Goal: Task Accomplishment & Management: Manage account settings

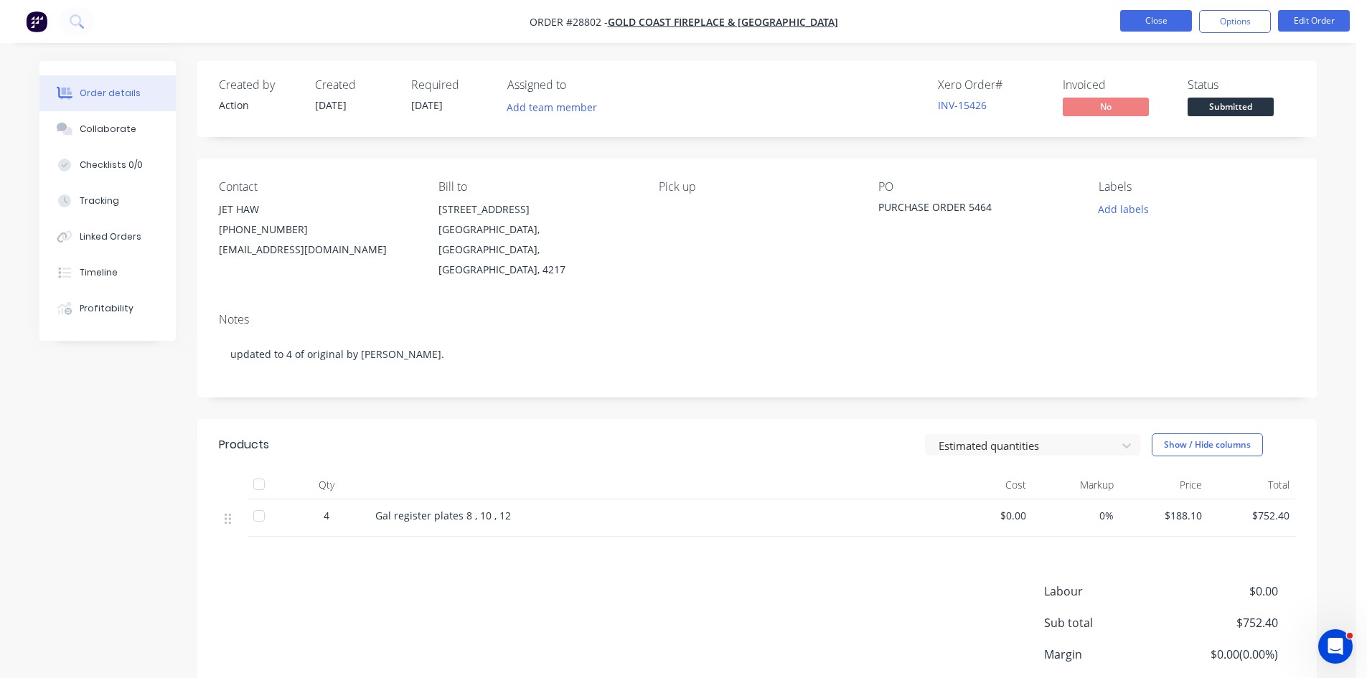
click at [1158, 24] on button "Close" at bounding box center [1156, 21] width 72 height 22
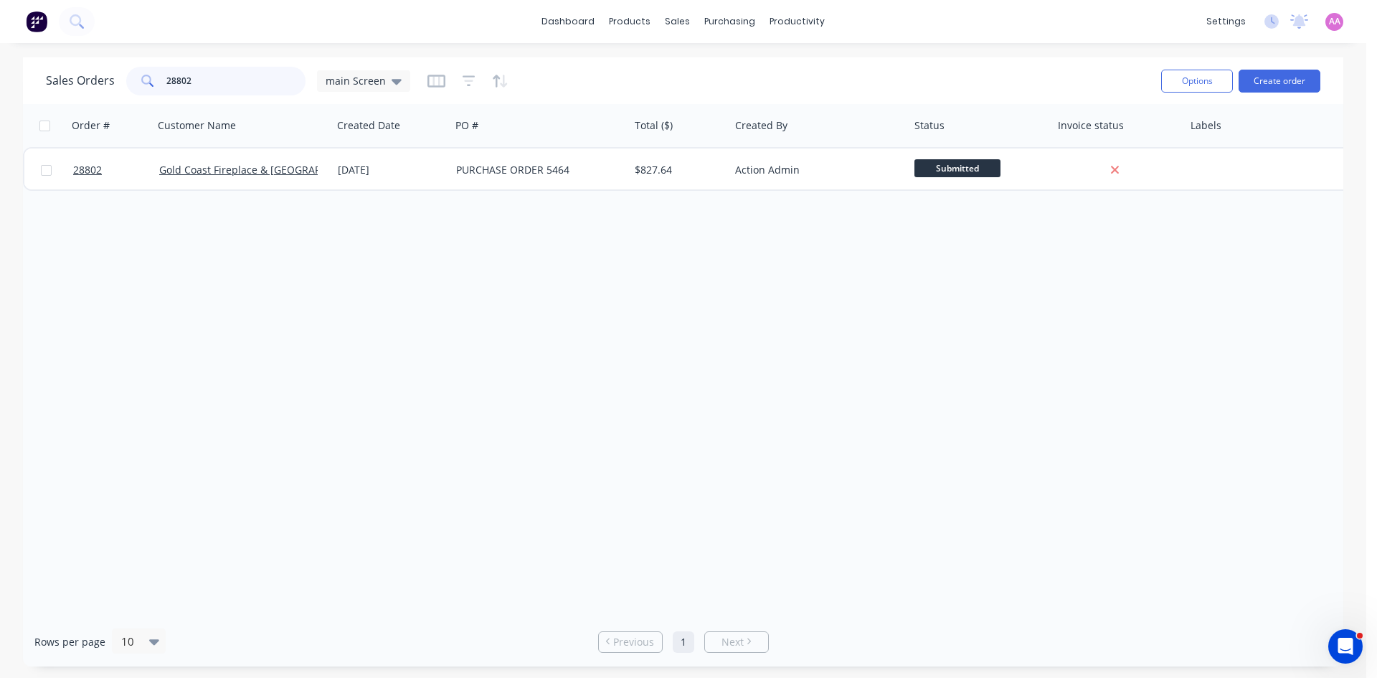
drag, startPoint x: 203, startPoint y: 81, endPoint x: 33, endPoint y: 80, distance: 170.0
click at [33, 80] on div "Sales Orders 28802 main Screen Options Create order" at bounding box center [683, 80] width 1321 height 47
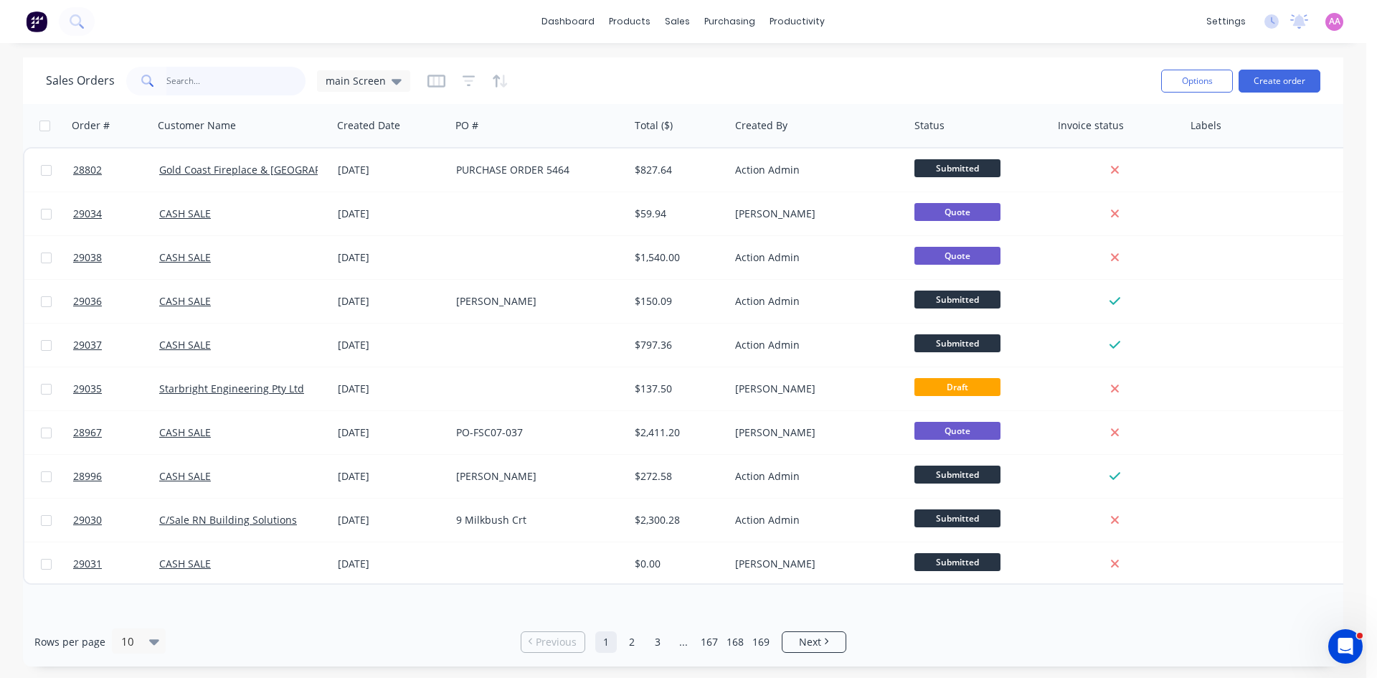
click at [190, 80] on input "text" at bounding box center [236, 81] width 140 height 29
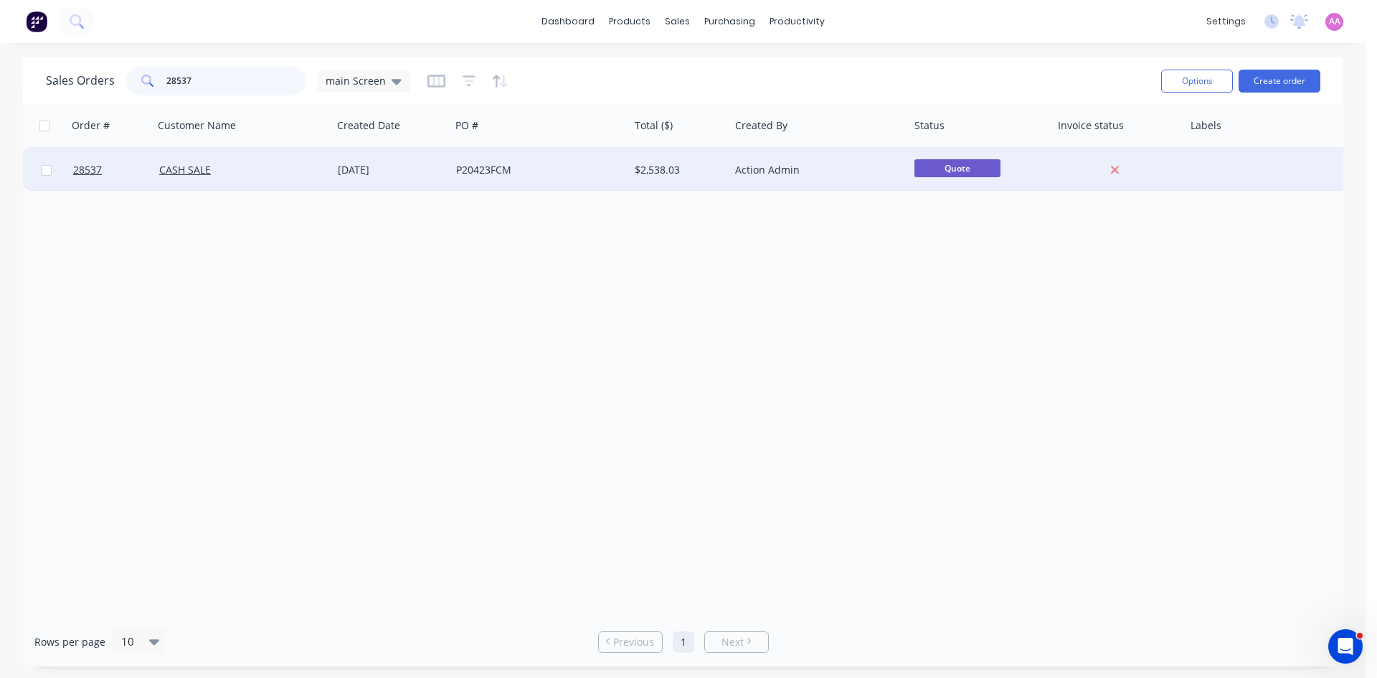
type input "28537"
click at [436, 165] on div "11 Sep 2025" at bounding box center [391, 170] width 107 height 14
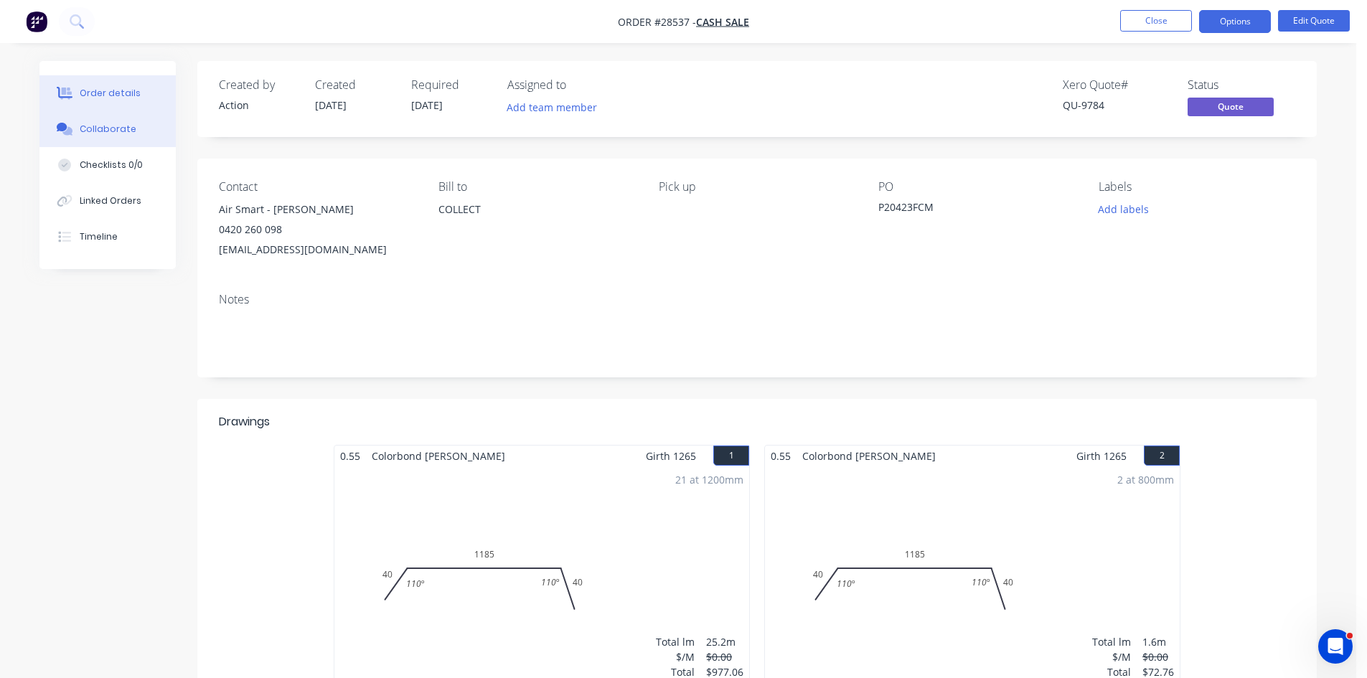
click at [86, 128] on div "Collaborate" at bounding box center [108, 129] width 57 height 13
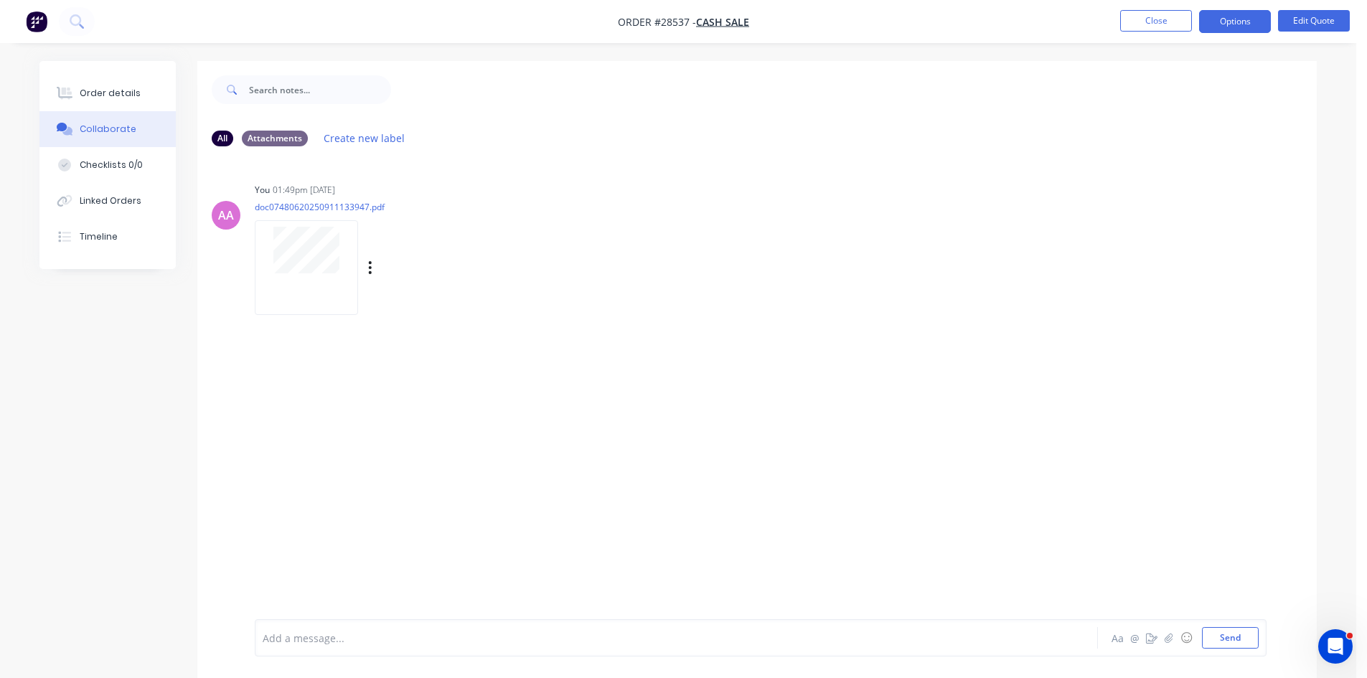
click at [293, 281] on div at bounding box center [306, 267] width 103 height 94
click at [94, 93] on div "Order details" at bounding box center [110, 93] width 61 height 13
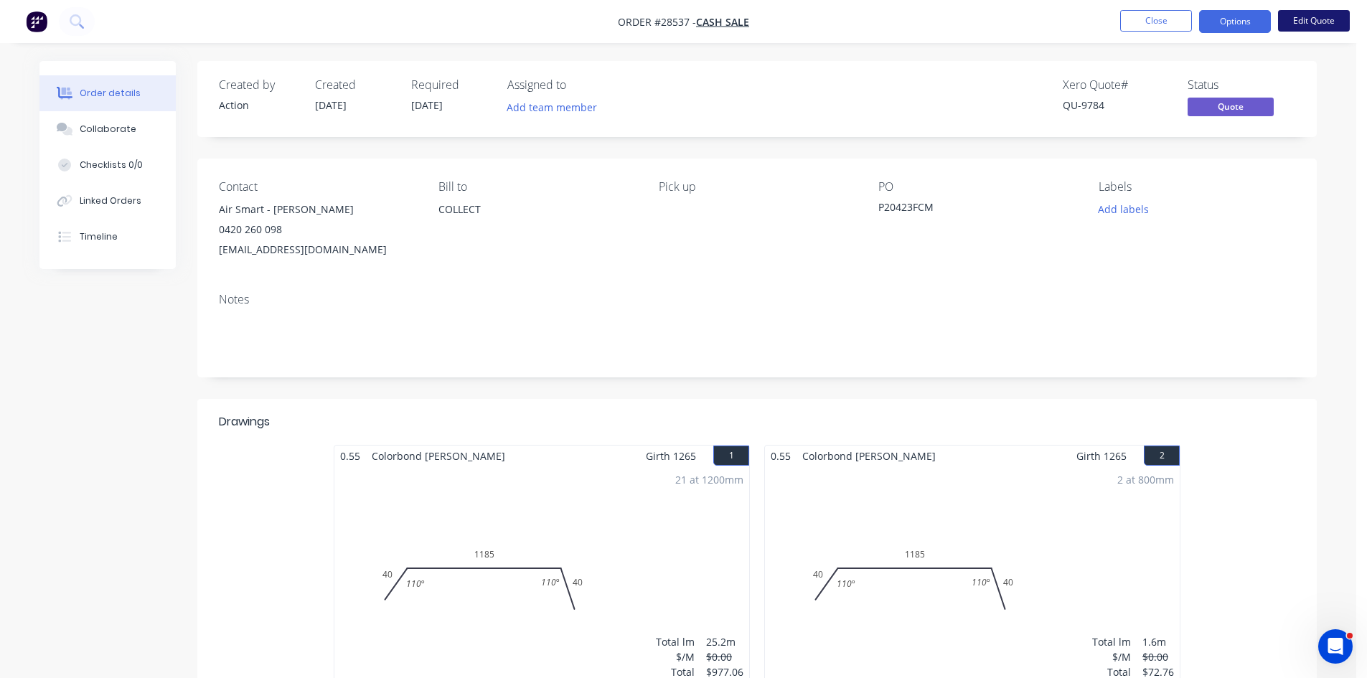
click at [1325, 14] on button "Edit Quote" at bounding box center [1314, 21] width 72 height 22
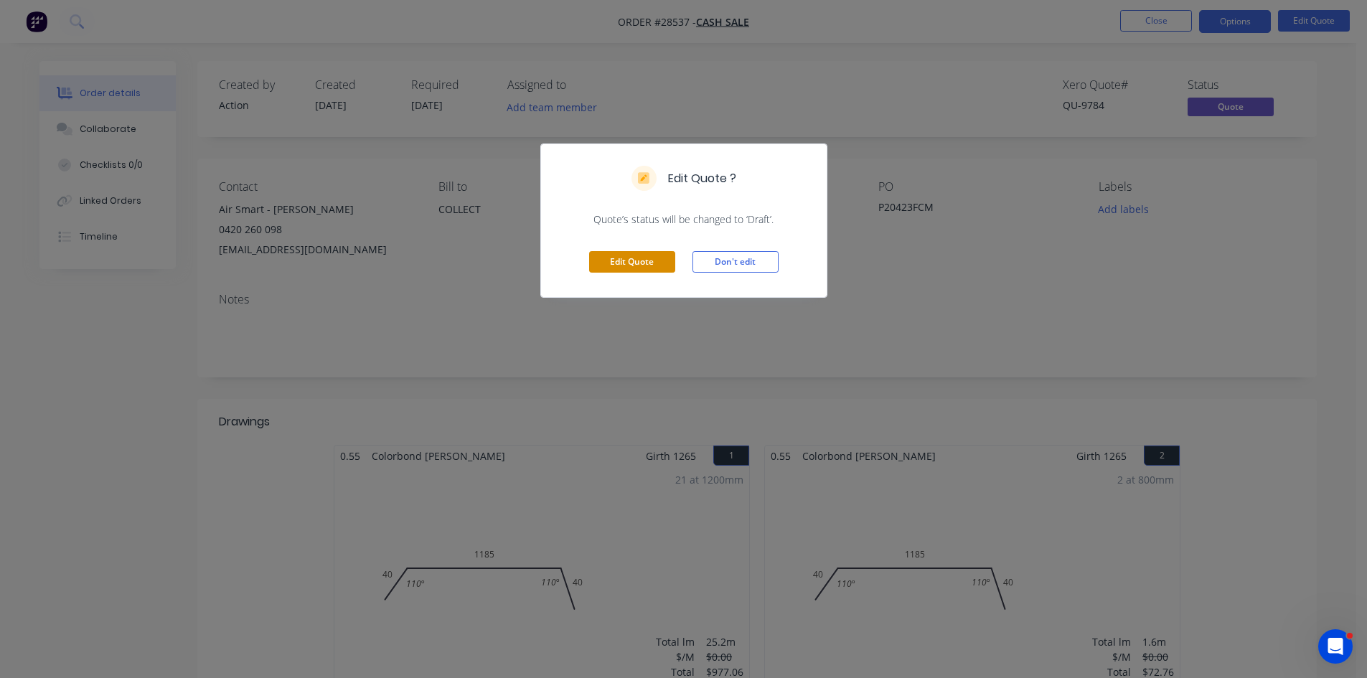
click at [631, 258] on button "Edit Quote" at bounding box center [632, 262] width 86 height 22
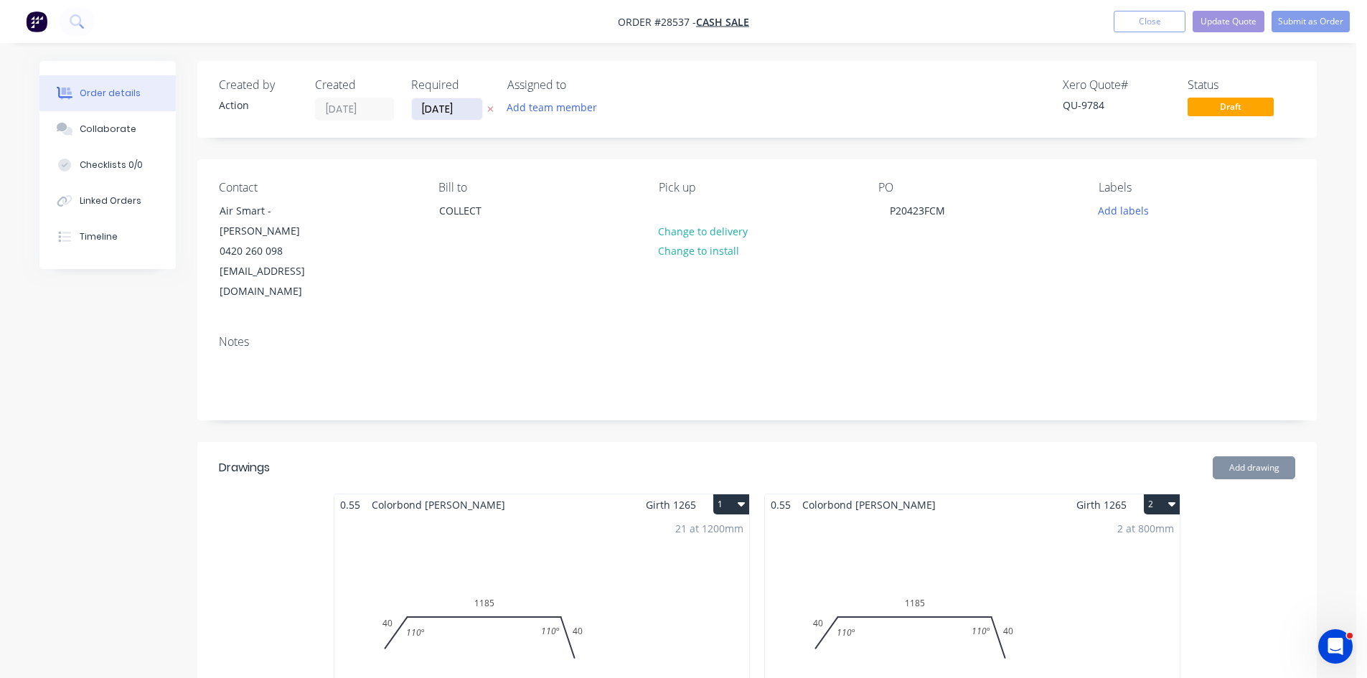
click at [444, 115] on input "11/09/25" at bounding box center [447, 109] width 70 height 22
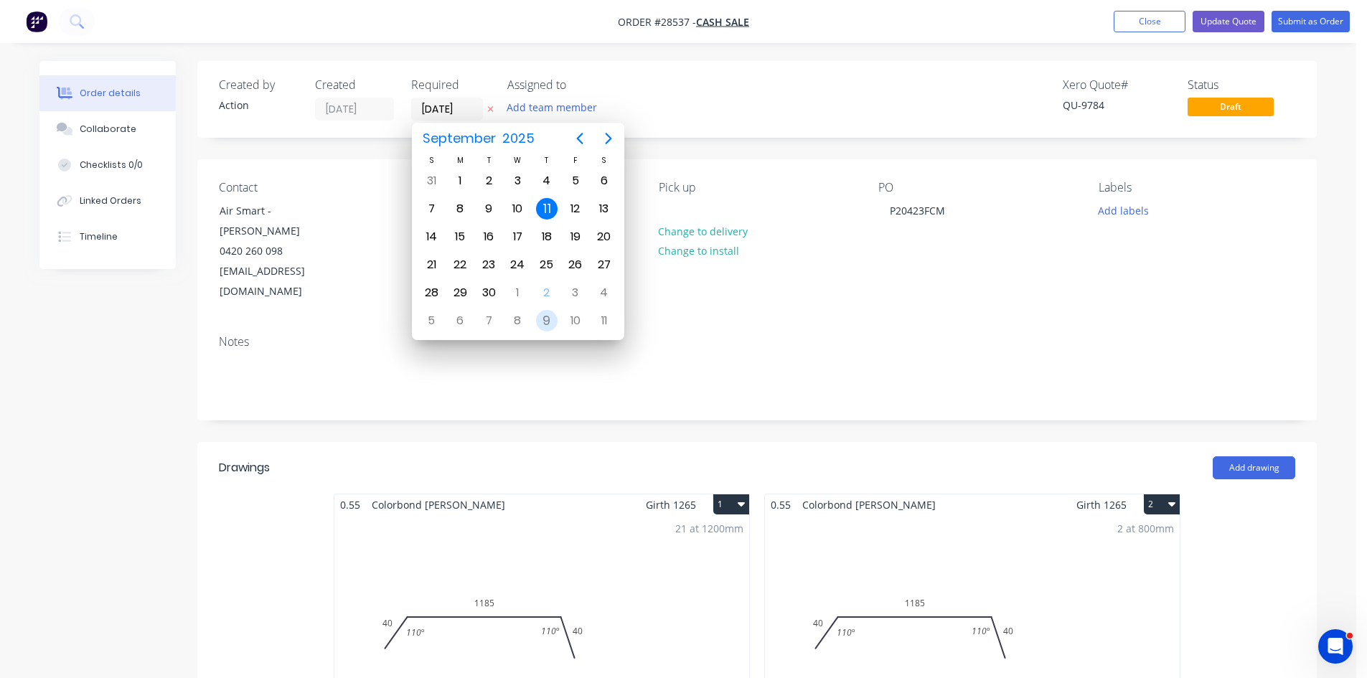
click at [545, 319] on div "9" at bounding box center [547, 321] width 22 height 22
type input "09/10/25"
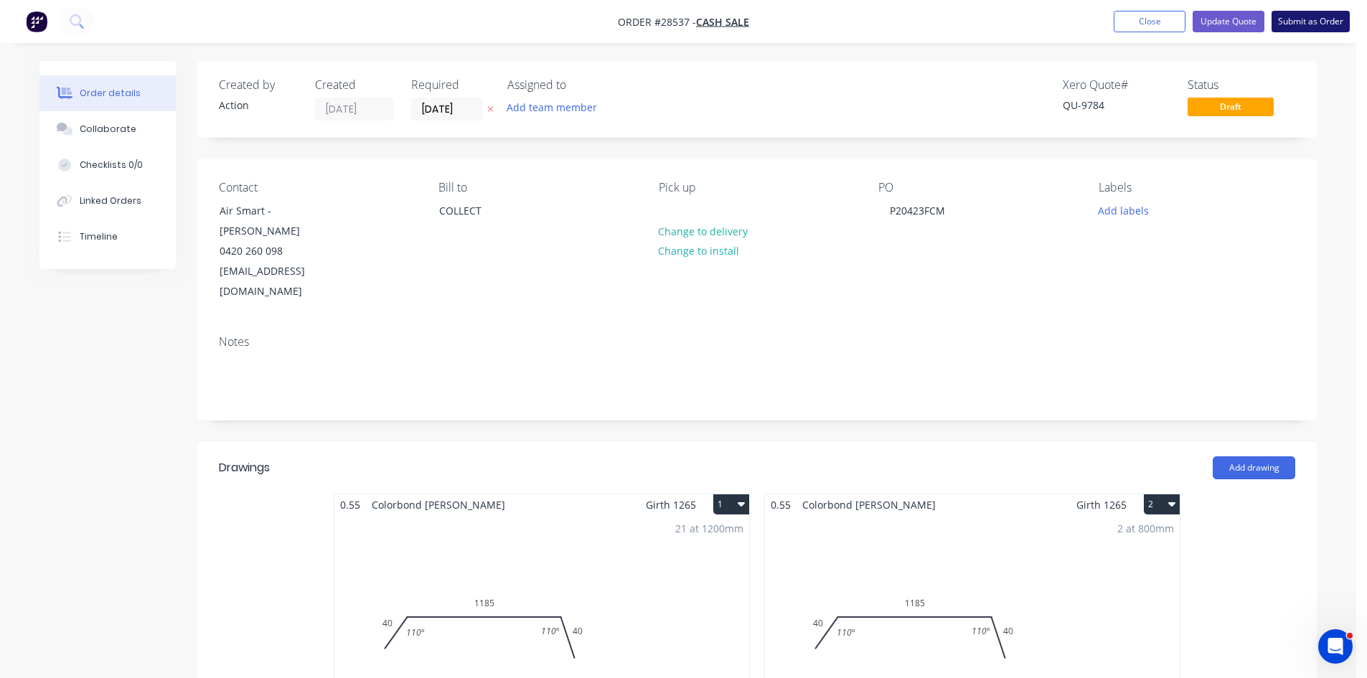
click at [1306, 27] on button "Submit as Order" at bounding box center [1310, 22] width 78 height 22
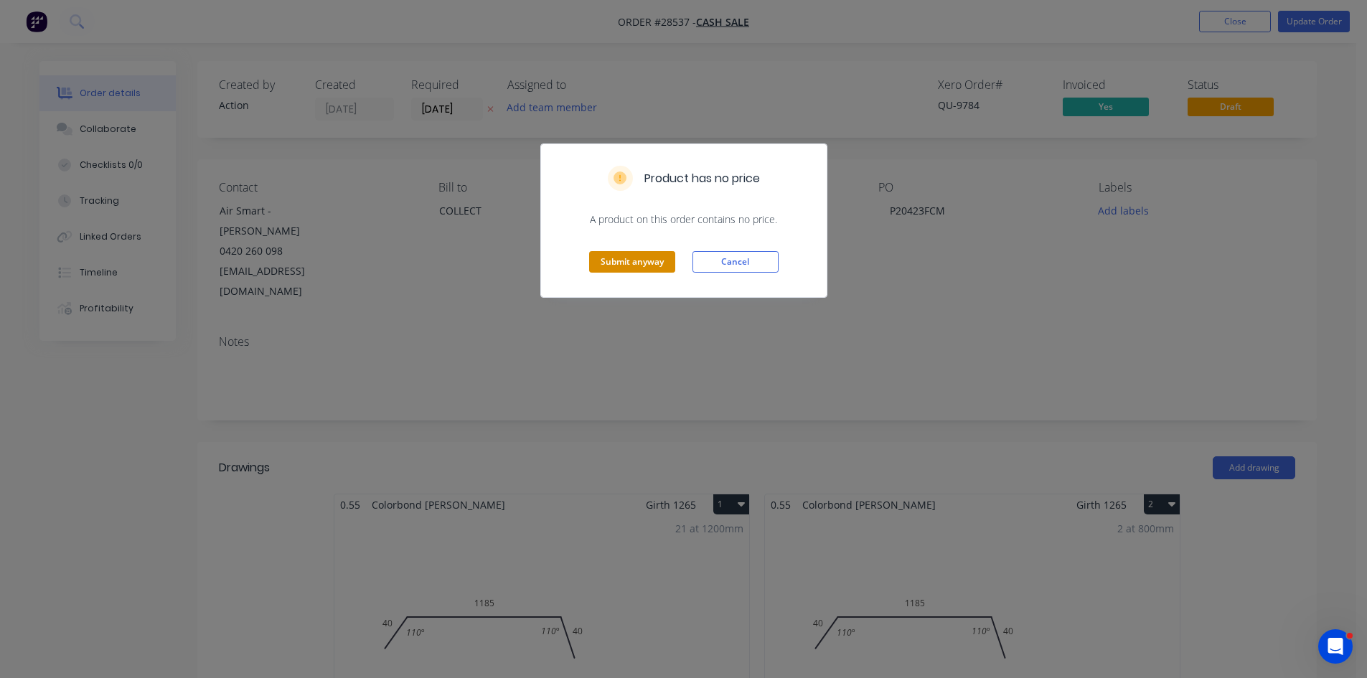
click at [641, 253] on button "Submit anyway" at bounding box center [632, 262] width 86 height 22
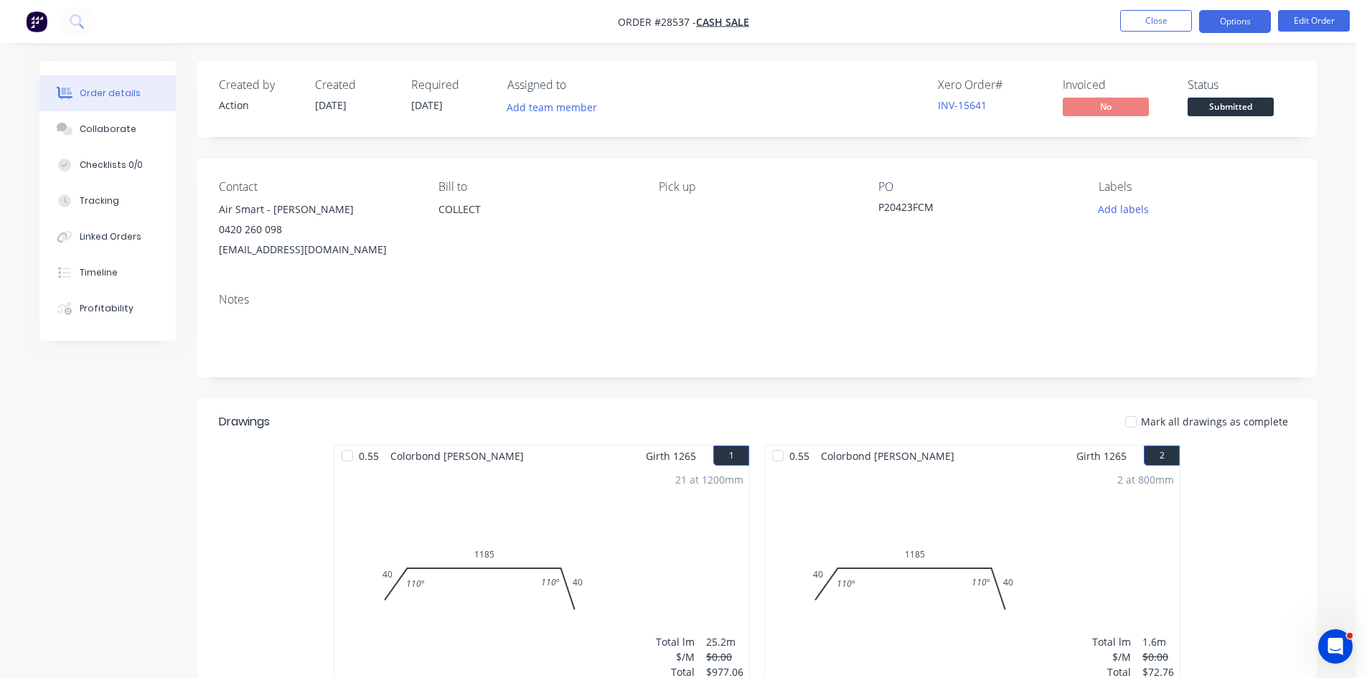
click at [1242, 20] on button "Options" at bounding box center [1235, 21] width 72 height 23
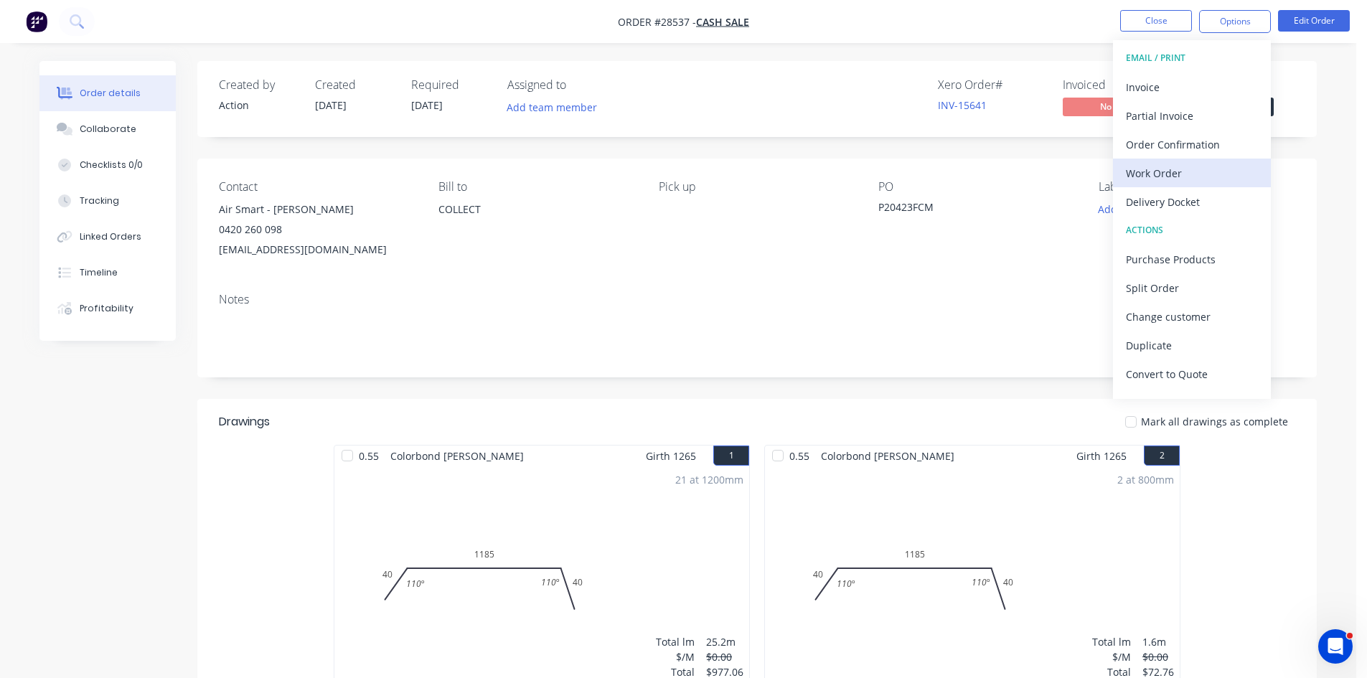
click at [1149, 169] on div "Work Order" at bounding box center [1192, 173] width 132 height 21
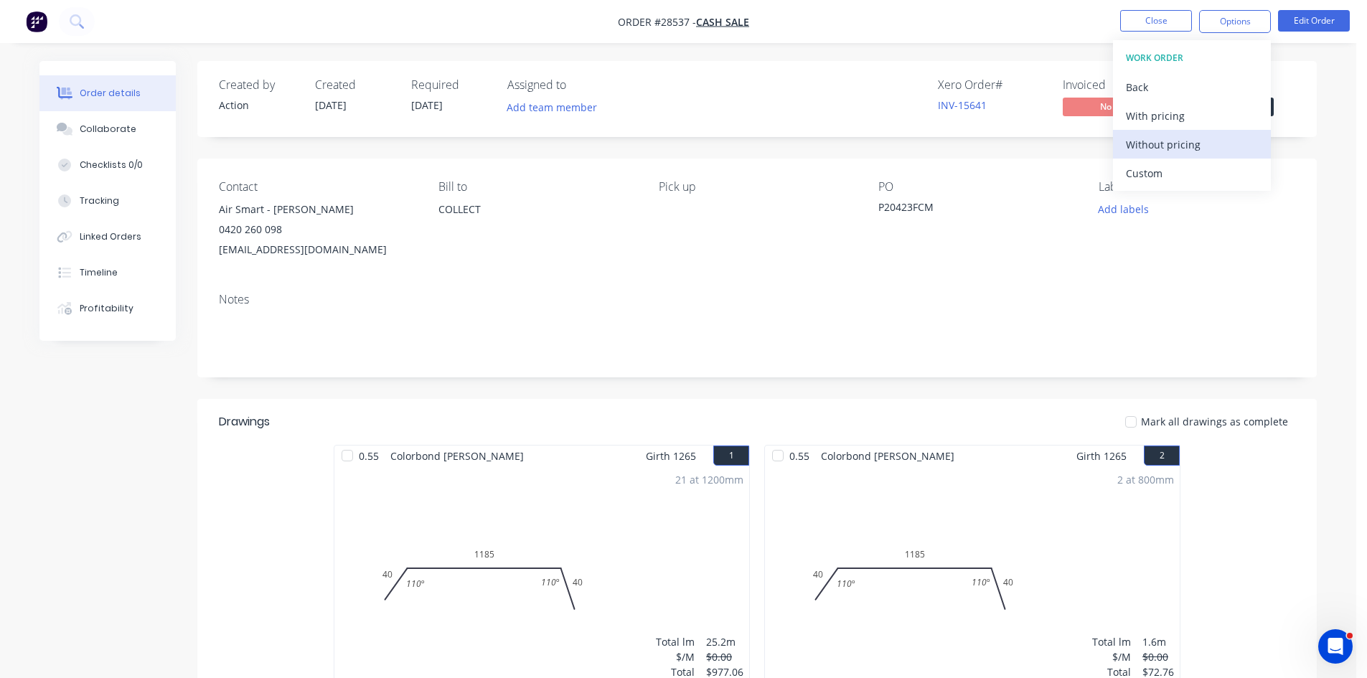
click at [1181, 153] on div "Without pricing" at bounding box center [1192, 144] width 132 height 21
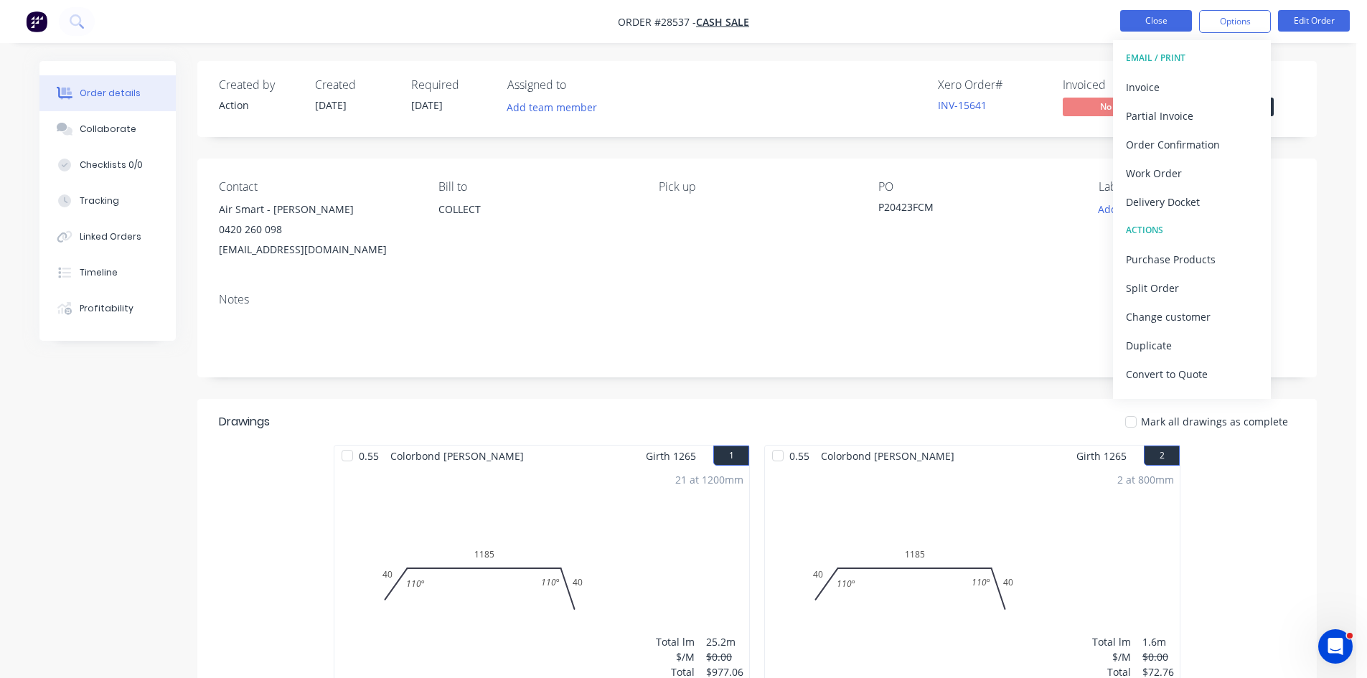
click at [1162, 12] on button "Close" at bounding box center [1156, 21] width 72 height 22
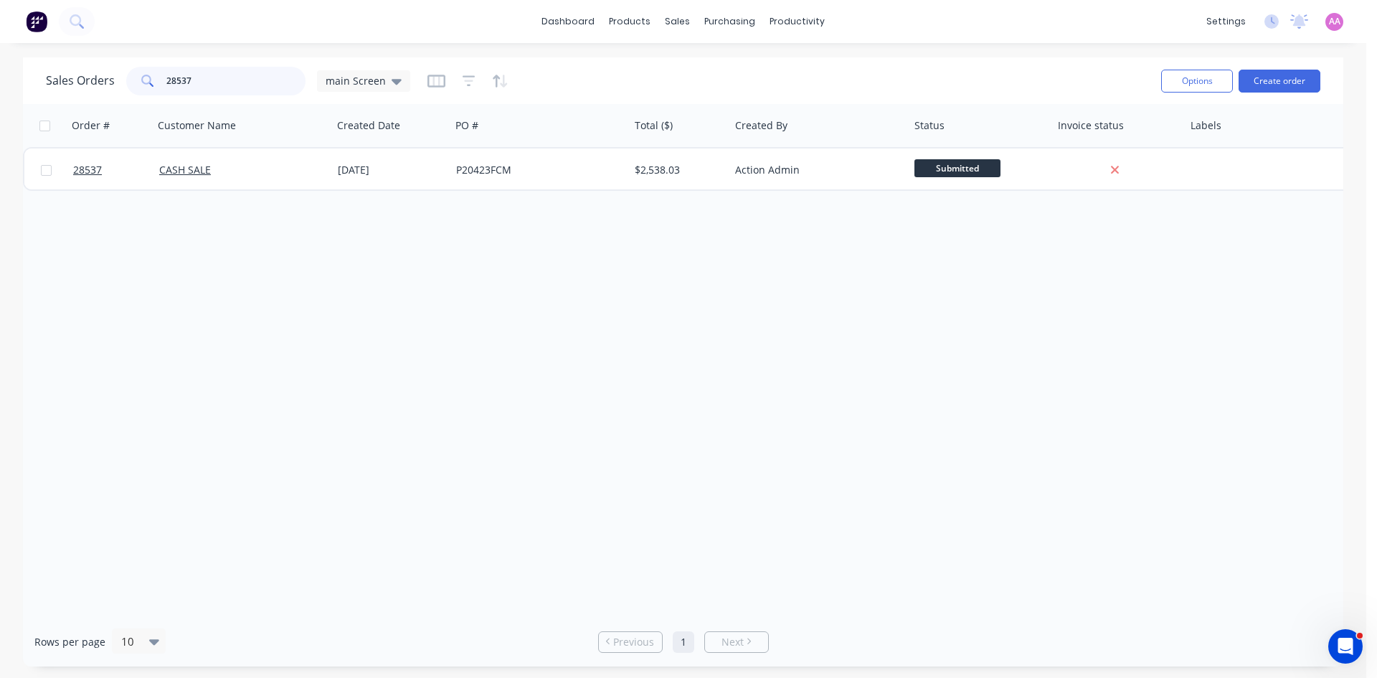
drag, startPoint x: 209, startPoint y: 79, endPoint x: 29, endPoint y: 97, distance: 180.2
click at [29, 97] on div "Sales Orders 28537 main Screen Options Create order" at bounding box center [683, 80] width 1321 height 47
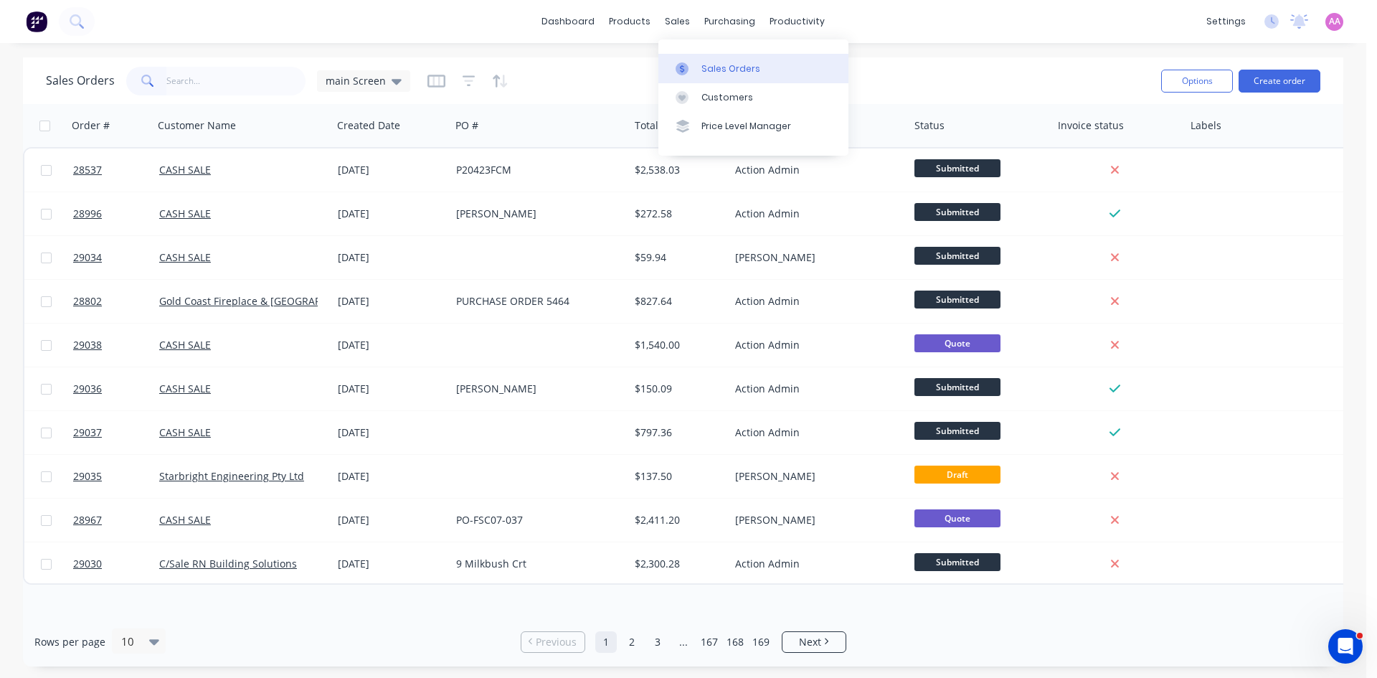
click at [737, 71] on div "Sales Orders" at bounding box center [731, 68] width 59 height 13
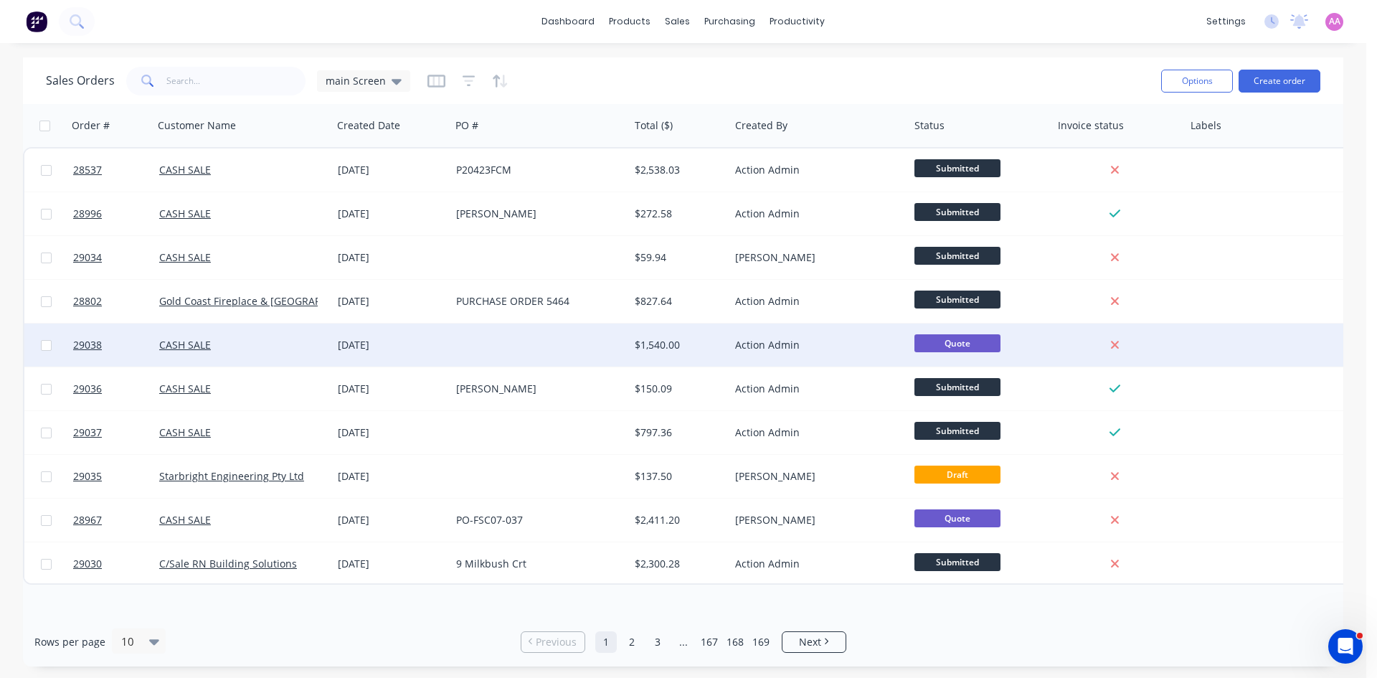
click at [491, 344] on div at bounding box center [540, 345] width 179 height 43
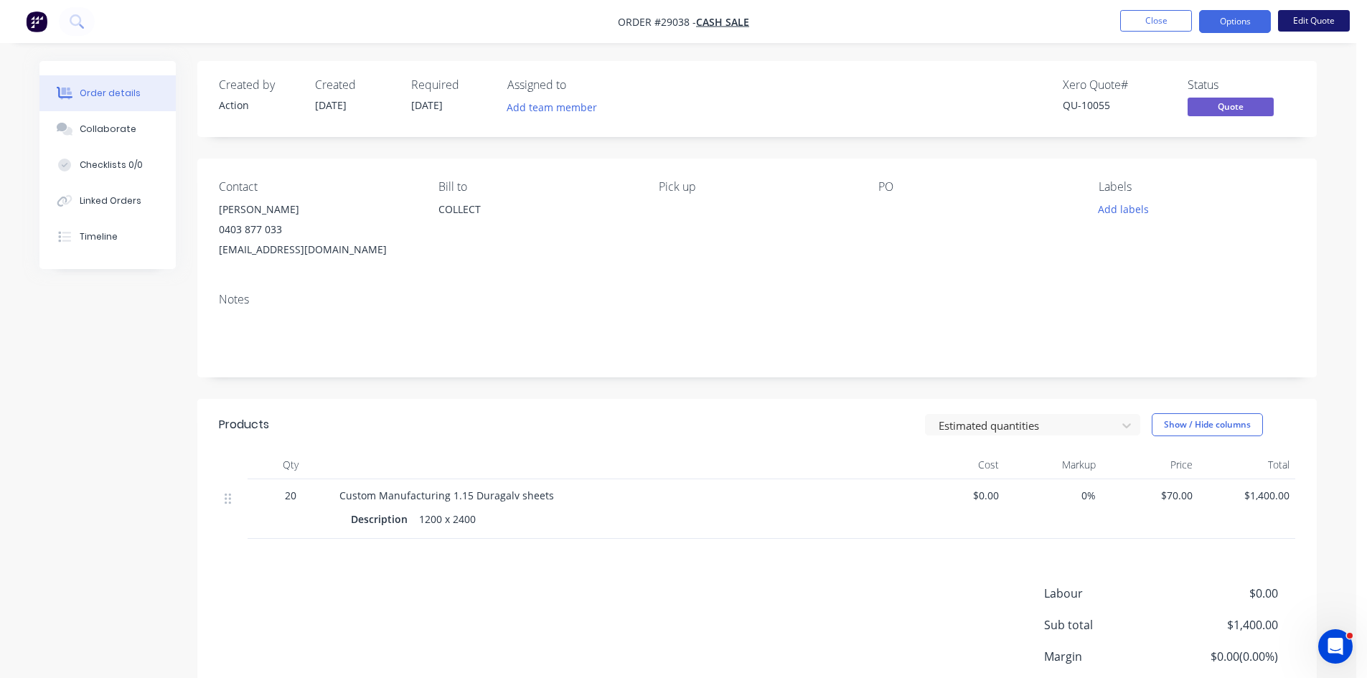
click at [1311, 15] on button "Edit Quote" at bounding box center [1314, 21] width 72 height 22
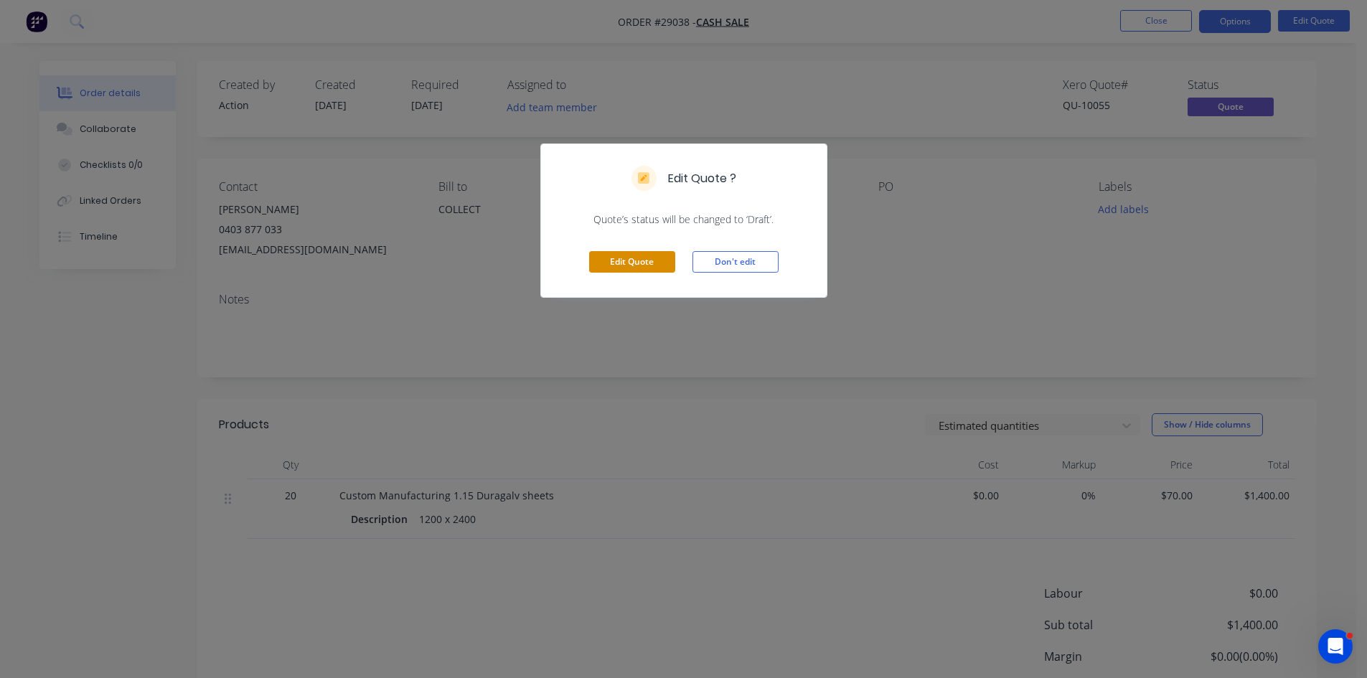
click at [619, 270] on button "Edit Quote" at bounding box center [632, 262] width 86 height 22
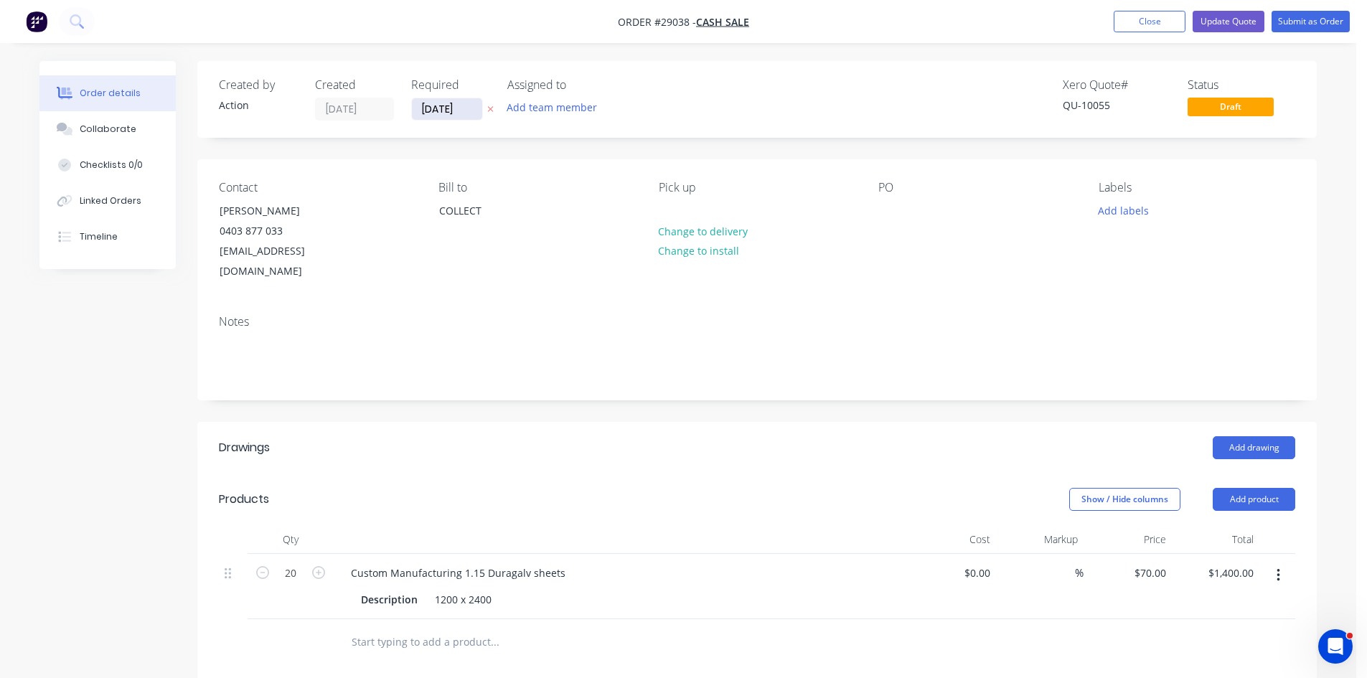
click at [435, 108] on input "[DATE]" at bounding box center [447, 109] width 70 height 22
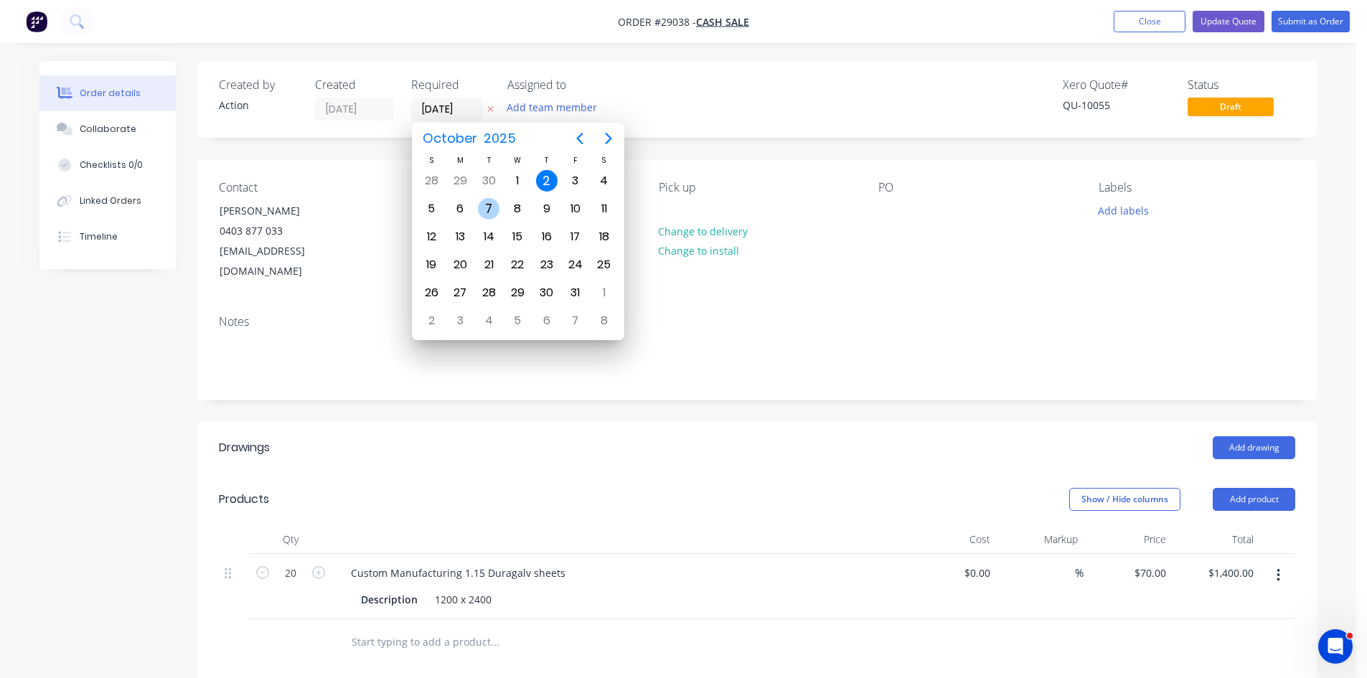
click at [485, 204] on div "7" at bounding box center [489, 209] width 22 height 22
type input "07/10/25"
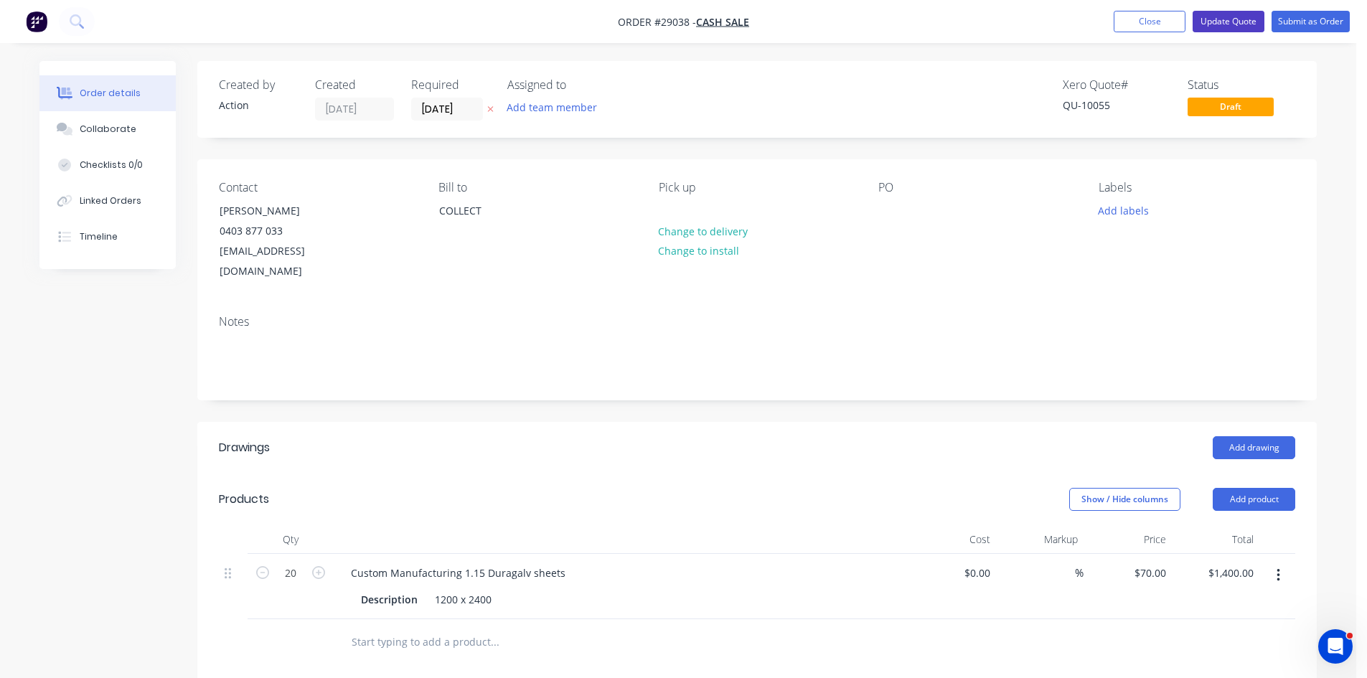
click at [1232, 22] on button "Update Quote" at bounding box center [1228, 22] width 72 height 22
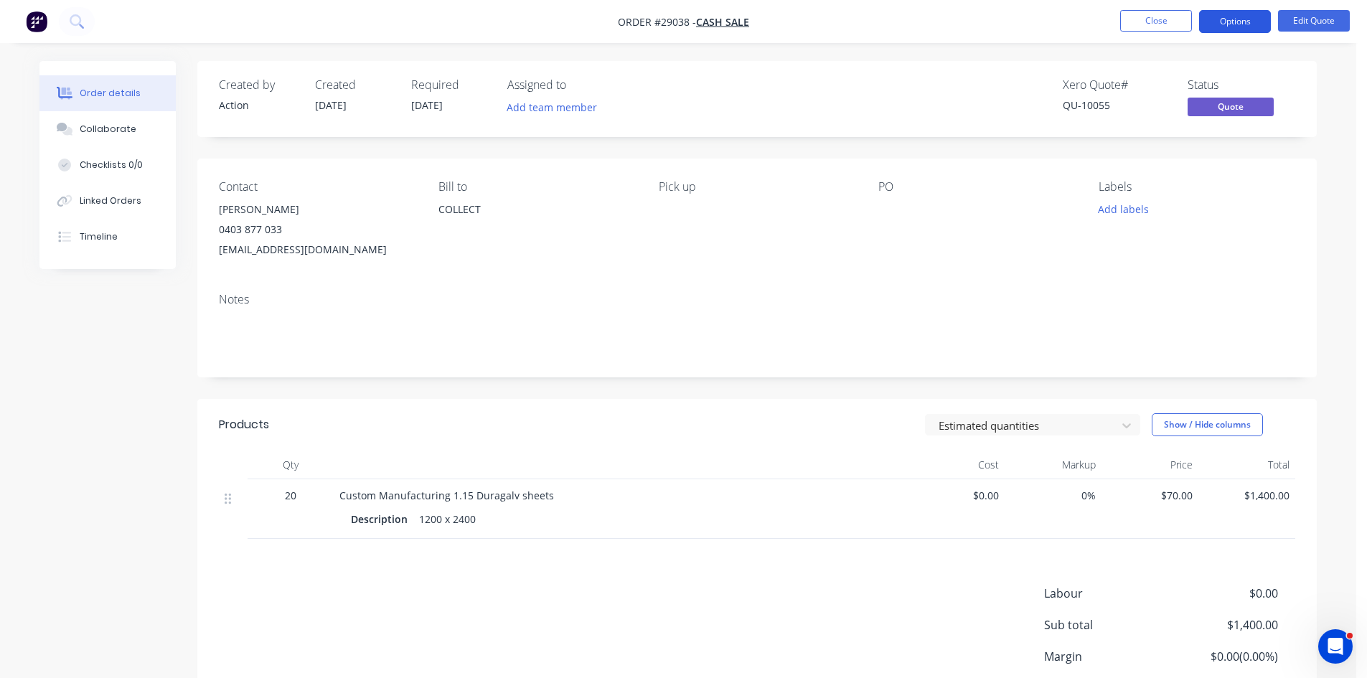
click at [1227, 22] on button "Options" at bounding box center [1235, 21] width 72 height 23
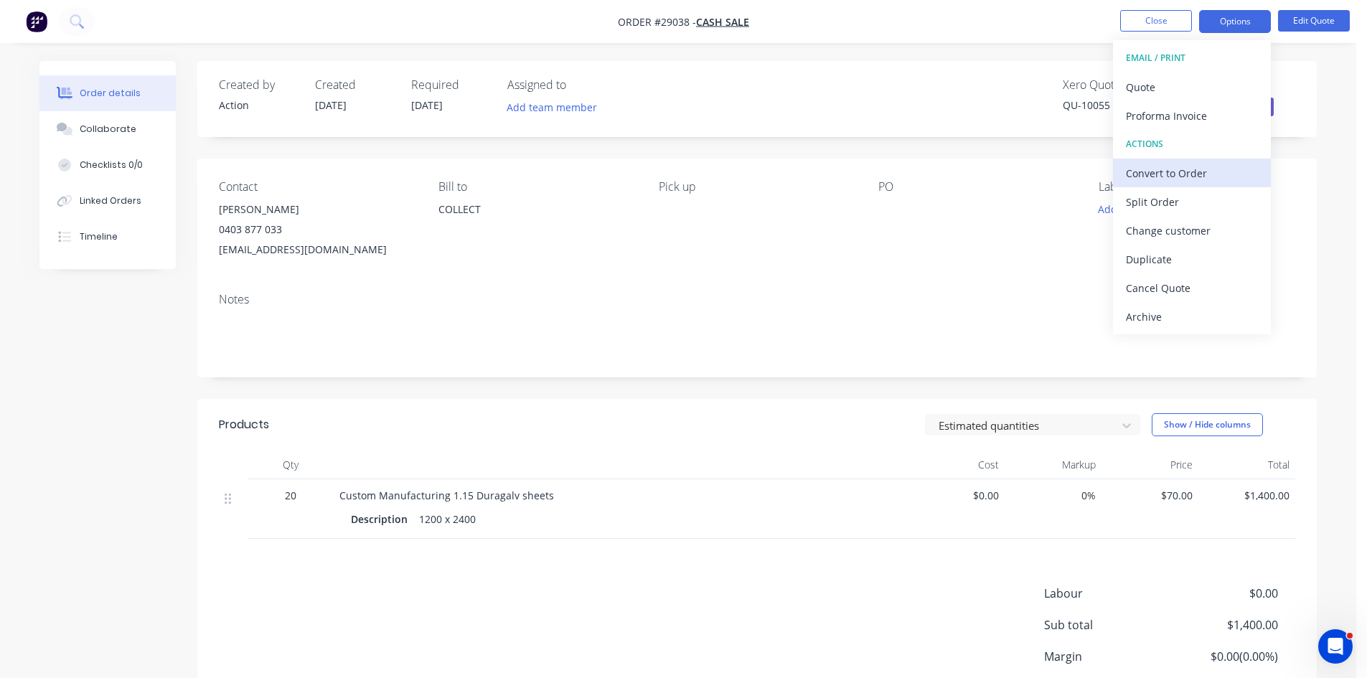
click at [1187, 163] on div "Convert to Order" at bounding box center [1192, 173] width 132 height 21
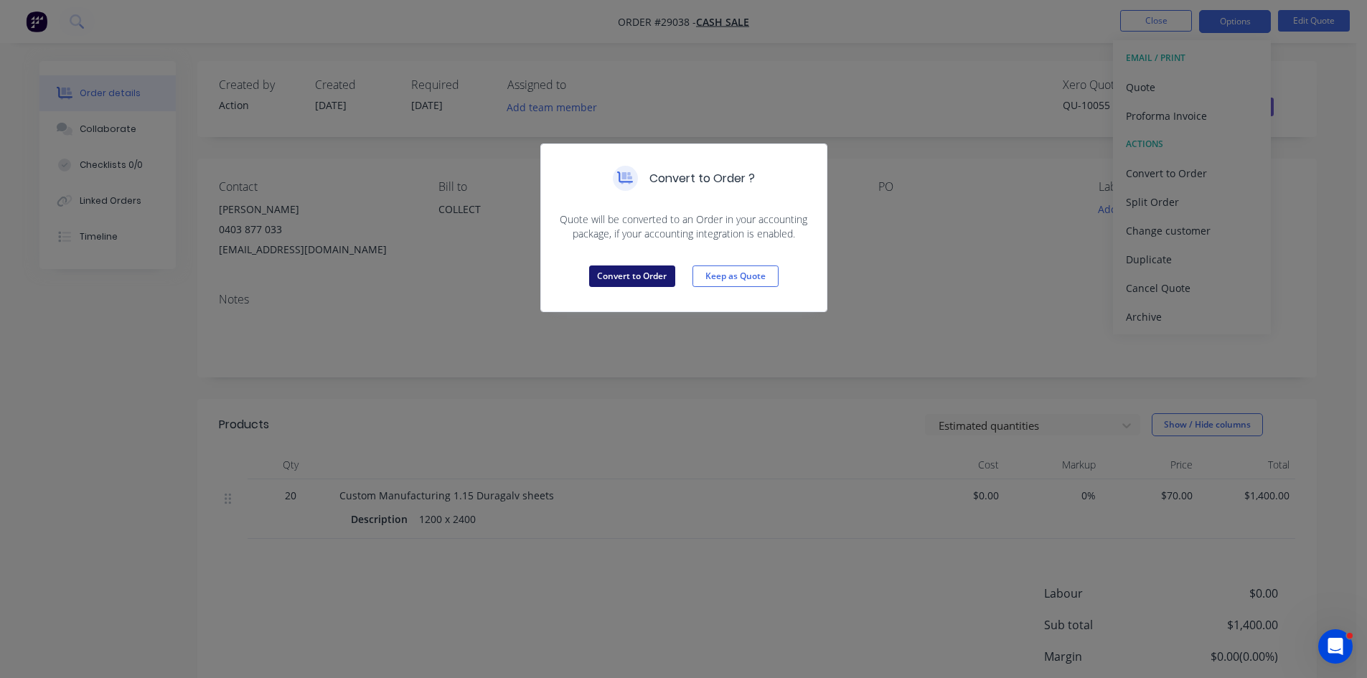
click at [619, 280] on button "Convert to Order" at bounding box center [632, 276] width 86 height 22
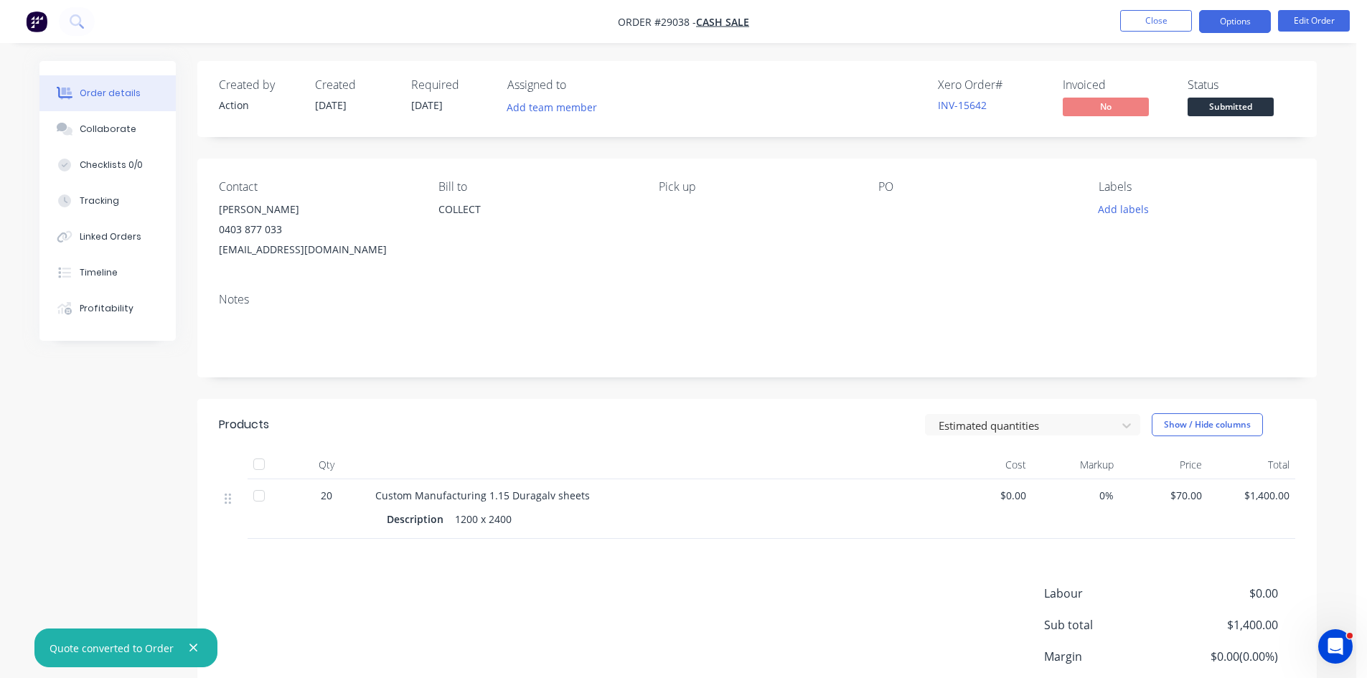
click at [1232, 19] on button "Options" at bounding box center [1235, 21] width 72 height 23
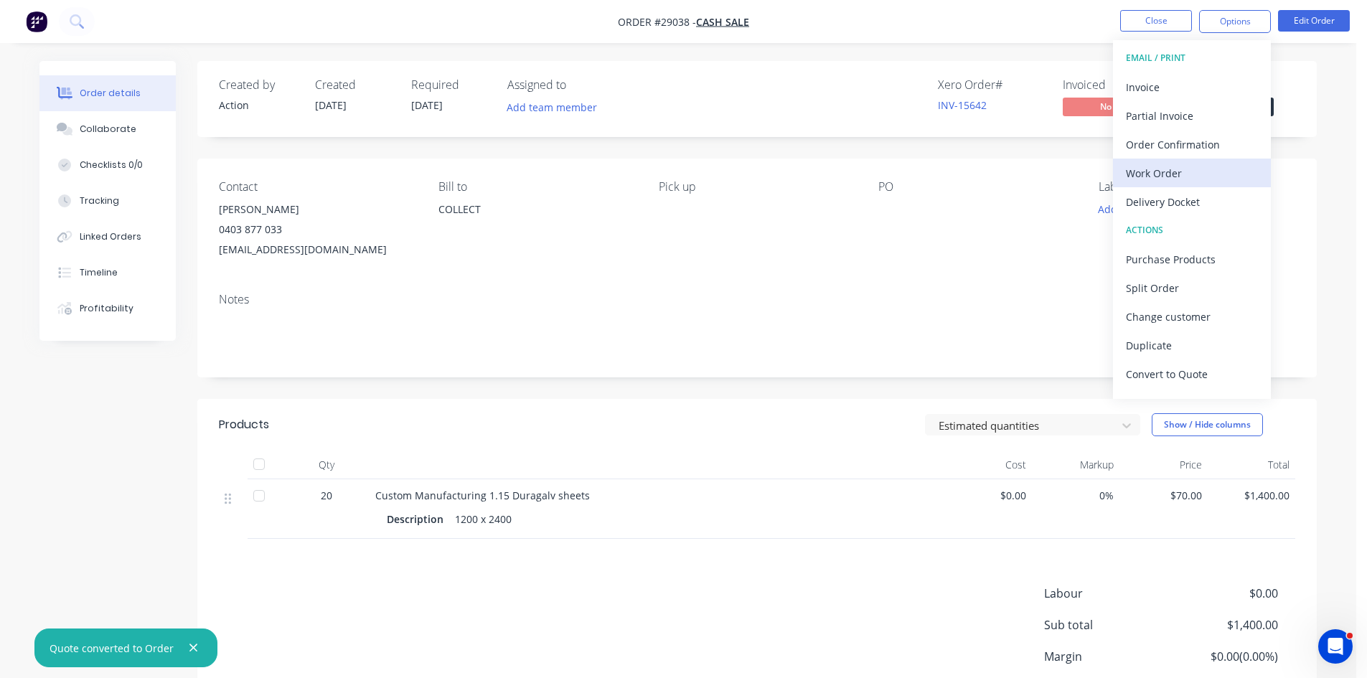
click at [1168, 174] on div "Work Order" at bounding box center [1192, 173] width 132 height 21
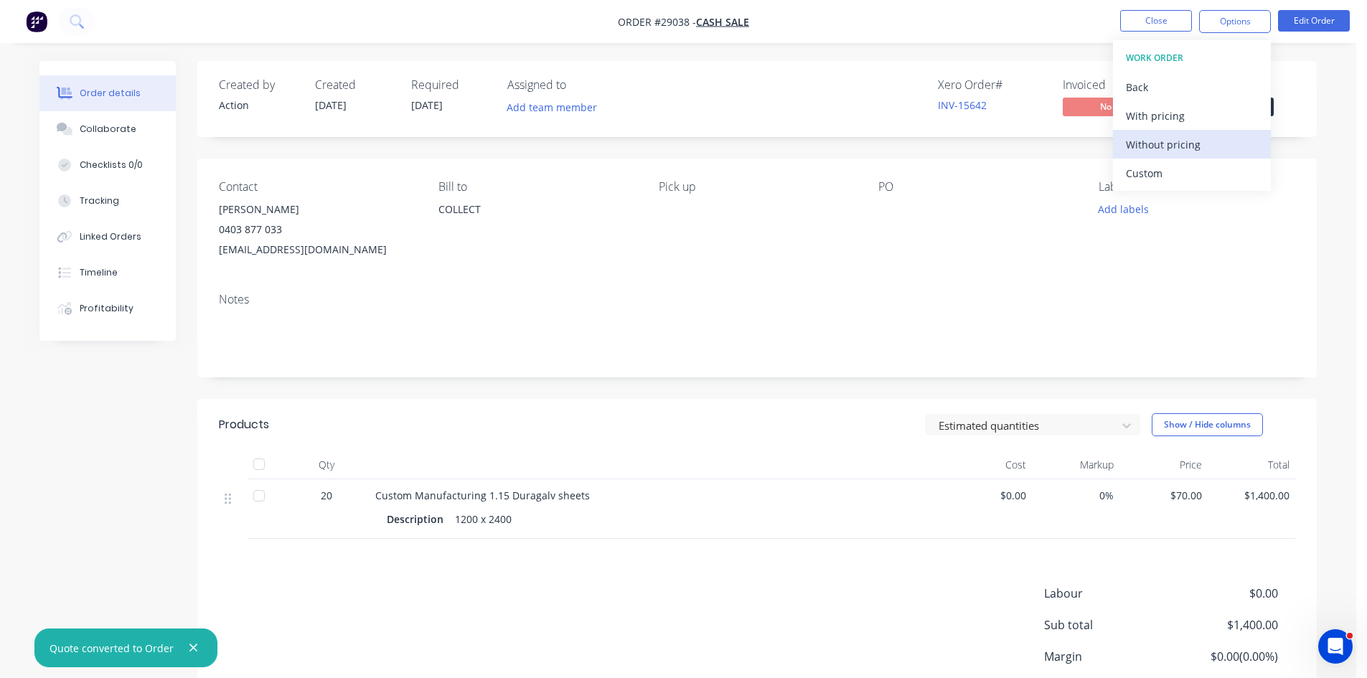
click at [1187, 148] on div "Without pricing" at bounding box center [1192, 144] width 132 height 21
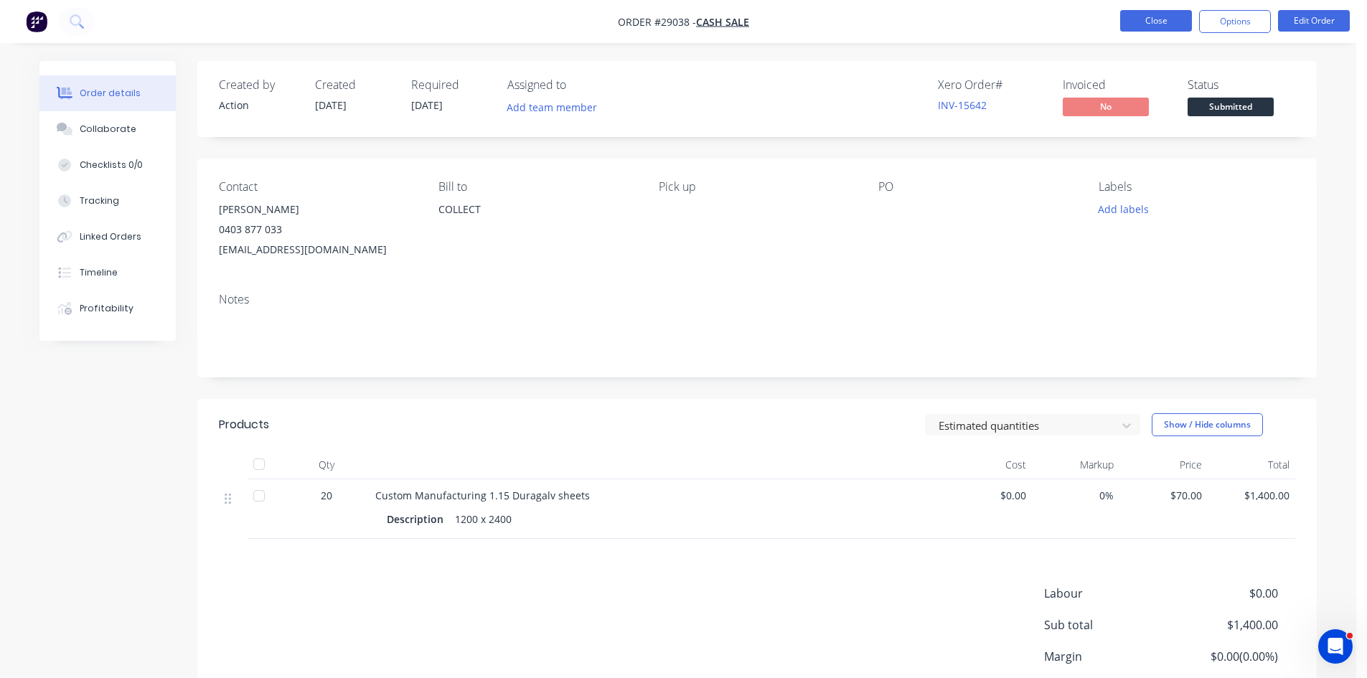
click at [1143, 21] on button "Close" at bounding box center [1156, 21] width 72 height 22
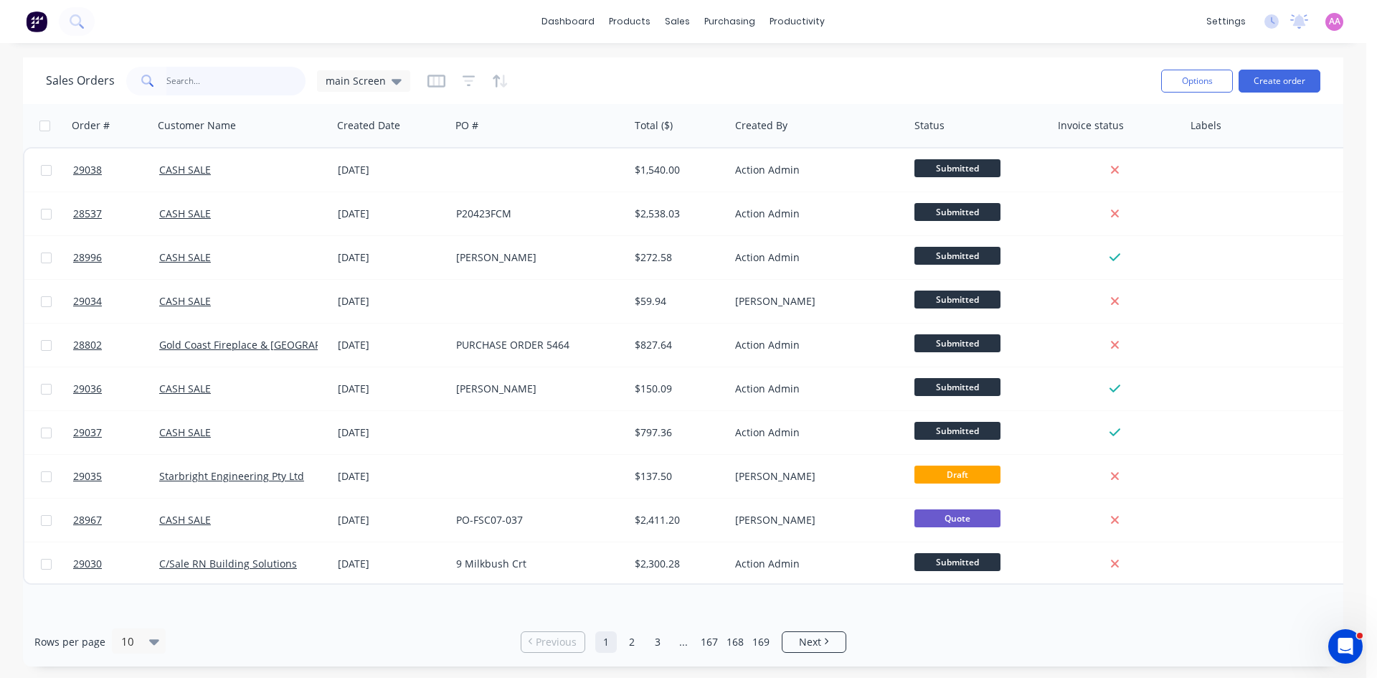
click at [211, 78] on input "text" at bounding box center [236, 81] width 140 height 29
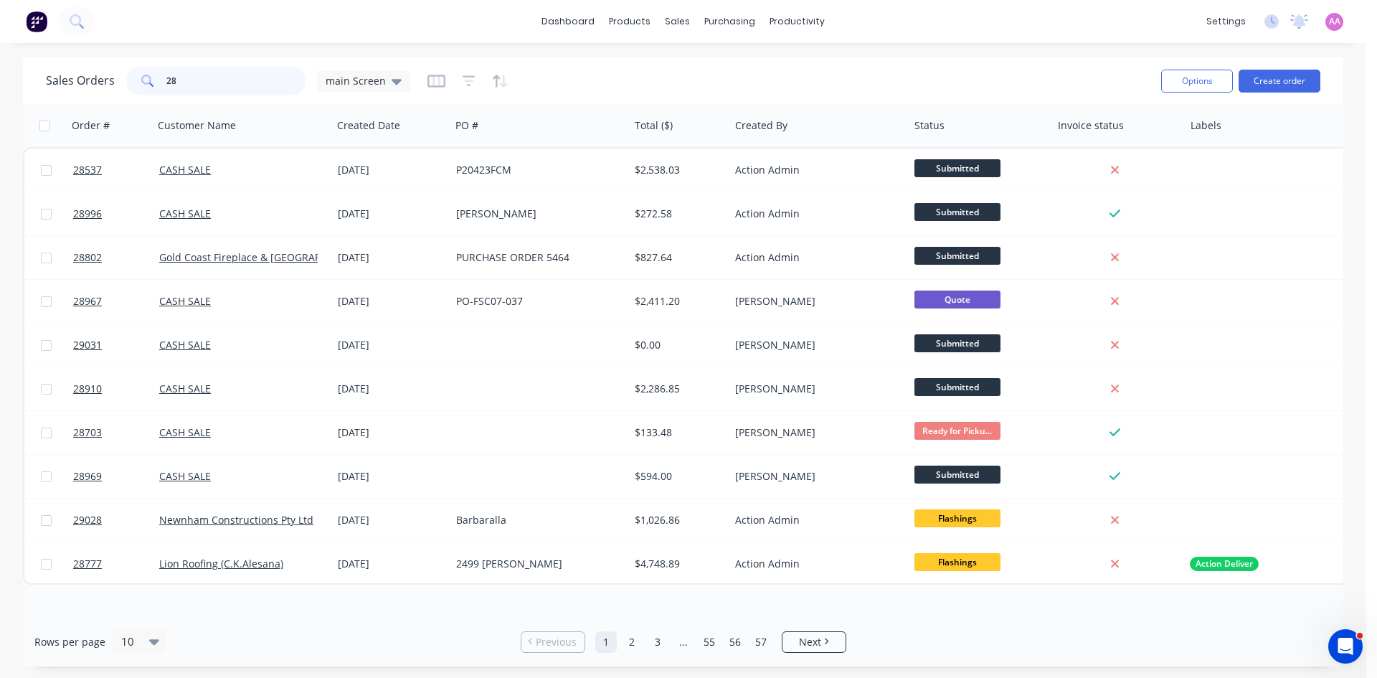
type input "2"
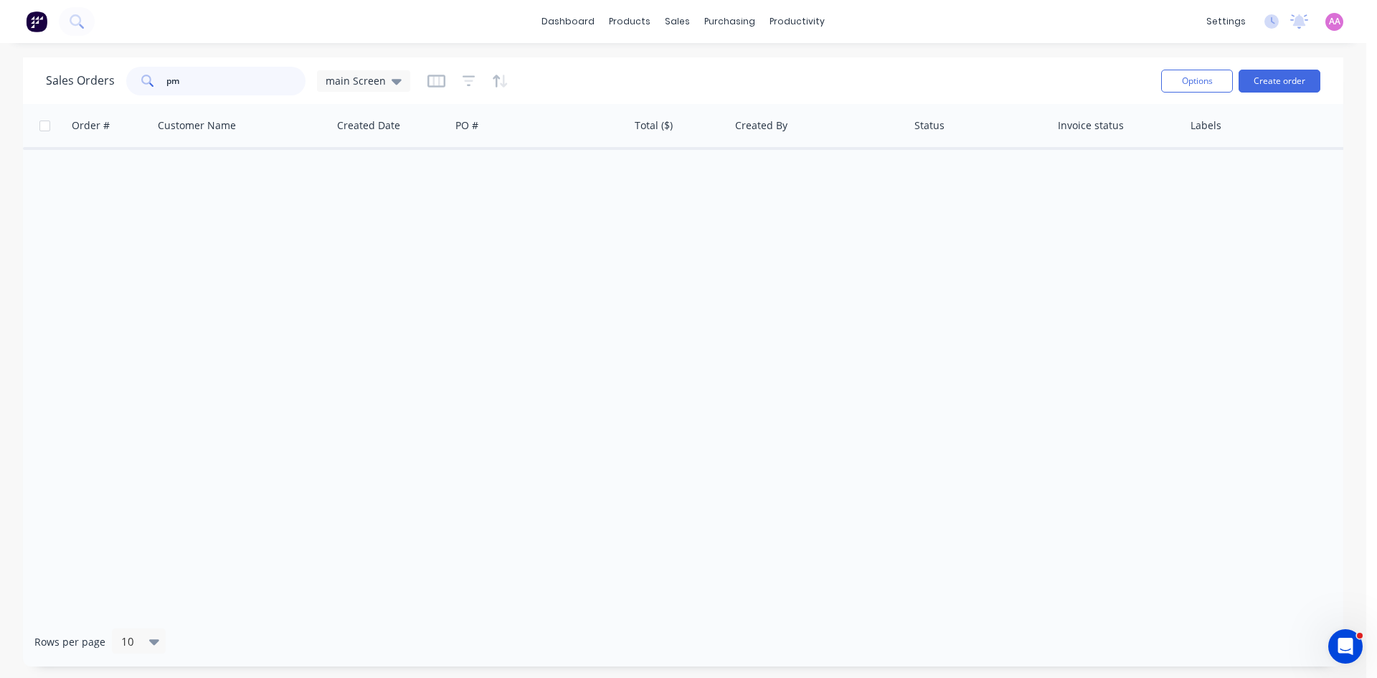
type input "p"
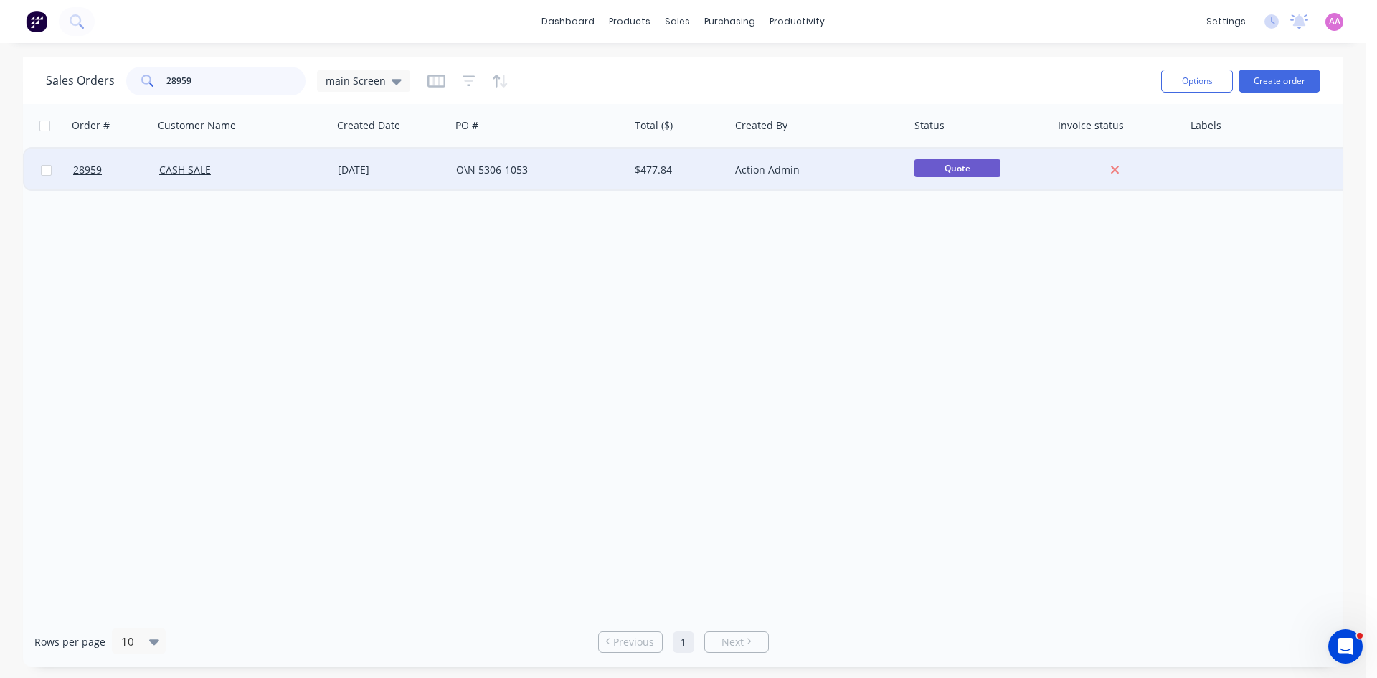
type input "28959"
click at [606, 178] on div "O\N 5306-1053" at bounding box center [540, 169] width 179 height 43
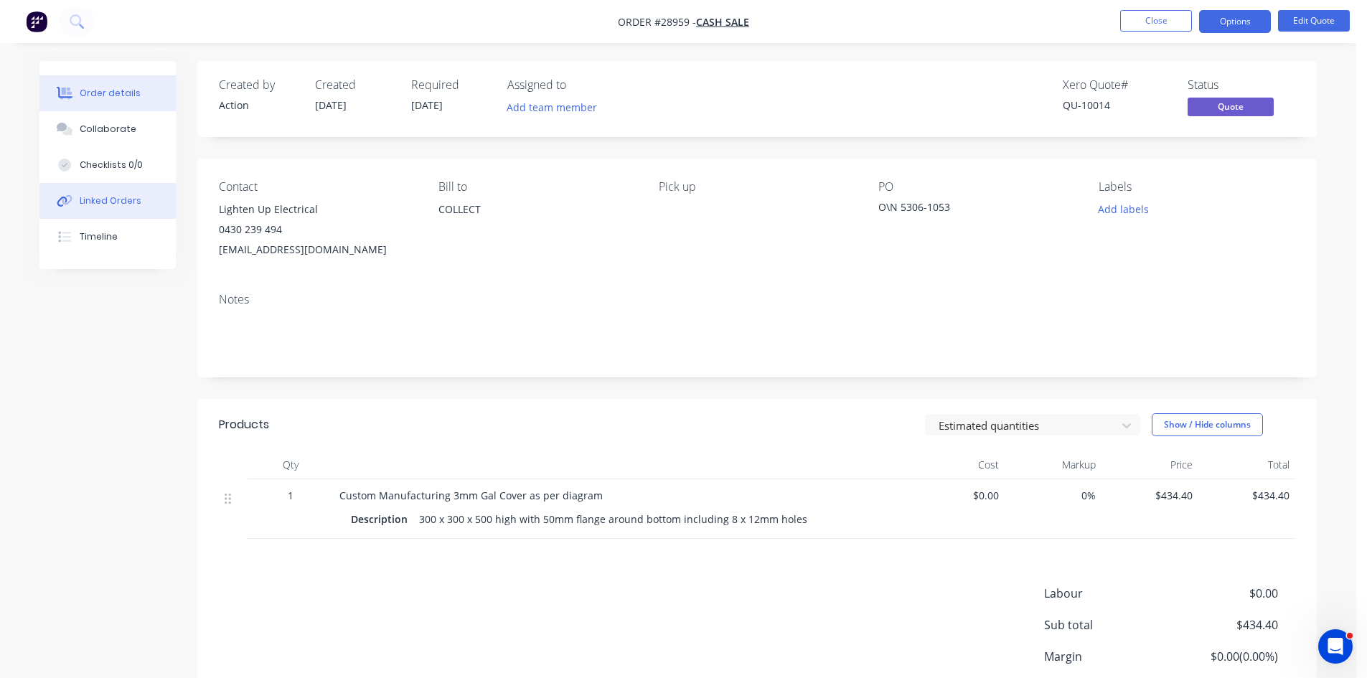
click at [106, 207] on div "Linked Orders" at bounding box center [111, 200] width 62 height 13
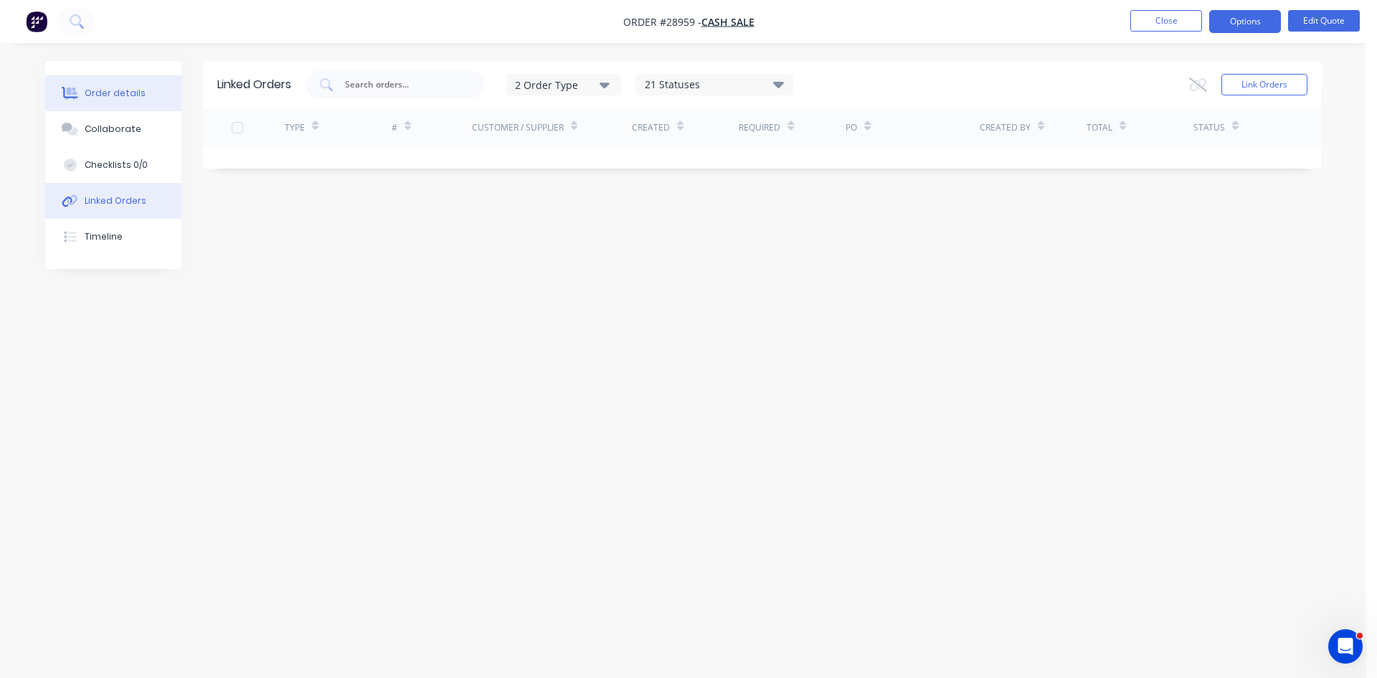
click at [97, 95] on div "Order details" at bounding box center [115, 93] width 61 height 13
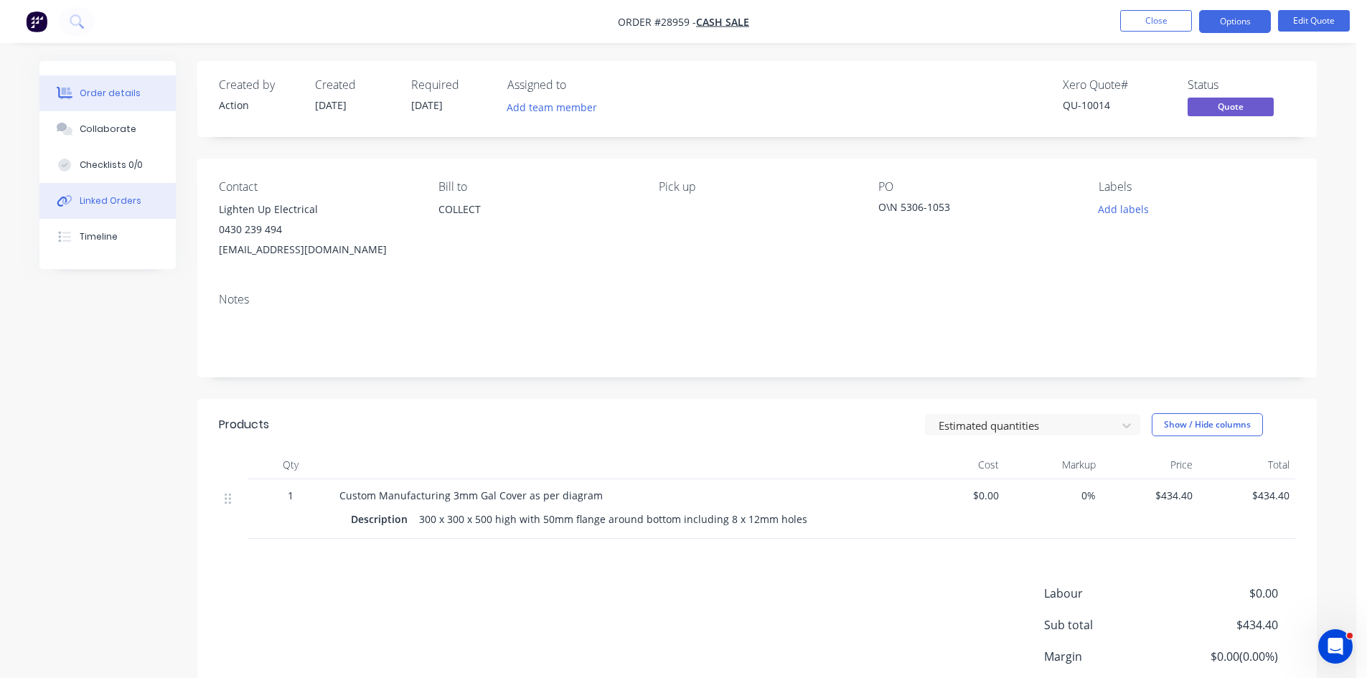
click at [154, 202] on button "Linked Orders" at bounding box center [107, 201] width 136 height 36
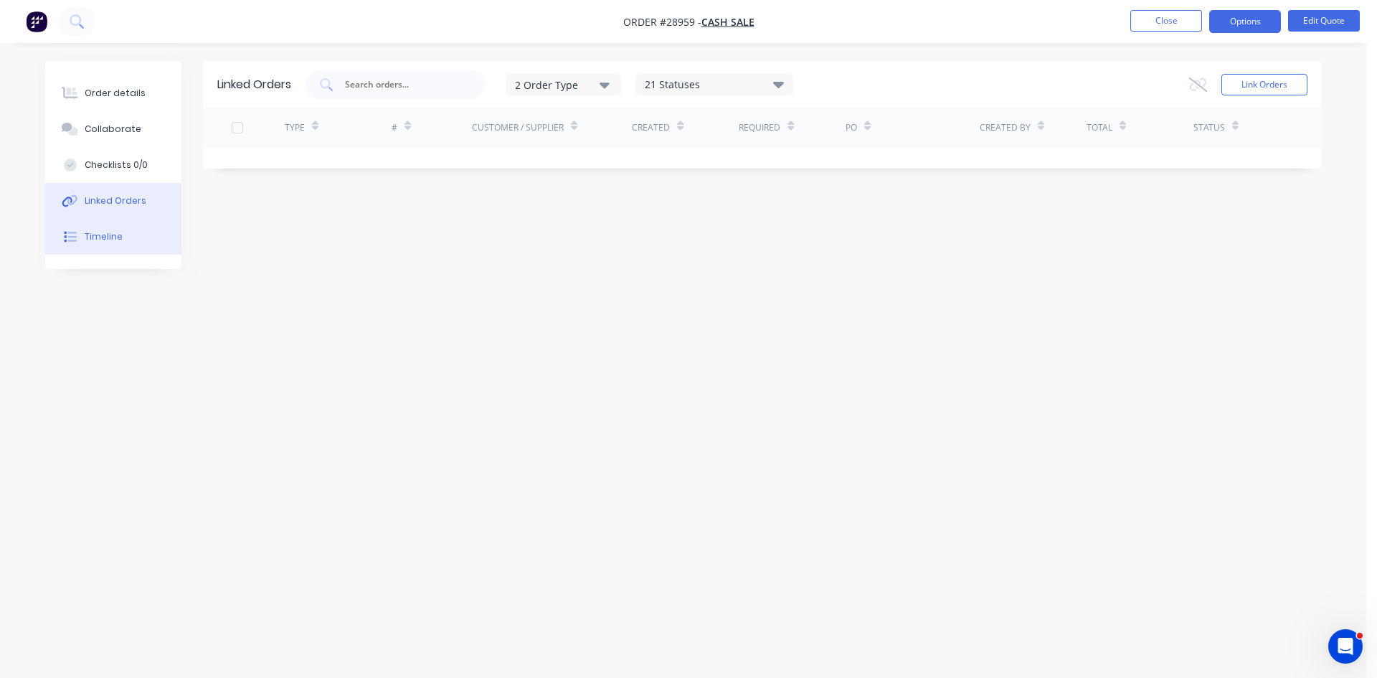
click at [99, 240] on button "Timeline" at bounding box center [113, 237] width 136 height 36
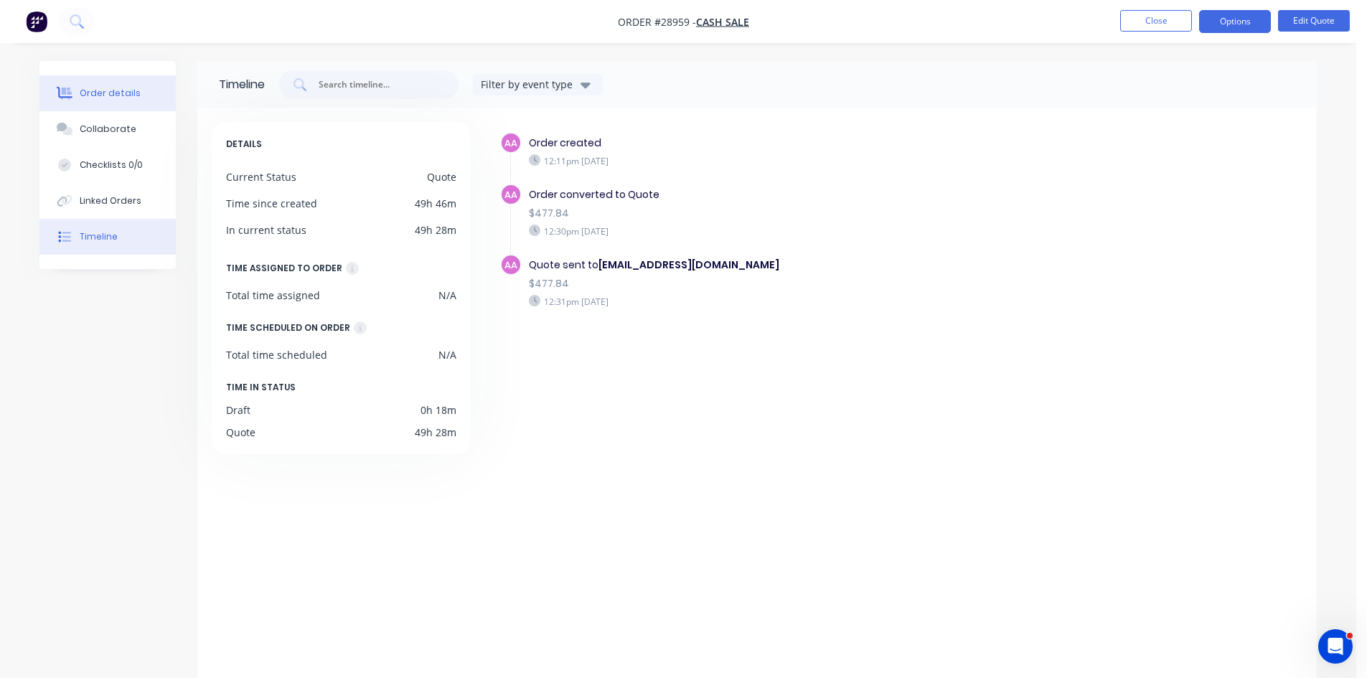
click at [118, 105] on button "Order details" at bounding box center [107, 93] width 136 height 36
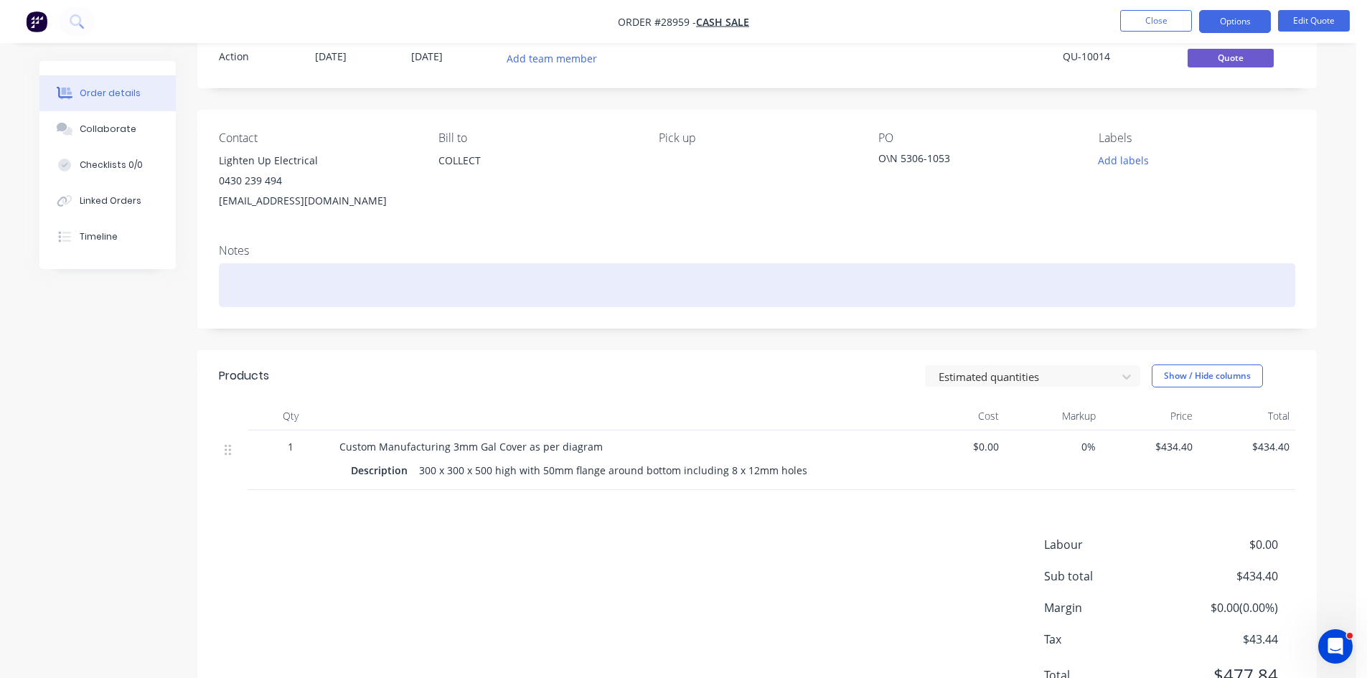
scroll to position [116, 0]
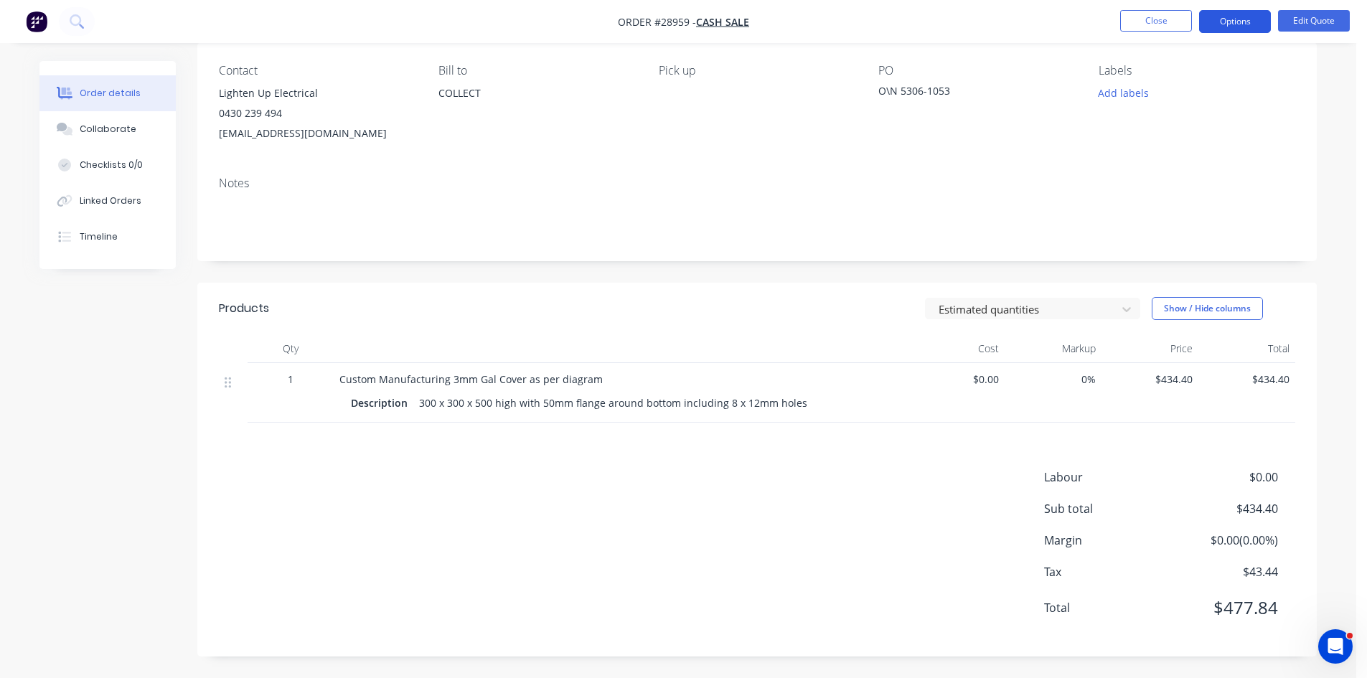
click at [1240, 24] on button "Options" at bounding box center [1235, 21] width 72 height 23
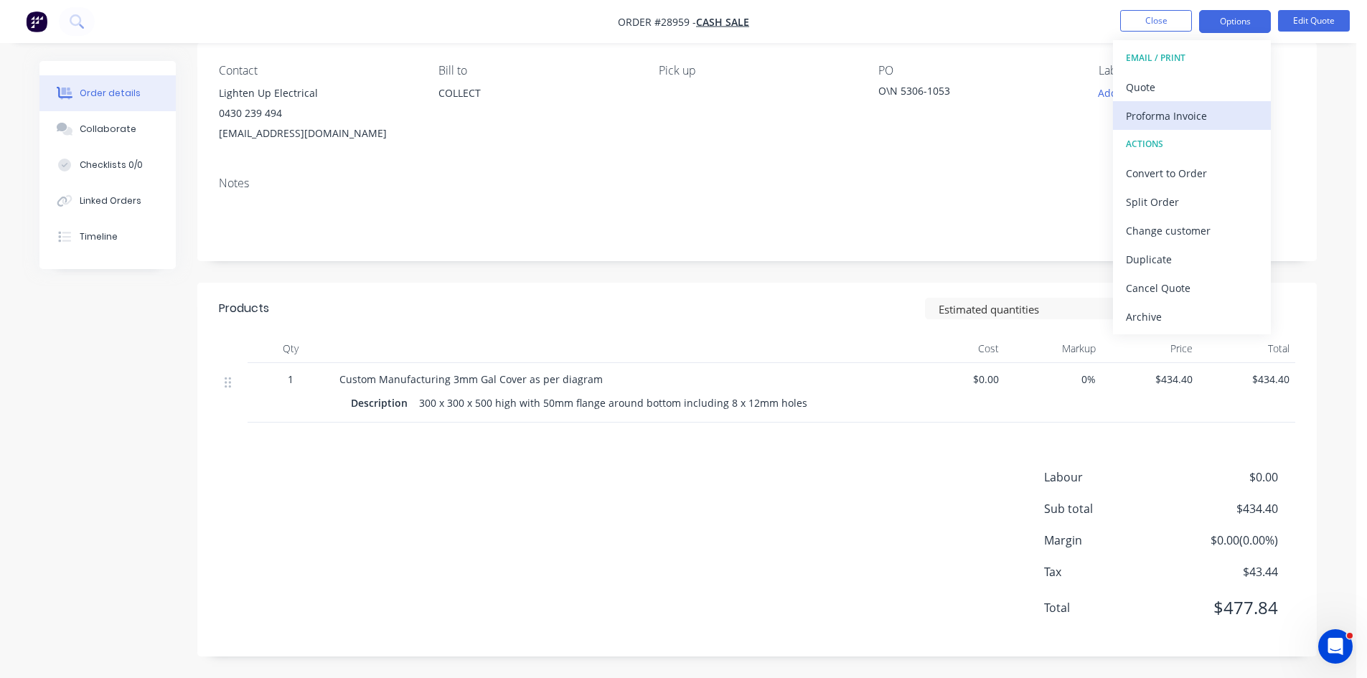
click at [1170, 123] on div "Proforma Invoice" at bounding box center [1192, 115] width 132 height 21
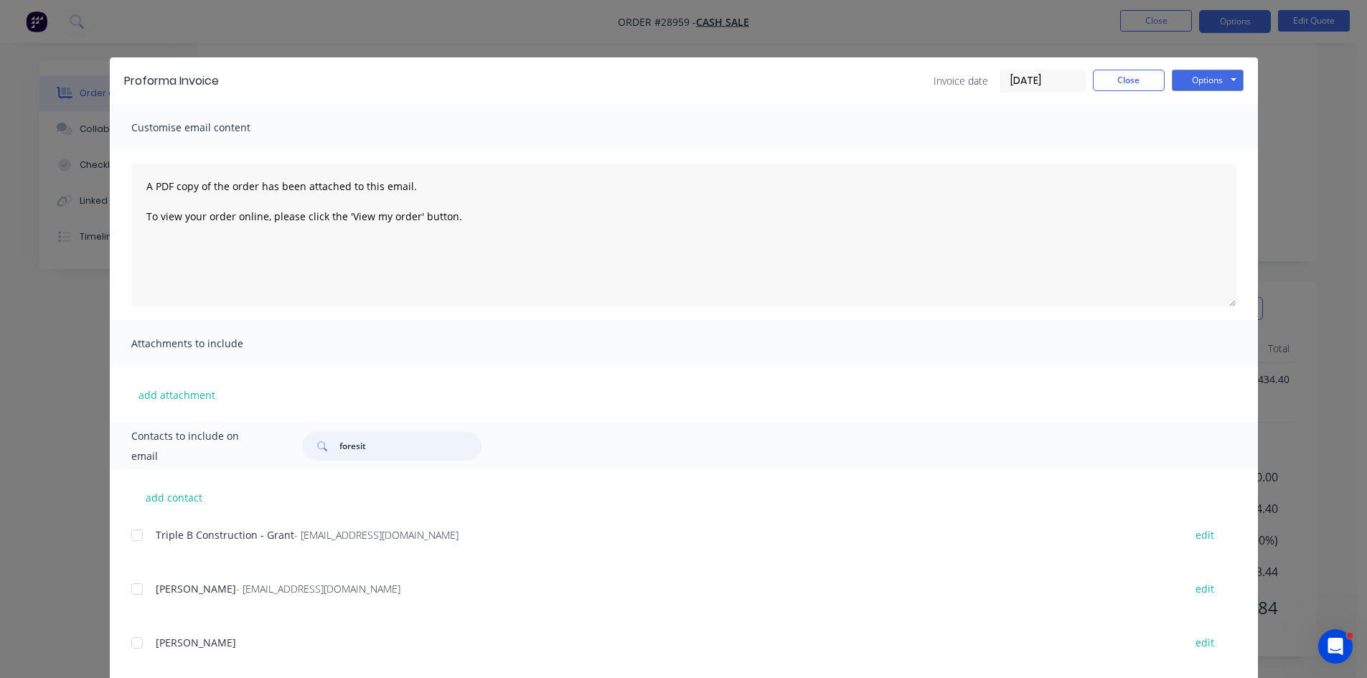
drag, startPoint x: 403, startPoint y: 446, endPoint x: 306, endPoint y: 448, distance: 96.9
click at [306, 448] on div "foresit" at bounding box center [391, 446] width 179 height 29
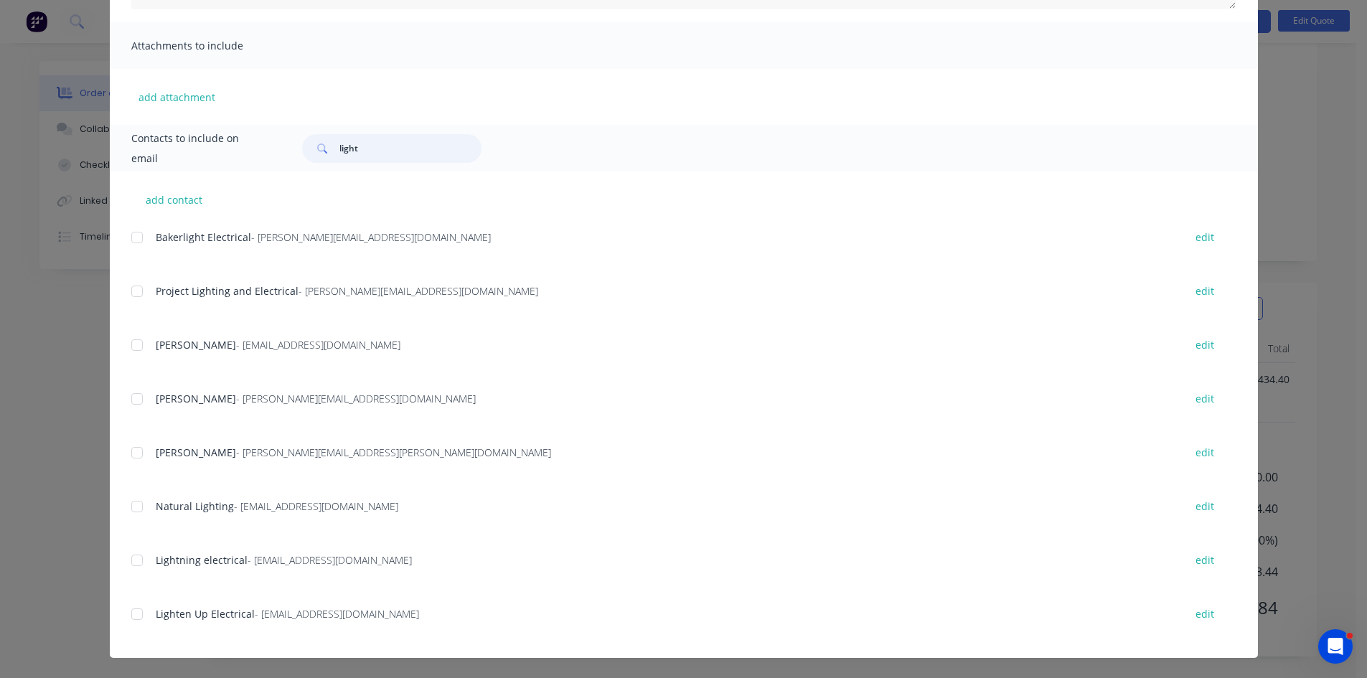
click at [131, 611] on div at bounding box center [137, 614] width 29 height 29
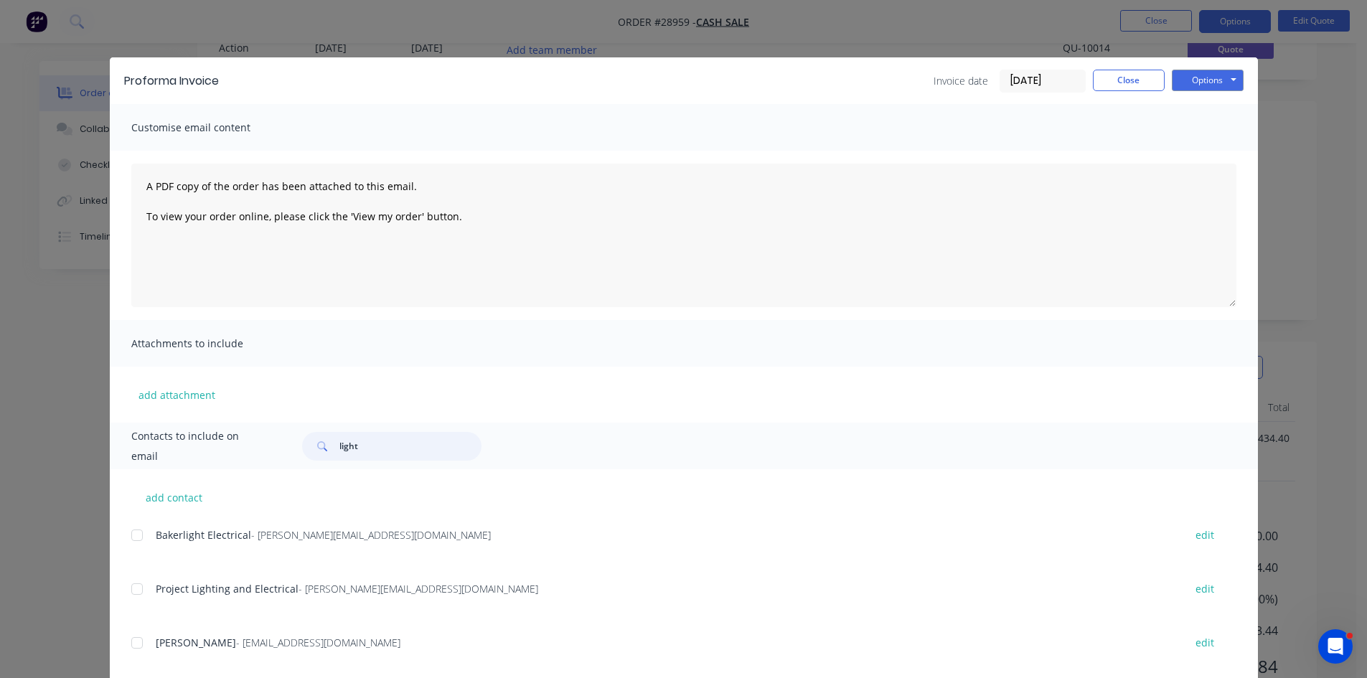
scroll to position [0, 0]
type input "light"
click at [1212, 72] on button "Options" at bounding box center [1207, 81] width 72 height 22
click at [1204, 156] on button "Email" at bounding box center [1217, 153] width 92 height 24
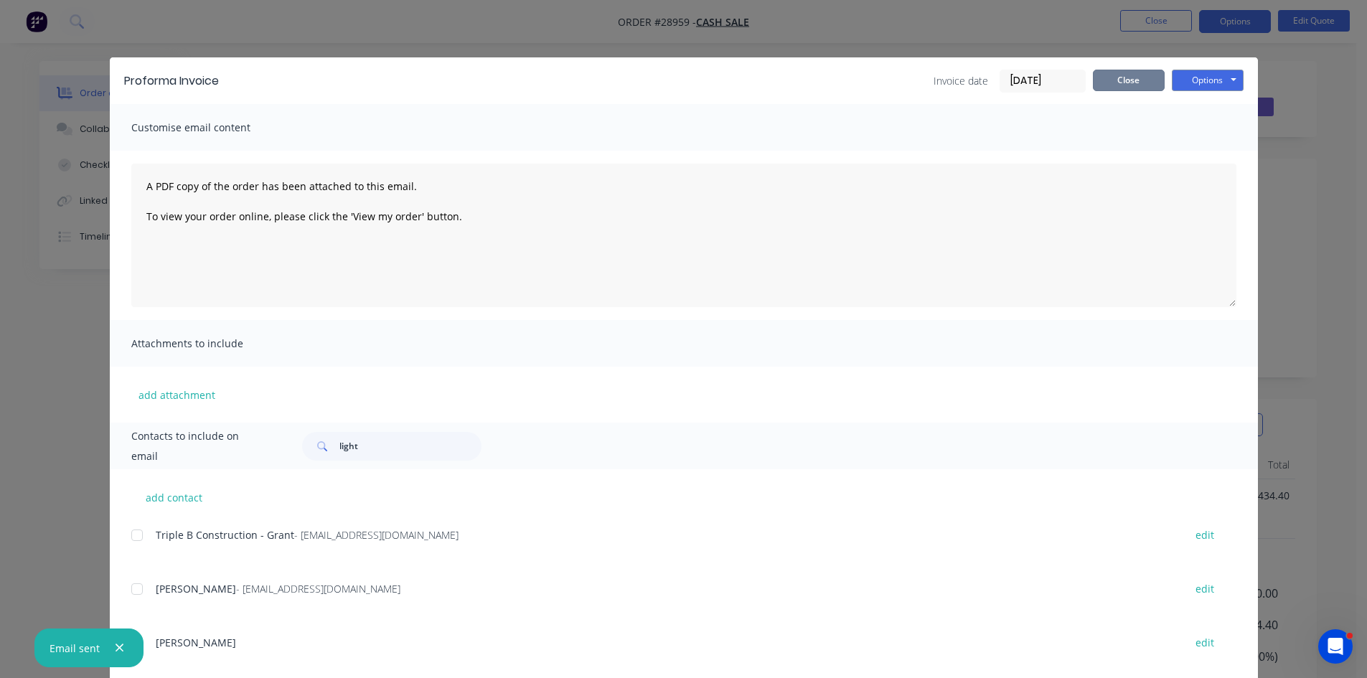
click at [1113, 78] on button "Close" at bounding box center [1129, 81] width 72 height 22
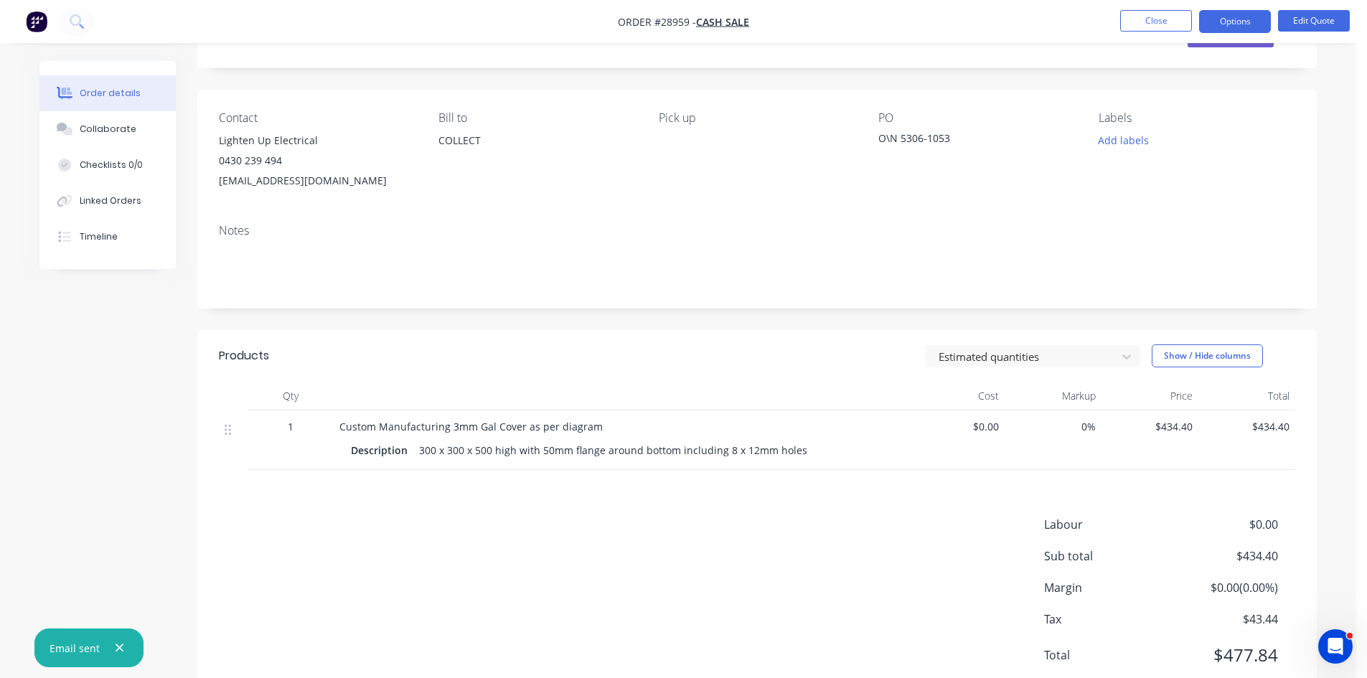
scroll to position [116, 0]
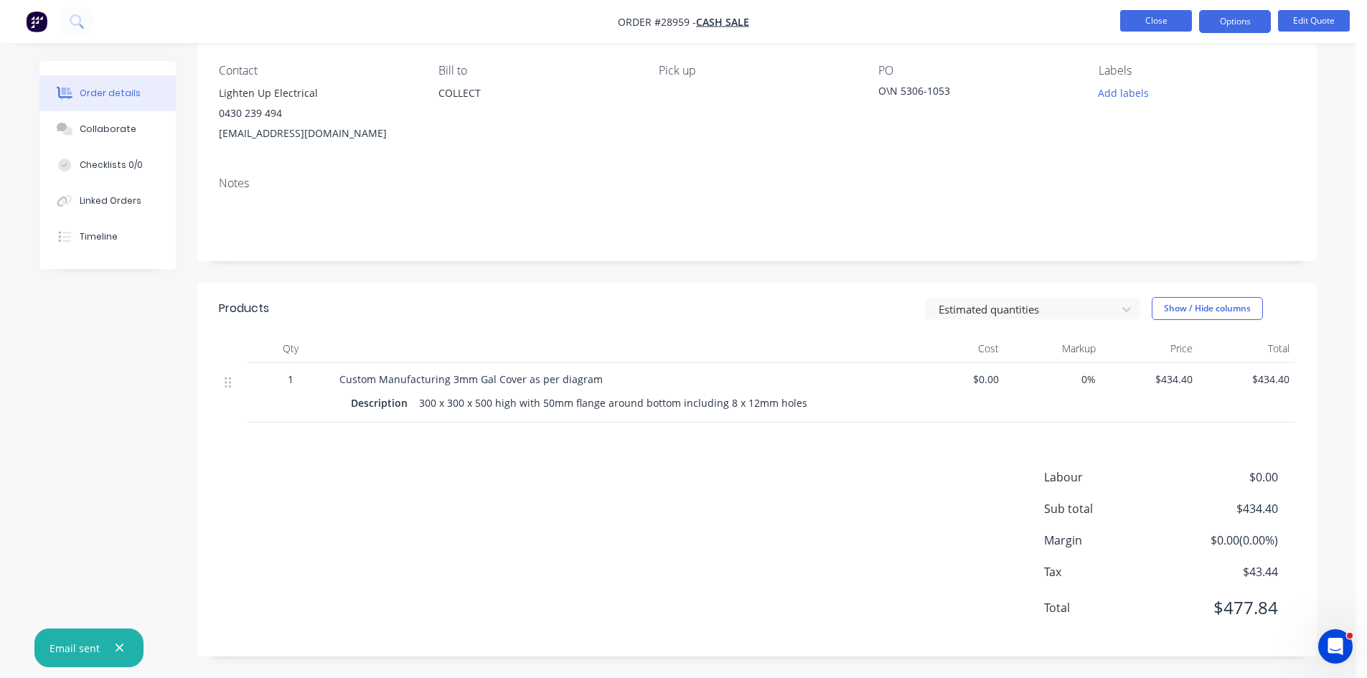
click at [1142, 22] on button "Close" at bounding box center [1156, 21] width 72 height 22
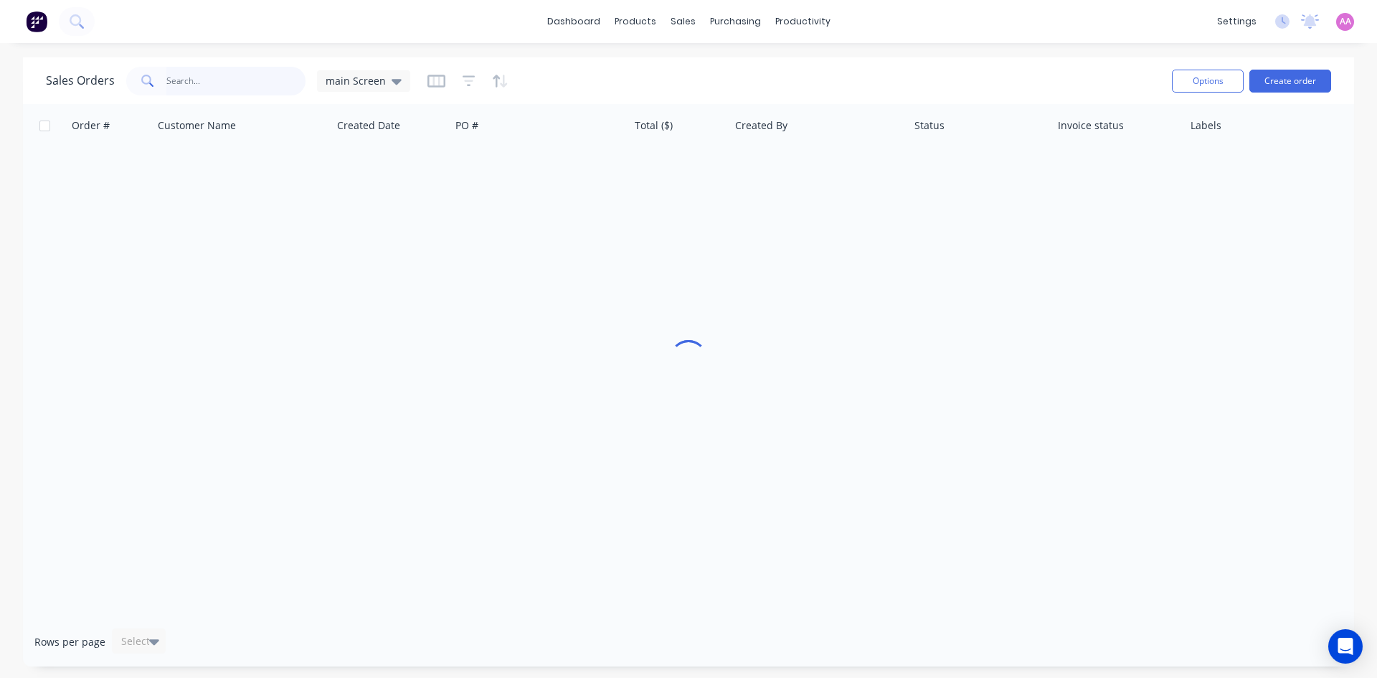
click at [247, 80] on input "text" at bounding box center [236, 81] width 140 height 29
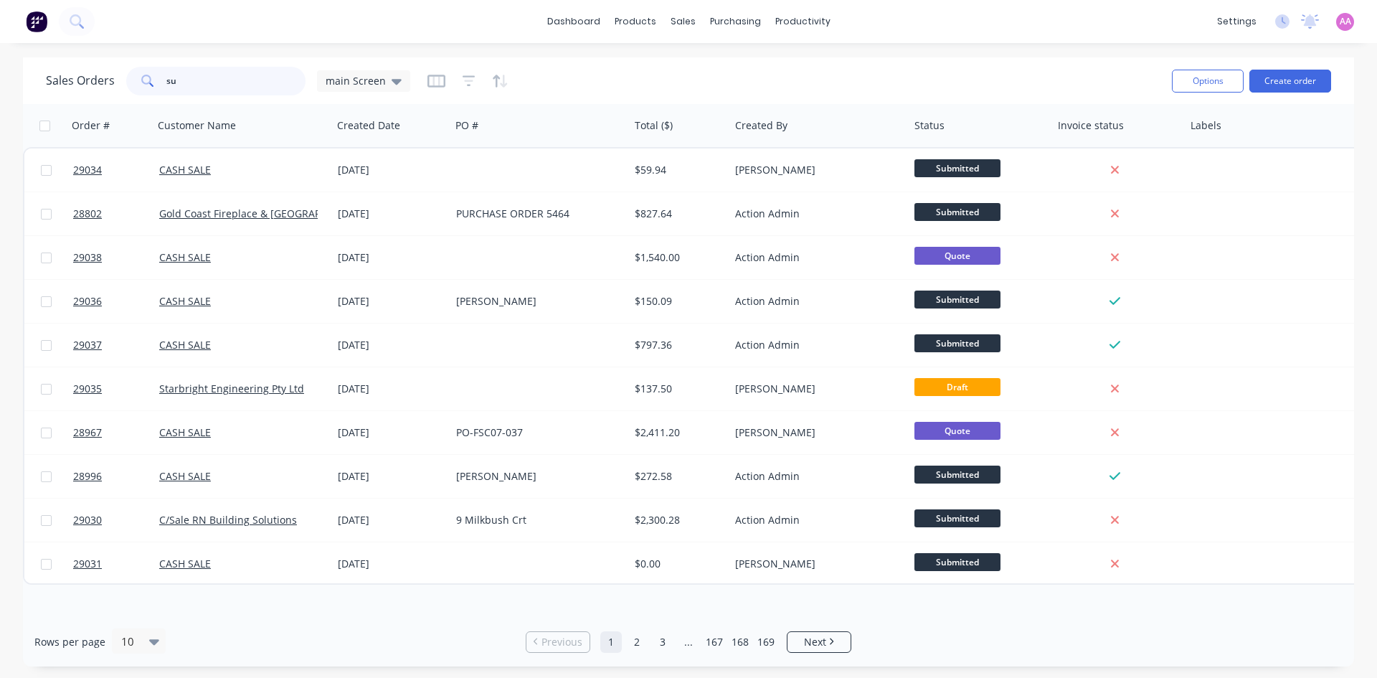
type input "s"
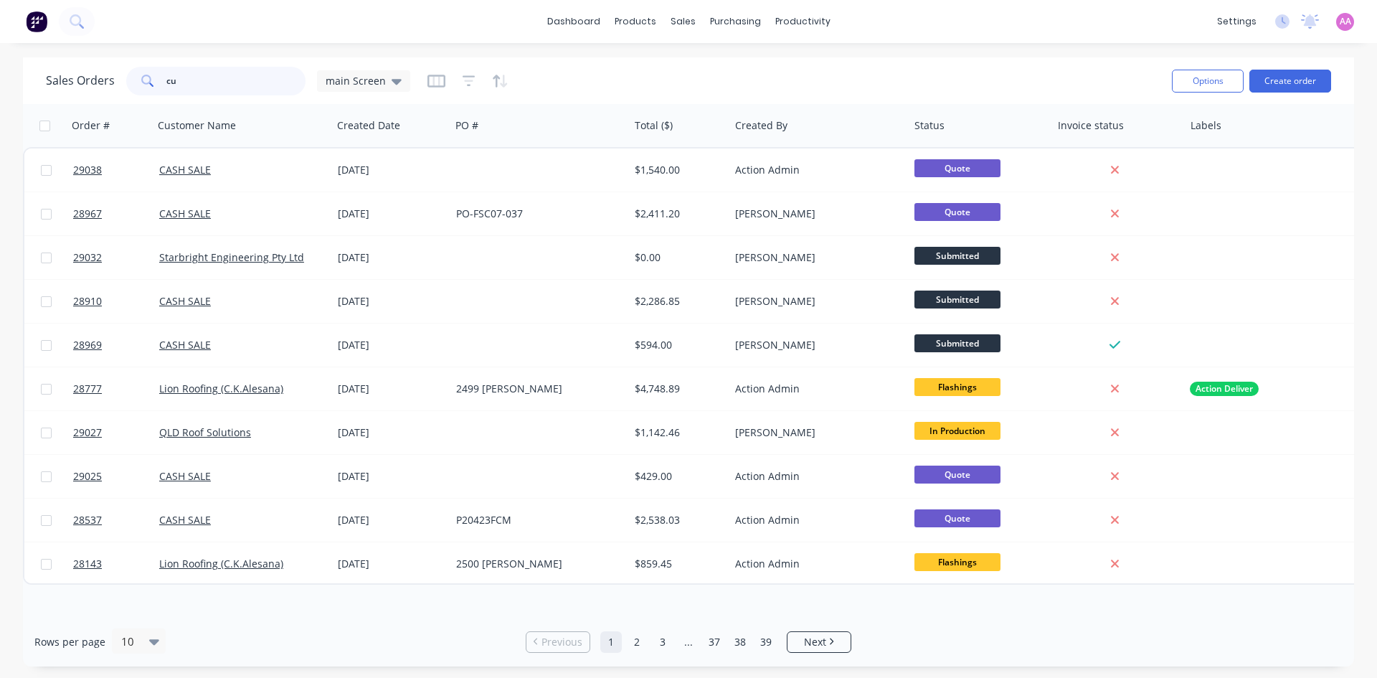
type input "c"
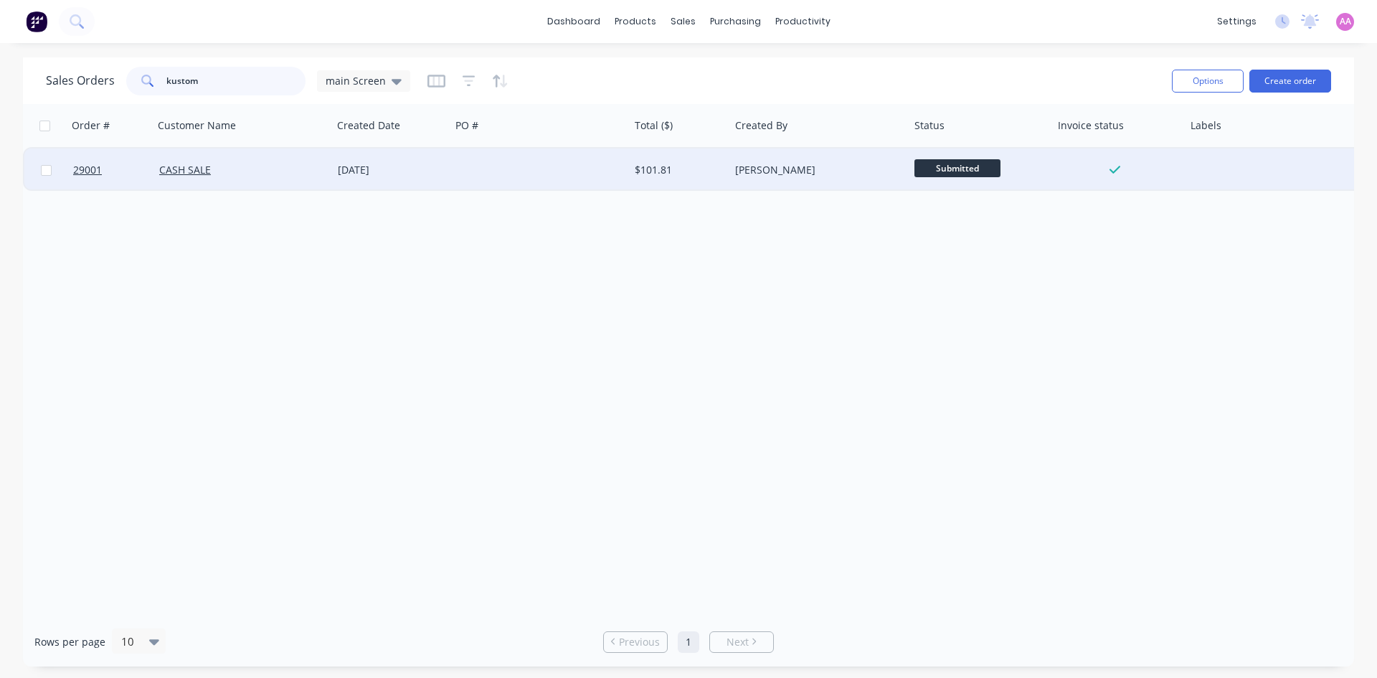
type input "kustom"
click at [458, 159] on div at bounding box center [540, 169] width 179 height 43
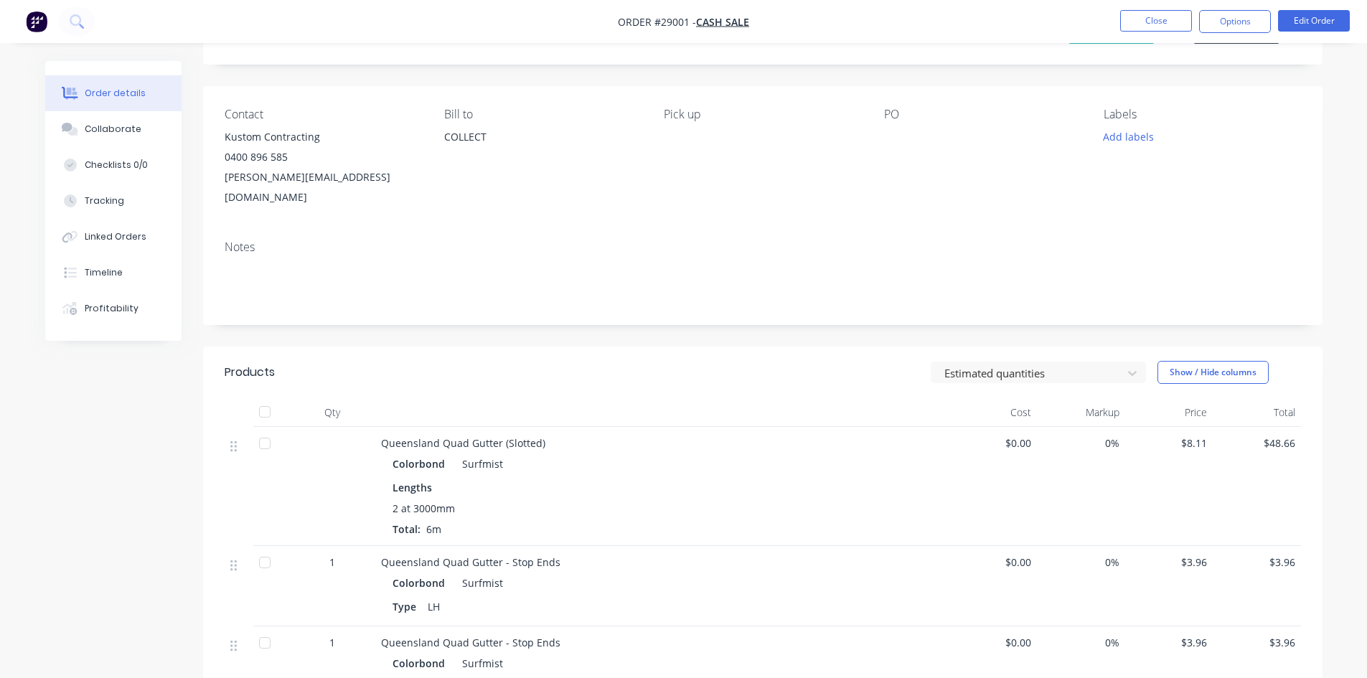
scroll to position [72, 0]
click at [131, 245] on button "Linked Orders" at bounding box center [113, 237] width 136 height 36
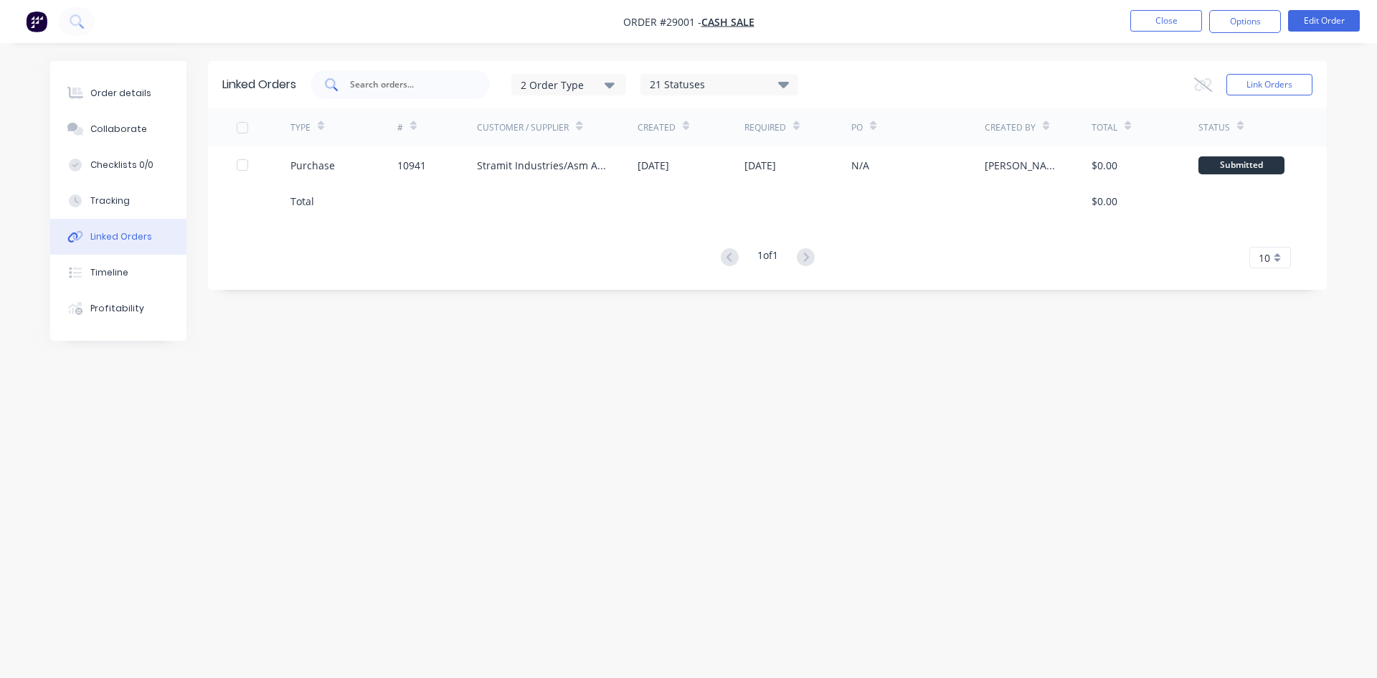
drag, startPoint x: 410, startPoint y: 78, endPoint x: 412, endPoint y: 88, distance: 9.8
click at [410, 78] on input "text" at bounding box center [408, 84] width 119 height 14
click at [1178, 17] on button "Close" at bounding box center [1167, 21] width 72 height 22
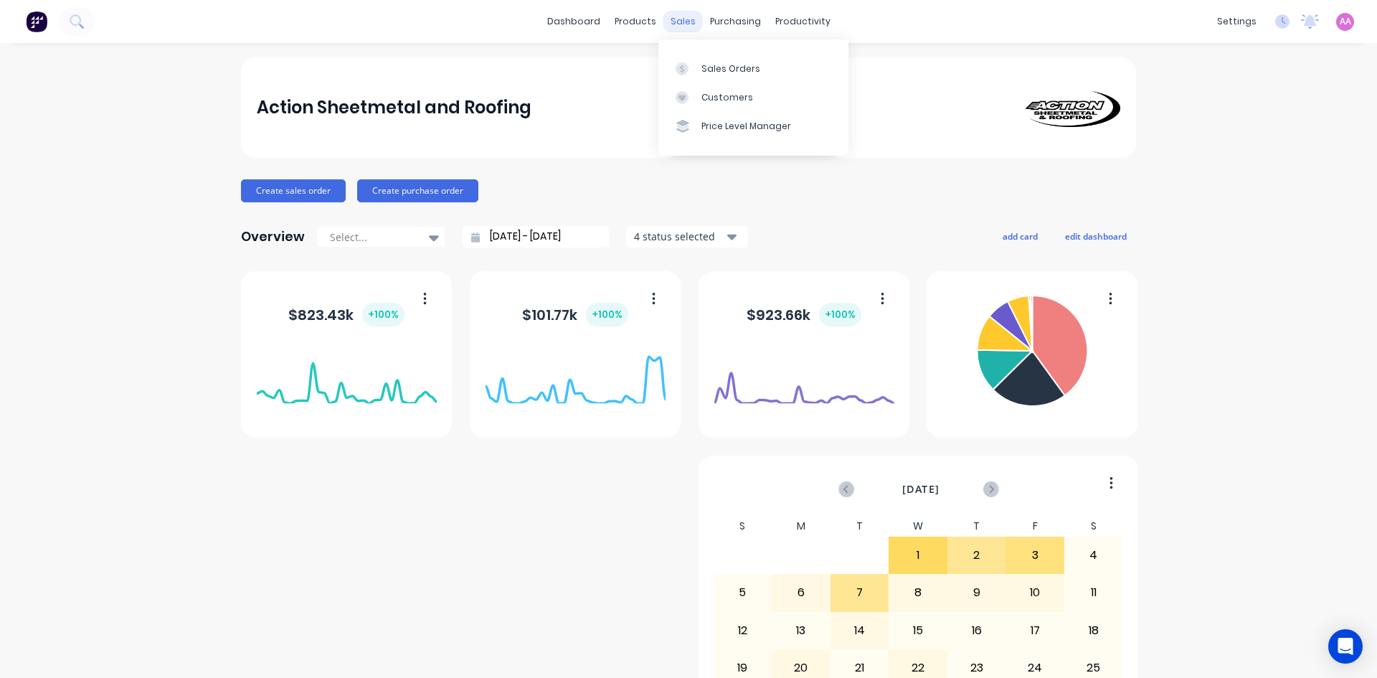
click at [671, 24] on div "sales" at bounding box center [683, 22] width 39 height 22
click at [712, 70] on div "Sales Orders" at bounding box center [731, 68] width 59 height 13
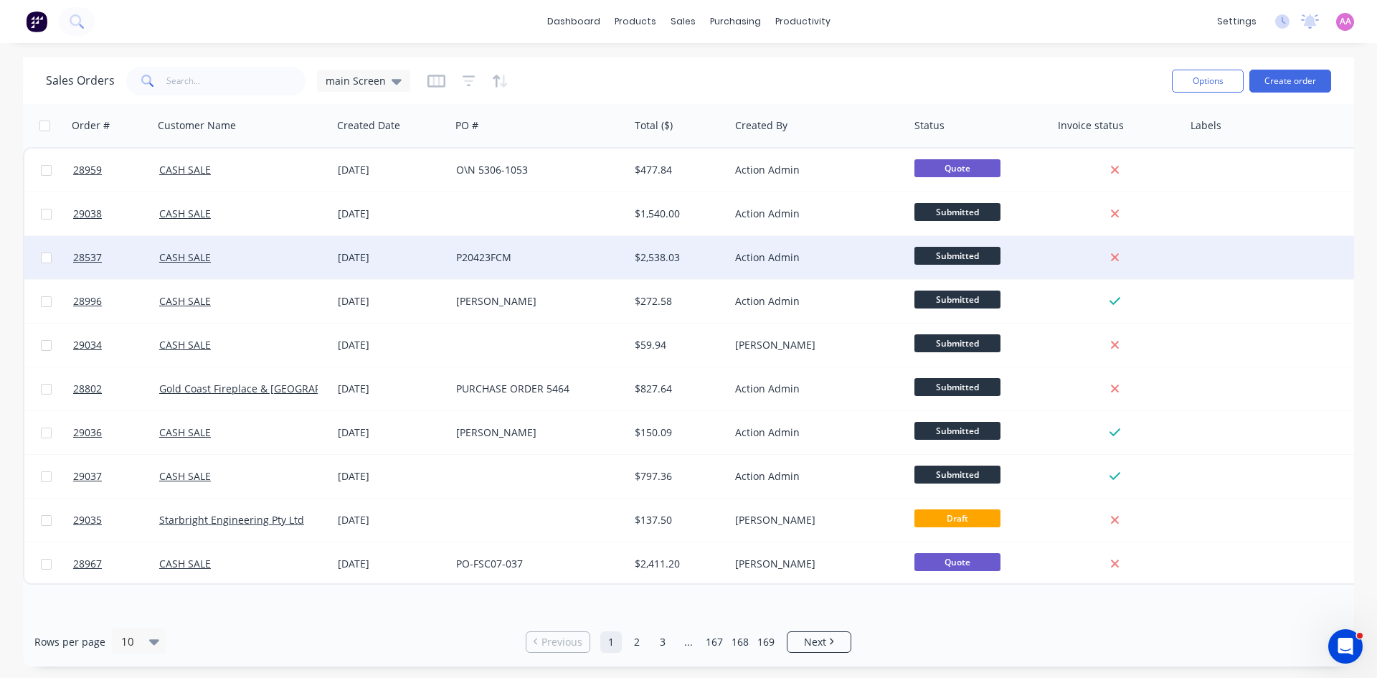
click at [481, 260] on div "P20423FCM" at bounding box center [535, 257] width 159 height 14
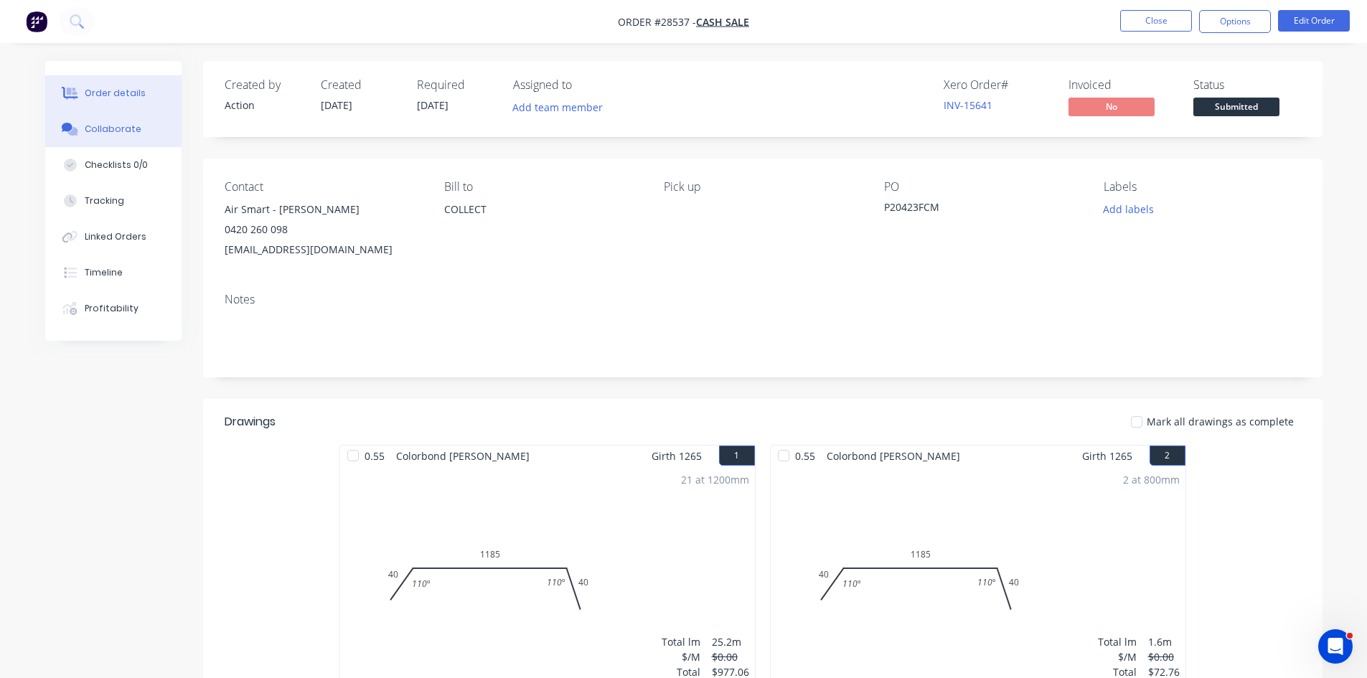
click at [103, 122] on button "Collaborate" at bounding box center [113, 129] width 136 height 36
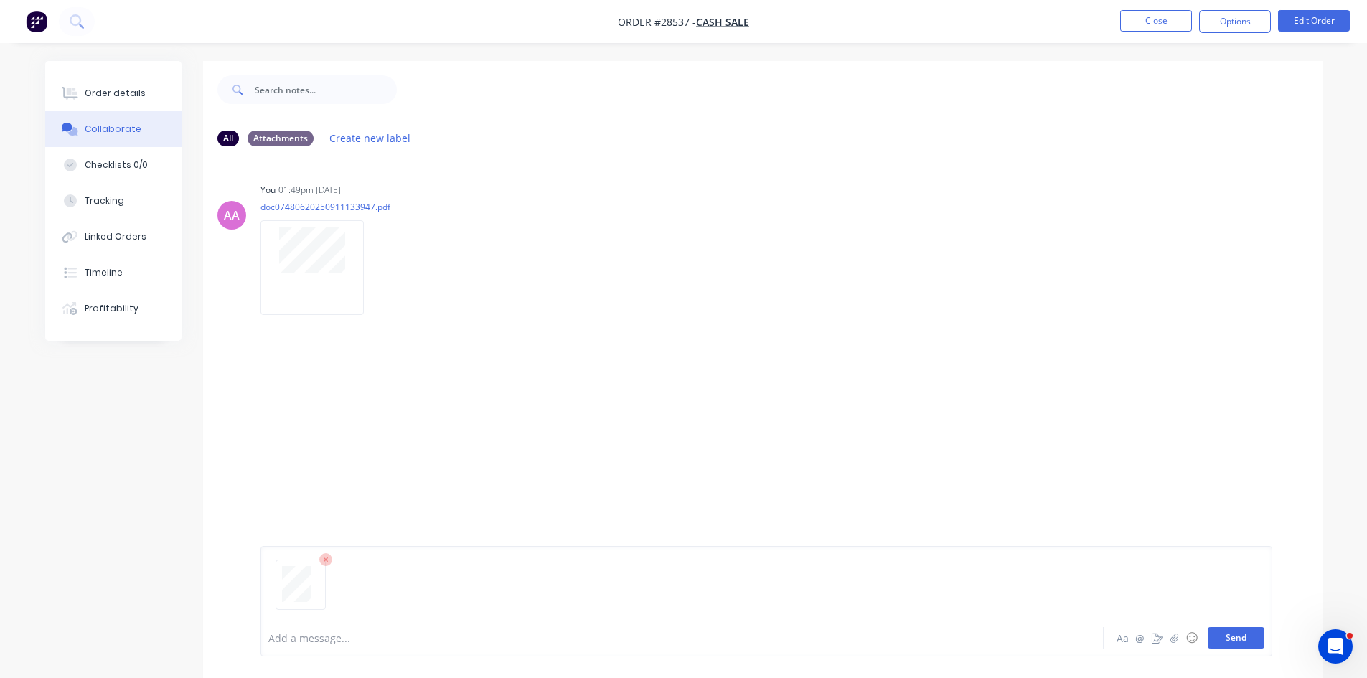
click at [1244, 639] on button "Send" at bounding box center [1235, 638] width 57 height 22
click at [351, 638] on div at bounding box center [642, 638] width 746 height 15
drag, startPoint x: 405, startPoint y: 641, endPoint x: 458, endPoint y: 639, distance: 53.1
click at [407, 641] on div "I have told them their" at bounding box center [642, 638] width 746 height 15
click at [1230, 638] on button "Send" at bounding box center [1235, 638] width 57 height 22
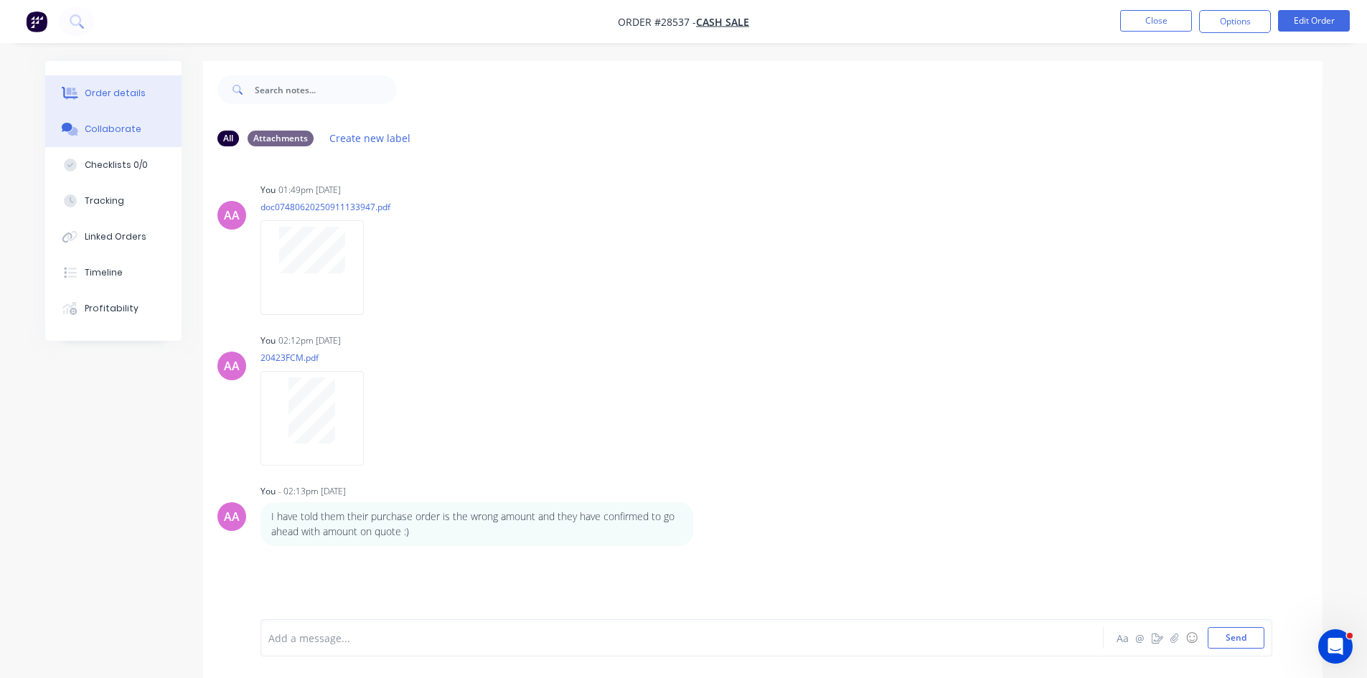
click at [151, 100] on button "Order details" at bounding box center [113, 93] width 136 height 36
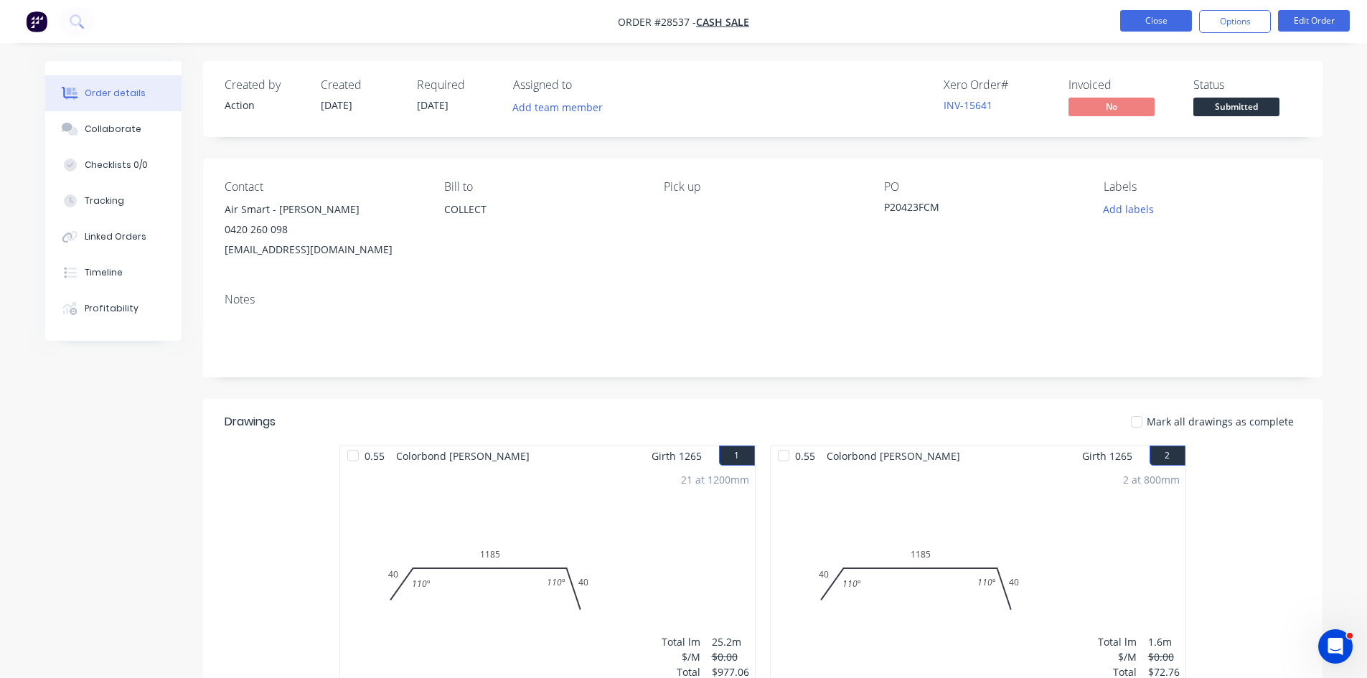
click at [1157, 19] on button "Close" at bounding box center [1156, 21] width 72 height 22
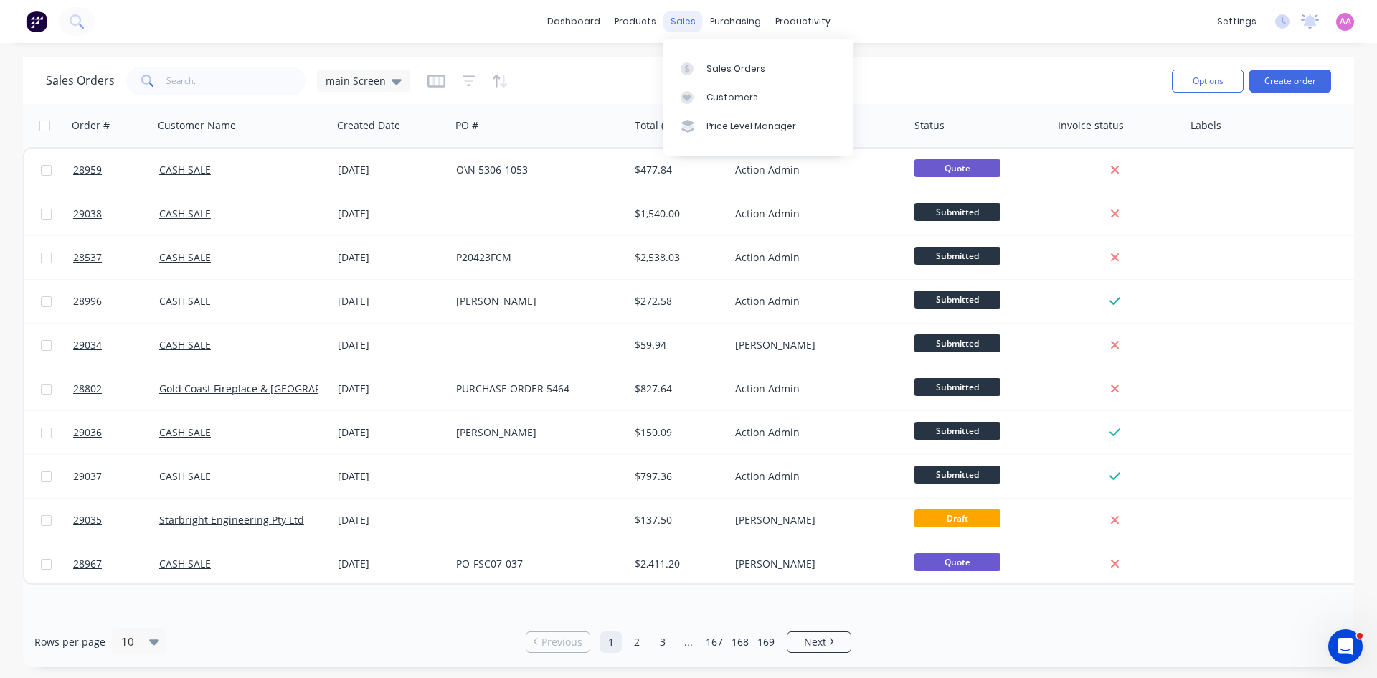
click at [682, 31] on div "sales" at bounding box center [683, 22] width 39 height 22
click at [718, 60] on link "Sales Orders" at bounding box center [759, 68] width 190 height 29
click at [30, 27] on img at bounding box center [37, 22] width 22 height 22
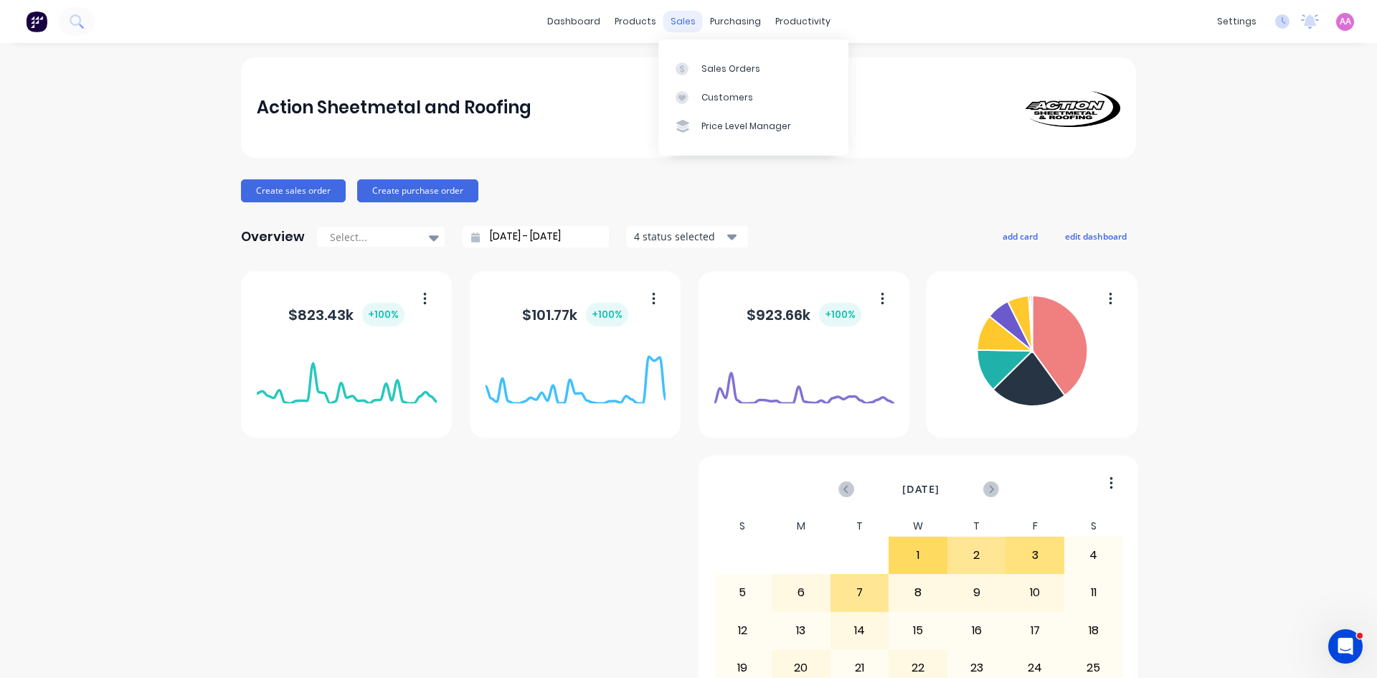
click at [679, 19] on div "sales" at bounding box center [683, 22] width 39 height 22
click at [730, 64] on div "Sales Orders" at bounding box center [731, 68] width 59 height 13
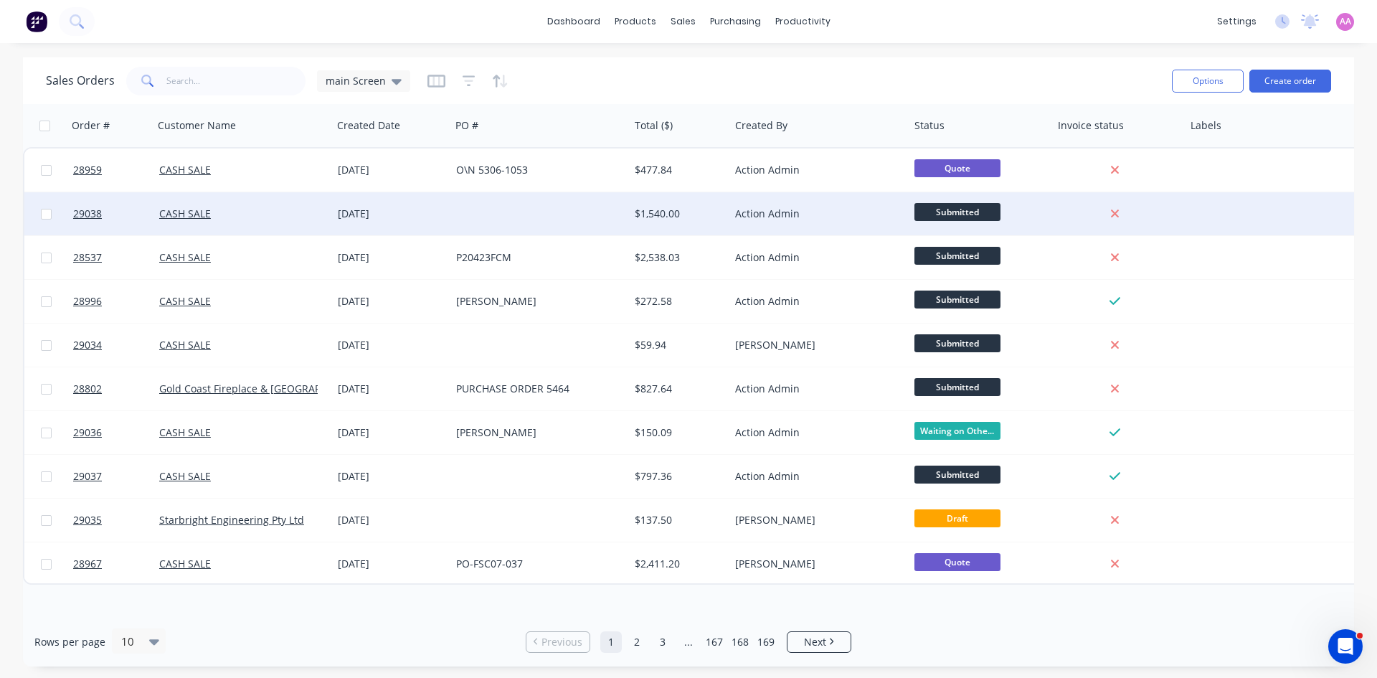
click at [475, 205] on div at bounding box center [540, 213] width 179 height 43
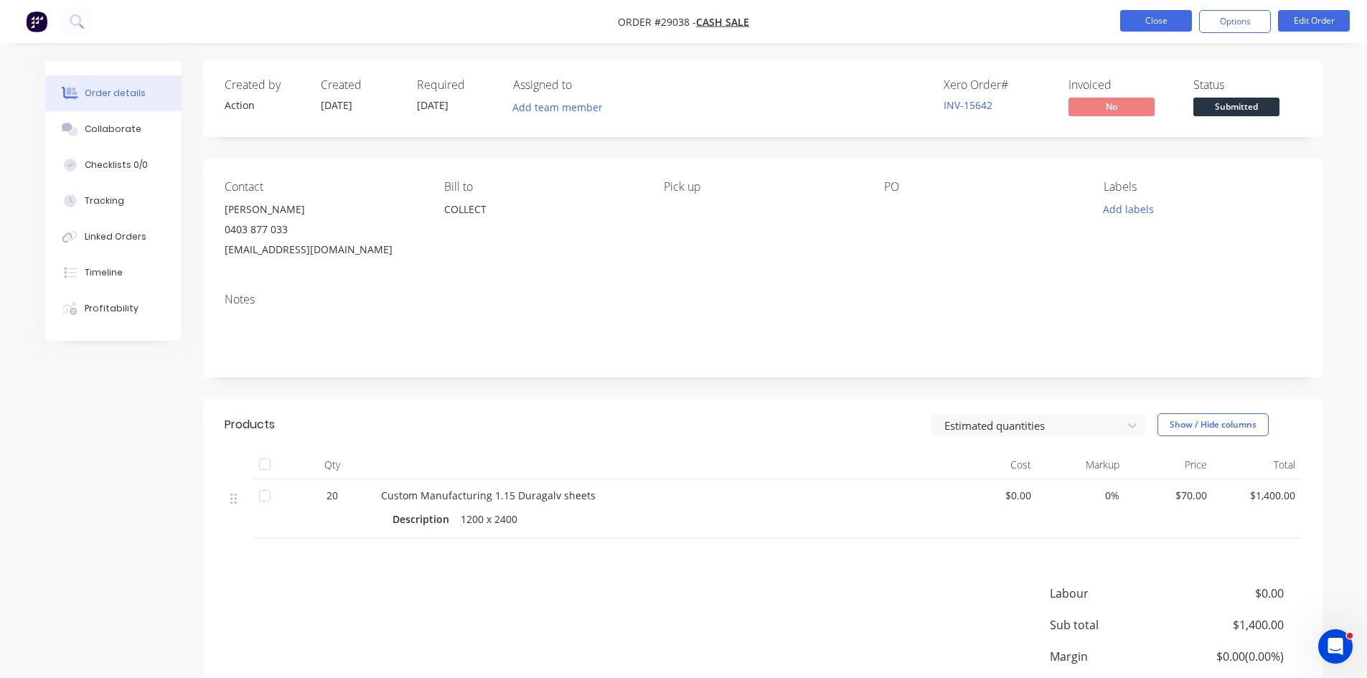
click at [1160, 22] on button "Close" at bounding box center [1156, 21] width 72 height 22
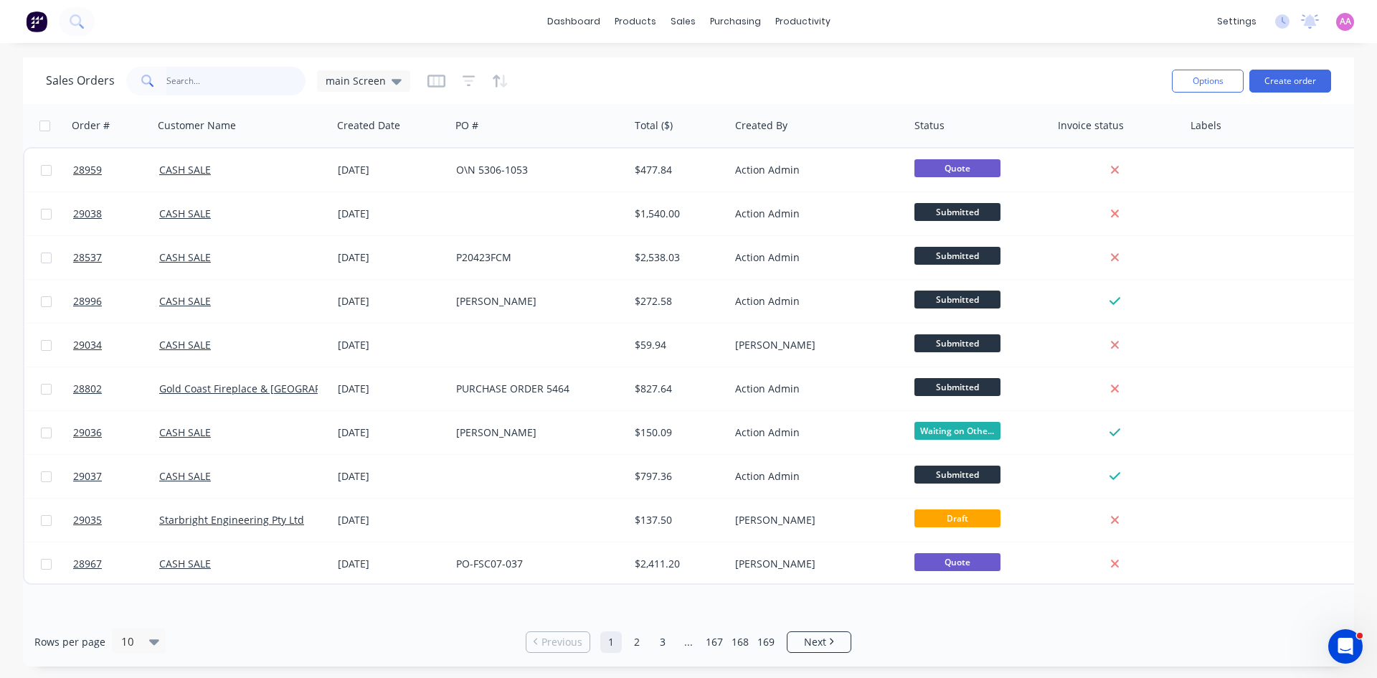
click at [204, 85] on input "text" at bounding box center [236, 81] width 140 height 29
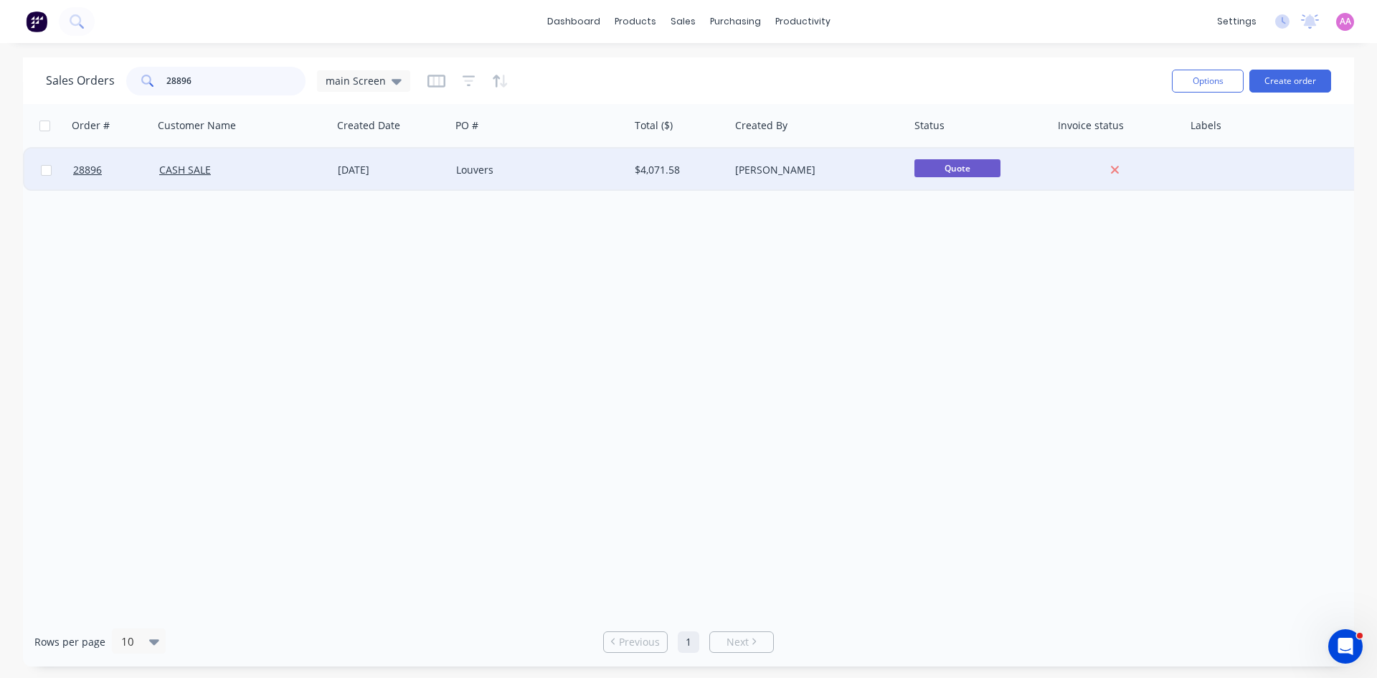
type input "28896"
click at [560, 174] on div "Louvers" at bounding box center [535, 170] width 159 height 14
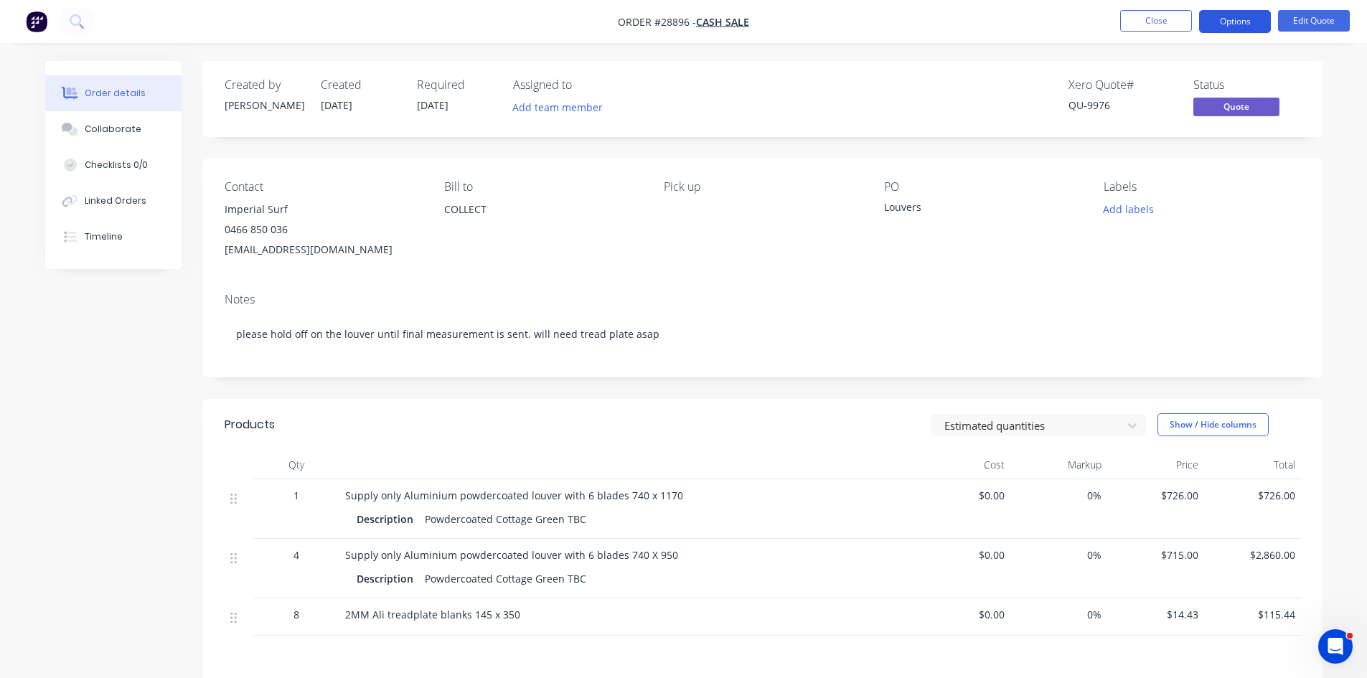
click at [1220, 22] on button "Options" at bounding box center [1235, 21] width 72 height 23
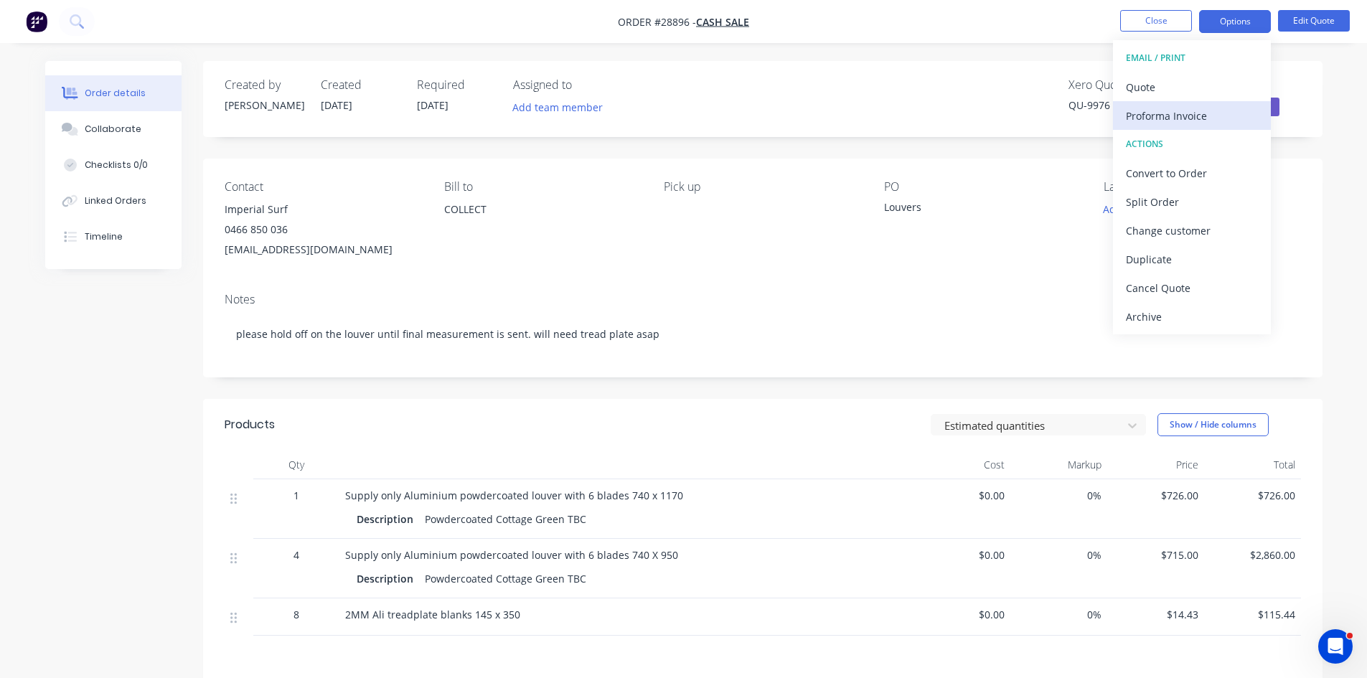
click at [1208, 110] on div "Proforma Invoice" at bounding box center [1192, 115] width 132 height 21
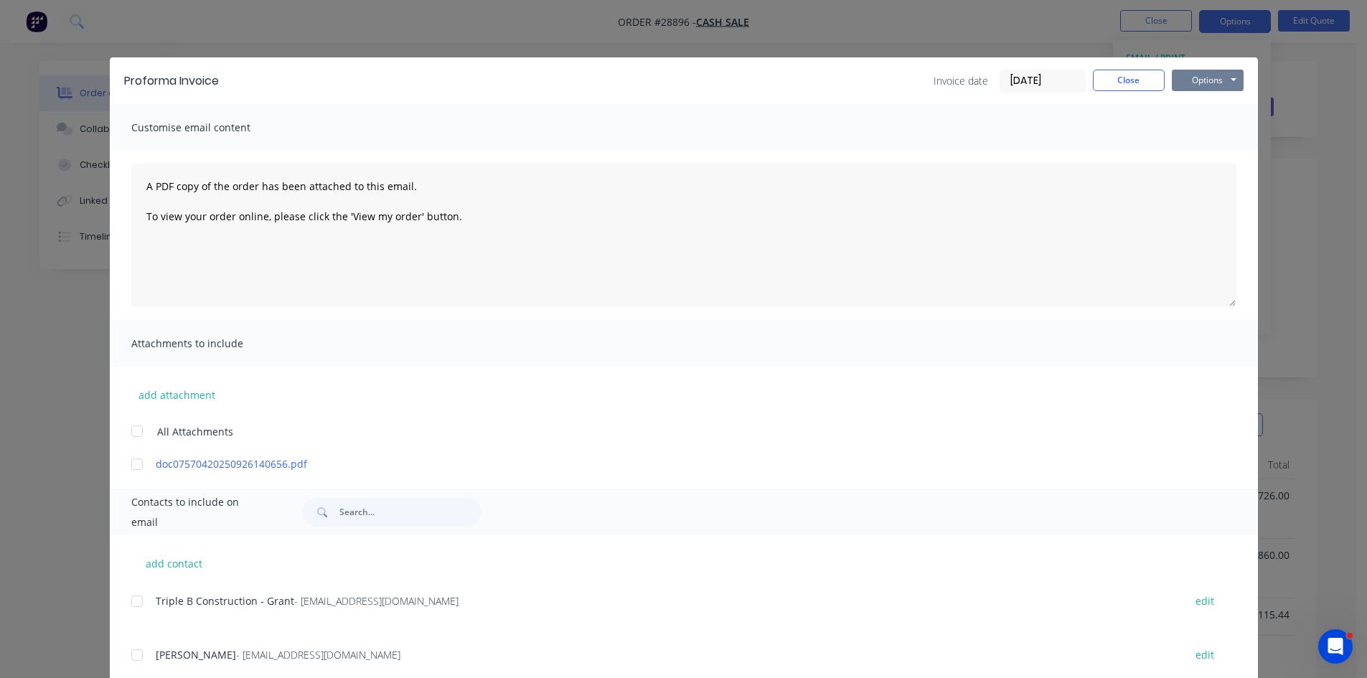
click at [1216, 80] on button "Options" at bounding box center [1207, 81] width 72 height 22
click at [1195, 130] on button "Print" at bounding box center [1217, 130] width 92 height 24
click at [1132, 82] on button "Close" at bounding box center [1129, 81] width 72 height 22
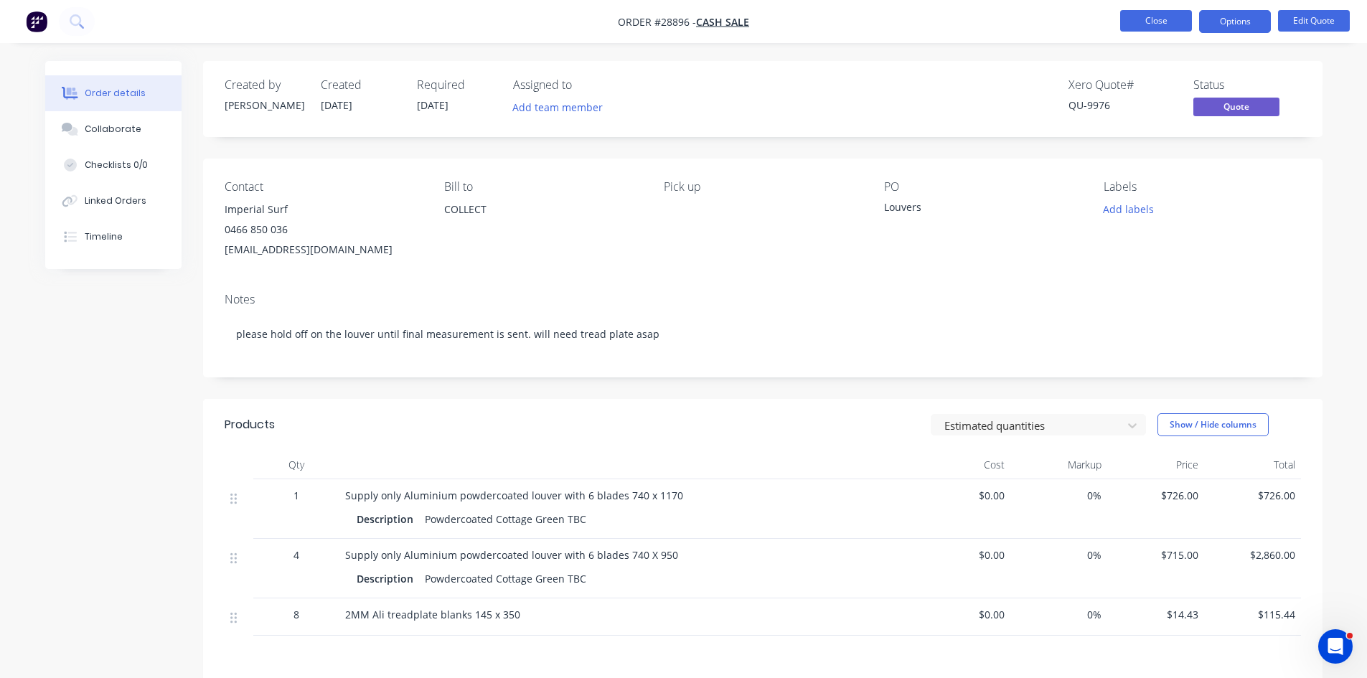
click at [1150, 16] on button "Close" at bounding box center [1156, 21] width 72 height 22
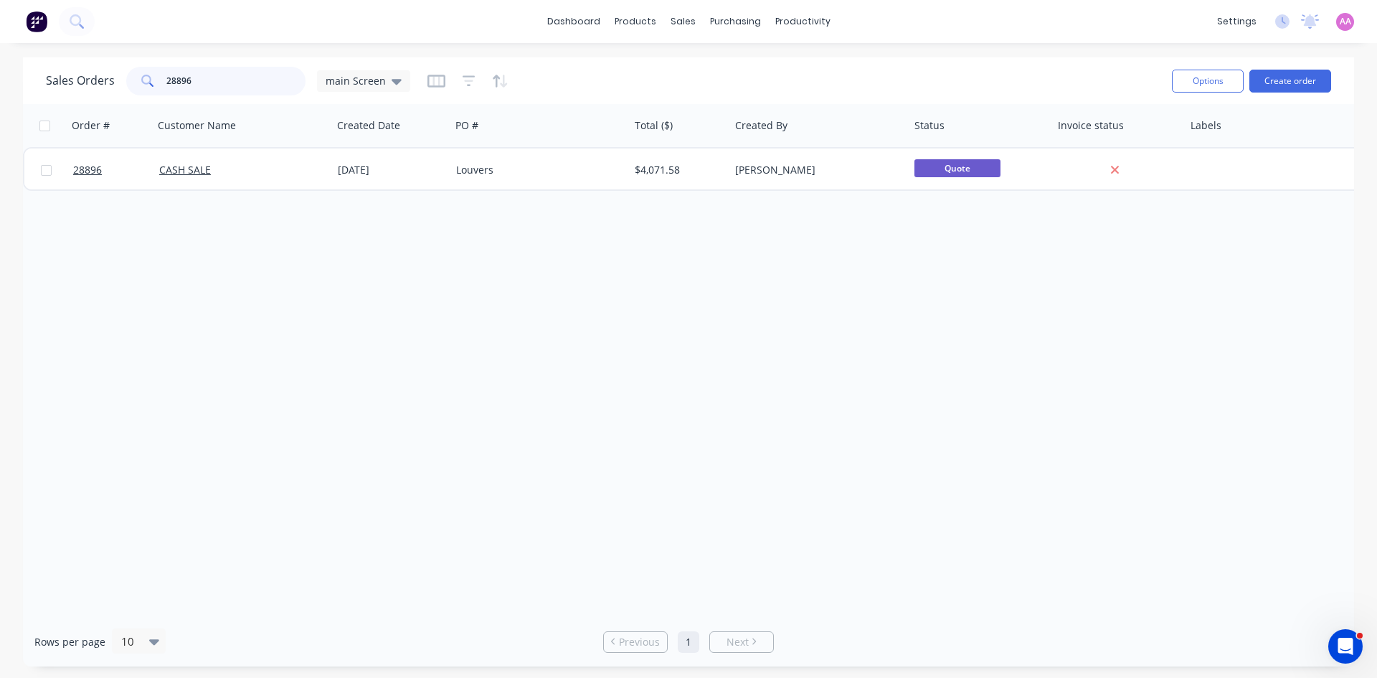
drag, startPoint x: 237, startPoint y: 84, endPoint x: 89, endPoint y: 88, distance: 148.5
click at [89, 88] on div "Sales Orders 28896 main Screen" at bounding box center [228, 81] width 364 height 29
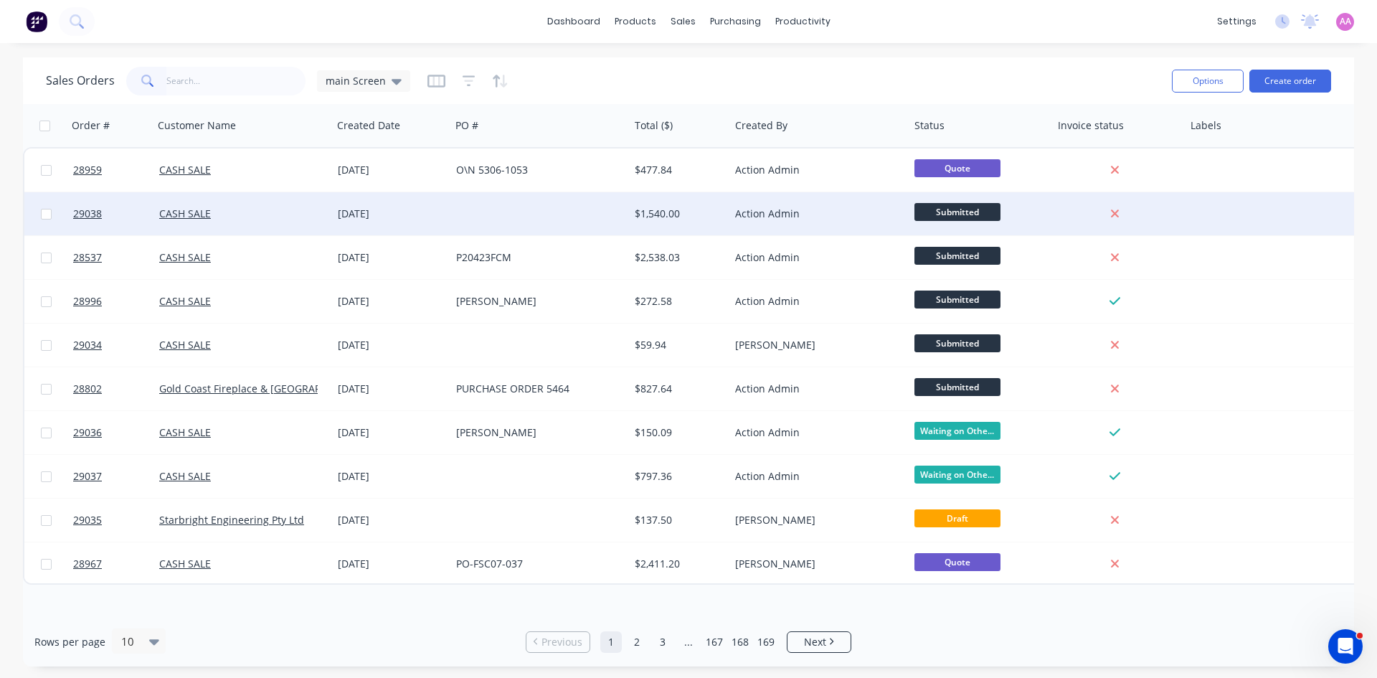
click at [481, 217] on div at bounding box center [540, 213] width 179 height 43
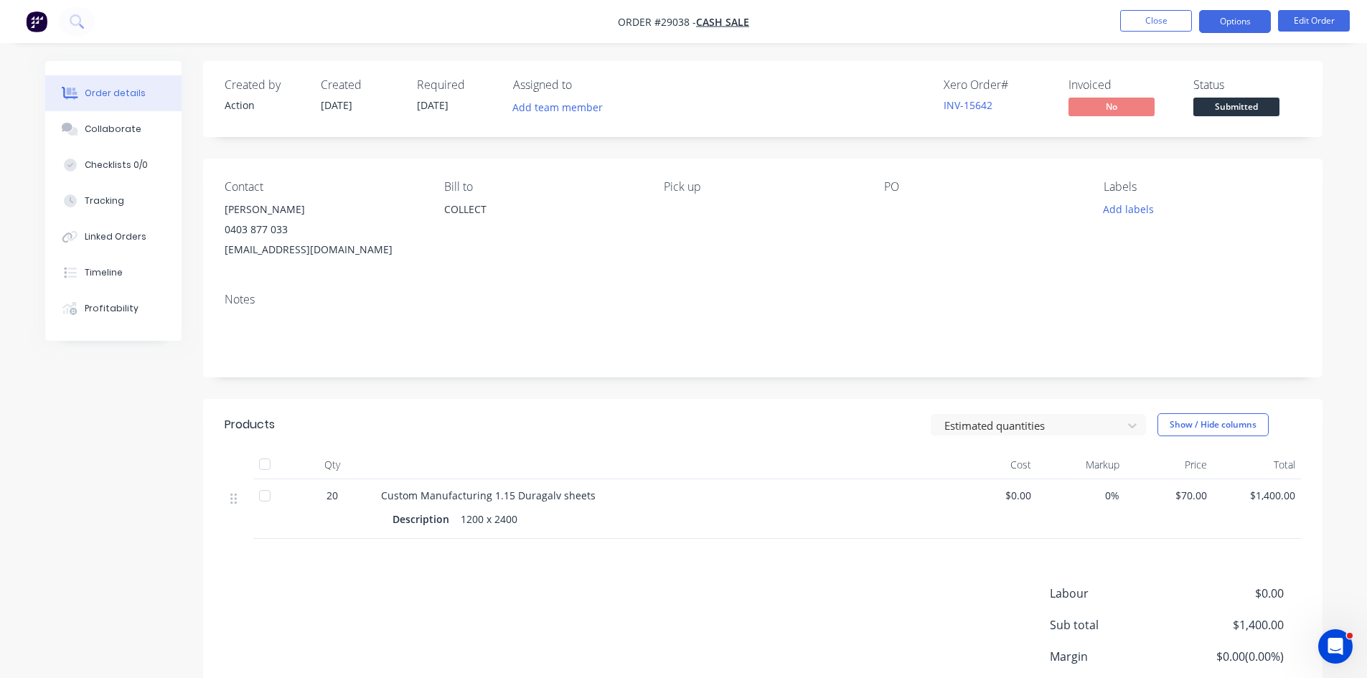
click at [1217, 25] on button "Options" at bounding box center [1235, 21] width 72 height 23
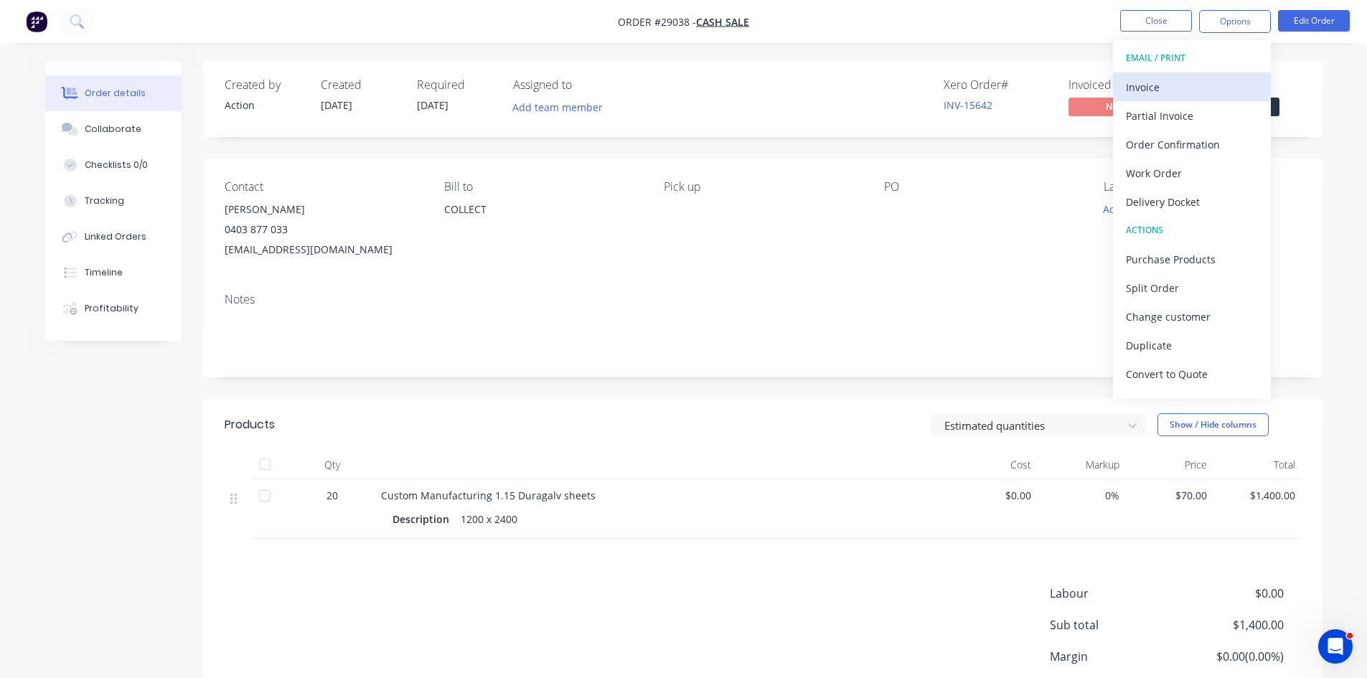
click at [1166, 97] on div "Invoice" at bounding box center [1192, 87] width 132 height 21
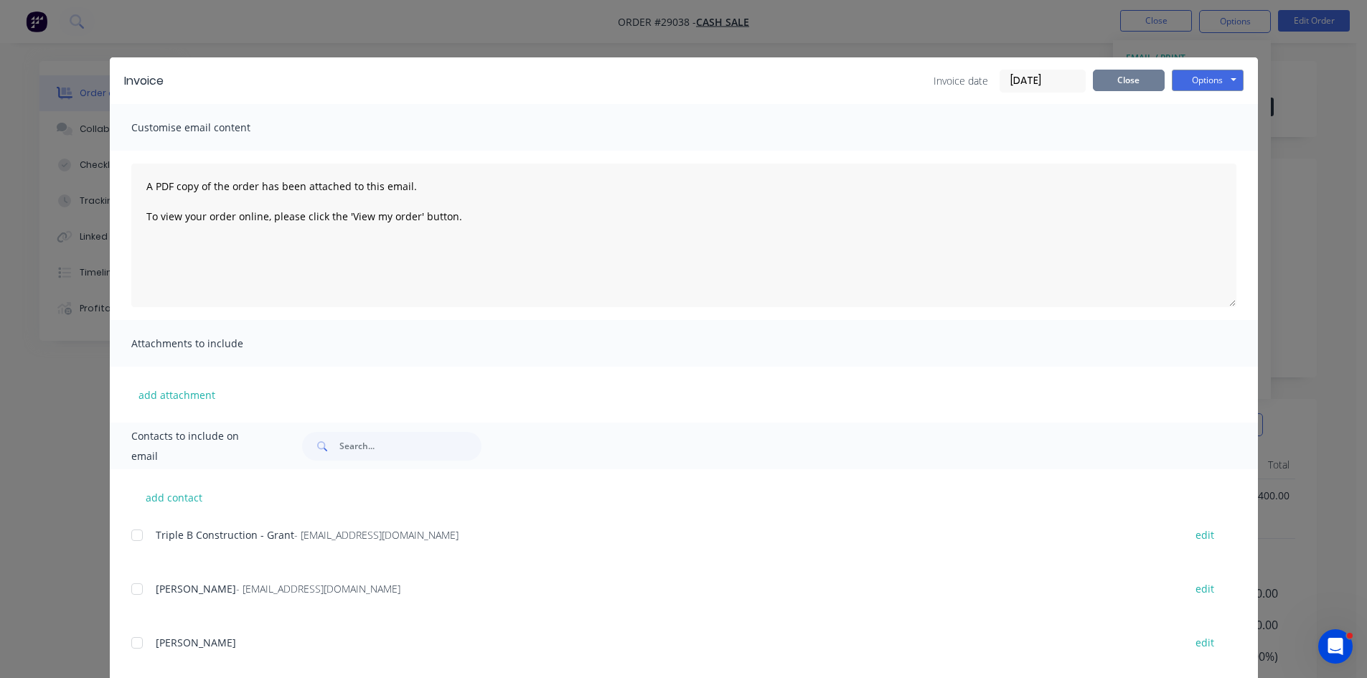
click at [1105, 73] on button "Close" at bounding box center [1129, 81] width 72 height 22
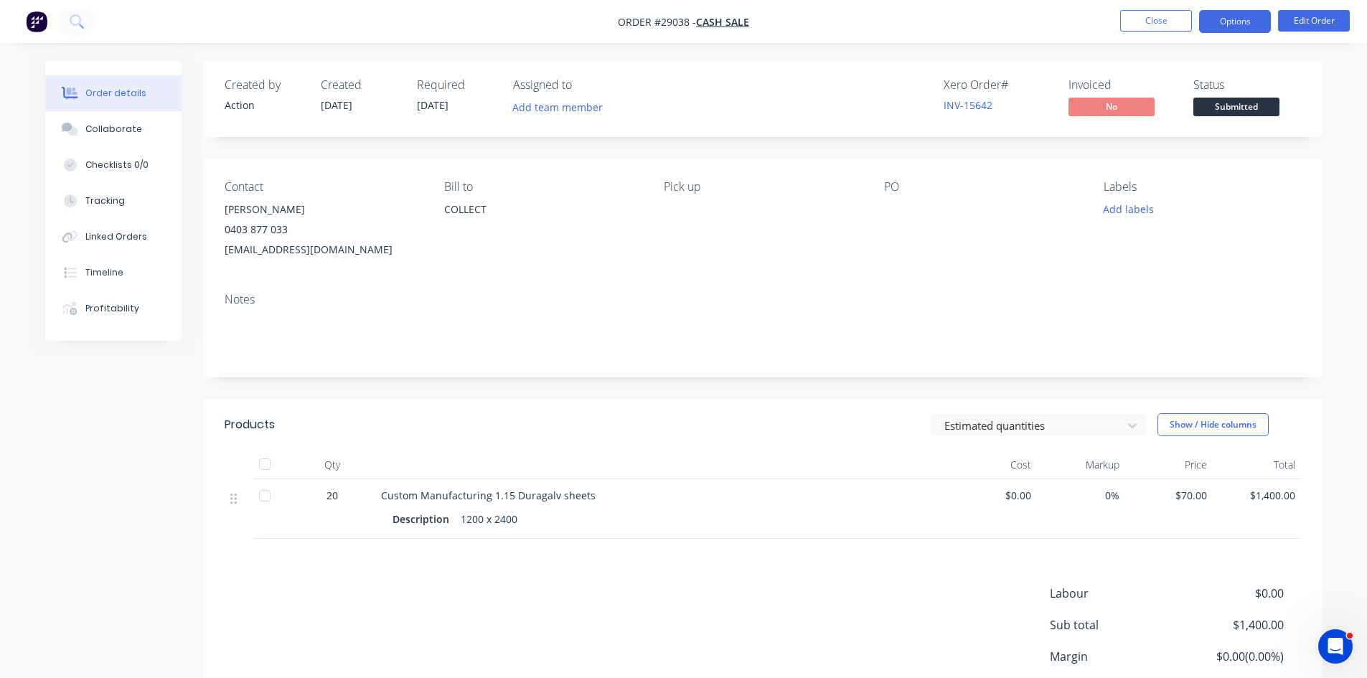
click at [1222, 19] on button "Options" at bounding box center [1235, 21] width 72 height 23
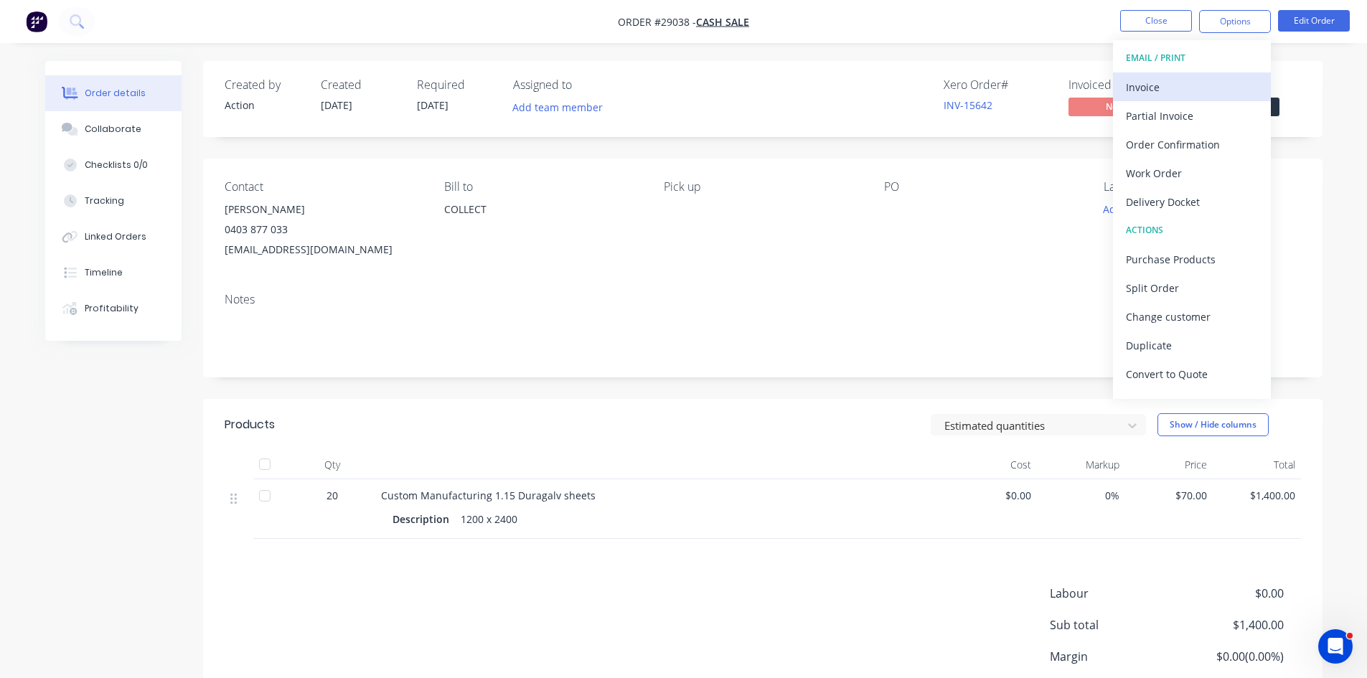
click at [1158, 93] on div "Invoice" at bounding box center [1192, 87] width 132 height 21
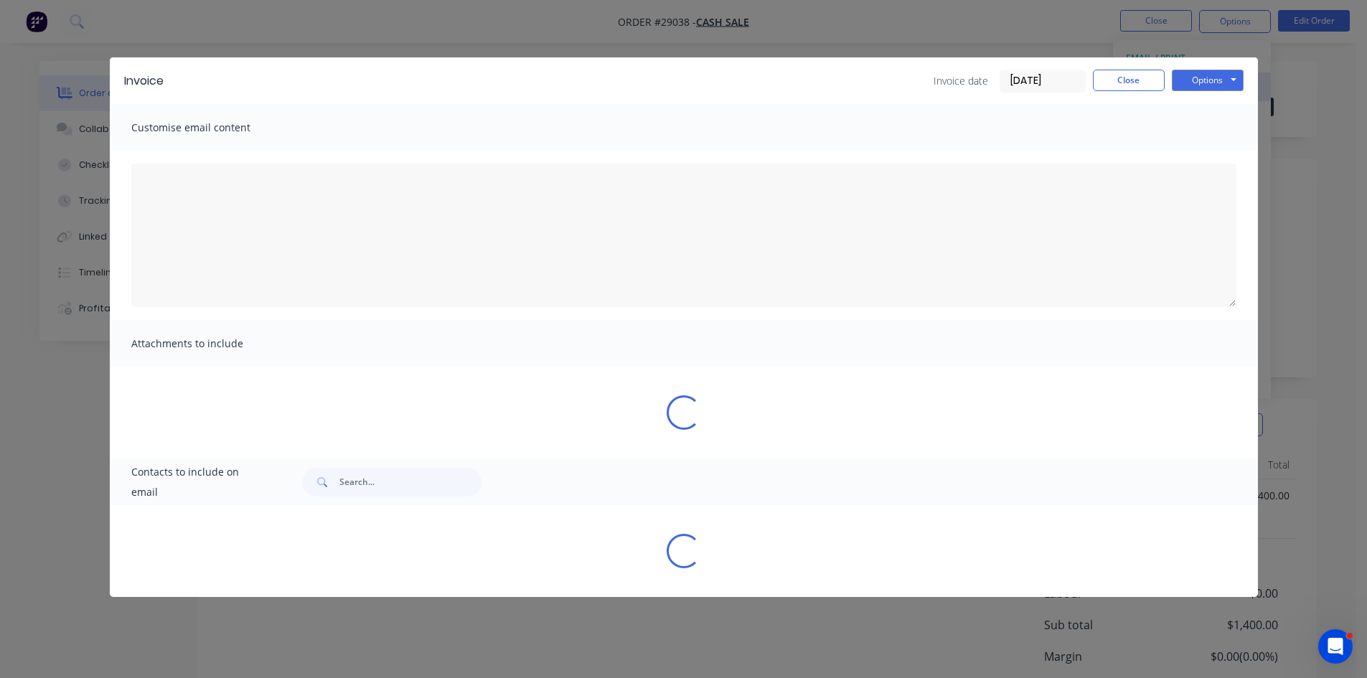
type textarea "A PDF copy of the order has been attached to this email. To view your order onl…"
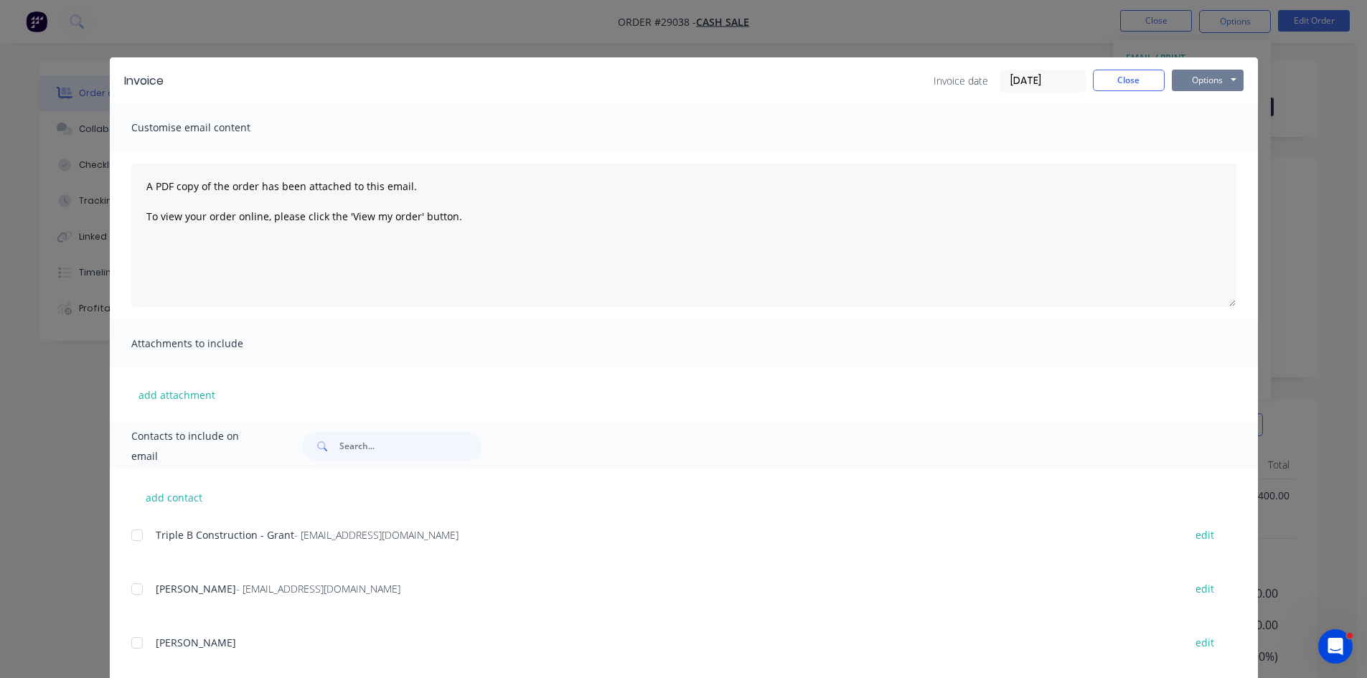
click at [1199, 80] on button "Options" at bounding box center [1207, 81] width 72 height 22
click at [1200, 128] on button "Print" at bounding box center [1217, 130] width 92 height 24
click at [1093, 79] on button "Close" at bounding box center [1129, 81] width 72 height 22
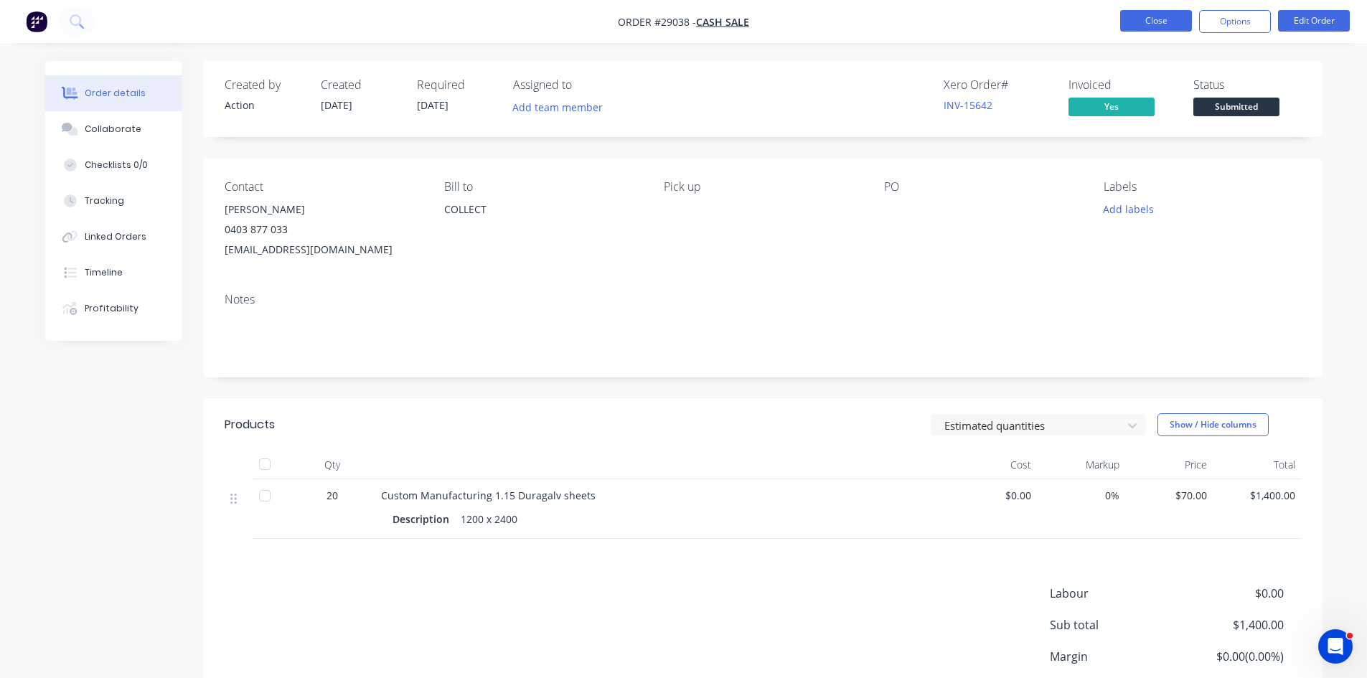
click at [1154, 29] on button "Close" at bounding box center [1156, 21] width 72 height 22
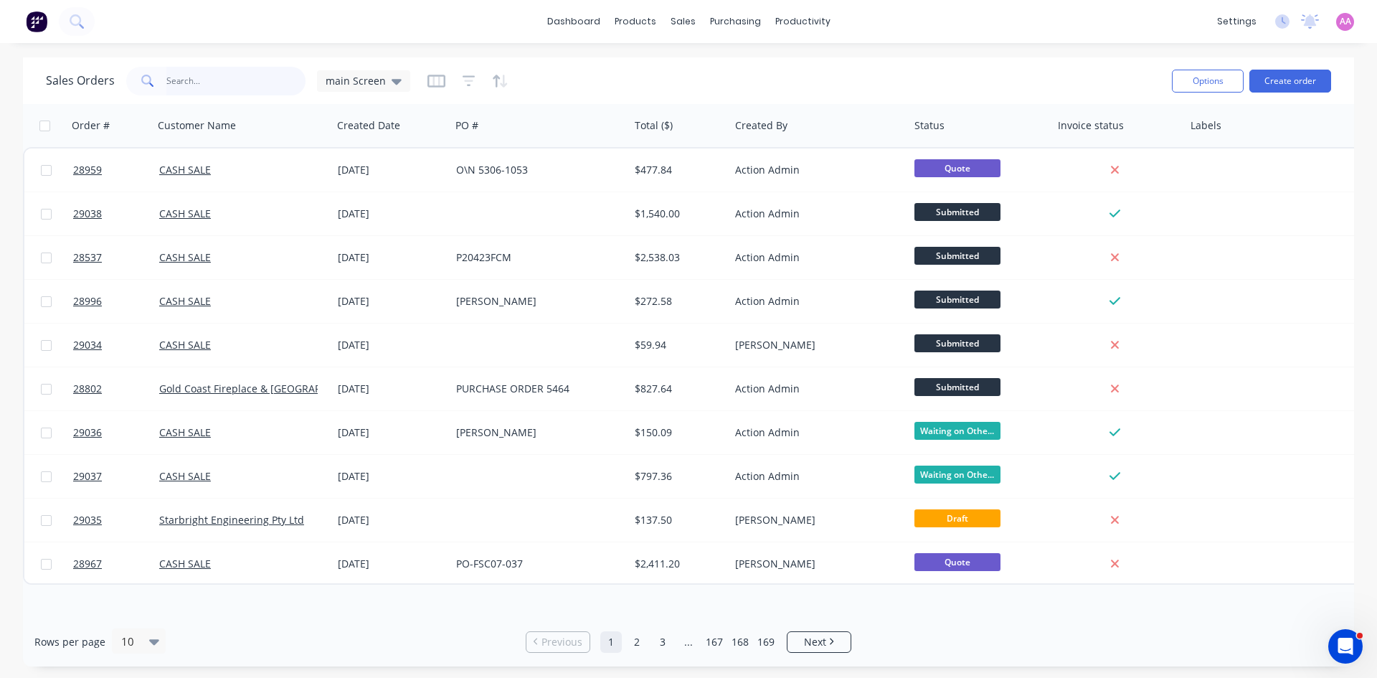
click at [204, 90] on input "text" at bounding box center [236, 81] width 140 height 29
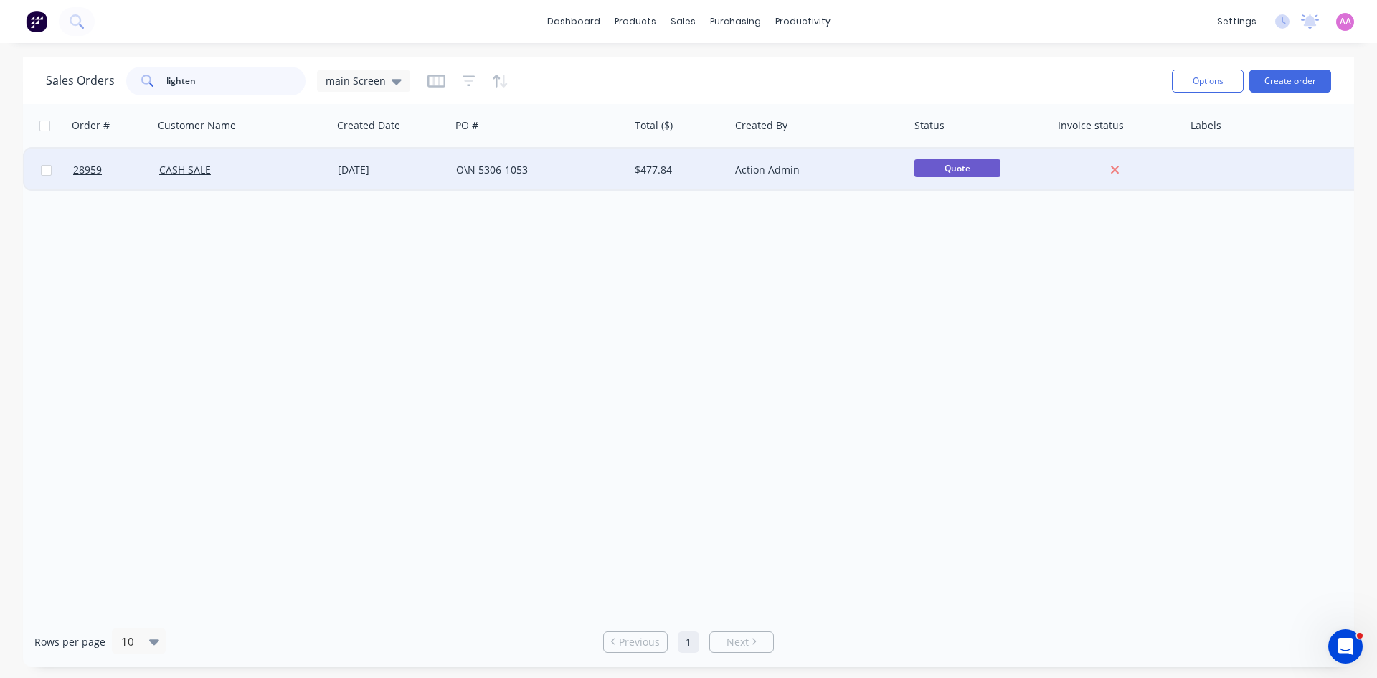
type input "lighten"
click at [550, 175] on div "O\N 5306-1053" at bounding box center [535, 170] width 159 height 14
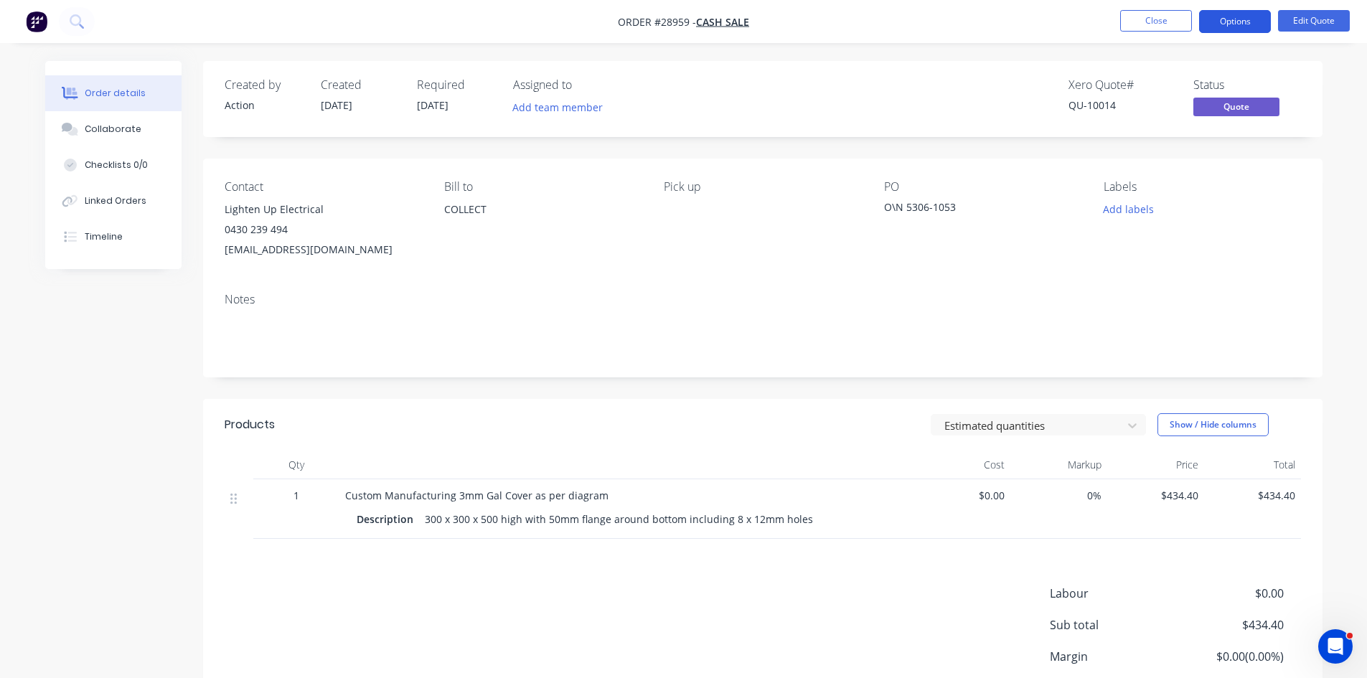
click at [1228, 19] on button "Options" at bounding box center [1235, 21] width 72 height 23
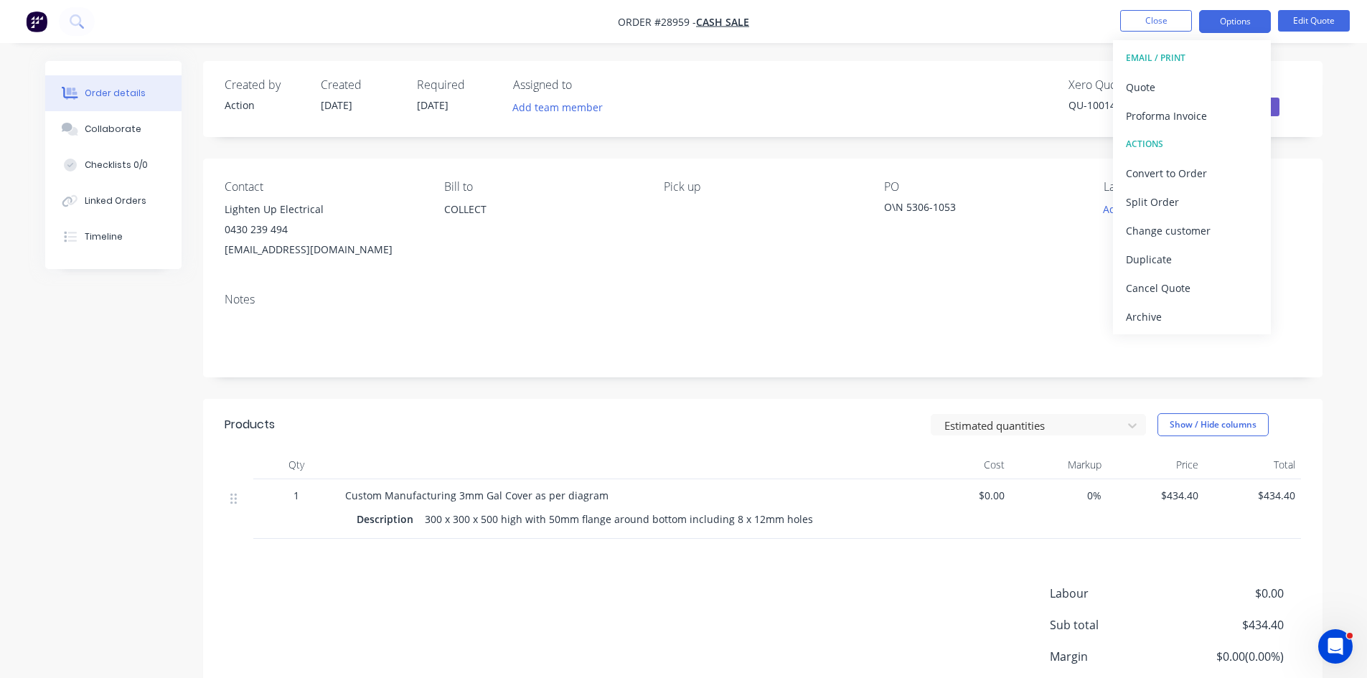
click at [678, 197] on div "Pick up" at bounding box center [762, 220] width 197 height 80
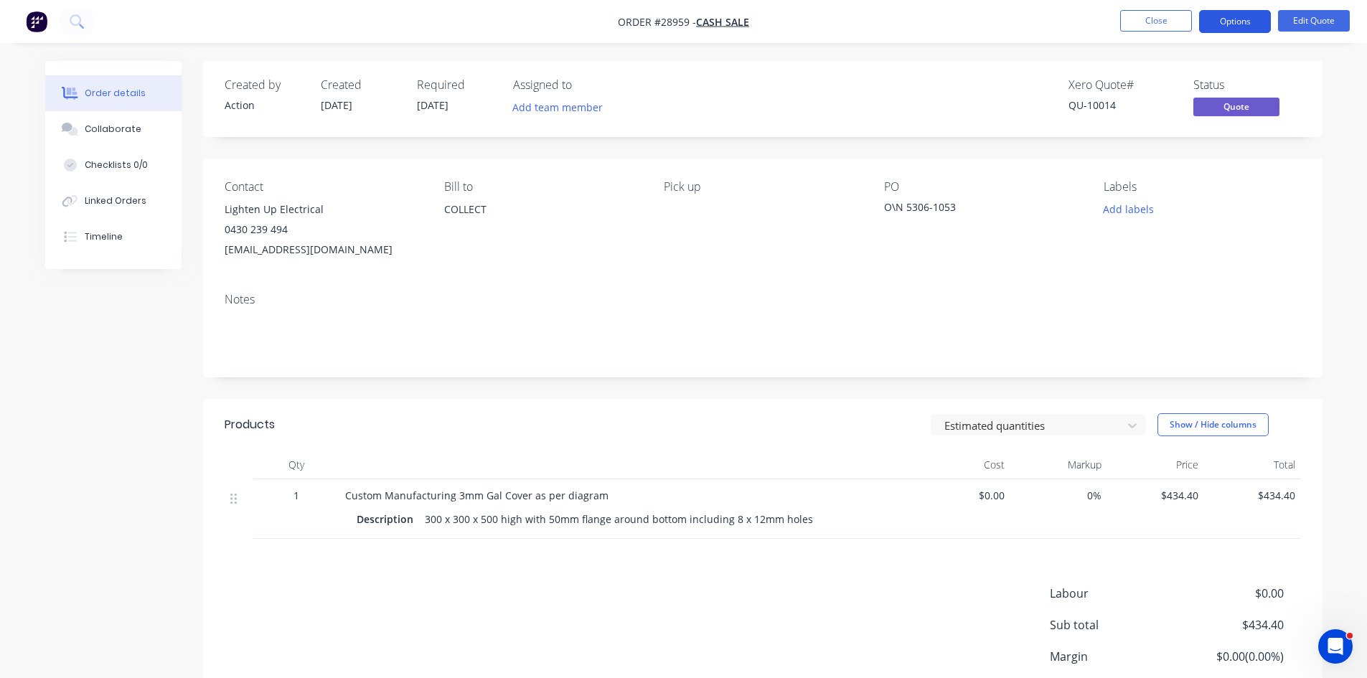
click at [1235, 19] on button "Options" at bounding box center [1235, 21] width 72 height 23
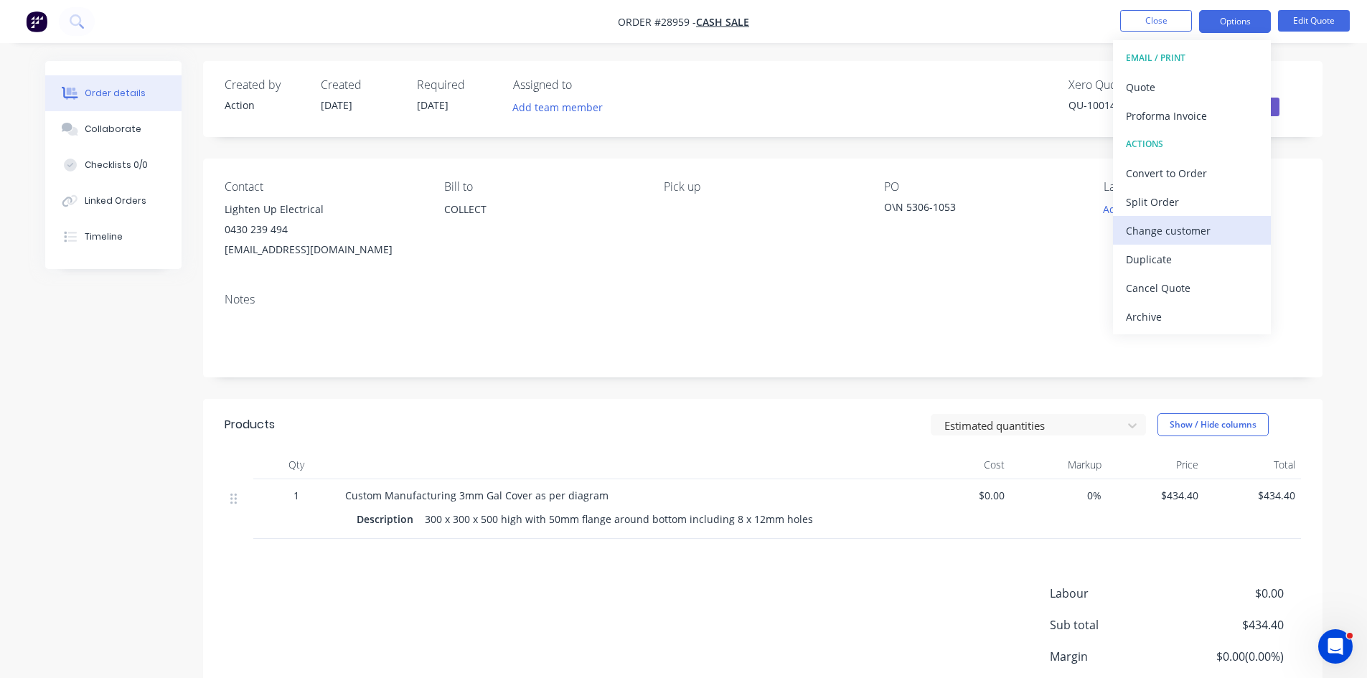
click at [1138, 232] on div "Change customer" at bounding box center [1192, 230] width 132 height 21
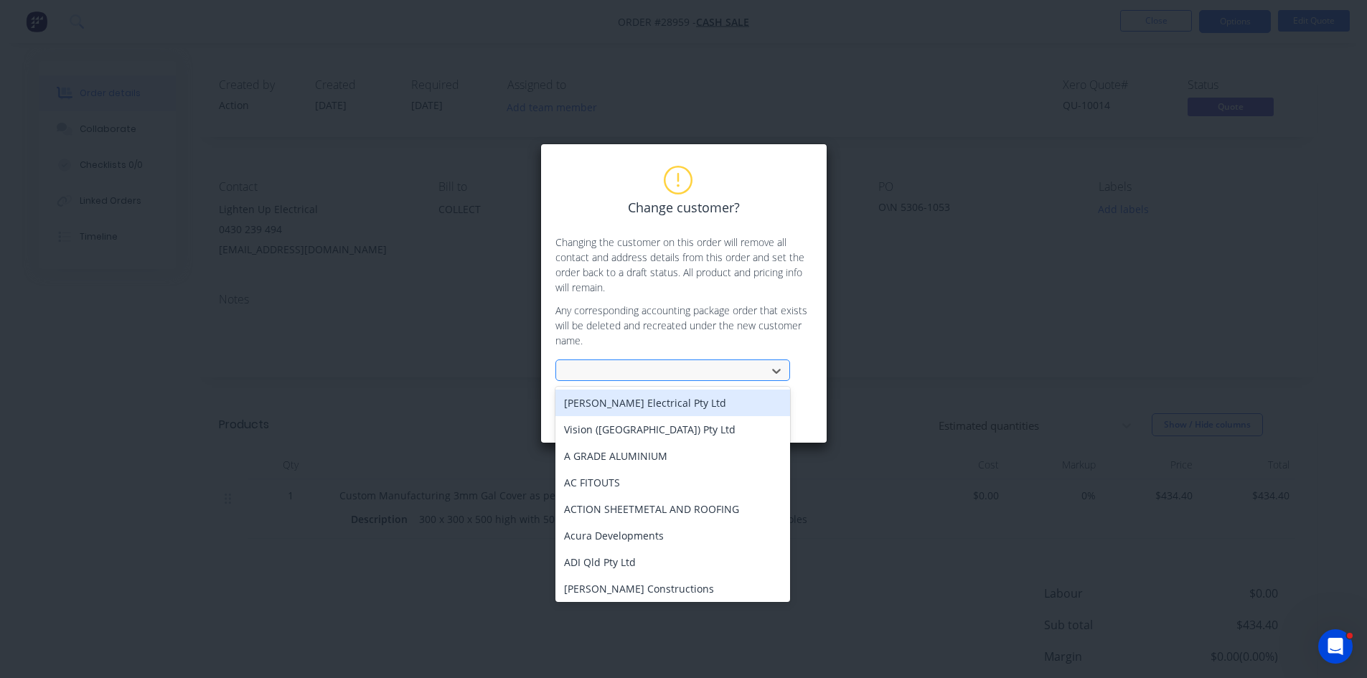
click at [629, 369] on div at bounding box center [663, 371] width 192 height 18
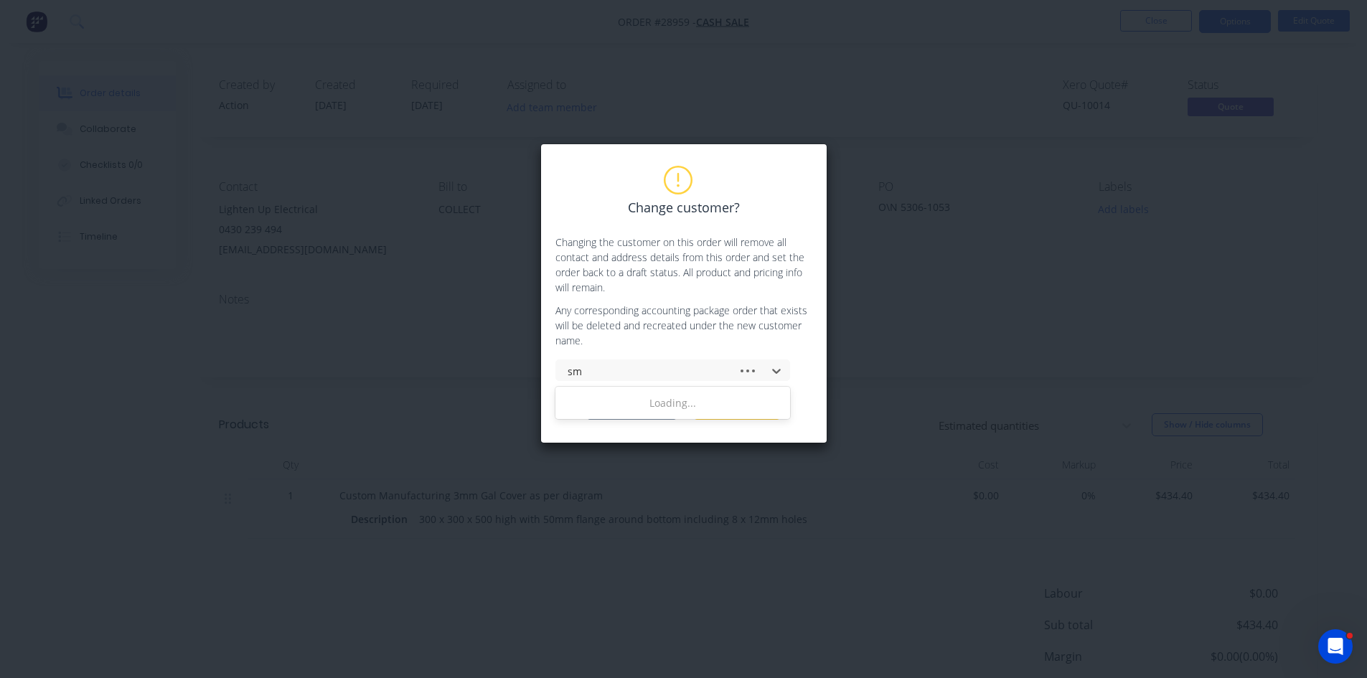
type input "s"
type input "cmp"
click at [601, 404] on div "CMP CORP PTY LTD" at bounding box center [672, 403] width 235 height 27
click at [616, 406] on button "Change customer" at bounding box center [632, 409] width 90 height 22
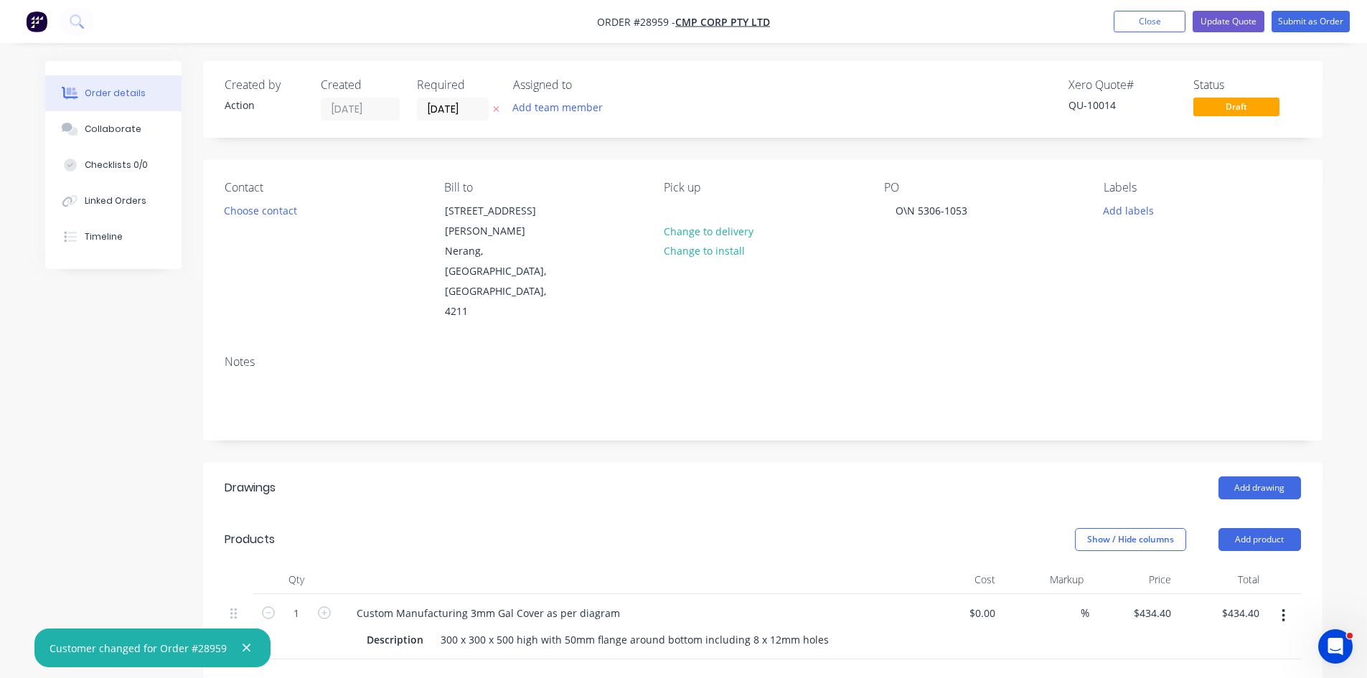
click at [259, 199] on div "Contact Choose contact" at bounding box center [323, 251] width 197 height 141
click at [263, 204] on button "Choose contact" at bounding box center [260, 209] width 88 height 19
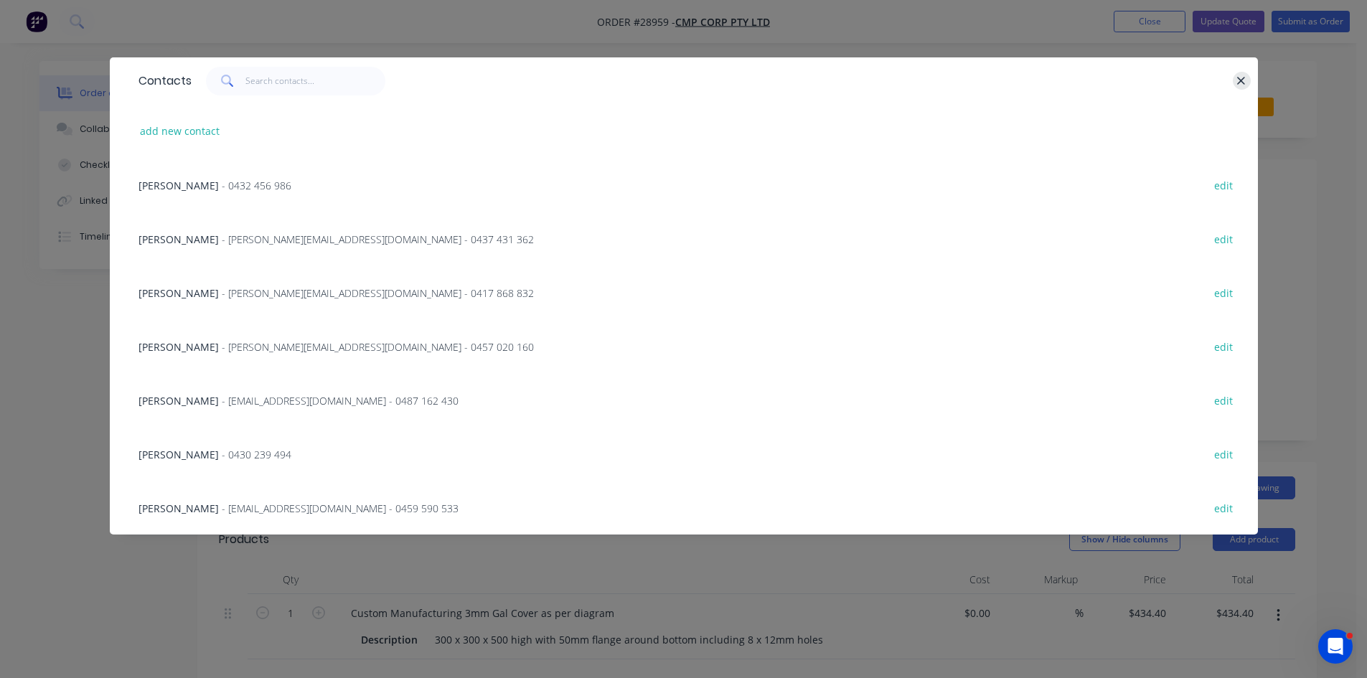
click at [1240, 76] on icon "button" at bounding box center [1240, 81] width 9 height 13
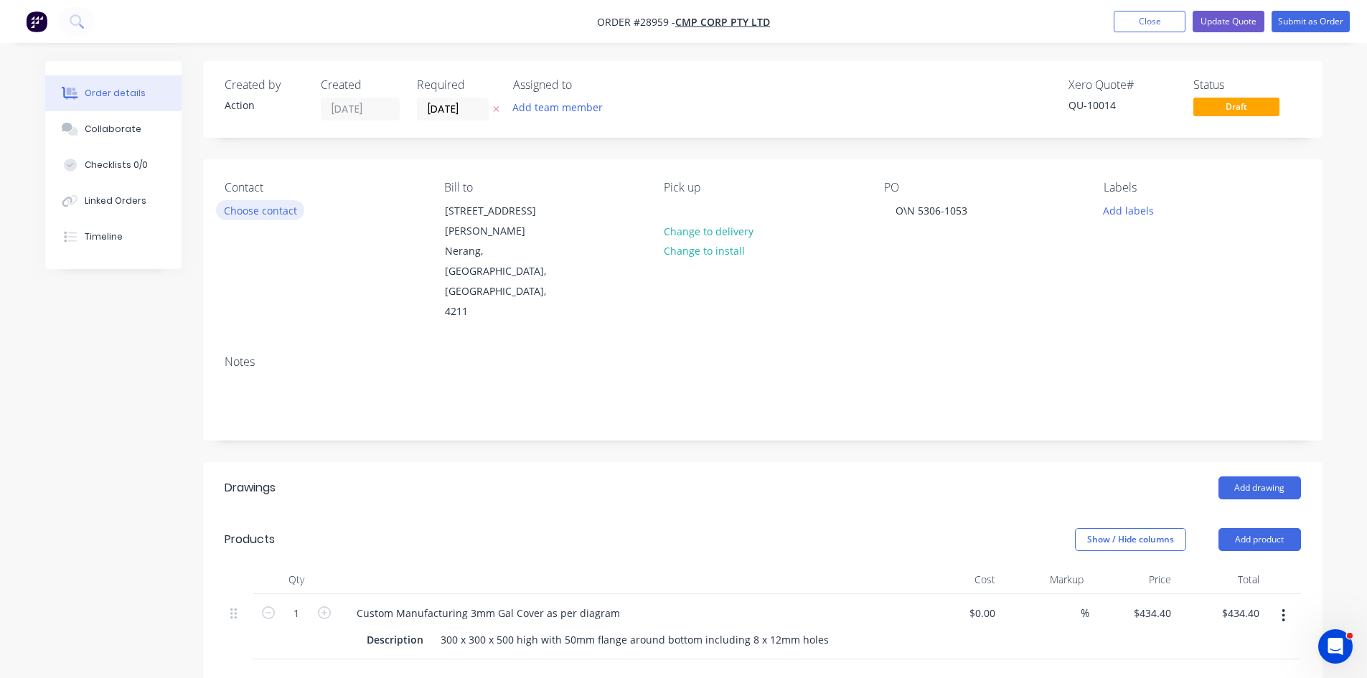
click at [242, 211] on button "Choose contact" at bounding box center [260, 209] width 88 height 19
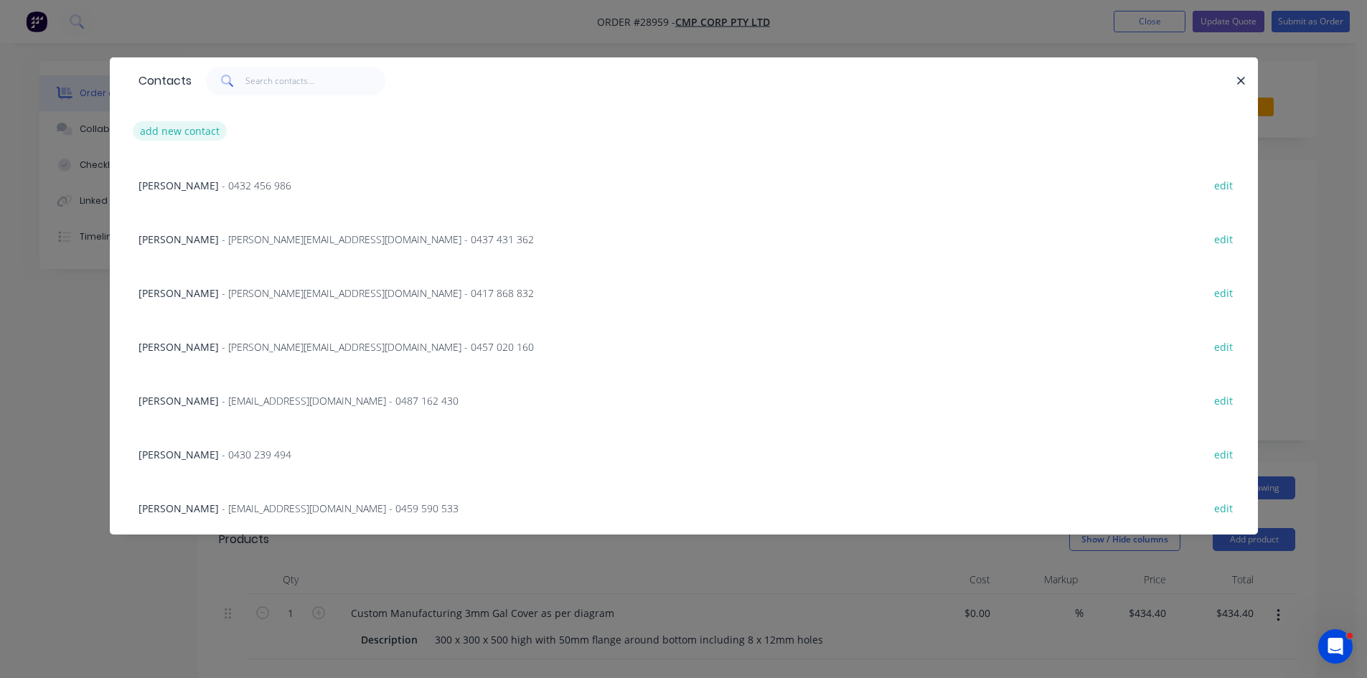
click at [207, 128] on button "add new contact" at bounding box center [180, 130] width 95 height 19
select select "AU"
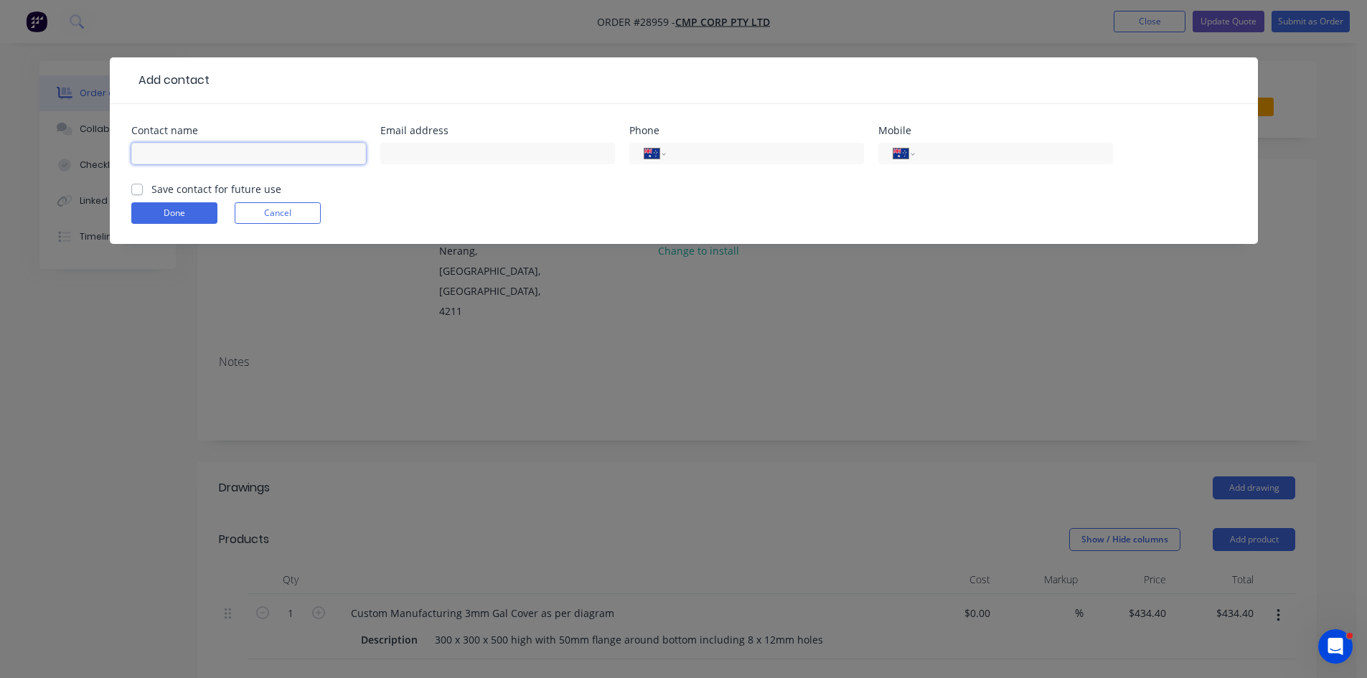
click at [207, 154] on input "text" at bounding box center [248, 154] width 235 height 22
type input "Drew Gaudry"
click at [1000, 159] on input "tel" at bounding box center [1011, 154] width 172 height 16
type input "0430 239 494"
click at [473, 155] on input "text" at bounding box center [497, 154] width 235 height 22
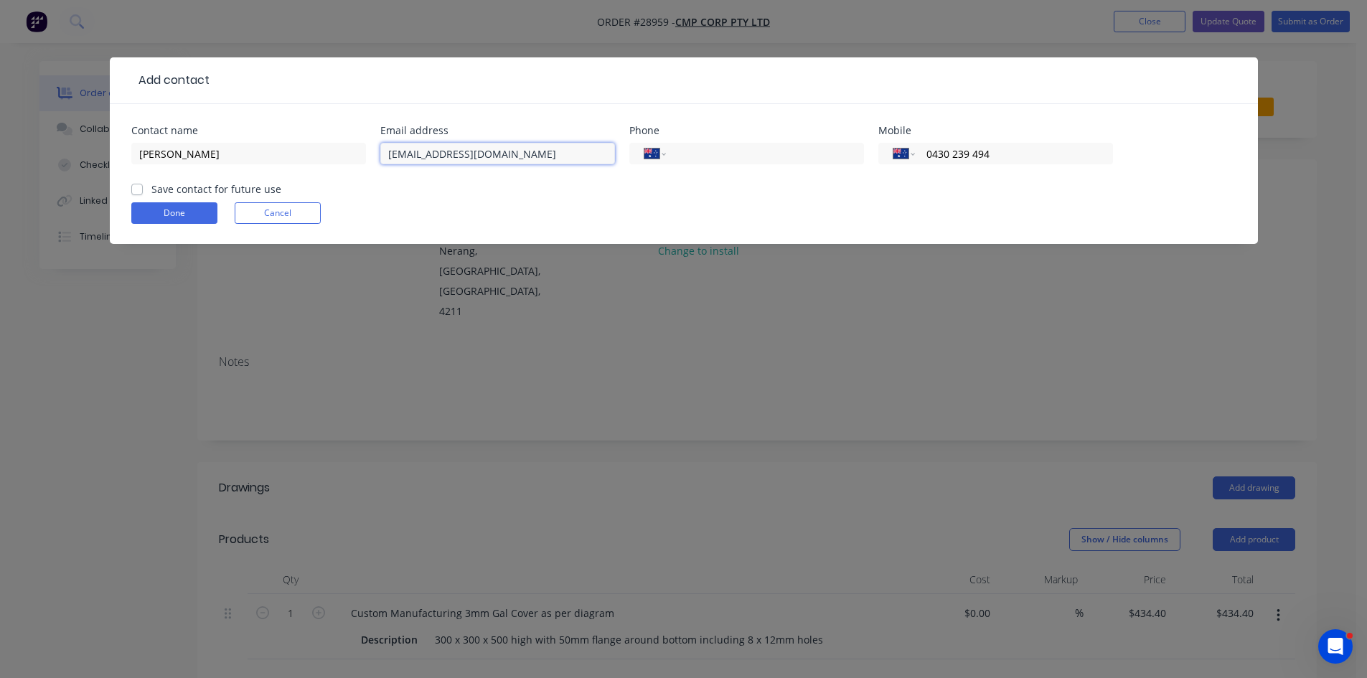
type input "drew.g@cmpcorp.com.au"
click at [151, 194] on label "Save contact for future use" at bounding box center [216, 188] width 130 height 15
click at [131, 194] on input "Save contact for future use" at bounding box center [136, 188] width 11 height 14
checkbox input "true"
click at [168, 212] on button "Done" at bounding box center [174, 213] width 86 height 22
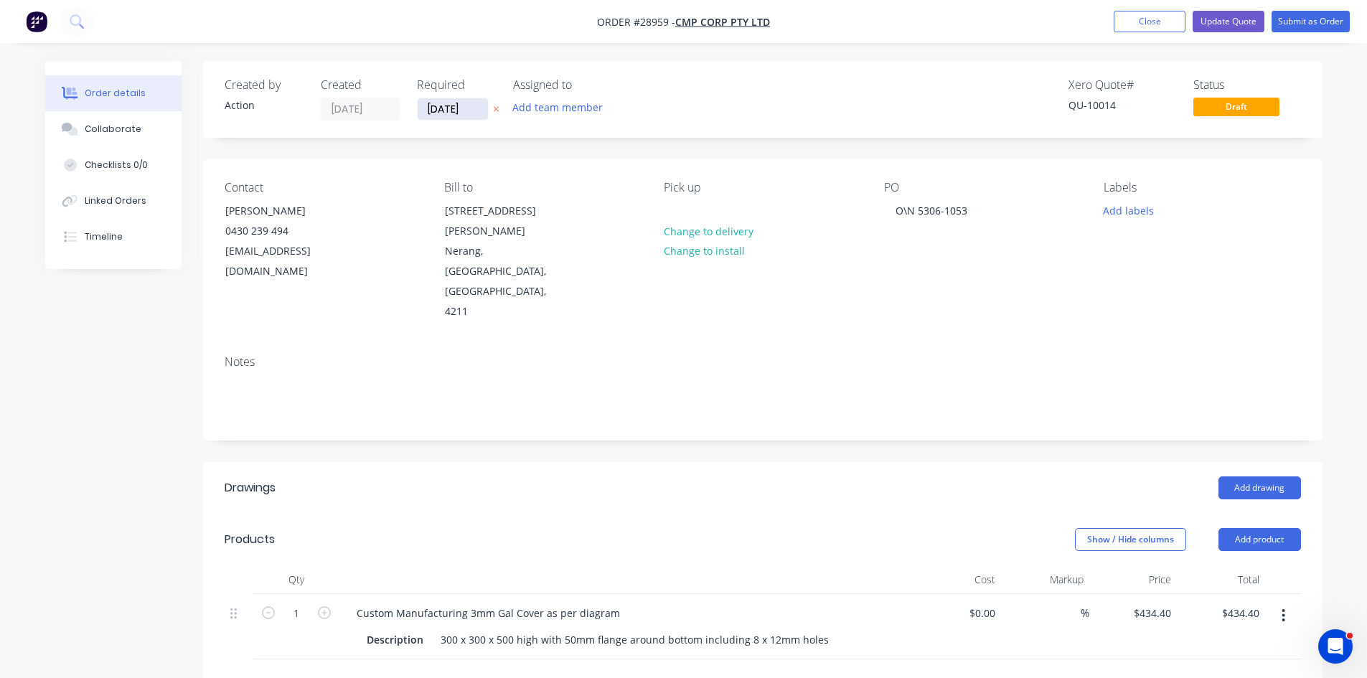
click at [446, 113] on input "30/09/25" at bounding box center [453, 109] width 70 height 22
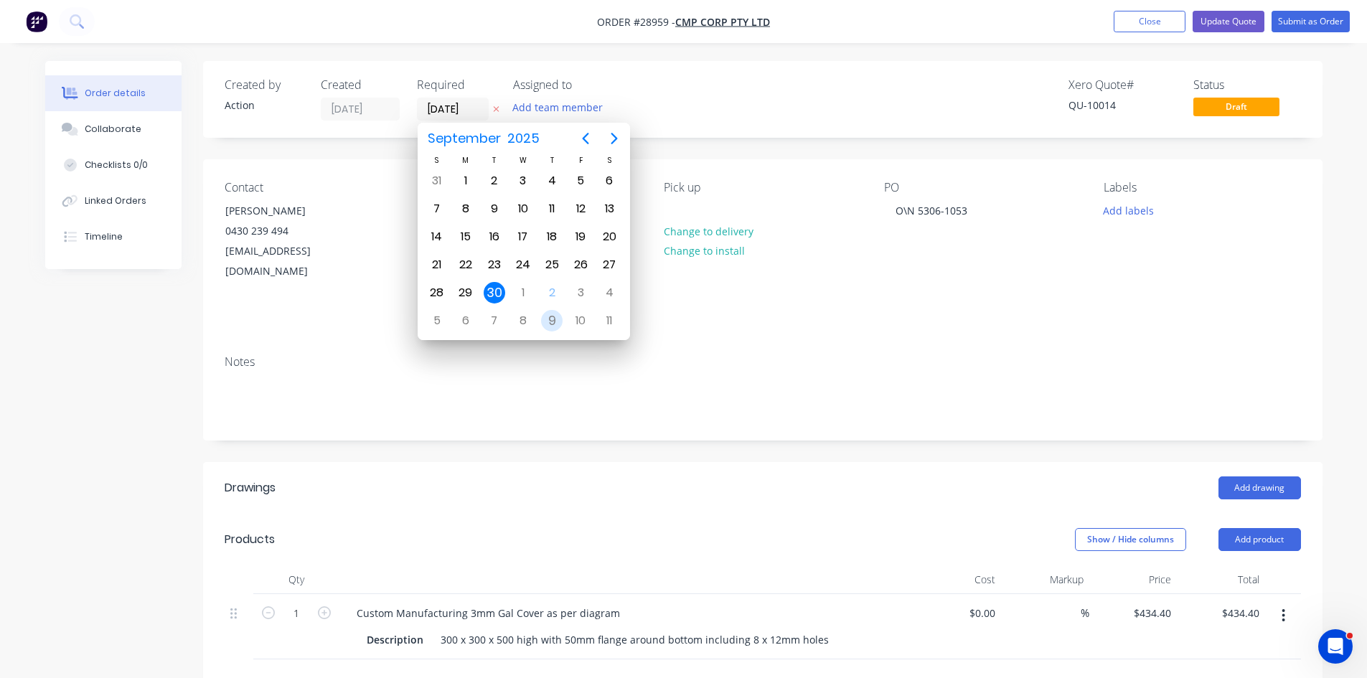
click at [552, 321] on div "9" at bounding box center [552, 321] width 22 height 22
type input "09/10/25"
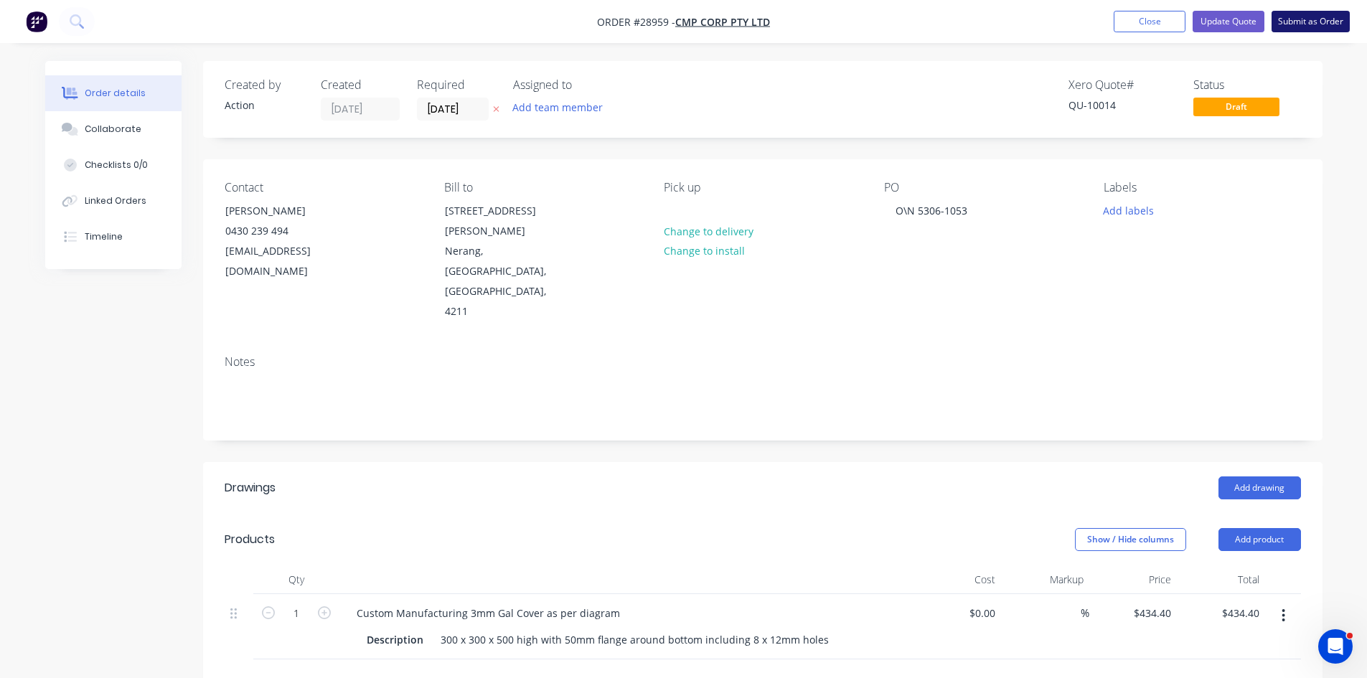
click at [1305, 12] on button "Submit as Order" at bounding box center [1310, 22] width 78 height 22
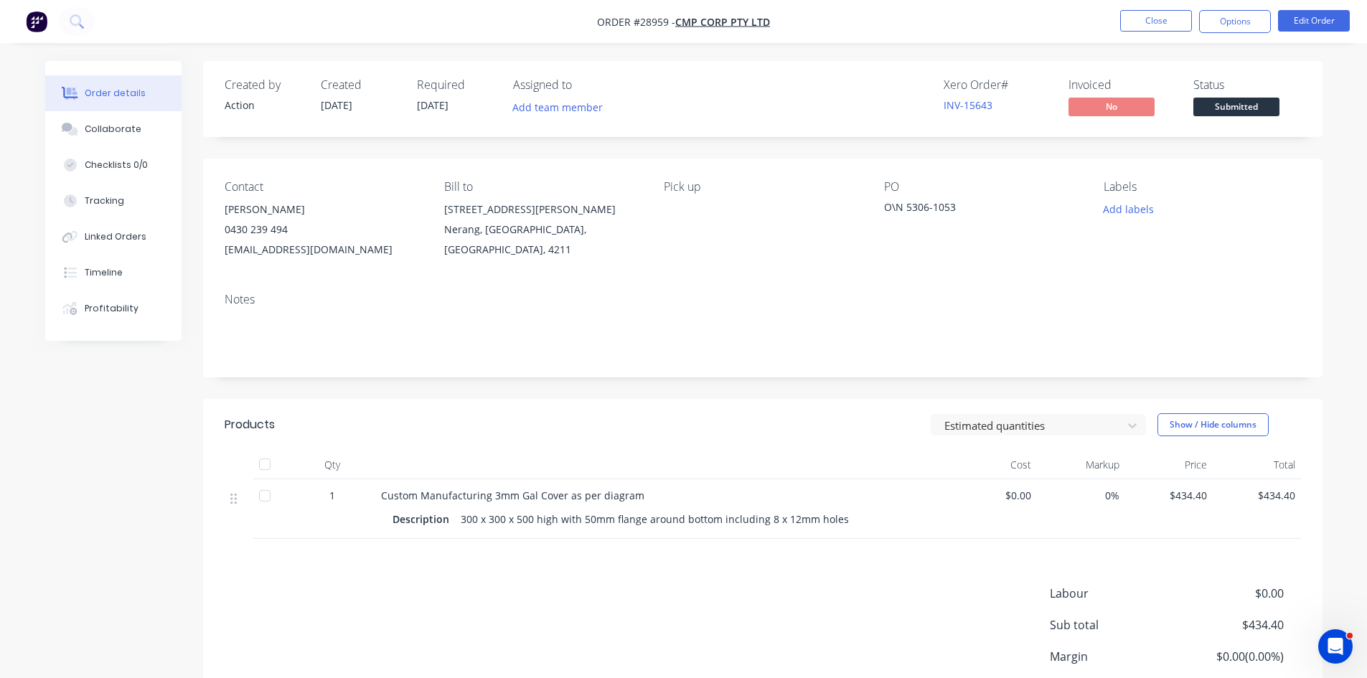
drag, startPoint x: 1227, startPoint y: 18, endPoint x: 1222, endPoint y: 34, distance: 17.2
click at [1226, 18] on button "Options" at bounding box center [1235, 21] width 72 height 23
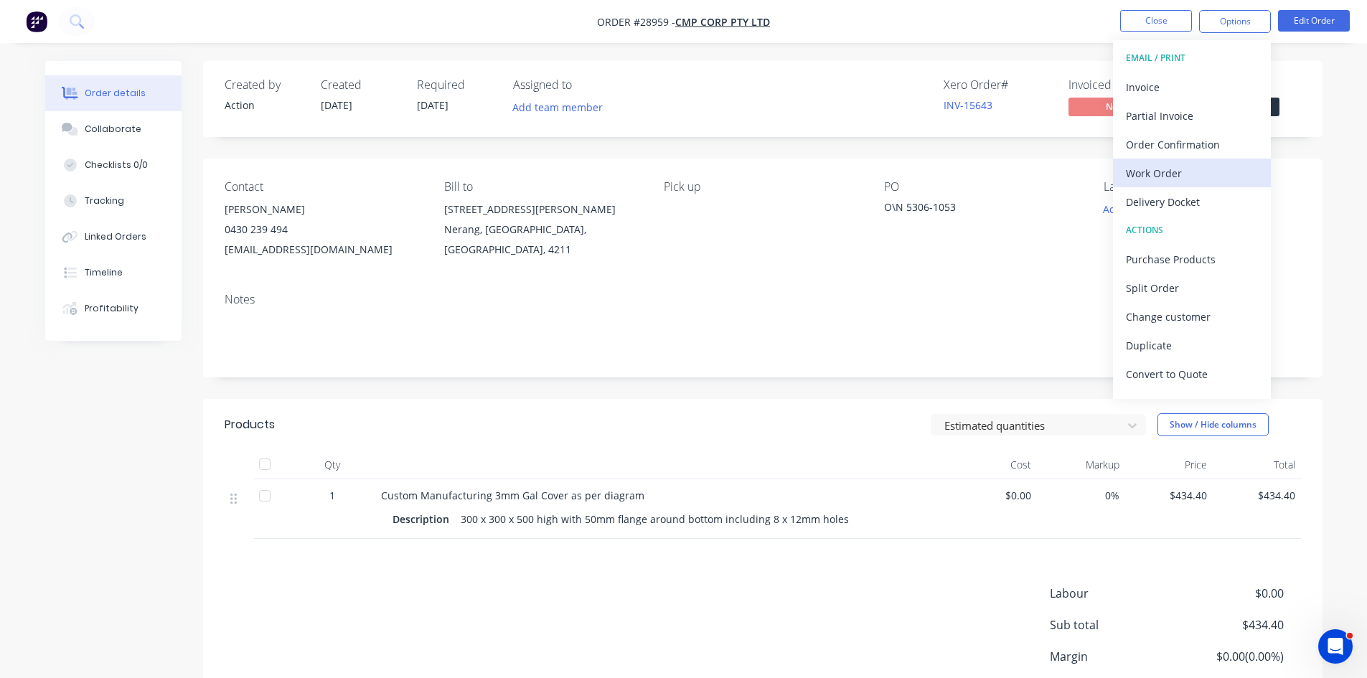
click at [1168, 170] on div "Work Order" at bounding box center [1192, 173] width 132 height 21
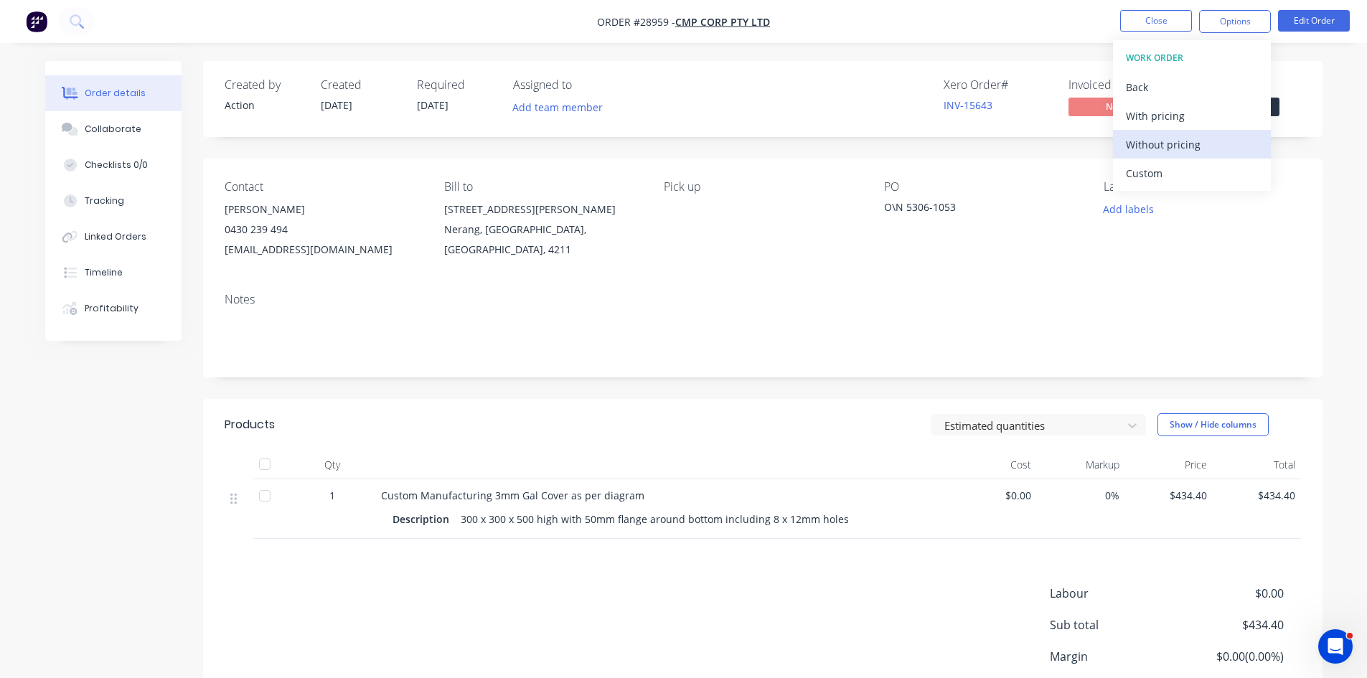
click at [1169, 154] on div "Without pricing" at bounding box center [1192, 144] width 132 height 21
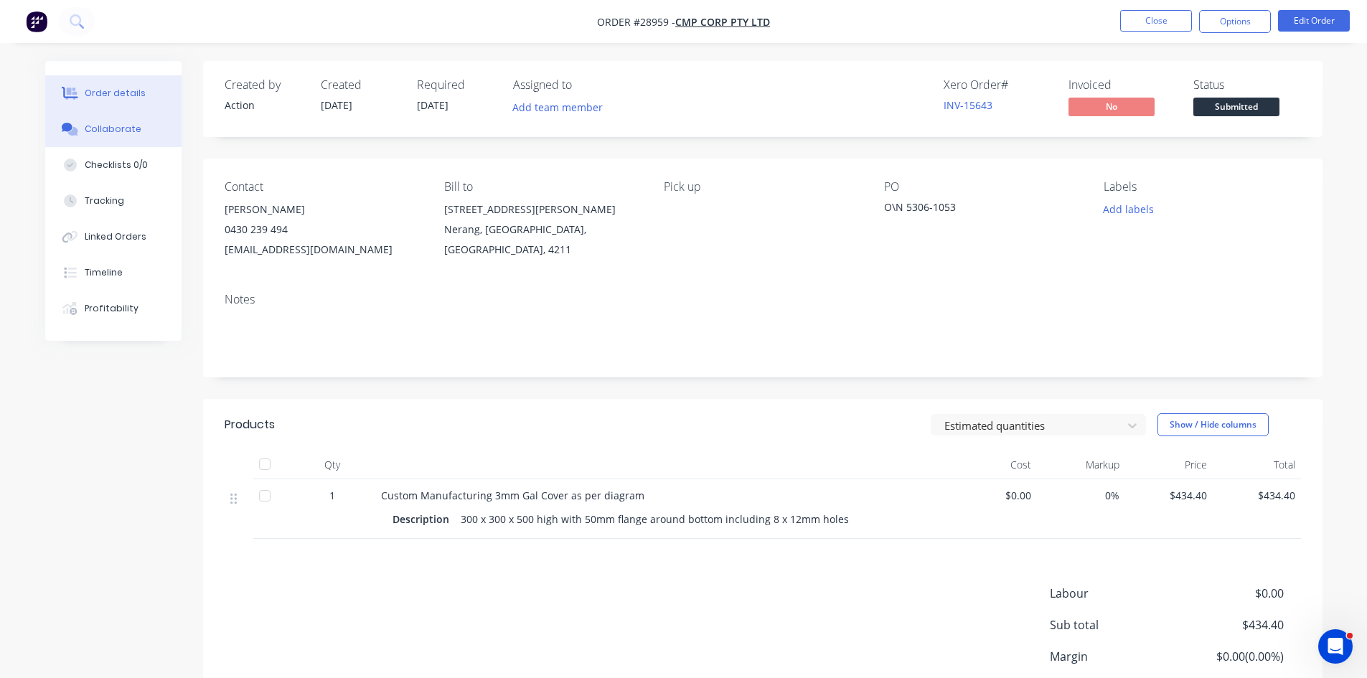
click at [96, 131] on div "Collaborate" at bounding box center [113, 129] width 57 height 13
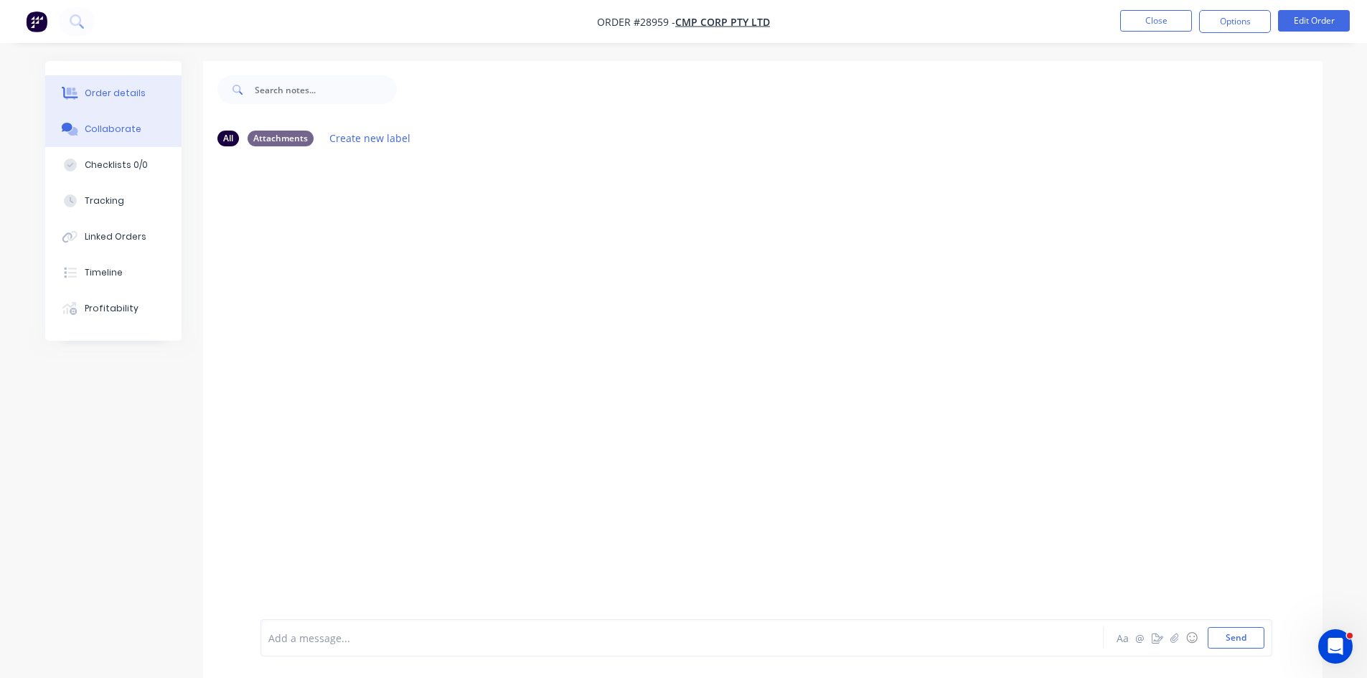
click at [162, 94] on button "Order details" at bounding box center [113, 93] width 136 height 36
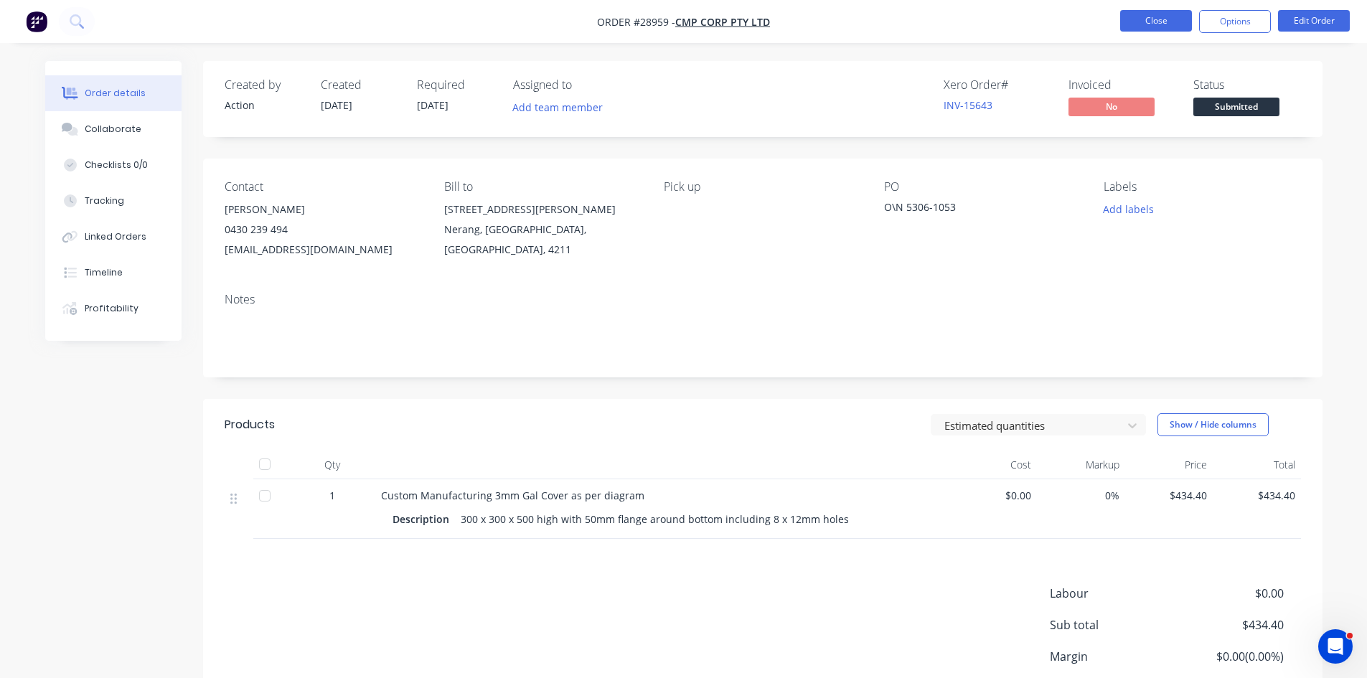
click at [1147, 18] on button "Close" at bounding box center [1156, 21] width 72 height 22
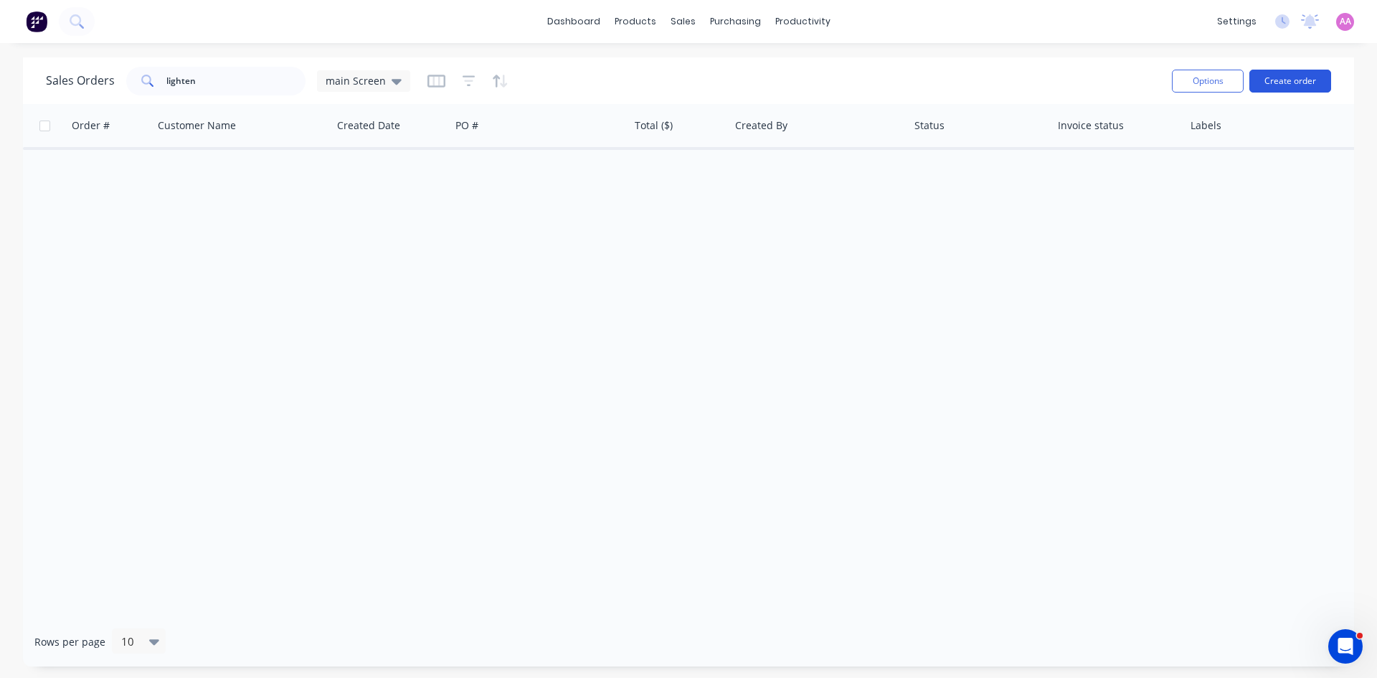
click at [1286, 81] on button "Create order" at bounding box center [1291, 81] width 82 height 23
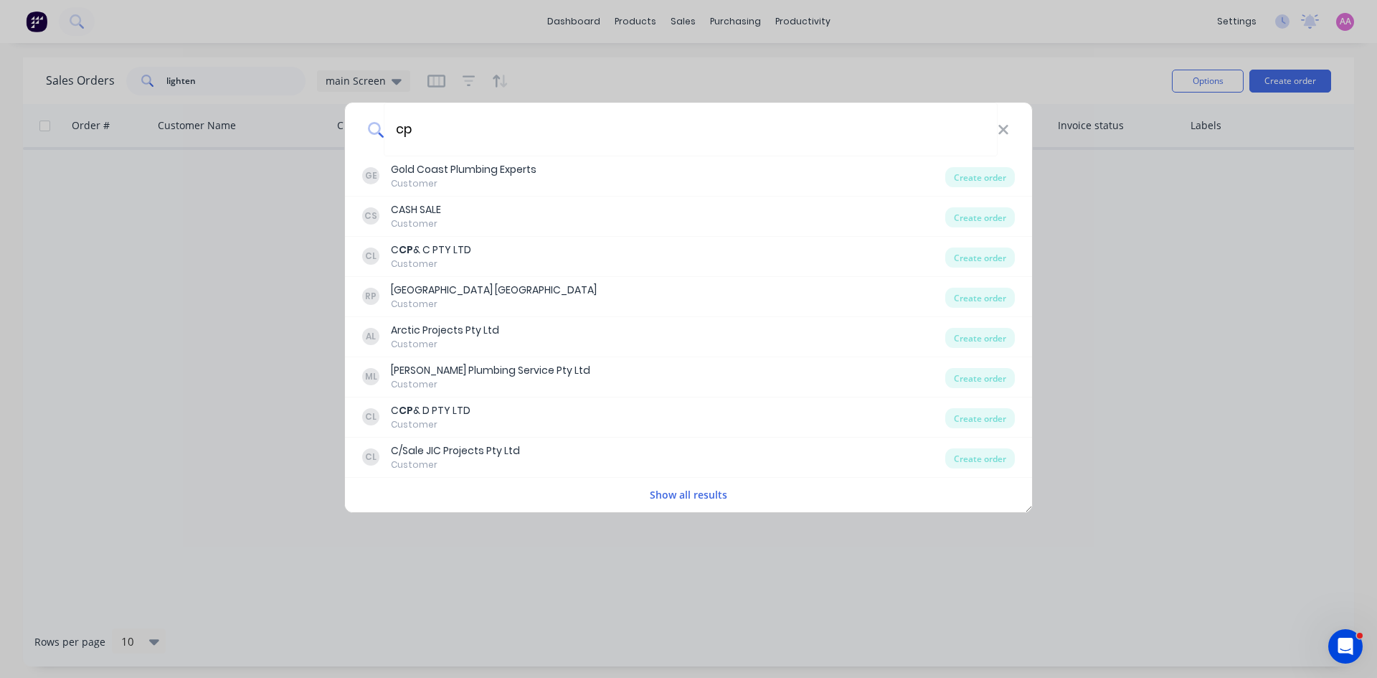
type input "cp"
click at [1220, 313] on div "cp GE Gold Coast Plumbing Experts Customer Create order CS CASH SALE Customer C…" at bounding box center [688, 339] width 1377 height 678
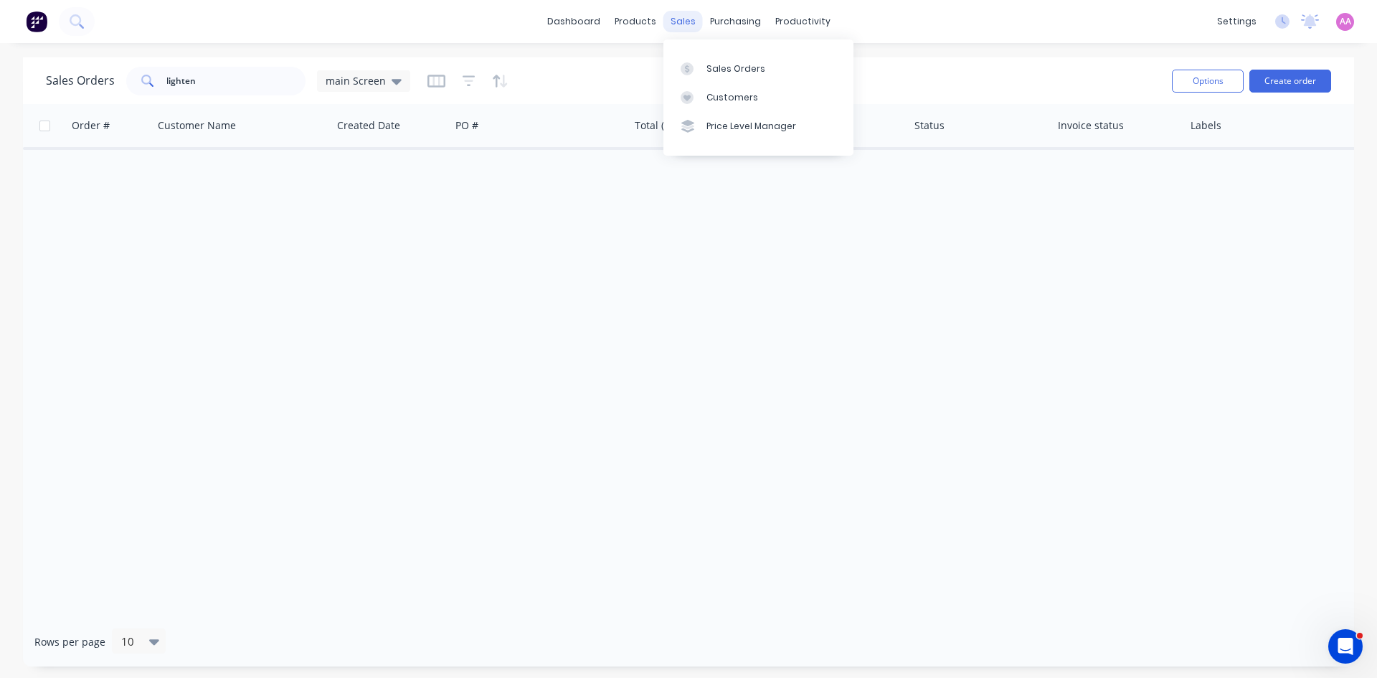
drag, startPoint x: 671, startPoint y: 23, endPoint x: 687, endPoint y: 26, distance: 15.3
click at [671, 23] on div "sales" at bounding box center [683, 22] width 39 height 22
click at [715, 67] on div "Sales Orders" at bounding box center [736, 68] width 59 height 13
click at [207, 78] on input "lighten" at bounding box center [236, 81] width 140 height 29
type input "l"
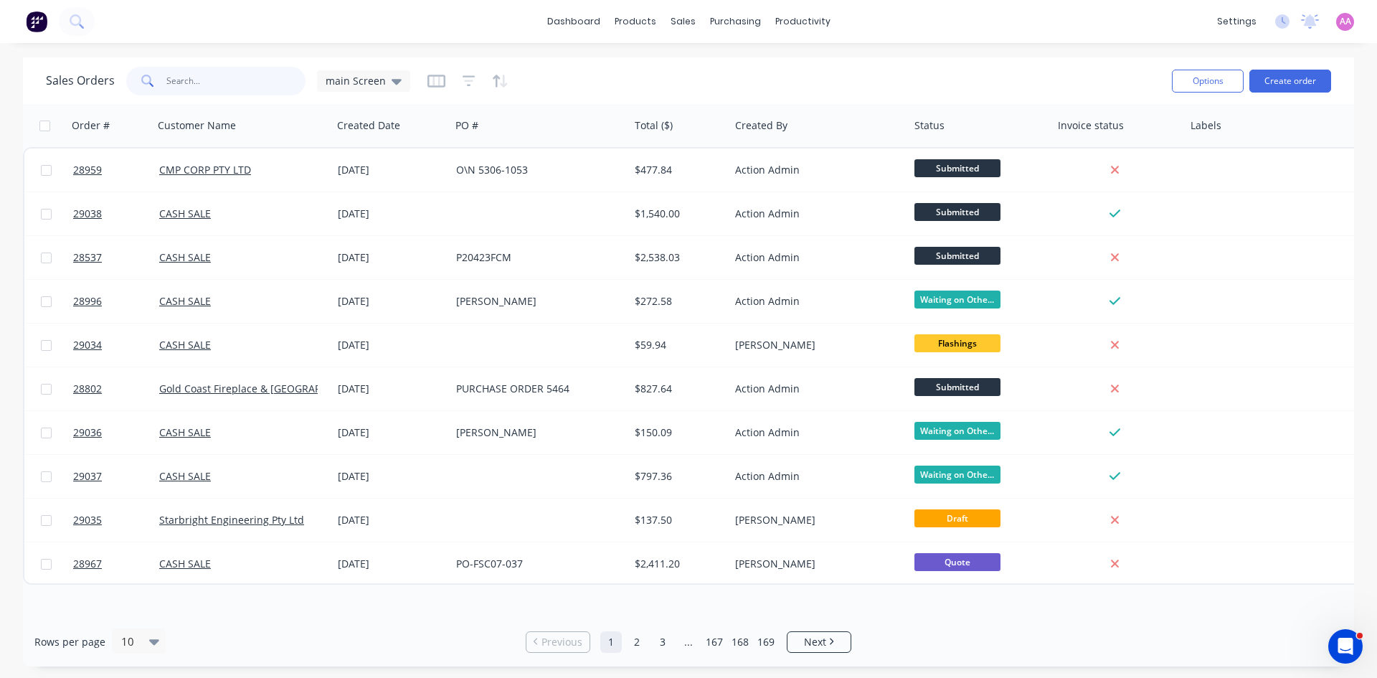
click at [206, 88] on input "text" at bounding box center [236, 81] width 140 height 29
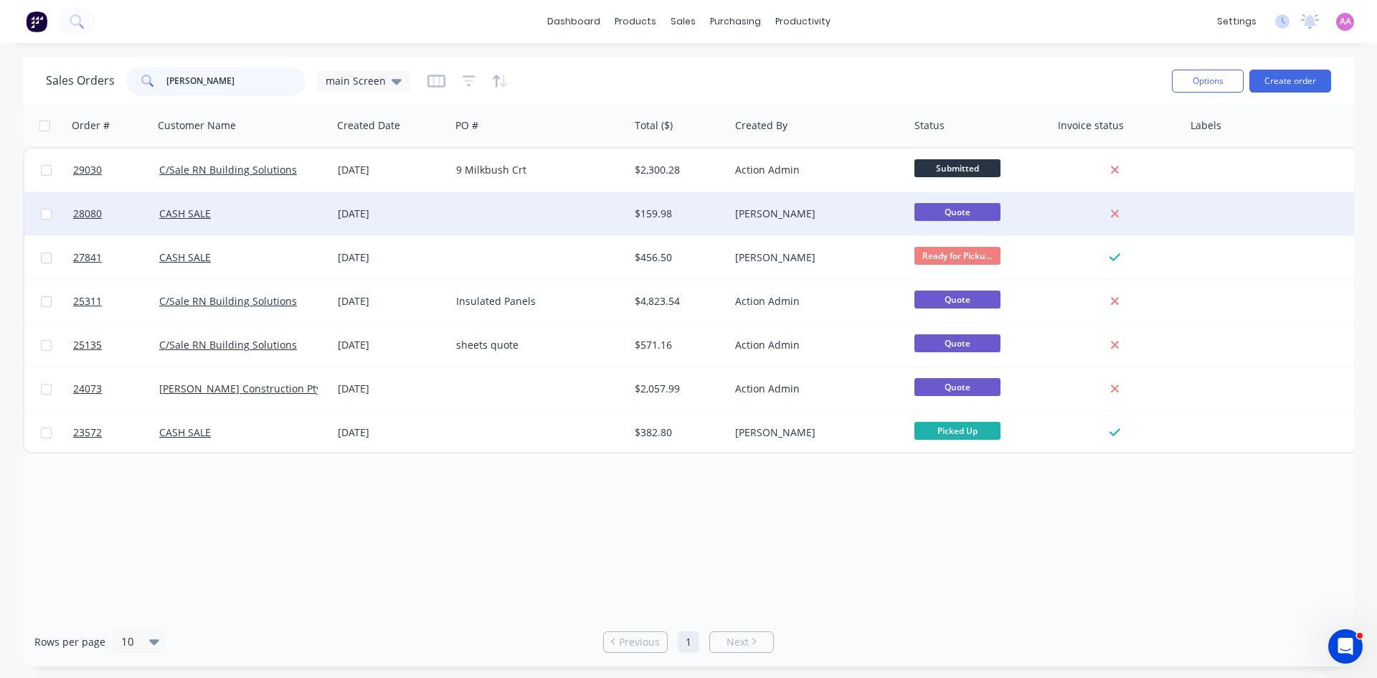
type input "carl"
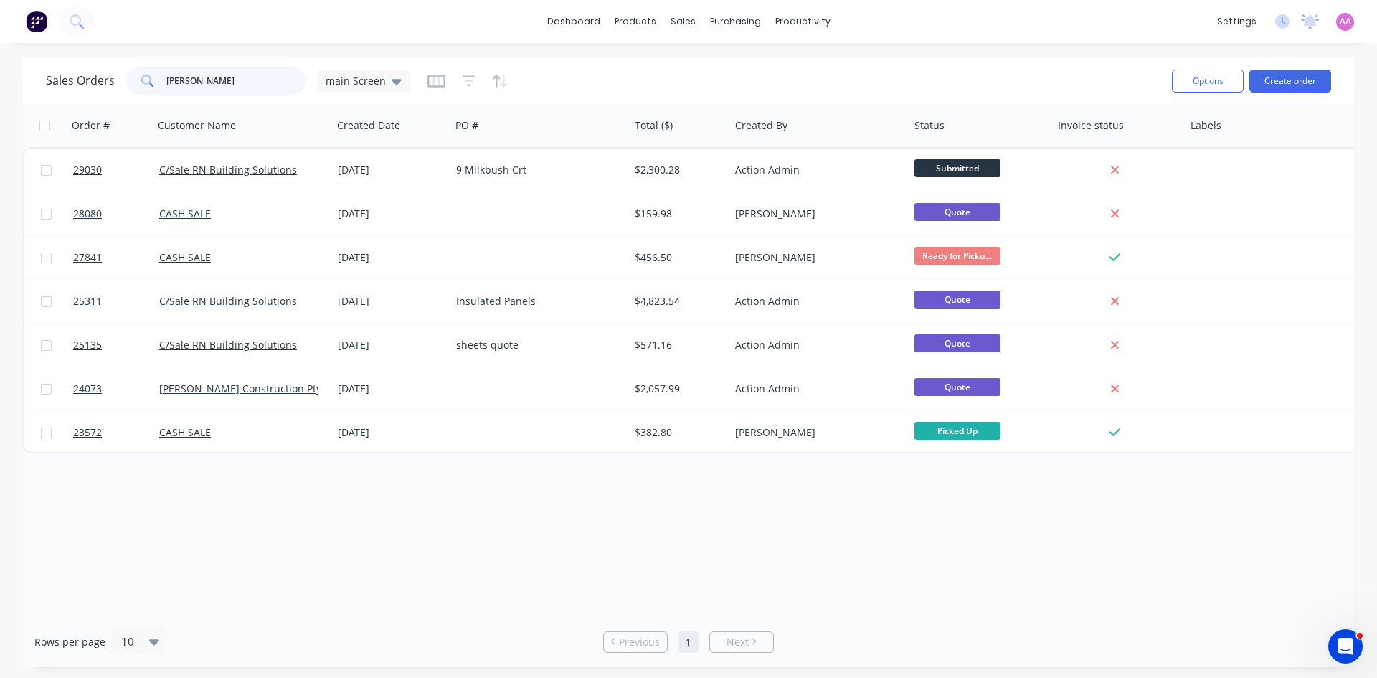
drag, startPoint x: 206, startPoint y: 88, endPoint x: 0, endPoint y: 88, distance: 205.9
click at [0, 88] on div "Sales Orders carl main Screen Options Create order Order # Customer Name Create…" at bounding box center [688, 361] width 1377 height 609
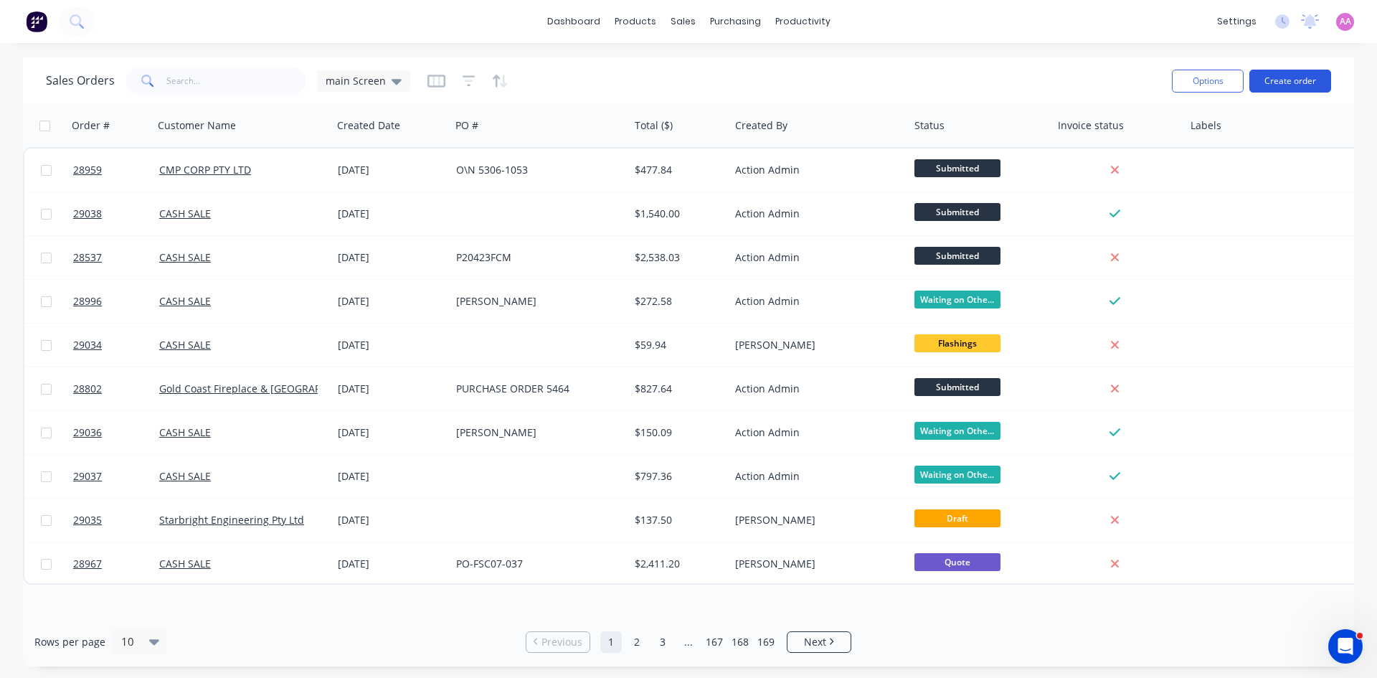
click at [1315, 84] on button "Create order" at bounding box center [1291, 81] width 82 height 23
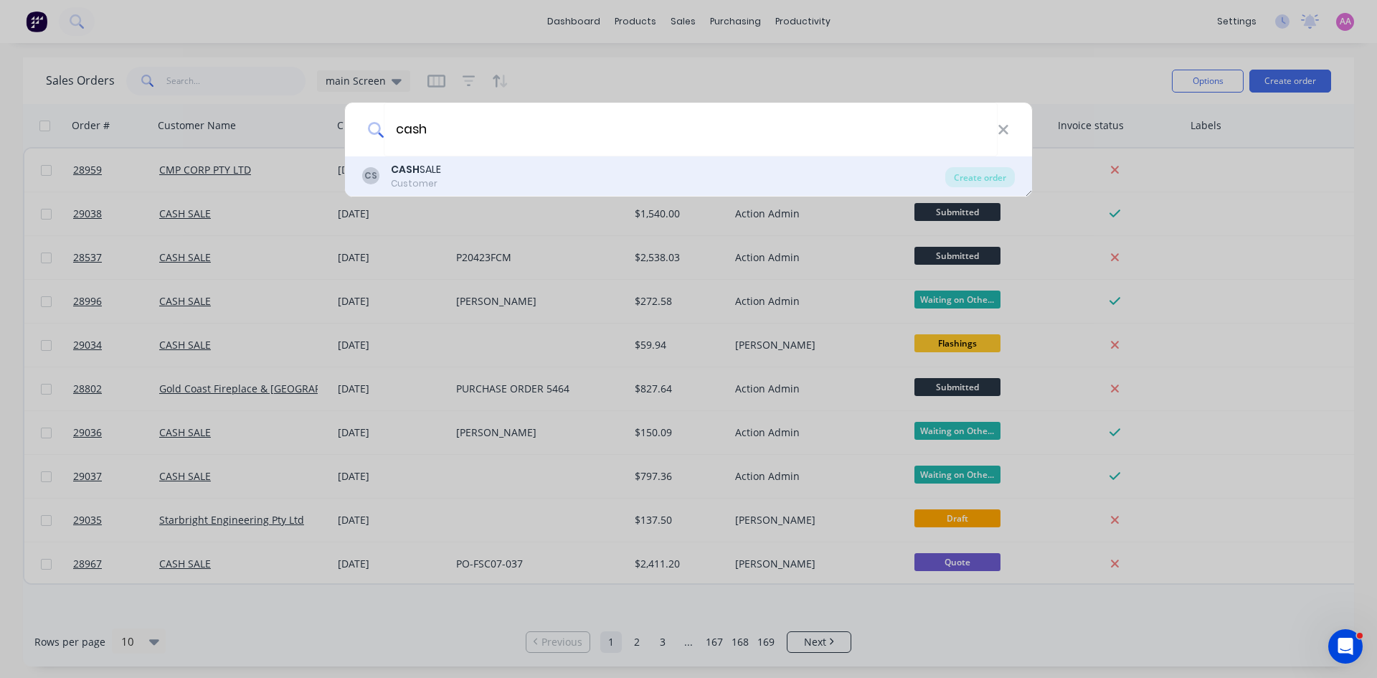
type input "cash"
click at [425, 174] on div "CASH SALE" at bounding box center [416, 169] width 50 height 15
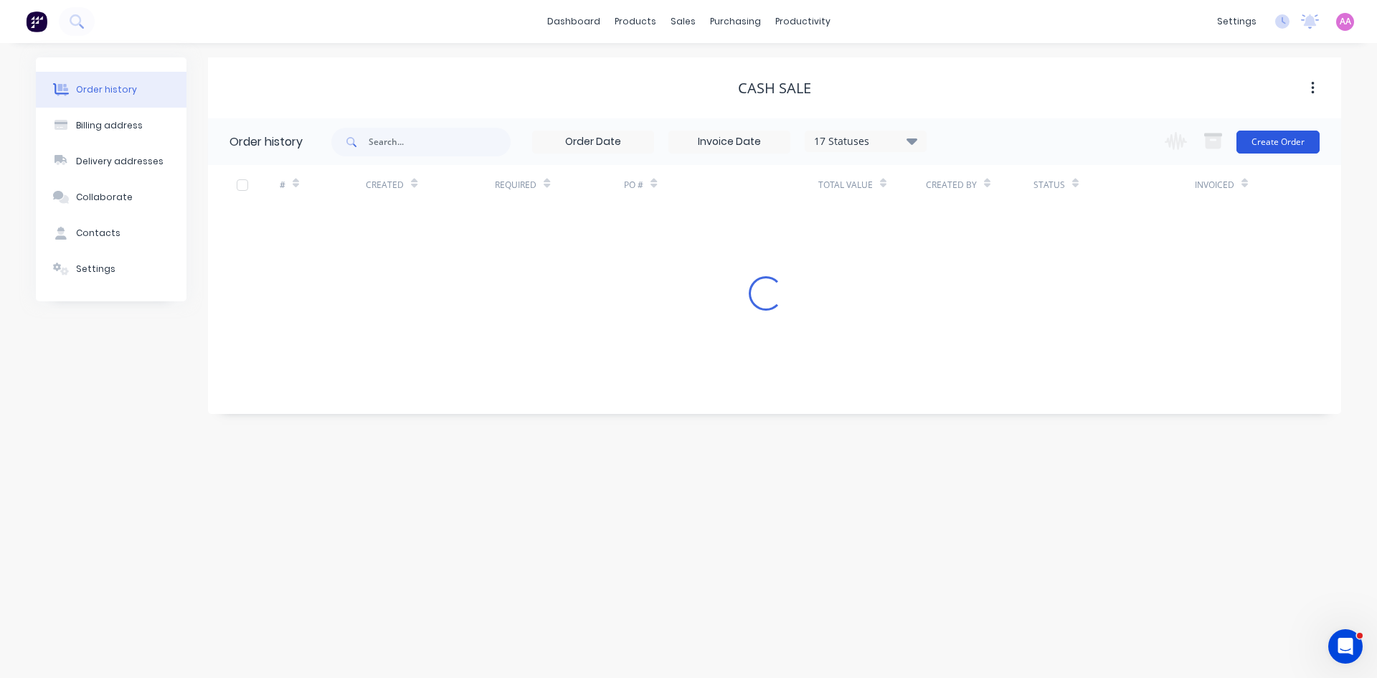
click at [1270, 135] on button "Create Order" at bounding box center [1278, 142] width 83 height 23
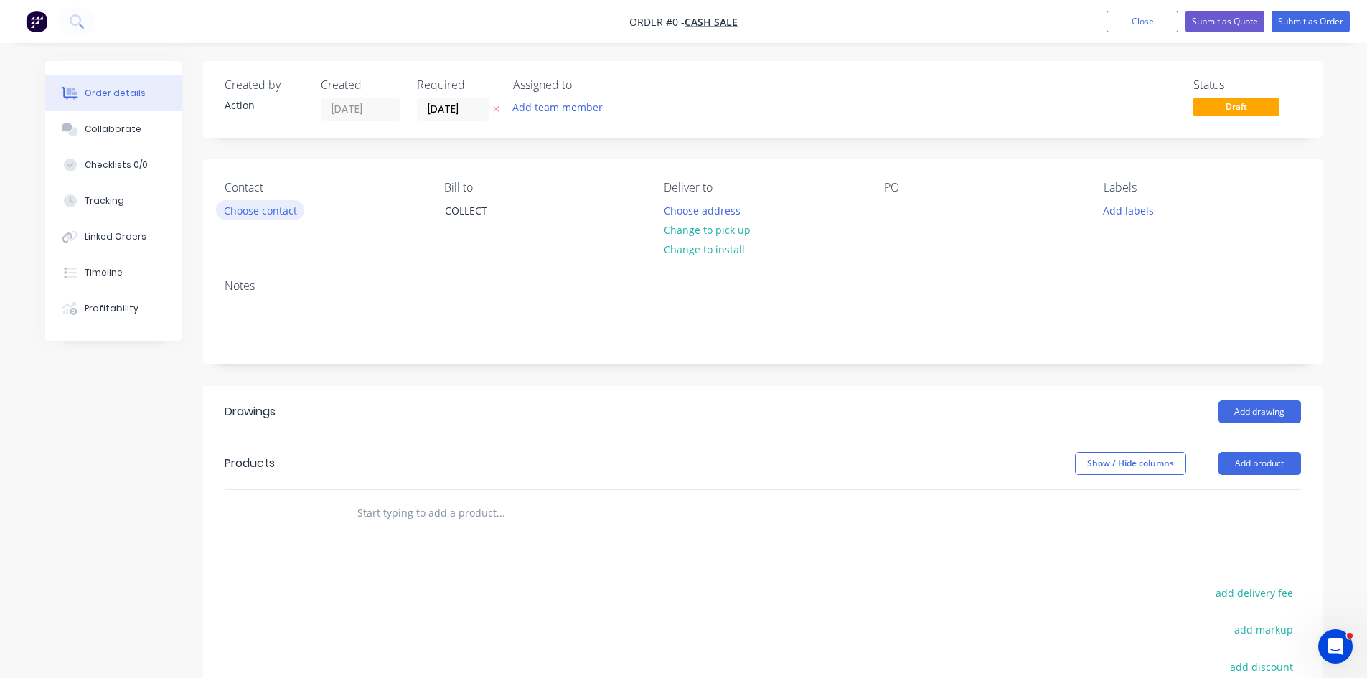
click at [291, 212] on button "Choose contact" at bounding box center [260, 209] width 88 height 19
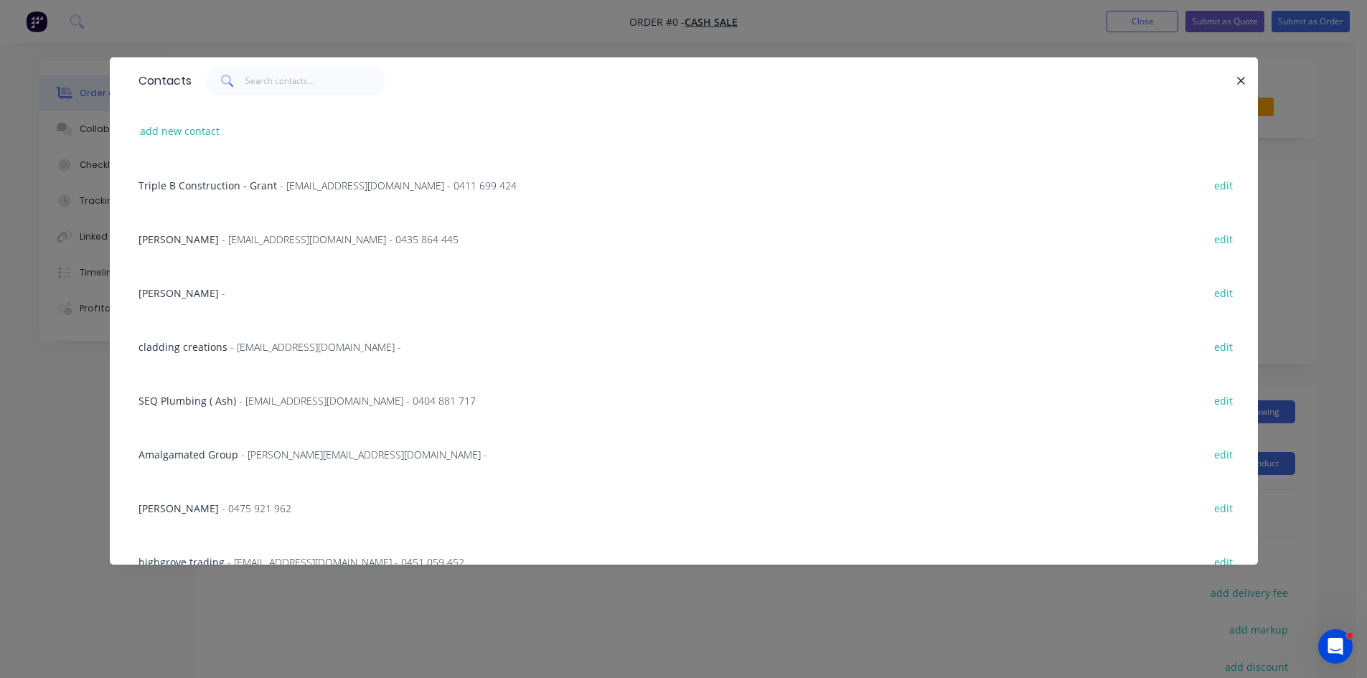
click at [1247, 83] on button "button" at bounding box center [1241, 81] width 18 height 18
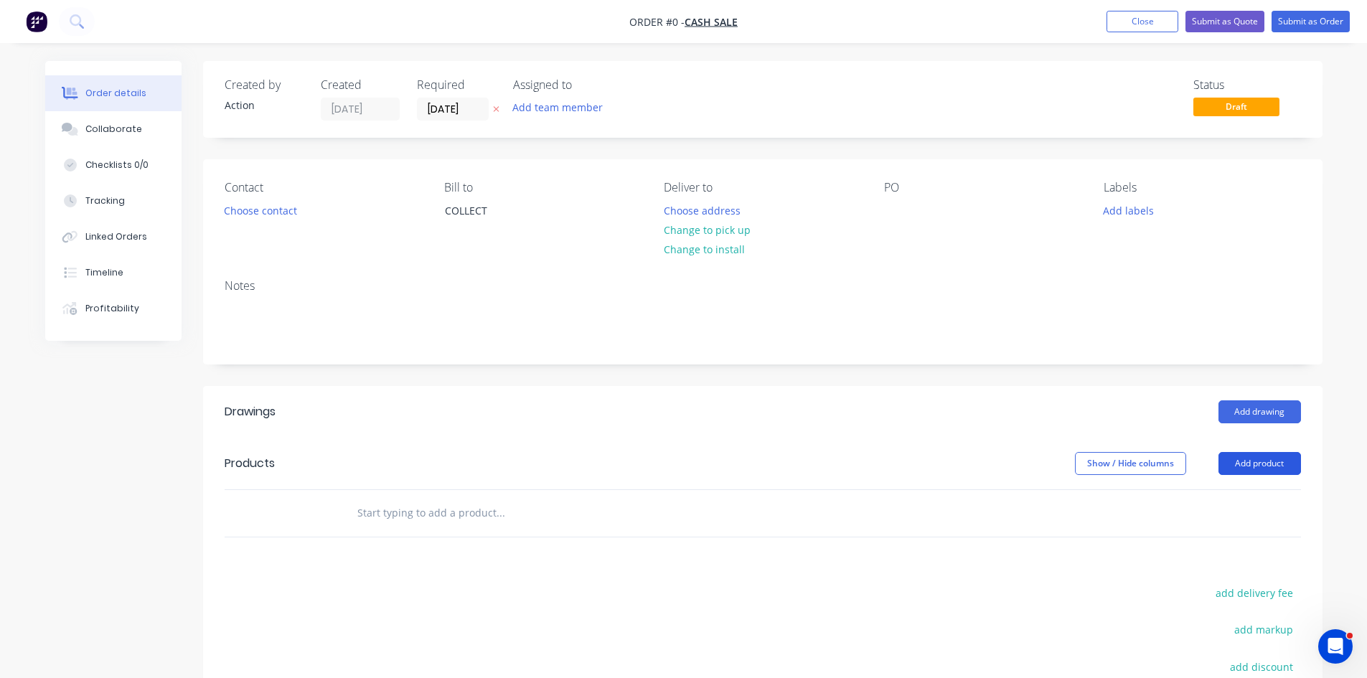
click at [1260, 454] on button "Add product" at bounding box center [1259, 463] width 82 height 23
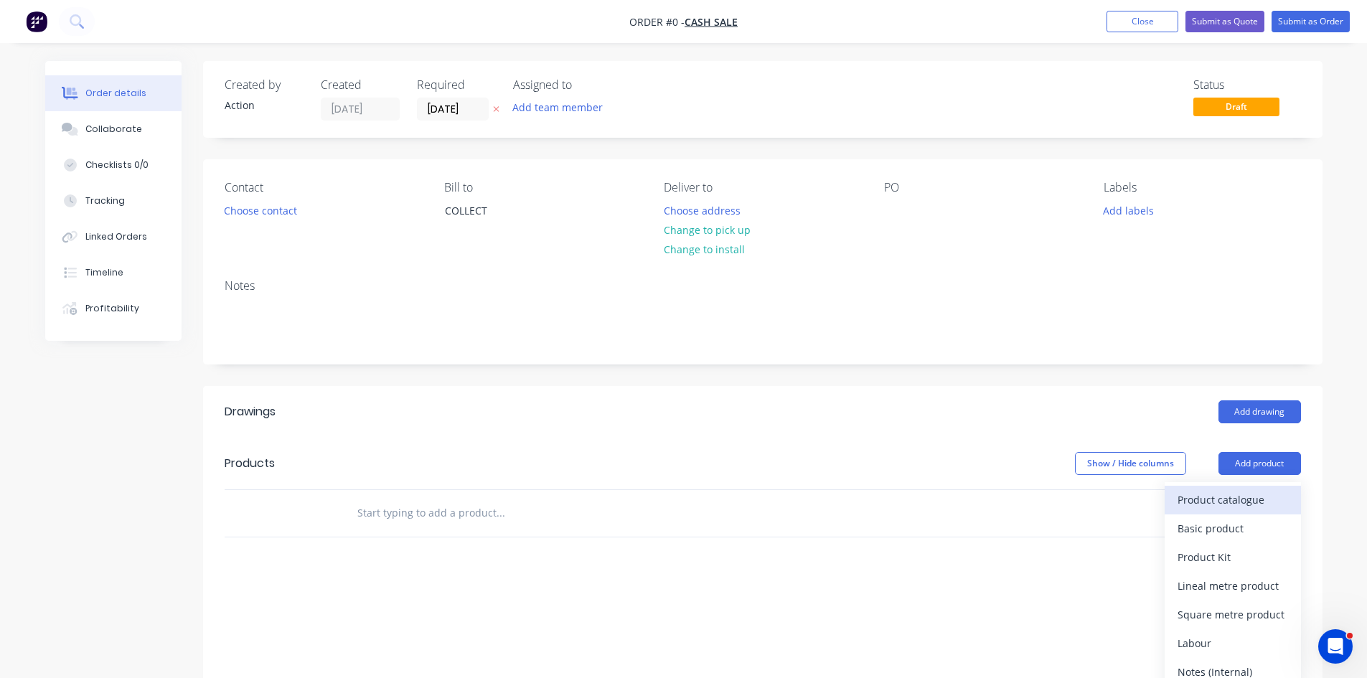
click at [1243, 489] on div "Product catalogue" at bounding box center [1232, 499] width 110 height 21
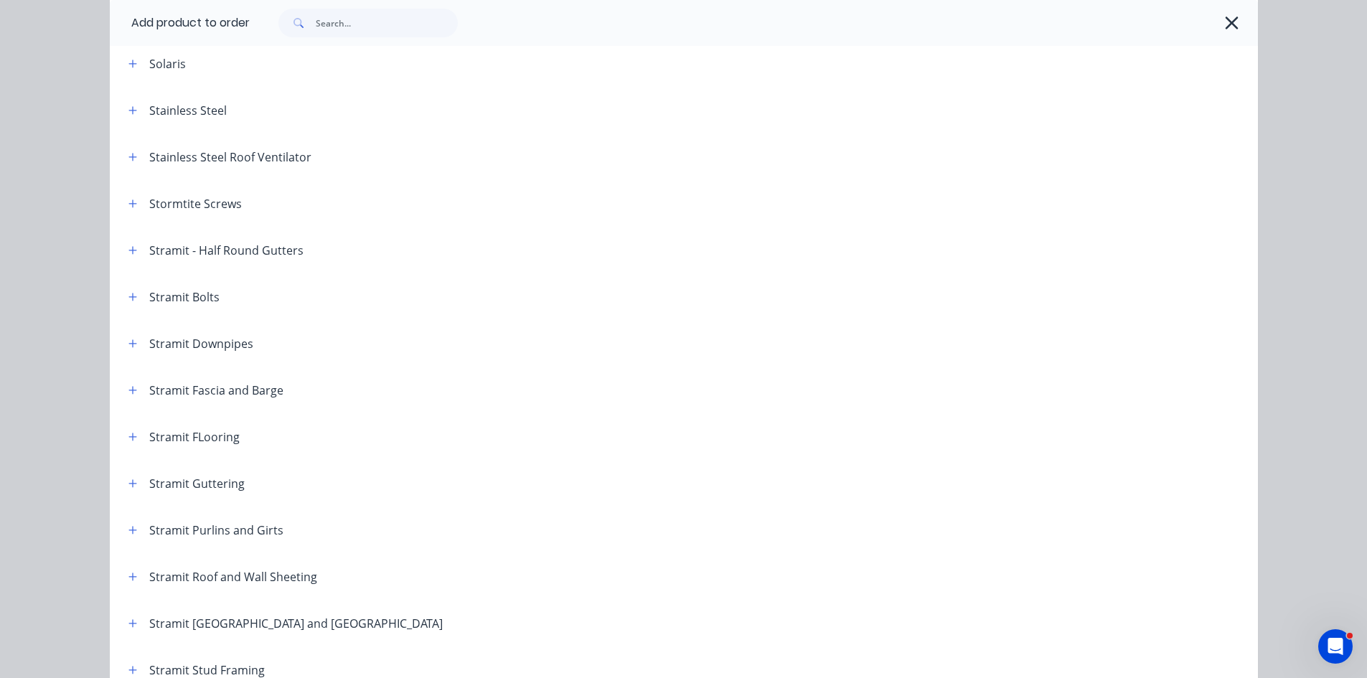
scroll to position [2152, 0]
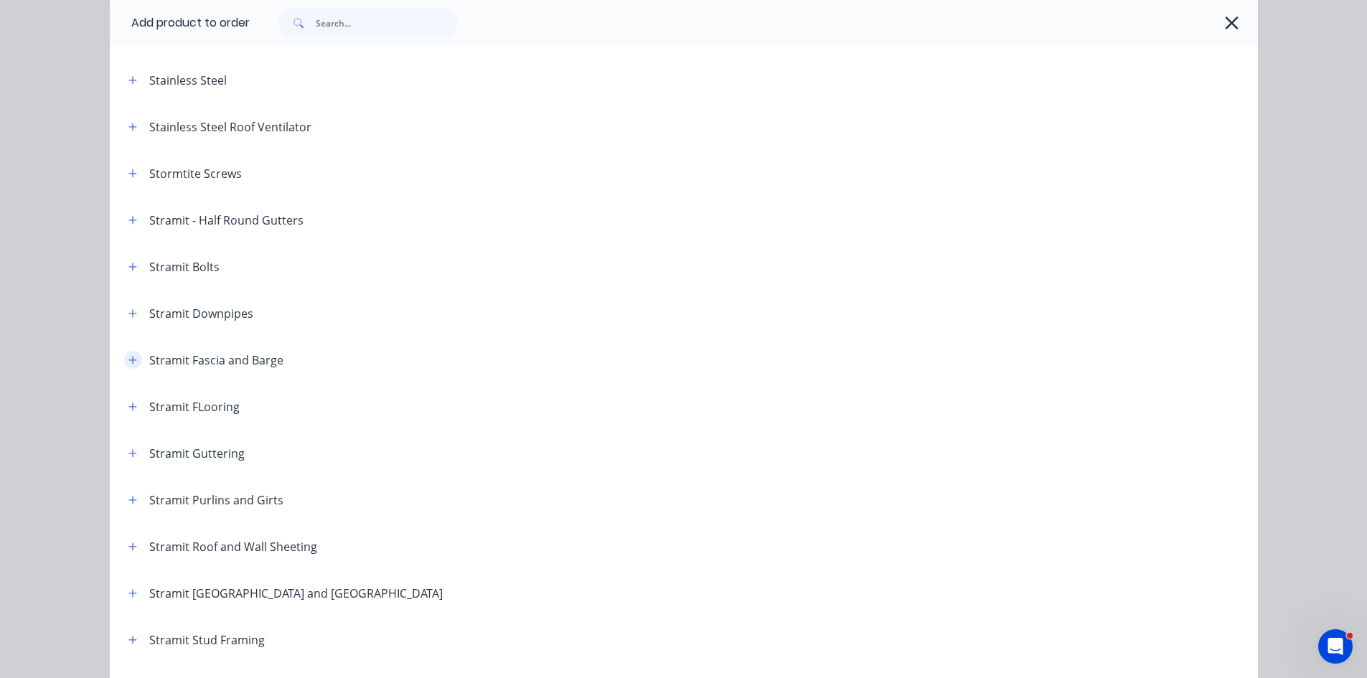
click at [128, 360] on icon "button" at bounding box center [132, 360] width 9 height 10
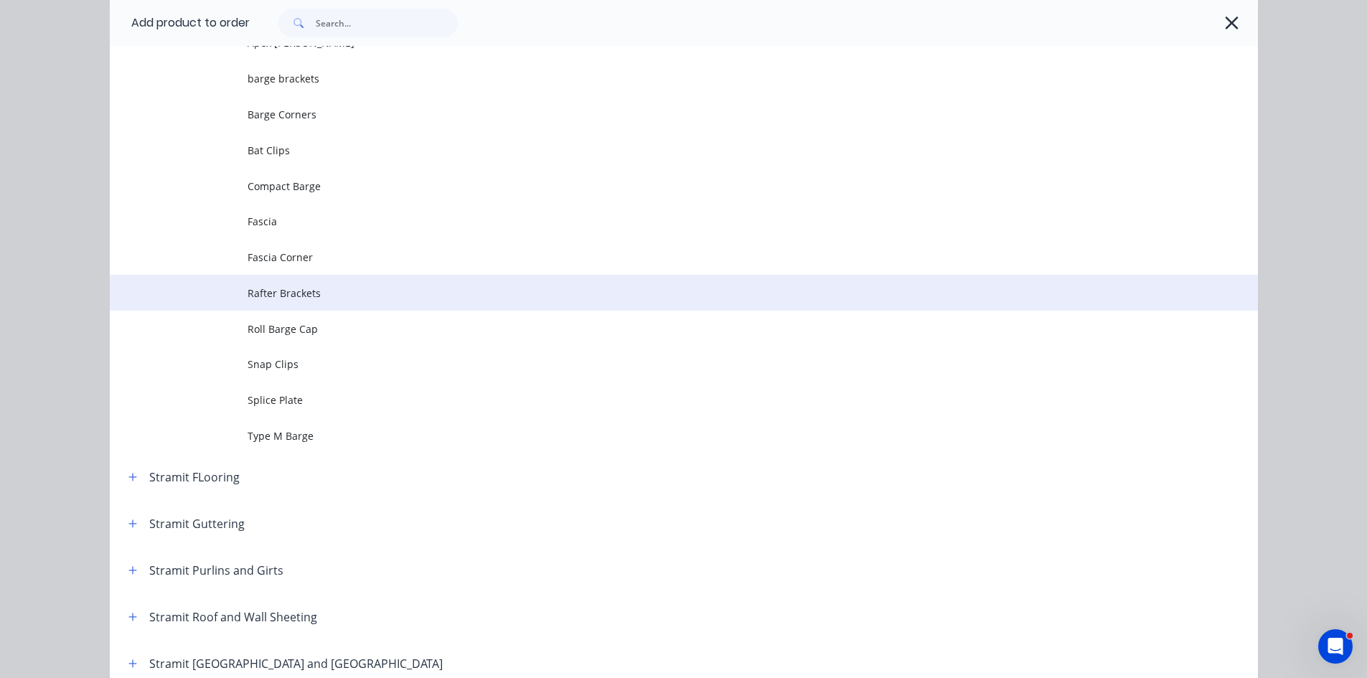
scroll to position [2511, 0]
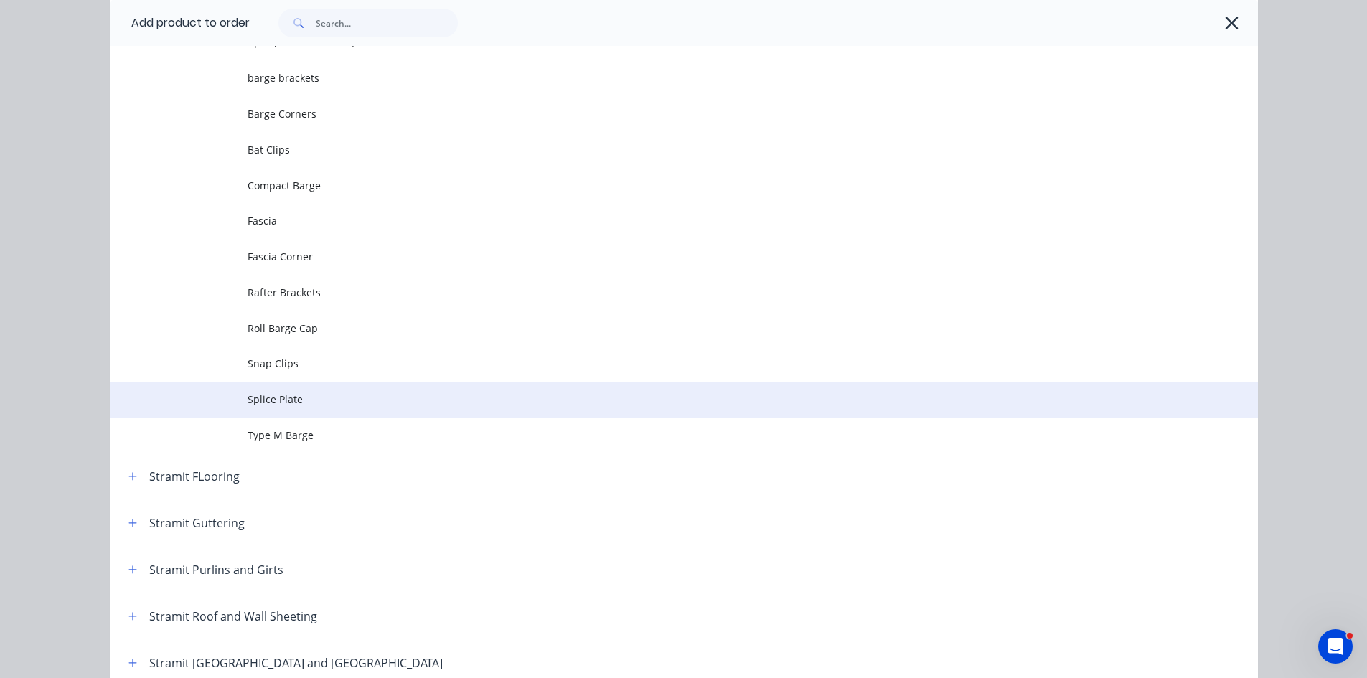
click at [298, 407] on span "Splice Plate" at bounding box center [651, 399] width 808 height 15
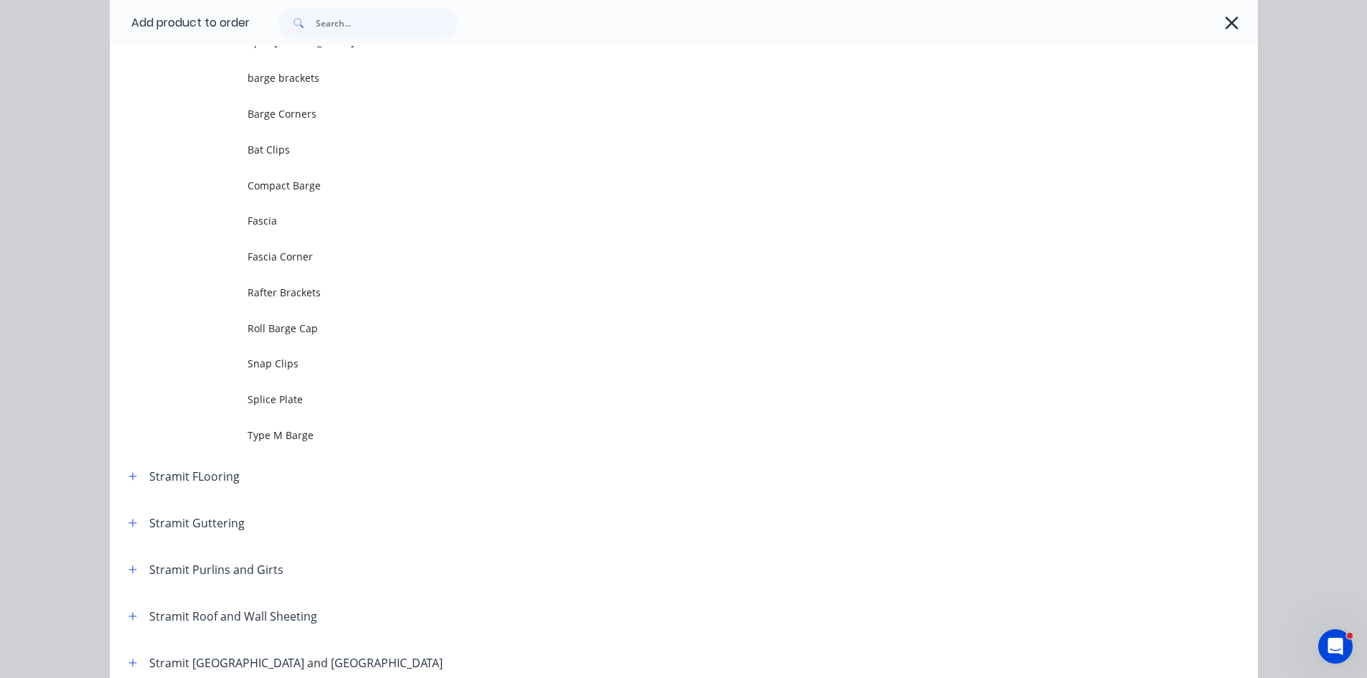
scroll to position [0, 0]
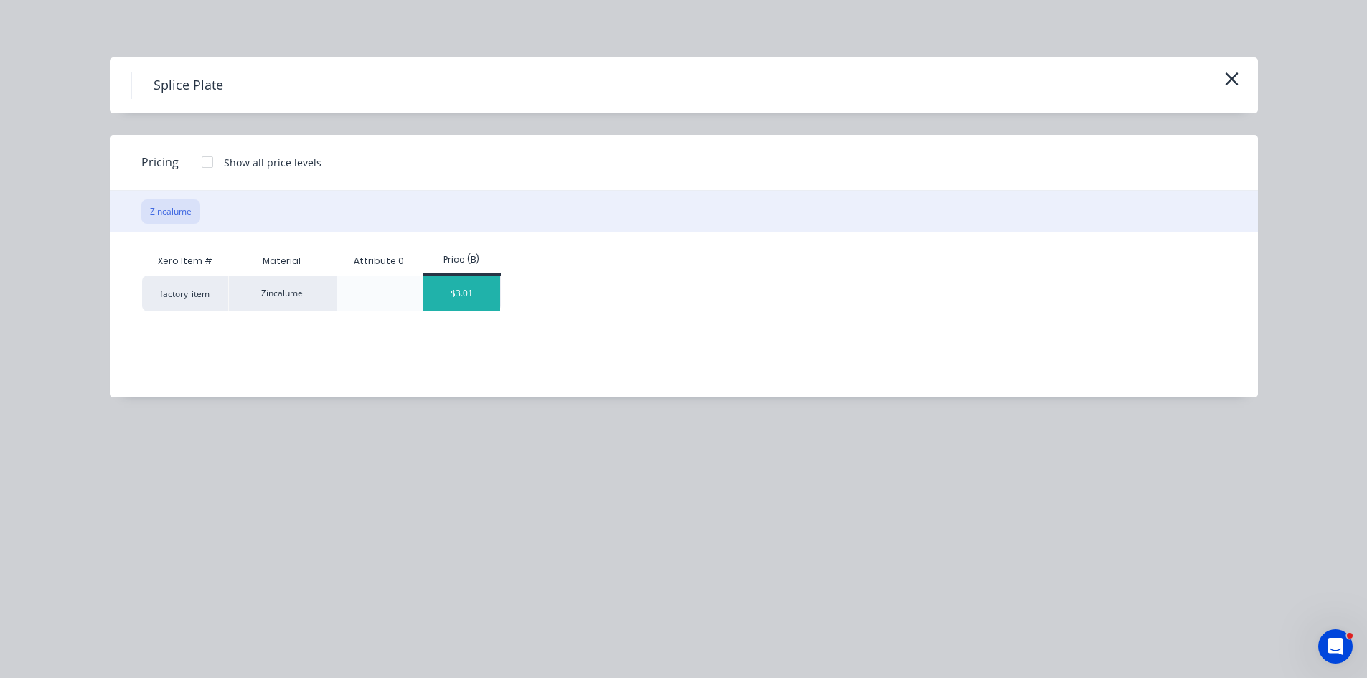
click at [484, 288] on div "$3.01" at bounding box center [461, 293] width 77 height 34
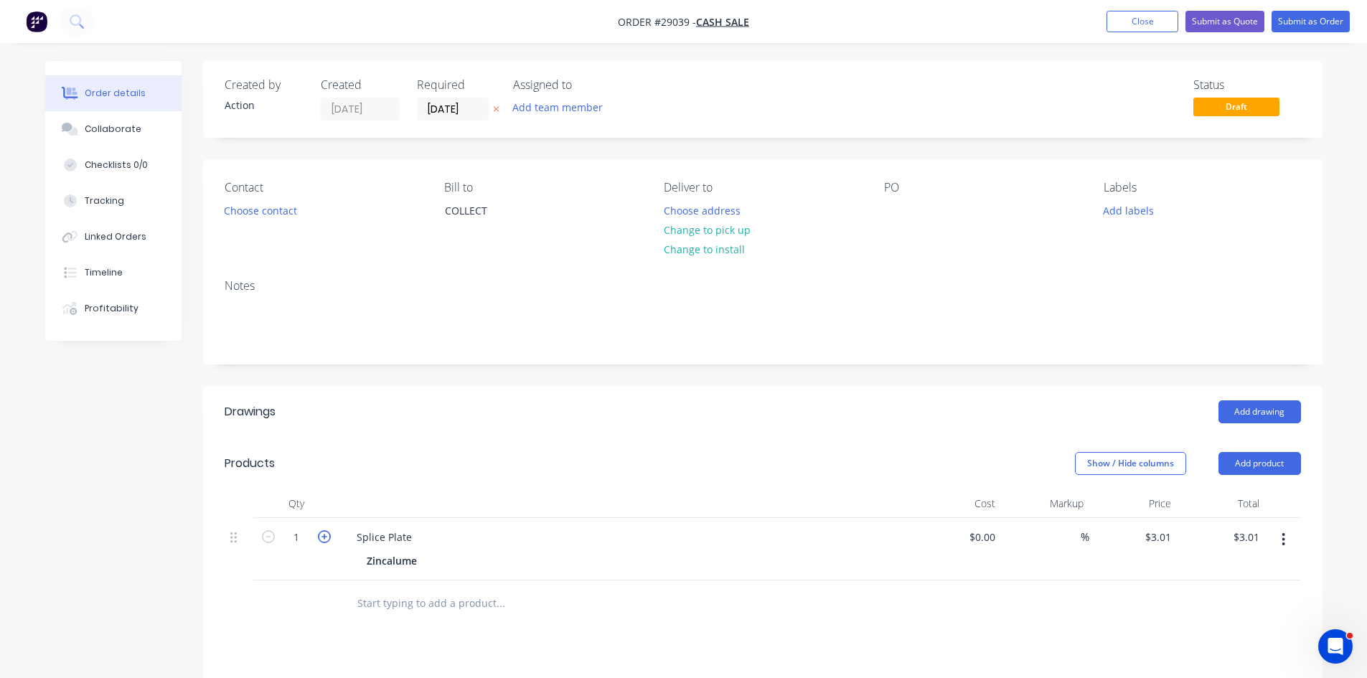
click at [321, 532] on icon "button" at bounding box center [324, 536] width 13 height 13
type input "2"
type input "$6.02"
click at [261, 214] on button "Choose contact" at bounding box center [260, 209] width 88 height 19
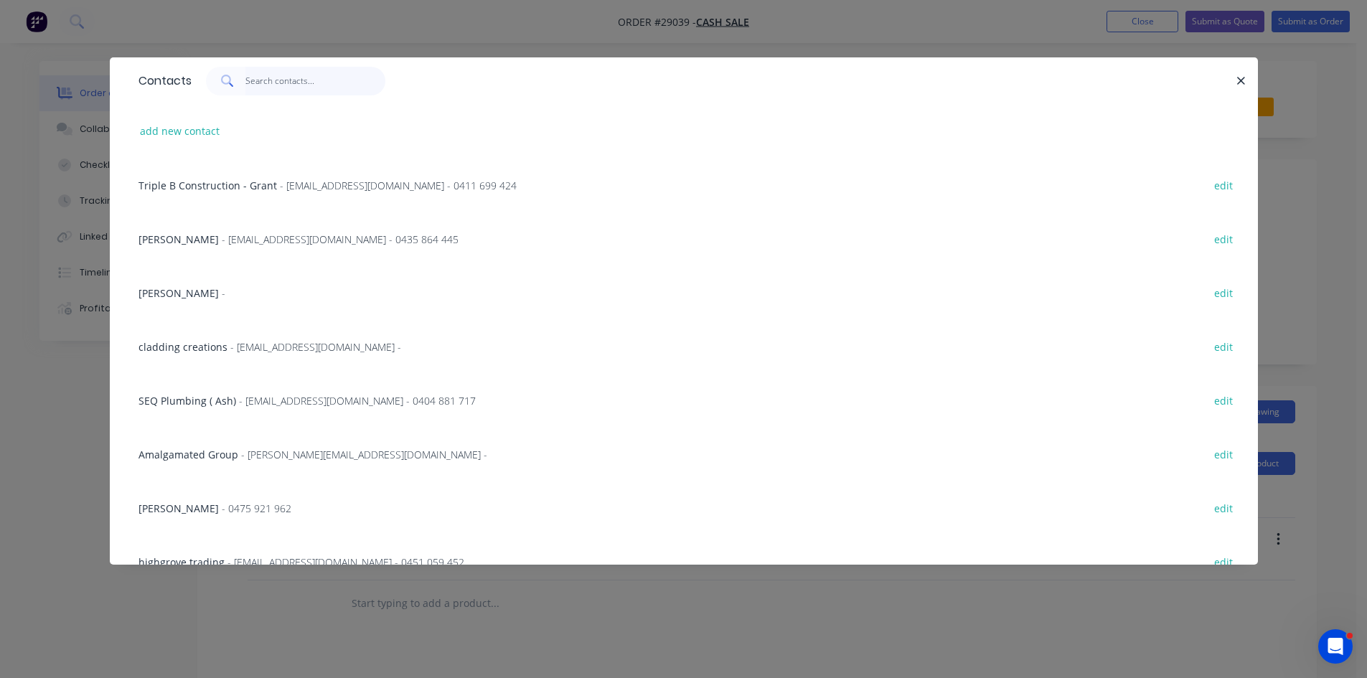
click at [295, 69] on input "text" at bounding box center [315, 81] width 140 height 29
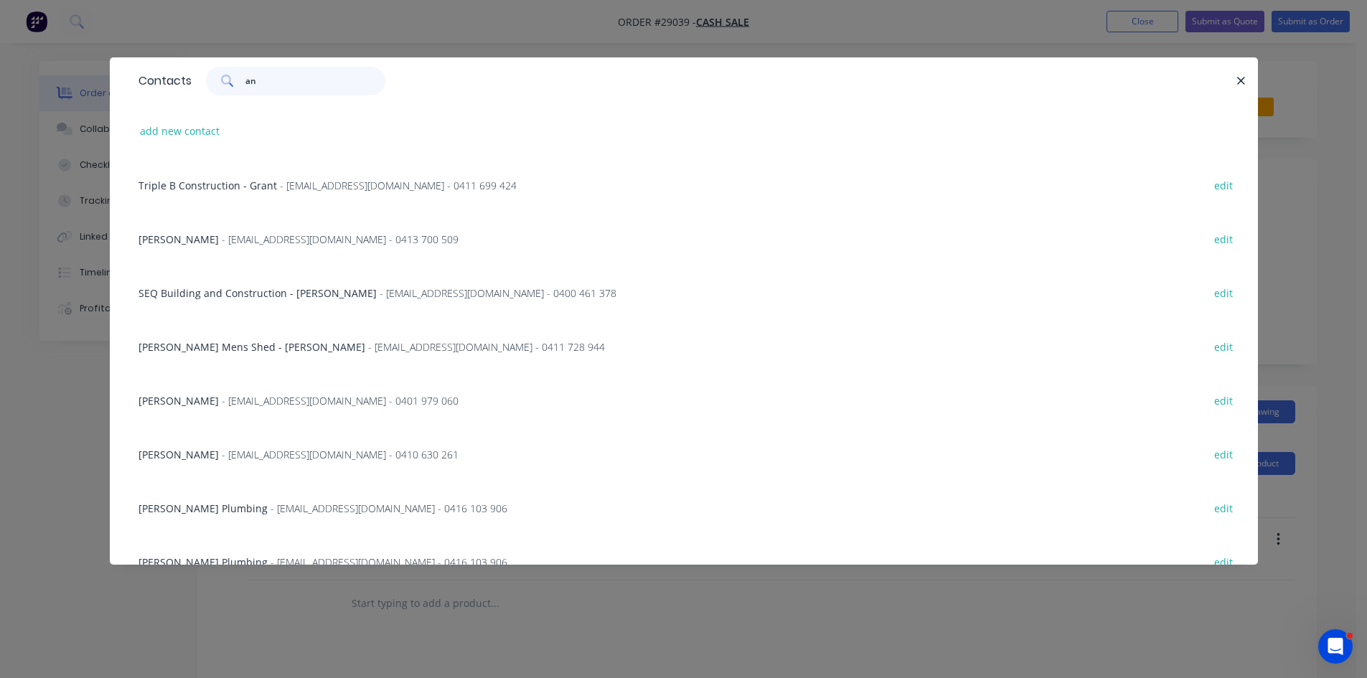
type input "a"
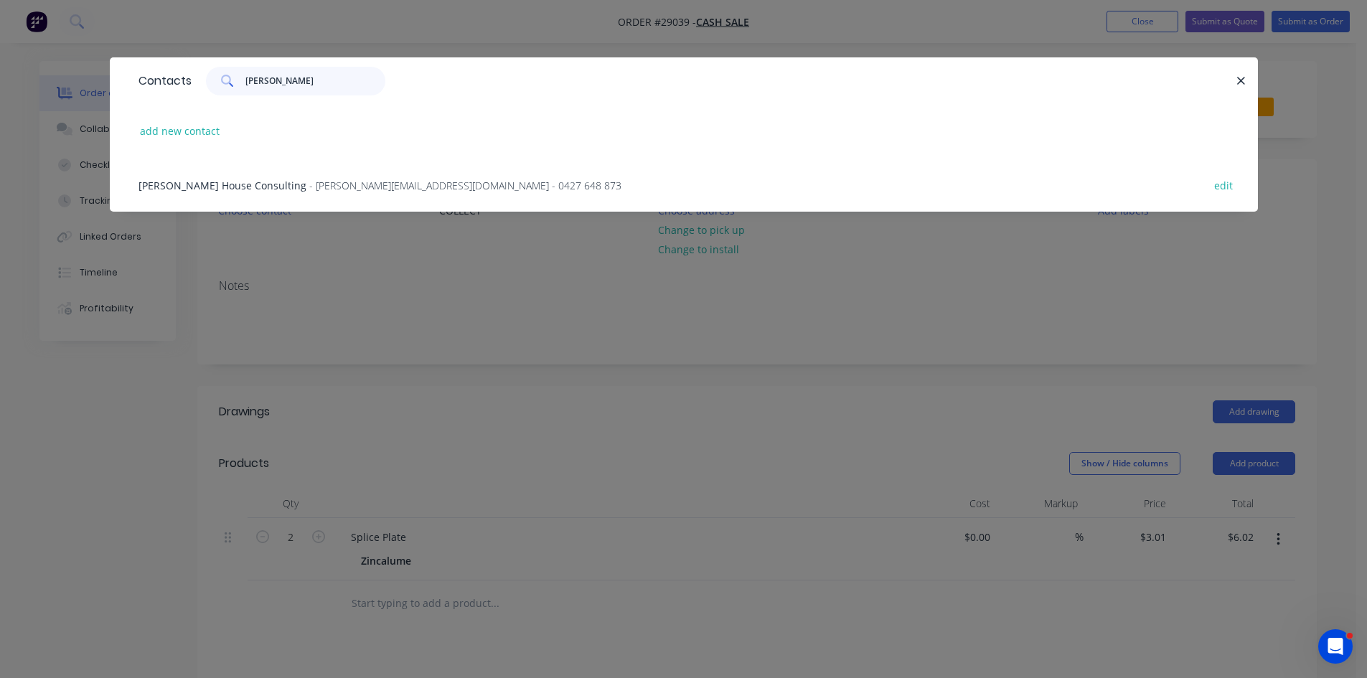
type input "crowe"
click at [370, 179] on span "- andrew@crowehouseconsulting.com - 0427 648 873" at bounding box center [465, 186] width 312 height 14
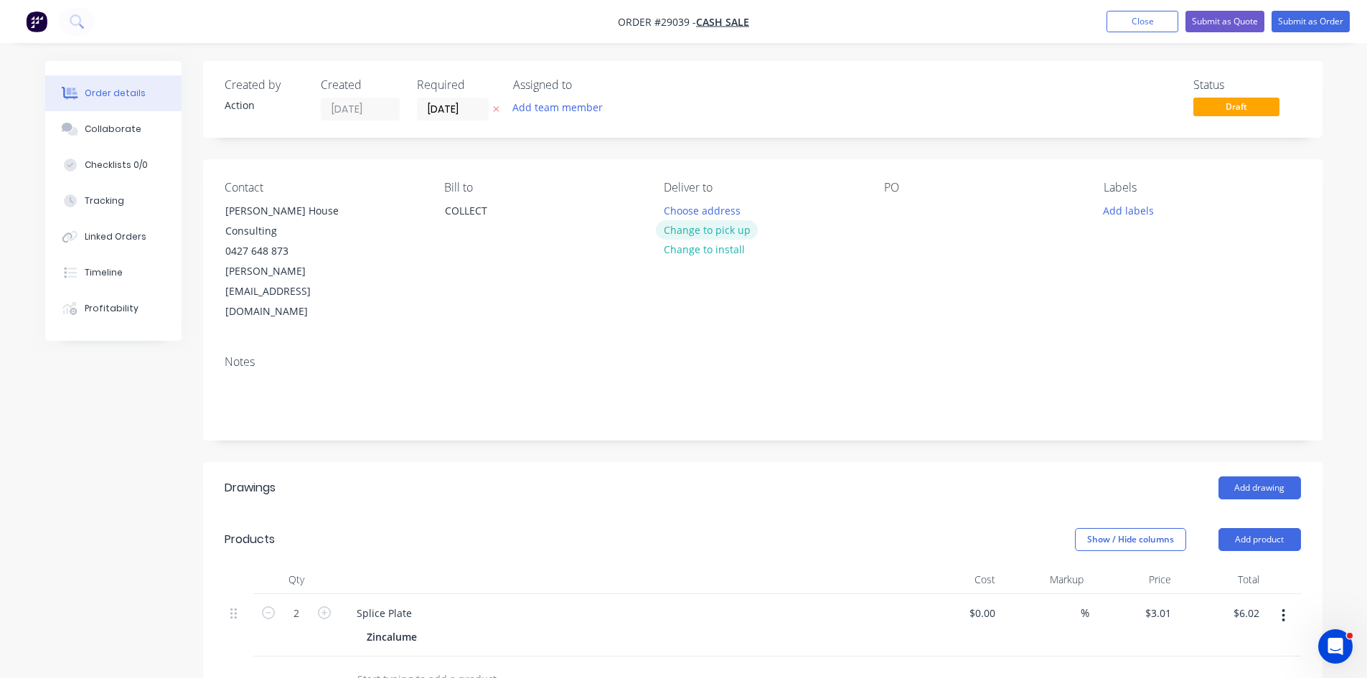
click at [720, 220] on button "Change to pick up" at bounding box center [707, 229] width 102 height 19
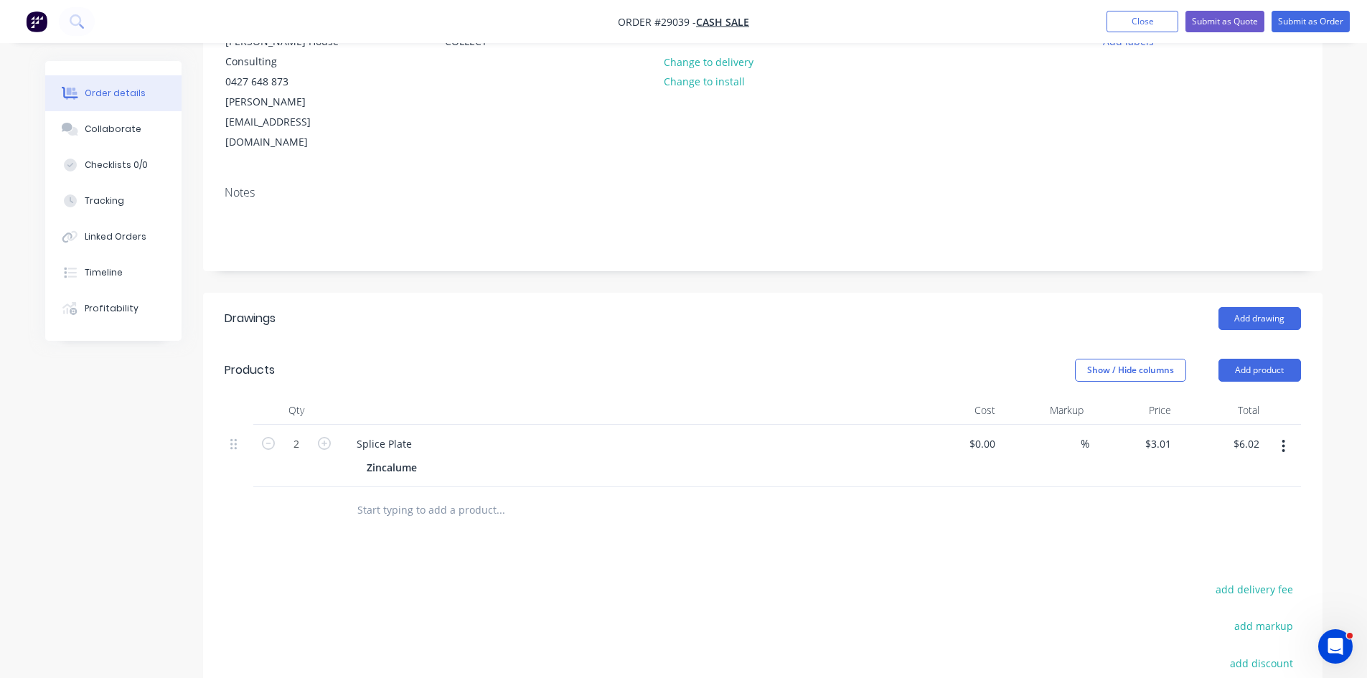
scroll to position [287, 0]
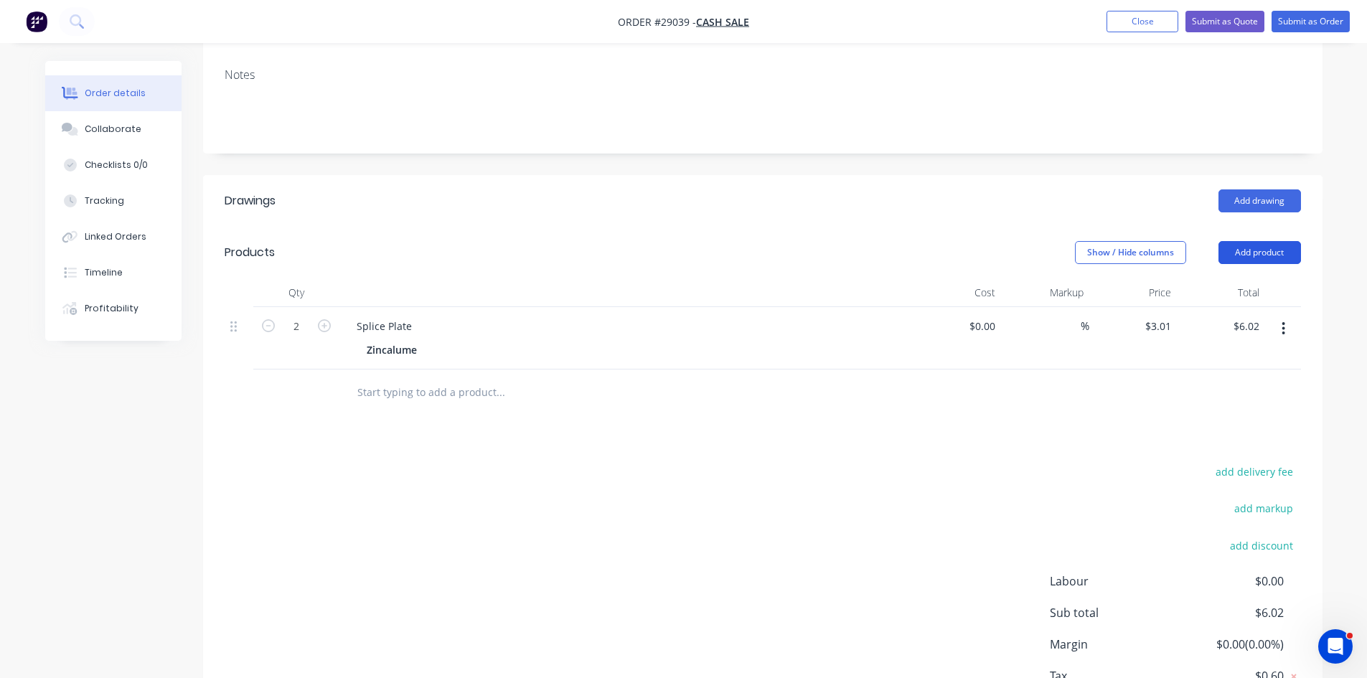
click at [1263, 241] on button "Add product" at bounding box center [1259, 252] width 82 height 23
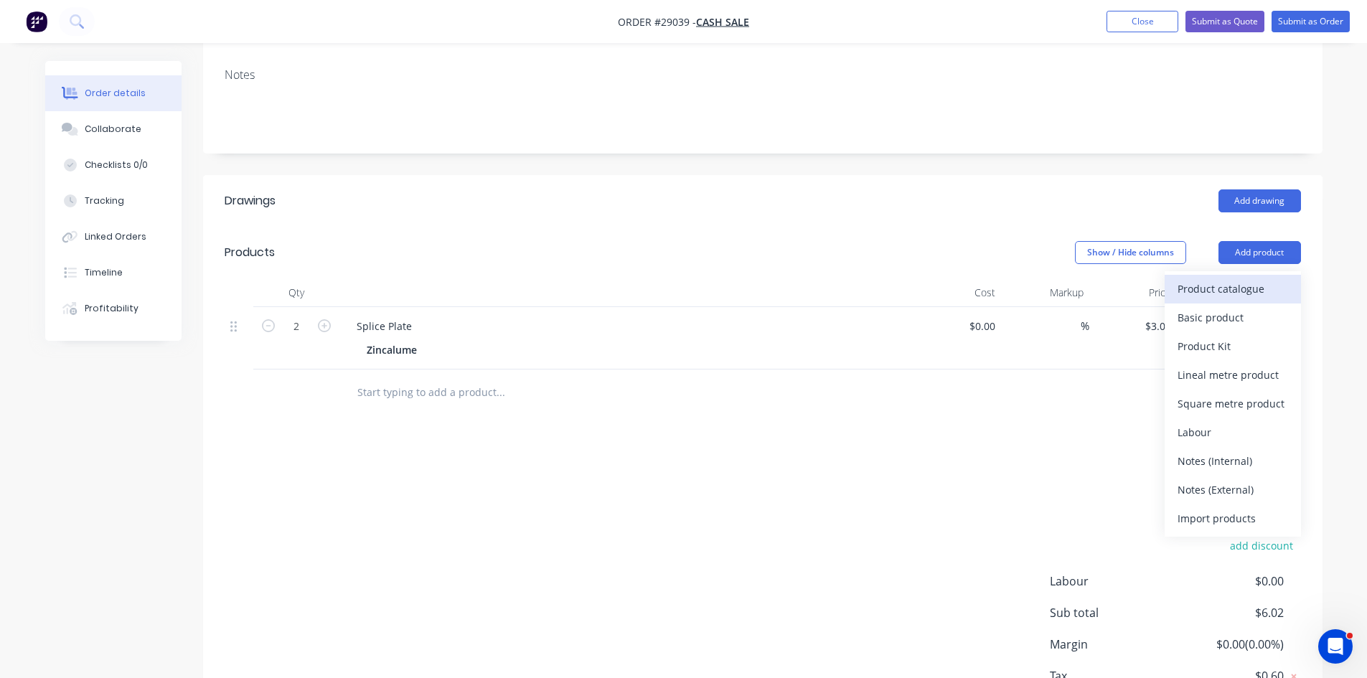
click at [1253, 278] on div "Product catalogue" at bounding box center [1232, 288] width 110 height 21
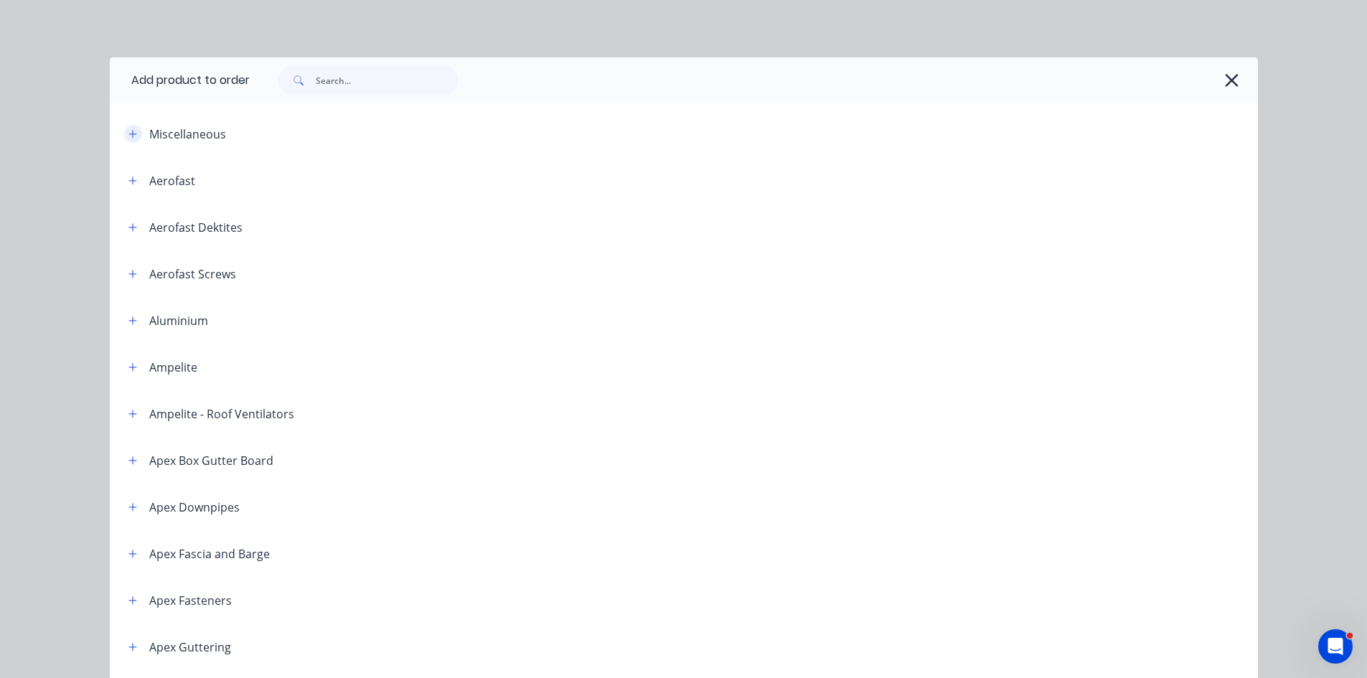
click at [128, 135] on icon "button" at bounding box center [132, 134] width 9 height 10
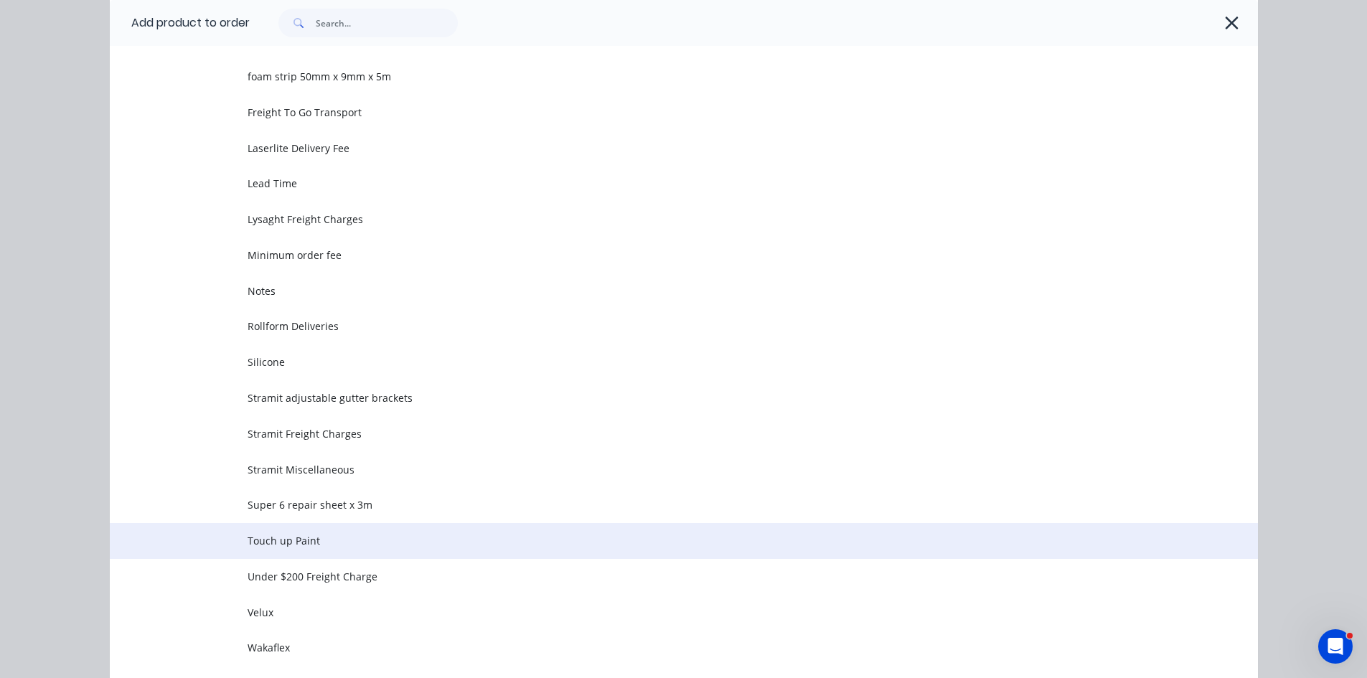
scroll to position [646, 0]
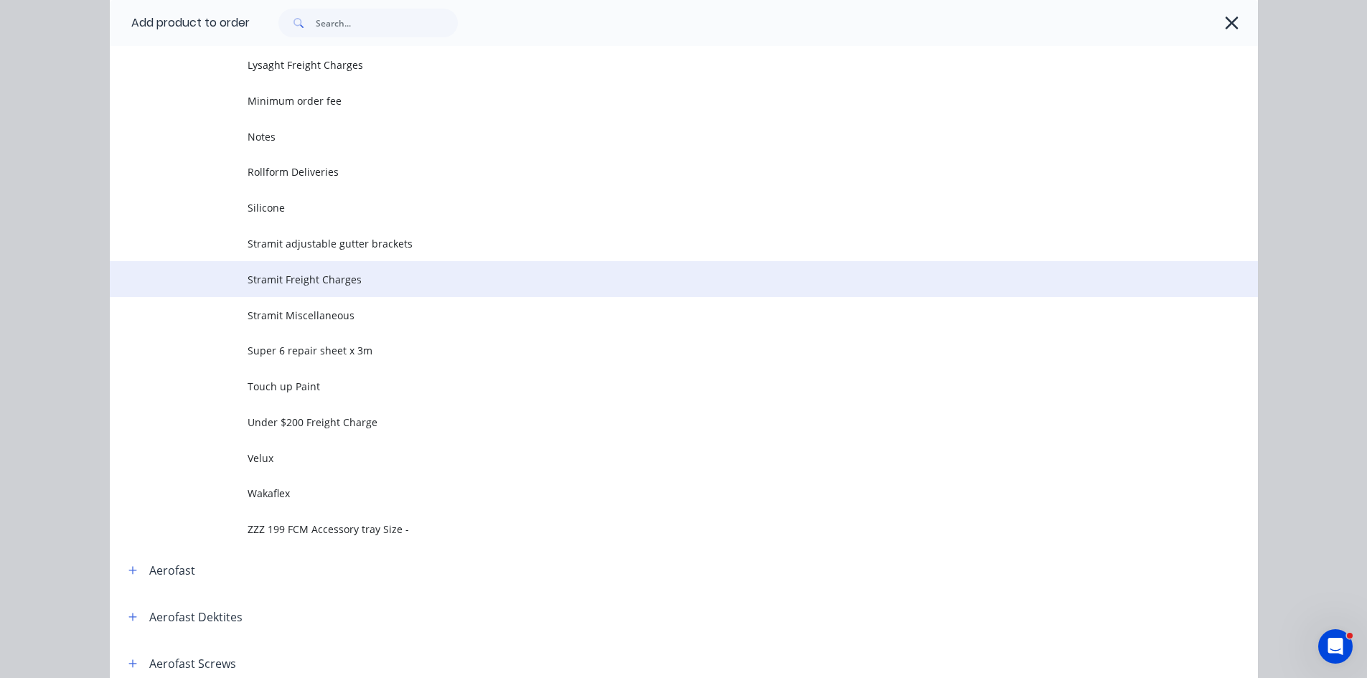
click at [313, 278] on span "Stramit Freight Charges" at bounding box center [651, 279] width 808 height 15
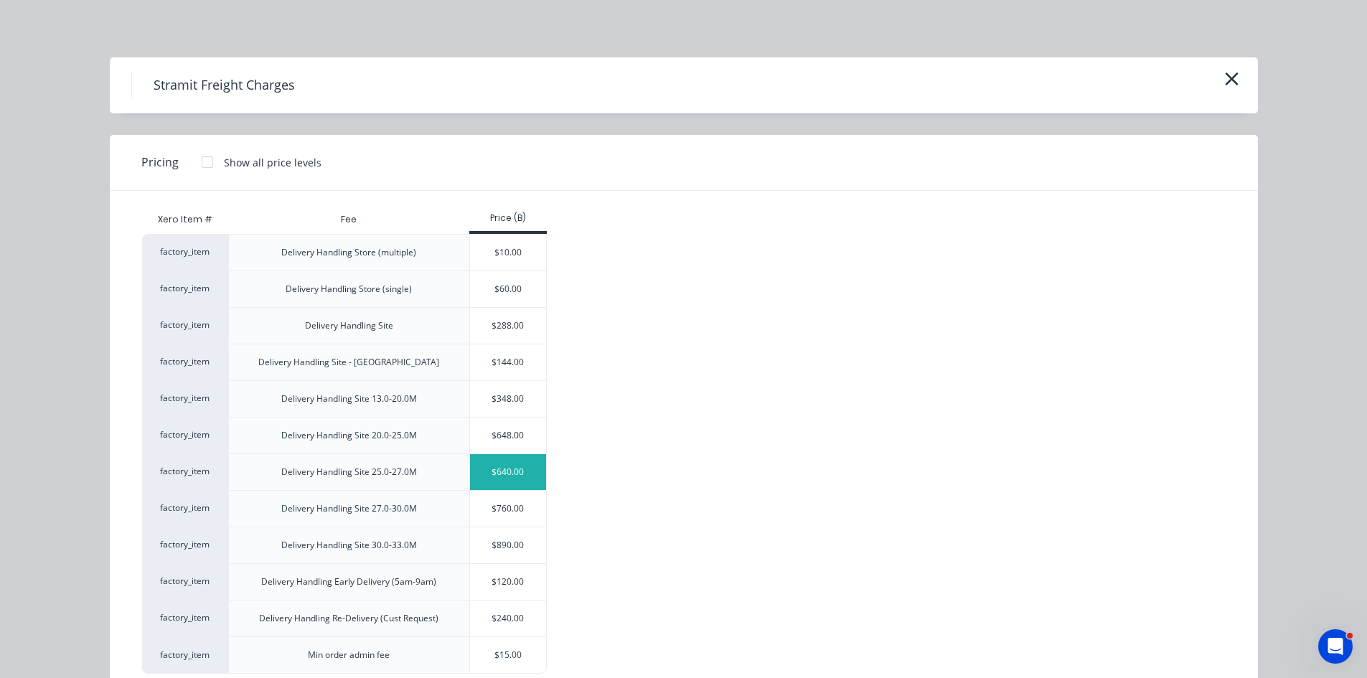
scroll to position [37, 0]
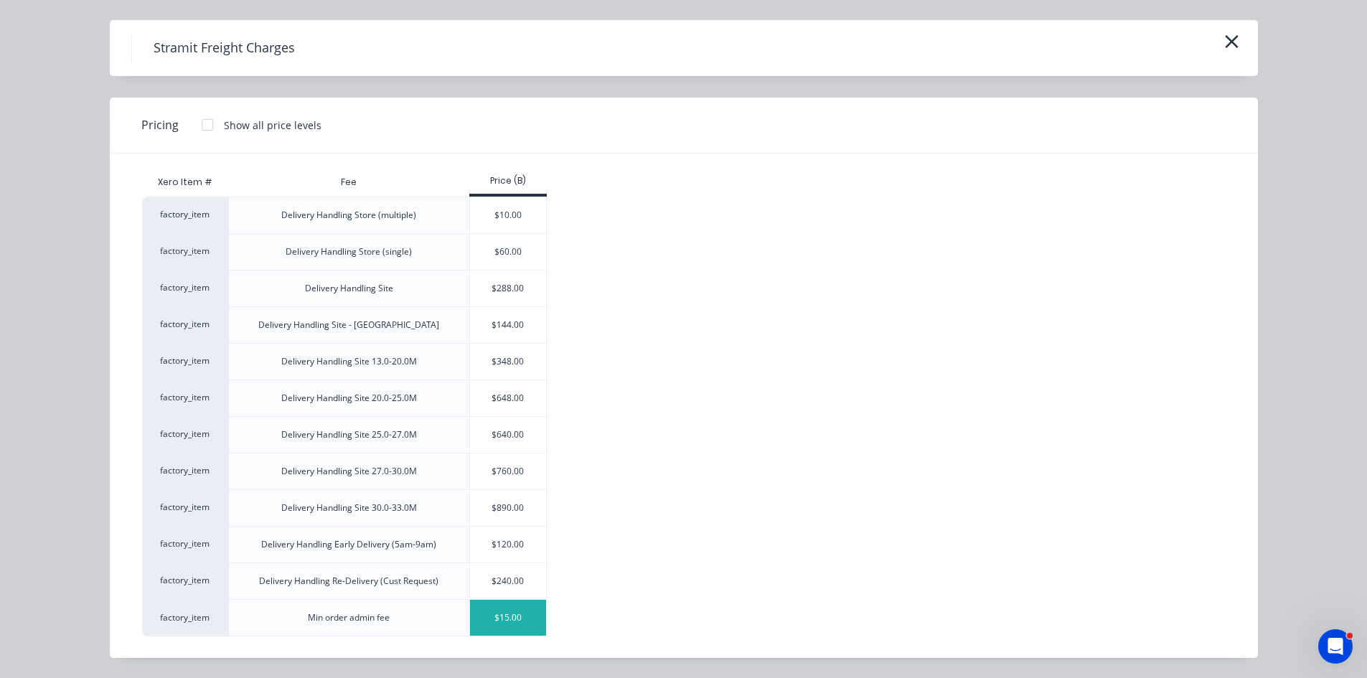
click at [492, 626] on div "$15.00" at bounding box center [508, 618] width 77 height 36
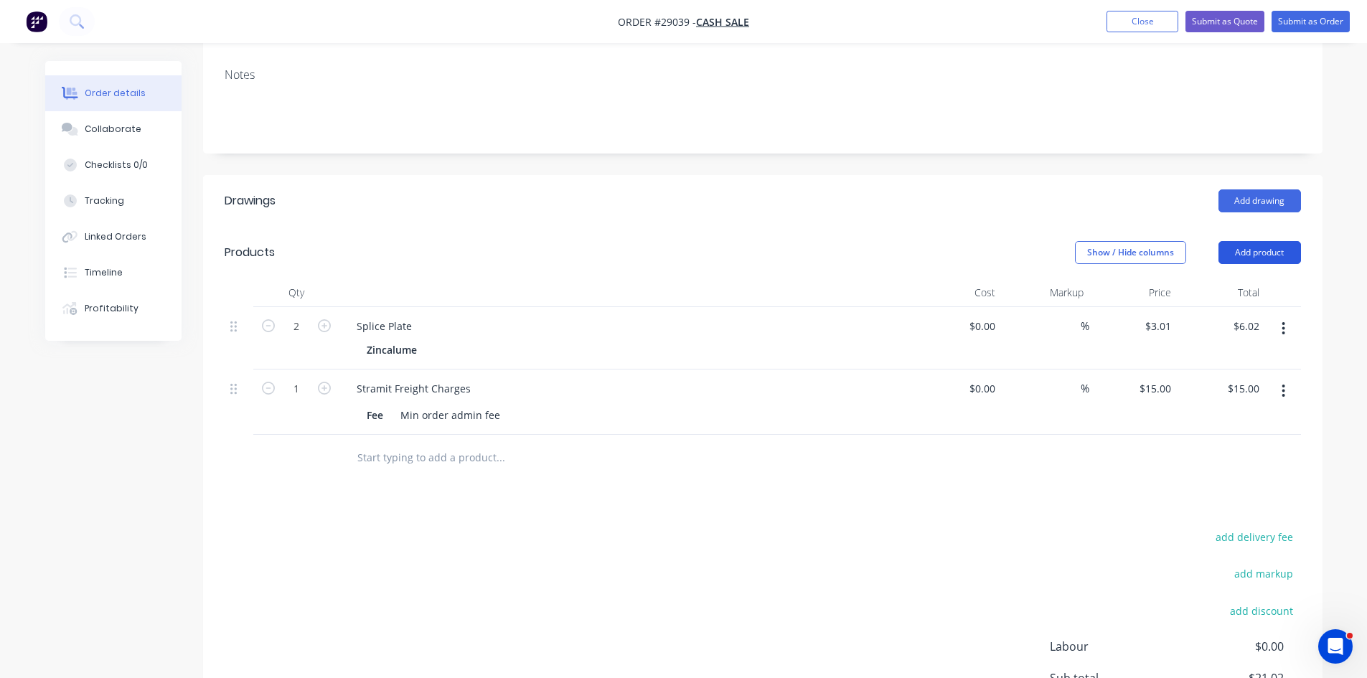
click at [1242, 241] on button "Add product" at bounding box center [1259, 252] width 82 height 23
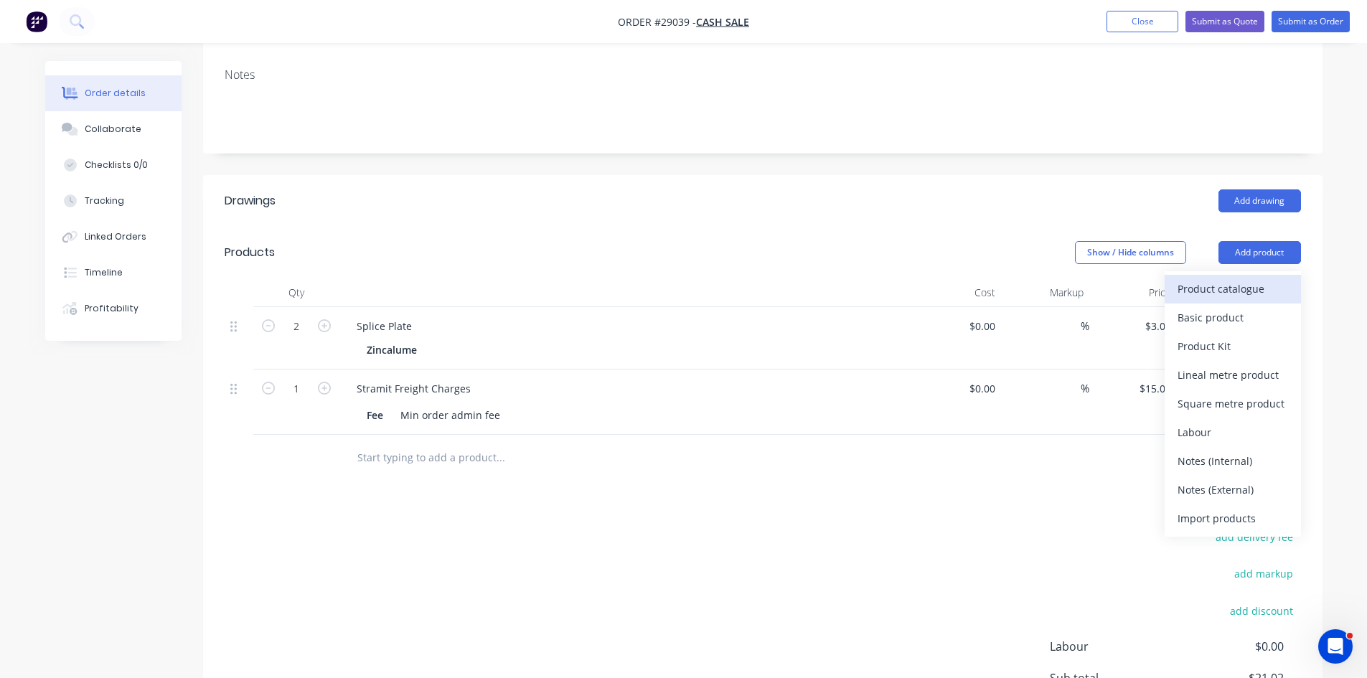
click at [1240, 278] on div "Product catalogue" at bounding box center [1232, 288] width 110 height 21
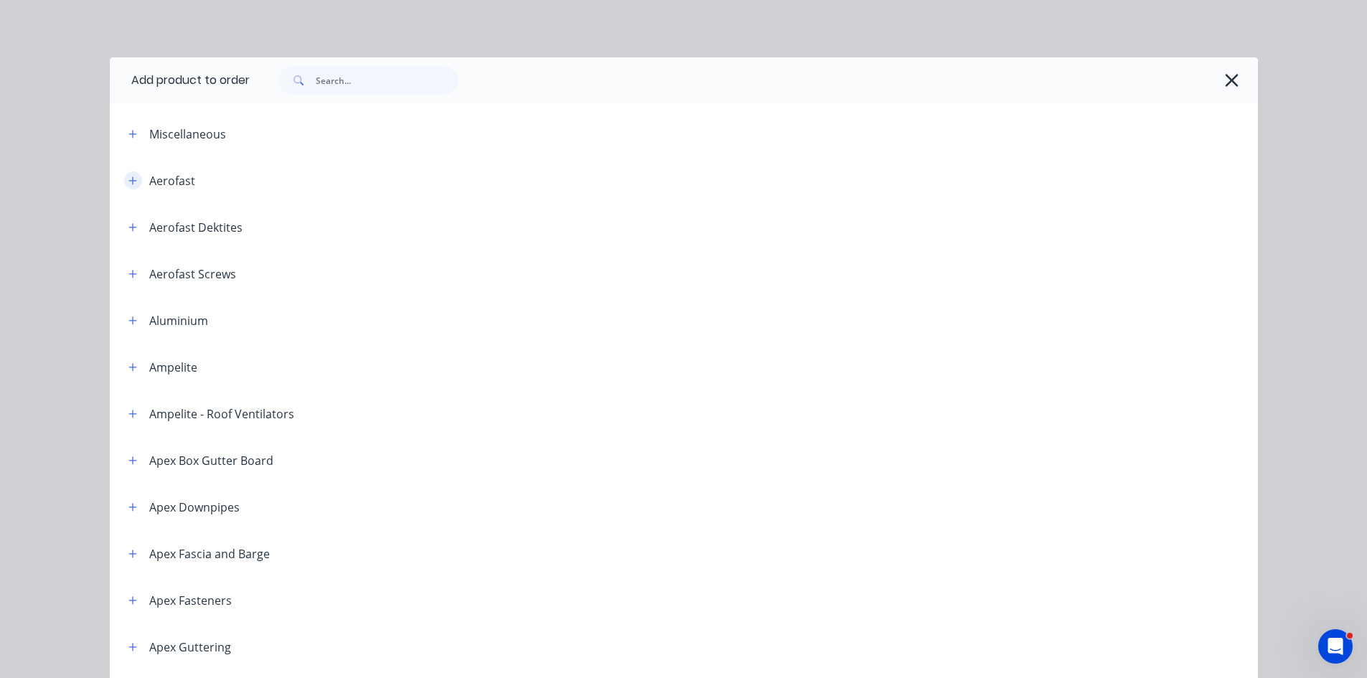
click at [129, 185] on icon "button" at bounding box center [132, 181] width 9 height 10
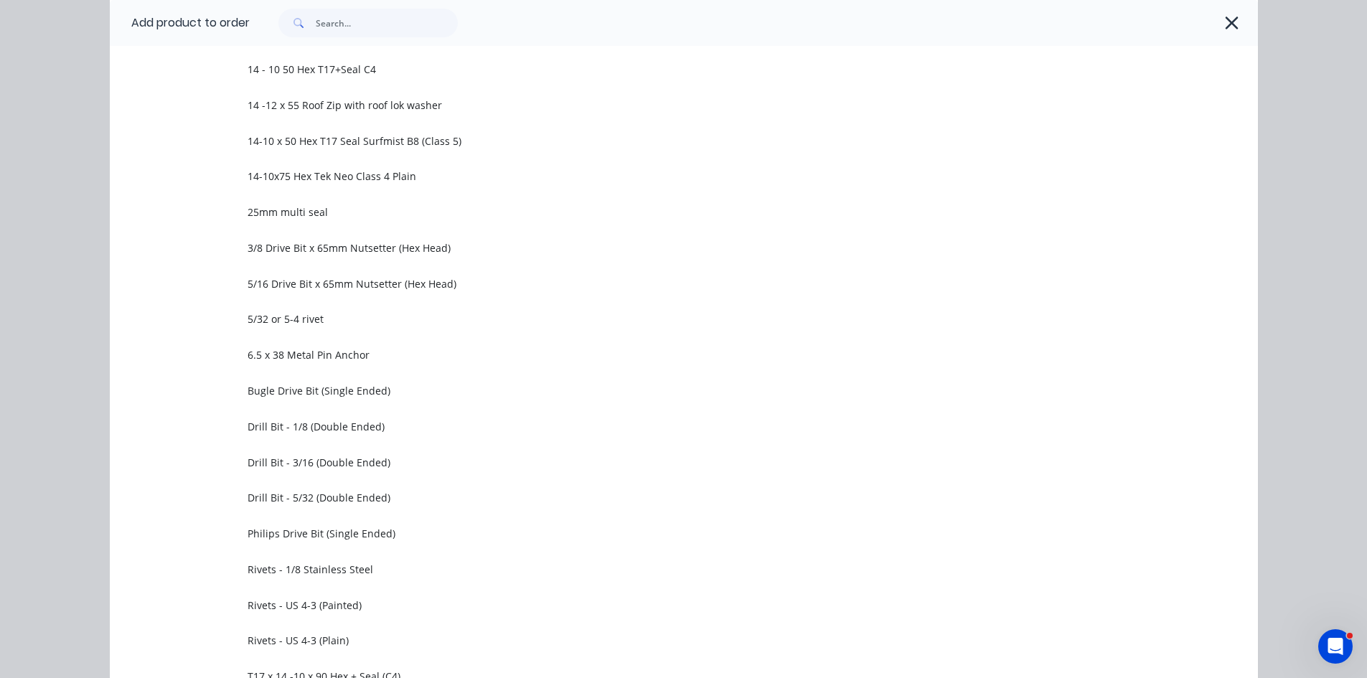
scroll to position [430, 0]
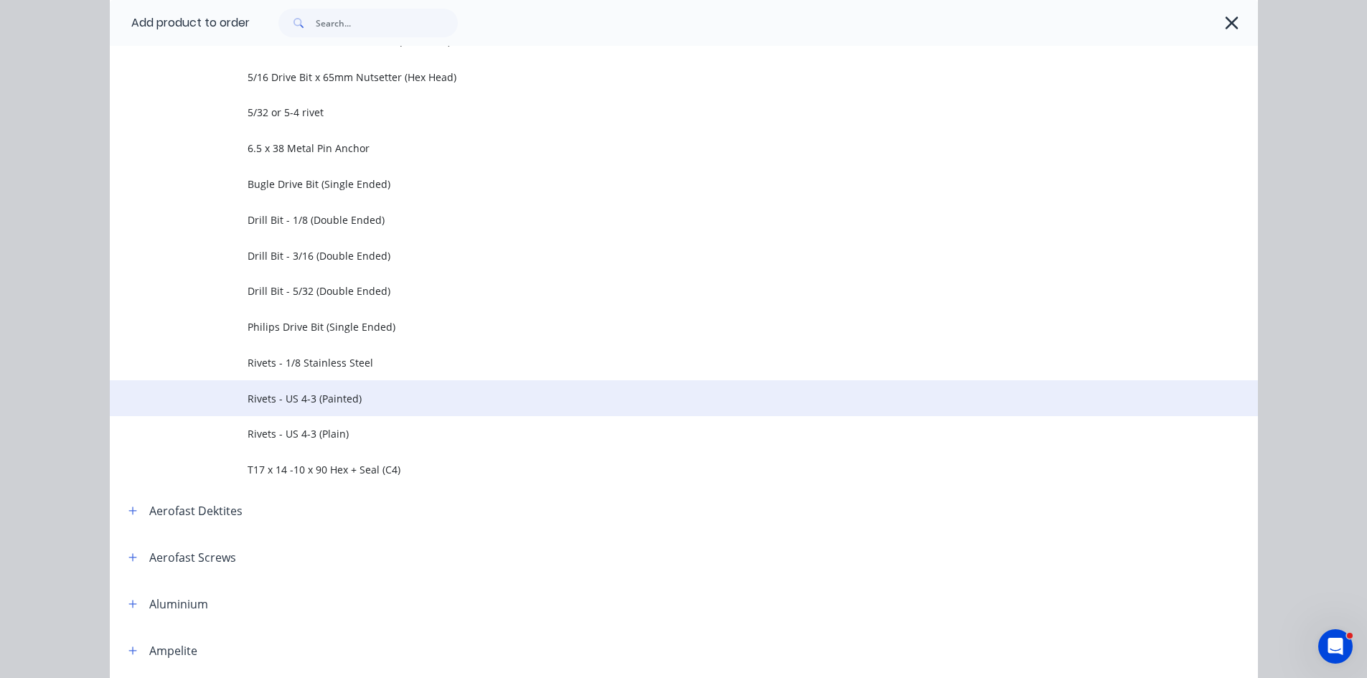
click at [296, 412] on td "Rivets - US 4-3 (Painted)" at bounding box center [752, 398] width 1010 height 36
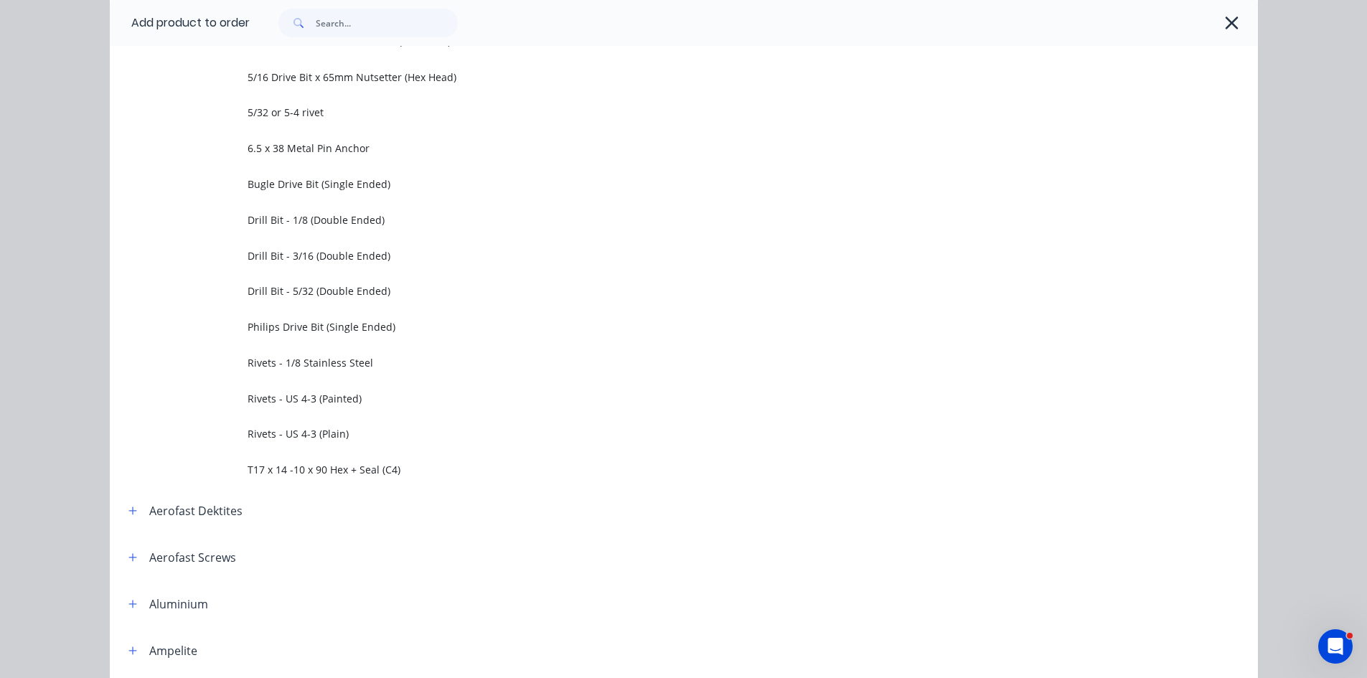
scroll to position [0, 0]
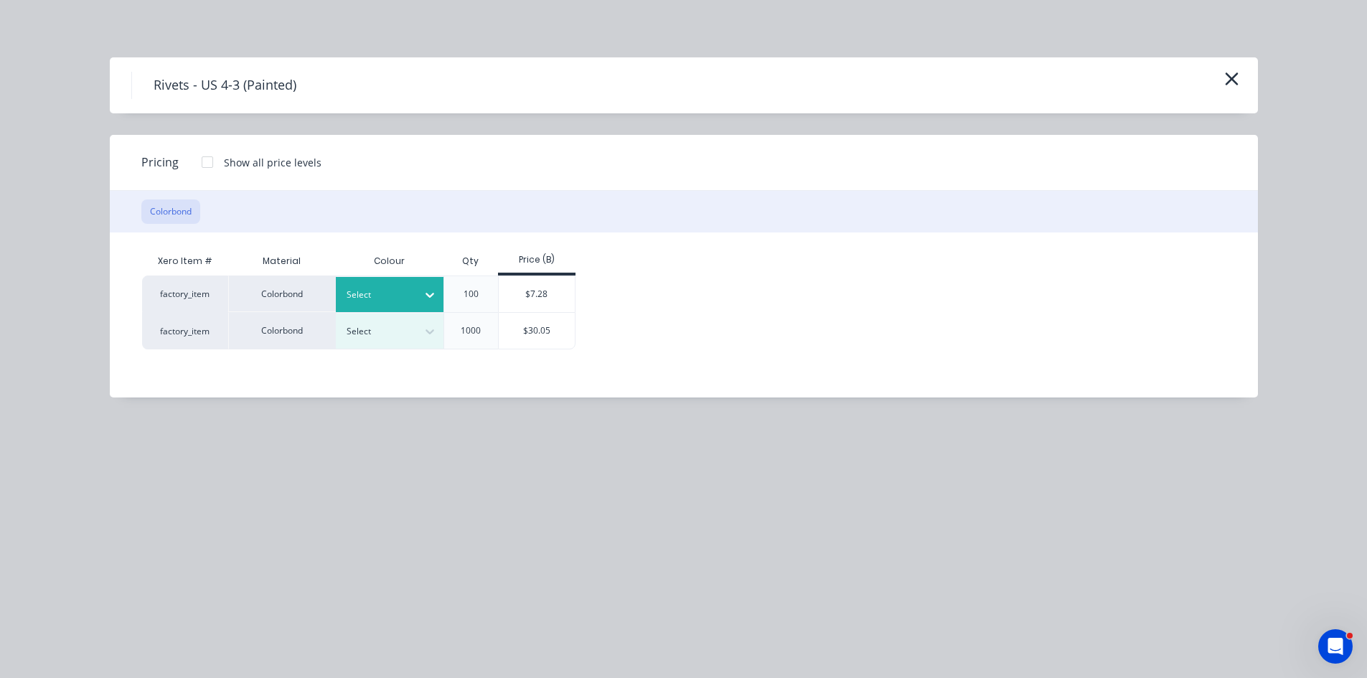
click at [394, 296] on div at bounding box center [378, 295] width 65 height 16
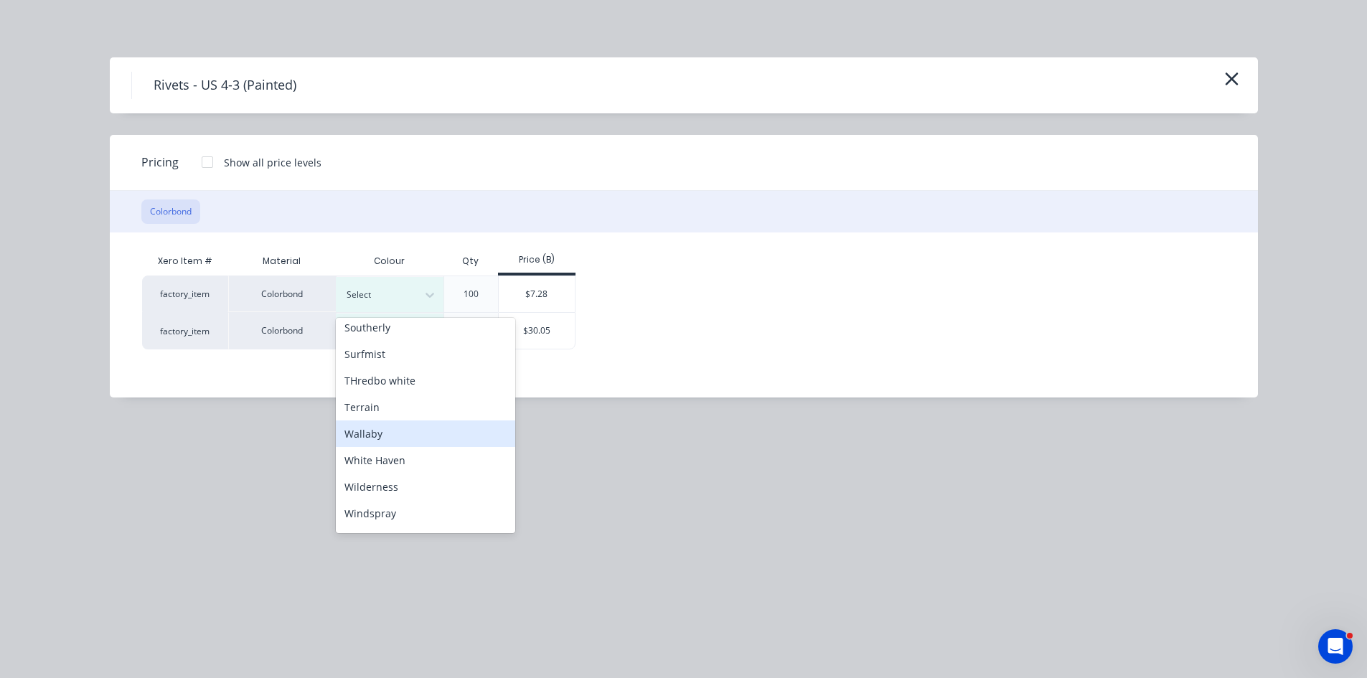
scroll to position [640, 0]
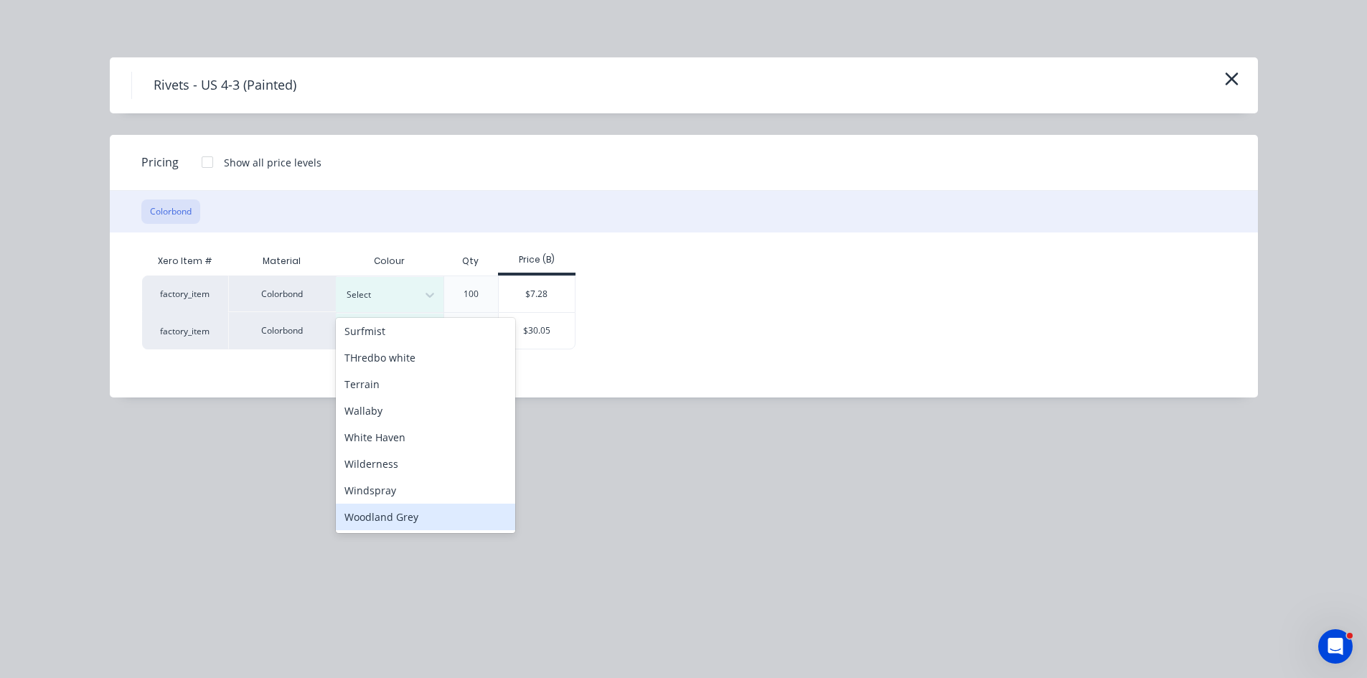
click at [379, 517] on div "Woodland Grey" at bounding box center [425, 517] width 179 height 27
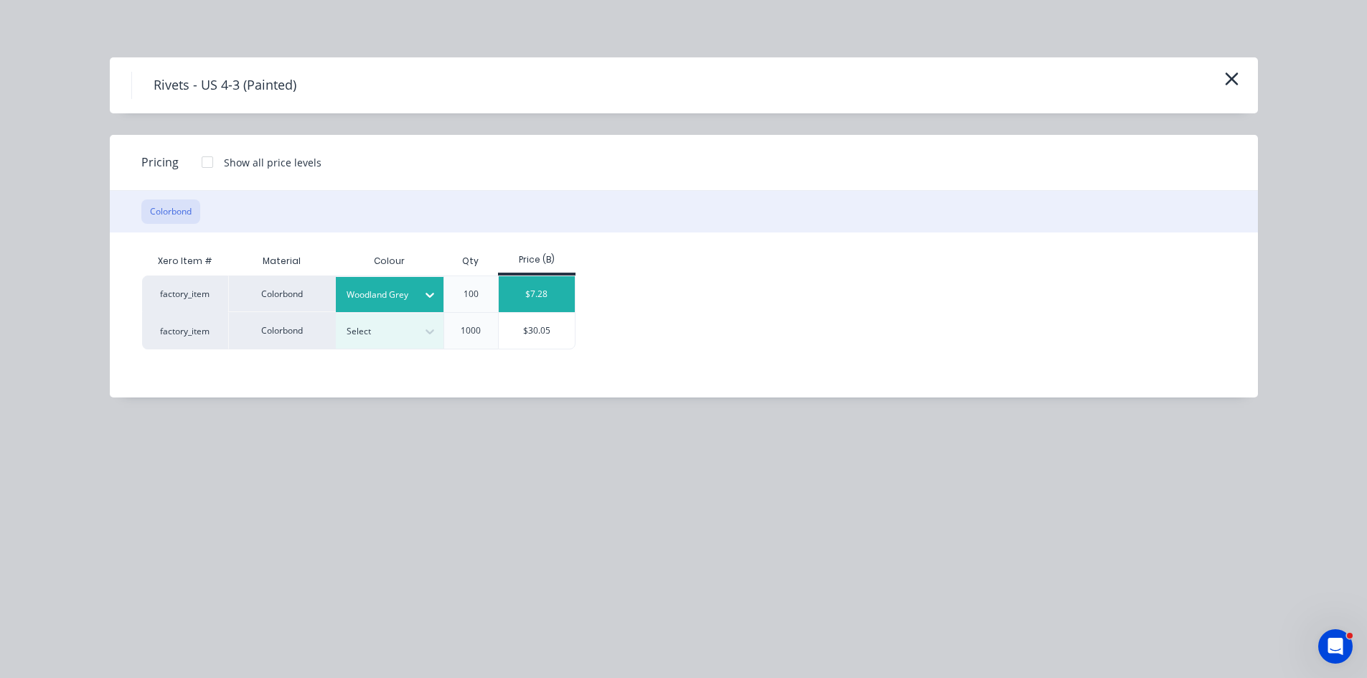
click at [544, 282] on div "$7.28" at bounding box center [537, 294] width 77 height 36
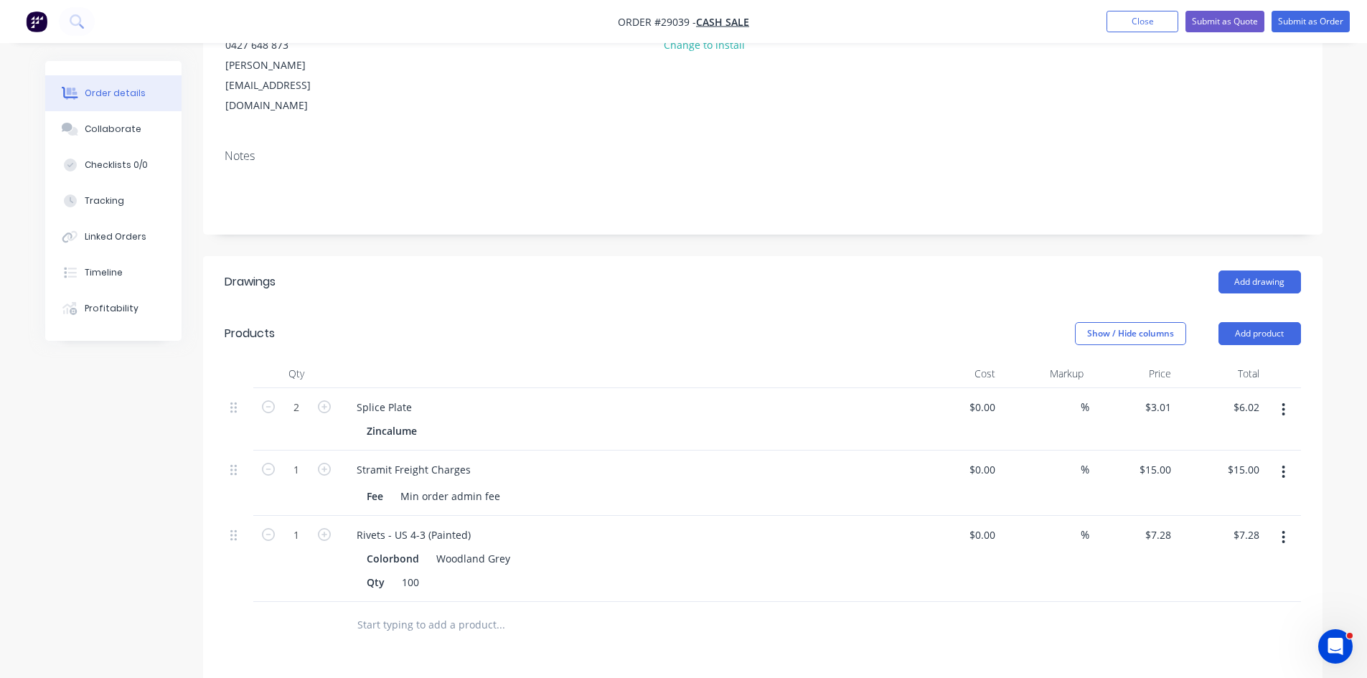
scroll to position [0, 0]
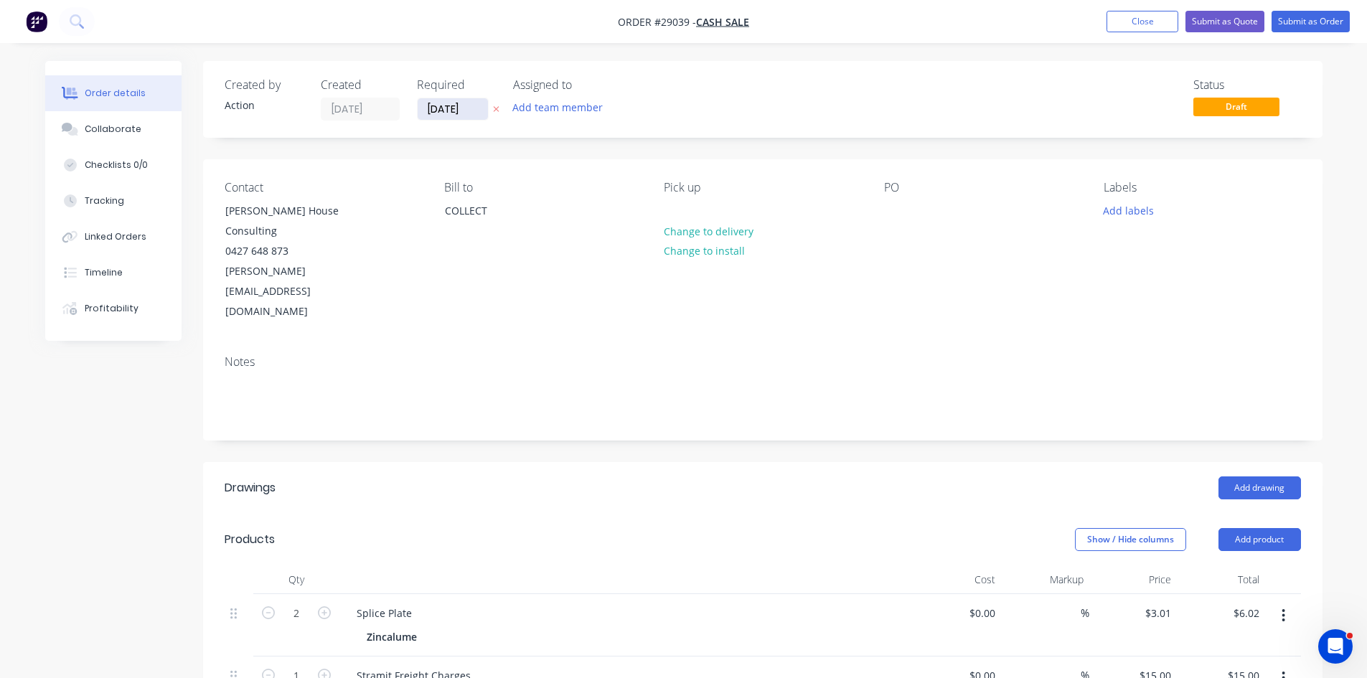
click at [473, 115] on input "[DATE]" at bounding box center [453, 109] width 70 height 22
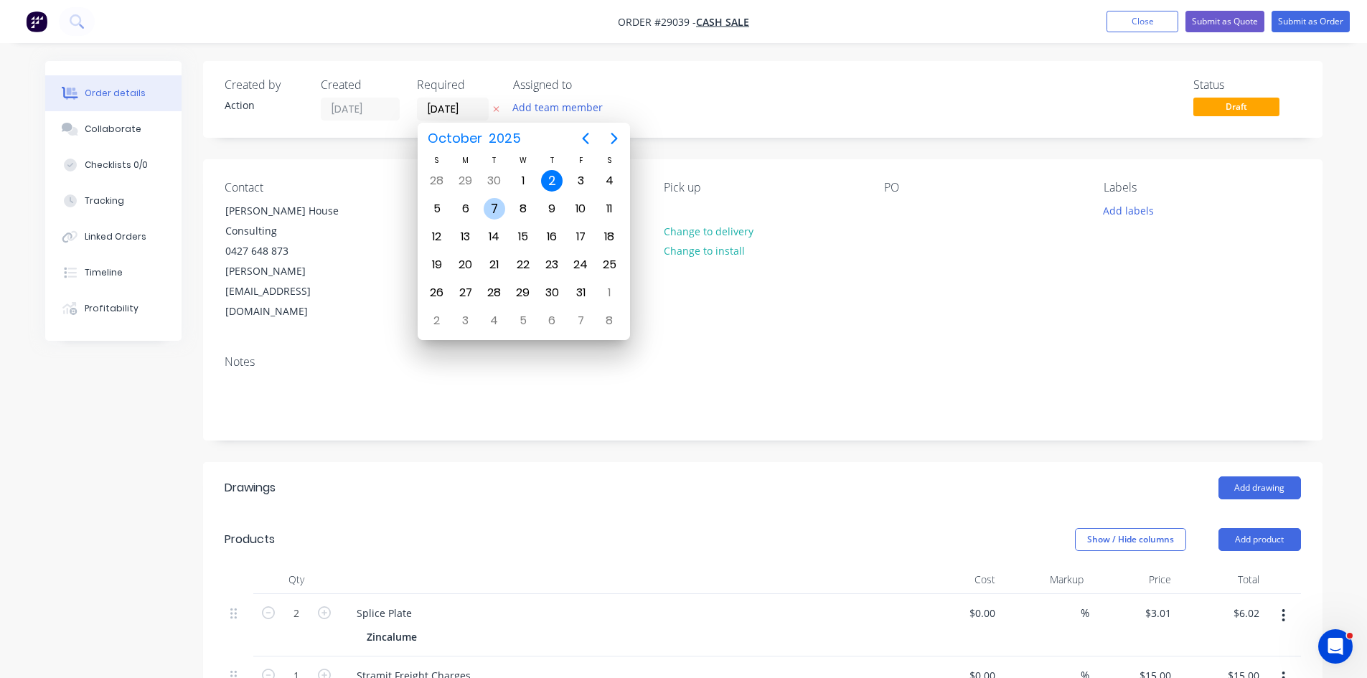
click at [491, 214] on div "7" at bounding box center [495, 209] width 22 height 22
type input "[DATE]"
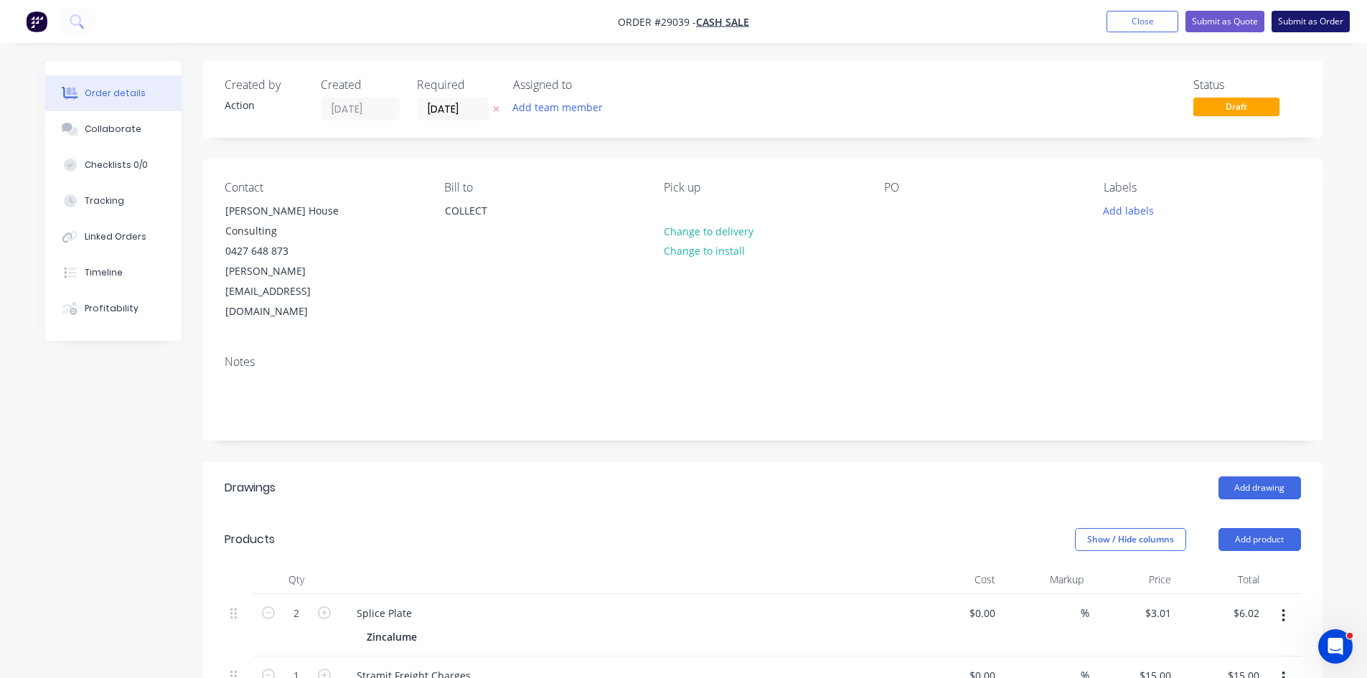
click at [1324, 17] on button "Submit as Order" at bounding box center [1310, 22] width 78 height 22
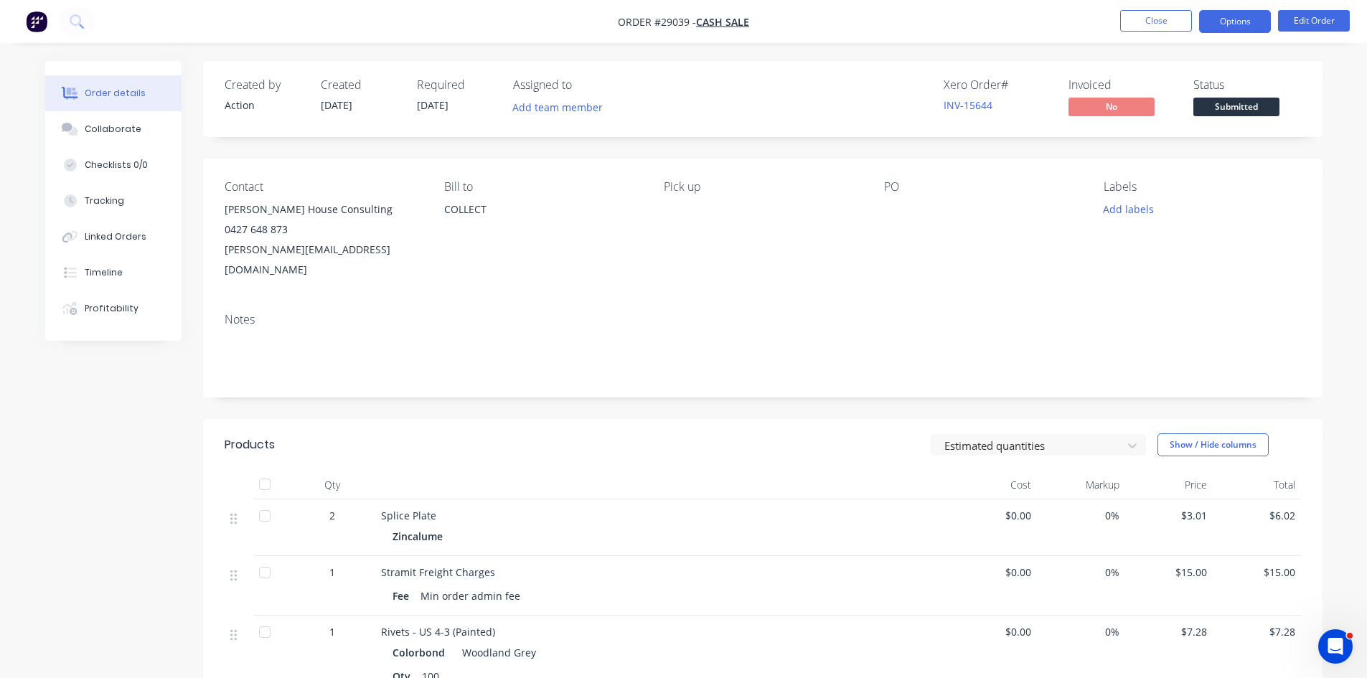
click at [1226, 24] on button "Options" at bounding box center [1235, 21] width 72 height 23
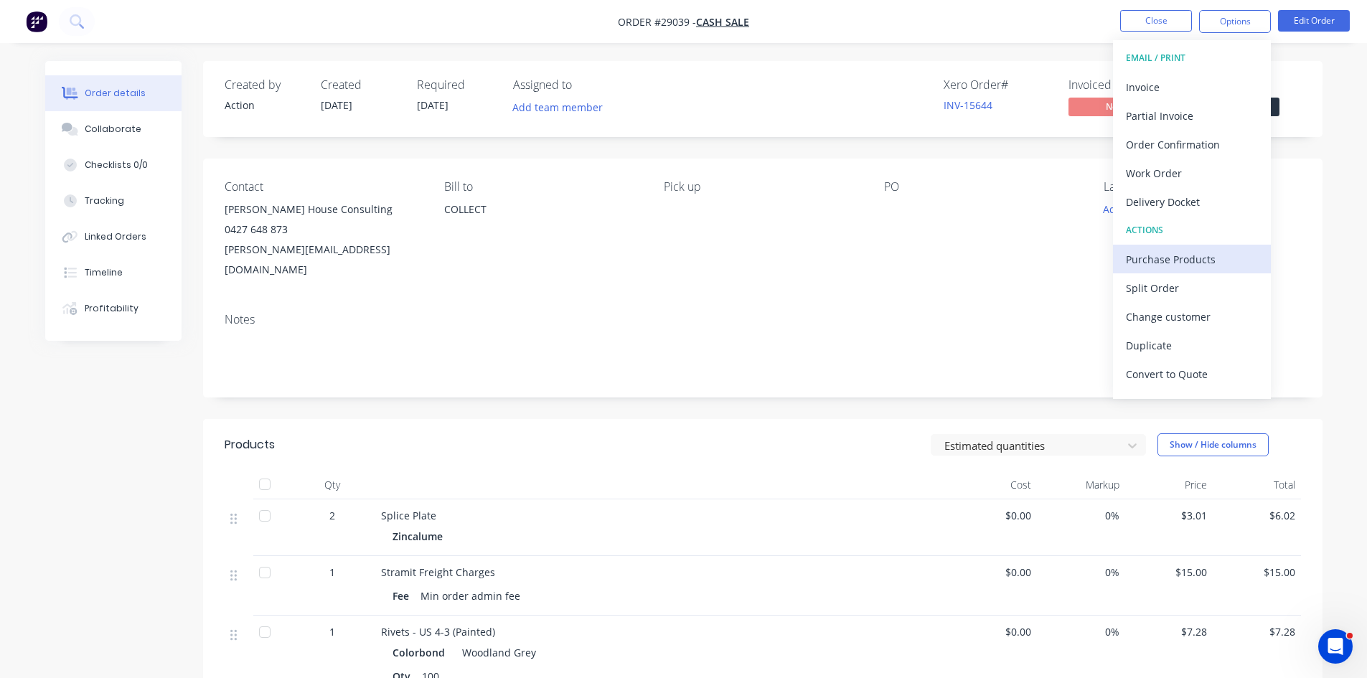
click at [1156, 253] on div "Purchase Products" at bounding box center [1192, 259] width 132 height 21
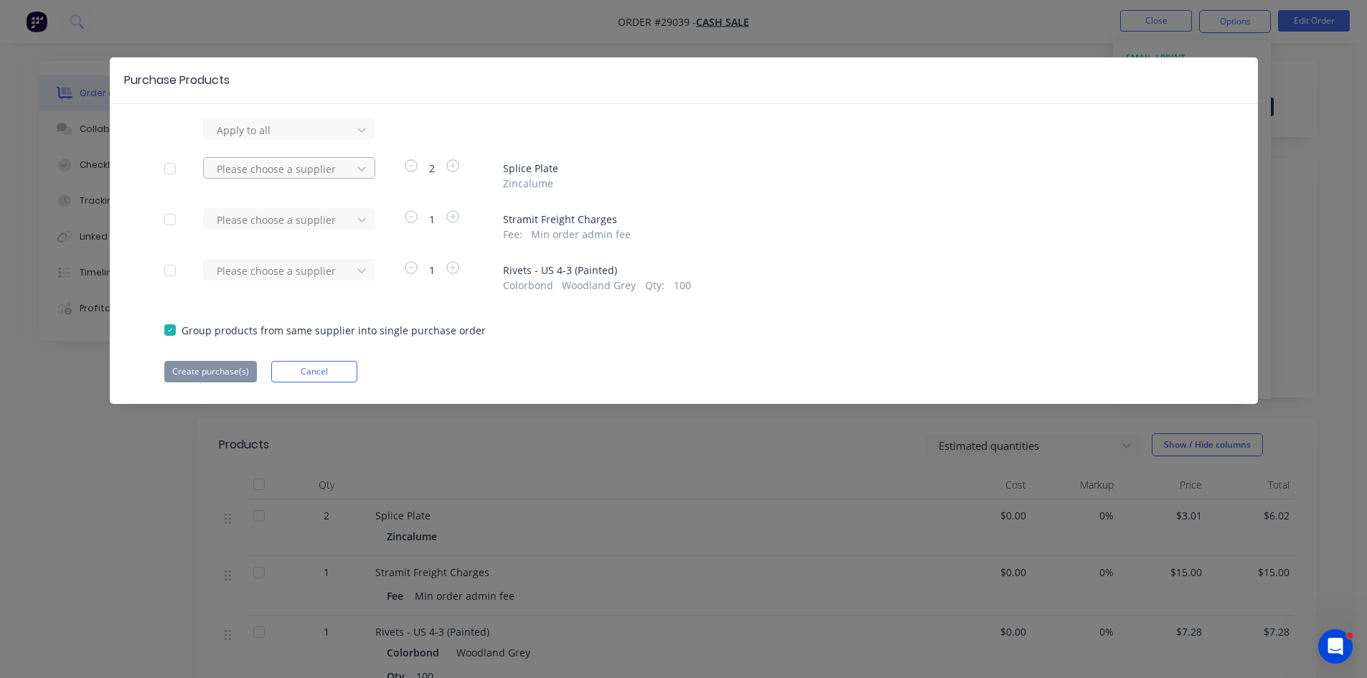
click at [259, 168] on div at bounding box center [279, 169] width 129 height 18
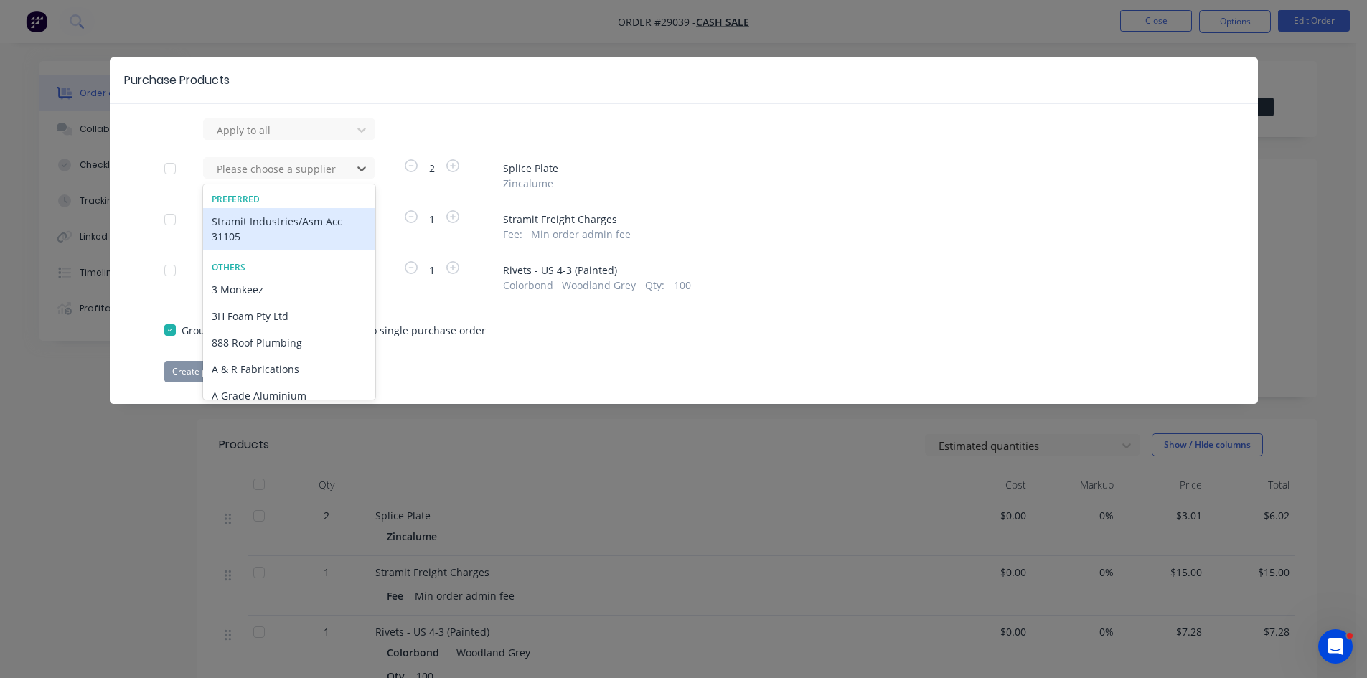
click at [258, 230] on div "Stramit Industries/Asm Acc 31105" at bounding box center [289, 229] width 172 height 42
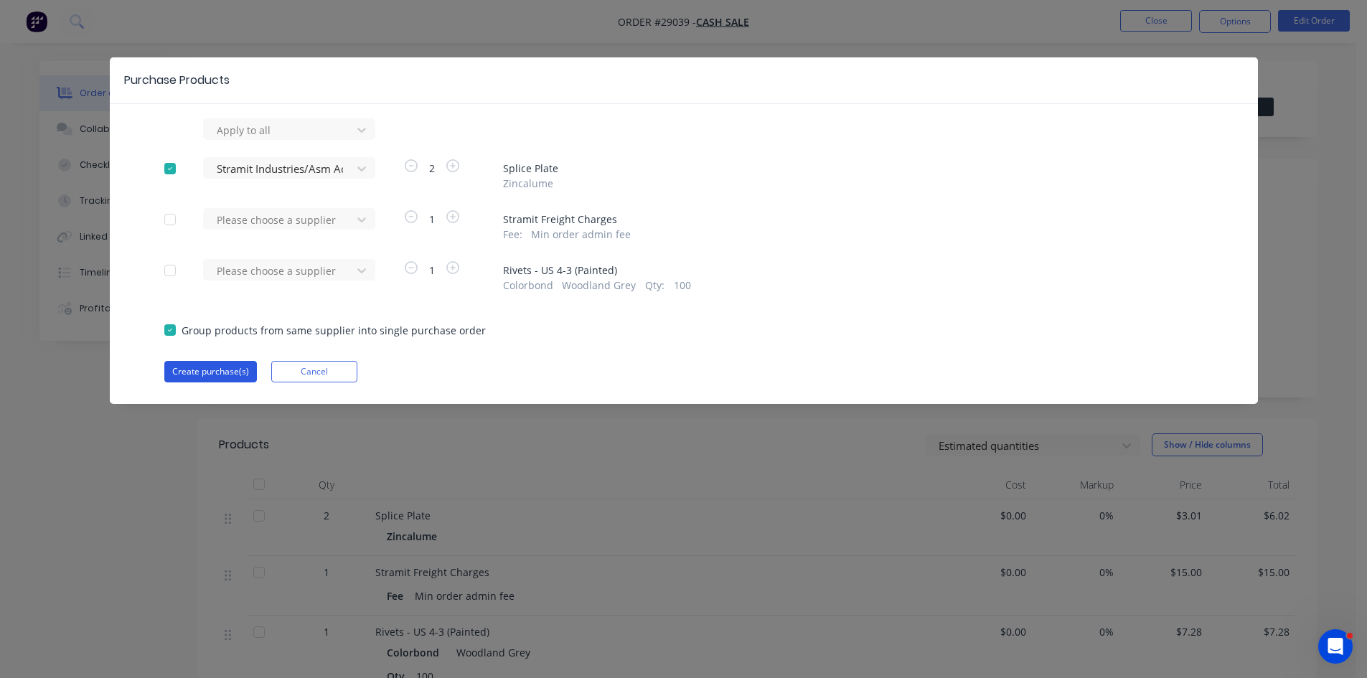
click at [192, 371] on button "Create purchase(s)" at bounding box center [210, 372] width 93 height 22
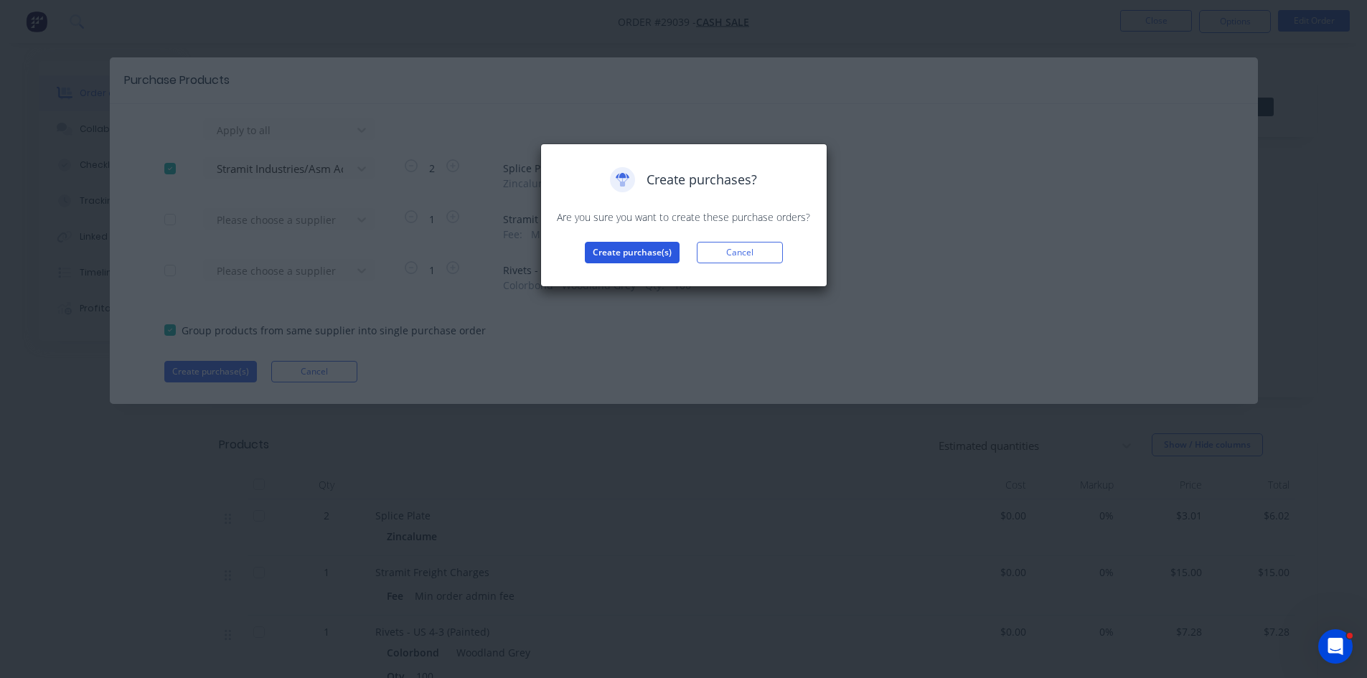
click at [625, 247] on button "Create purchase(s)" at bounding box center [632, 253] width 95 height 22
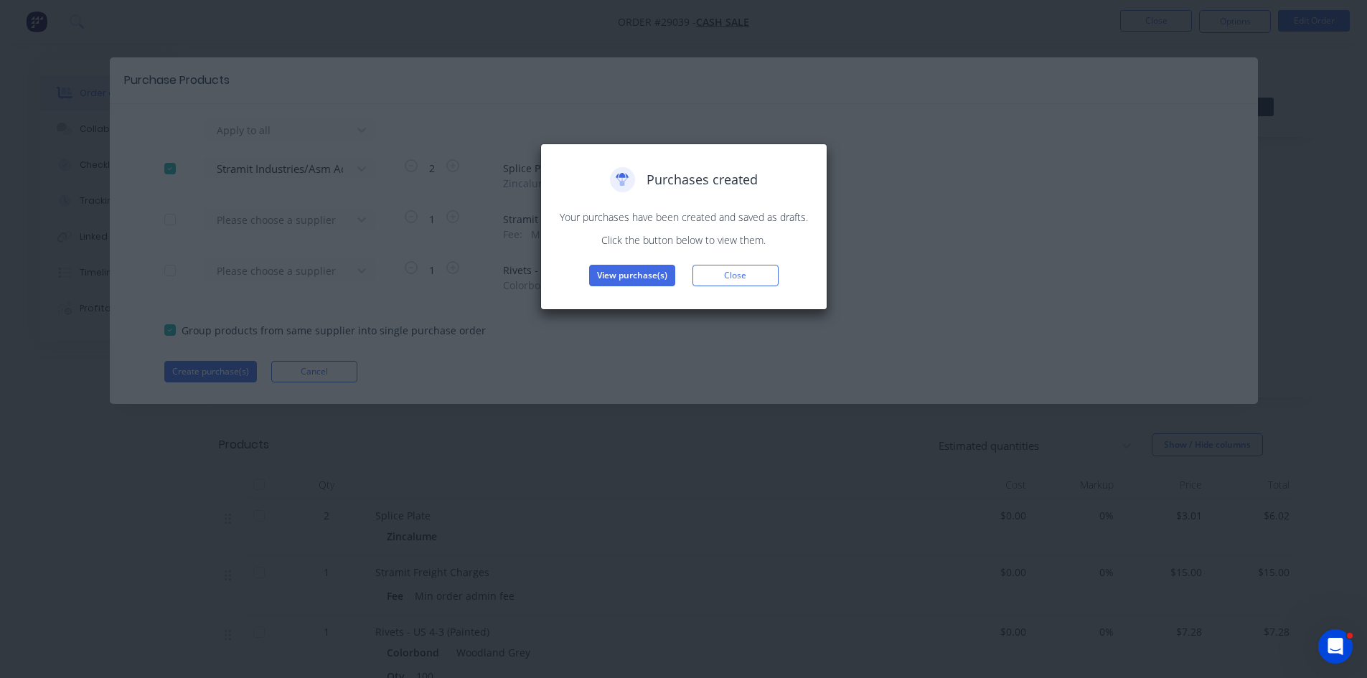
click at [605, 264] on div "Purchases created Your purchases have been created and saved as drafts. Click t…" at bounding box center [683, 226] width 257 height 119
click at [607, 275] on button "View purchase(s)" at bounding box center [632, 276] width 86 height 22
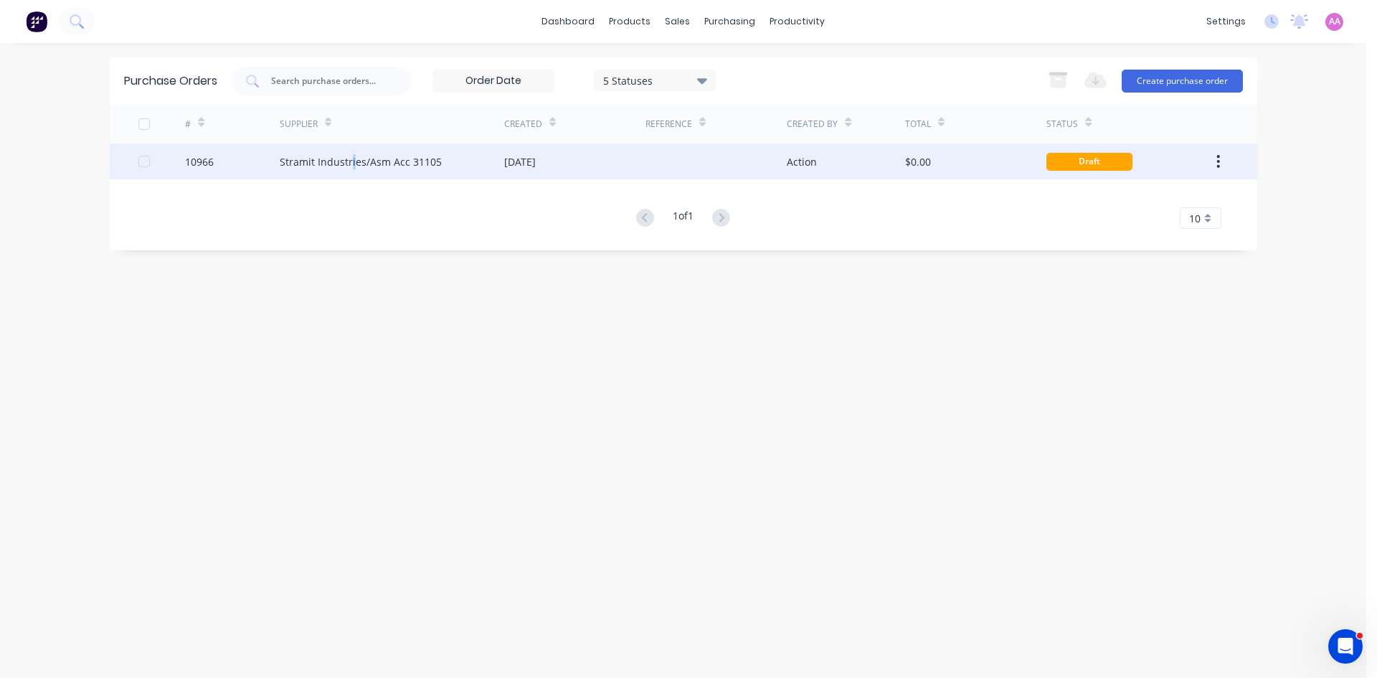
click at [351, 151] on div "Stramit Industries/Asm Acc 31105" at bounding box center [392, 161] width 225 height 36
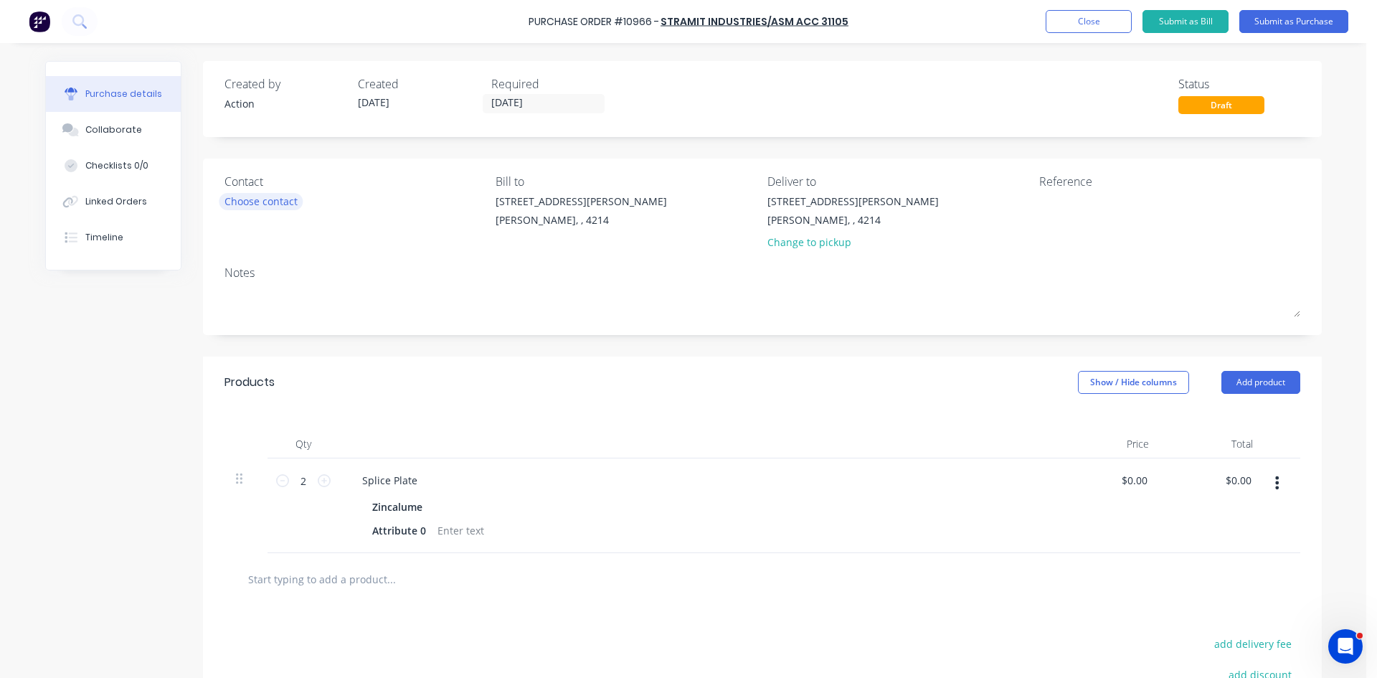
click at [241, 194] on div "Choose contact" at bounding box center [261, 201] width 73 height 15
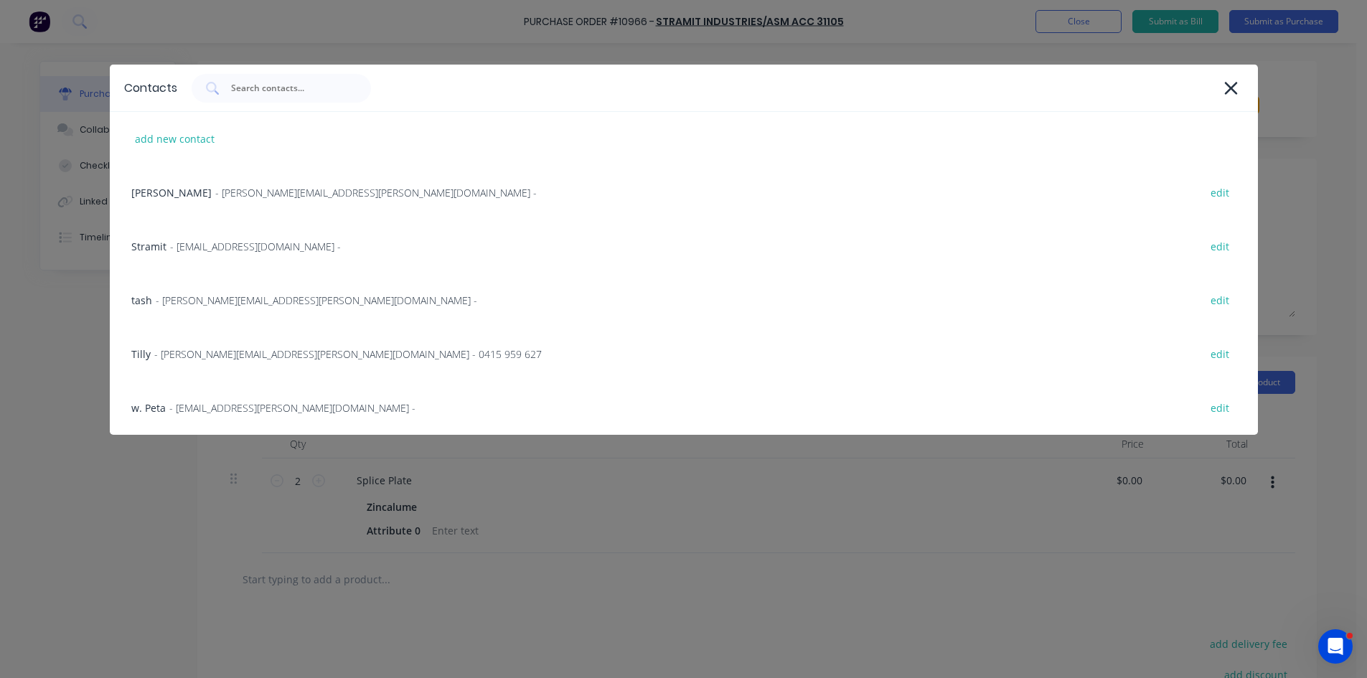
click at [237, 240] on span "- [EMAIL_ADDRESS][DOMAIN_NAME] -" at bounding box center [255, 246] width 171 height 15
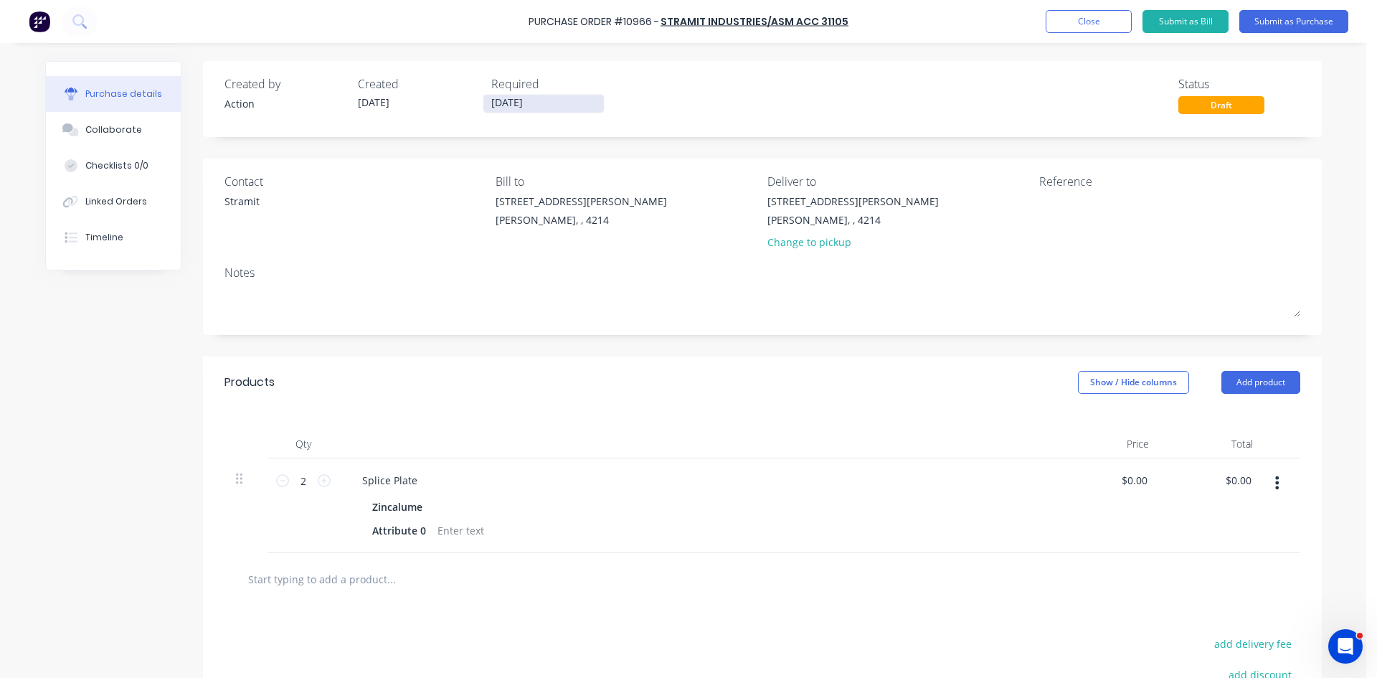
click at [529, 105] on input "[DATE]" at bounding box center [544, 104] width 121 height 18
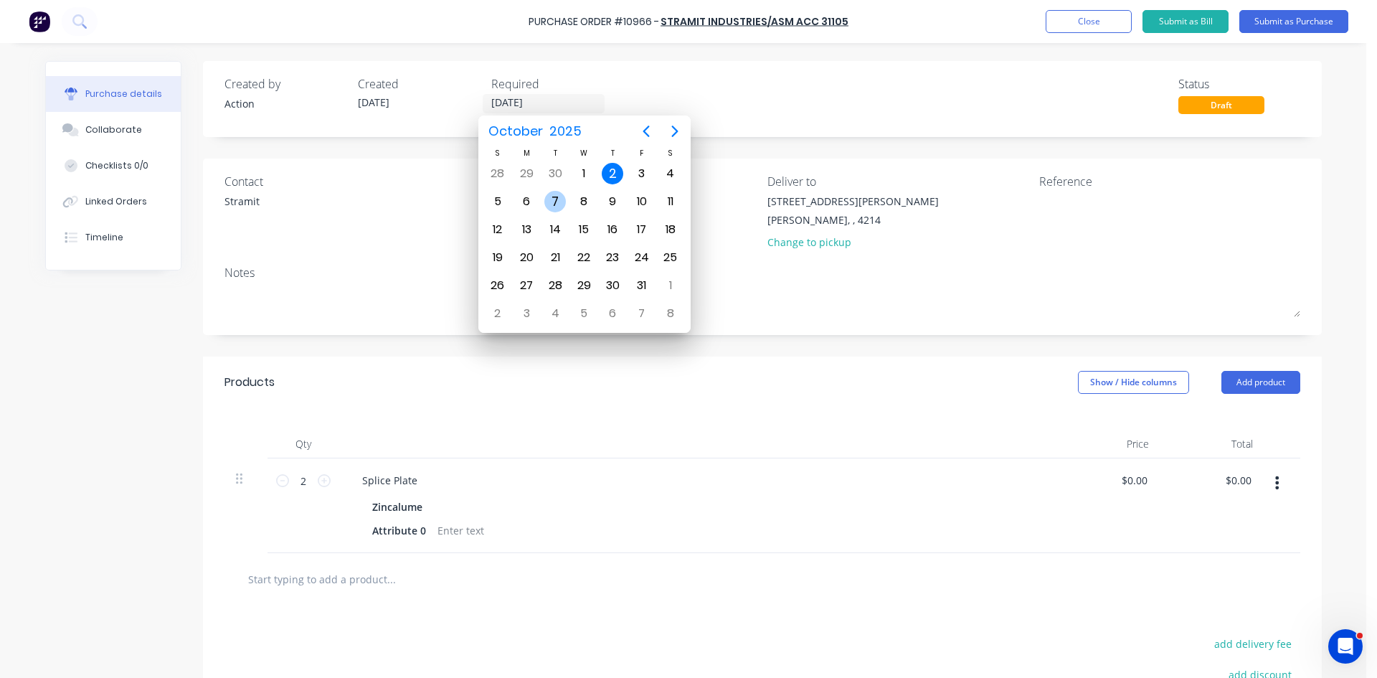
click at [556, 201] on div "7" at bounding box center [555, 202] width 22 height 22
type input "[DATE]"
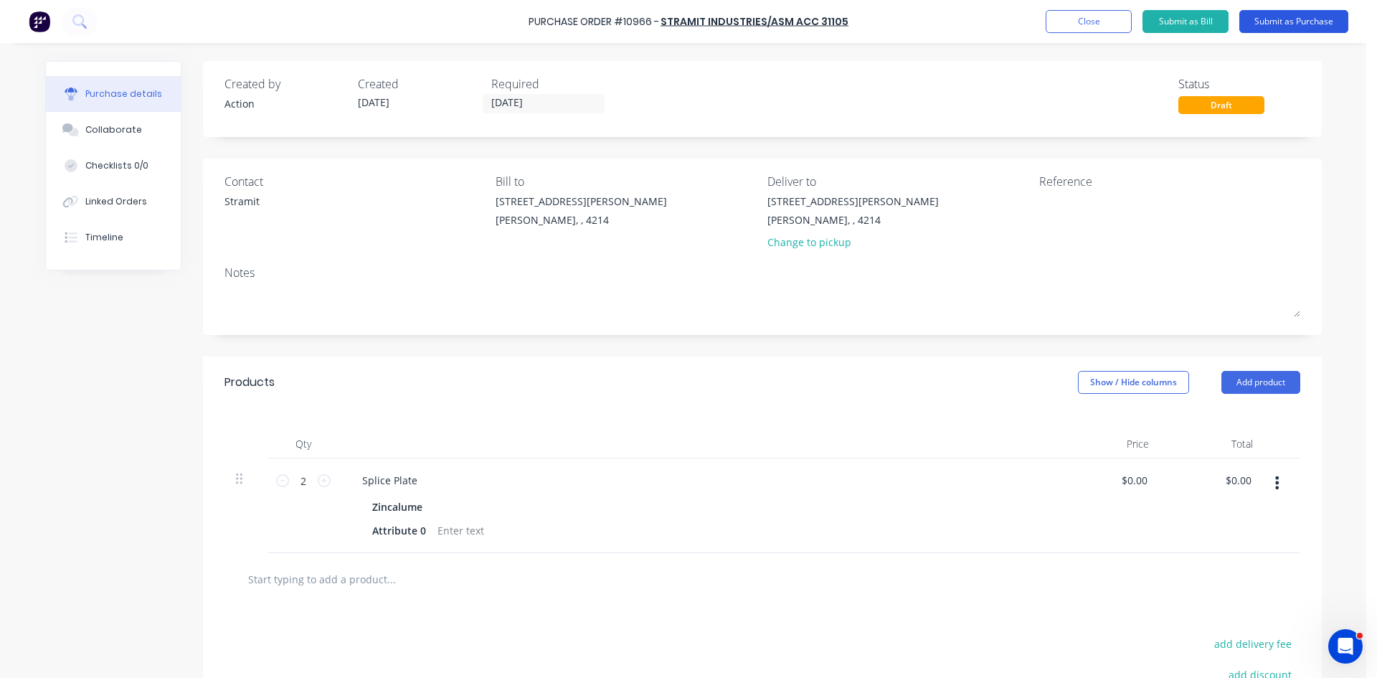
click at [1290, 19] on button "Submit as Purchase" at bounding box center [1294, 21] width 109 height 23
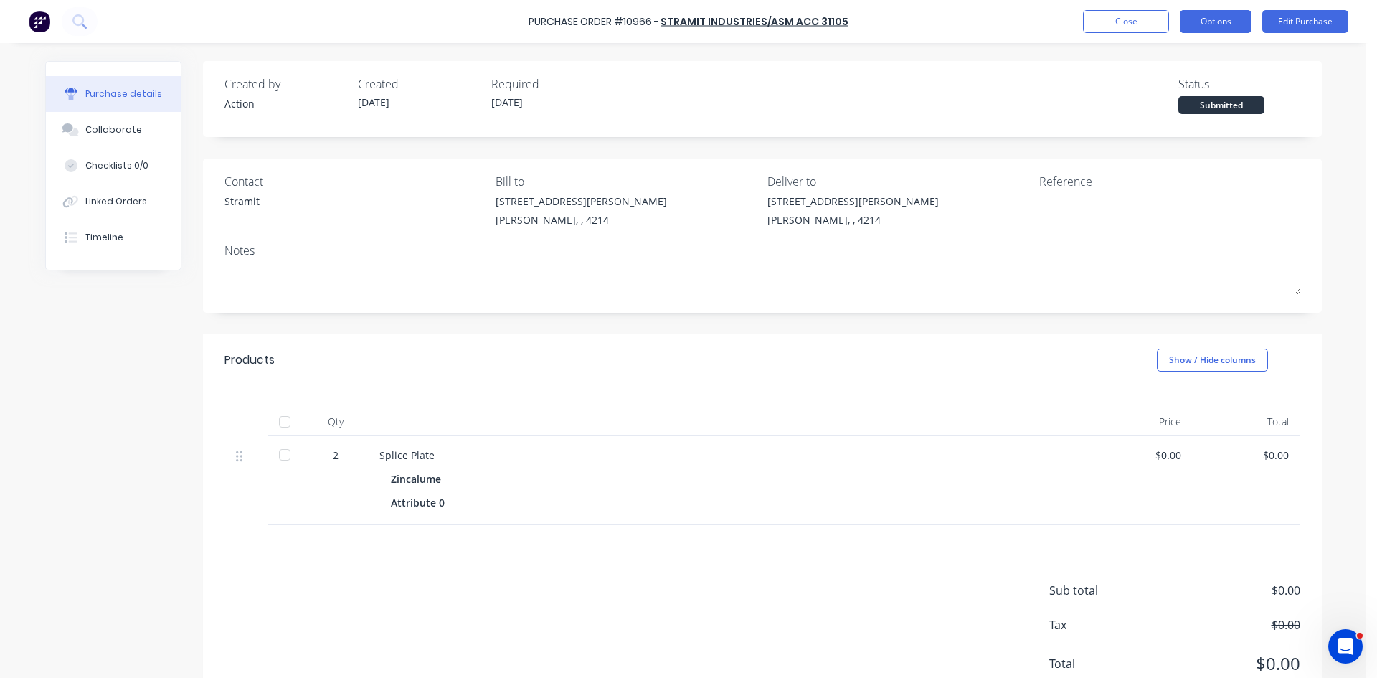
click at [1224, 18] on button "Options" at bounding box center [1216, 21] width 72 height 23
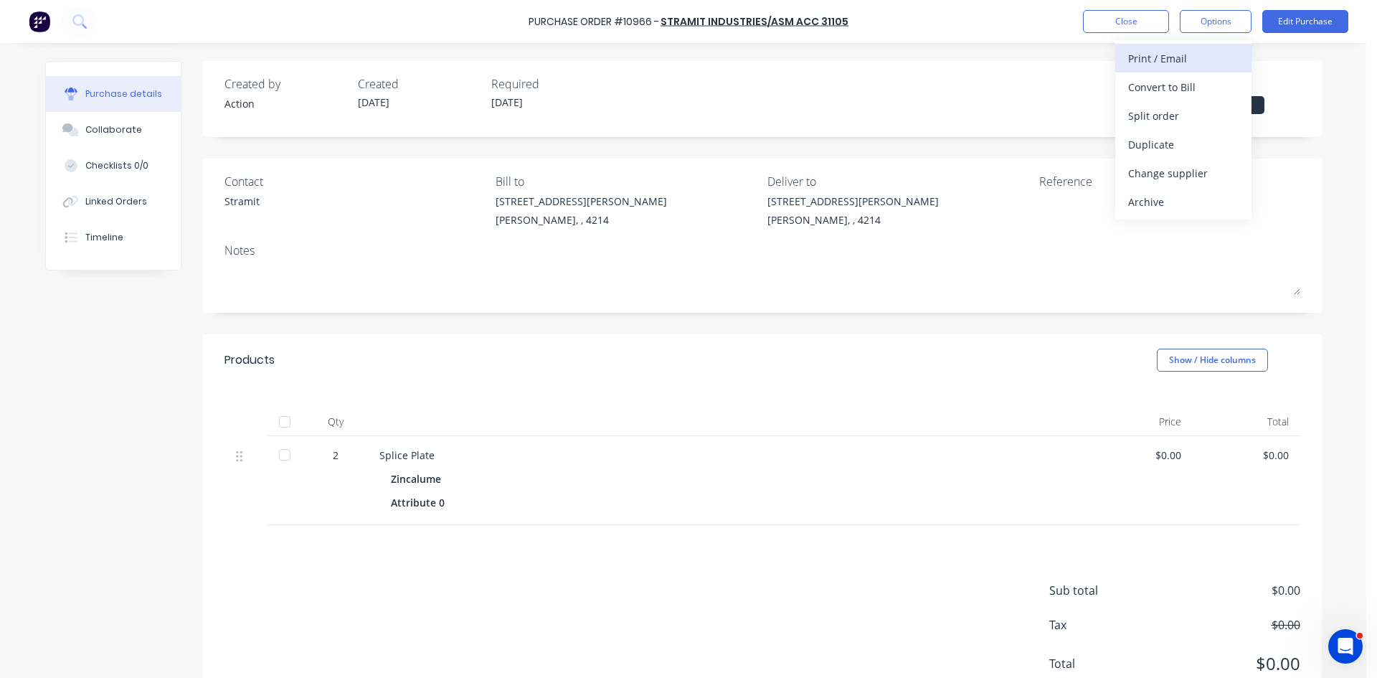
click at [1175, 59] on div "Print / Email" at bounding box center [1183, 58] width 110 height 21
click at [1148, 119] on div "Without pricing" at bounding box center [1183, 115] width 110 height 21
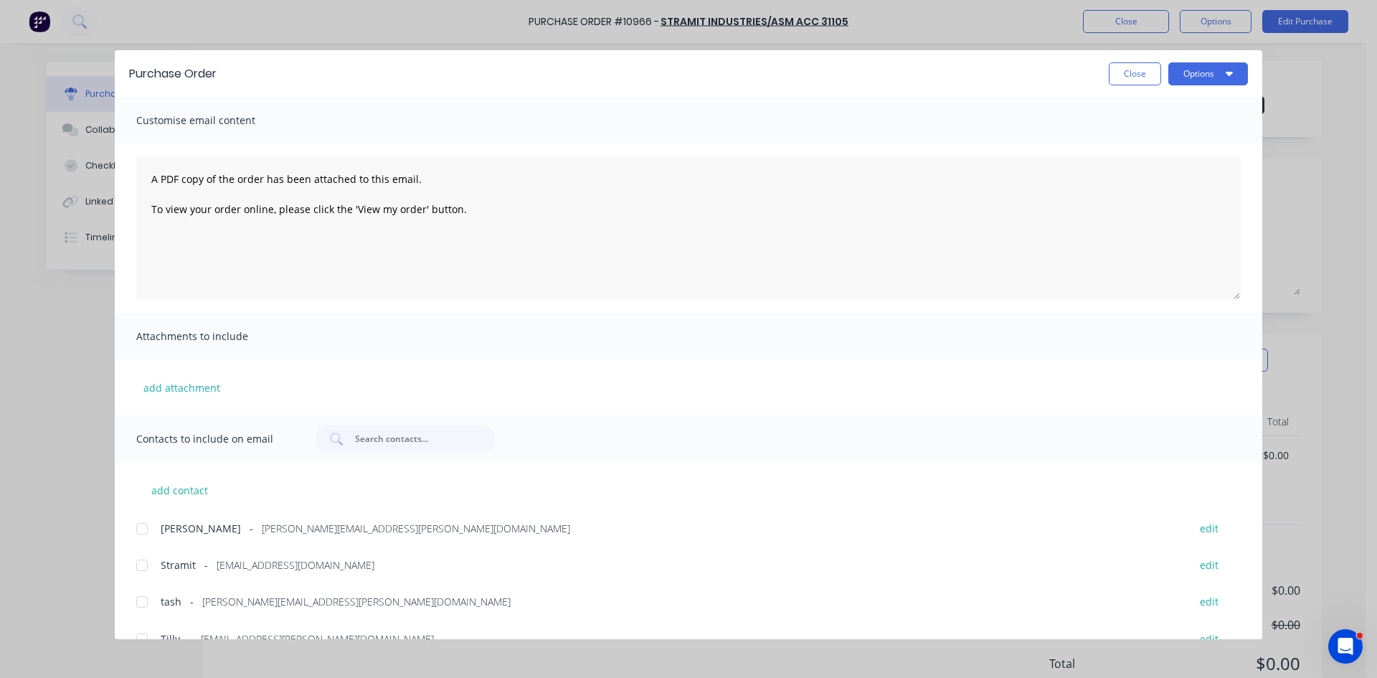
drag, startPoint x: 142, startPoint y: 564, endPoint x: 475, endPoint y: 471, distance: 345.7
click at [141, 564] on div at bounding box center [142, 565] width 29 height 29
click at [1240, 85] on button "Options" at bounding box center [1209, 73] width 80 height 23
click at [1161, 169] on div "Email" at bounding box center [1180, 167] width 110 height 21
click at [1136, 77] on button "Close" at bounding box center [1135, 73] width 52 height 23
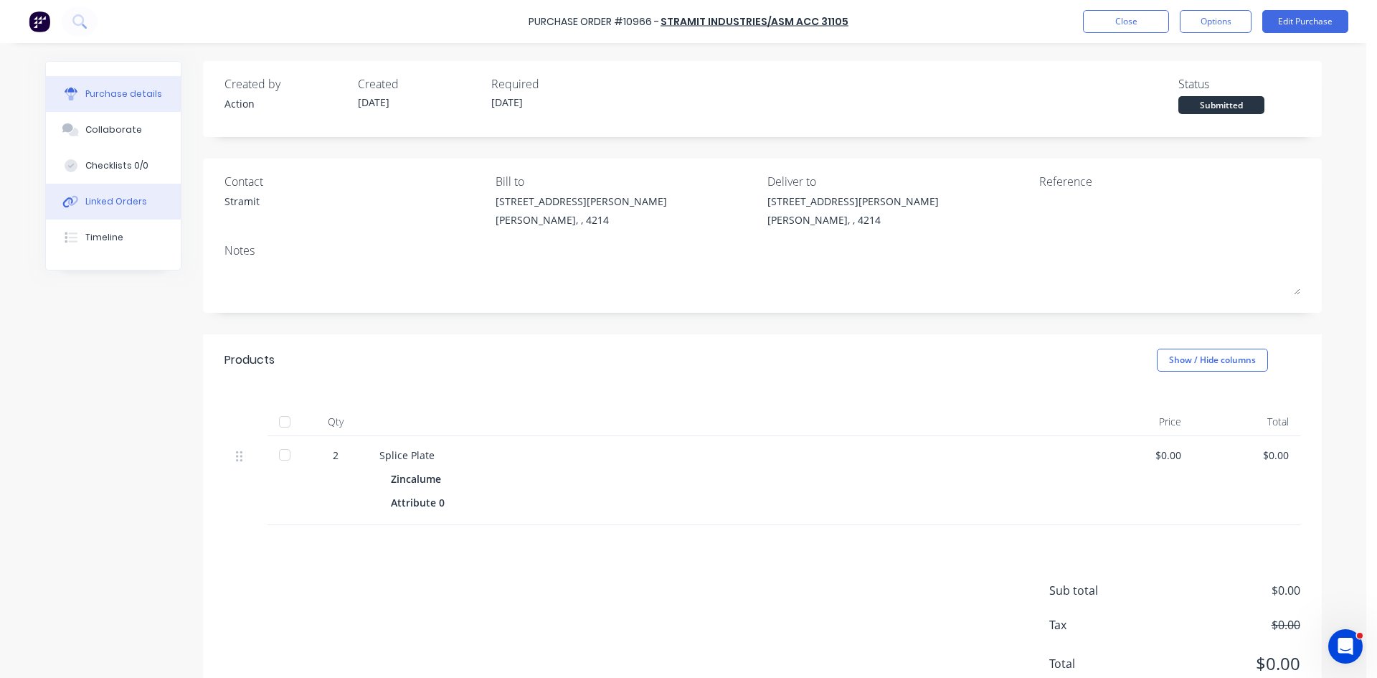
click at [123, 198] on div "Linked Orders" at bounding box center [116, 201] width 62 height 13
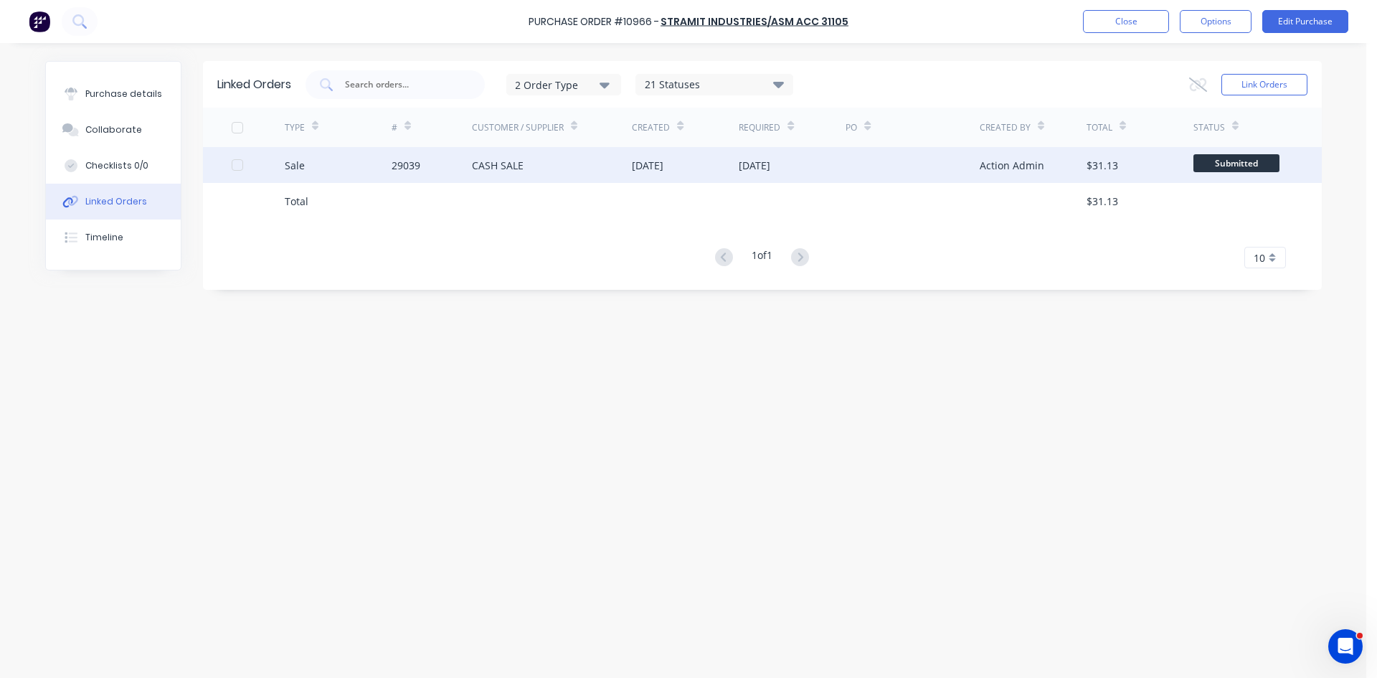
click at [433, 160] on div "29039" at bounding box center [432, 165] width 80 height 36
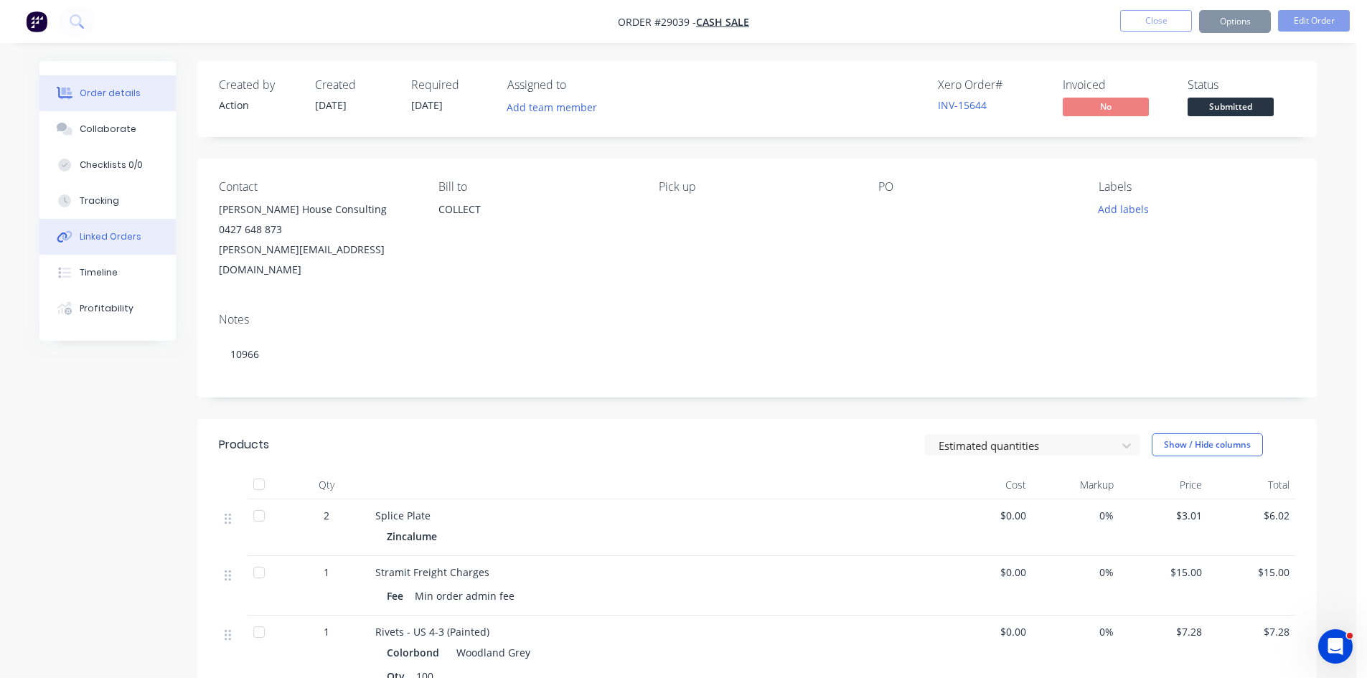
click at [123, 242] on div "Linked Orders" at bounding box center [111, 236] width 62 height 13
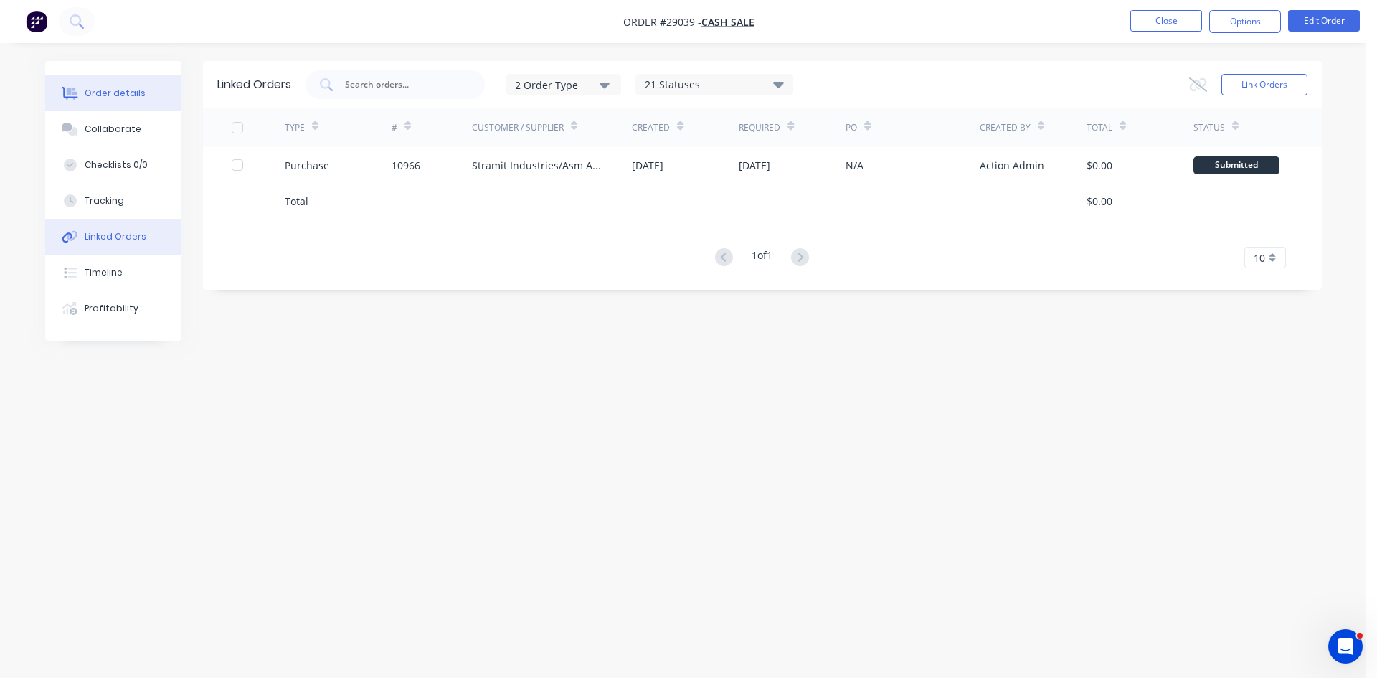
click at [109, 97] on div "Order details" at bounding box center [115, 93] width 61 height 13
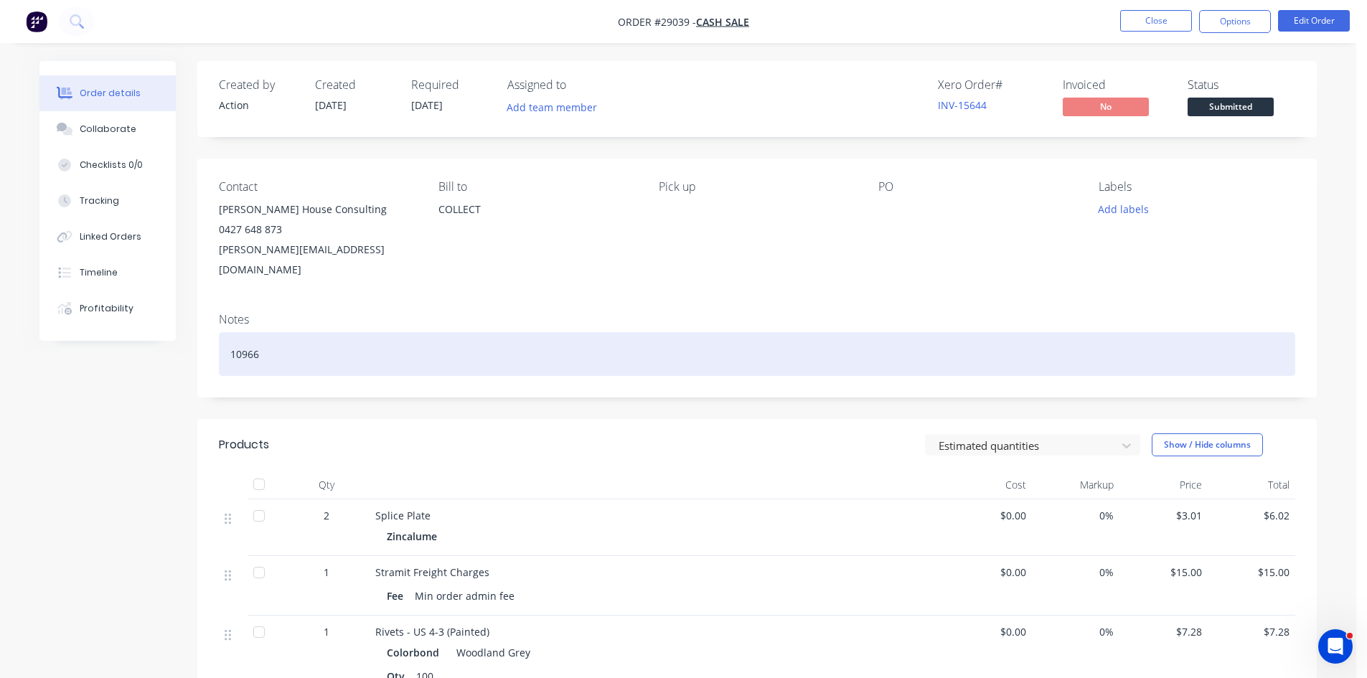
drag, startPoint x: 318, startPoint y: 333, endPoint x: 369, endPoint y: 245, distance: 101.3
click at [321, 332] on div "10966" at bounding box center [757, 354] width 1076 height 44
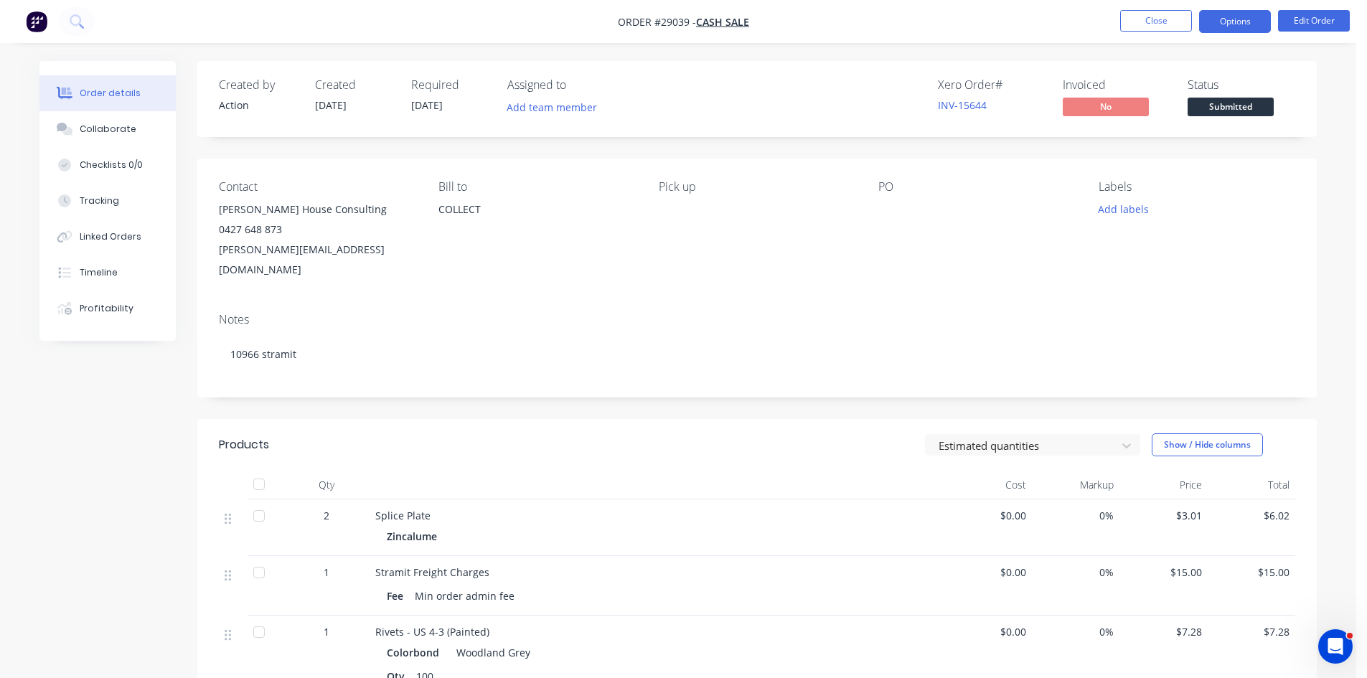
click at [1240, 16] on button "Options" at bounding box center [1235, 21] width 72 height 23
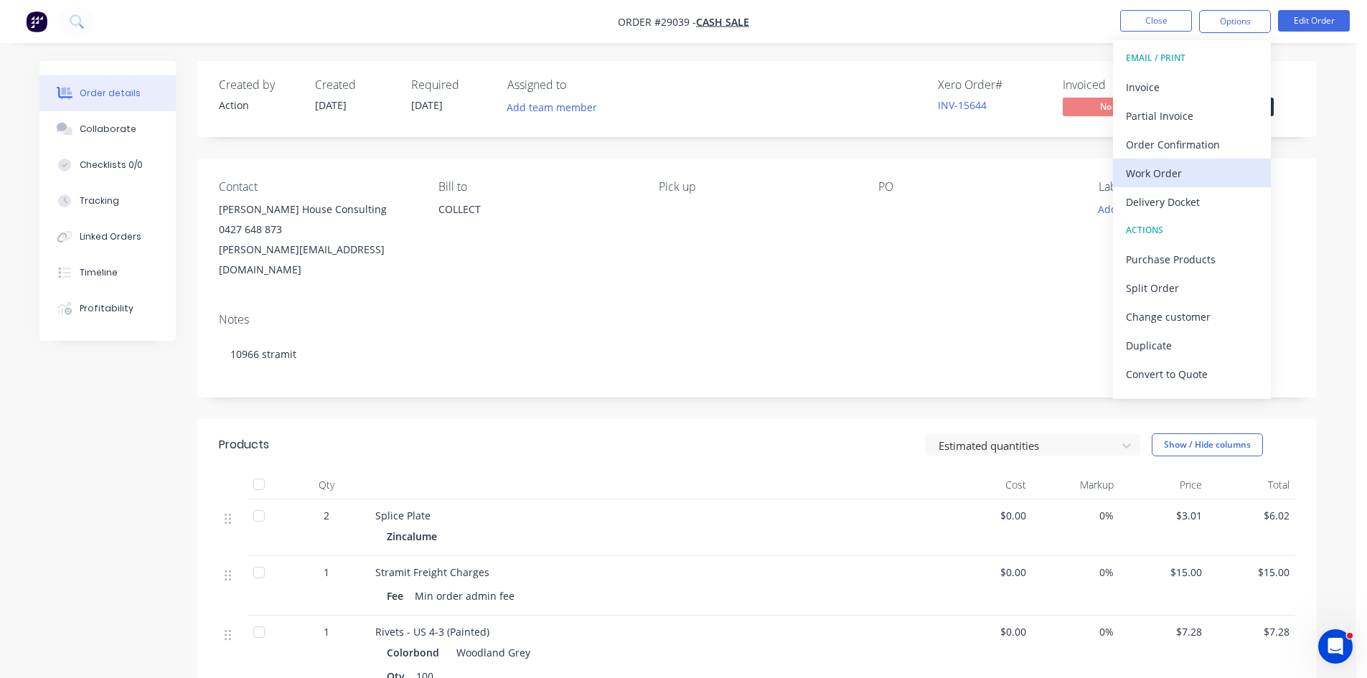
click at [1191, 179] on div "Work Order" at bounding box center [1192, 173] width 132 height 21
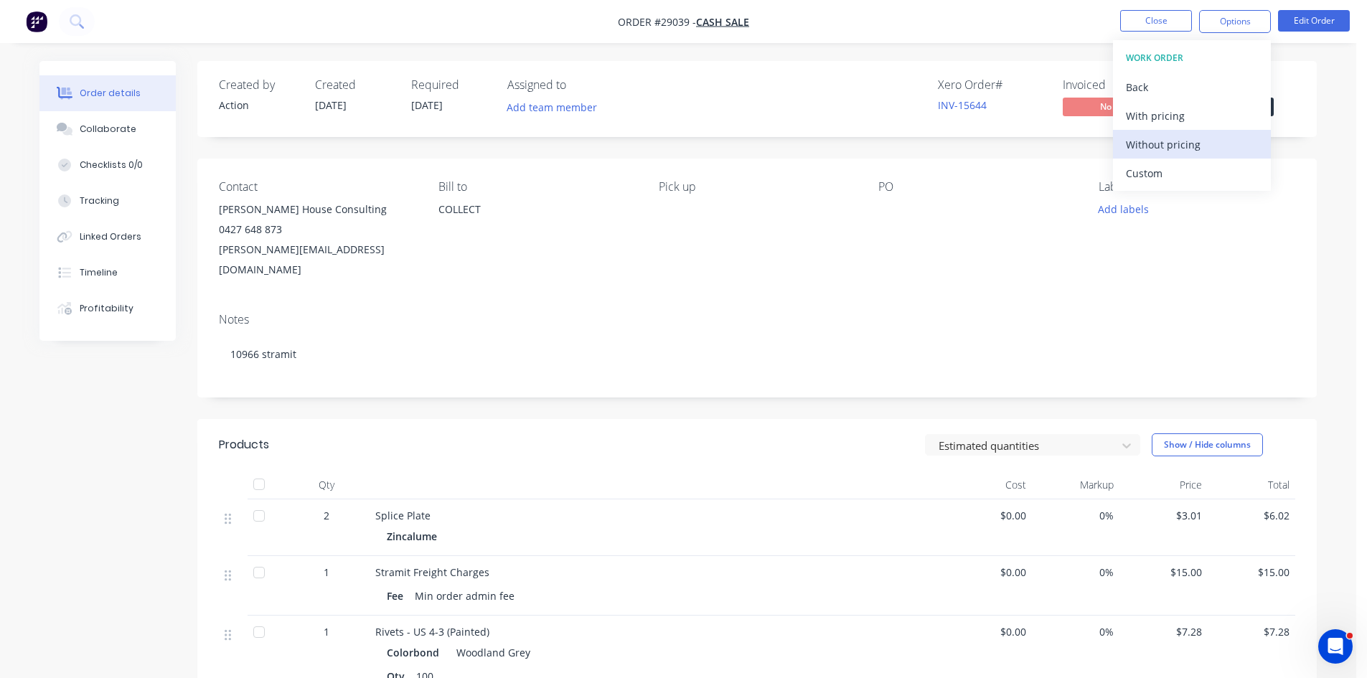
click at [1180, 150] on div "Without pricing" at bounding box center [1192, 144] width 132 height 21
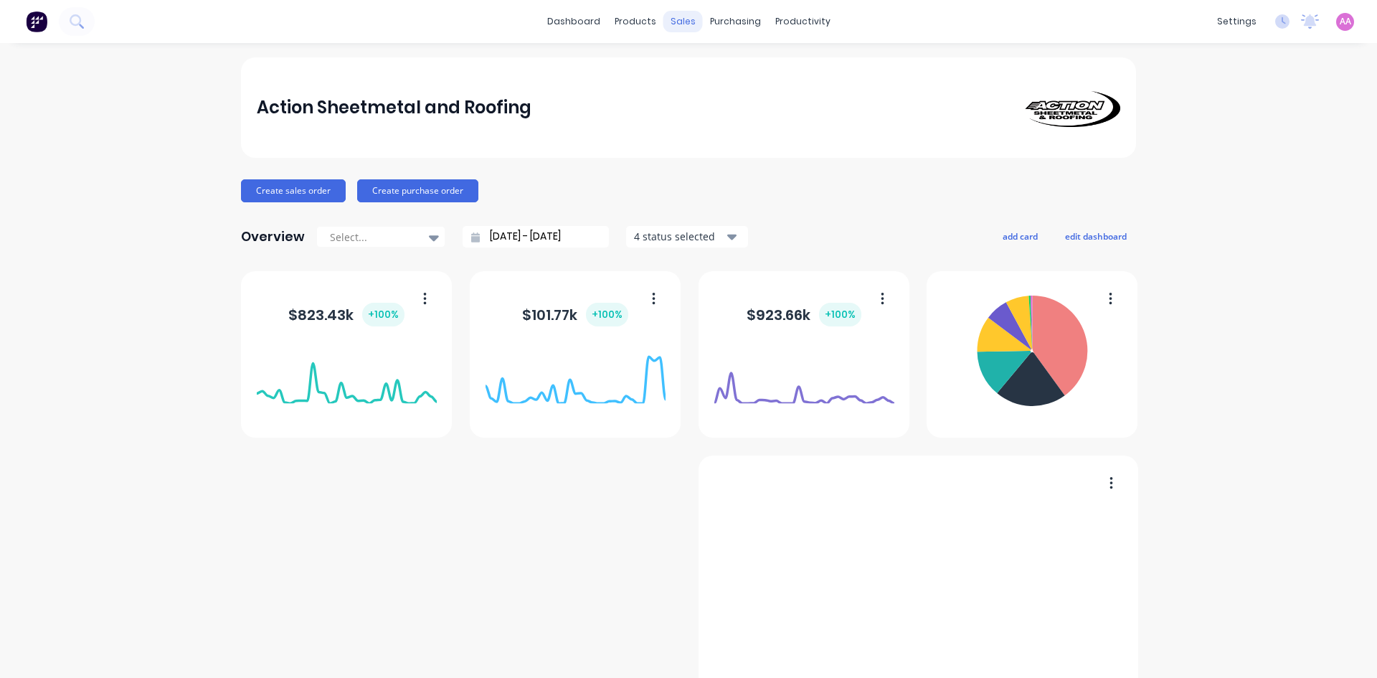
click at [684, 11] on div "sales" at bounding box center [683, 22] width 39 height 22
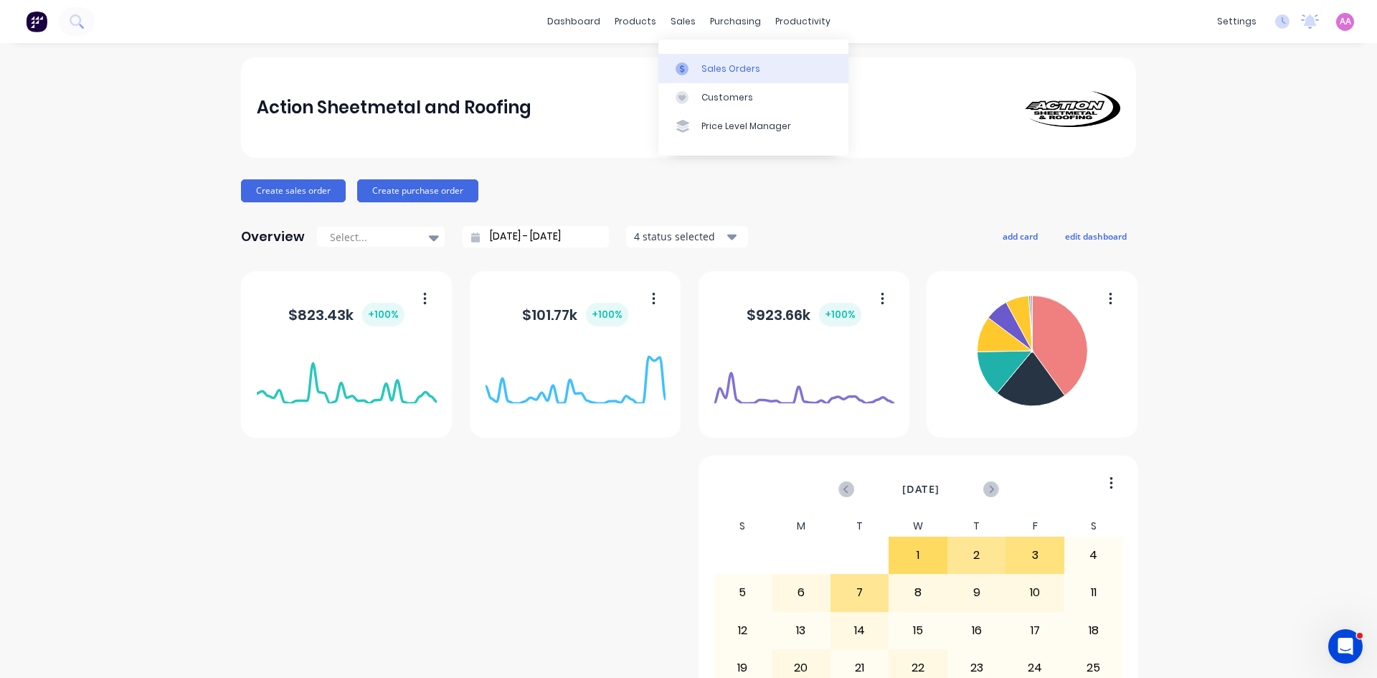
click at [712, 71] on div "Sales Orders" at bounding box center [731, 68] width 59 height 13
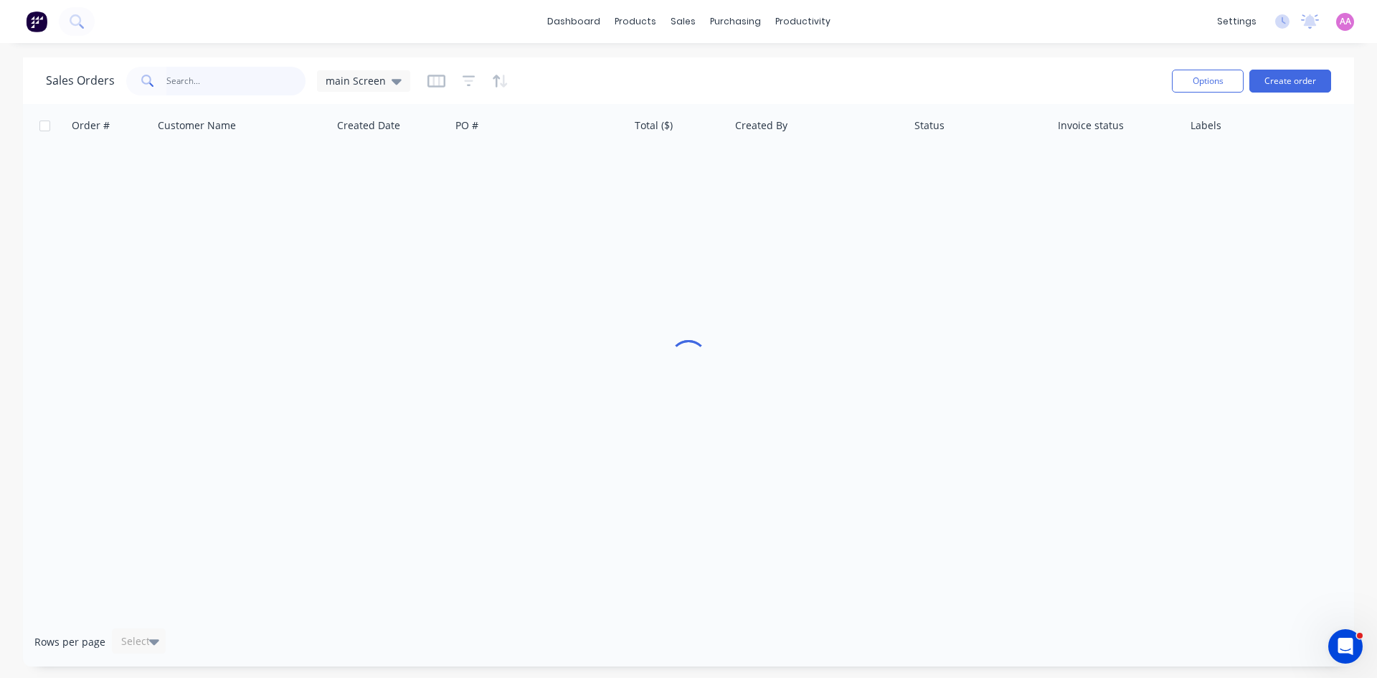
click at [251, 81] on input "text" at bounding box center [236, 81] width 140 height 29
type input "cmp"
click at [400, 77] on div "main Screen" at bounding box center [363, 81] width 93 height 22
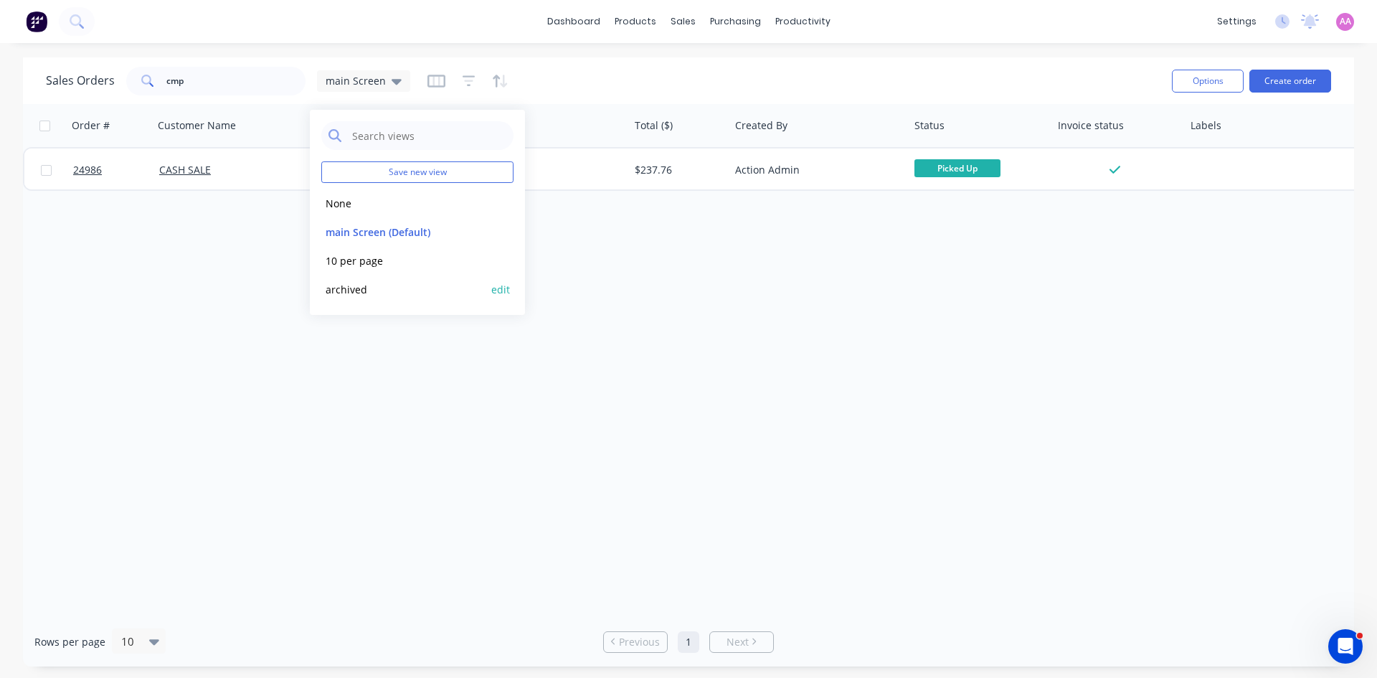
click at [362, 290] on button "archived" at bounding box center [403, 289] width 164 height 16
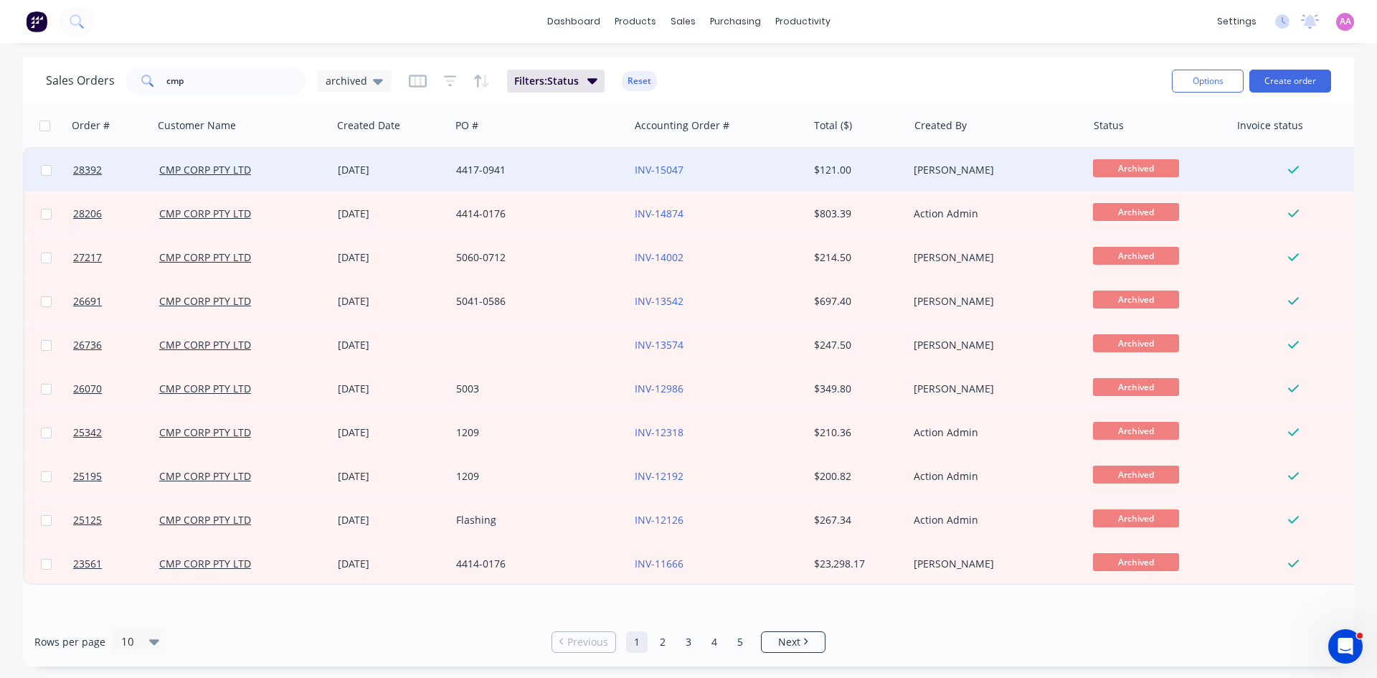
click at [380, 172] on div "05 Sep 2025" at bounding box center [391, 170] width 107 height 14
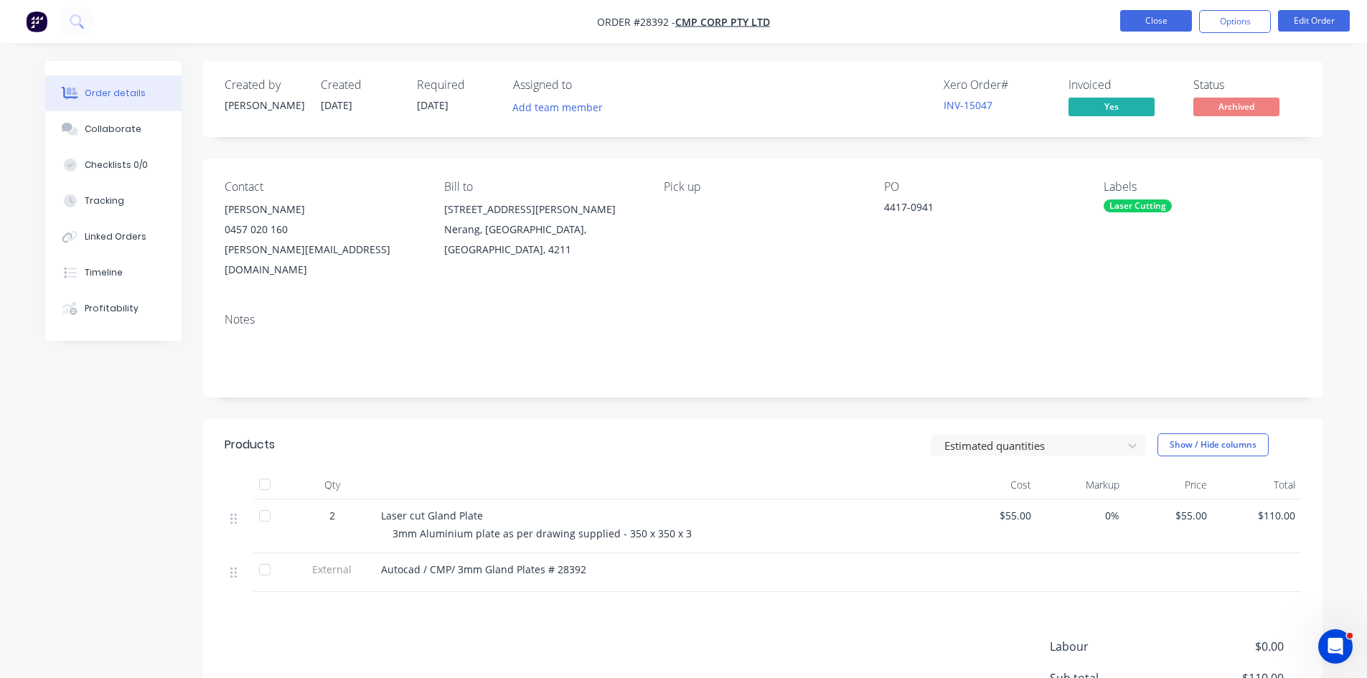
click at [1166, 19] on button "Close" at bounding box center [1156, 21] width 72 height 22
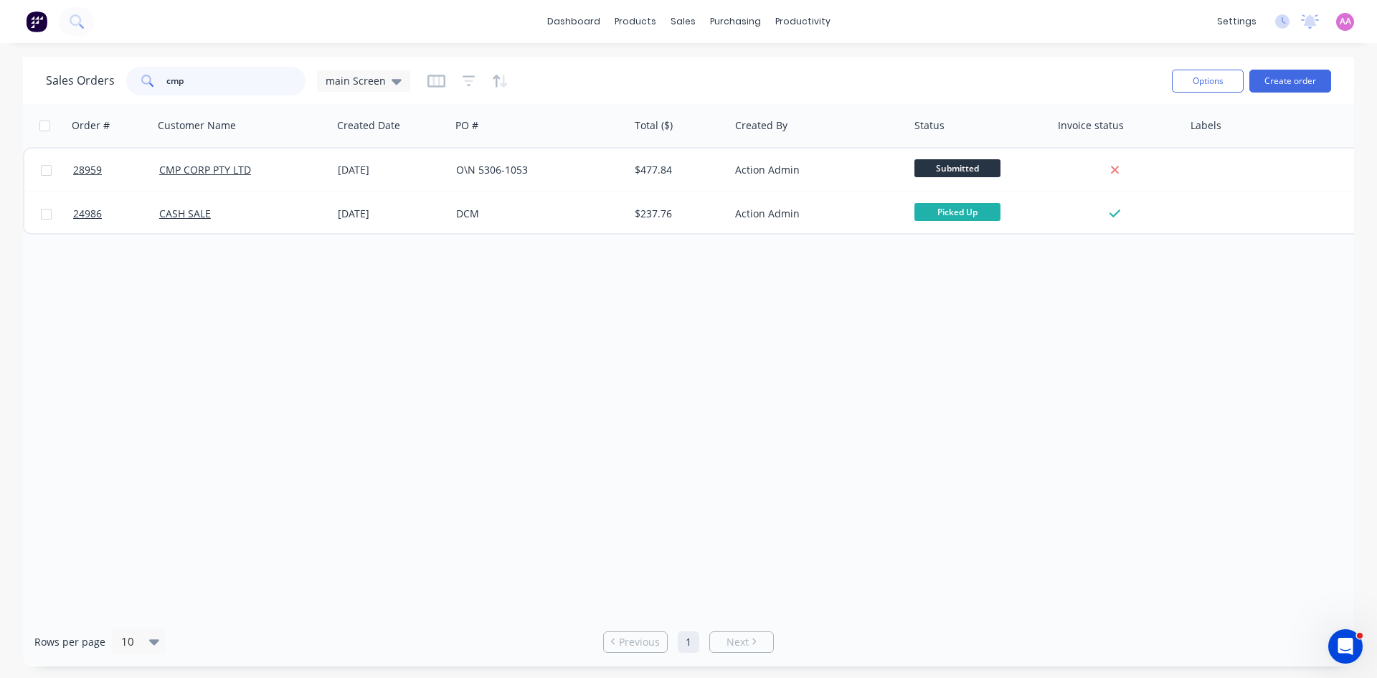
click at [213, 86] on input "cmp" at bounding box center [236, 81] width 140 height 29
type input "c"
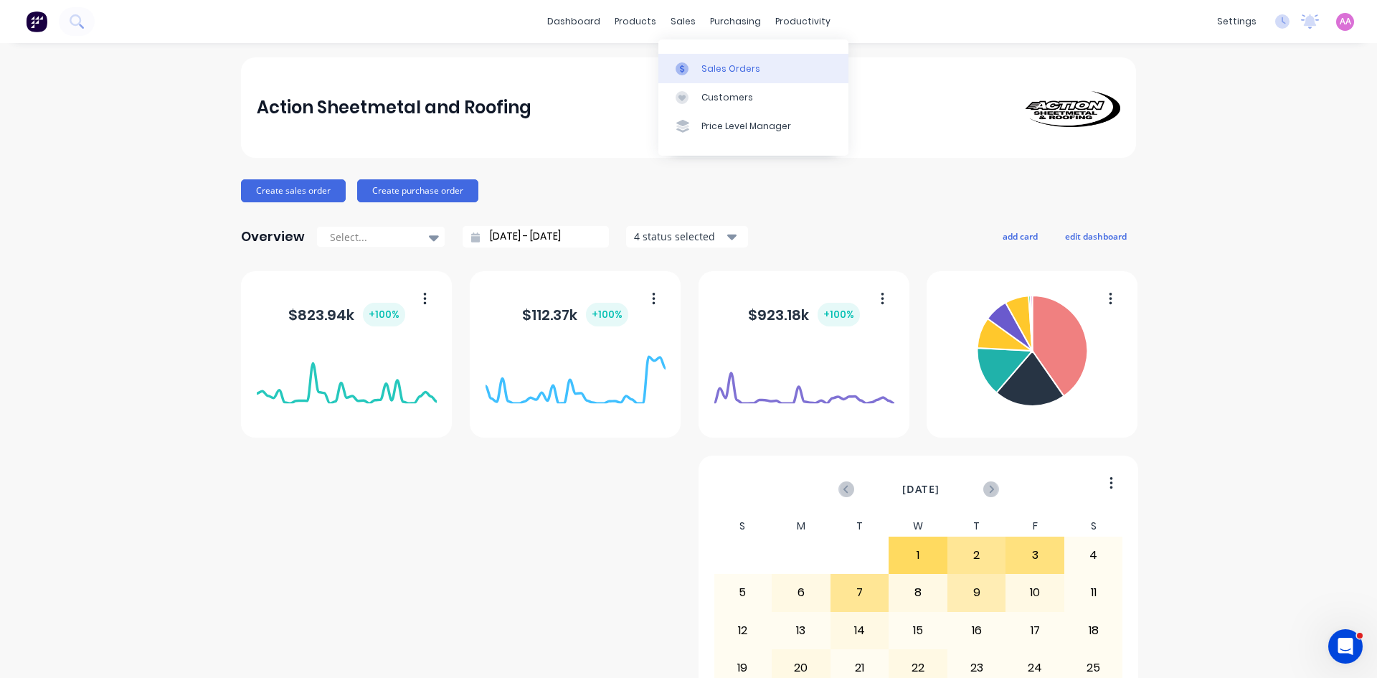
click at [699, 62] on link "Sales Orders" at bounding box center [754, 68] width 190 height 29
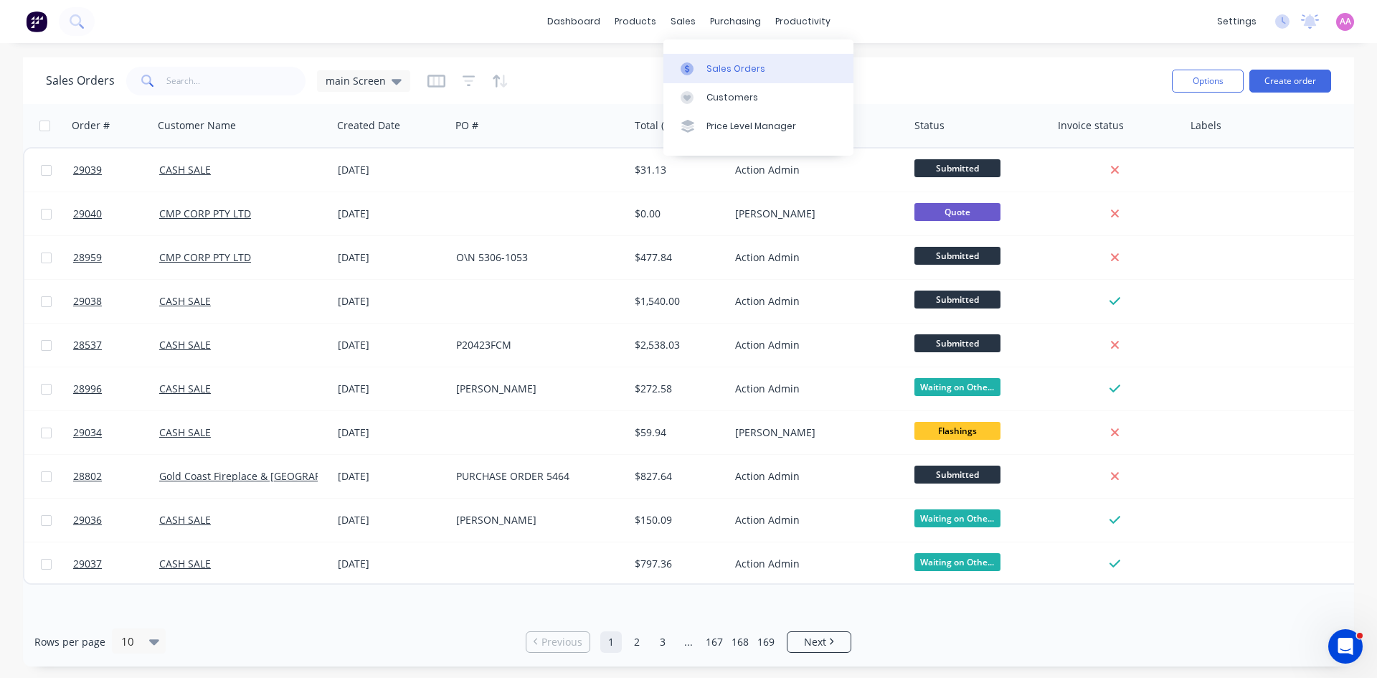
click at [724, 71] on div "Sales Orders" at bounding box center [736, 68] width 59 height 13
click at [199, 80] on input "text" at bounding box center [236, 81] width 140 height 29
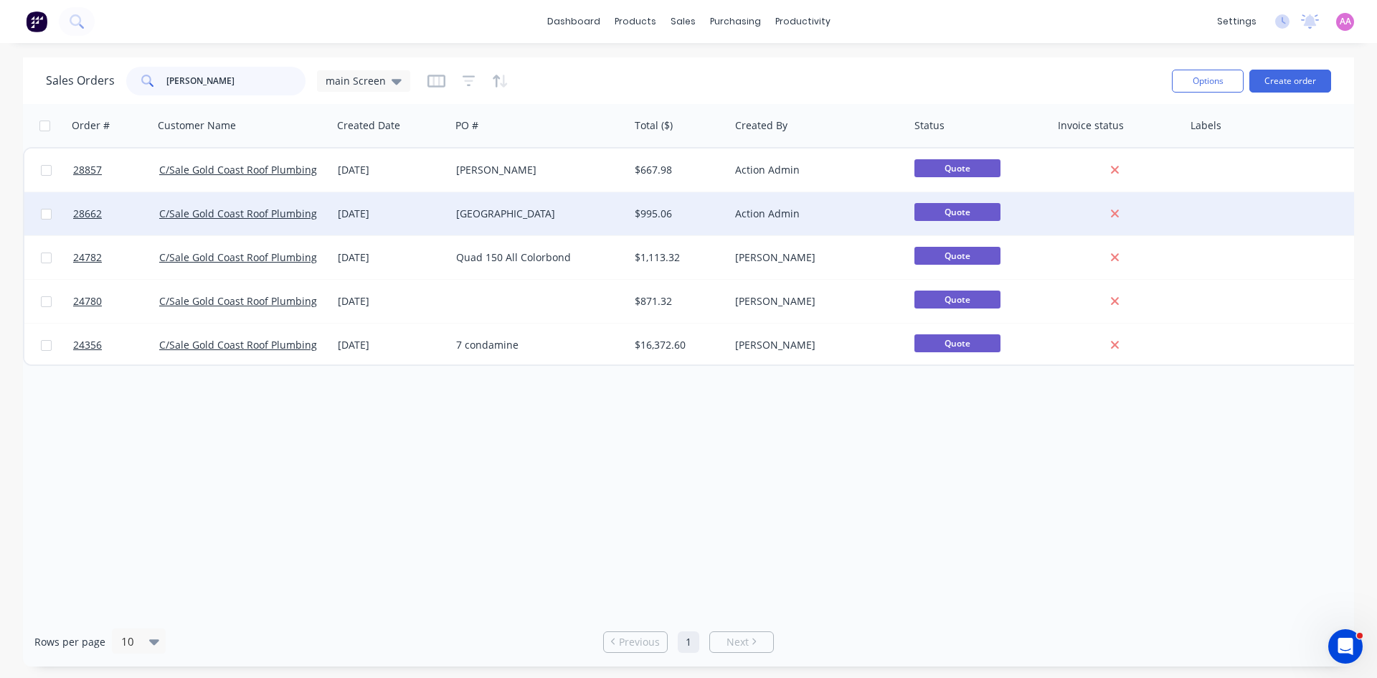
type input "[PERSON_NAME]"
click at [506, 220] on div "[GEOGRAPHIC_DATA]" at bounding box center [535, 214] width 159 height 14
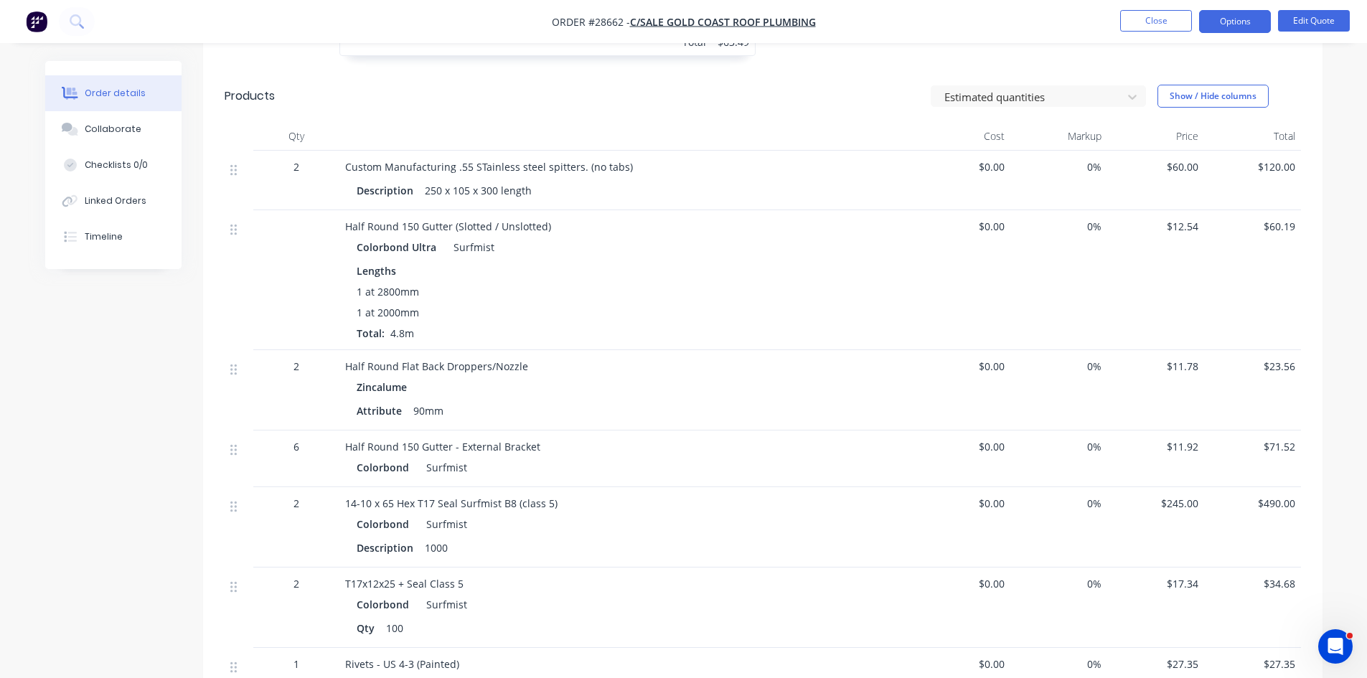
scroll to position [646, 0]
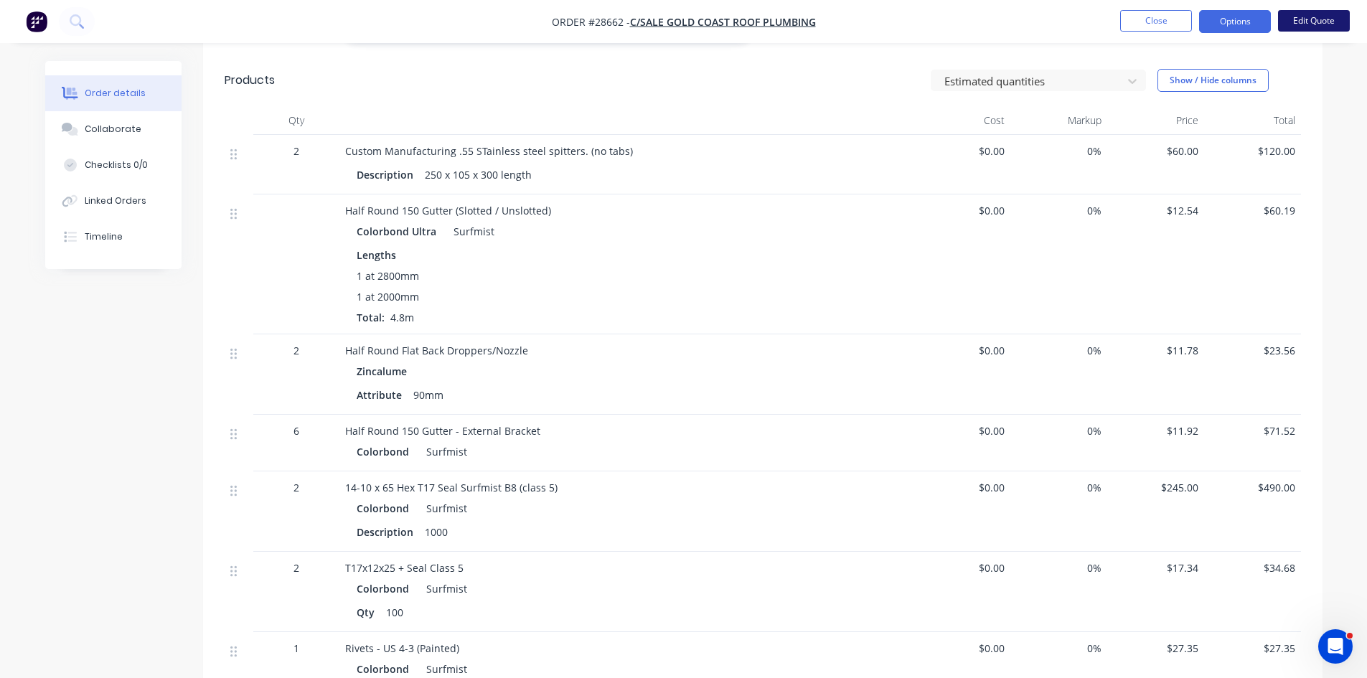
click at [1314, 12] on button "Edit Quote" at bounding box center [1314, 21] width 72 height 22
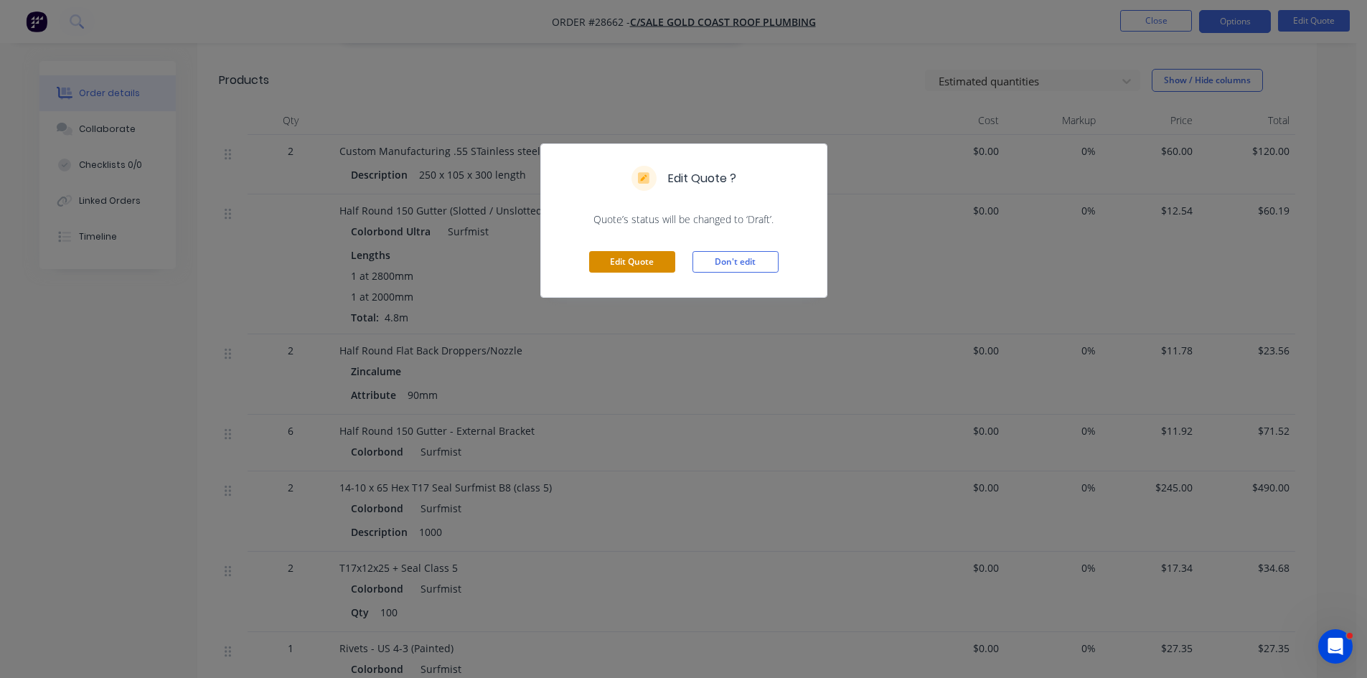
click at [632, 252] on button "Edit Quote" at bounding box center [632, 262] width 86 height 22
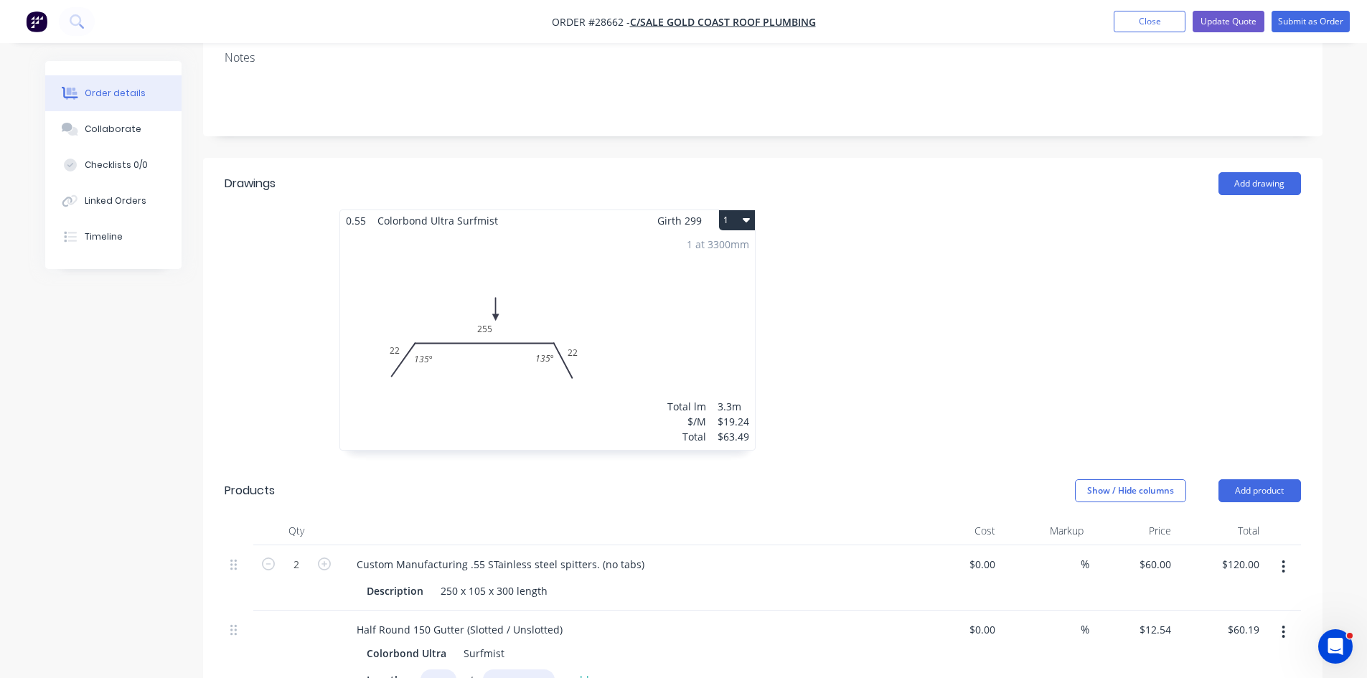
scroll to position [287, 0]
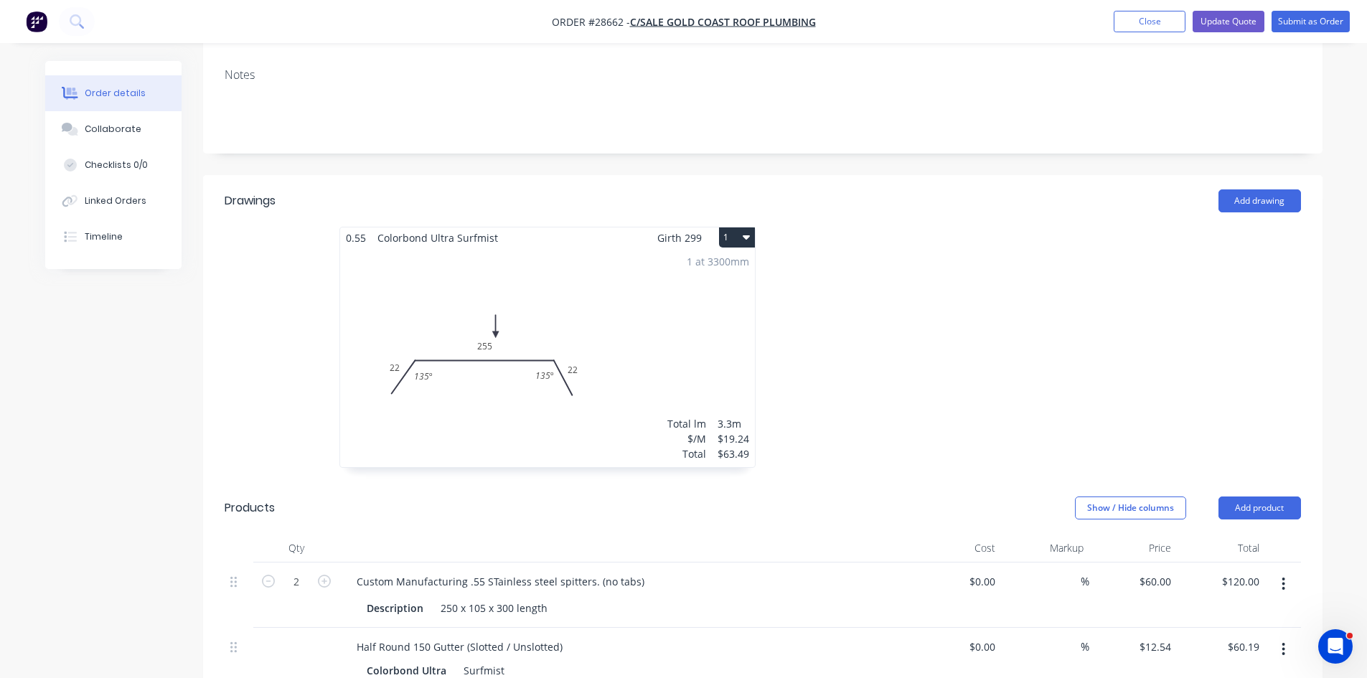
click at [739, 227] on button "1" at bounding box center [737, 237] width 36 height 20
click at [644, 319] on div "Delete" at bounding box center [686, 329] width 110 height 21
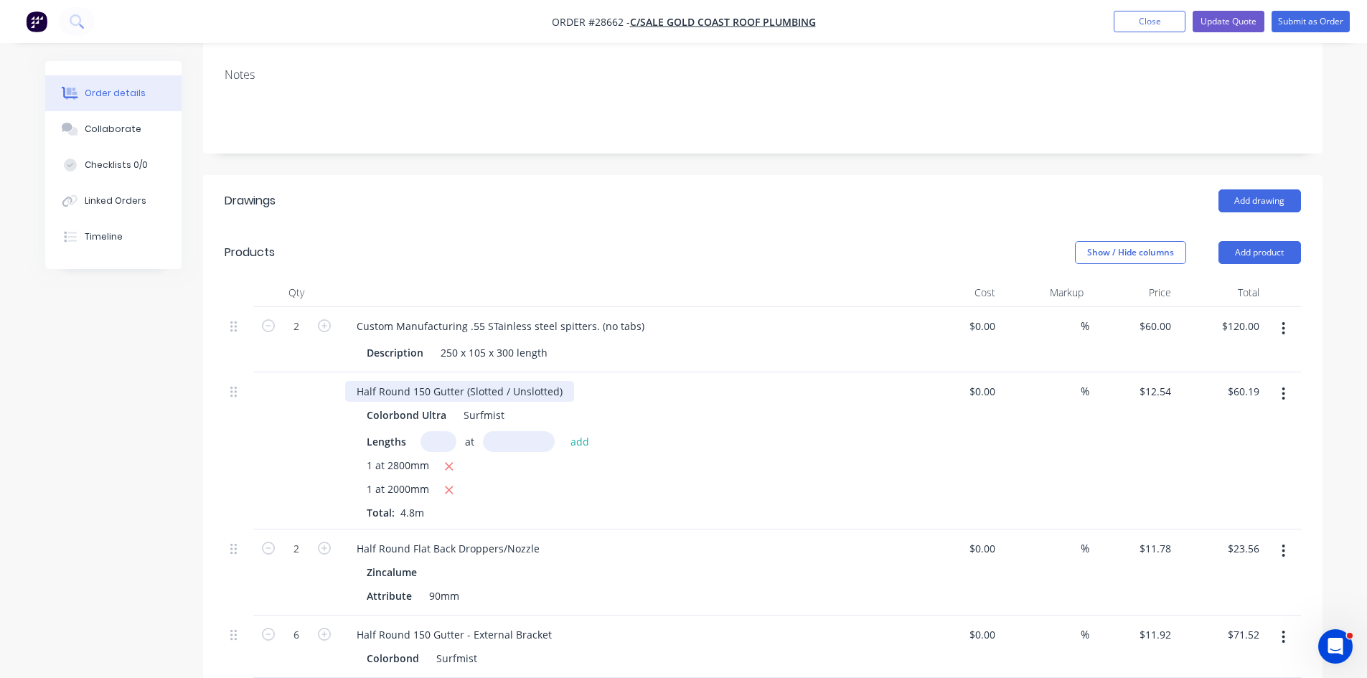
click at [507, 381] on div "Half Round 150 Gutter (Slotted / Unslotted)" at bounding box center [459, 391] width 229 height 21
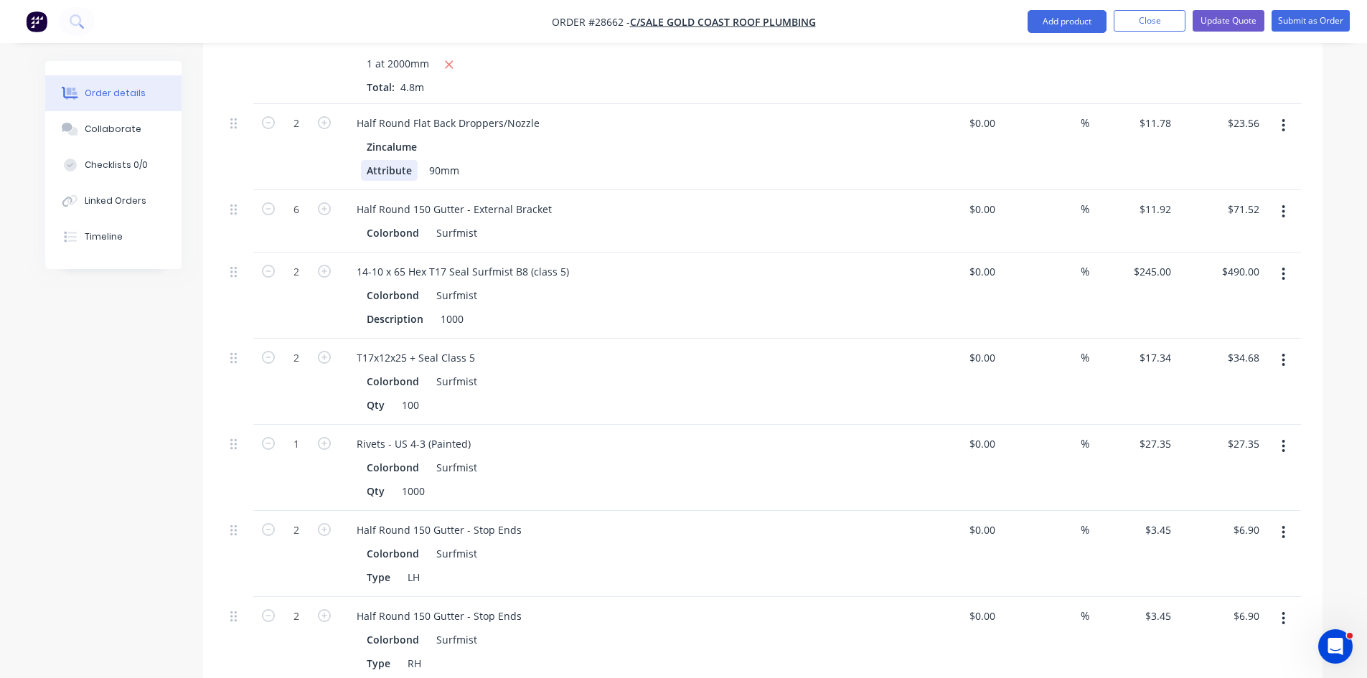
scroll to position [717, 0]
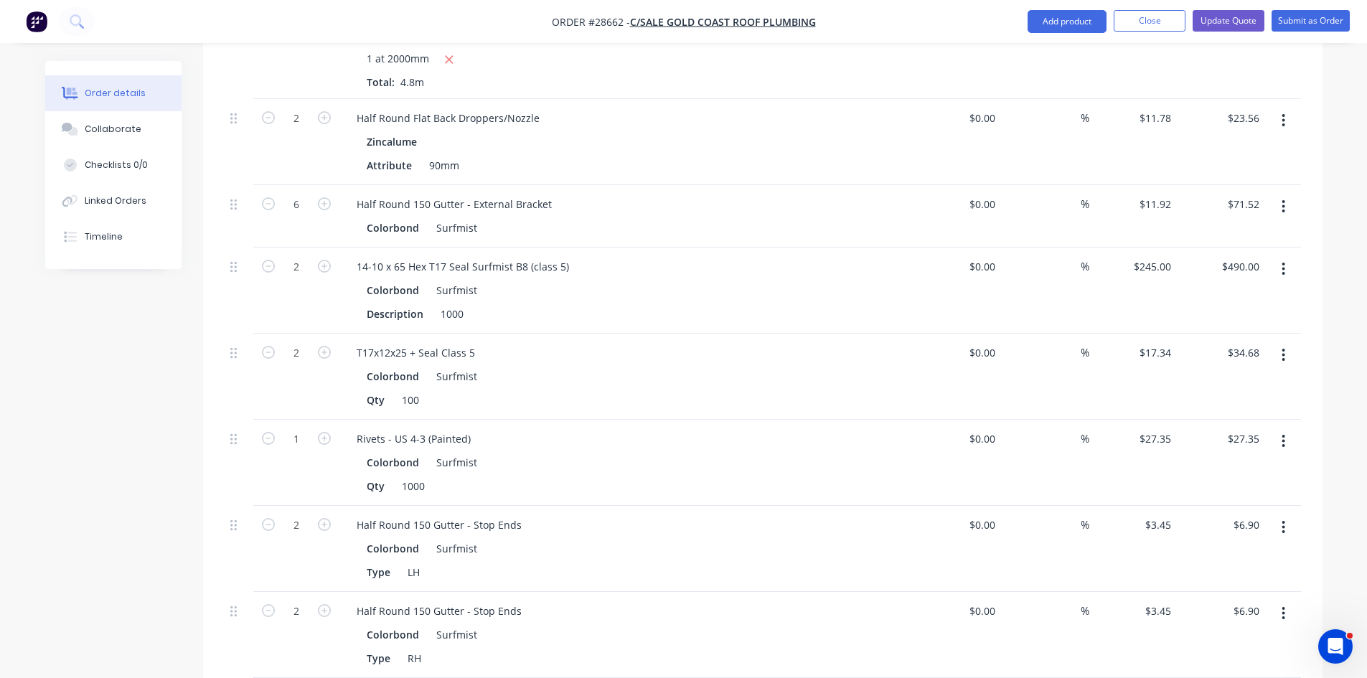
click at [1286, 256] on button "button" at bounding box center [1283, 269] width 34 height 26
click at [1212, 382] on div "Delete" at bounding box center [1232, 392] width 110 height 21
click at [1283, 263] on icon "button" at bounding box center [1283, 269] width 3 height 13
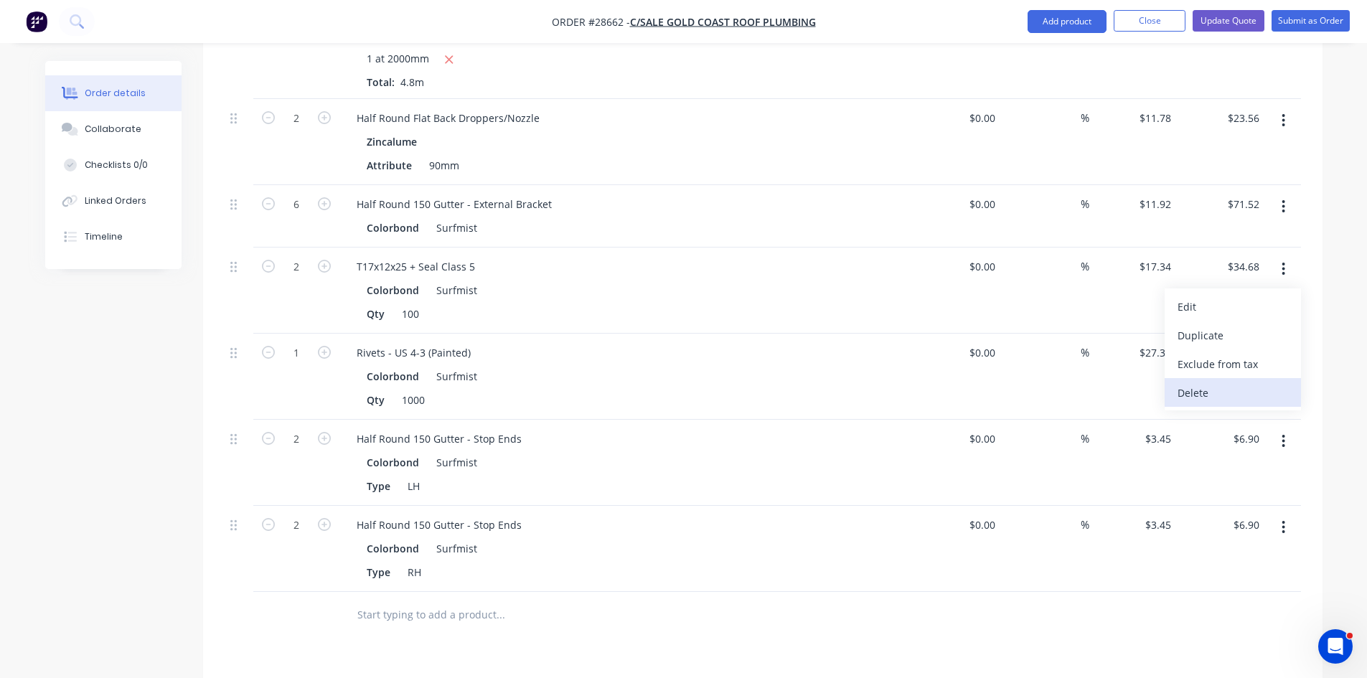
click at [1212, 382] on div "Delete" at bounding box center [1232, 392] width 110 height 21
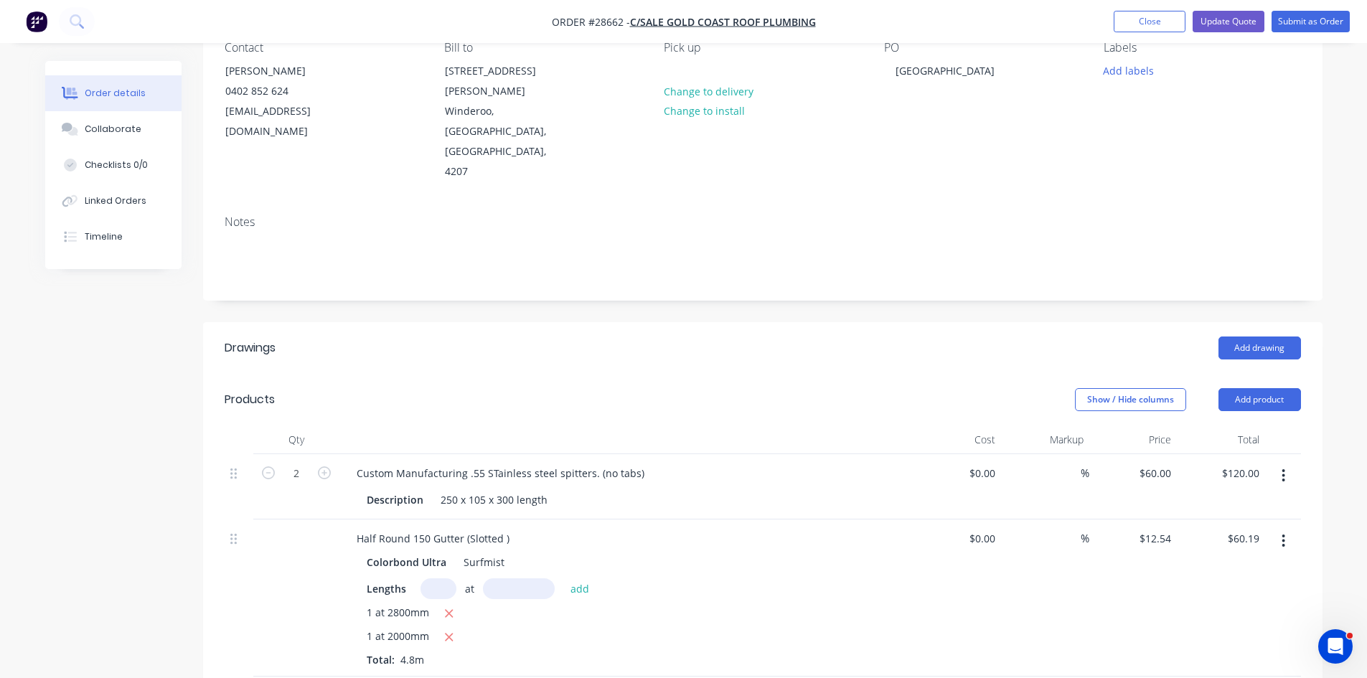
scroll to position [0, 0]
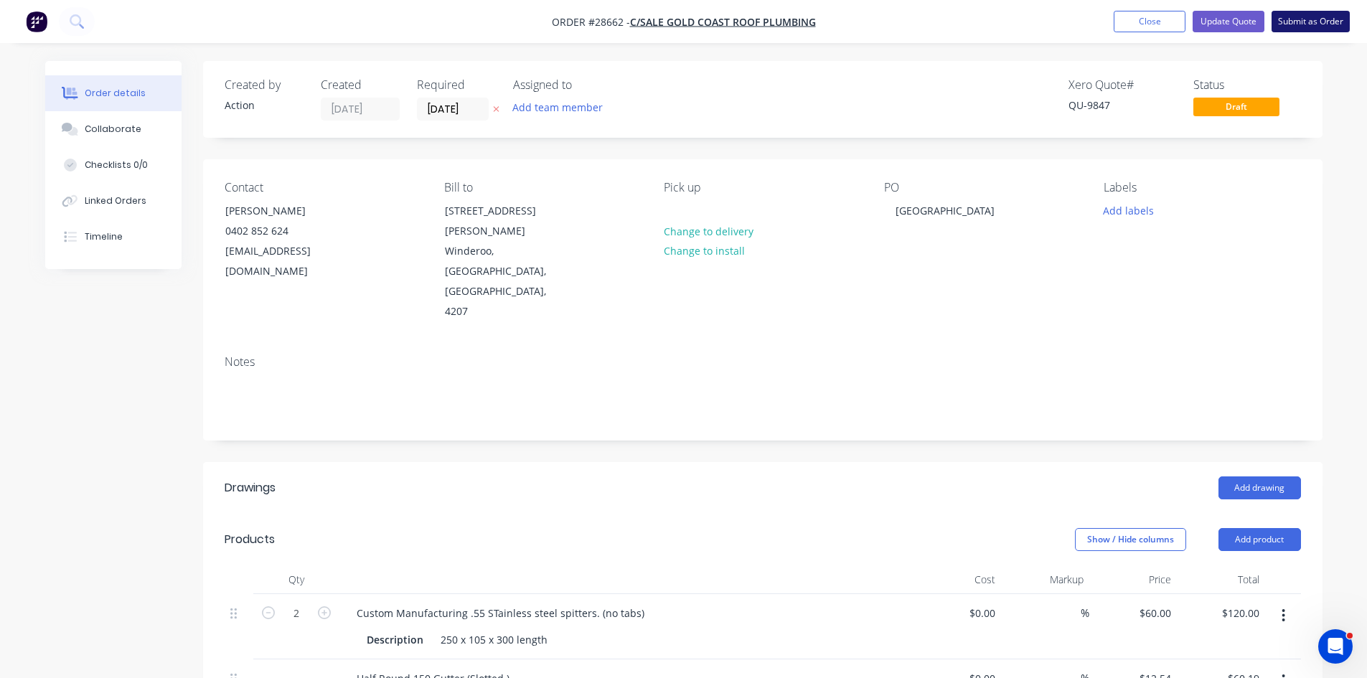
click at [1330, 17] on button "Submit as Order" at bounding box center [1310, 22] width 78 height 22
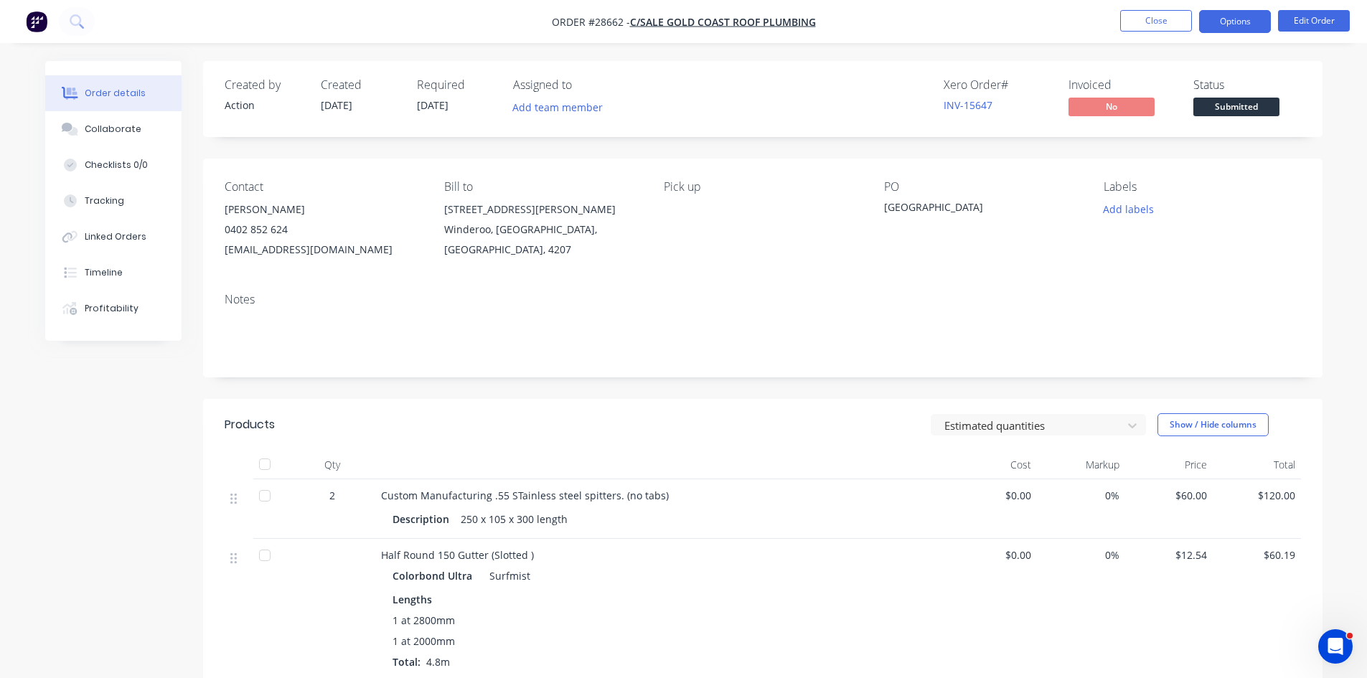
click at [1228, 21] on button "Options" at bounding box center [1235, 21] width 72 height 23
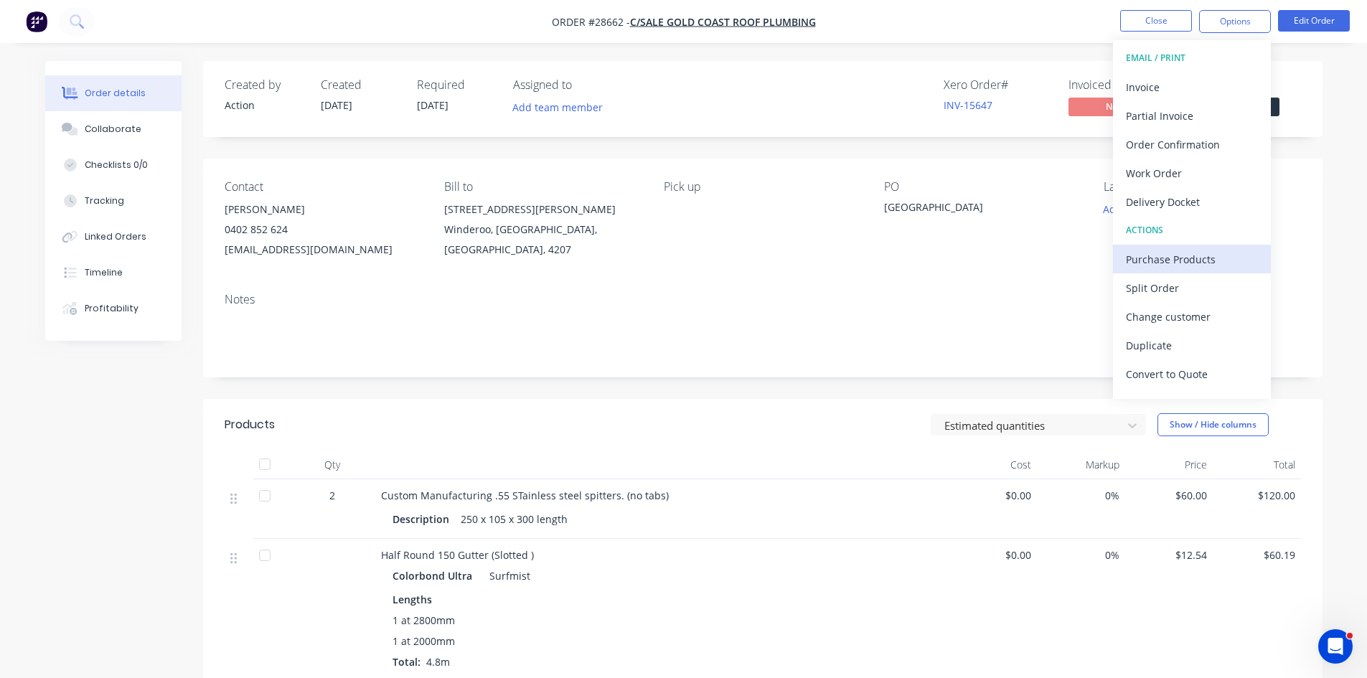
click at [1161, 265] on div "Purchase Products" at bounding box center [1192, 259] width 132 height 21
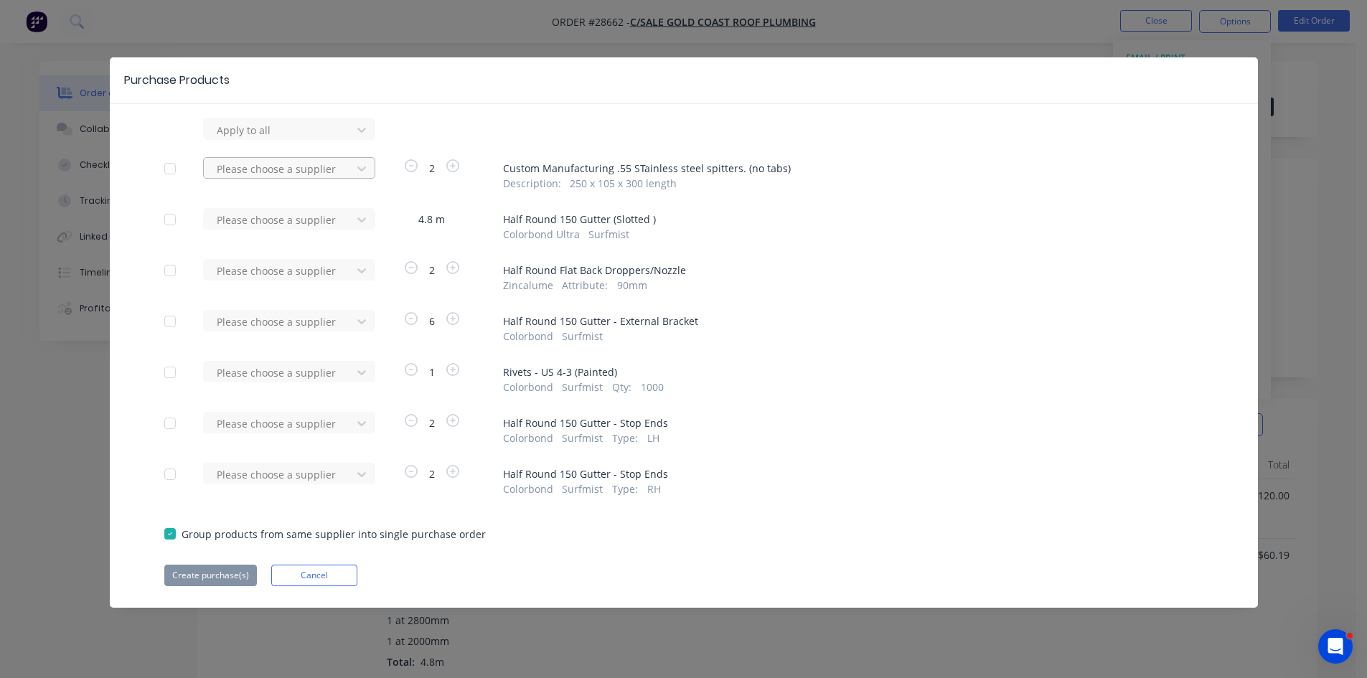
click at [256, 166] on div at bounding box center [279, 169] width 129 height 18
click at [829, 220] on span "Half Round 150 Gutter (Slotted )" at bounding box center [853, 219] width 700 height 15
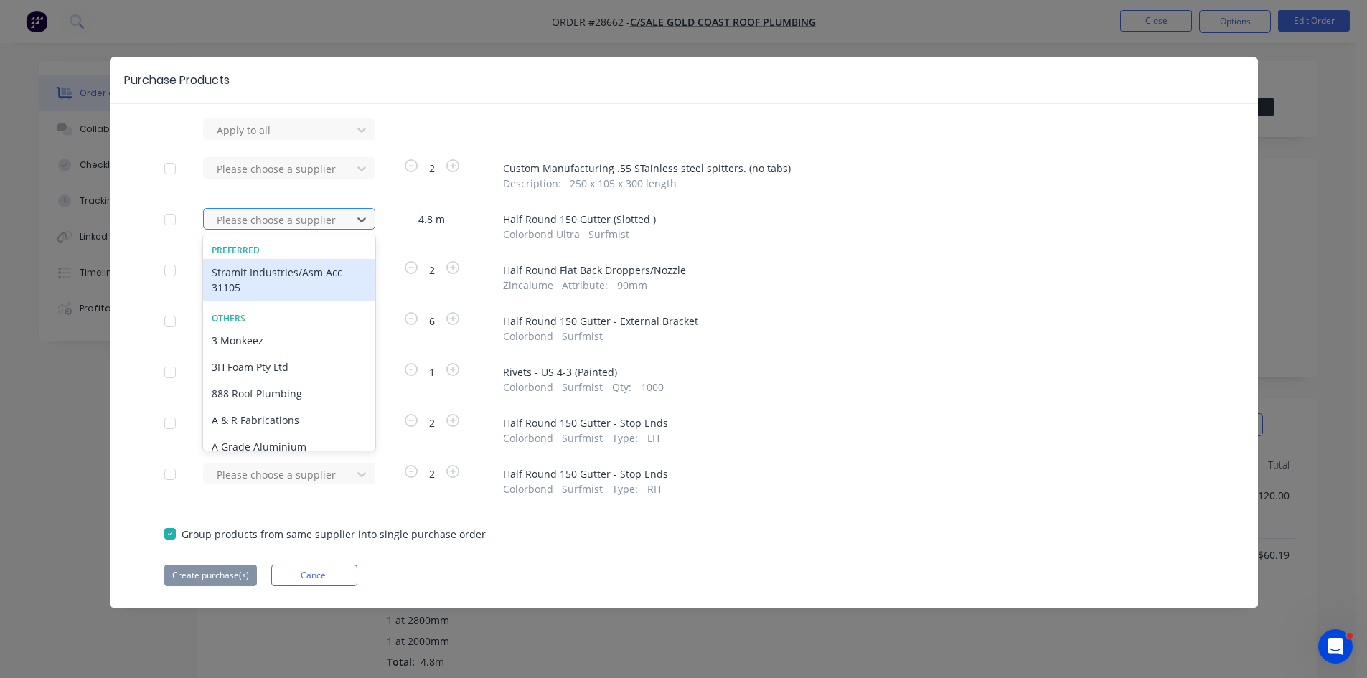
click at [232, 219] on div at bounding box center [279, 220] width 129 height 18
click at [234, 273] on div "Stramit Industries/Asm Acc 31105" at bounding box center [289, 280] width 172 height 42
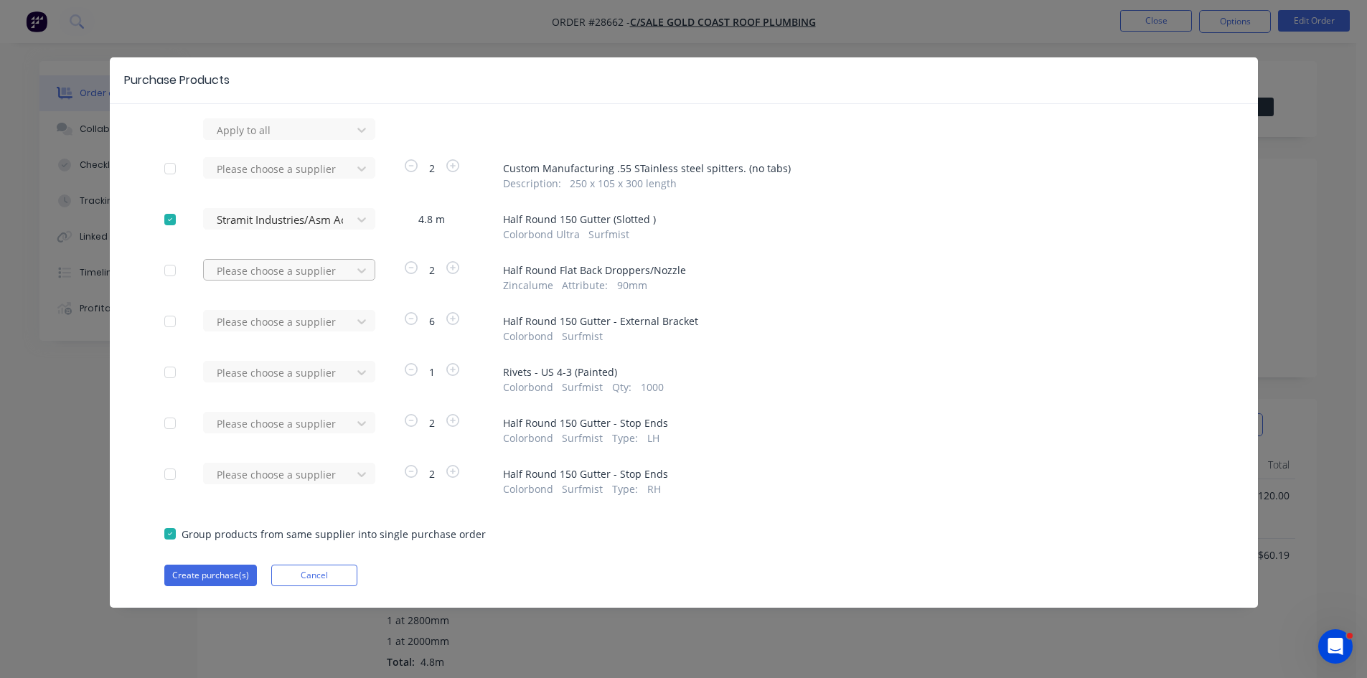
click at [234, 265] on div at bounding box center [279, 271] width 129 height 18
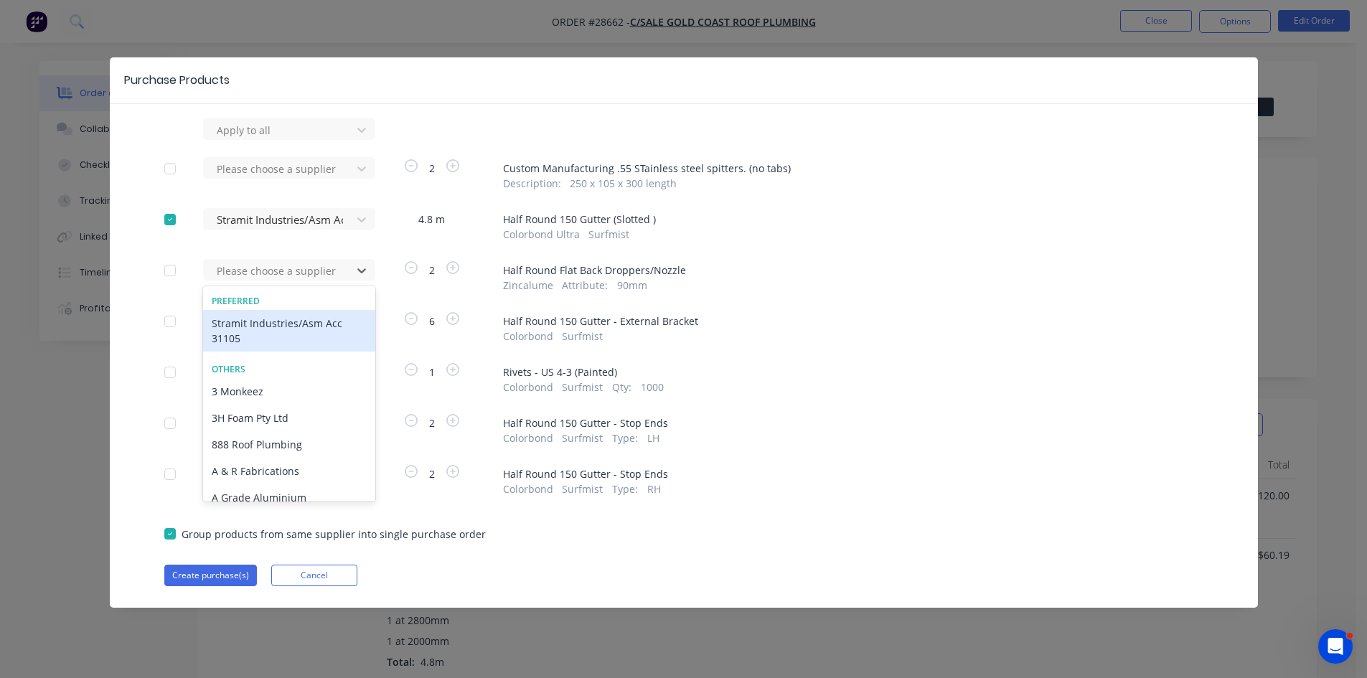
click at [225, 321] on div "Stramit Industries/Asm Acc 31105" at bounding box center [289, 331] width 172 height 42
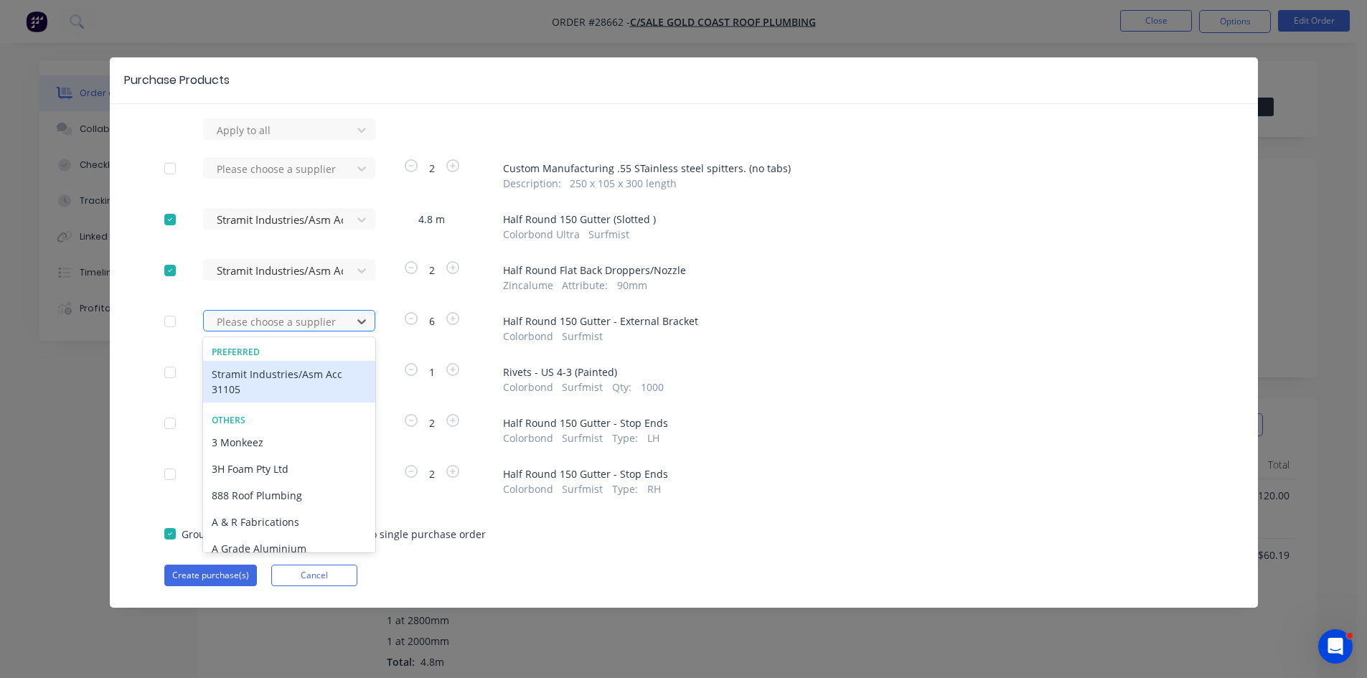
click at [225, 323] on div at bounding box center [279, 322] width 129 height 18
click at [230, 383] on div "Stramit Industries/Asm Acc 31105" at bounding box center [289, 382] width 172 height 42
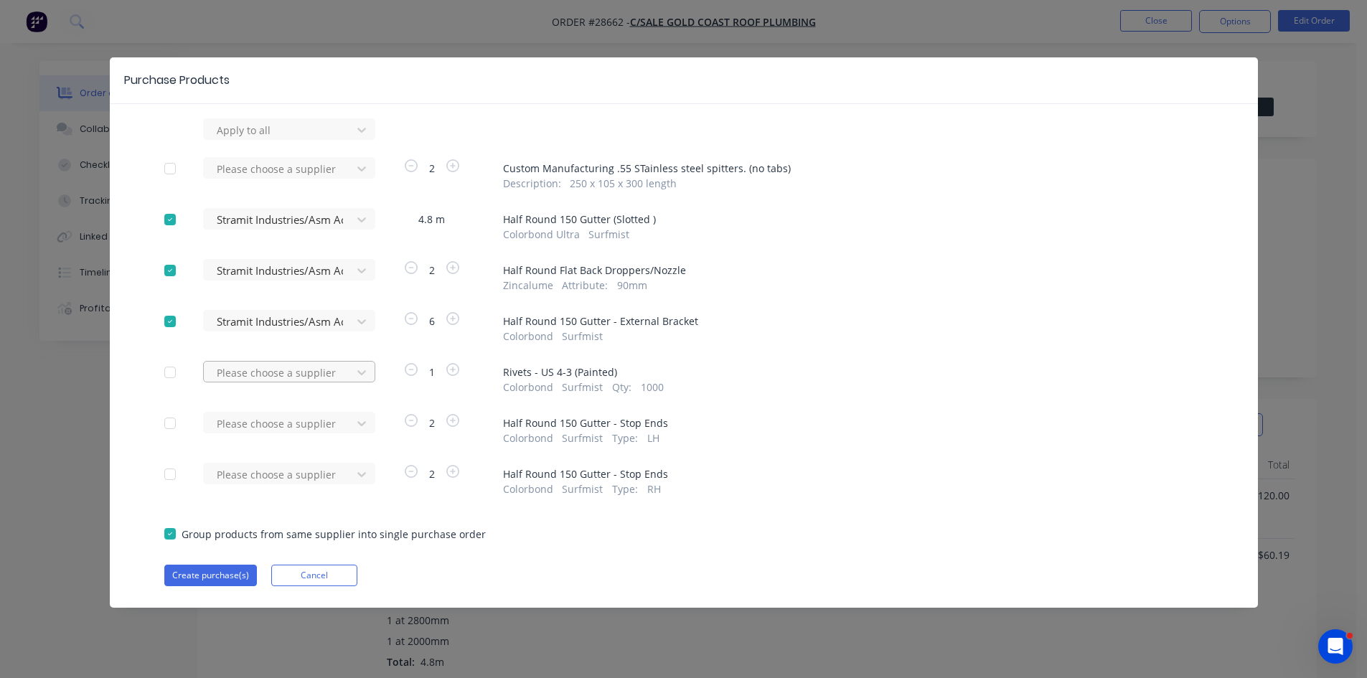
click at [227, 375] on div at bounding box center [279, 373] width 129 height 18
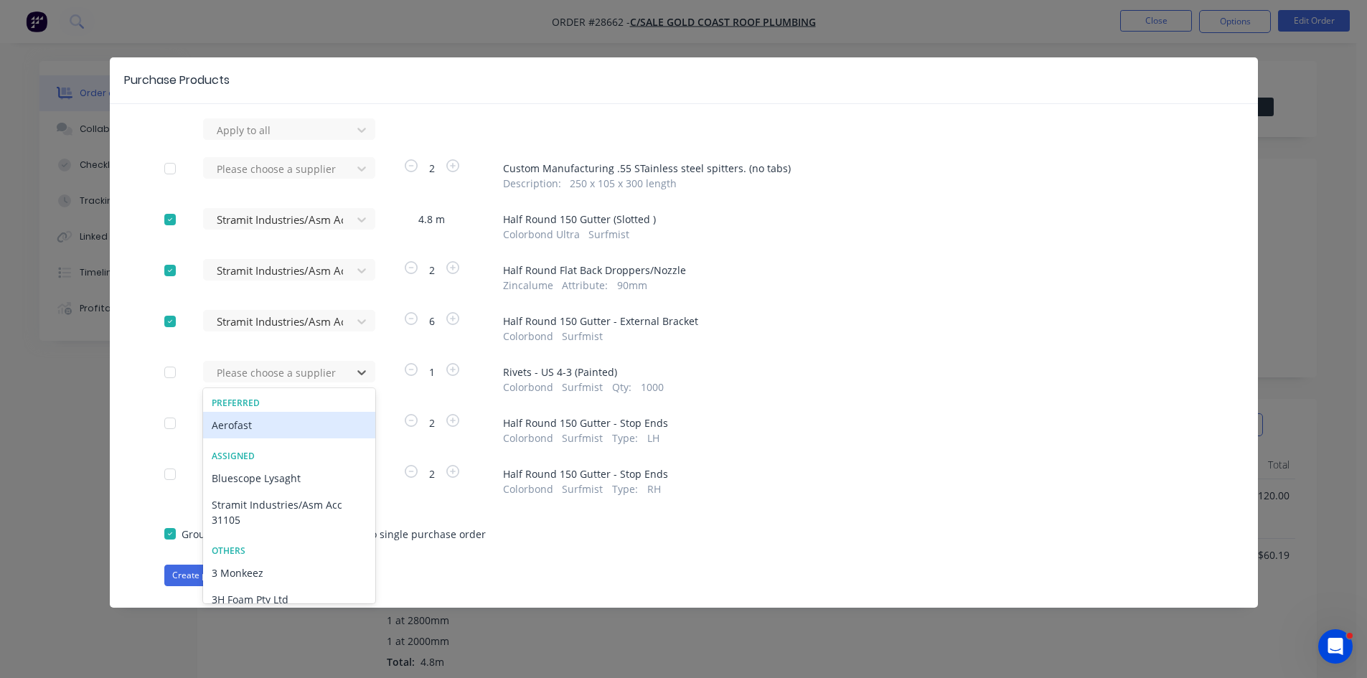
click at [278, 425] on div "Aerofast" at bounding box center [289, 425] width 172 height 27
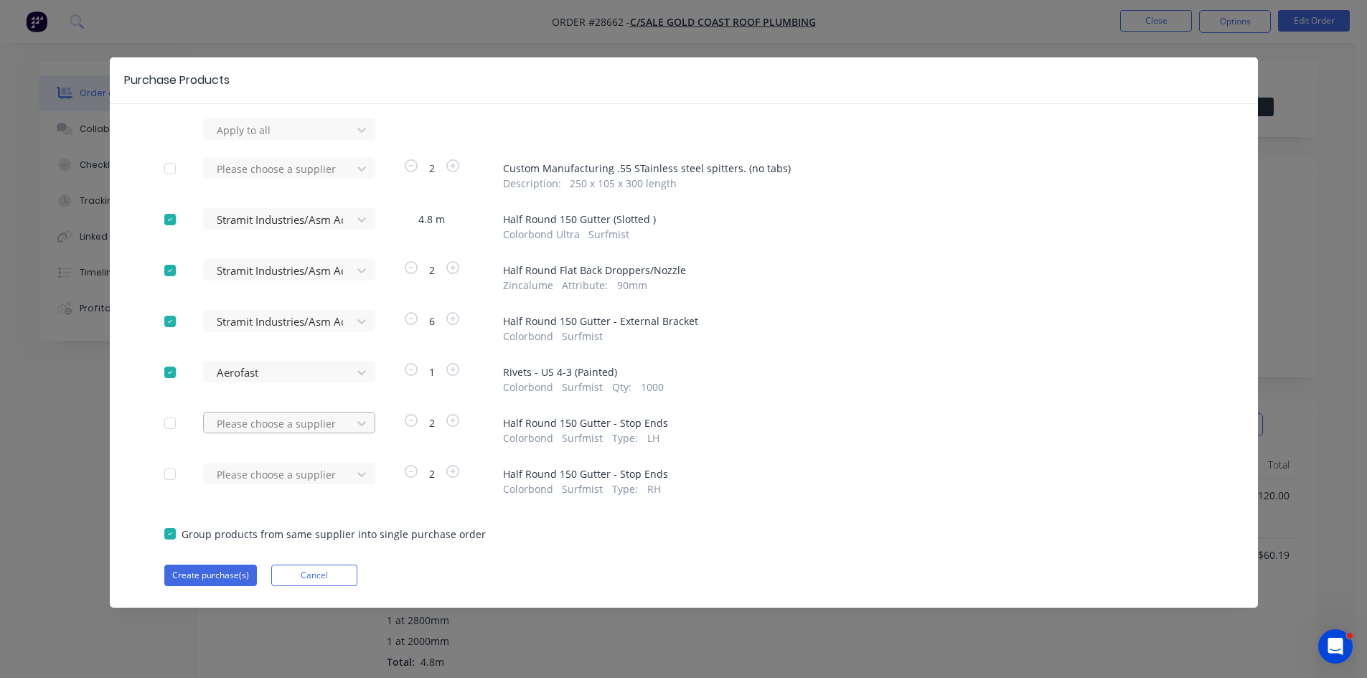
click at [278, 425] on div at bounding box center [279, 424] width 129 height 18
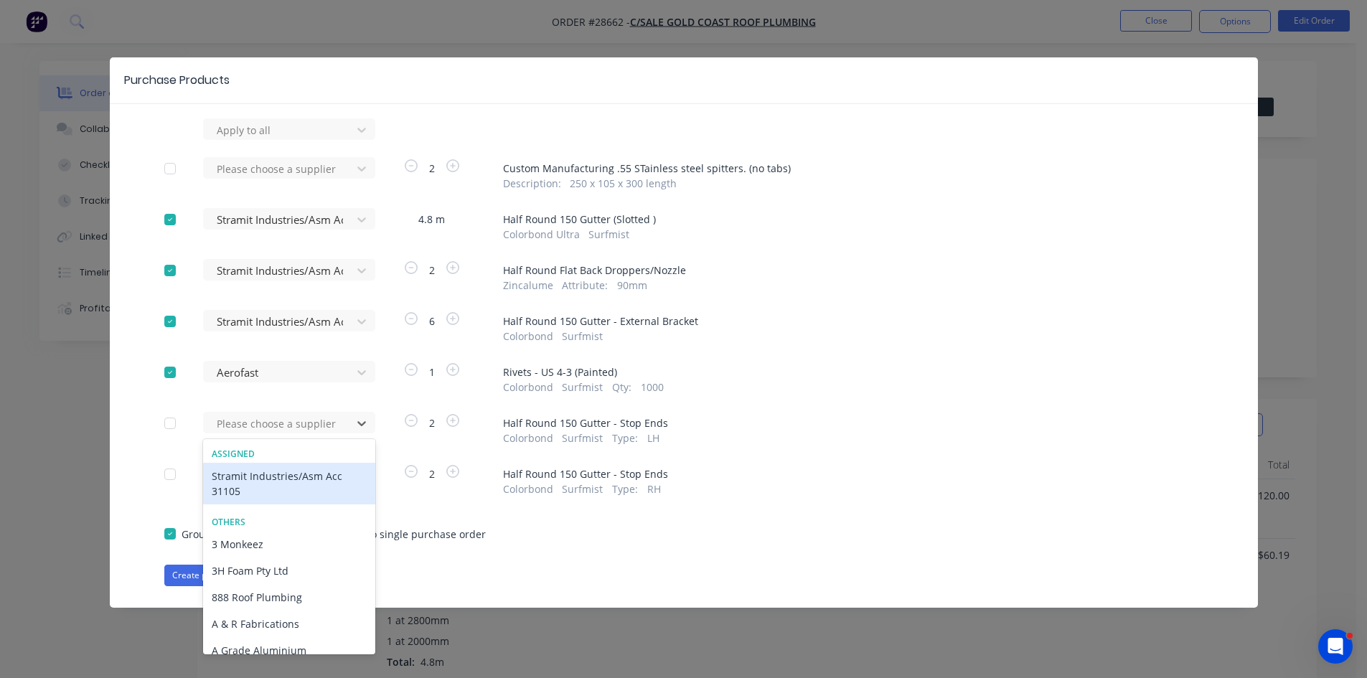
click at [278, 477] on div "Stramit Industries/Asm Acc 31105" at bounding box center [289, 484] width 172 height 42
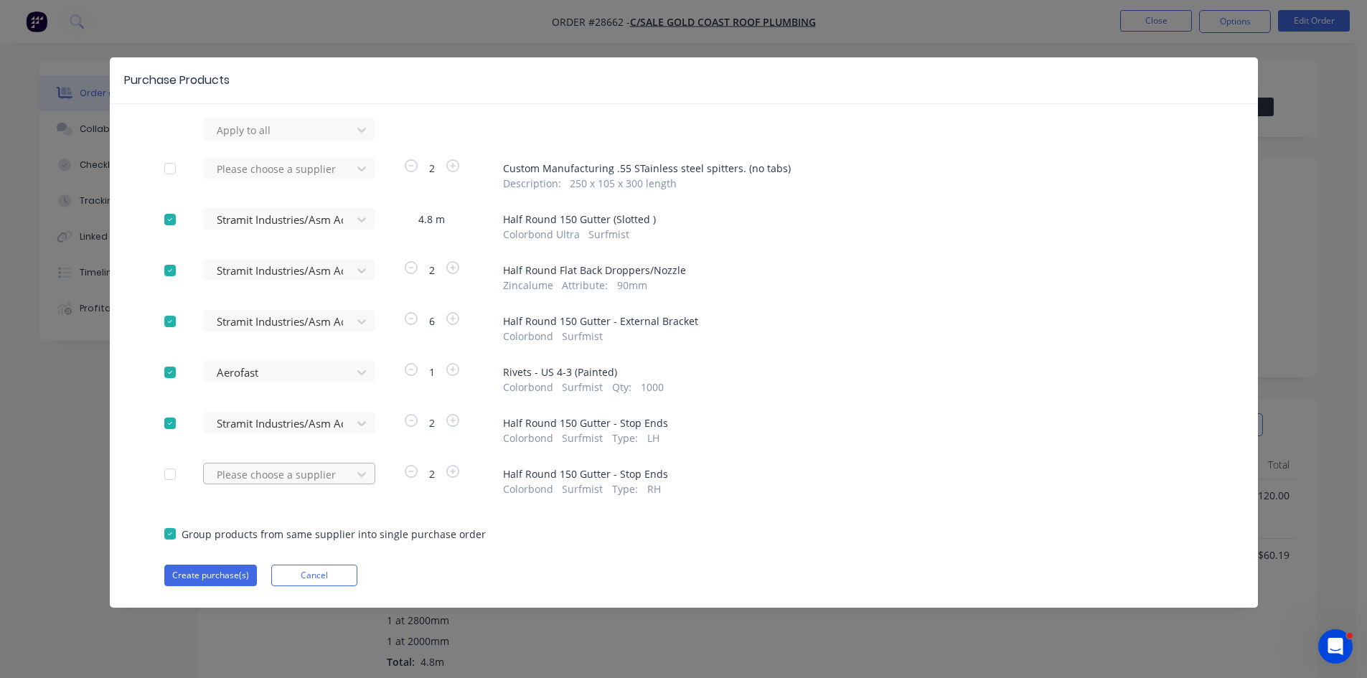
click at [255, 472] on div at bounding box center [279, 475] width 129 height 18
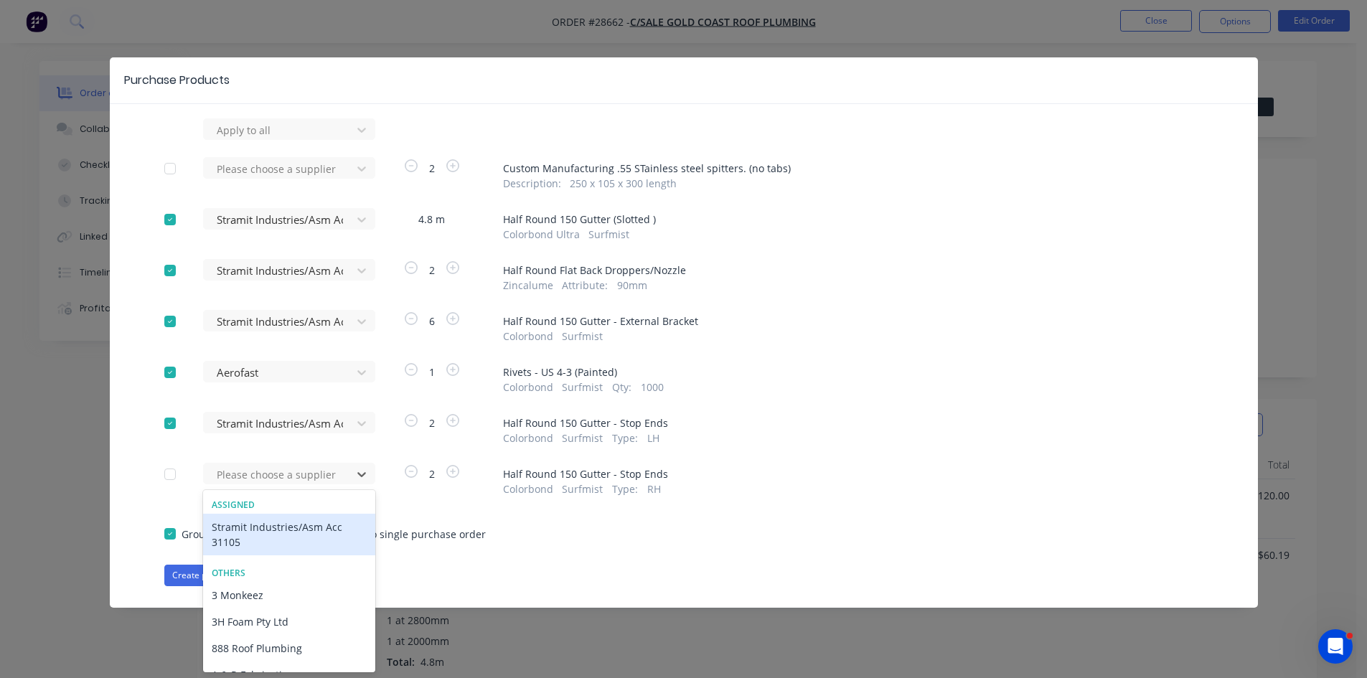
click at [242, 544] on div "Stramit Industries/Asm Acc 31105" at bounding box center [289, 535] width 172 height 42
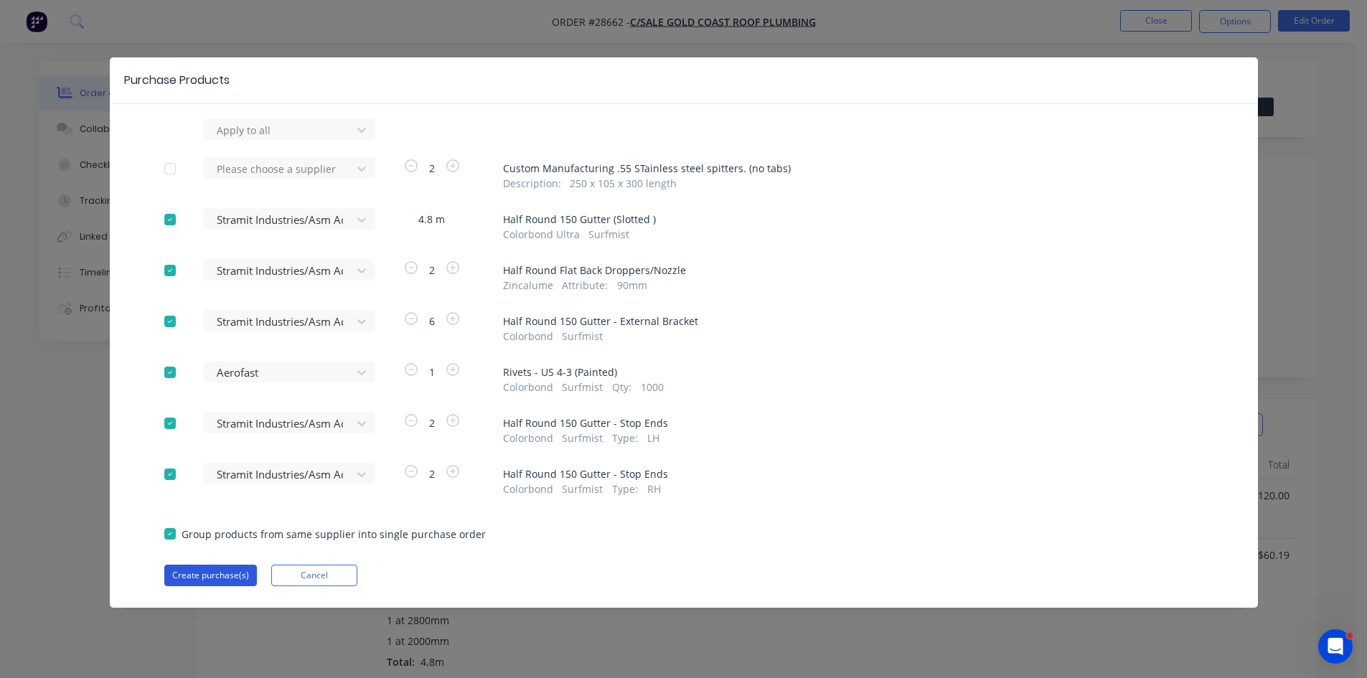
click at [217, 577] on button "Create purchase(s)" at bounding box center [210, 576] width 93 height 22
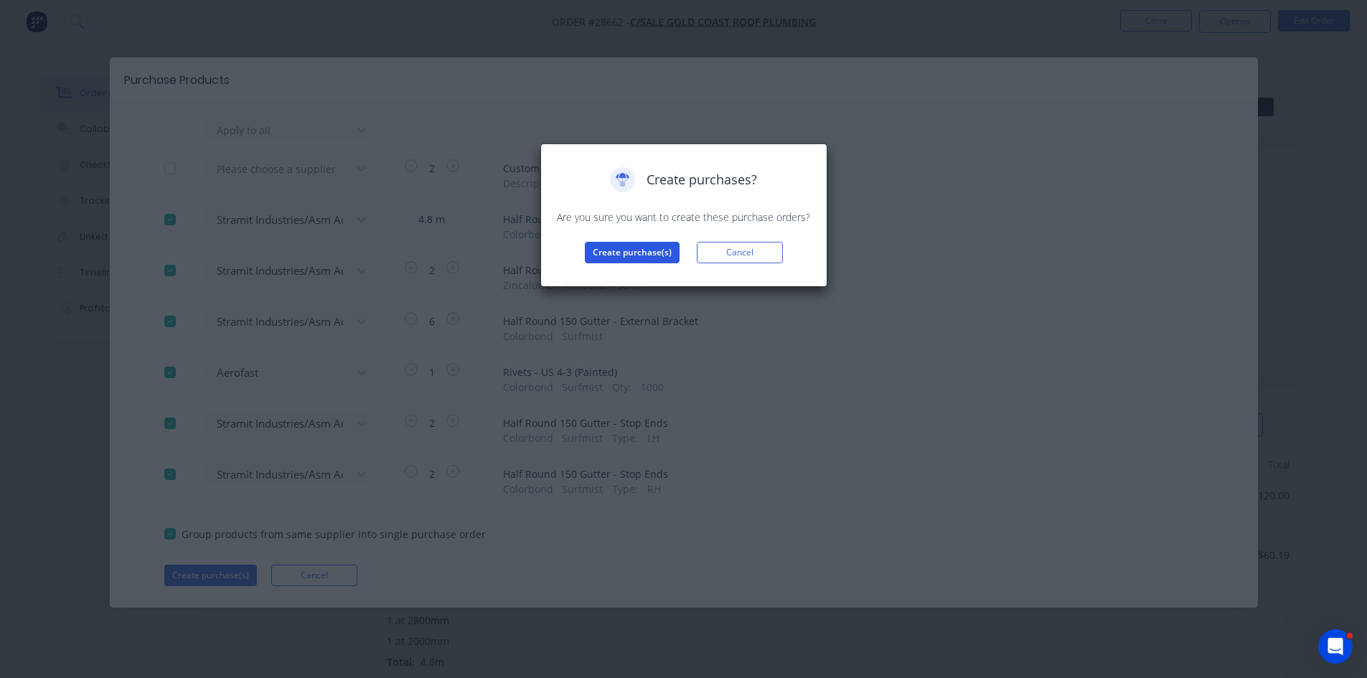
click at [612, 245] on button "Create purchase(s)" at bounding box center [632, 253] width 95 height 22
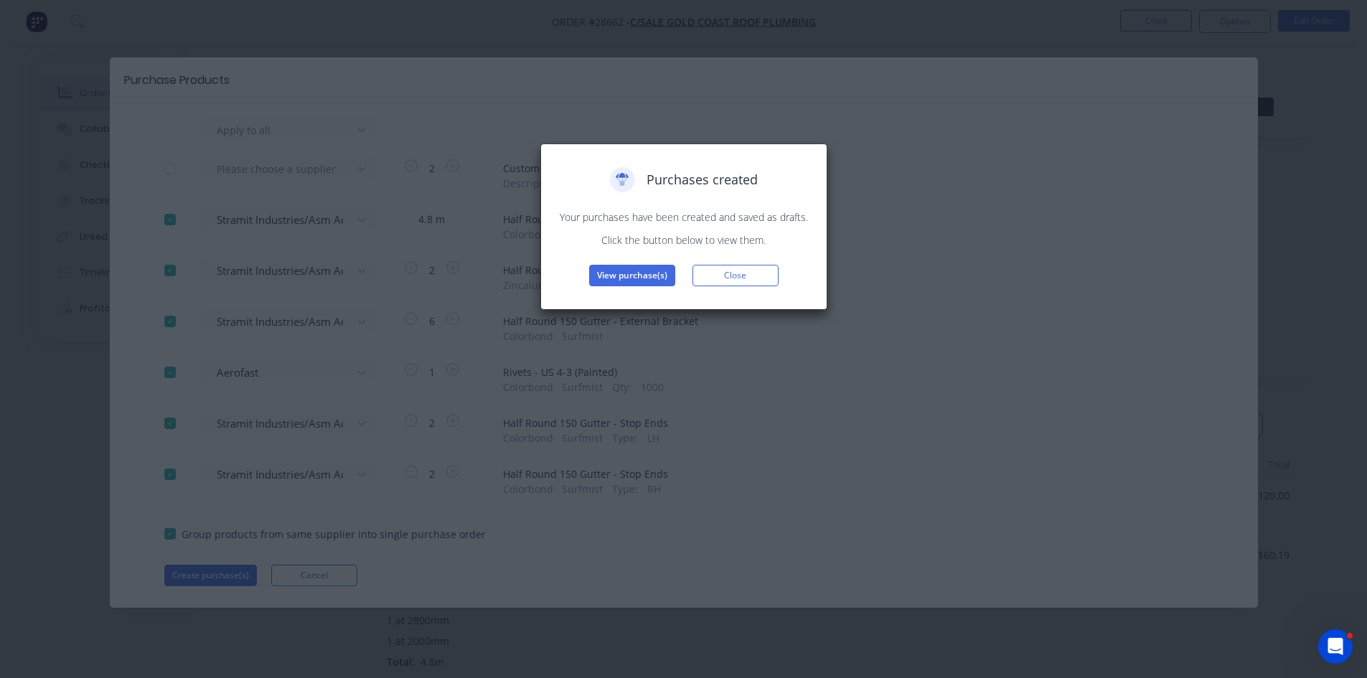
click at [616, 281] on button "View purchase(s)" at bounding box center [632, 276] width 86 height 22
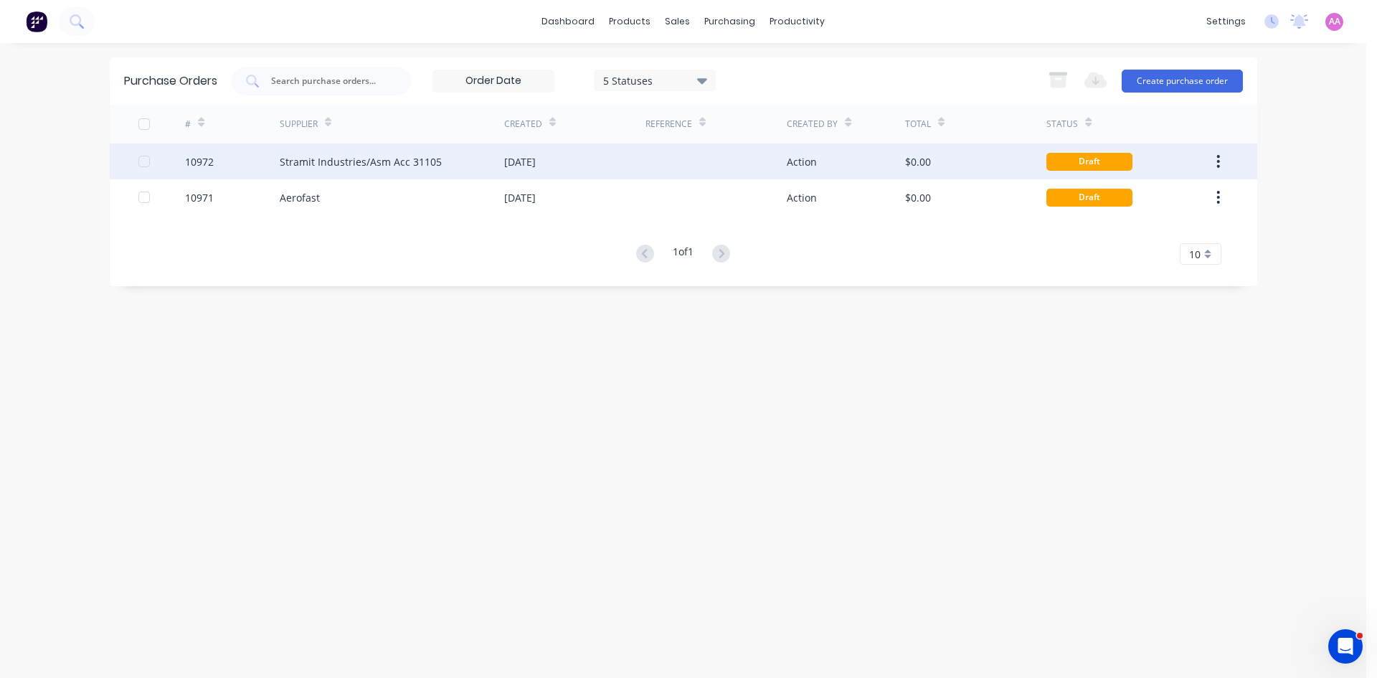
click at [321, 154] on div "Stramit Industries/Asm Acc 31105" at bounding box center [361, 161] width 162 height 15
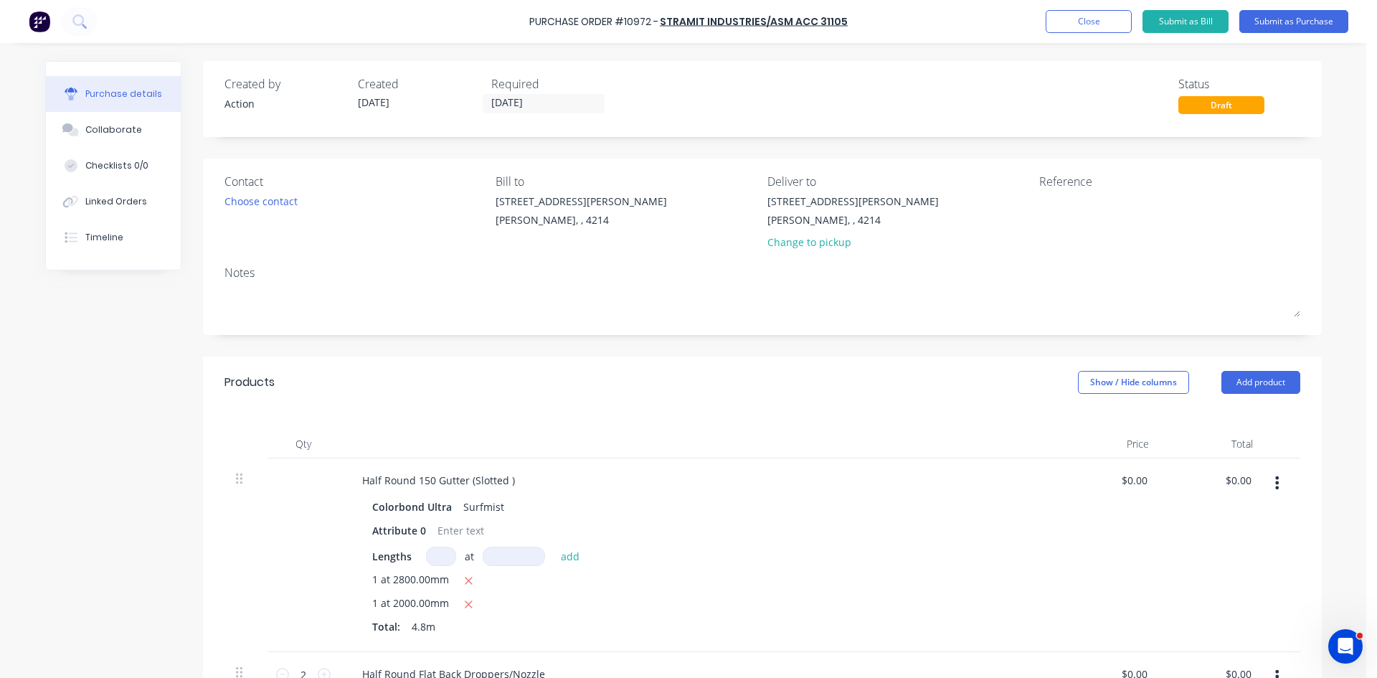
click at [271, 204] on div "Choose contact" at bounding box center [261, 201] width 73 height 15
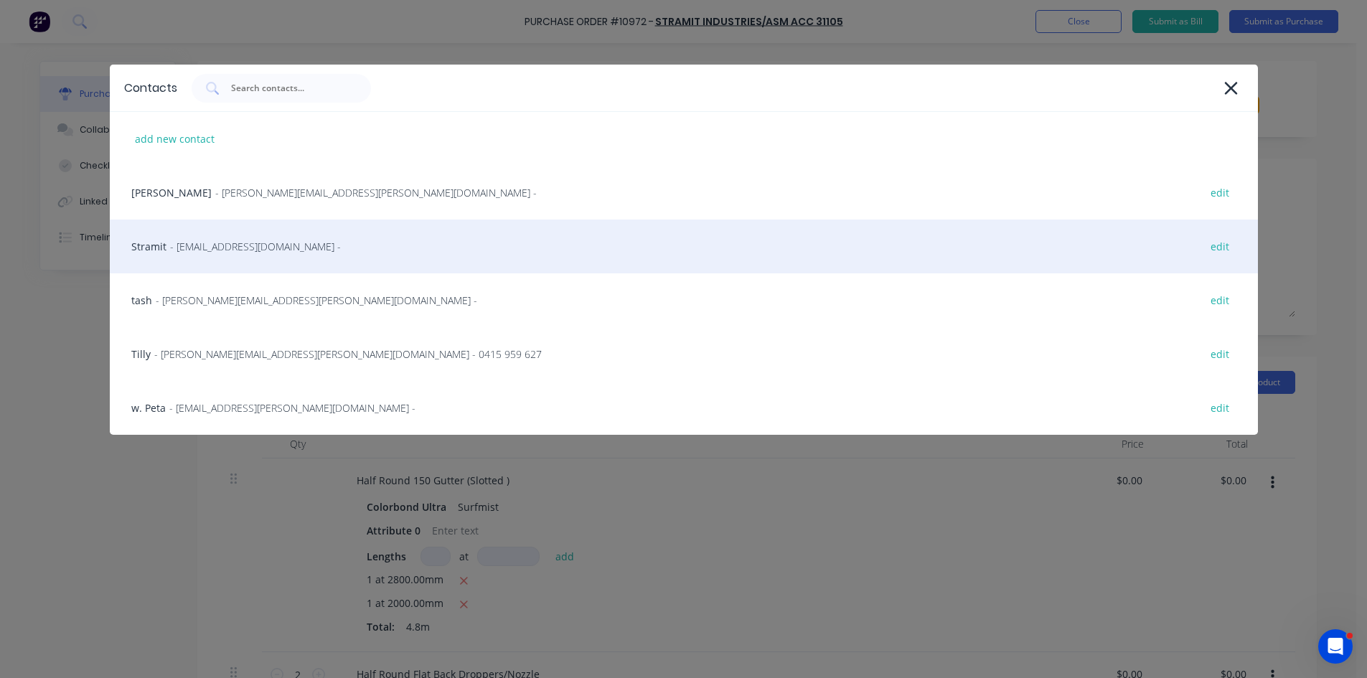
click at [226, 246] on span "- sales.crestmead@stramit.com.au -" at bounding box center [255, 246] width 171 height 15
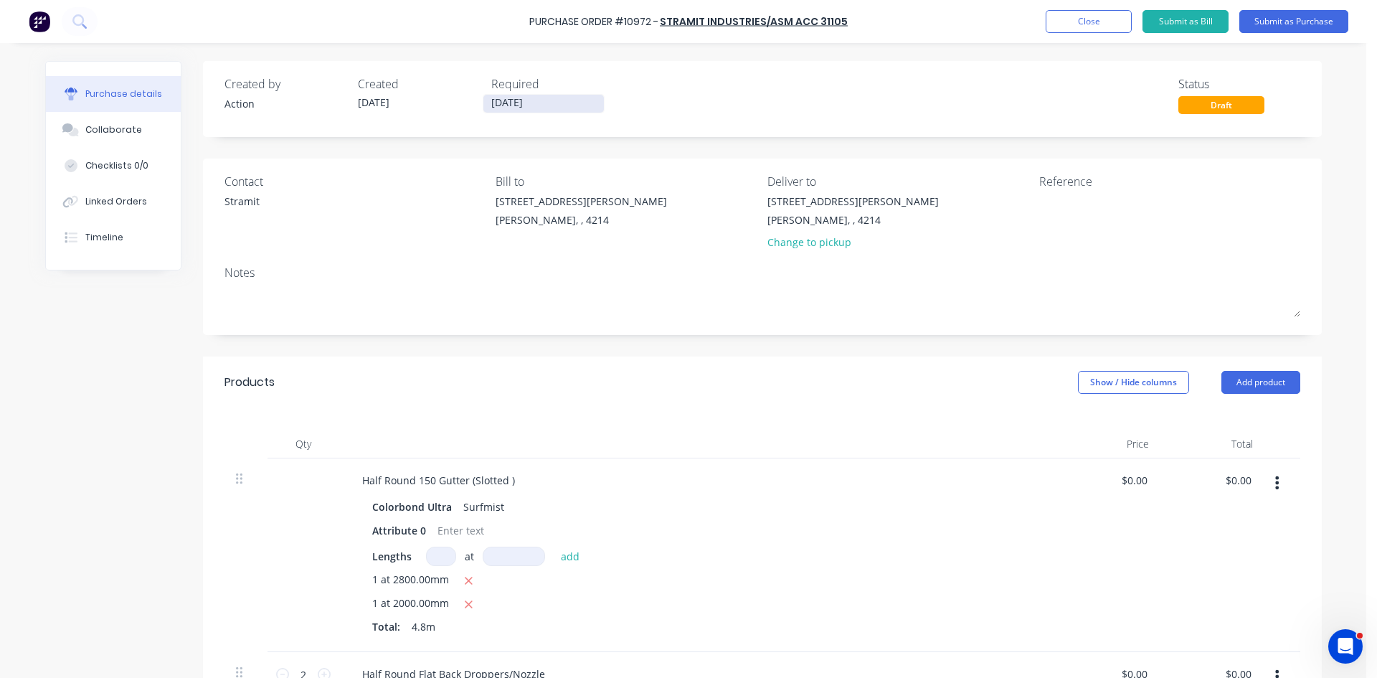
click at [556, 95] on input "[DATE]" at bounding box center [544, 104] width 121 height 18
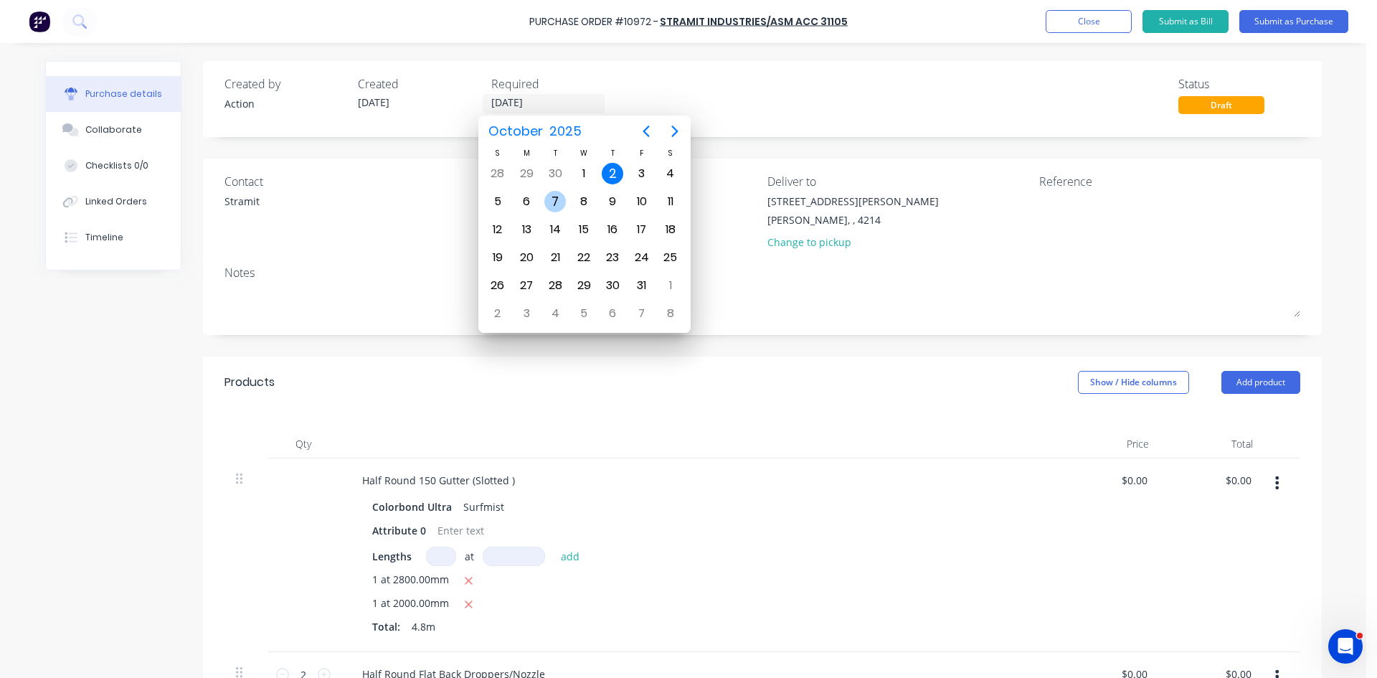
click at [560, 198] on div "7" at bounding box center [555, 202] width 22 height 22
type input "[DATE]"
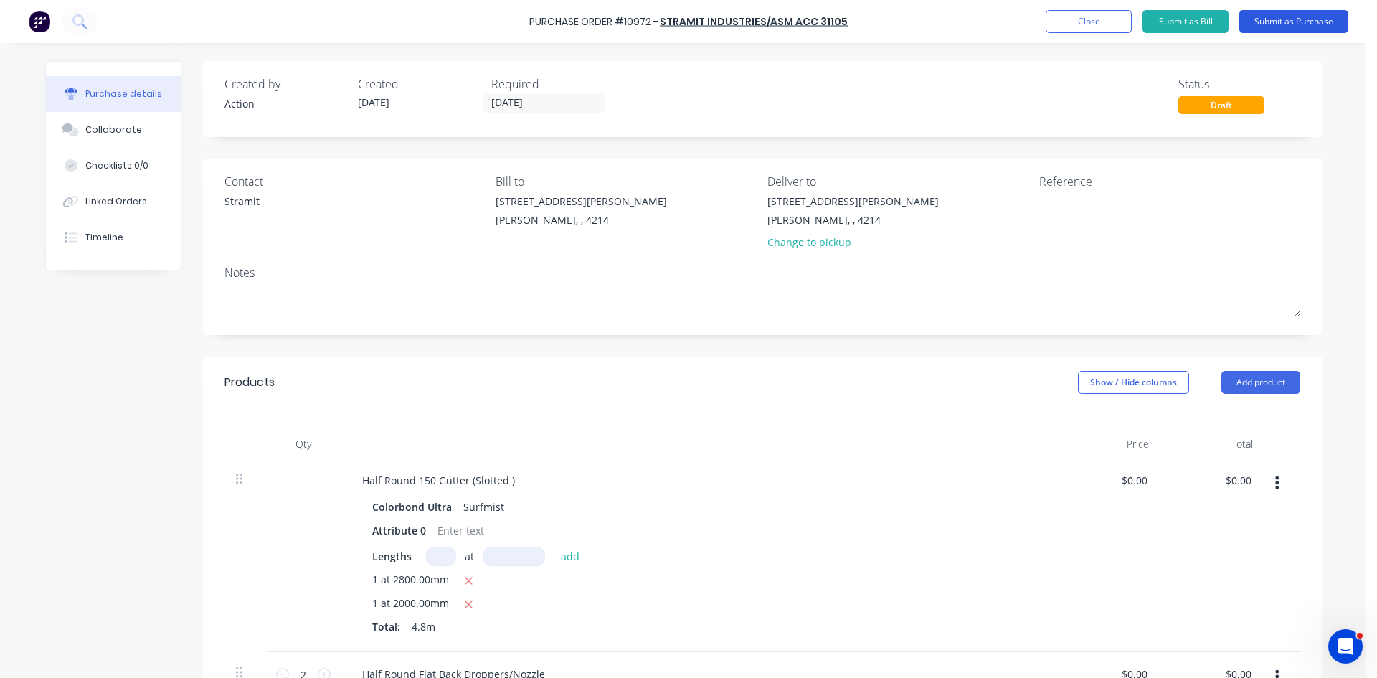
click at [1318, 14] on button "Submit as Purchase" at bounding box center [1294, 21] width 109 height 23
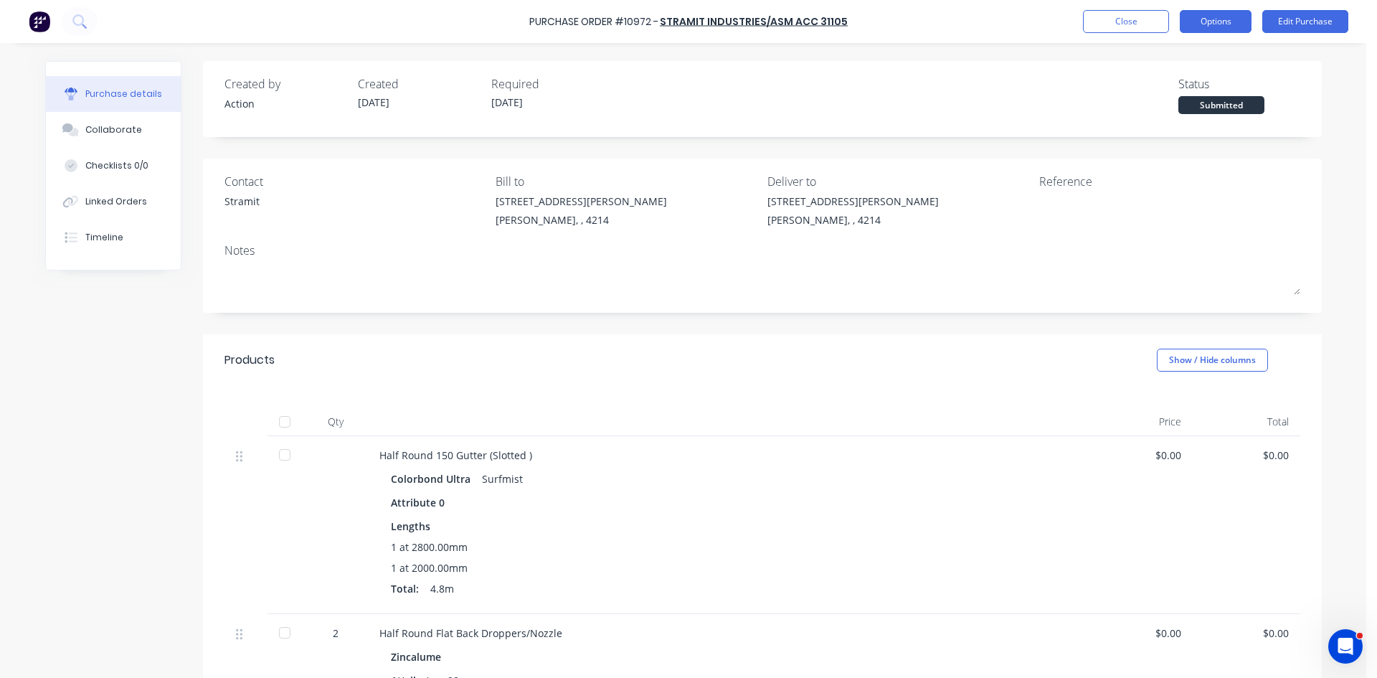
click at [1216, 25] on button "Options" at bounding box center [1216, 21] width 72 height 23
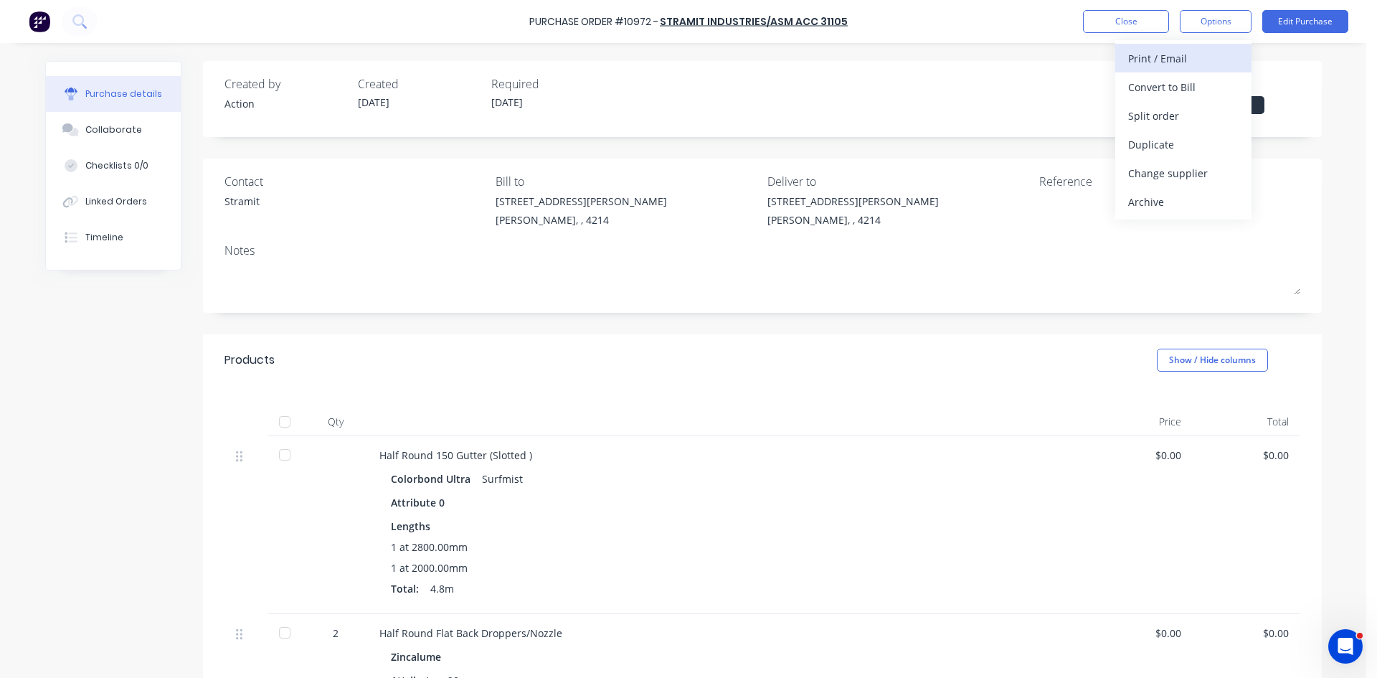
click at [1195, 57] on div "Print / Email" at bounding box center [1183, 58] width 110 height 21
click at [1173, 115] on div "Without pricing" at bounding box center [1183, 115] width 110 height 21
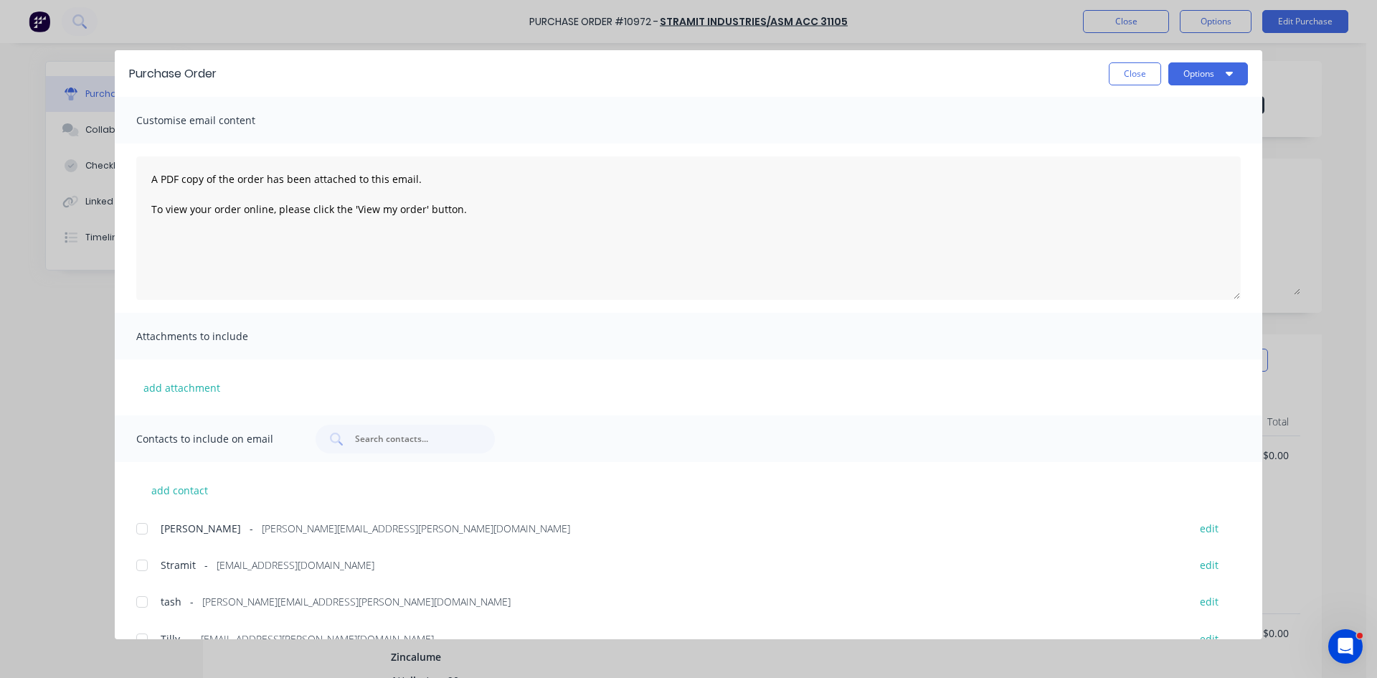
drag, startPoint x: 138, startPoint y: 569, endPoint x: 489, endPoint y: 381, distance: 398.0
click at [139, 567] on div at bounding box center [142, 565] width 29 height 29
click at [1216, 69] on button "Options" at bounding box center [1209, 73] width 80 height 23
click at [1163, 166] on div "Email" at bounding box center [1180, 167] width 110 height 21
click at [1141, 74] on button "Close" at bounding box center [1135, 73] width 52 height 23
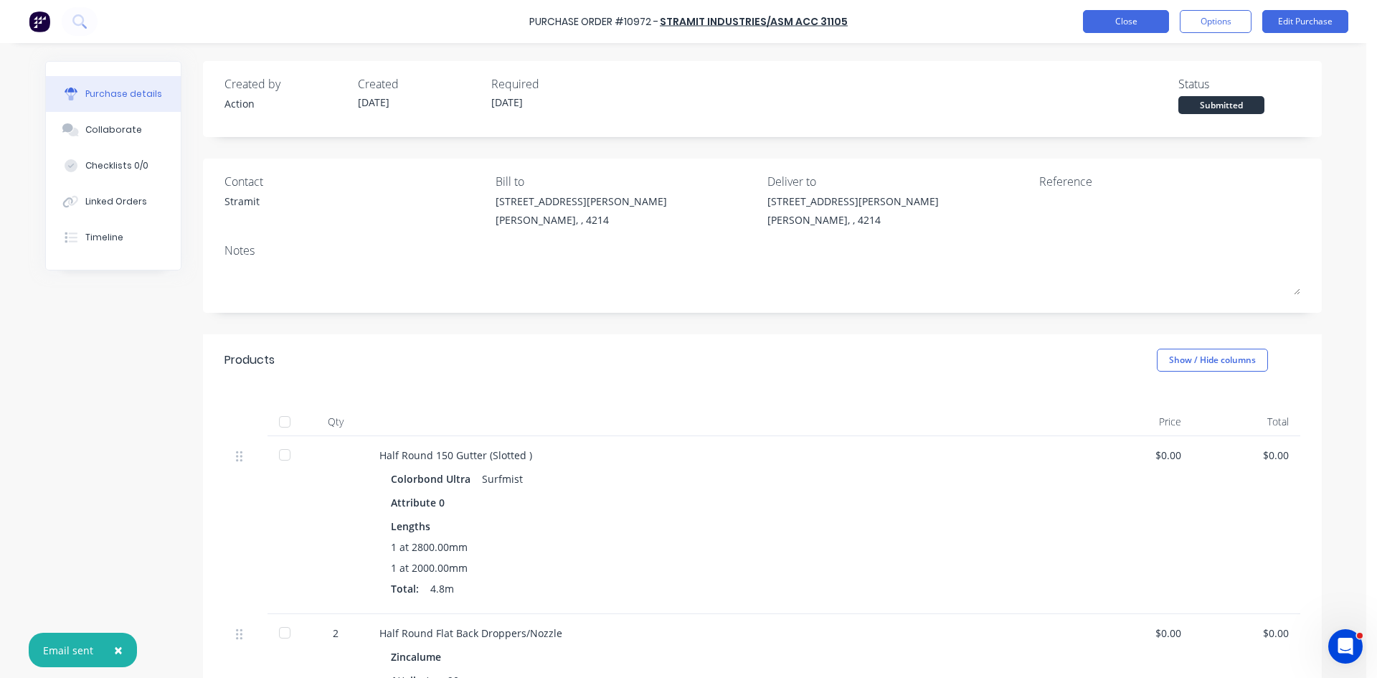
click at [1101, 17] on button "Close" at bounding box center [1126, 21] width 86 height 23
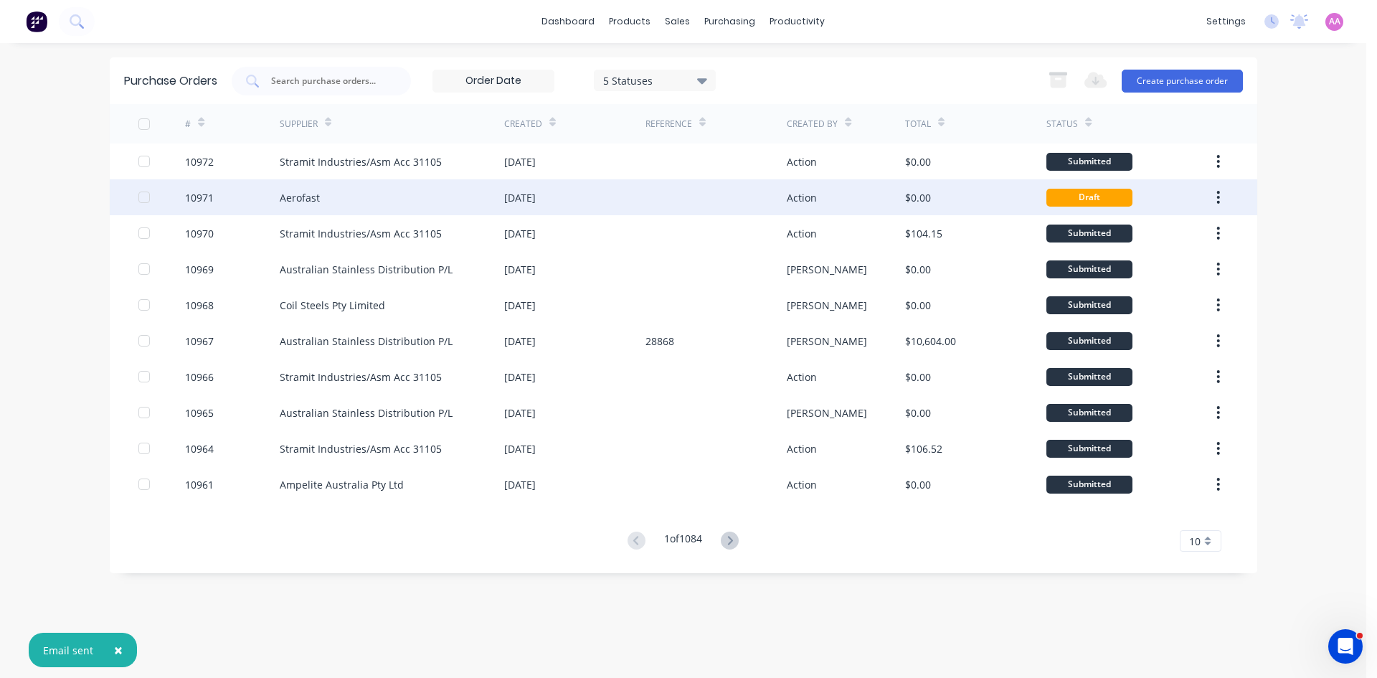
click at [410, 186] on div "Aerofast" at bounding box center [392, 197] width 225 height 36
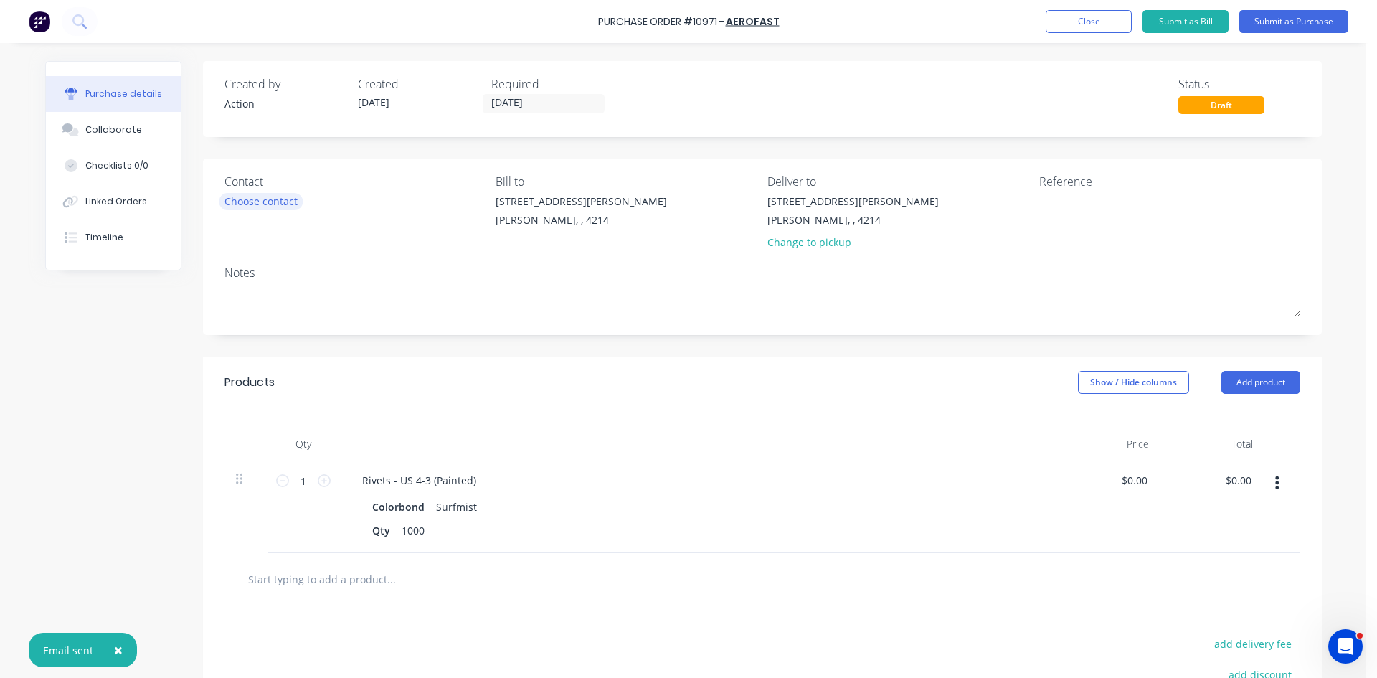
click at [278, 197] on div "Choose contact" at bounding box center [261, 201] width 73 height 15
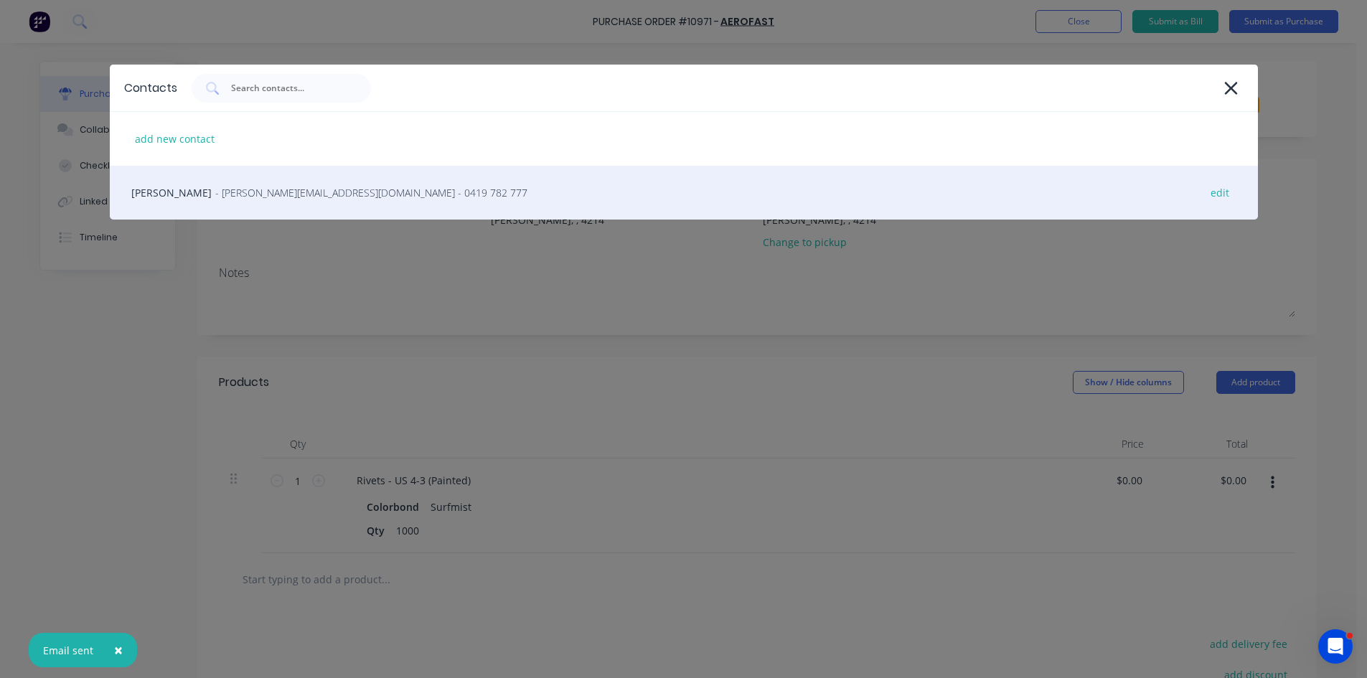
drag, startPoint x: 211, startPoint y: 197, endPoint x: 752, endPoint y: 171, distance: 541.5
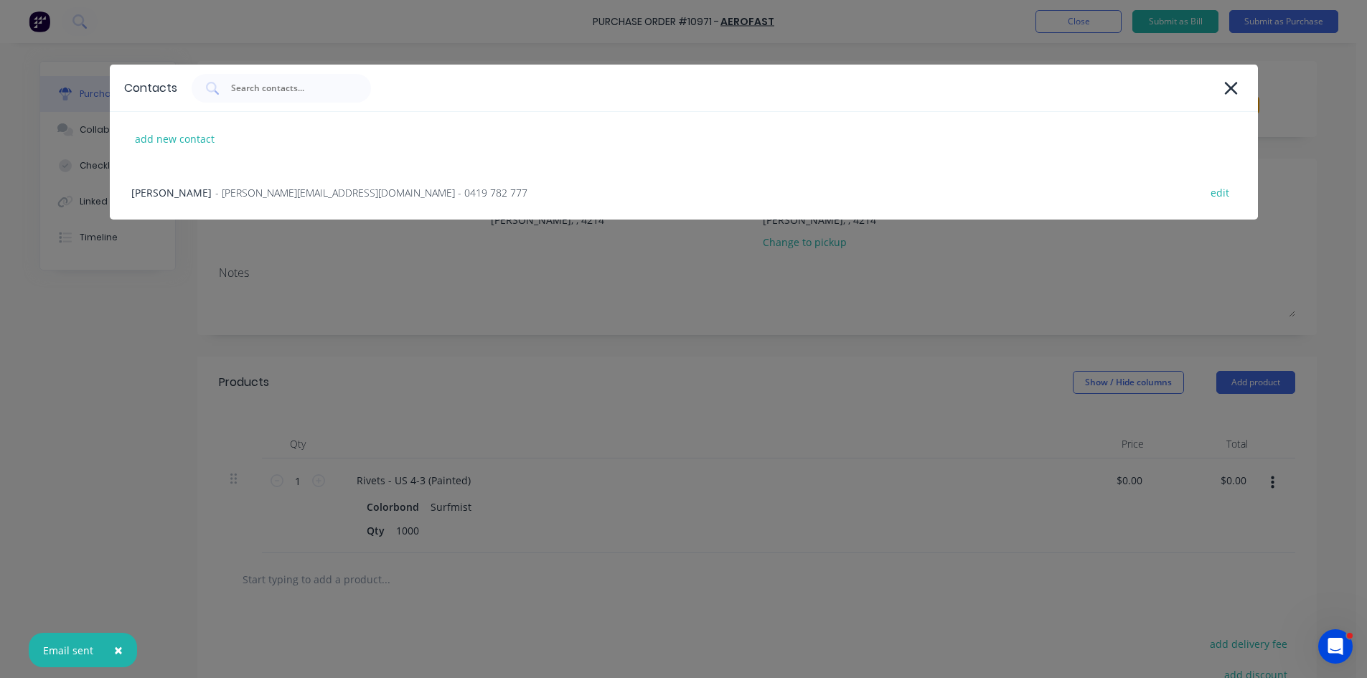
click at [215, 196] on span "- woods@aerofast.com.au - 0419 782 777" at bounding box center [371, 192] width 312 height 15
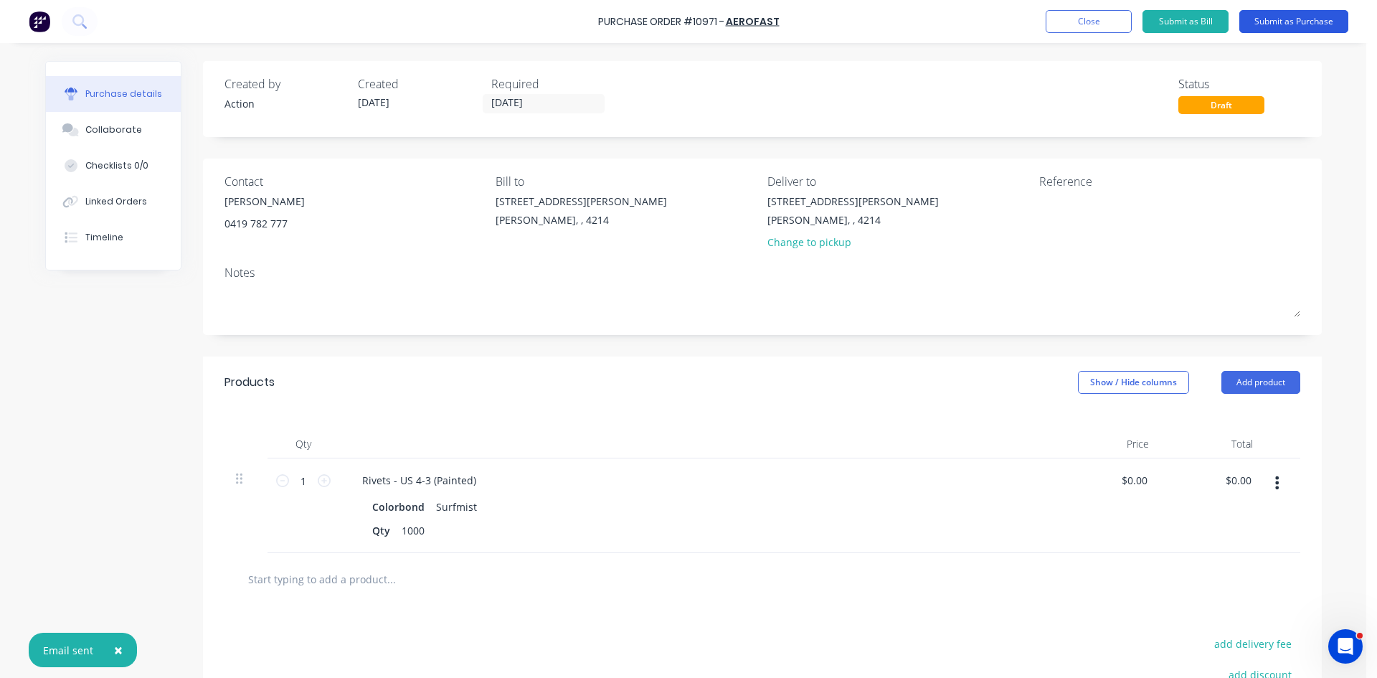
click at [1279, 22] on button "Submit as Purchase" at bounding box center [1294, 21] width 109 height 23
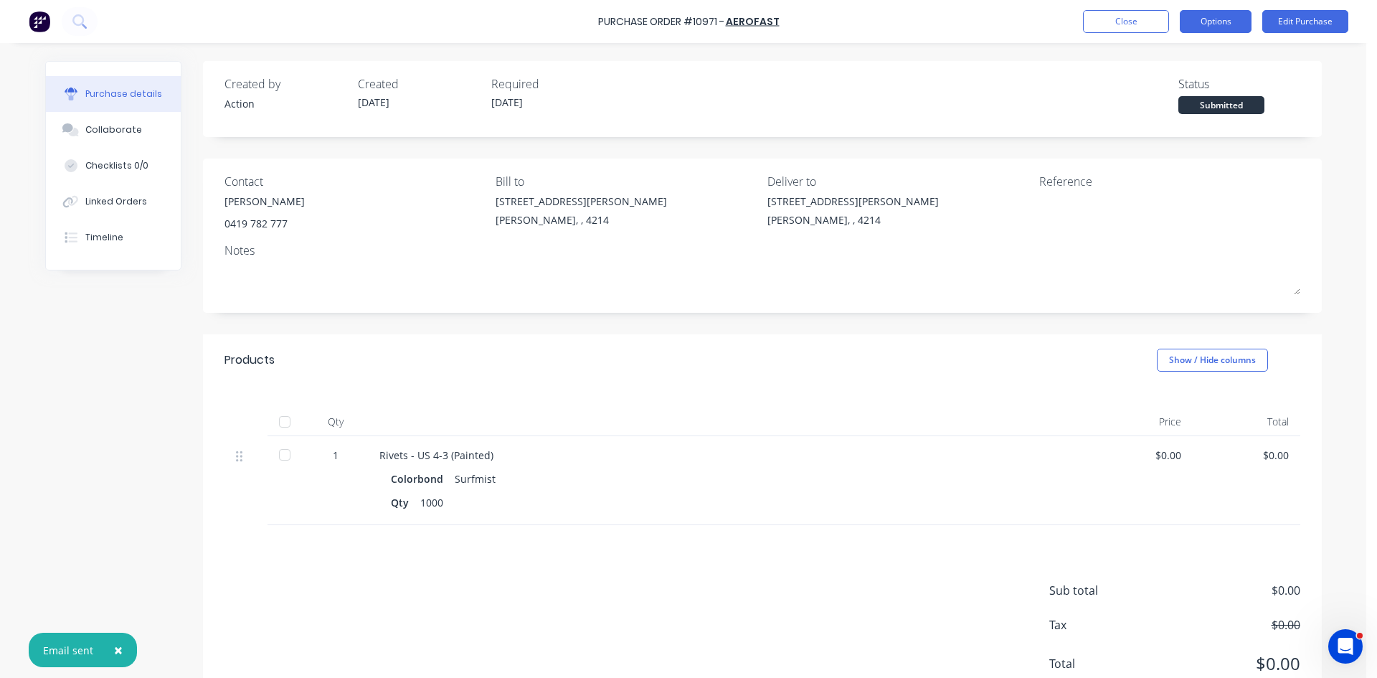
click at [1212, 19] on button "Options" at bounding box center [1216, 21] width 72 height 23
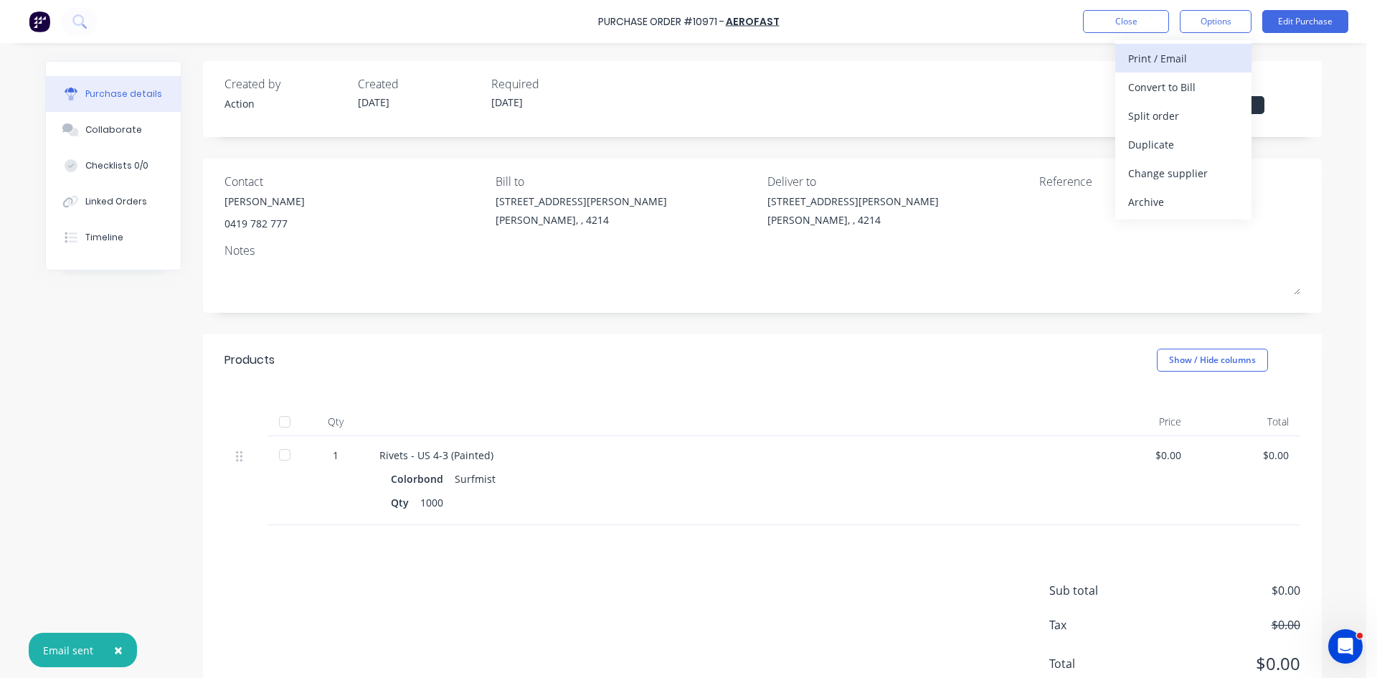
click at [1188, 62] on div "Print / Email" at bounding box center [1183, 58] width 110 height 21
click at [1174, 117] on div "Without pricing" at bounding box center [1183, 115] width 110 height 21
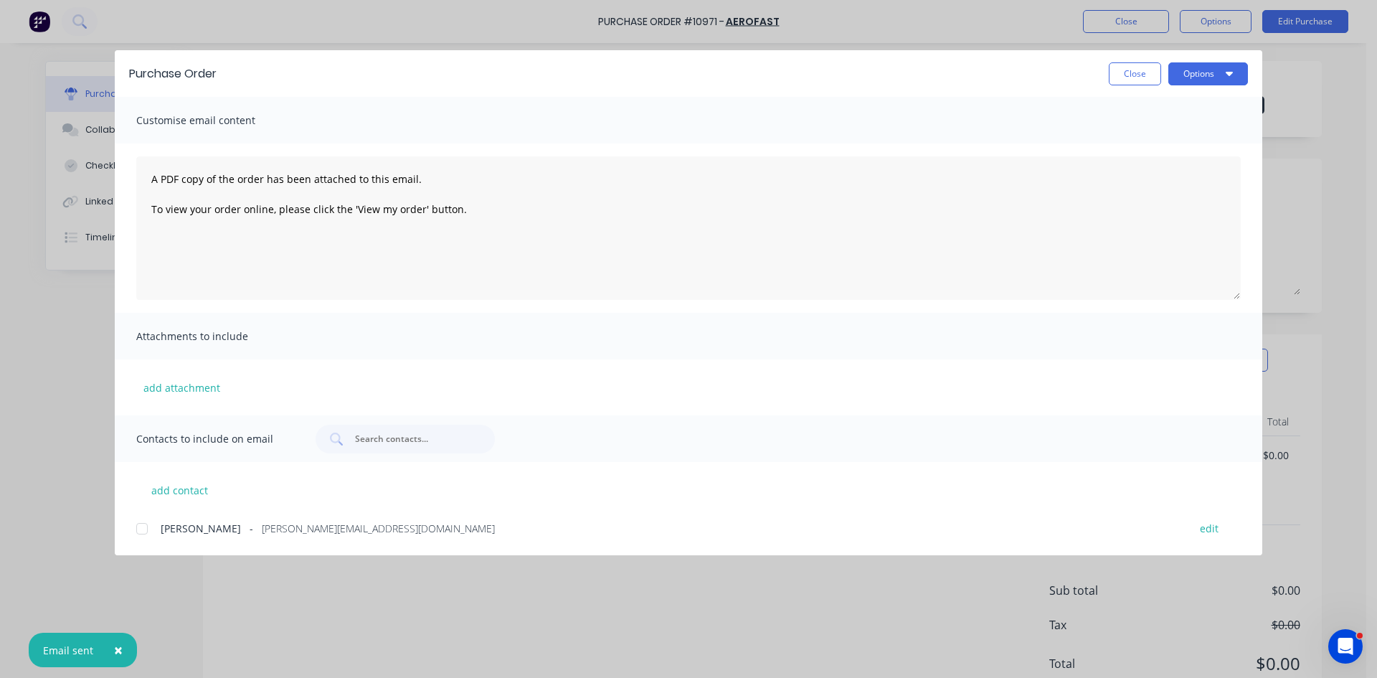
drag, startPoint x: 135, startPoint y: 526, endPoint x: 468, endPoint y: 462, distance: 338.9
click at [137, 525] on div at bounding box center [142, 528] width 29 height 29
click at [1205, 60] on div "Purchase Order Close Options" at bounding box center [689, 73] width 1148 height 47
click at [1205, 67] on button "Options" at bounding box center [1209, 73] width 80 height 23
click at [1177, 160] on div "Email" at bounding box center [1180, 167] width 110 height 21
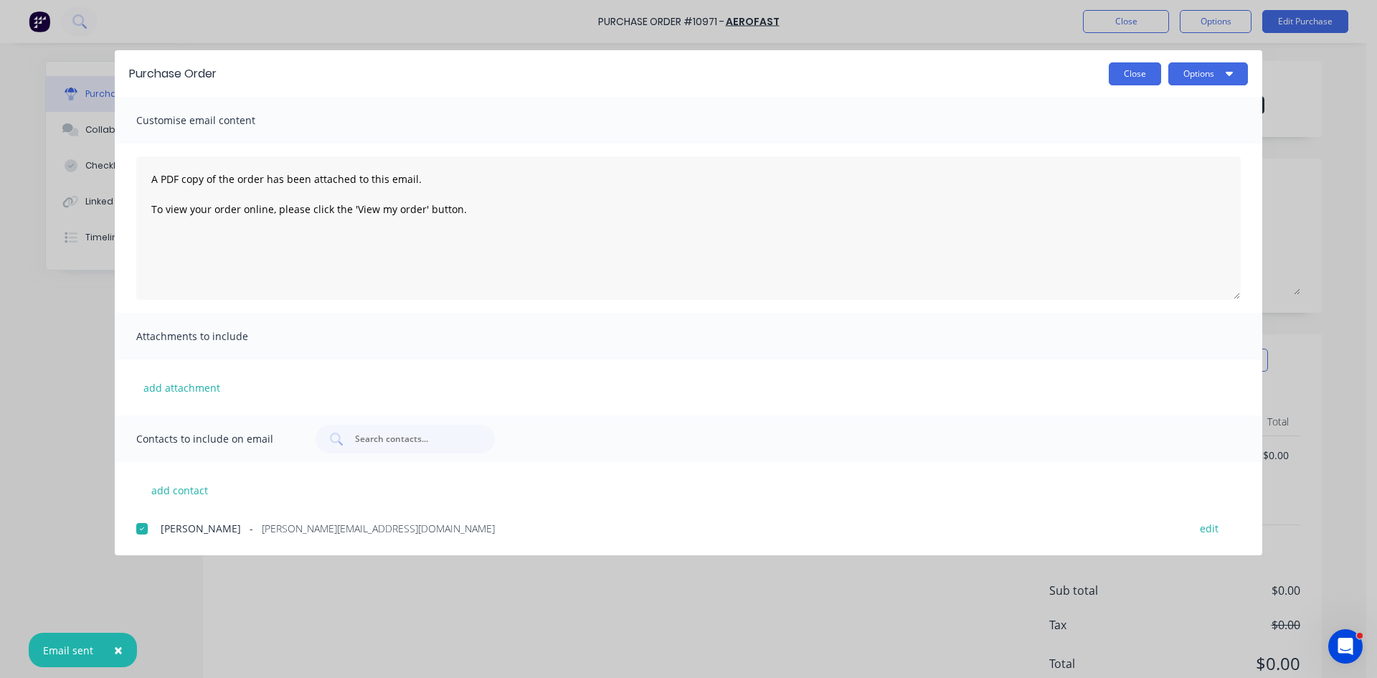
click at [1128, 82] on button "Close" at bounding box center [1135, 73] width 52 height 23
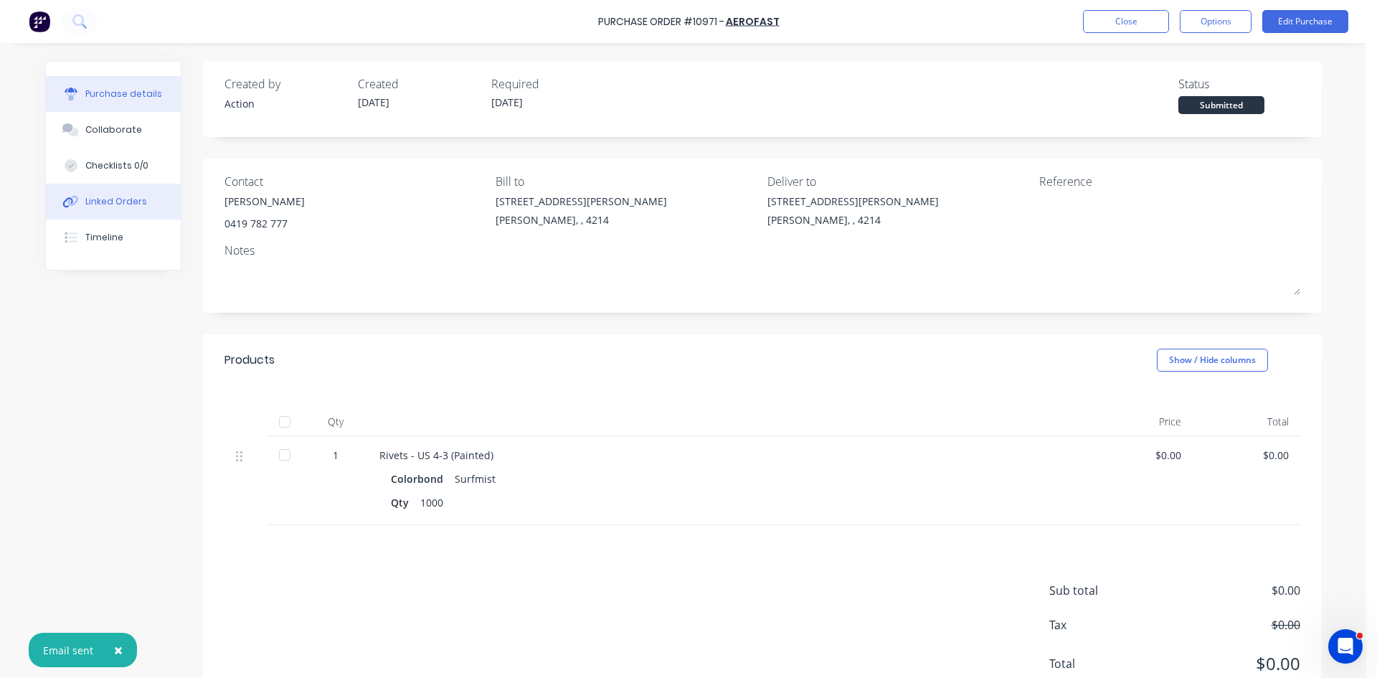
click at [113, 199] on div "Linked Orders" at bounding box center [116, 201] width 62 height 13
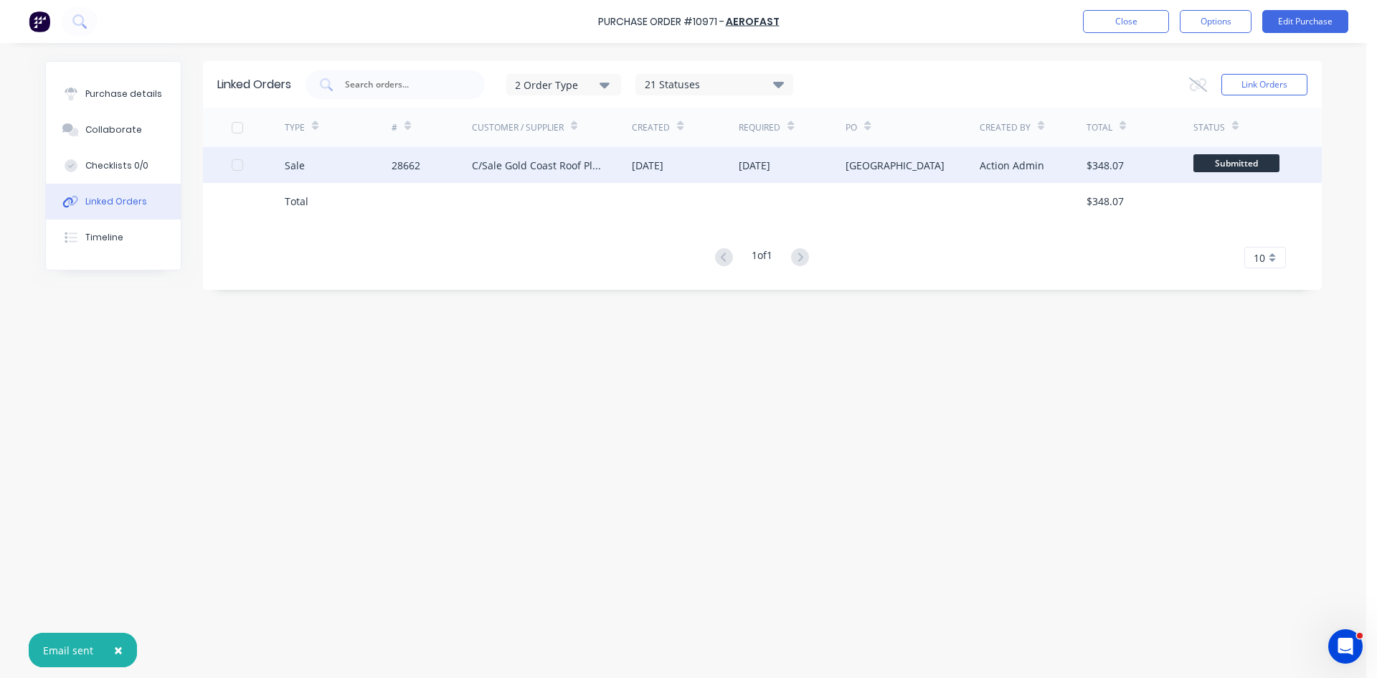
click at [423, 174] on div "28662" at bounding box center [432, 165] width 80 height 36
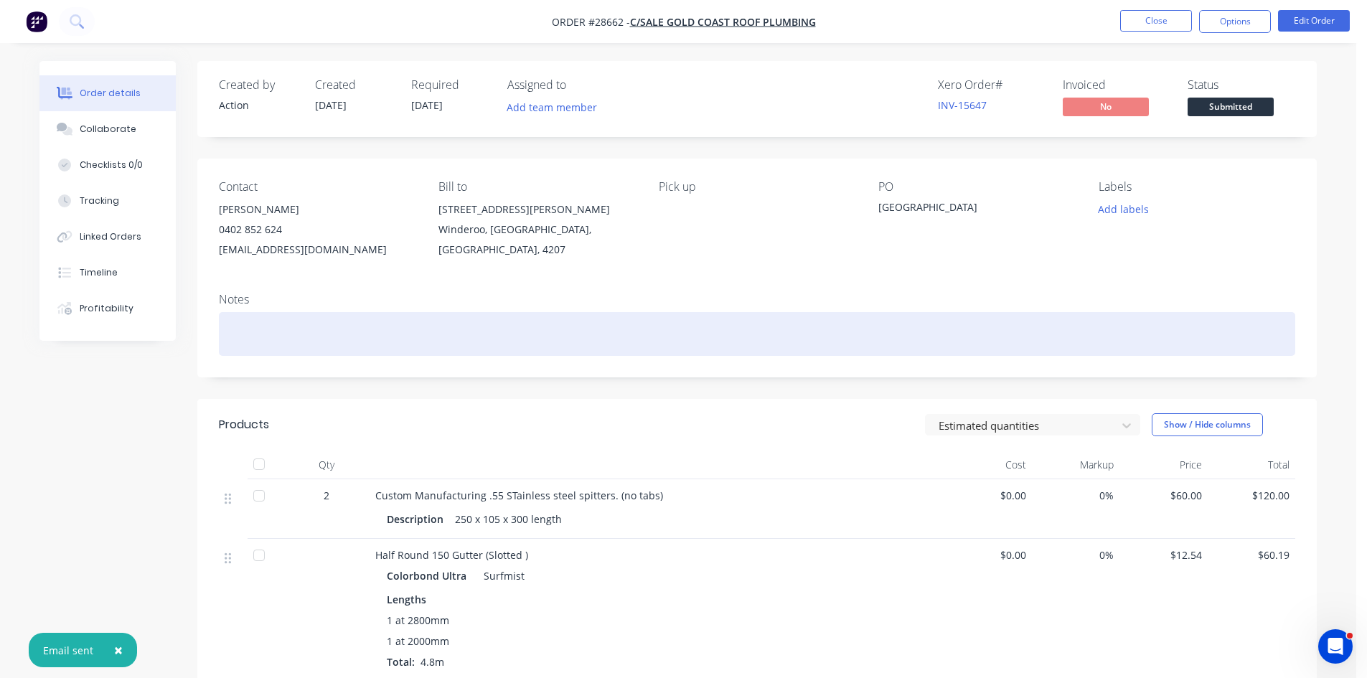
click at [296, 331] on div "Order details Collaborate Checklists 0/0 Tracking Linked Orders Timeline Profit…" at bounding box center [678, 656] width 1356 height 1312
click at [296, 332] on div at bounding box center [757, 334] width 1076 height 44
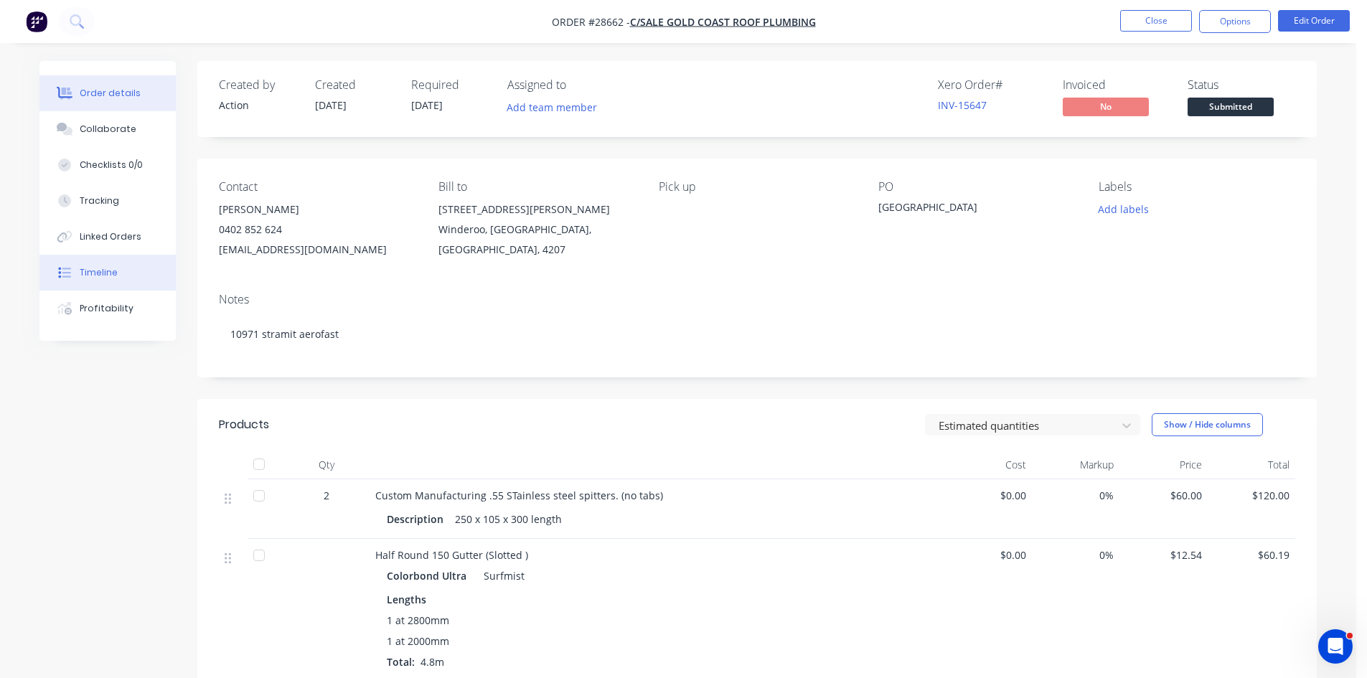
click at [110, 279] on button "Timeline" at bounding box center [107, 273] width 136 height 36
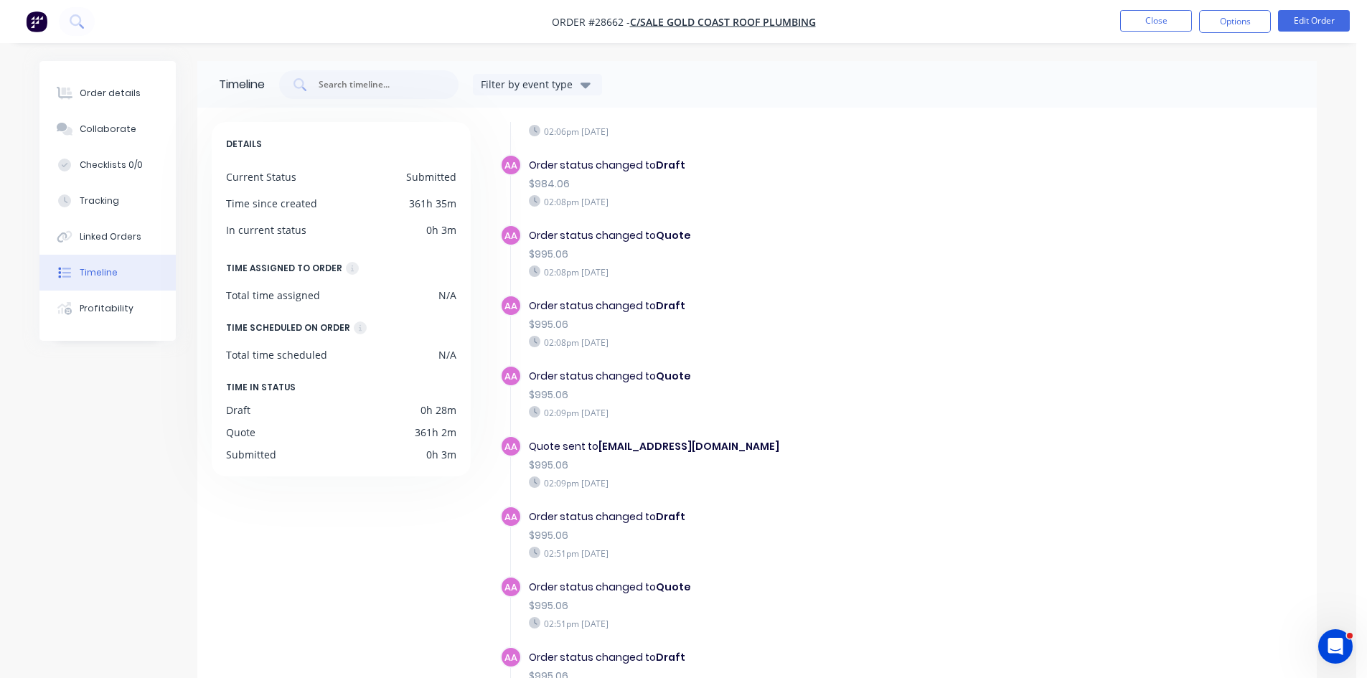
scroll to position [161, 0]
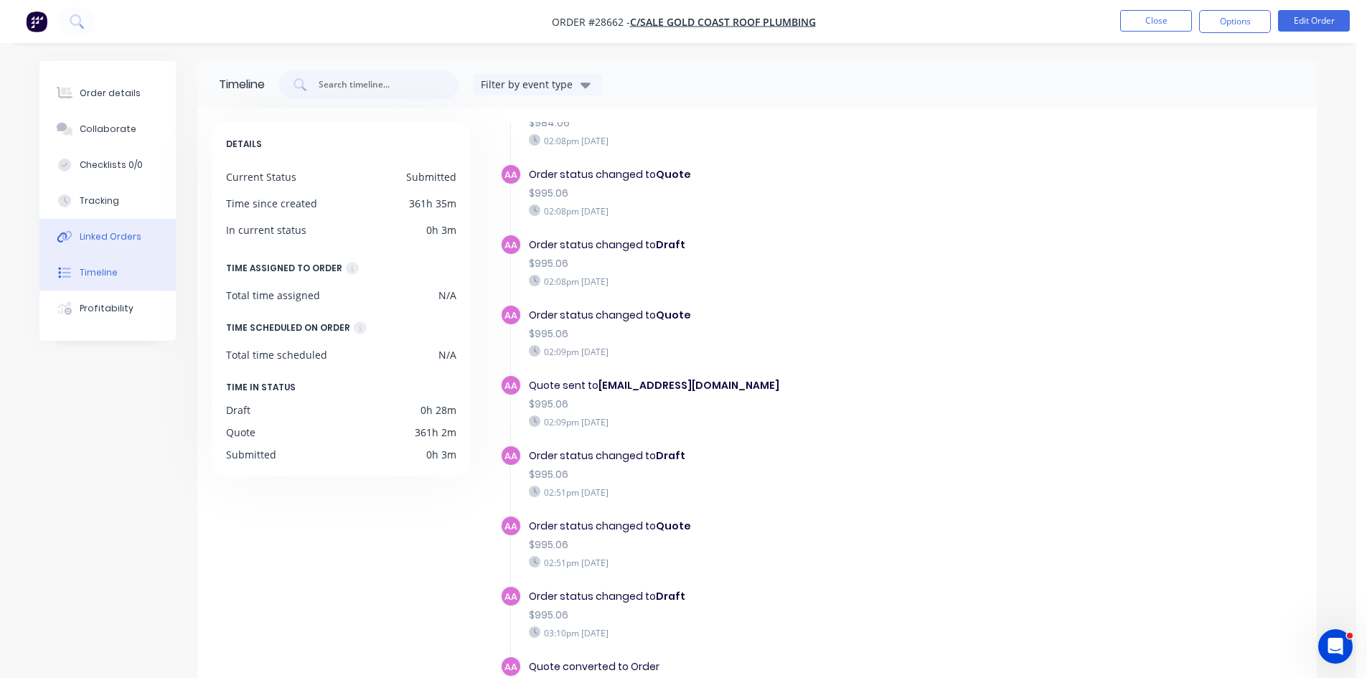
click at [110, 228] on button "Linked Orders" at bounding box center [107, 237] width 136 height 36
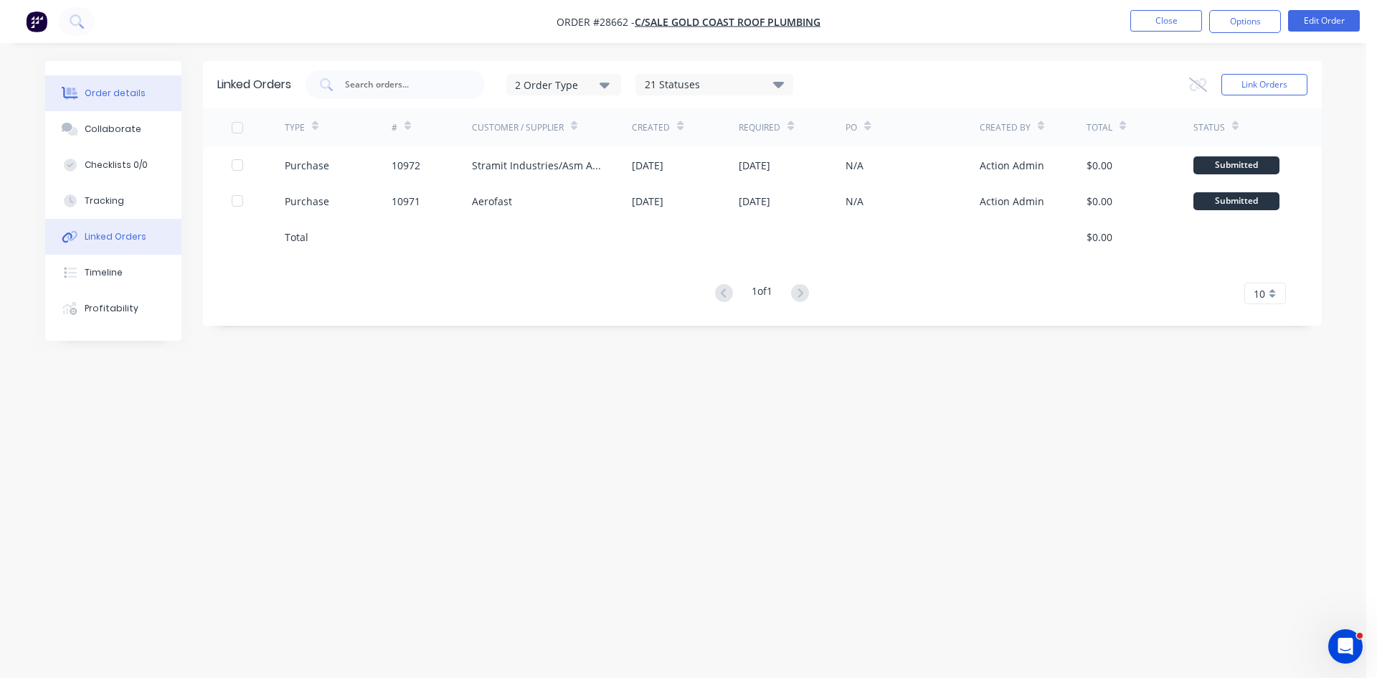
click at [108, 97] on div "Order details" at bounding box center [115, 93] width 61 height 13
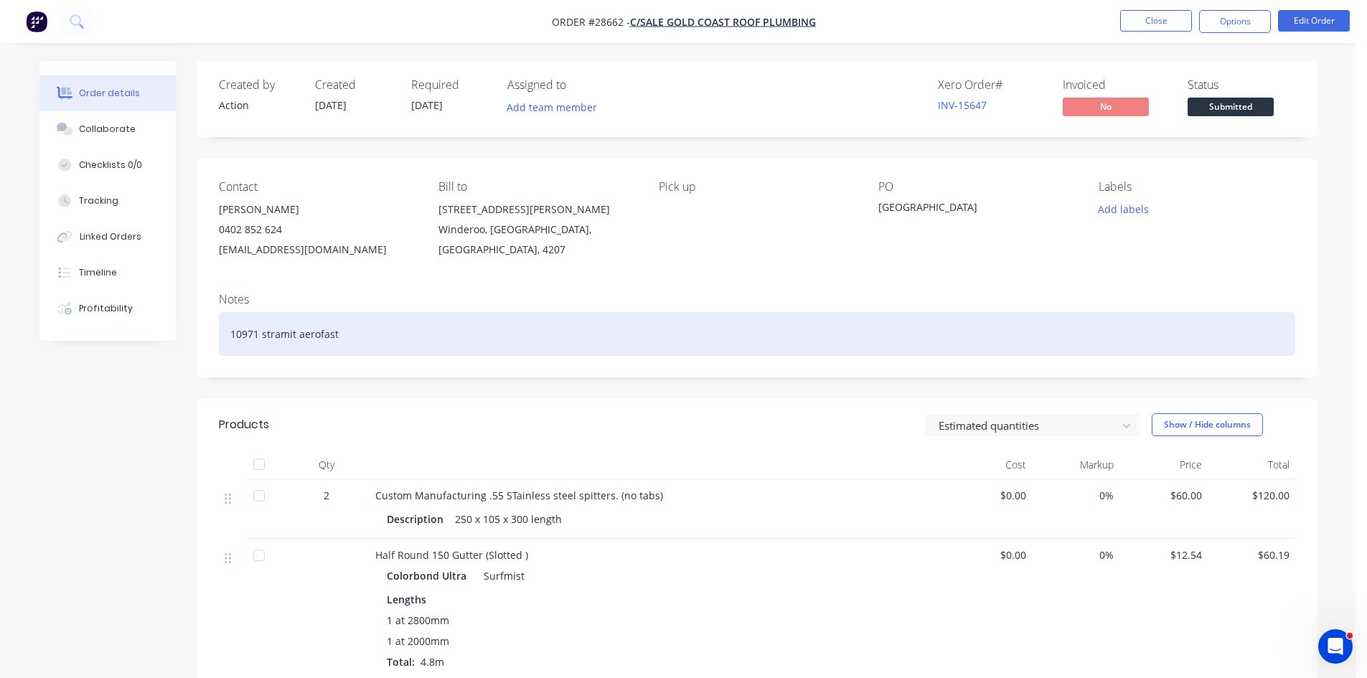
click at [418, 339] on div "10971 stramit aerofast" at bounding box center [757, 334] width 1076 height 44
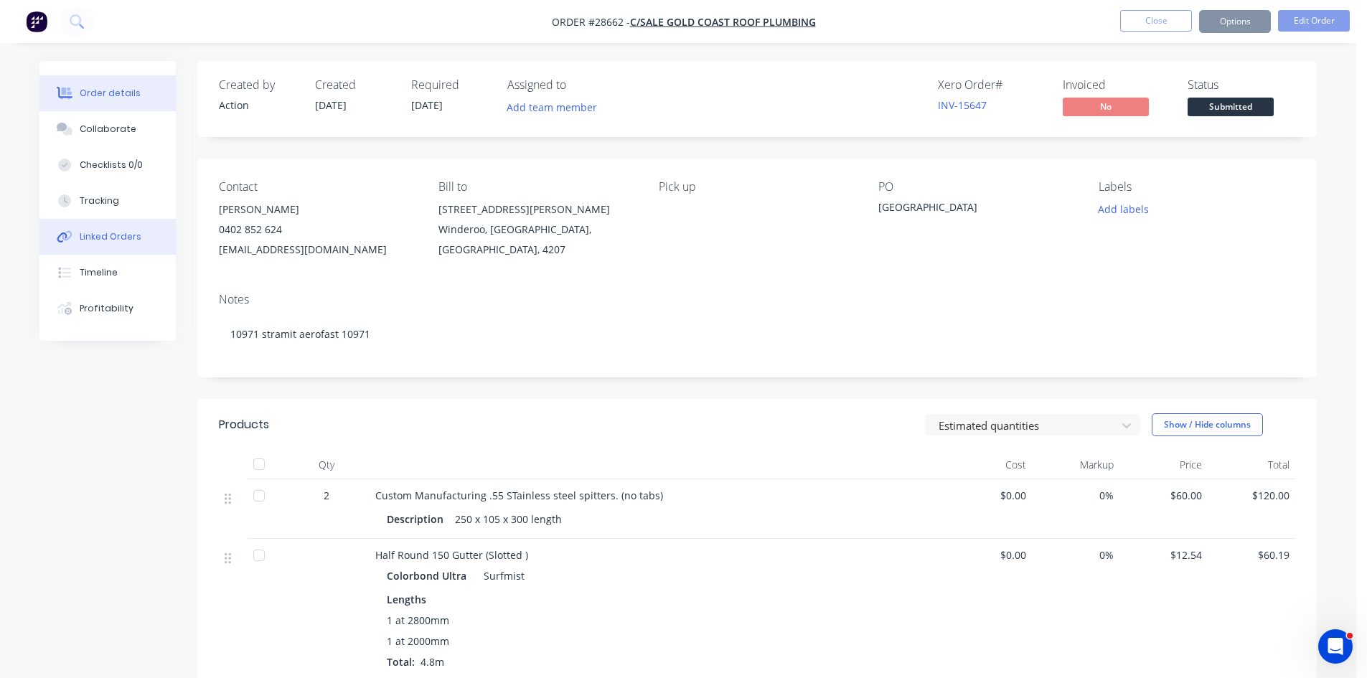
click at [119, 242] on div "Linked Orders" at bounding box center [111, 236] width 62 height 13
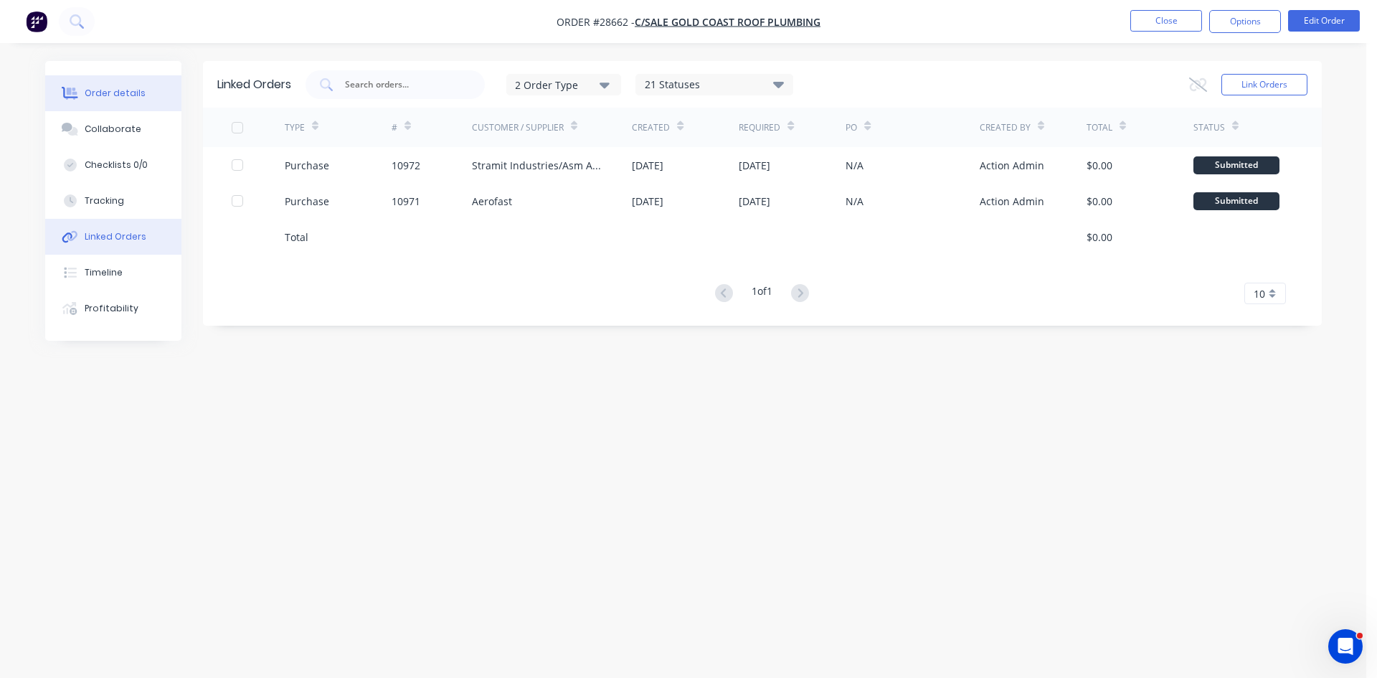
click at [95, 94] on div "Order details" at bounding box center [115, 93] width 61 height 13
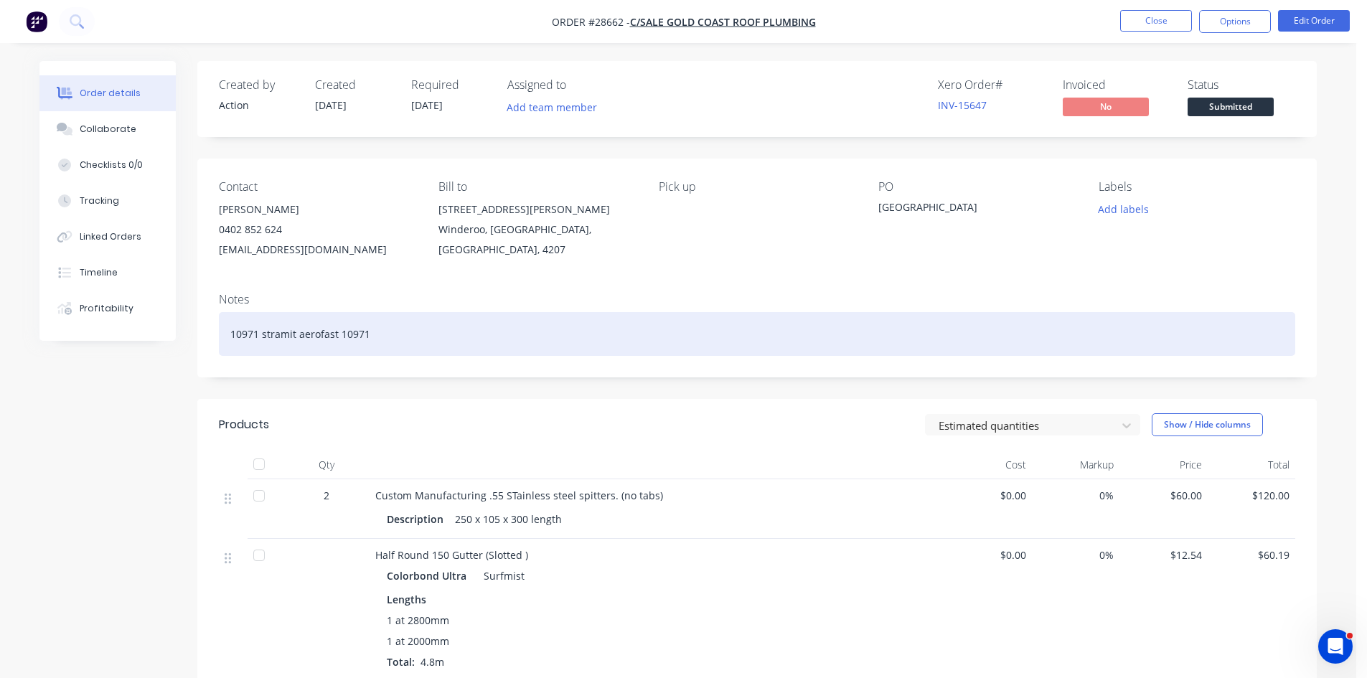
drag, startPoint x: 260, startPoint y: 334, endPoint x: 311, endPoint y: 346, distance: 52.4
click at [260, 334] on div "10971 stramit aerofast 10971" at bounding box center [757, 334] width 1076 height 44
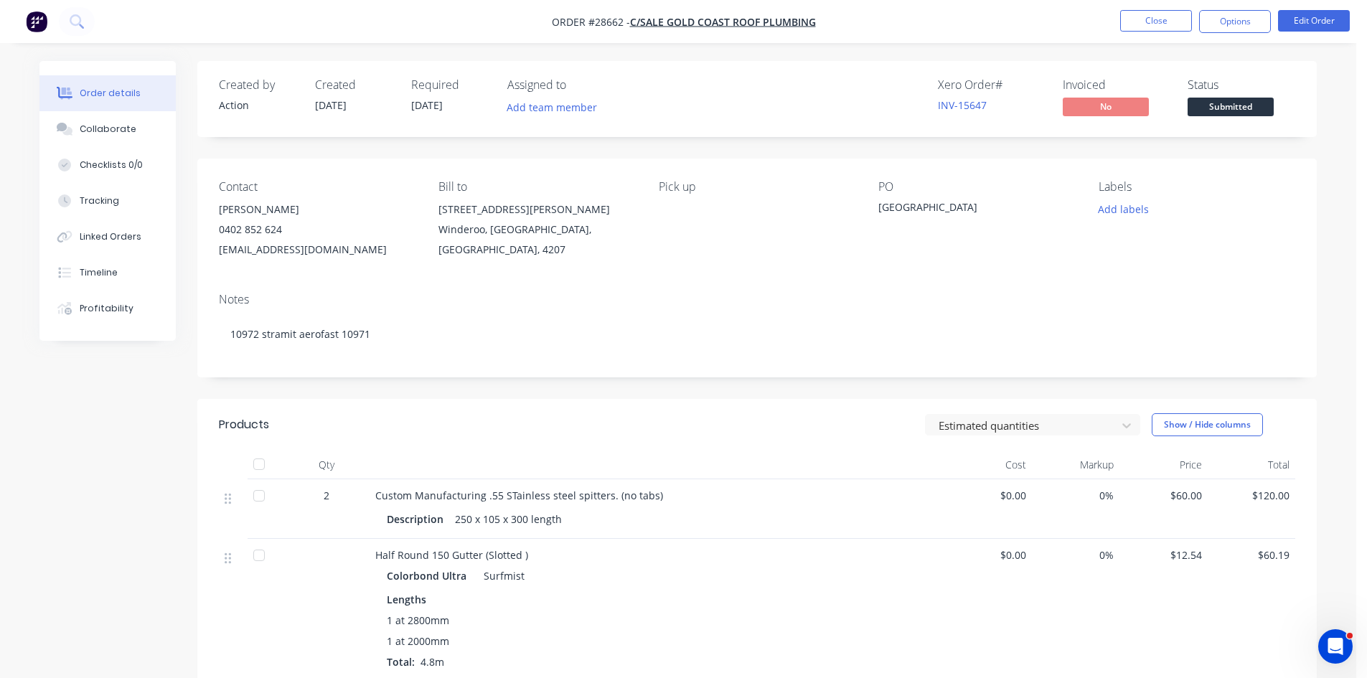
click at [435, 102] on span "17/09/25" at bounding box center [427, 105] width 32 height 14
click at [1298, 18] on button "Edit Order" at bounding box center [1314, 21] width 72 height 22
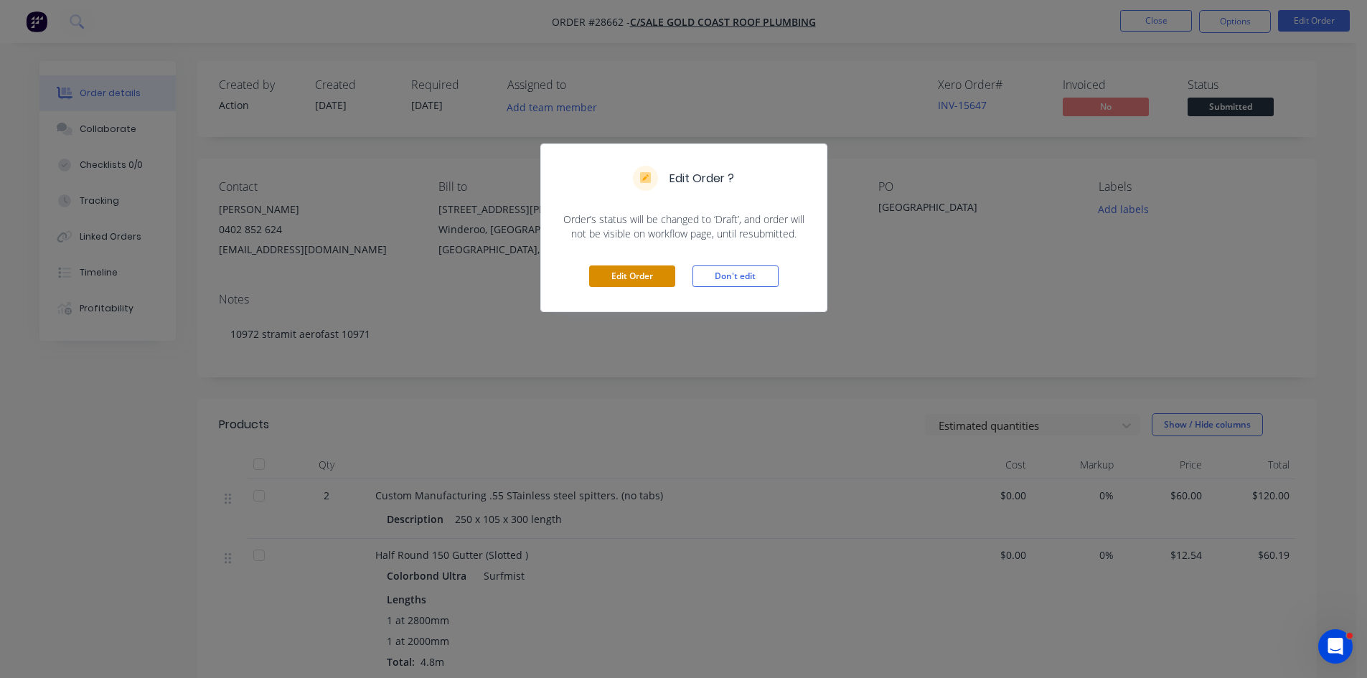
click at [628, 273] on button "Edit Order" at bounding box center [632, 276] width 86 height 22
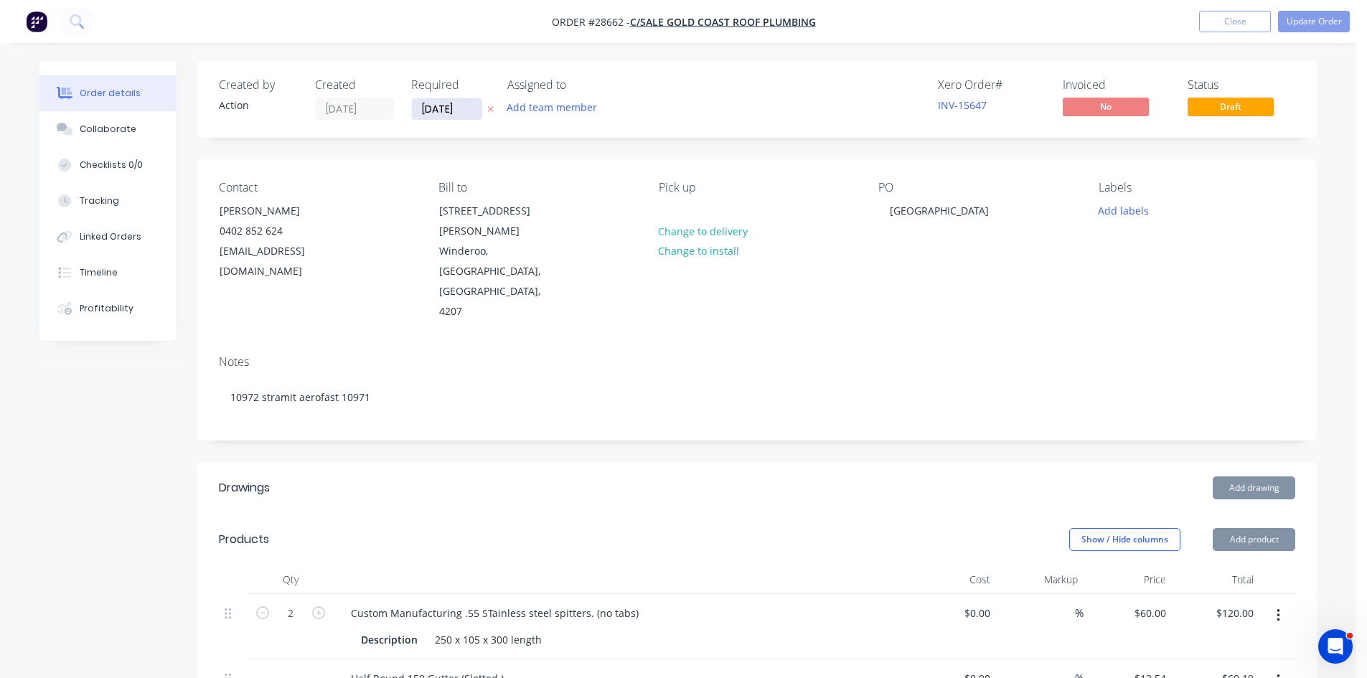
click at [448, 103] on input "17/09/25" at bounding box center [447, 109] width 70 height 22
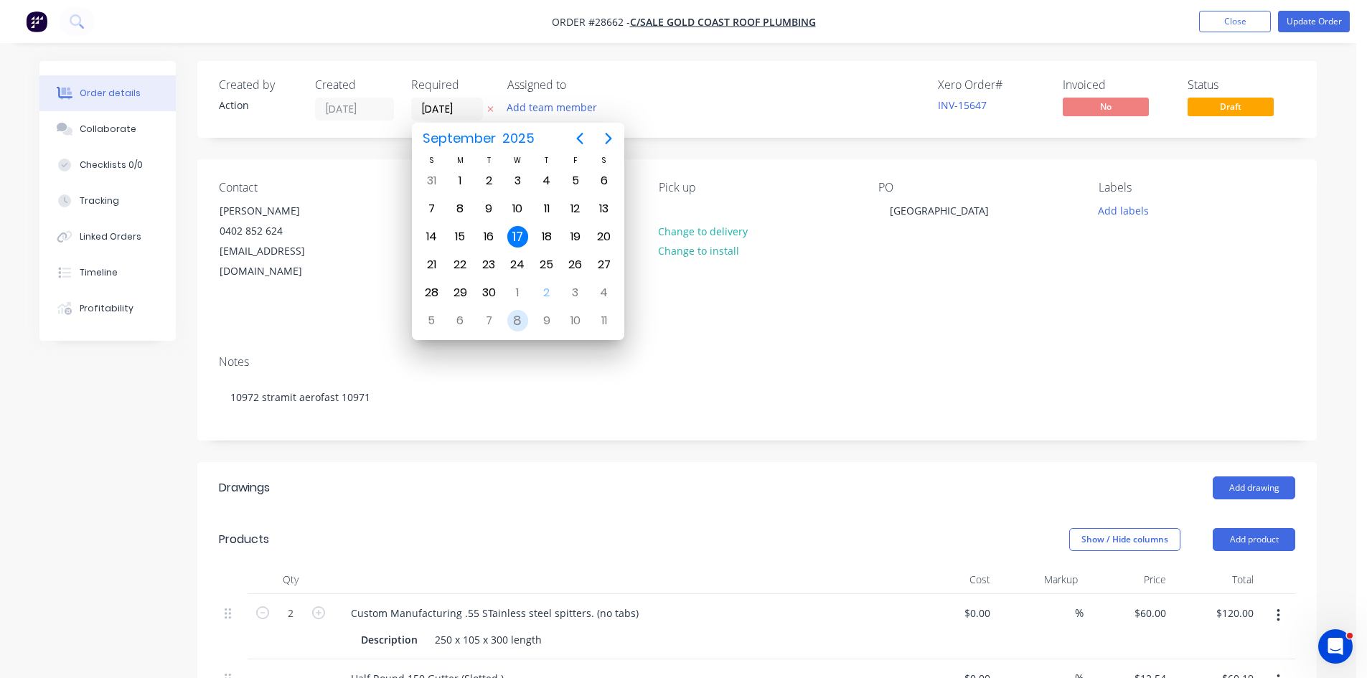
click at [524, 324] on div "8" at bounding box center [518, 321] width 22 height 22
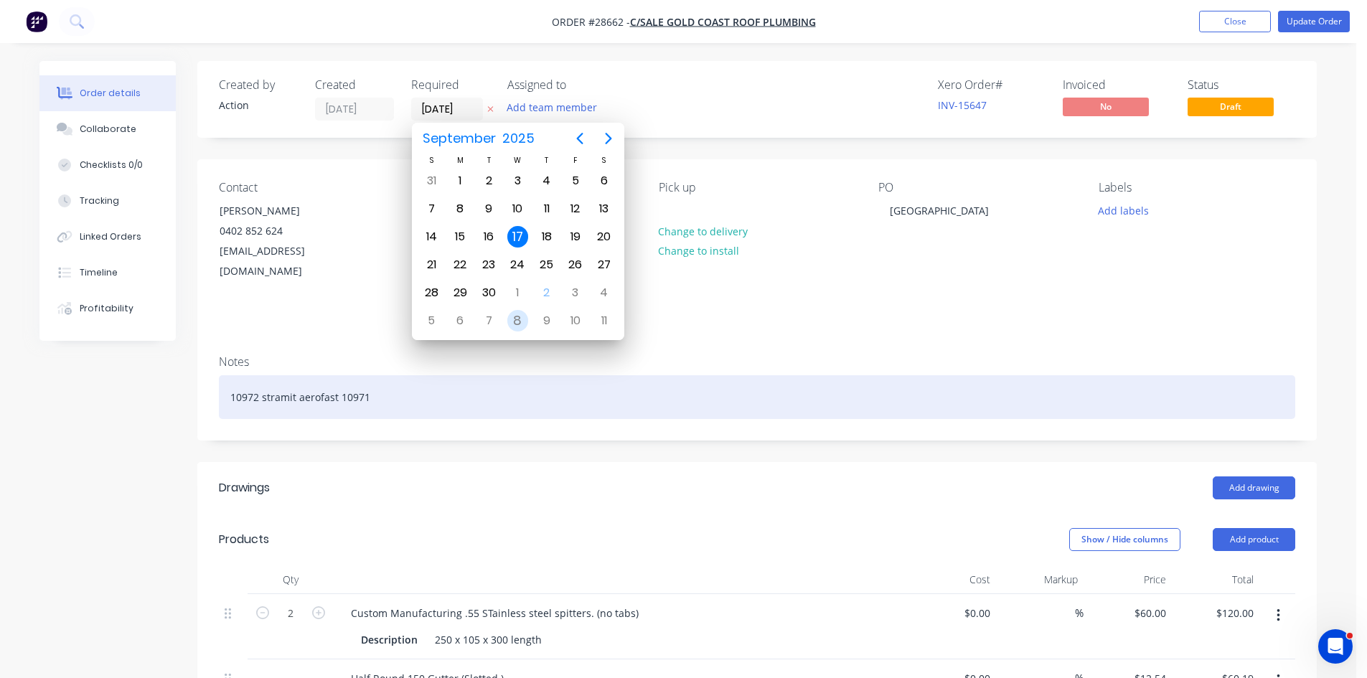
type input "08/10/25"
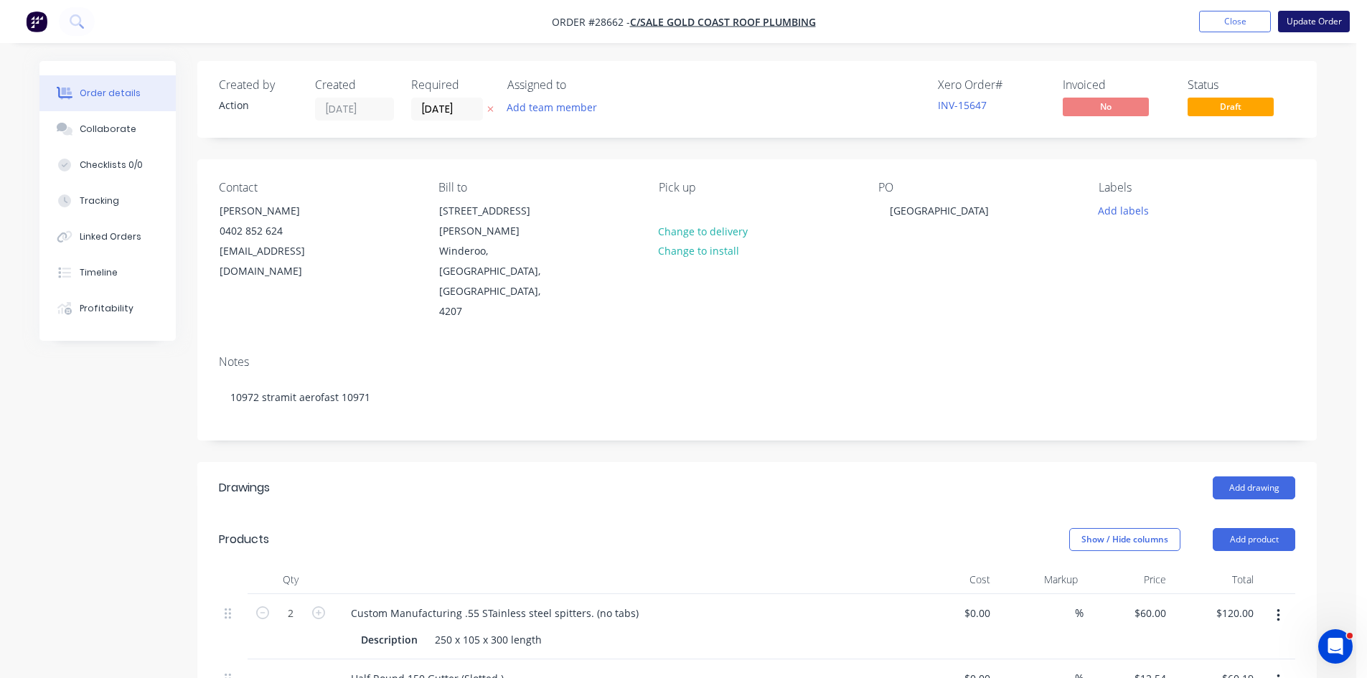
click at [1315, 17] on button "Update Order" at bounding box center [1314, 22] width 72 height 22
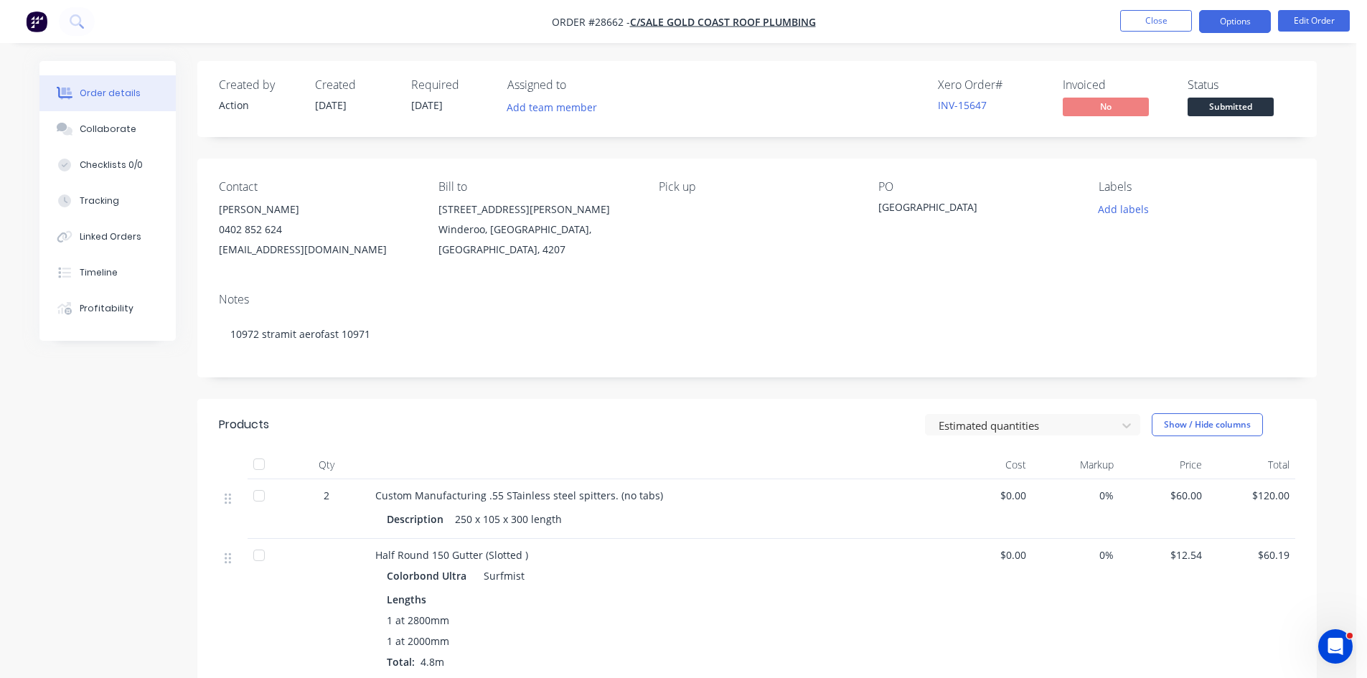
click at [1217, 18] on button "Options" at bounding box center [1235, 21] width 72 height 23
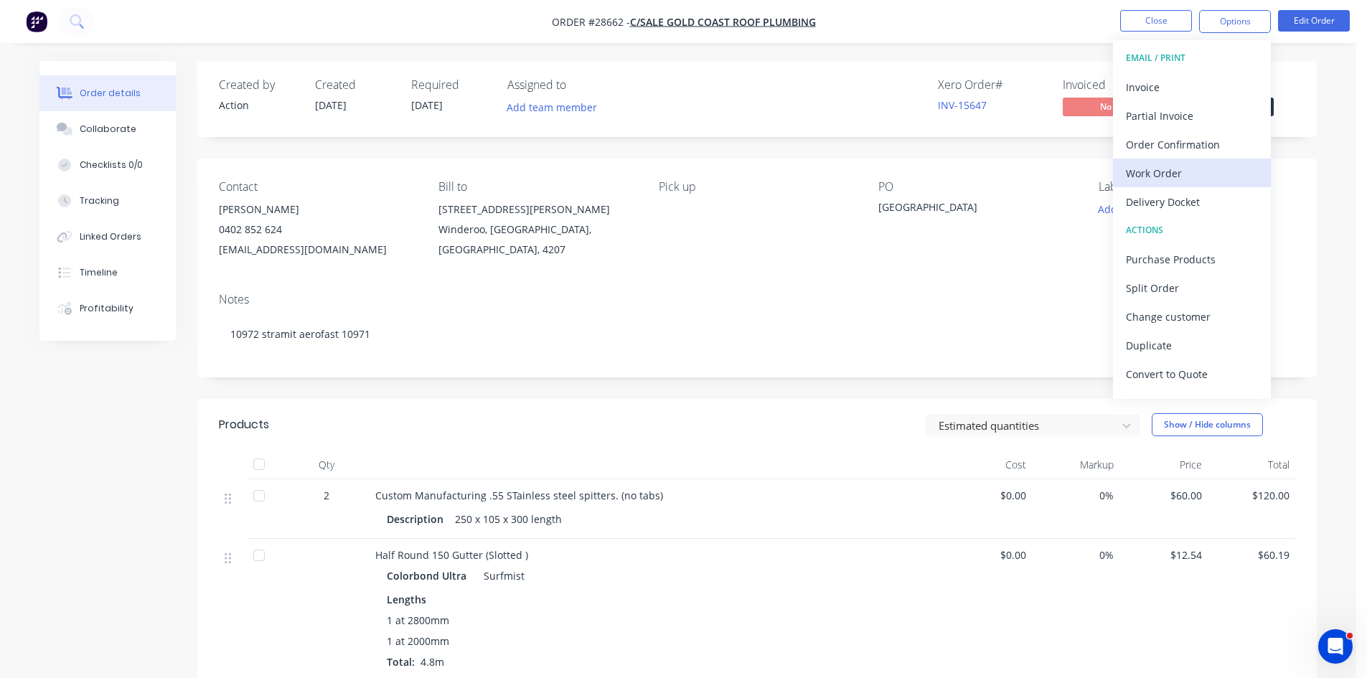
click at [1153, 178] on div "Work Order" at bounding box center [1192, 173] width 132 height 21
click at [1159, 147] on div "Without pricing" at bounding box center [1192, 144] width 132 height 21
click at [1174, 16] on button "Close" at bounding box center [1156, 21] width 72 height 22
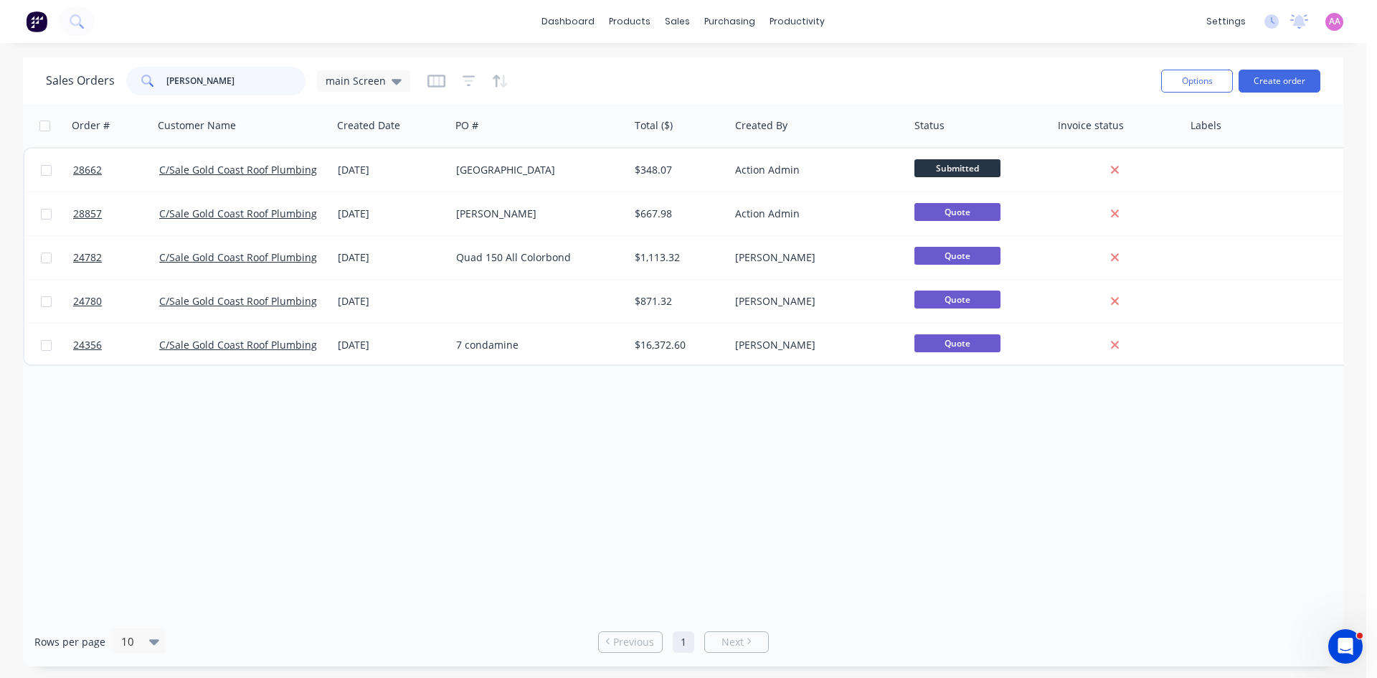
drag, startPoint x: 242, startPoint y: 85, endPoint x: 28, endPoint y: 85, distance: 213.8
click at [28, 85] on div "Sales Orders james baxter main Screen Options Create order" at bounding box center [683, 80] width 1321 height 47
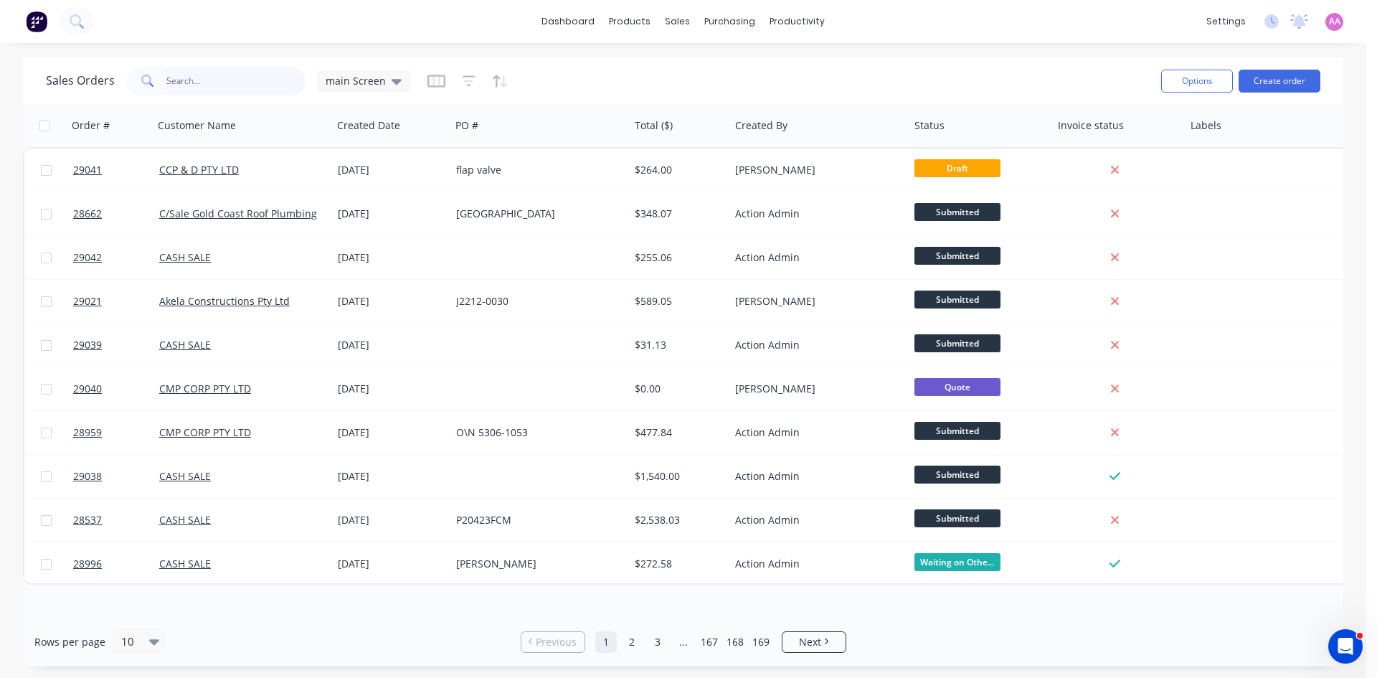
click at [229, 77] on input "text" at bounding box center [236, 81] width 140 height 29
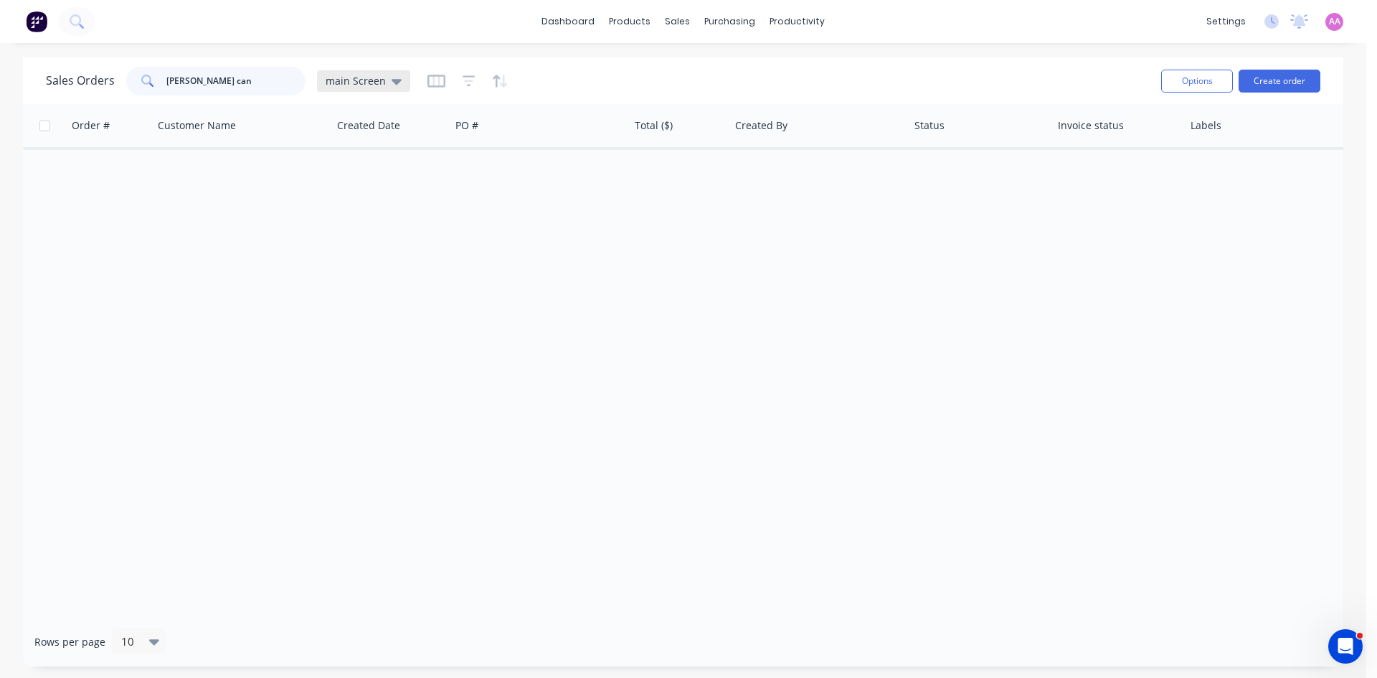
type input "brodie can"
click at [344, 77] on span "main Screen" at bounding box center [356, 80] width 60 height 15
click at [388, 293] on button "archived" at bounding box center [403, 289] width 164 height 16
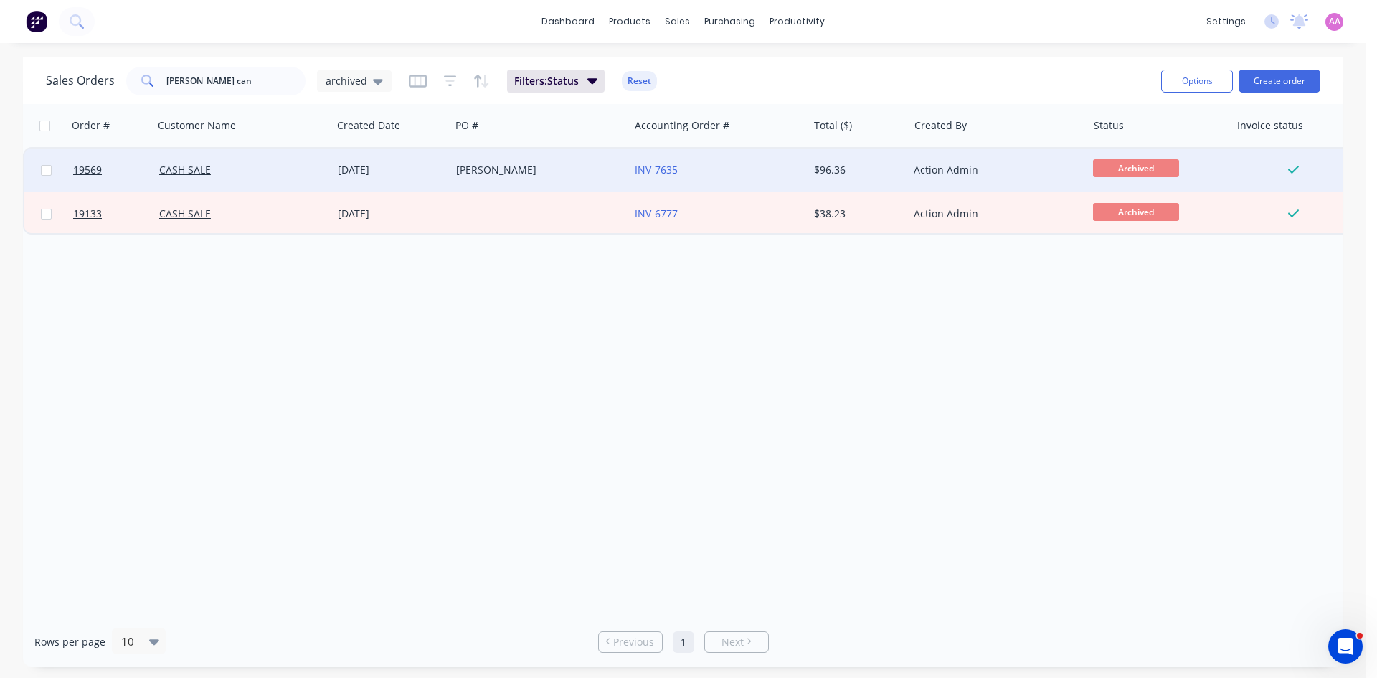
click at [500, 164] on div "Brodie" at bounding box center [535, 170] width 159 height 14
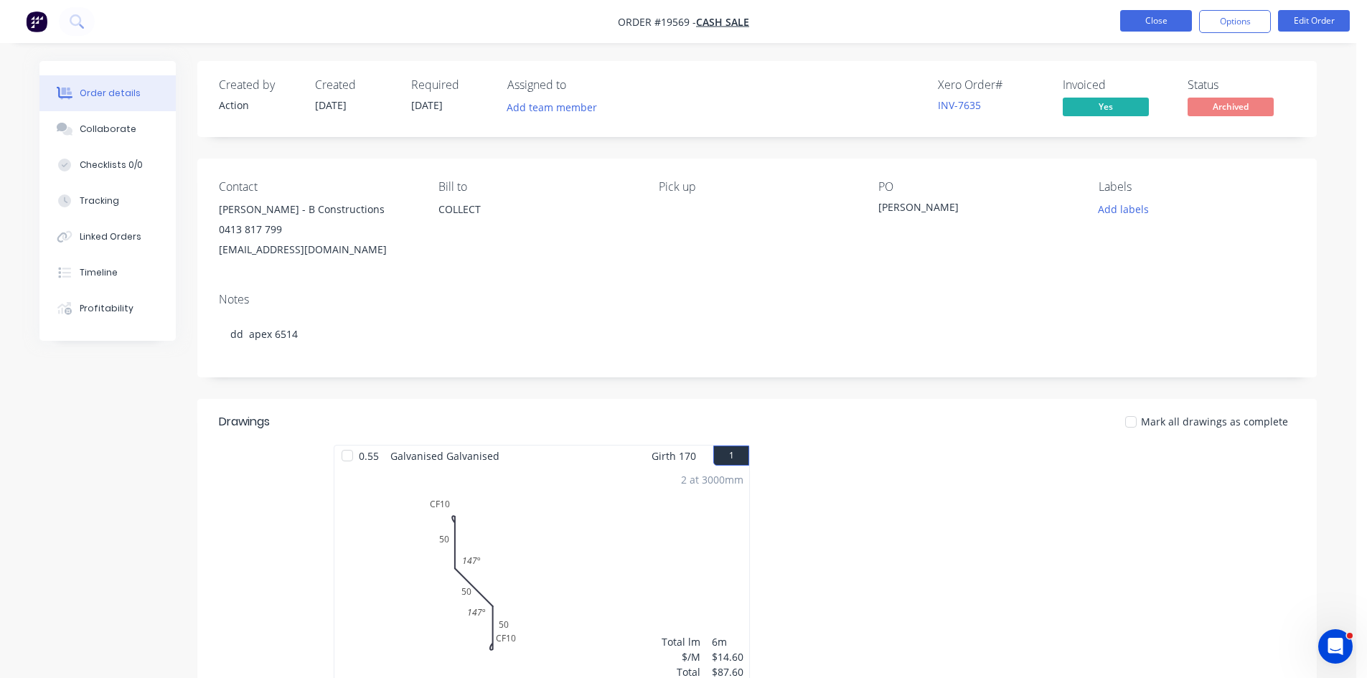
click at [1156, 24] on button "Close" at bounding box center [1156, 21] width 72 height 22
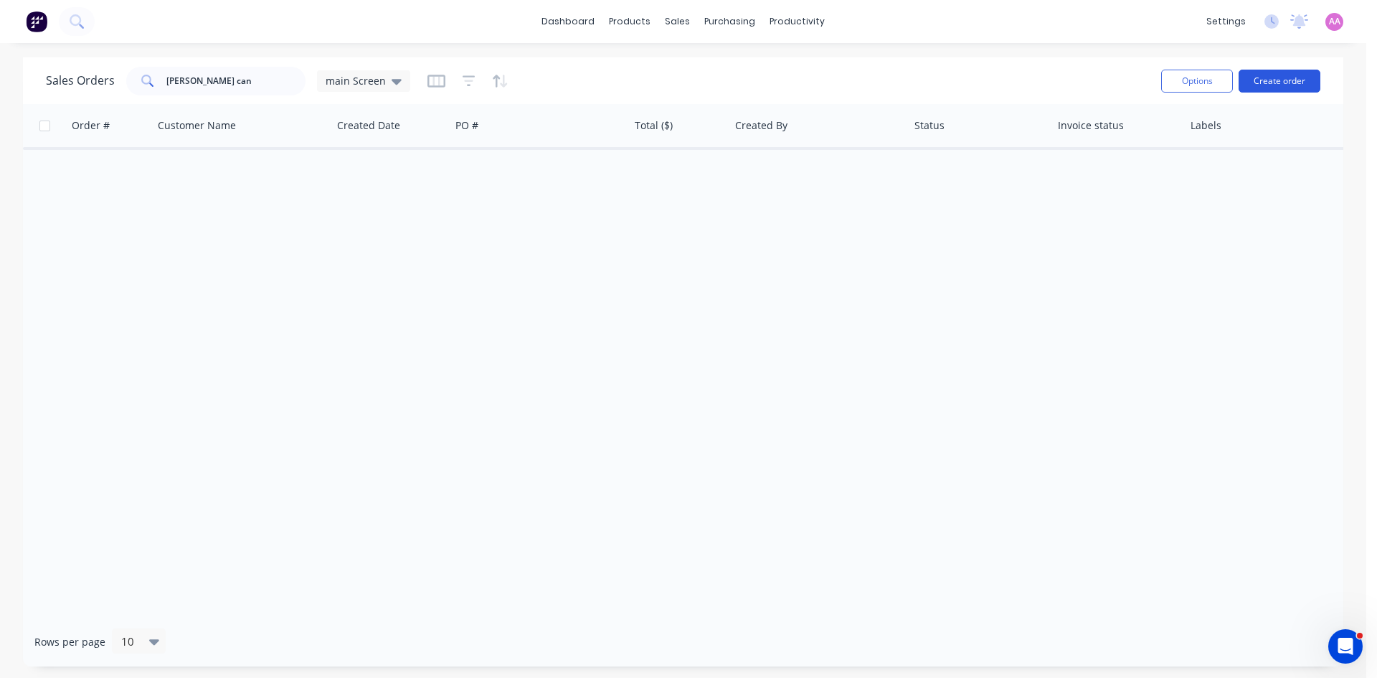
click at [1286, 90] on button "Create order" at bounding box center [1280, 81] width 82 height 23
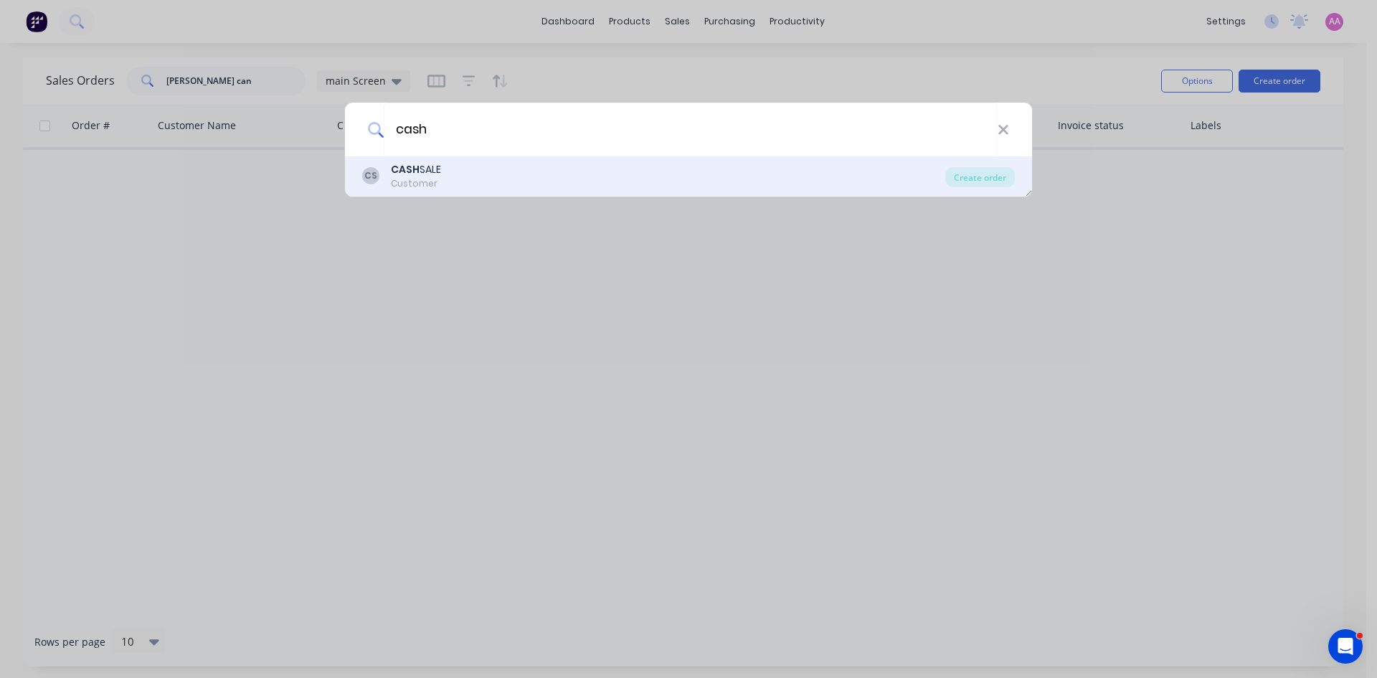
type input "cash"
click at [425, 164] on div "CASH SALE" at bounding box center [416, 169] width 50 height 15
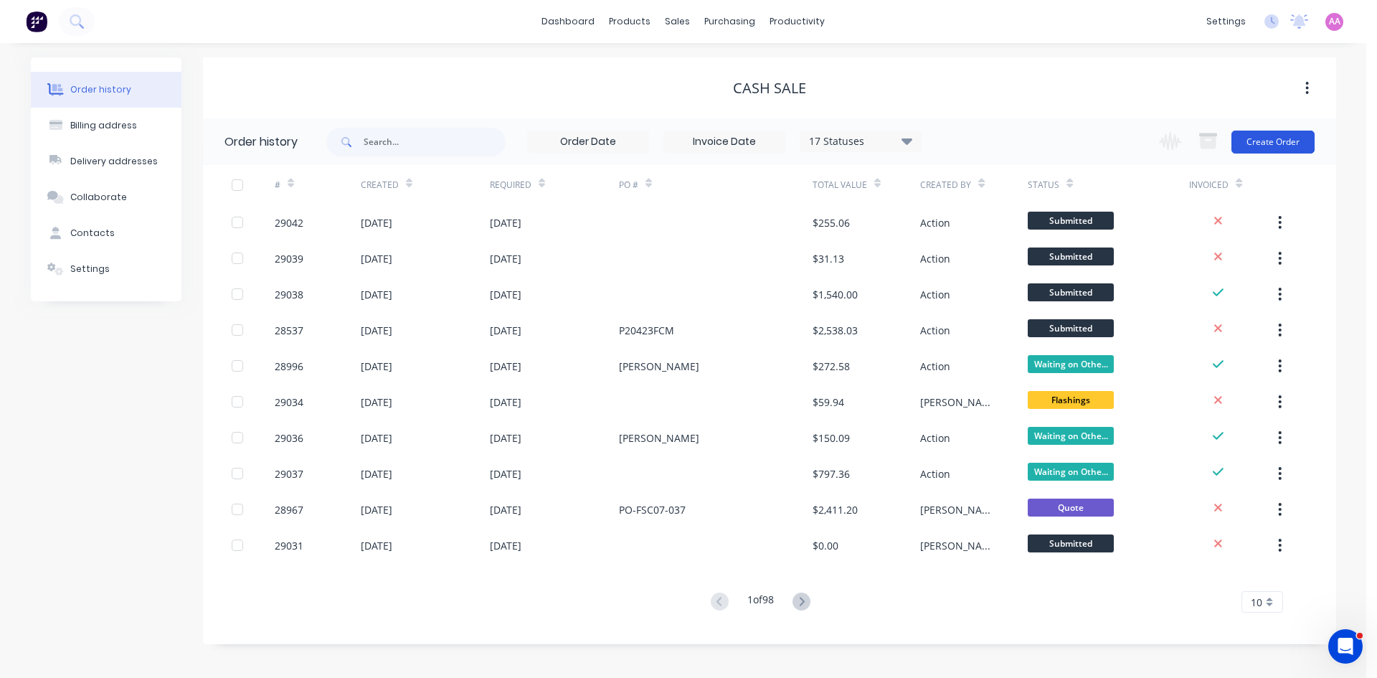
click at [1278, 134] on button "Create Order" at bounding box center [1273, 142] width 83 height 23
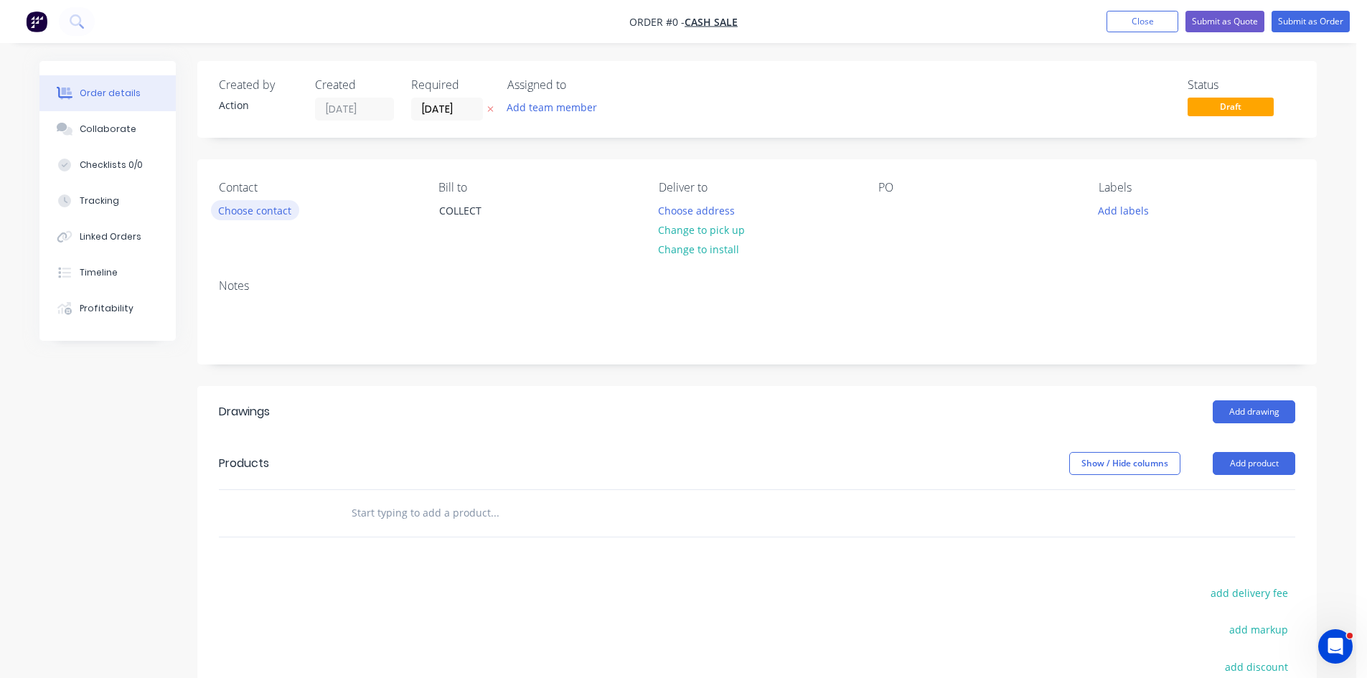
click at [262, 209] on button "Choose contact" at bounding box center [255, 209] width 88 height 19
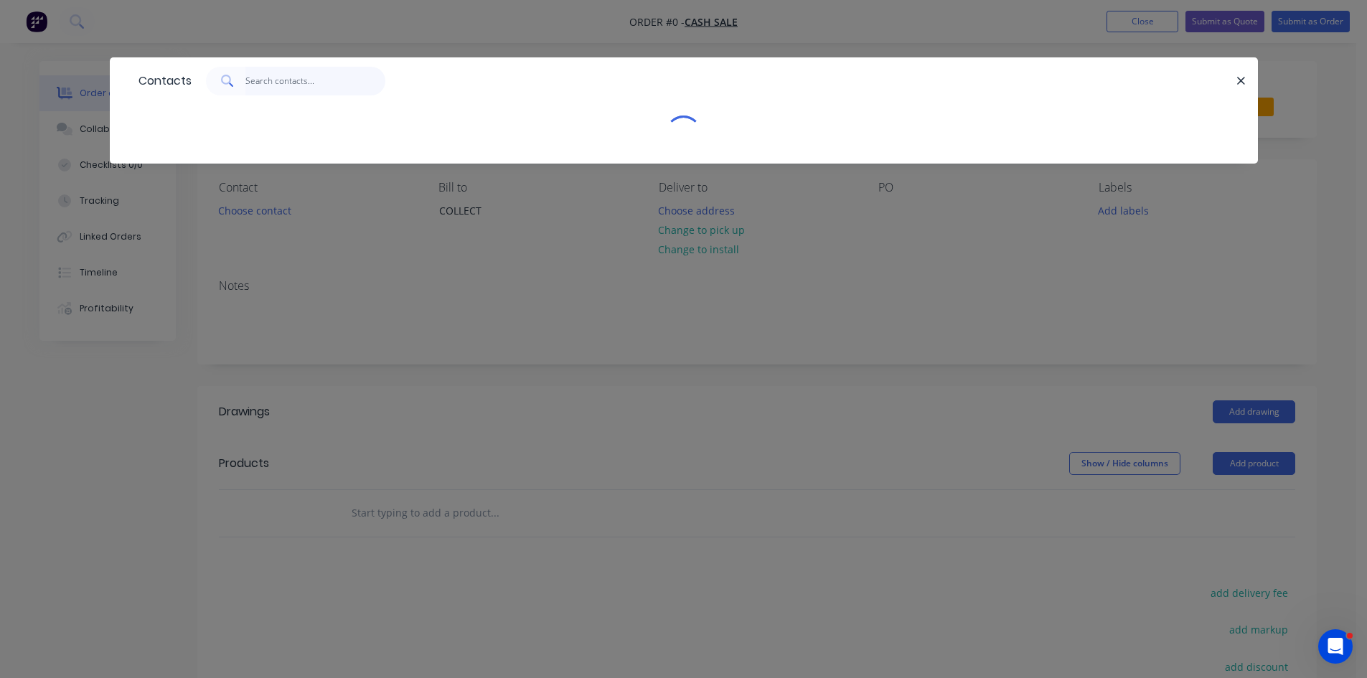
click at [270, 92] on input "text" at bounding box center [315, 81] width 140 height 29
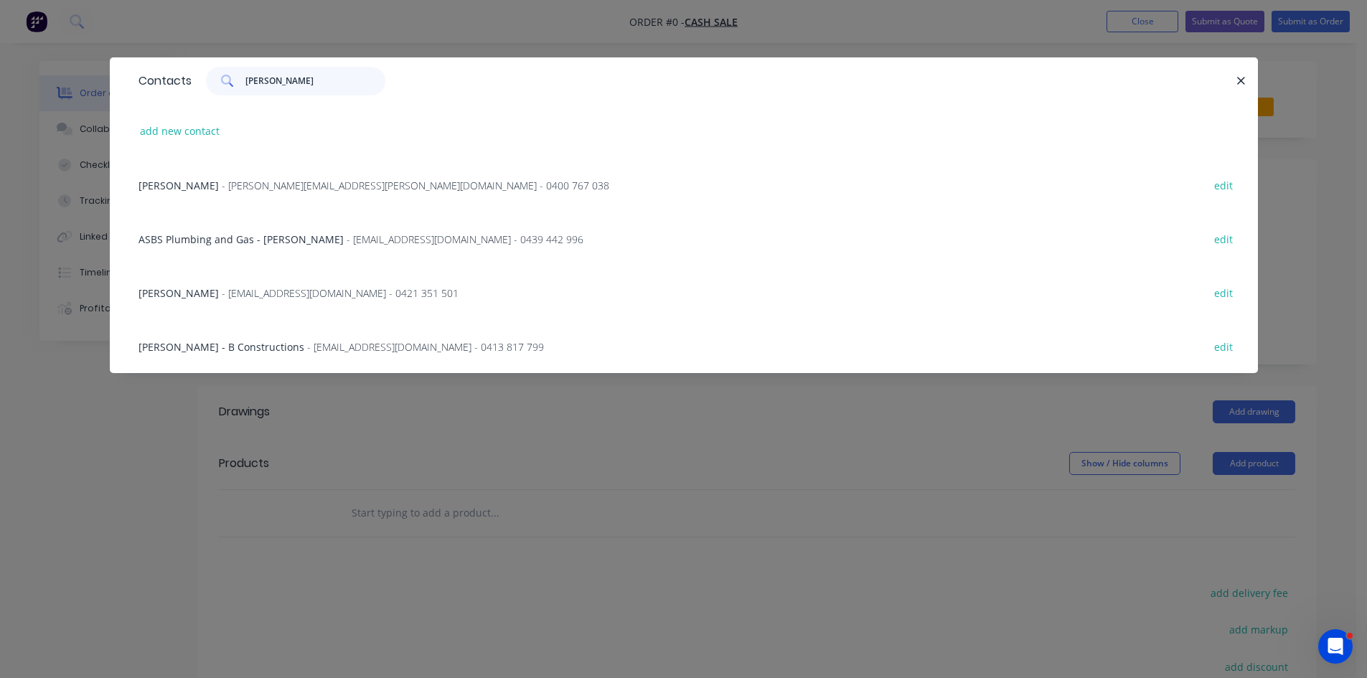
type input "brodie"
click at [270, 347] on span "Brodie Cantrell - B Constructions" at bounding box center [221, 347] width 166 height 14
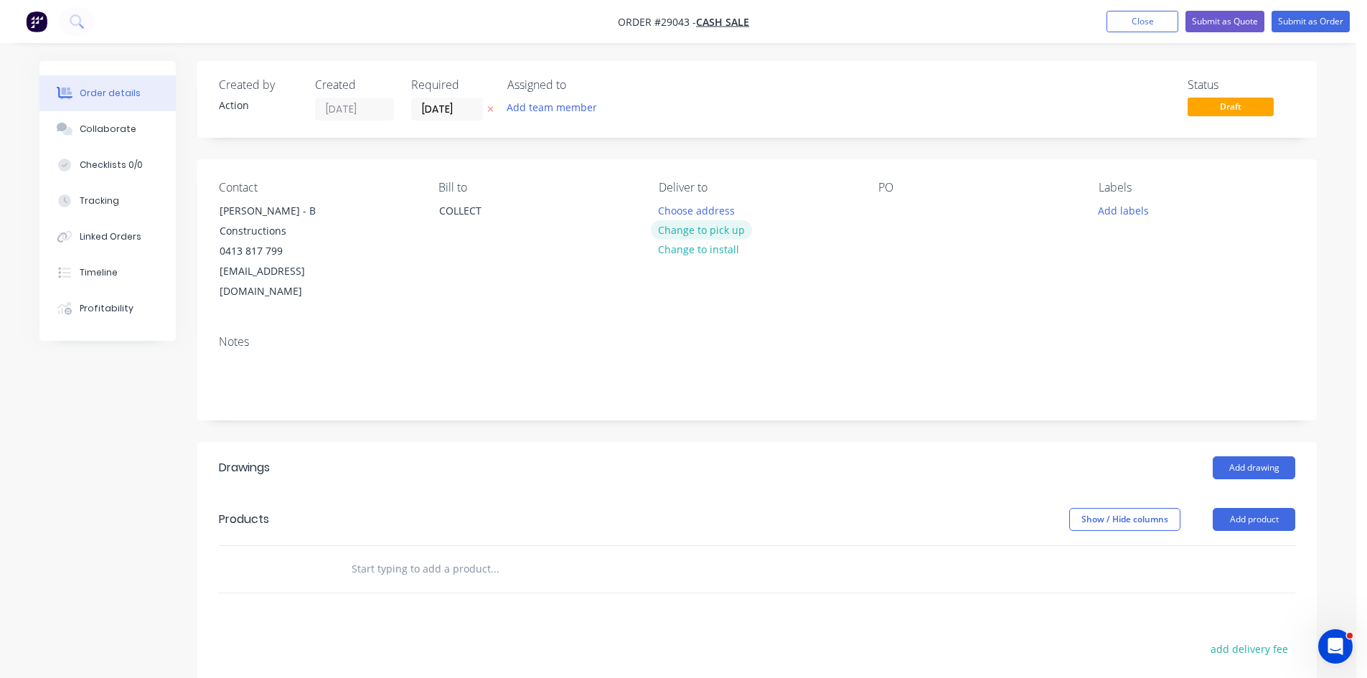
click at [699, 229] on button "Change to pick up" at bounding box center [702, 229] width 102 height 19
click at [1271, 456] on button "Add drawing" at bounding box center [1253, 467] width 82 height 23
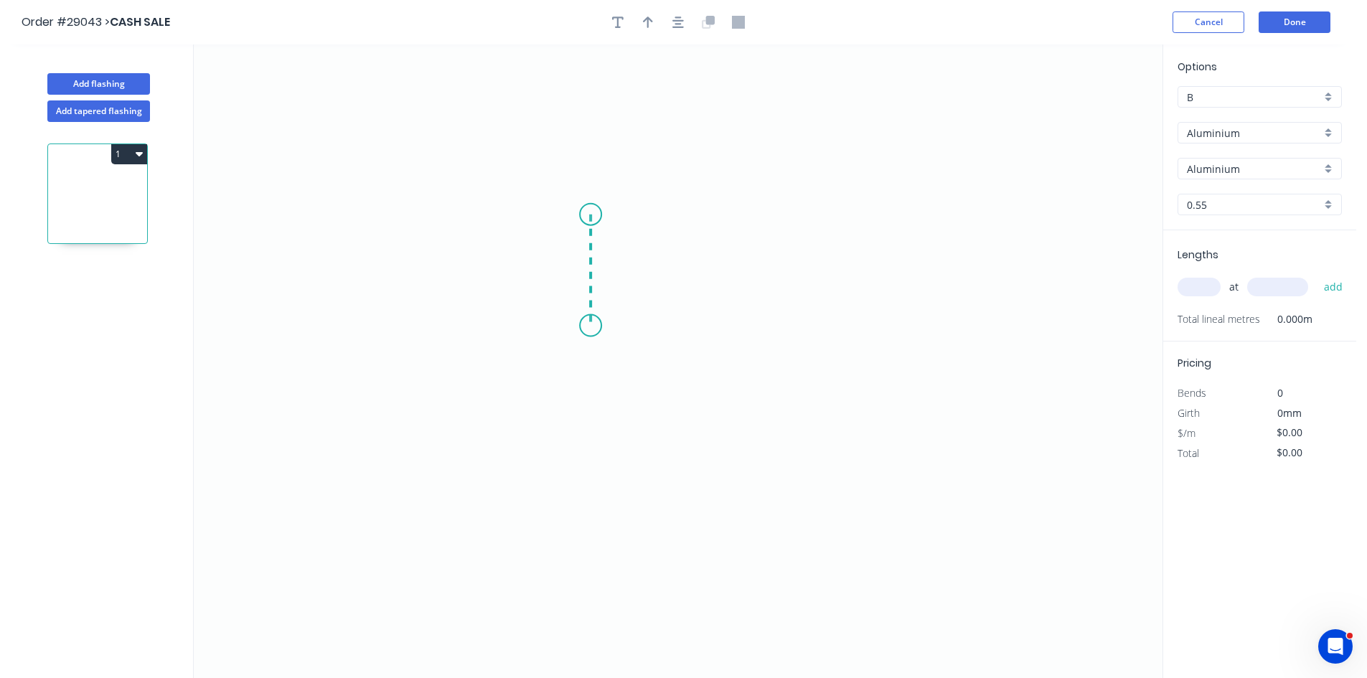
drag, startPoint x: 590, startPoint y: 214, endPoint x: 588, endPoint y: 331, distance: 117.0
click at [588, 331] on icon "0" at bounding box center [678, 360] width 968 height 633
click at [872, 331] on icon "0 ?" at bounding box center [678, 360] width 968 height 633
click at [873, 217] on icon "0 ? ?" at bounding box center [678, 360] width 968 height 633
click at [572, 271] on g "?" at bounding box center [569, 266] width 29 height 24
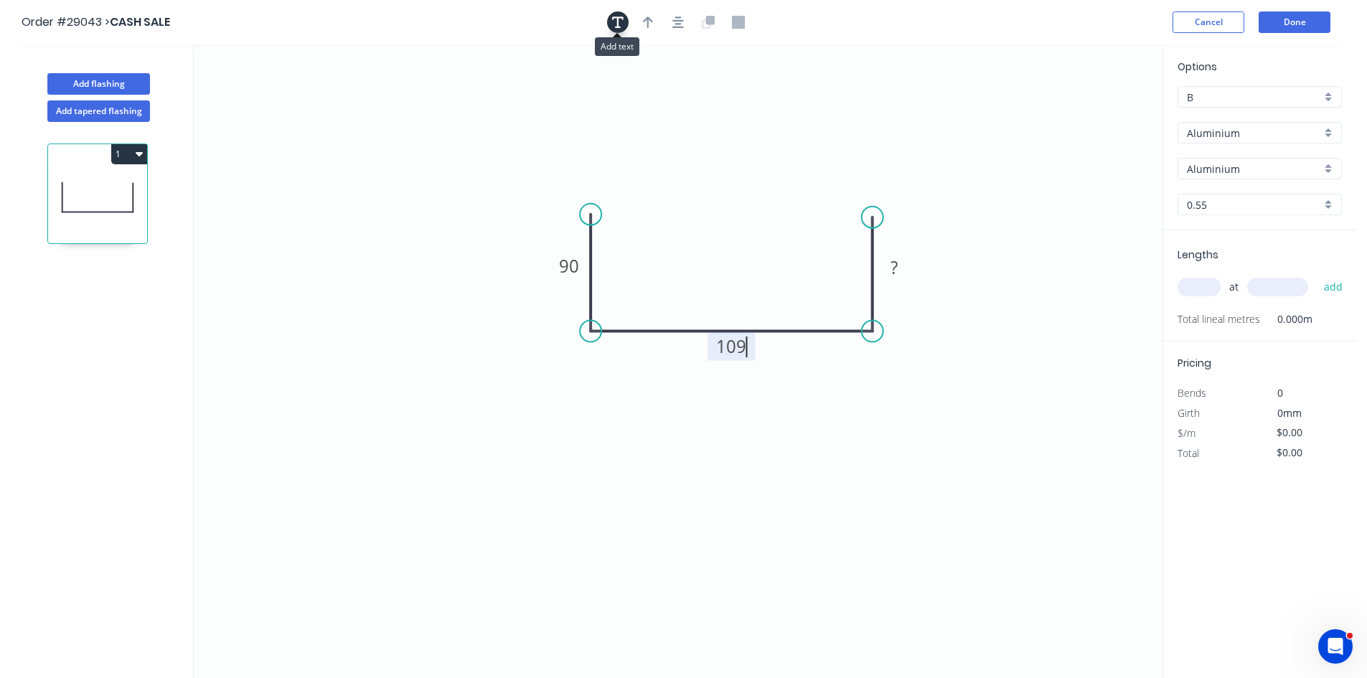
click at [623, 22] on icon "button" at bounding box center [617, 22] width 11 height 13
drag, startPoint x: 259, startPoint y: 117, endPoint x: 757, endPoint y: 418, distance: 581.9
click at [758, 427] on textarea at bounding box center [785, 411] width 116 height 53
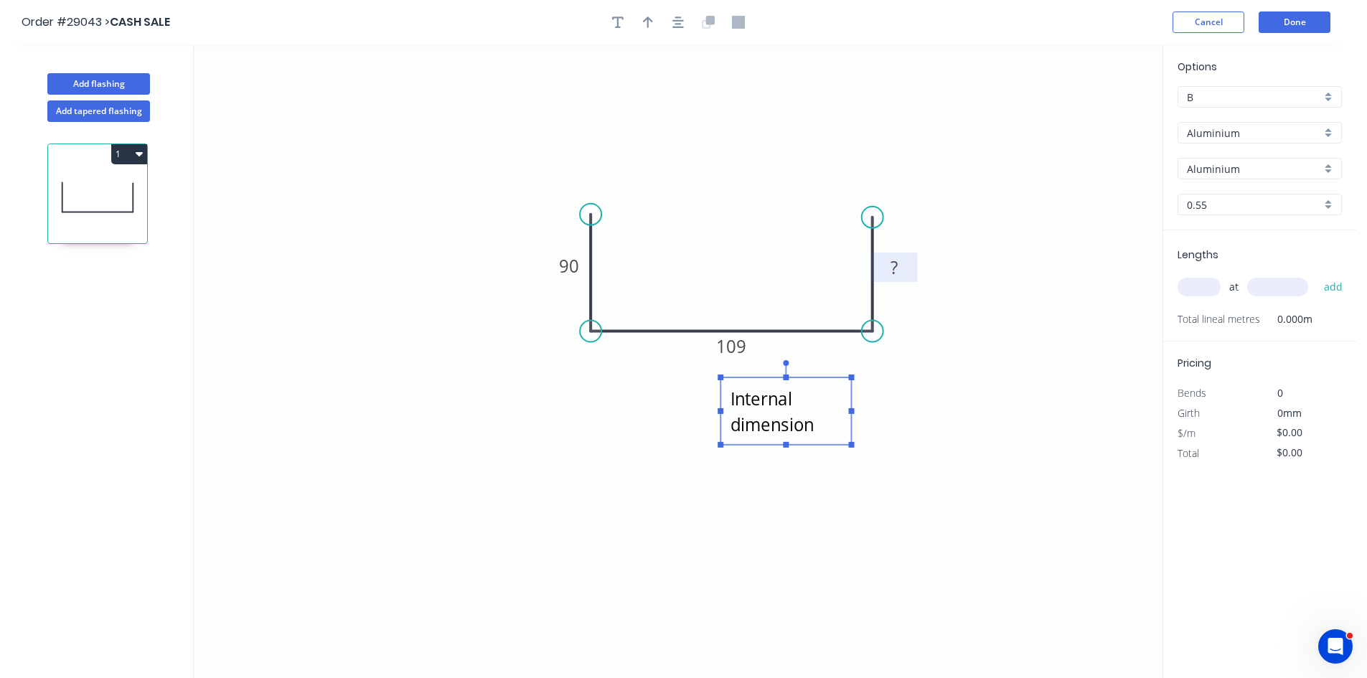
type textarea "Internal dimension"
click at [902, 272] on rect at bounding box center [894, 268] width 29 height 20
click at [657, 21] on button "button" at bounding box center [648, 22] width 22 height 22
type input "$1.00"
drag, startPoint x: 1090, startPoint y: 109, endPoint x: 928, endPoint y: 297, distance: 248.2
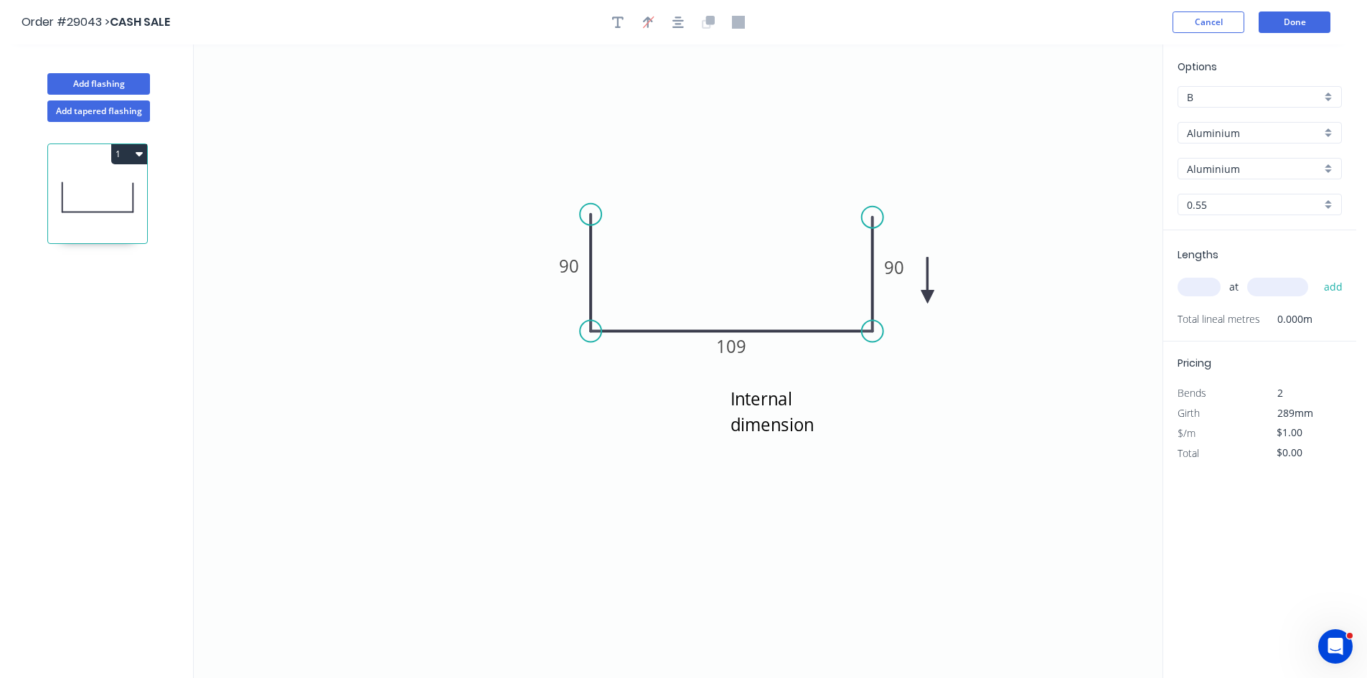
click at [928, 297] on icon at bounding box center [927, 281] width 13 height 46
click at [928, 297] on icon at bounding box center [939, 285] width 42 height 42
click at [1253, 127] on input "Aluminium" at bounding box center [1254, 133] width 134 height 15
click at [1240, 178] on div "Colorbond" at bounding box center [1259, 185] width 163 height 25
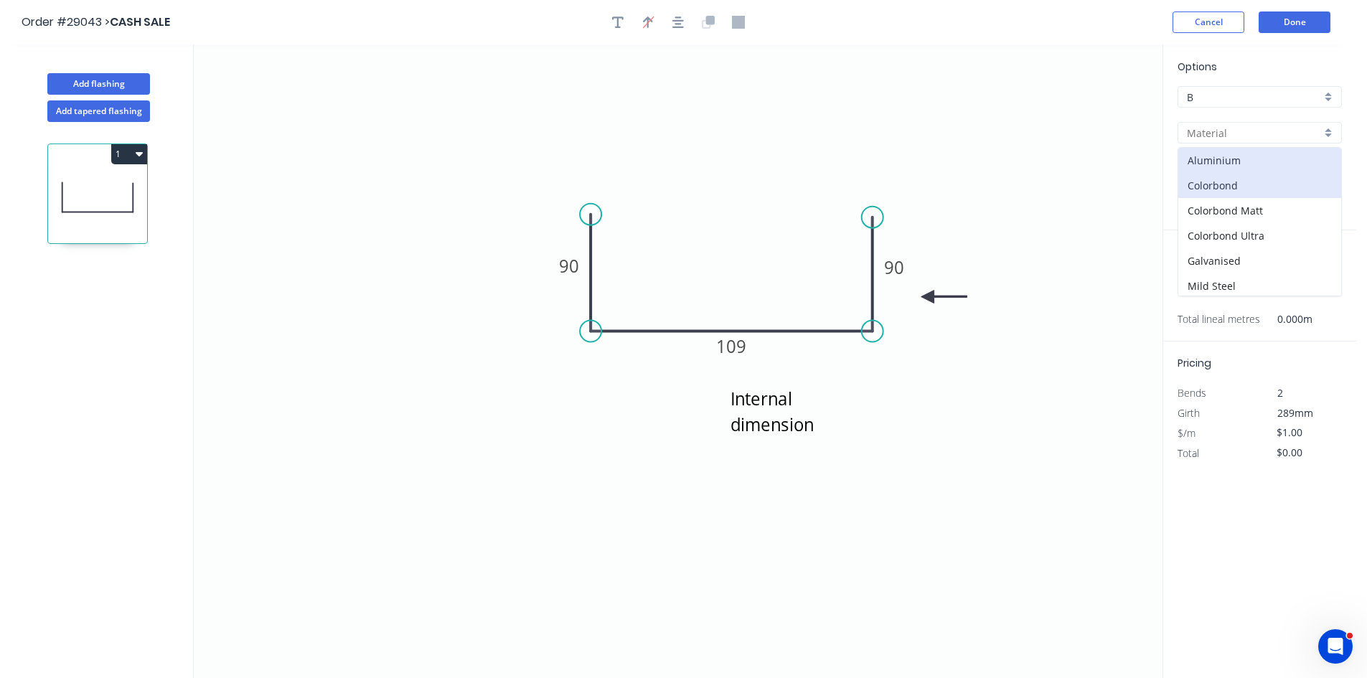
type input "Colorbond"
type input "Basalt"
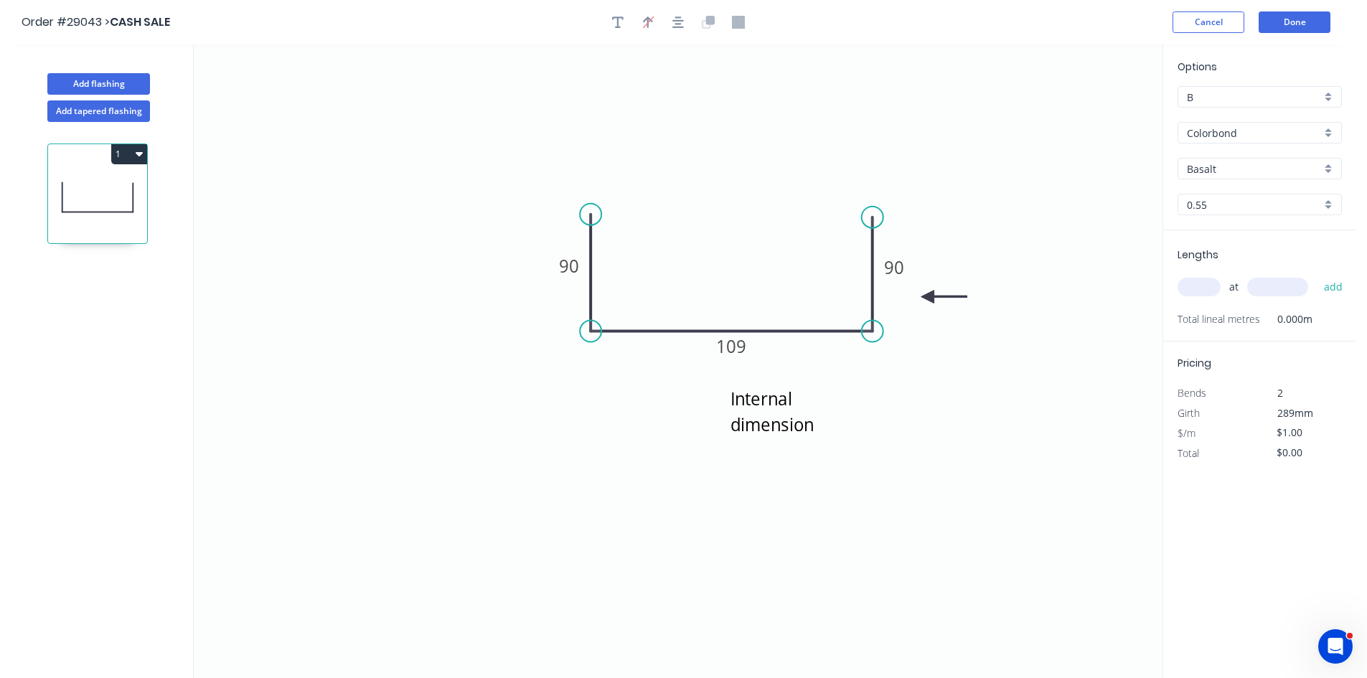
type input "$12.91"
click at [1240, 174] on input "Basalt" at bounding box center [1254, 168] width 134 height 15
click at [1222, 267] on div "Surfmist" at bounding box center [1259, 267] width 163 height 25
type input "Surfmist"
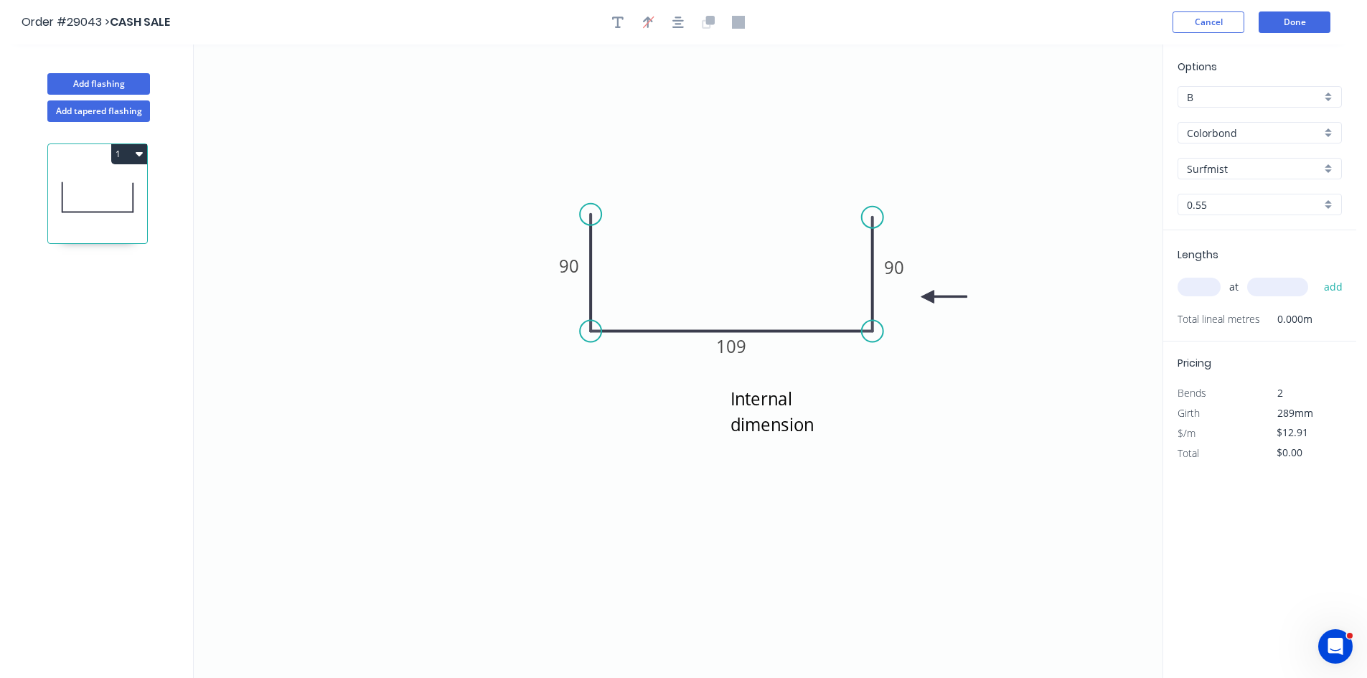
click at [1194, 286] on input "text" at bounding box center [1198, 287] width 43 height 19
type input "5"
type input "3000"
click at [1316, 275] on button "add" at bounding box center [1333, 287] width 34 height 24
type input "$193.65"
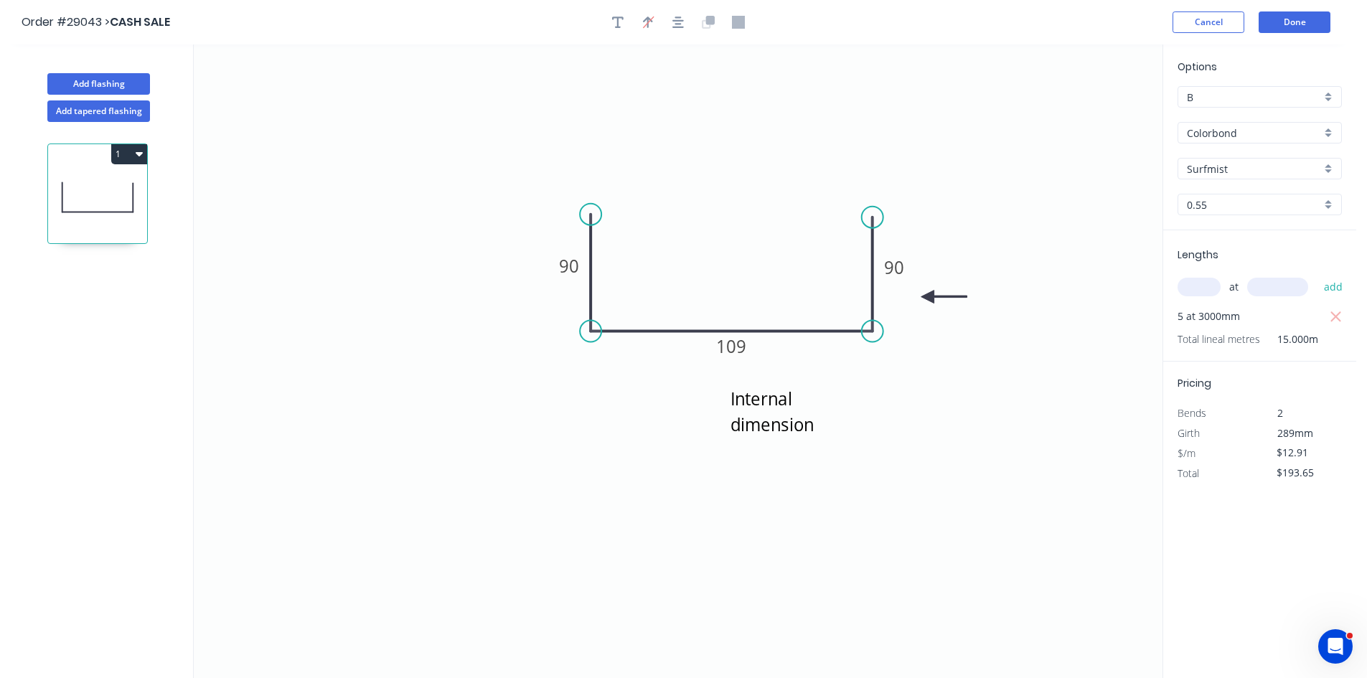
click at [1211, 168] on input "Surfmist" at bounding box center [1254, 168] width 134 height 15
click at [1221, 270] on div "Dover White" at bounding box center [1259, 275] width 163 height 25
type input "Dover White"
click at [624, 23] on button "button" at bounding box center [618, 22] width 22 height 22
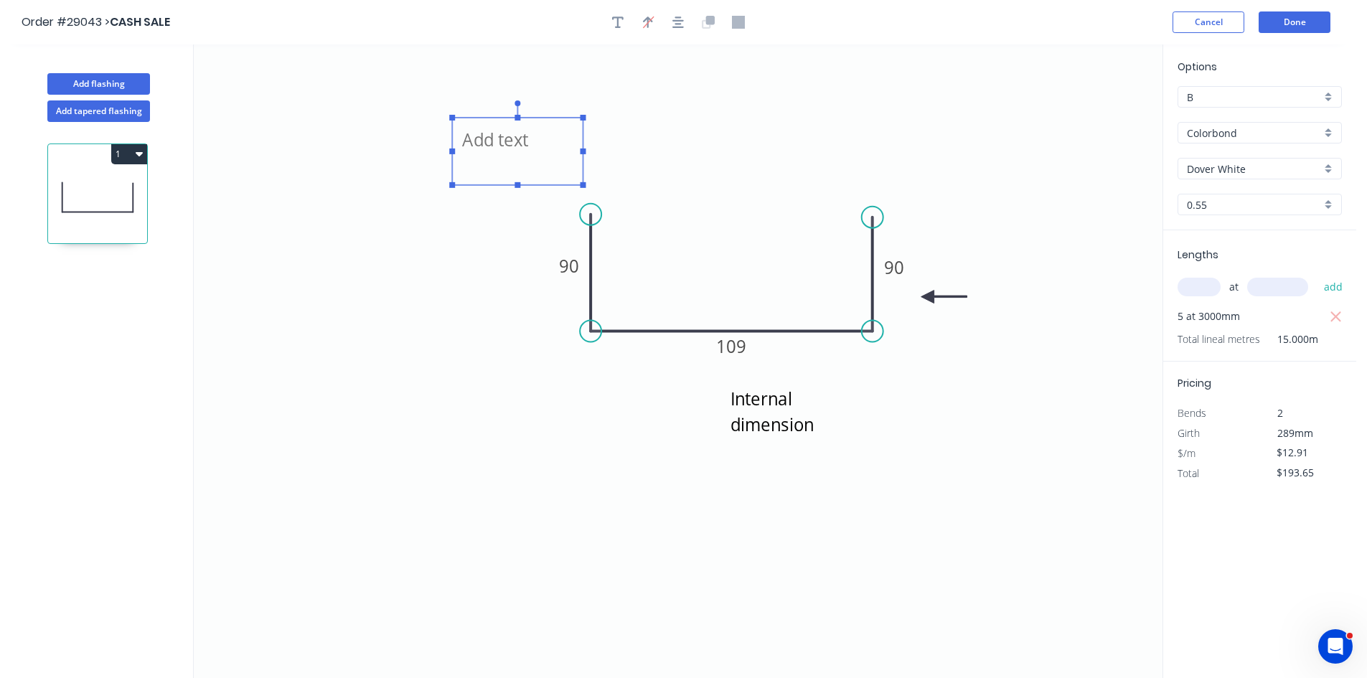
drag, startPoint x: 245, startPoint y: 90, endPoint x: 476, endPoint y: 140, distance: 236.4
click at [476, 140] on textarea at bounding box center [517, 151] width 116 height 53
type textarea "surfmist also available"
click at [1285, 31] on button "Done" at bounding box center [1294, 22] width 72 height 22
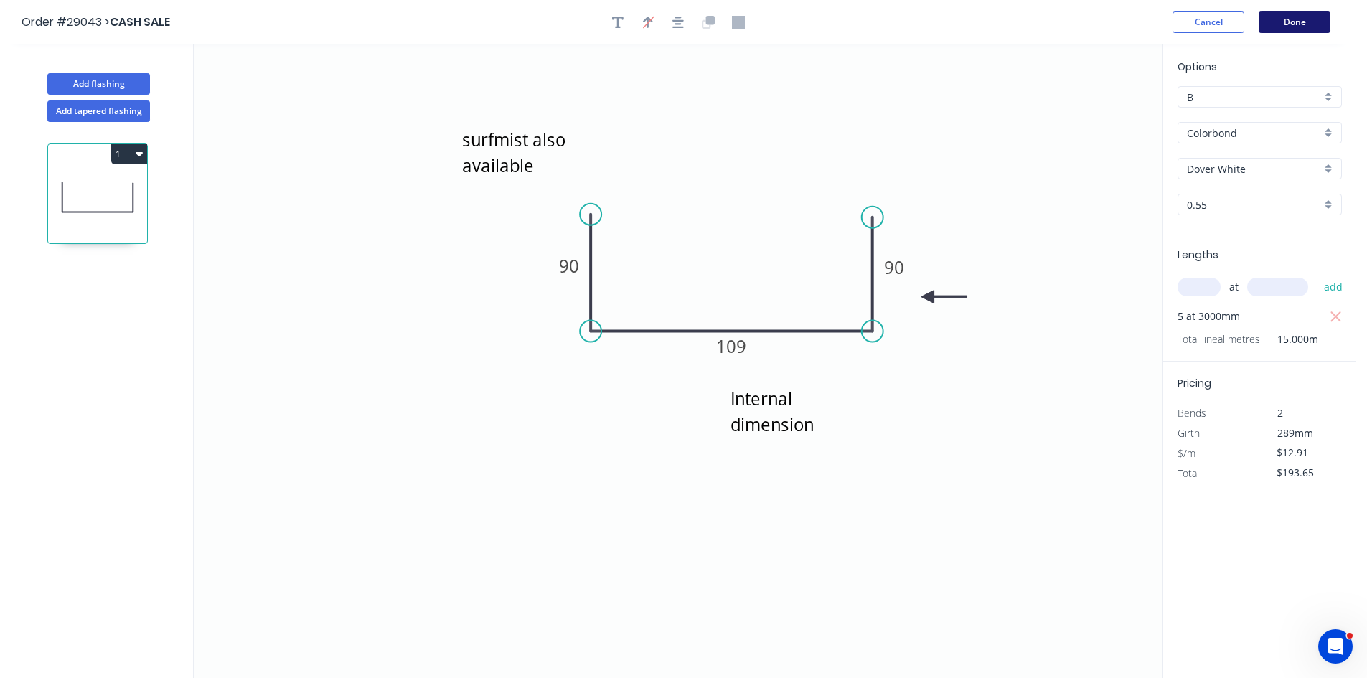
click at [1285, 27] on button "Done" at bounding box center [1294, 22] width 72 height 22
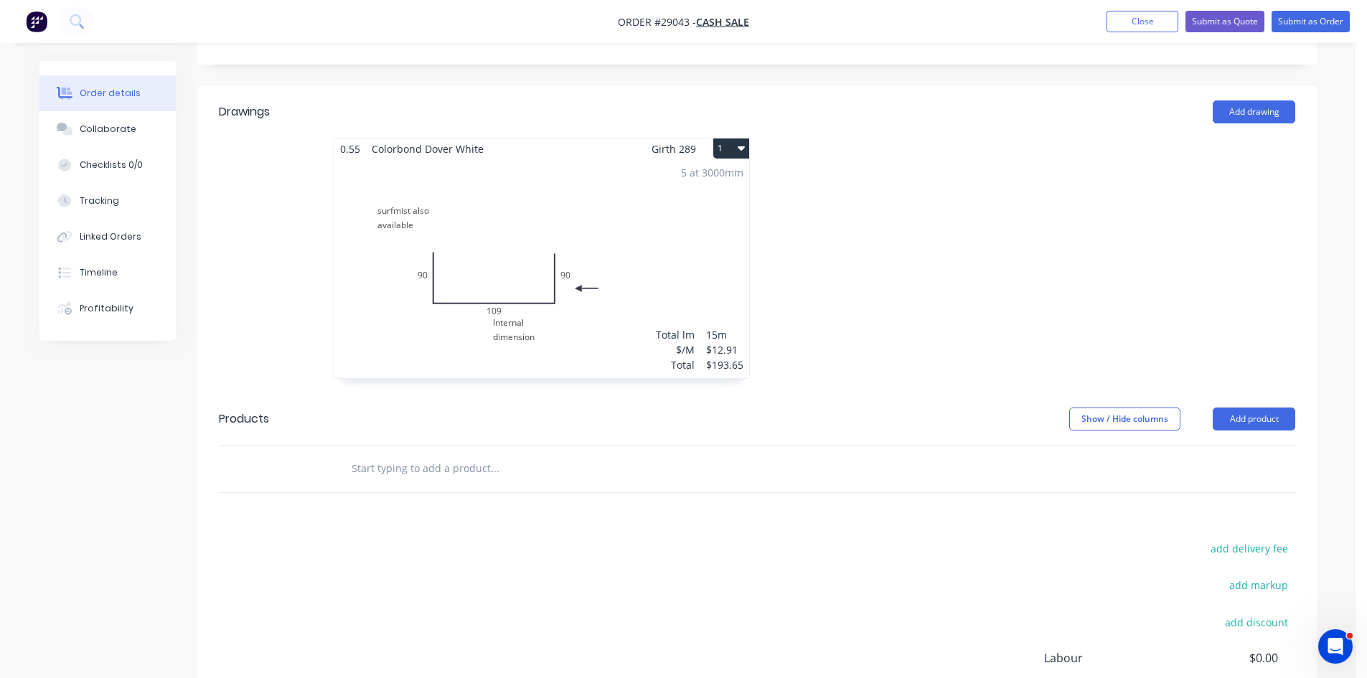
scroll to position [359, 0]
click at [54, 145] on button "Collaborate" at bounding box center [107, 129] width 136 height 36
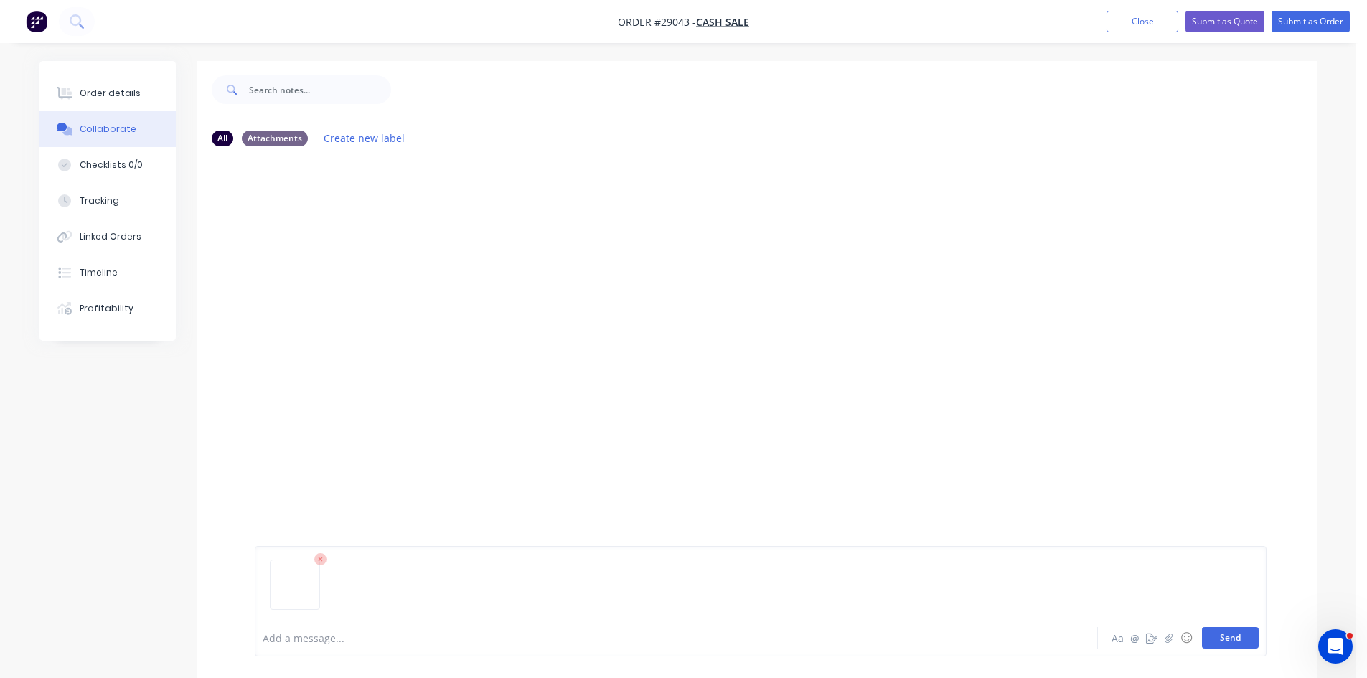
click at [1230, 637] on button "Send" at bounding box center [1230, 638] width 57 height 22
click at [113, 94] on div "Order details" at bounding box center [110, 93] width 61 height 13
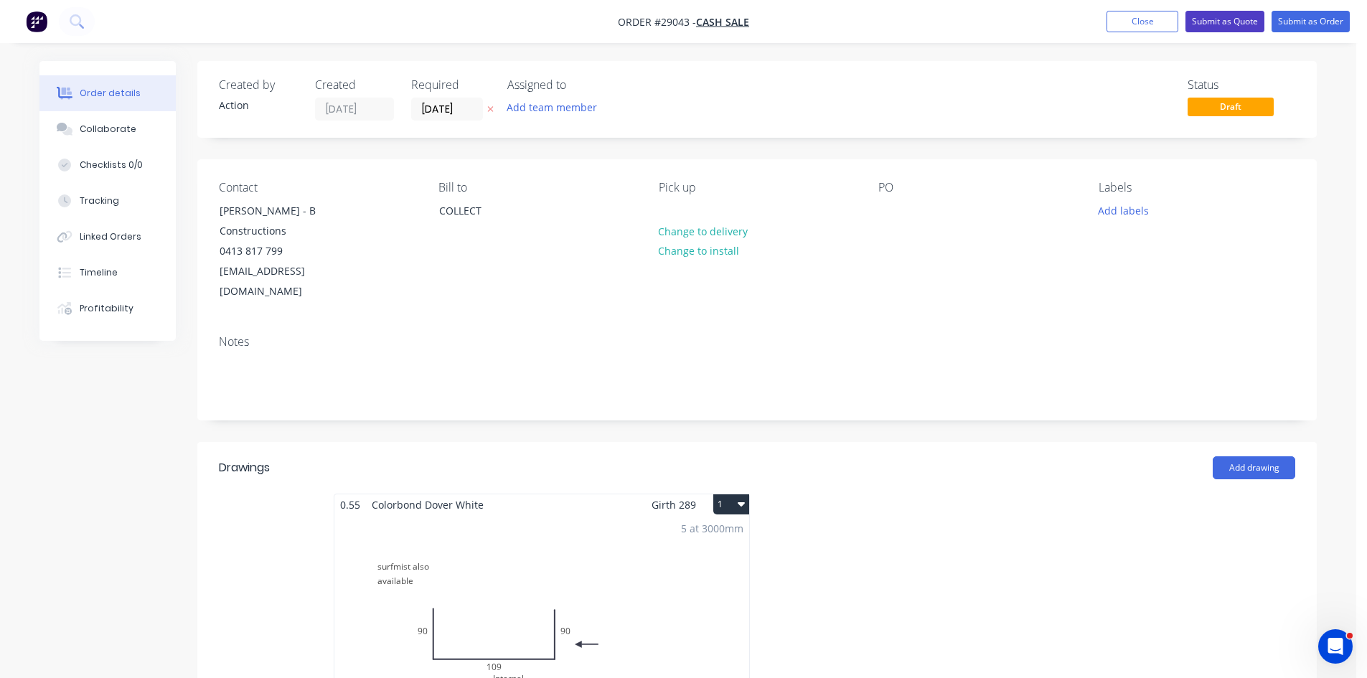
click at [1201, 18] on button "Submit as Quote" at bounding box center [1224, 22] width 79 height 22
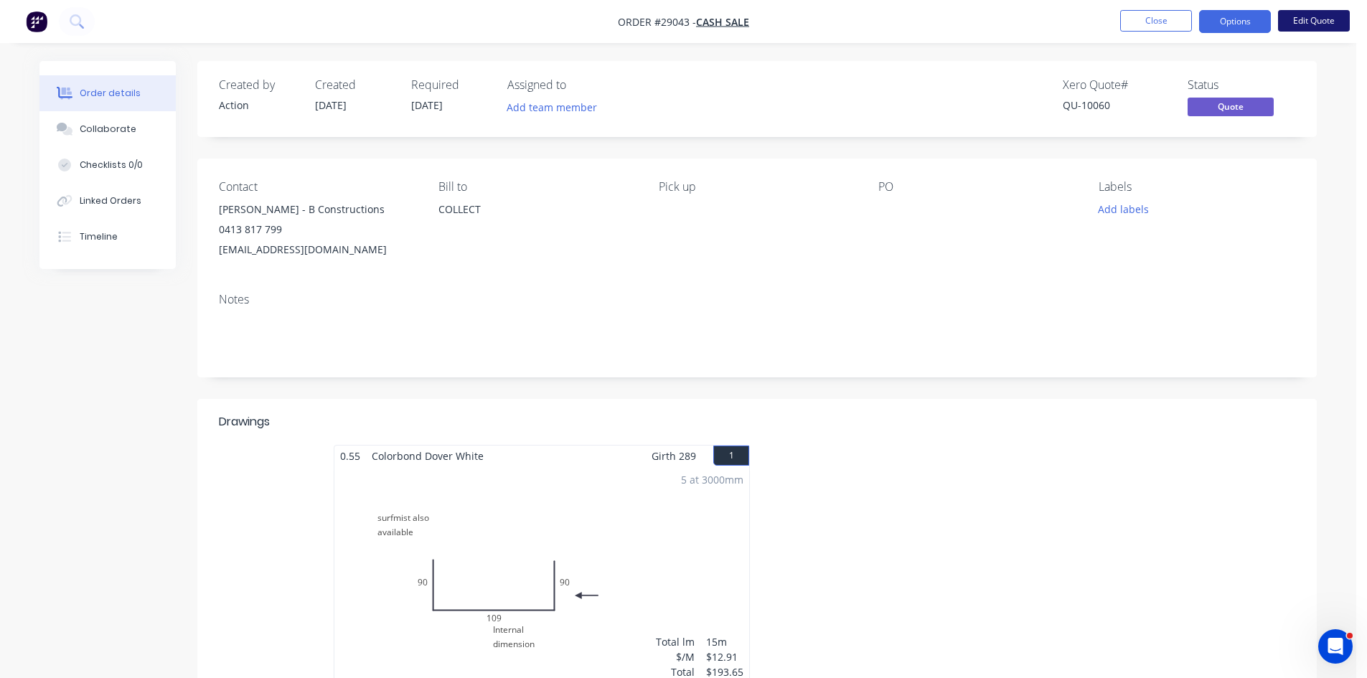
click at [1305, 21] on button "Edit Quote" at bounding box center [1314, 21] width 72 height 22
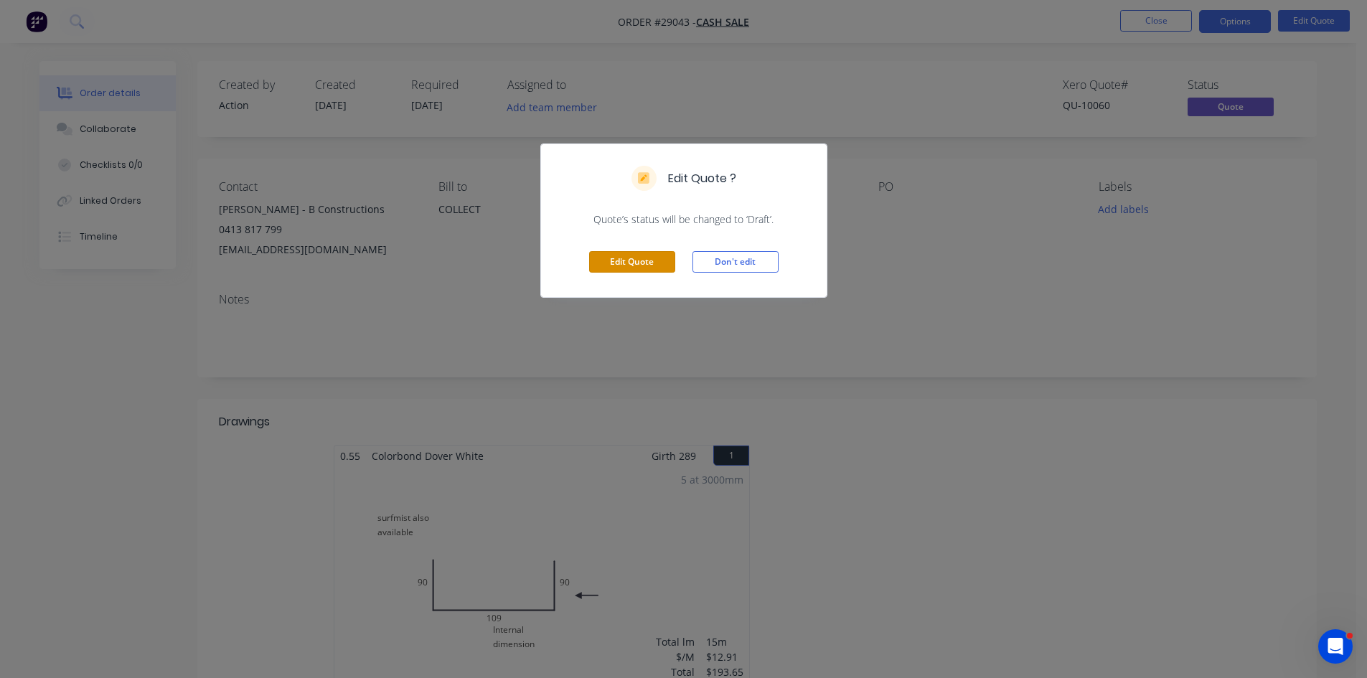
drag, startPoint x: 618, startPoint y: 259, endPoint x: 790, endPoint y: 266, distance: 172.3
click at [619, 259] on button "Edit Quote" at bounding box center [632, 262] width 86 height 22
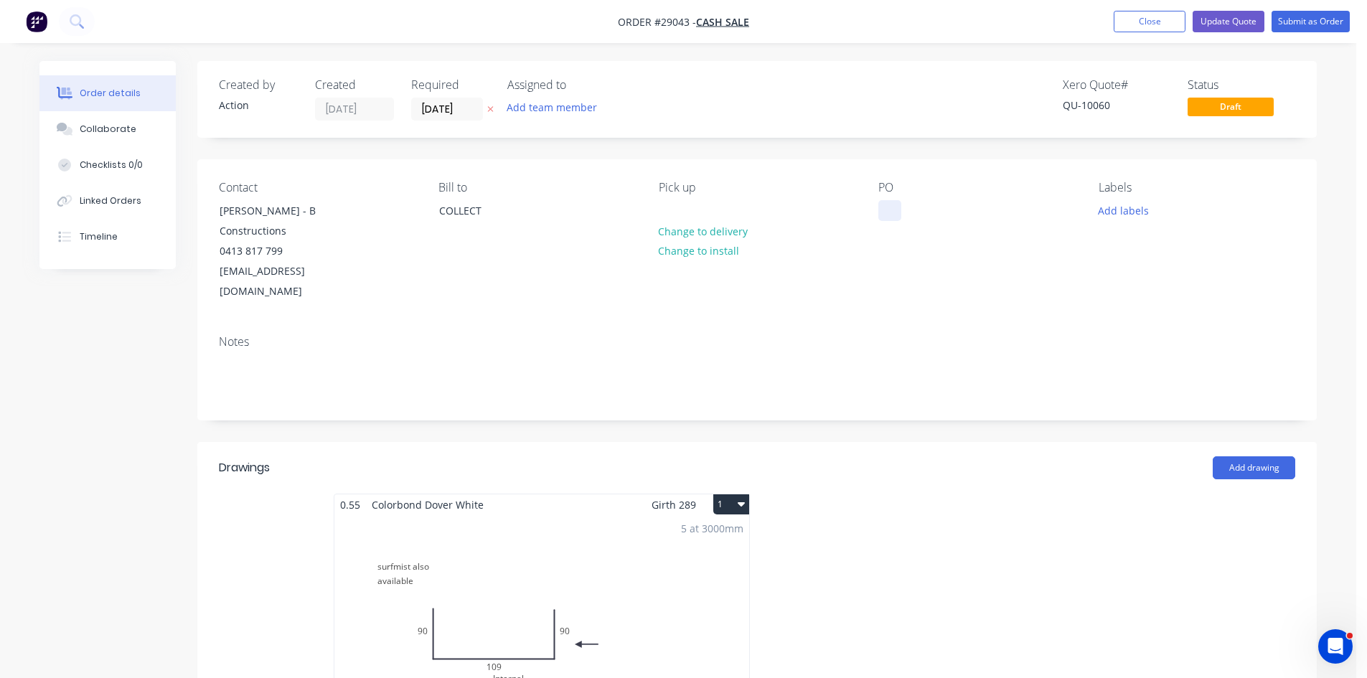
click at [890, 212] on div at bounding box center [889, 210] width 23 height 21
paste div
click at [1242, 22] on button "Update Quote" at bounding box center [1228, 22] width 72 height 22
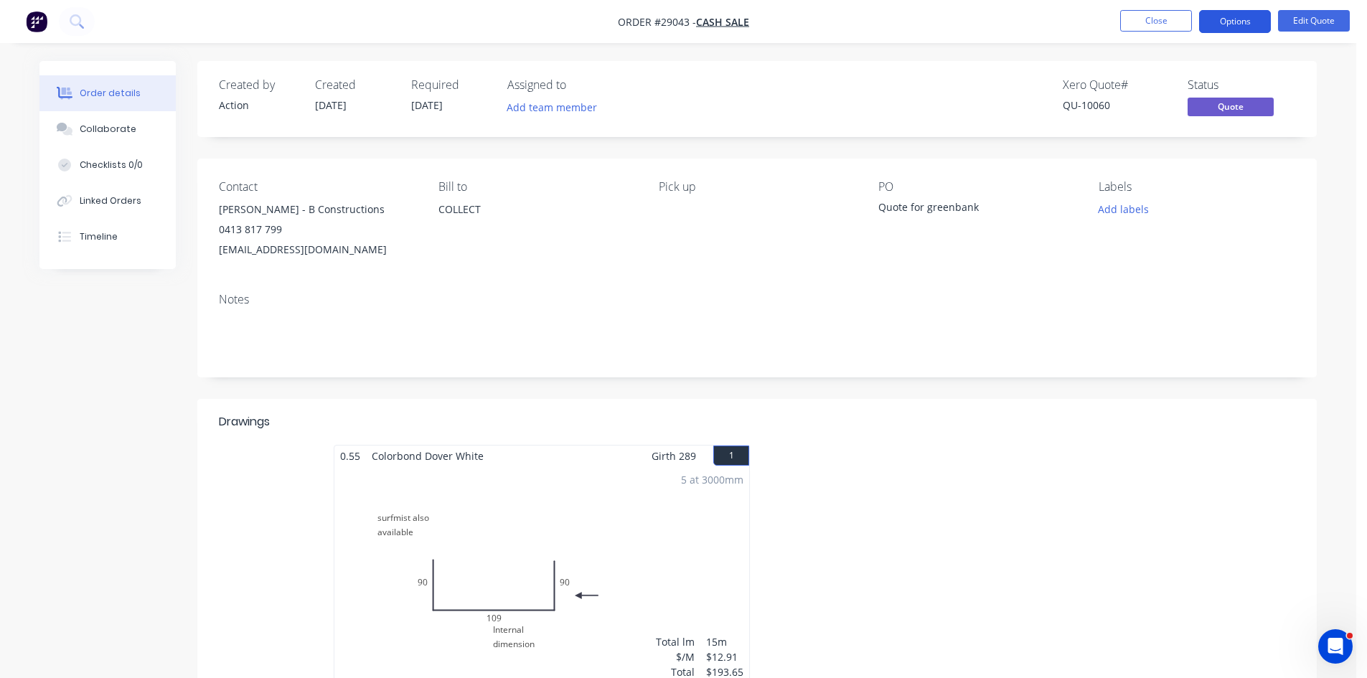
click at [1229, 19] on button "Options" at bounding box center [1235, 21] width 72 height 23
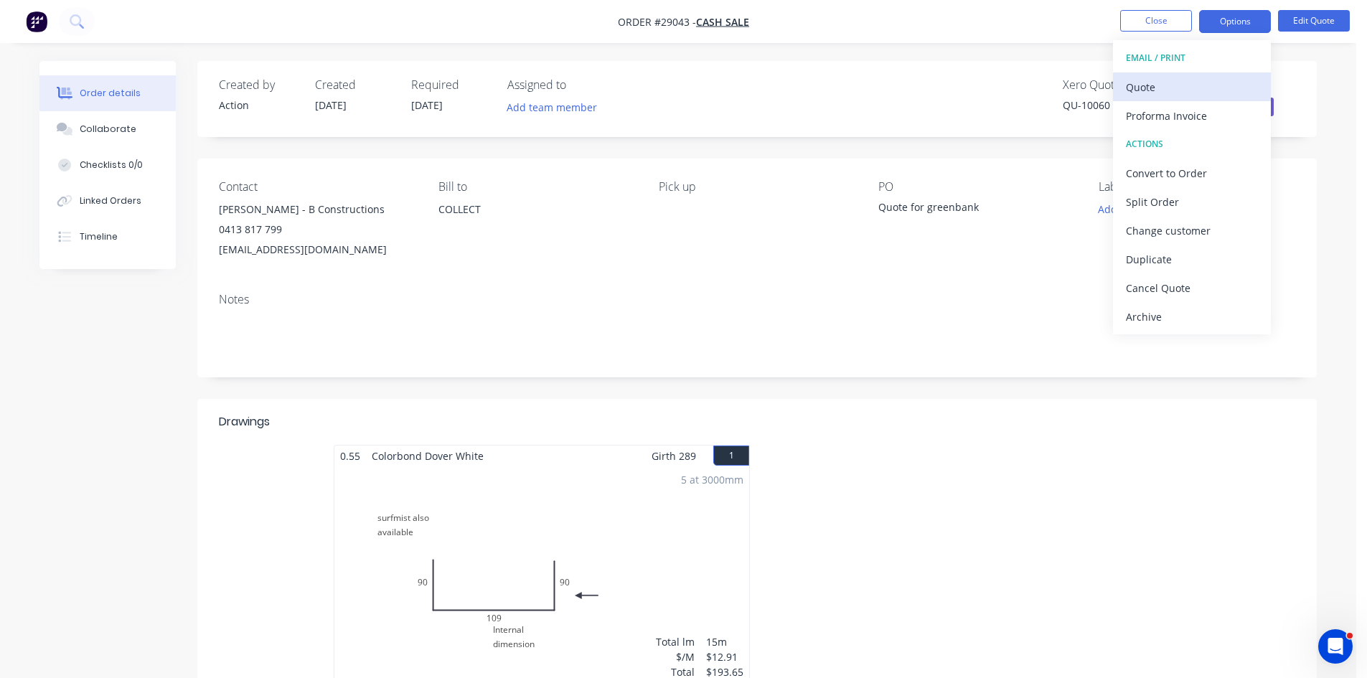
click at [1143, 95] on div "Quote" at bounding box center [1192, 87] width 132 height 21
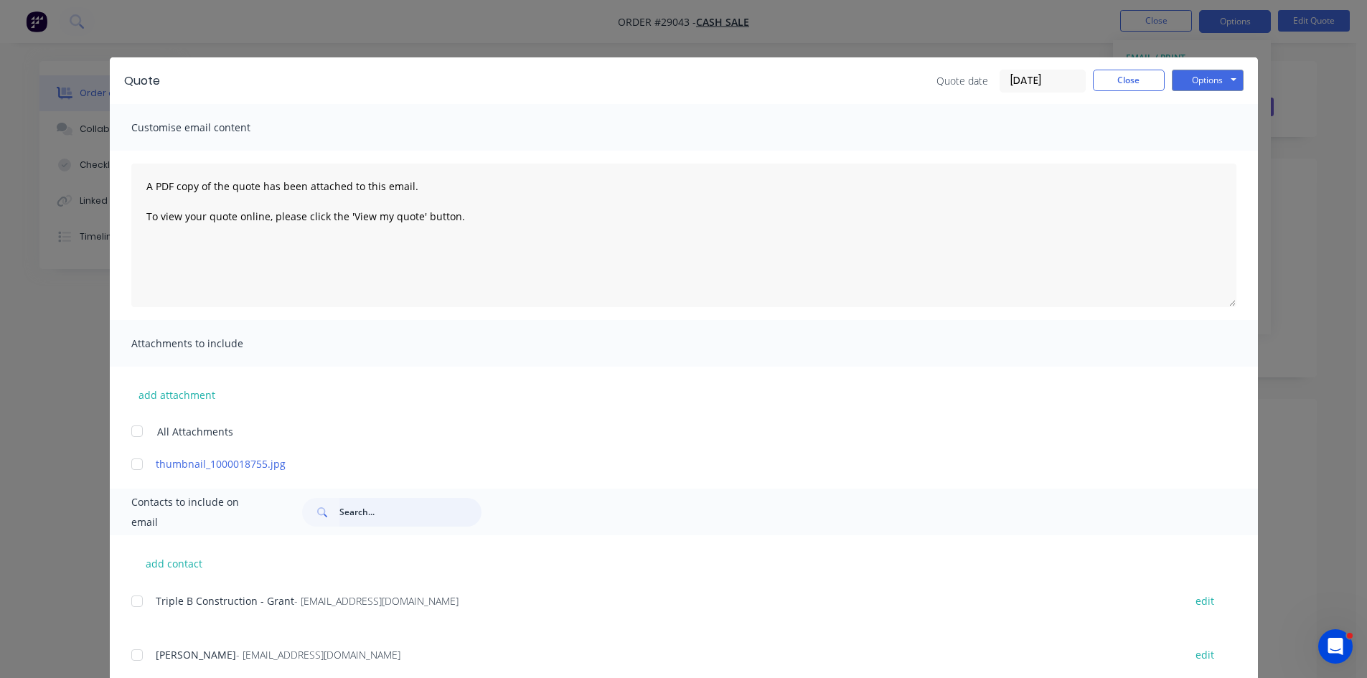
click at [395, 510] on input "text" at bounding box center [410, 512] width 142 height 29
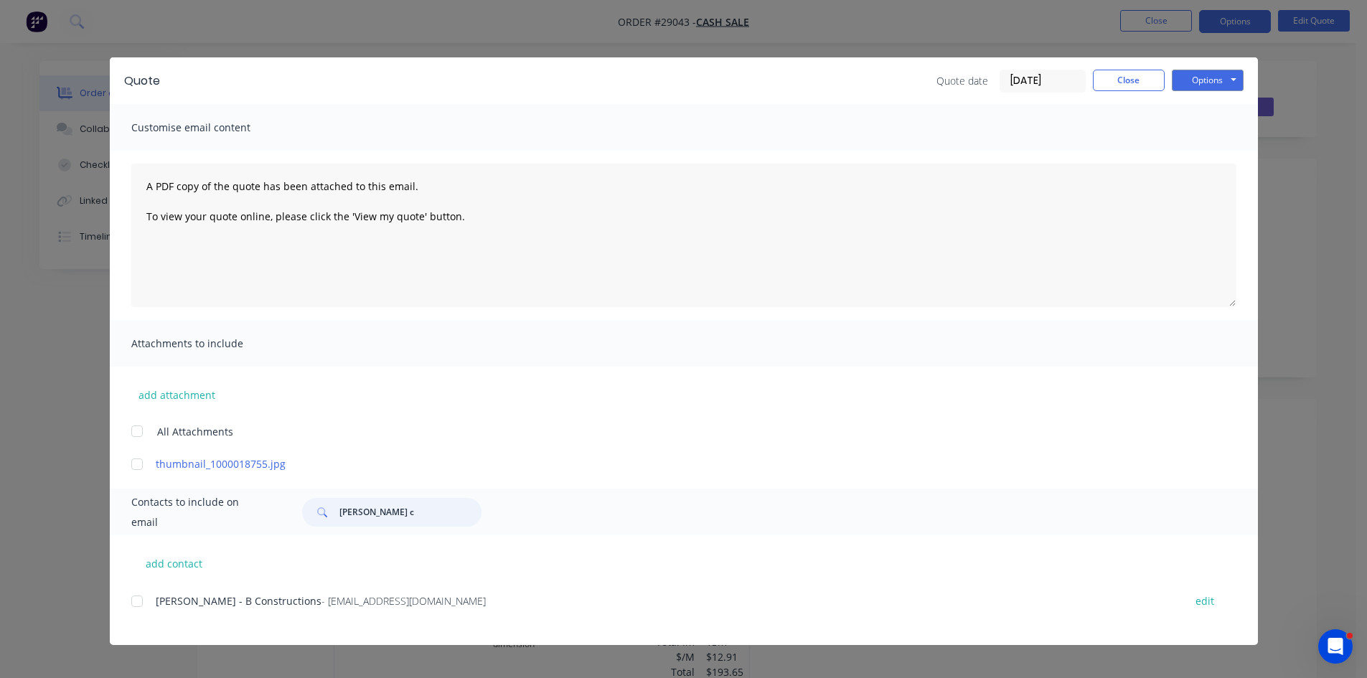
click at [141, 603] on div at bounding box center [137, 601] width 29 height 29
type input "brodie c"
click at [1207, 77] on button "Options" at bounding box center [1207, 81] width 72 height 22
click at [1216, 154] on button "Email" at bounding box center [1217, 153] width 92 height 24
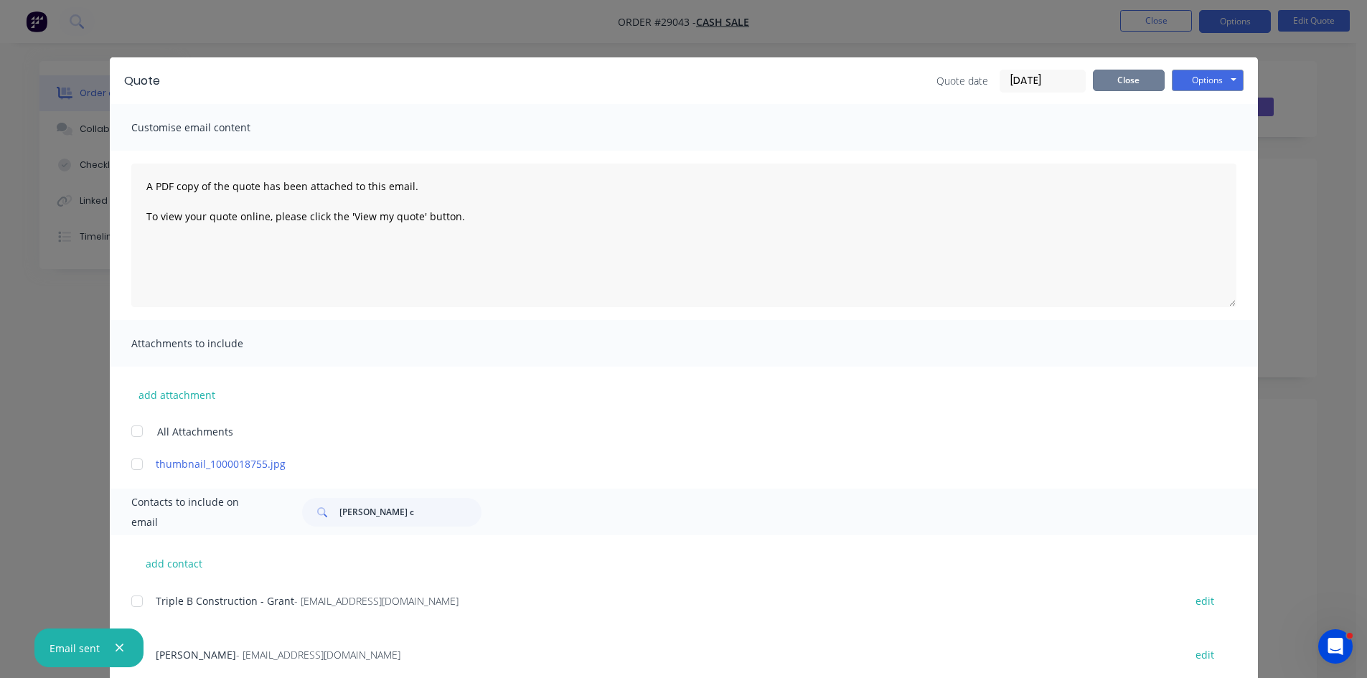
click at [1127, 80] on button "Close" at bounding box center [1129, 81] width 72 height 22
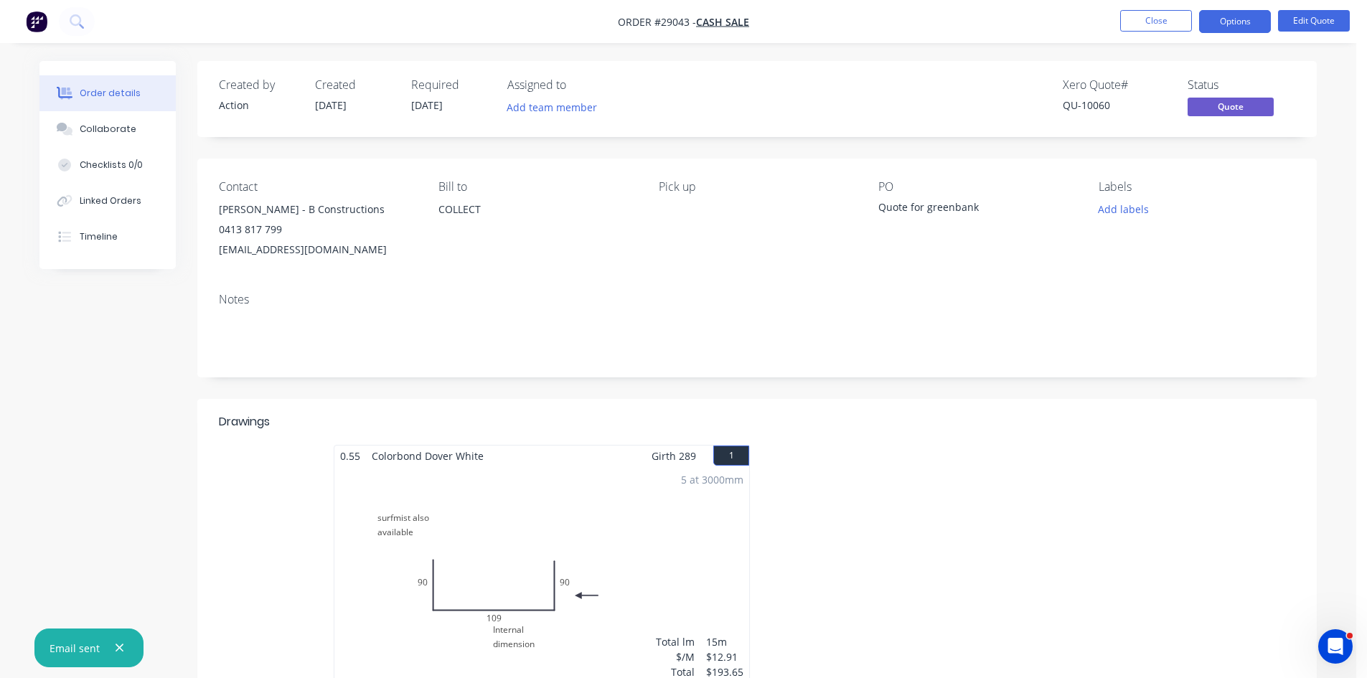
drag, startPoint x: 1146, startPoint y: 19, endPoint x: 1372, endPoint y: 158, distance: 265.0
click at [1146, 19] on button "Close" at bounding box center [1156, 21] width 72 height 22
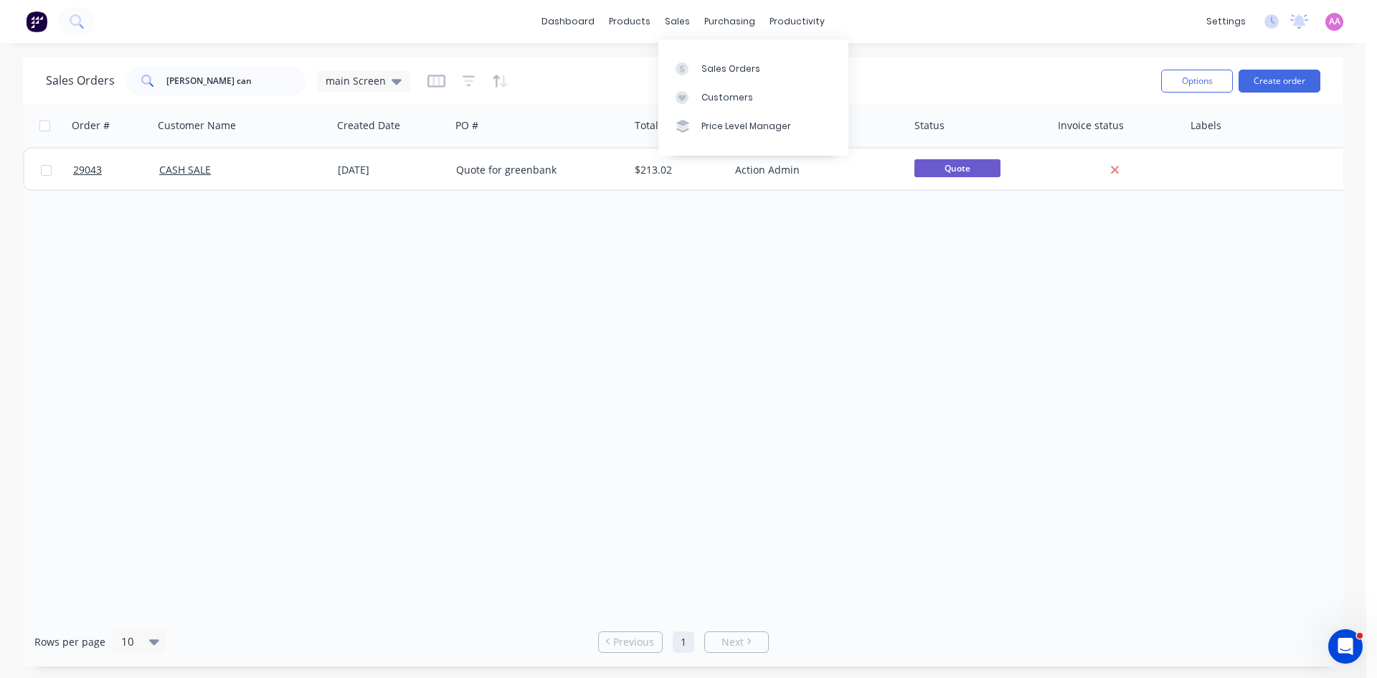
drag, startPoint x: 712, startPoint y: 75, endPoint x: 888, endPoint y: 67, distance: 175.9
click at [712, 75] on link "Sales Orders" at bounding box center [754, 68] width 190 height 29
click at [1290, 83] on button "Create order" at bounding box center [1280, 81] width 82 height 23
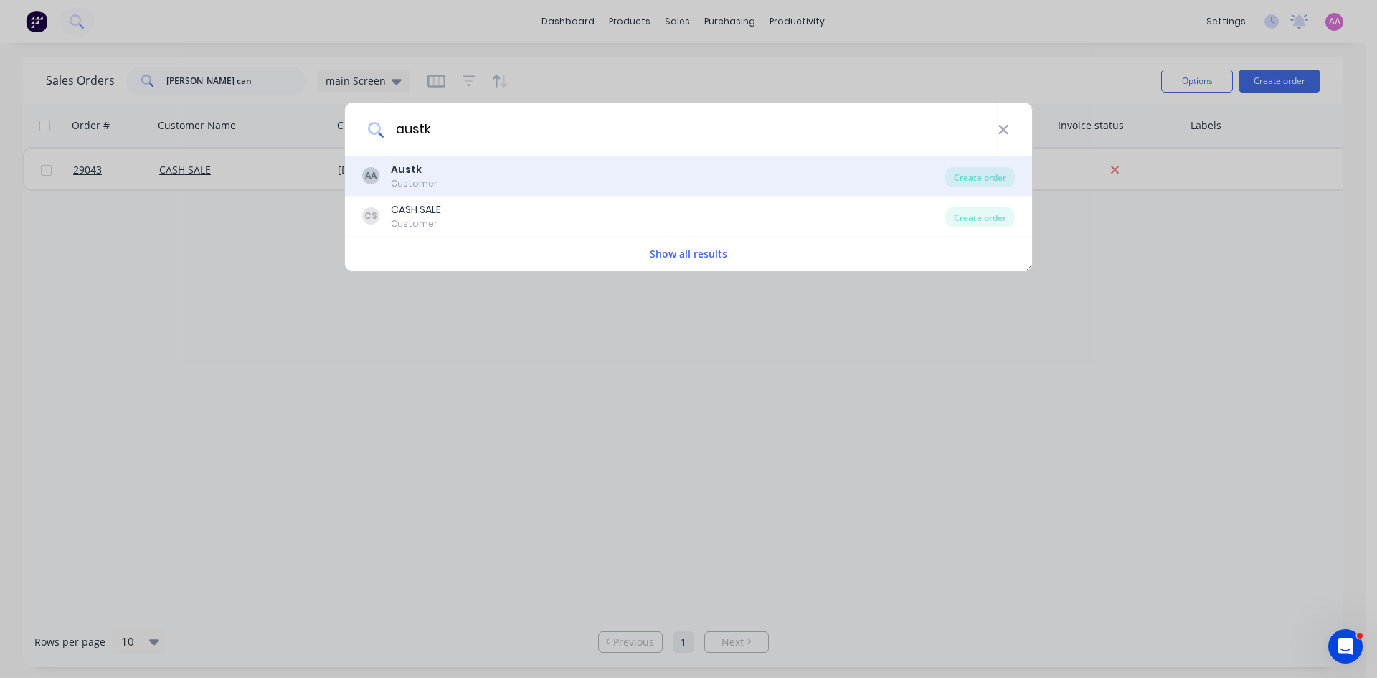
type input "austk"
click at [486, 176] on div "AA Austk Customer" at bounding box center [653, 176] width 583 height 28
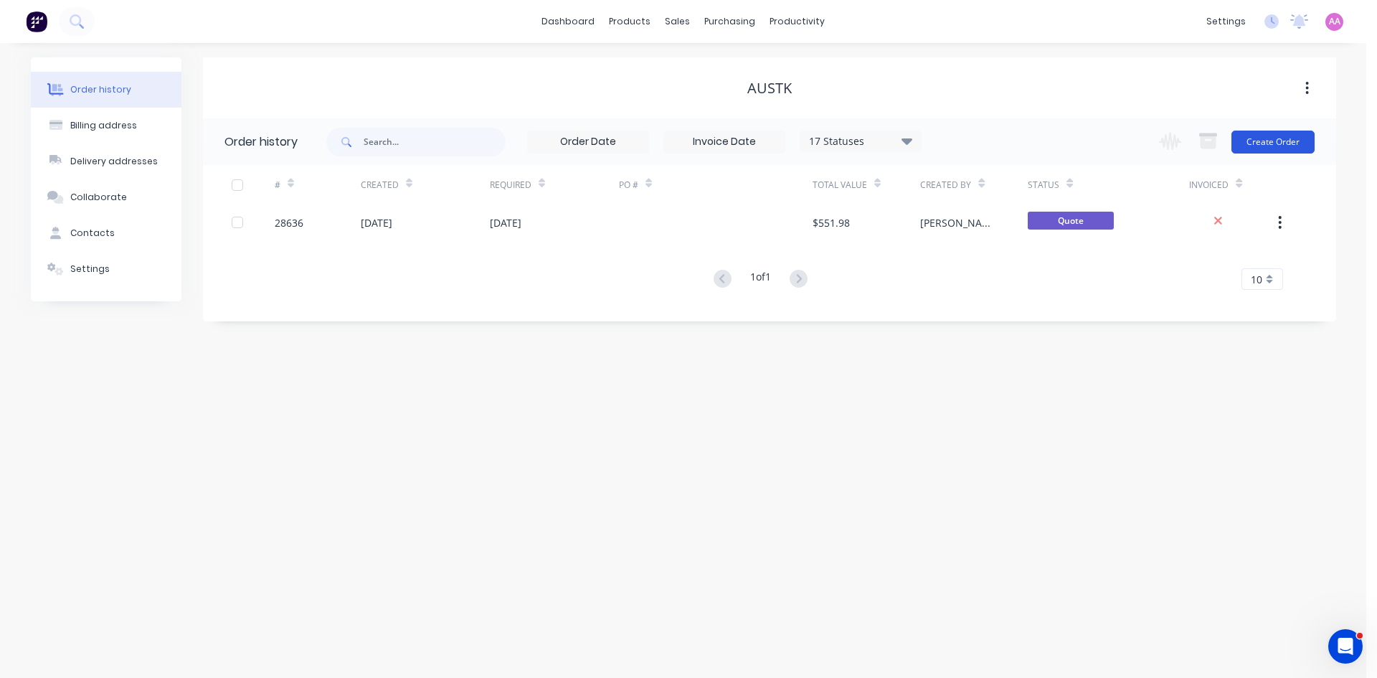
click at [1295, 139] on button "Create Order" at bounding box center [1273, 142] width 83 height 23
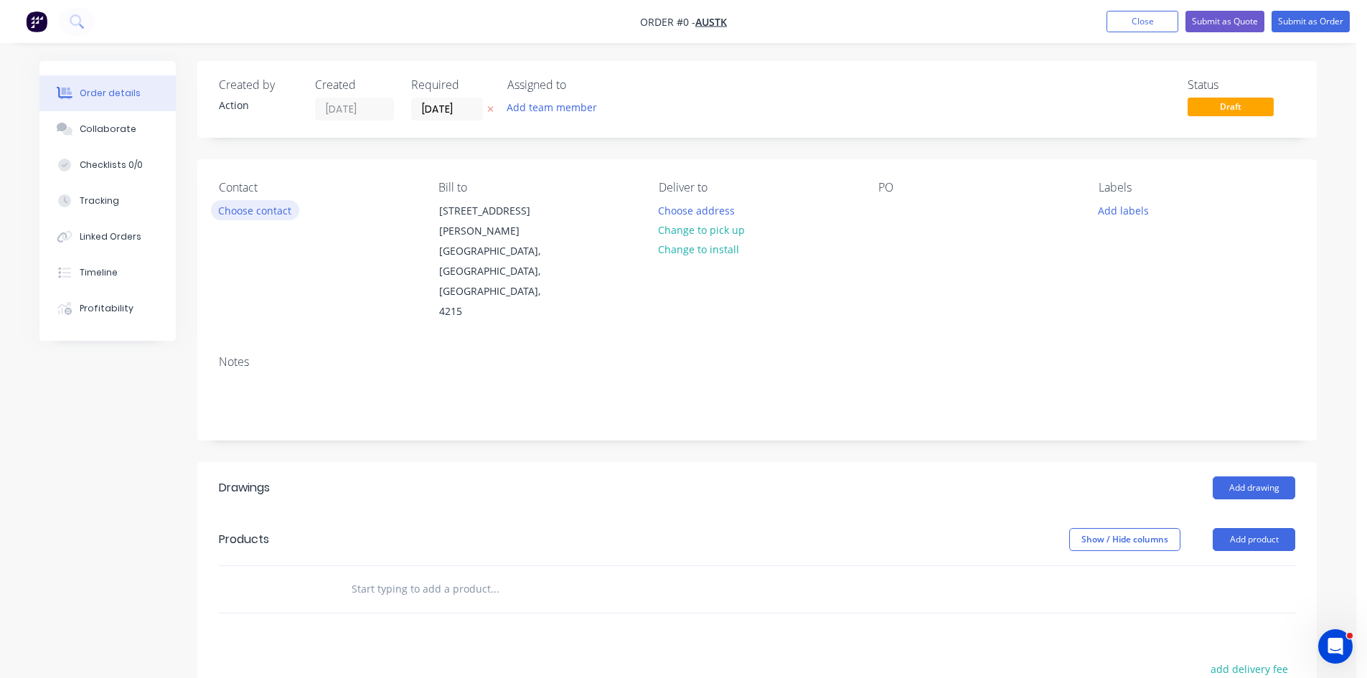
click at [253, 211] on button "Choose contact" at bounding box center [255, 209] width 88 height 19
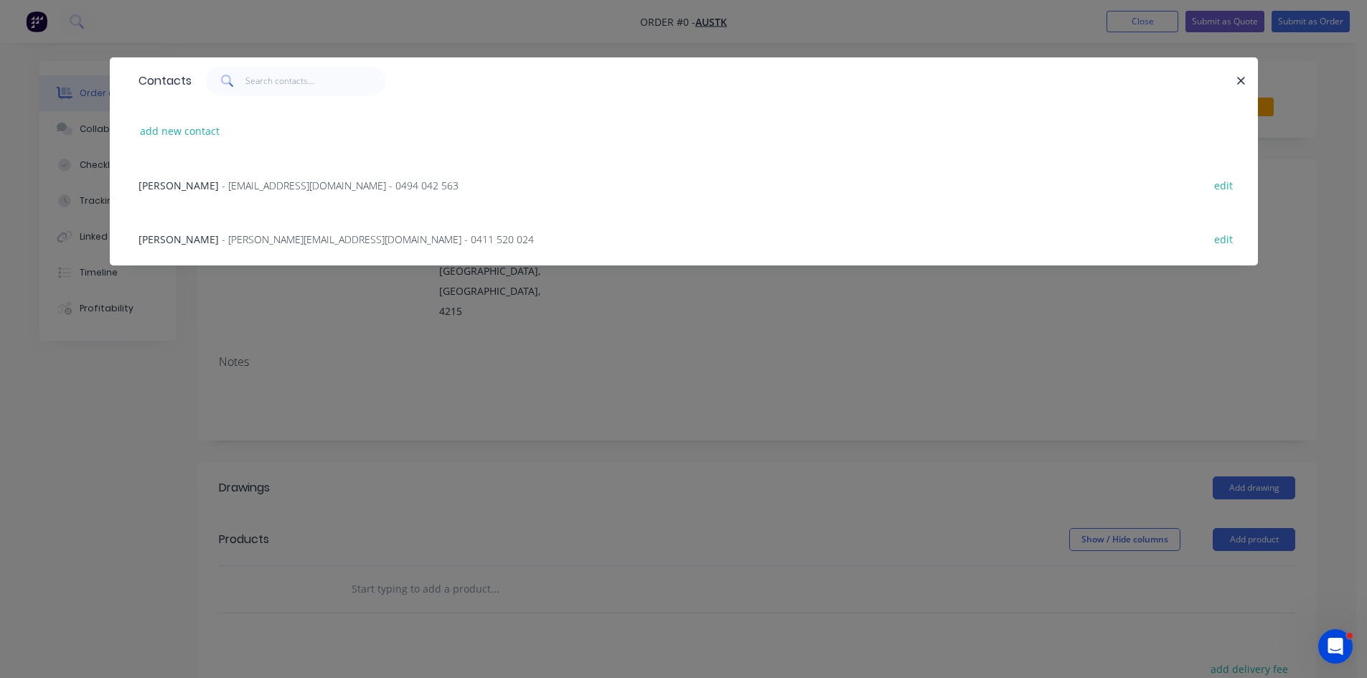
click at [231, 192] on div "Matt Goodwin - Smanager@austk.com.au - 0494 042 563" at bounding box center [298, 185] width 320 height 15
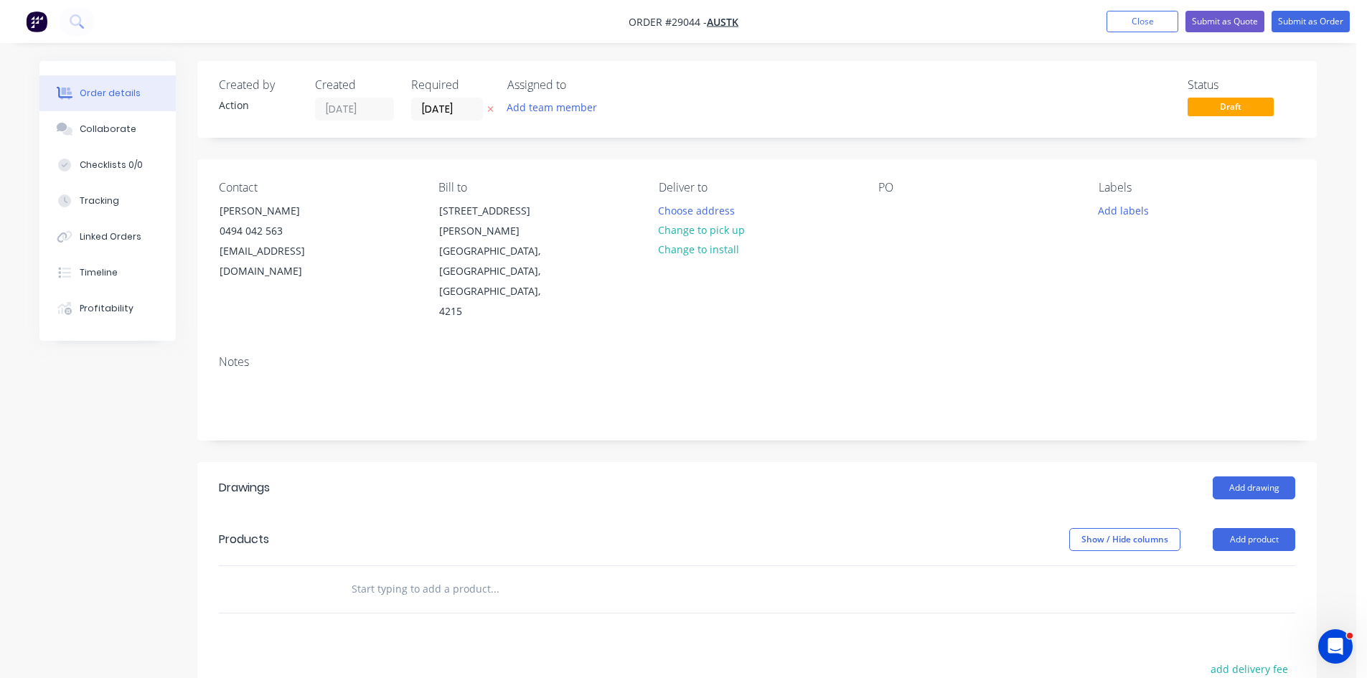
drag, startPoint x: 703, startPoint y: 229, endPoint x: 819, endPoint y: 225, distance: 115.6
click at [705, 228] on button "Change to pick up" at bounding box center [702, 229] width 102 height 19
click at [1234, 476] on button "Add drawing" at bounding box center [1253, 487] width 82 height 23
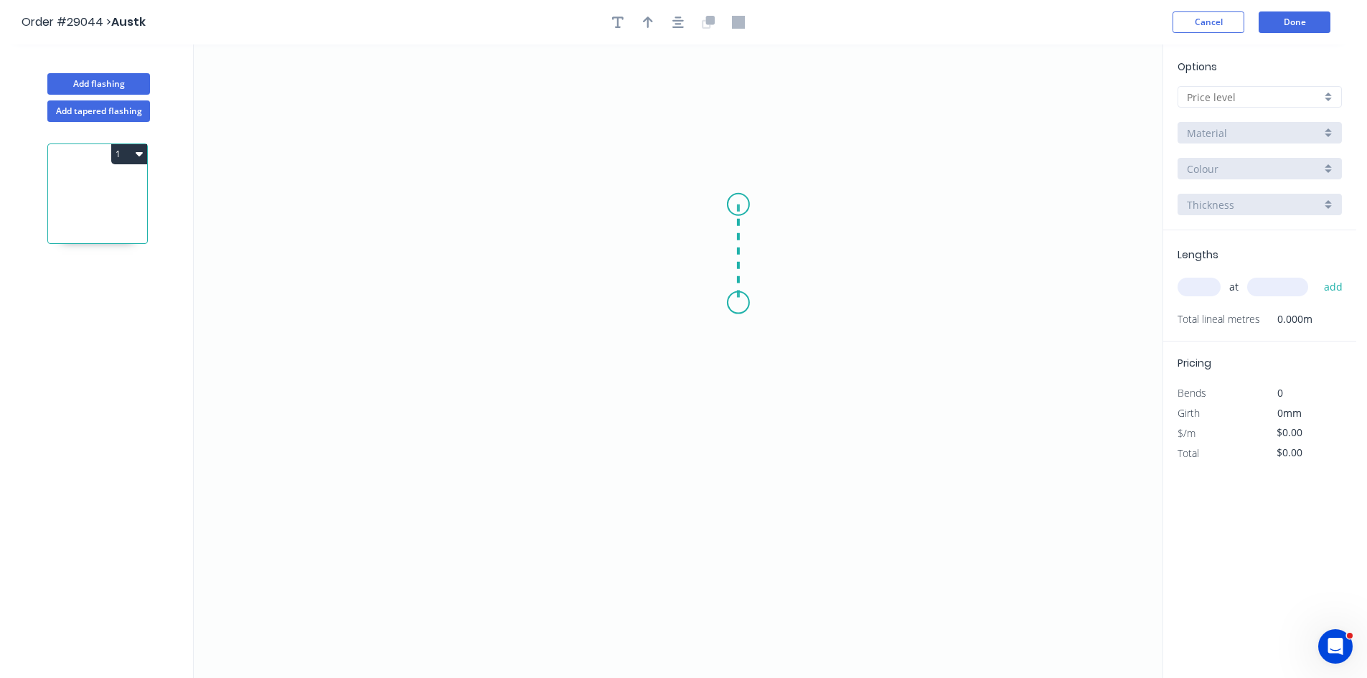
drag, startPoint x: 738, startPoint y: 204, endPoint x: 733, endPoint y: 303, distance: 98.4
click at [733, 303] on icon "0" at bounding box center [678, 360] width 968 height 633
click at [453, 299] on icon "0 ?" at bounding box center [678, 360] width 968 height 633
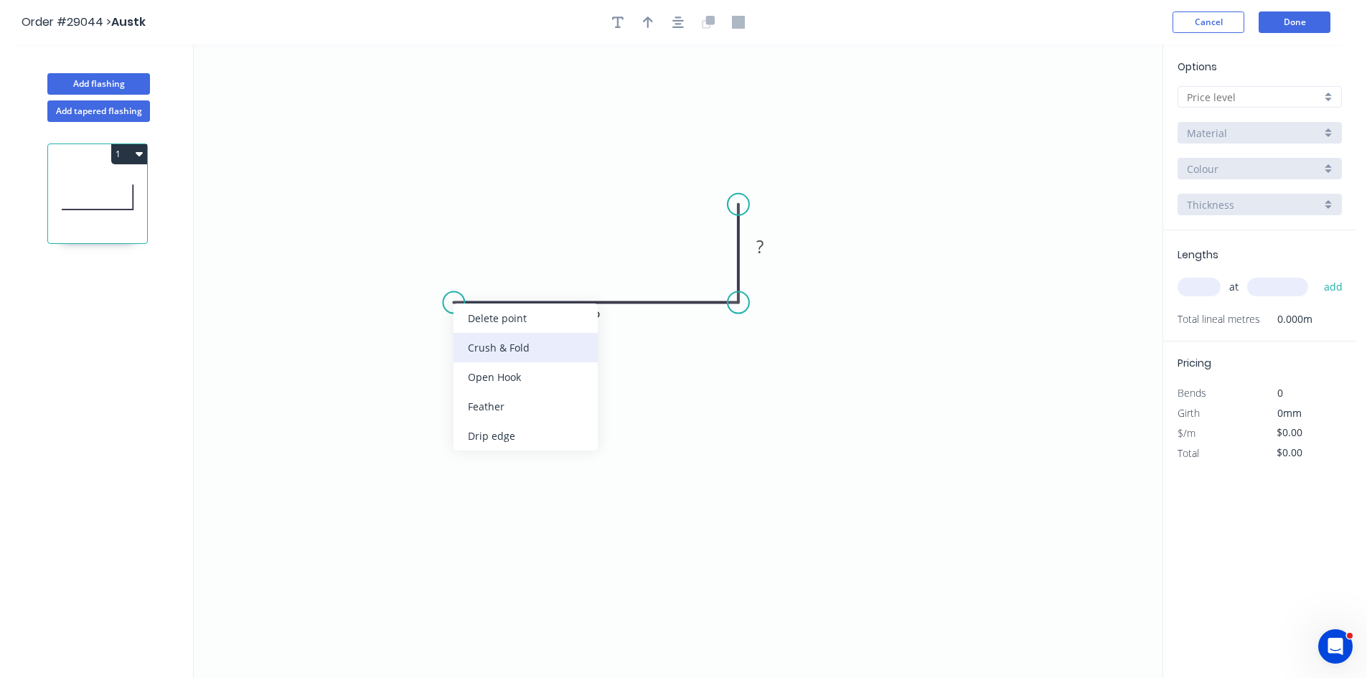
click at [492, 359] on div "Crush & Fold" at bounding box center [525, 347] width 144 height 29
click at [611, 318] on rect at bounding box center [595, 317] width 47 height 29
click at [598, 319] on tspan "?" at bounding box center [596, 318] width 7 height 24
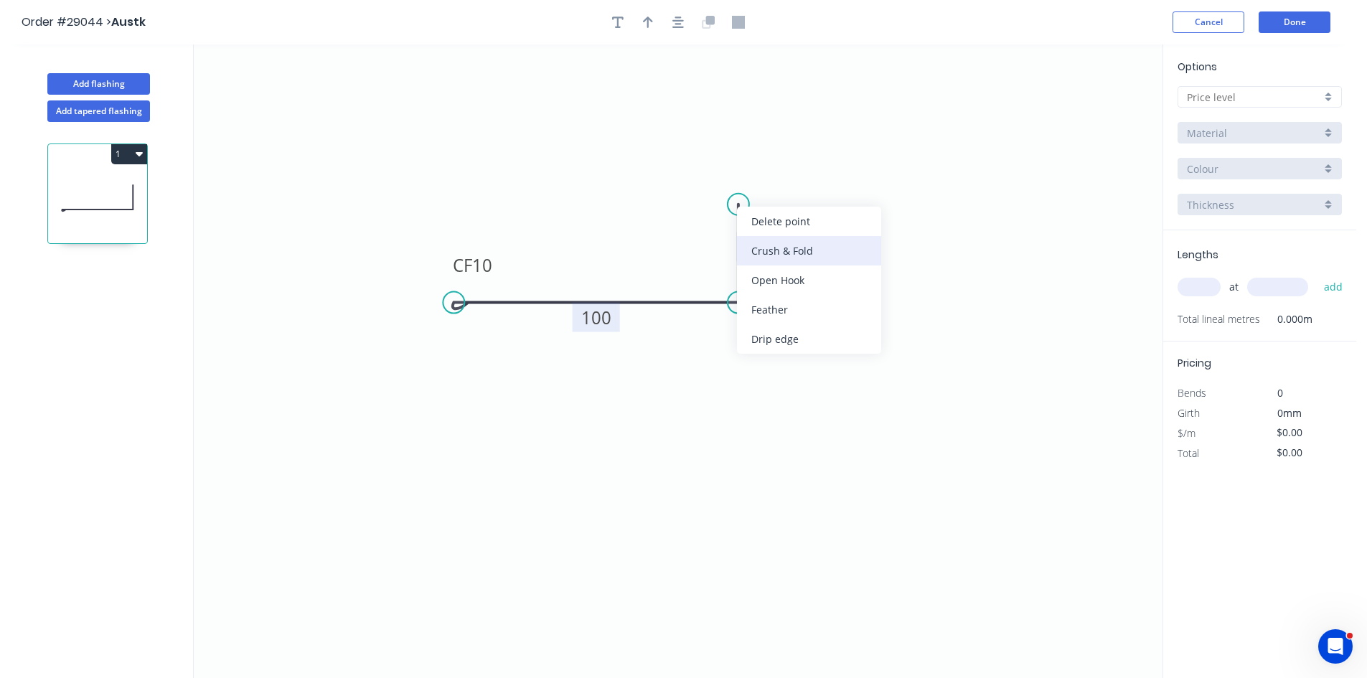
click at [768, 249] on div "Crush & Fold" at bounding box center [809, 250] width 144 height 29
click at [769, 237] on div "Flip bend" at bounding box center [809, 250] width 144 height 29
click at [1234, 96] on input "text" at bounding box center [1254, 97] width 134 height 15
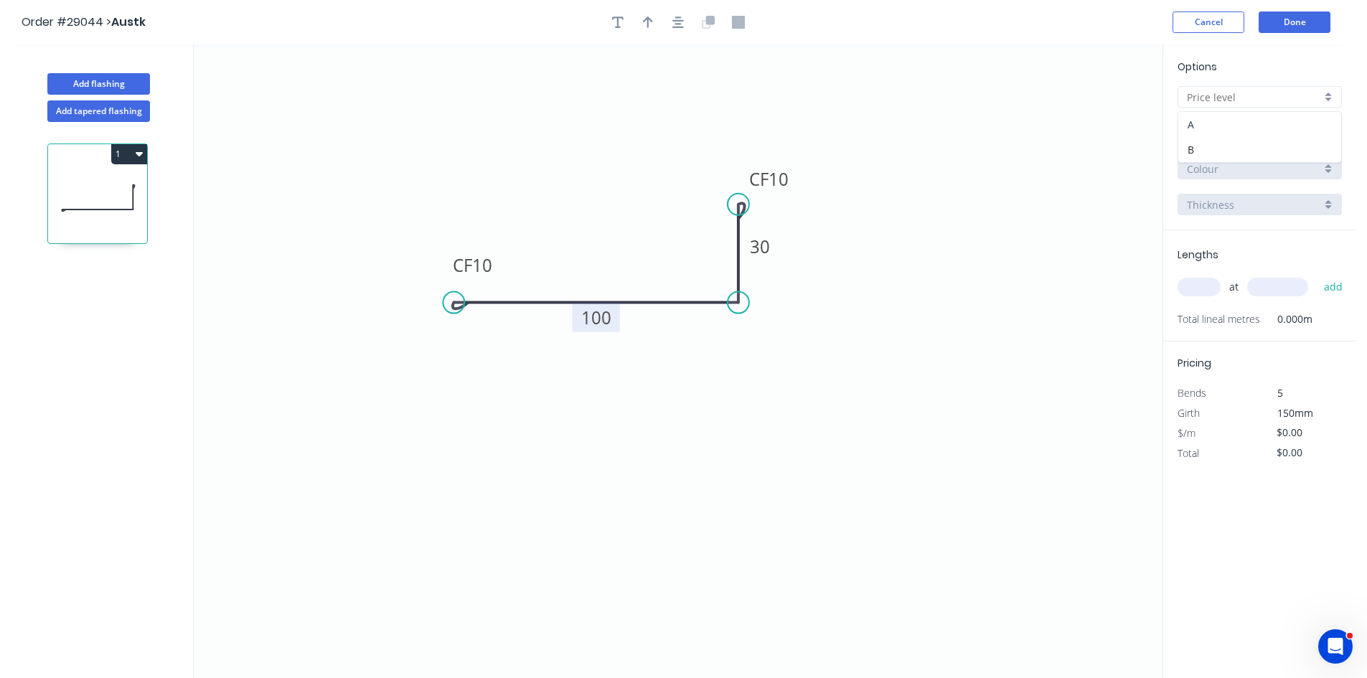
click at [1220, 125] on div "A" at bounding box center [1259, 124] width 163 height 25
type input "A"
type input "$1.00"
click at [1218, 129] on input "Aluminium" at bounding box center [1254, 133] width 134 height 15
click at [1217, 184] on div "Colorbond" at bounding box center [1259, 185] width 163 height 25
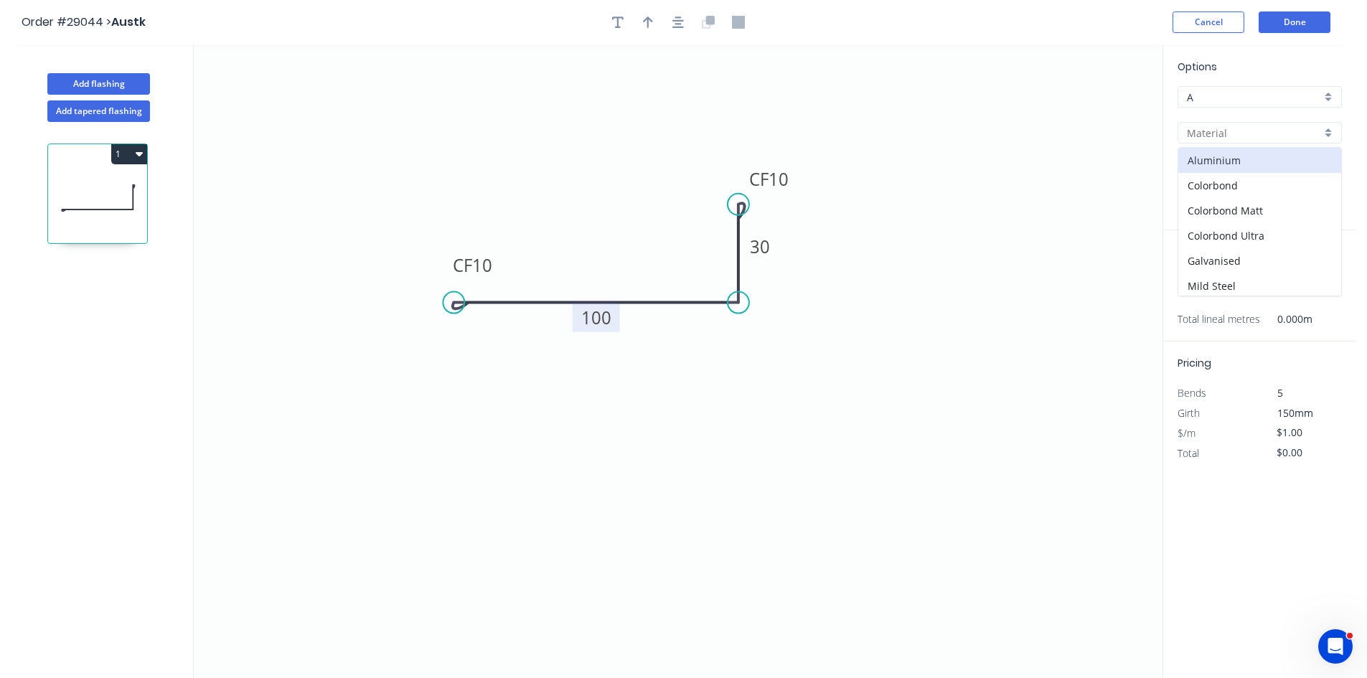
type input "Colorbond"
type input "Basalt"
type input "$9.85"
click at [1235, 170] on input "Basalt" at bounding box center [1254, 168] width 134 height 15
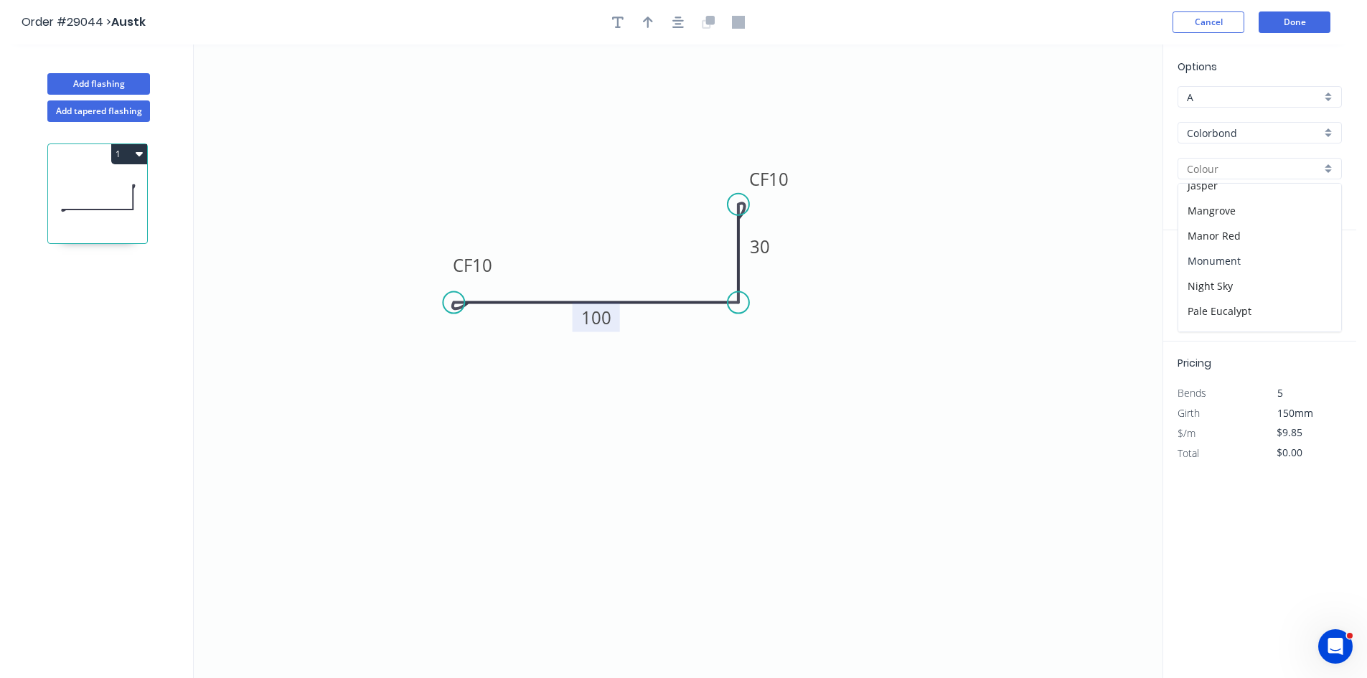
click at [1227, 264] on div "Monument" at bounding box center [1259, 260] width 163 height 25
type input "Monument"
click at [1202, 286] on input "text" at bounding box center [1198, 287] width 43 height 19
type input "2"
type input "3400"
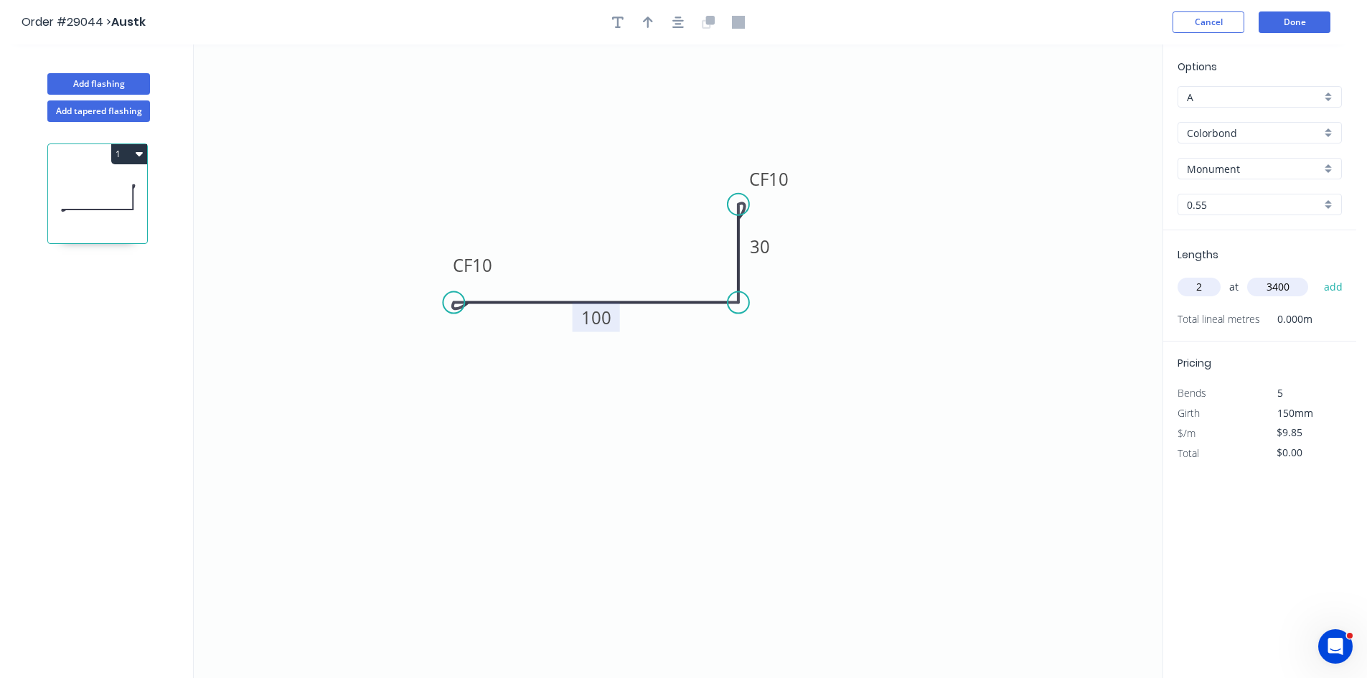
click at [1316, 275] on button "add" at bounding box center [1333, 287] width 34 height 24
type input "$66.98"
type input "2"
type input "1000"
click at [1316, 275] on button "add" at bounding box center [1333, 287] width 34 height 24
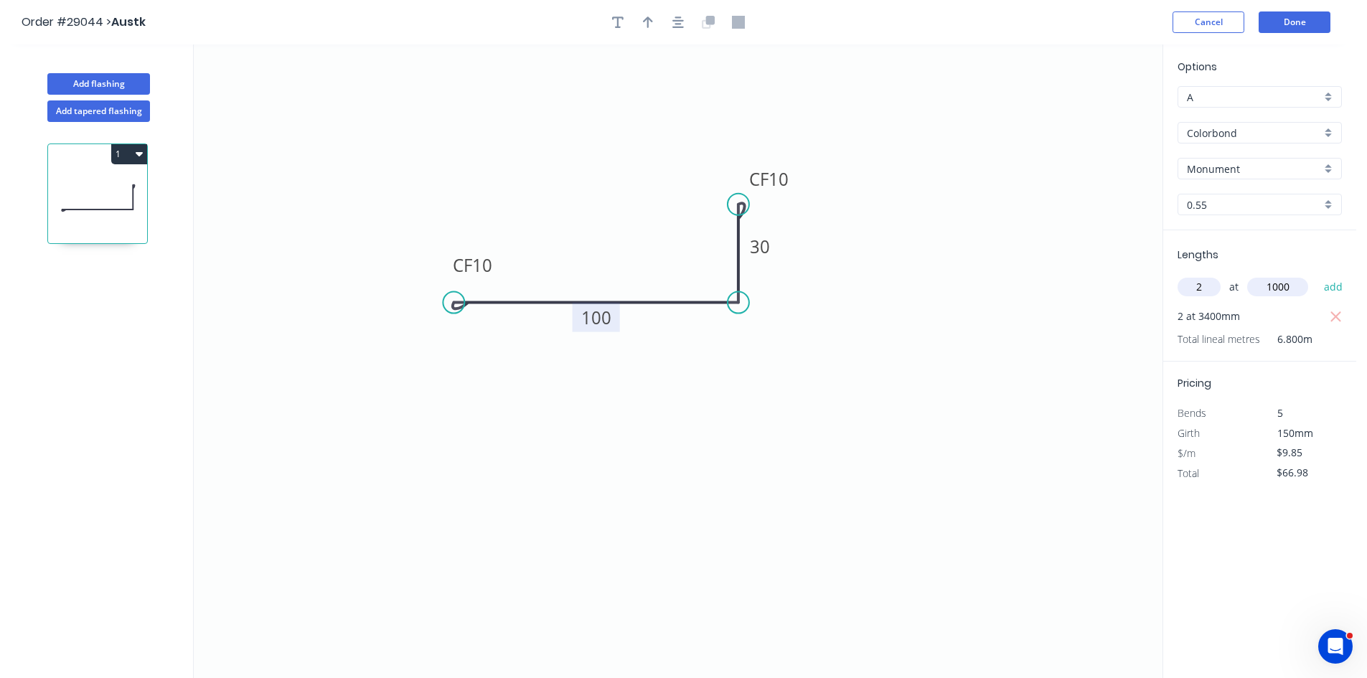
type input "$86.68"
click at [1308, 25] on button "Done" at bounding box center [1294, 22] width 72 height 22
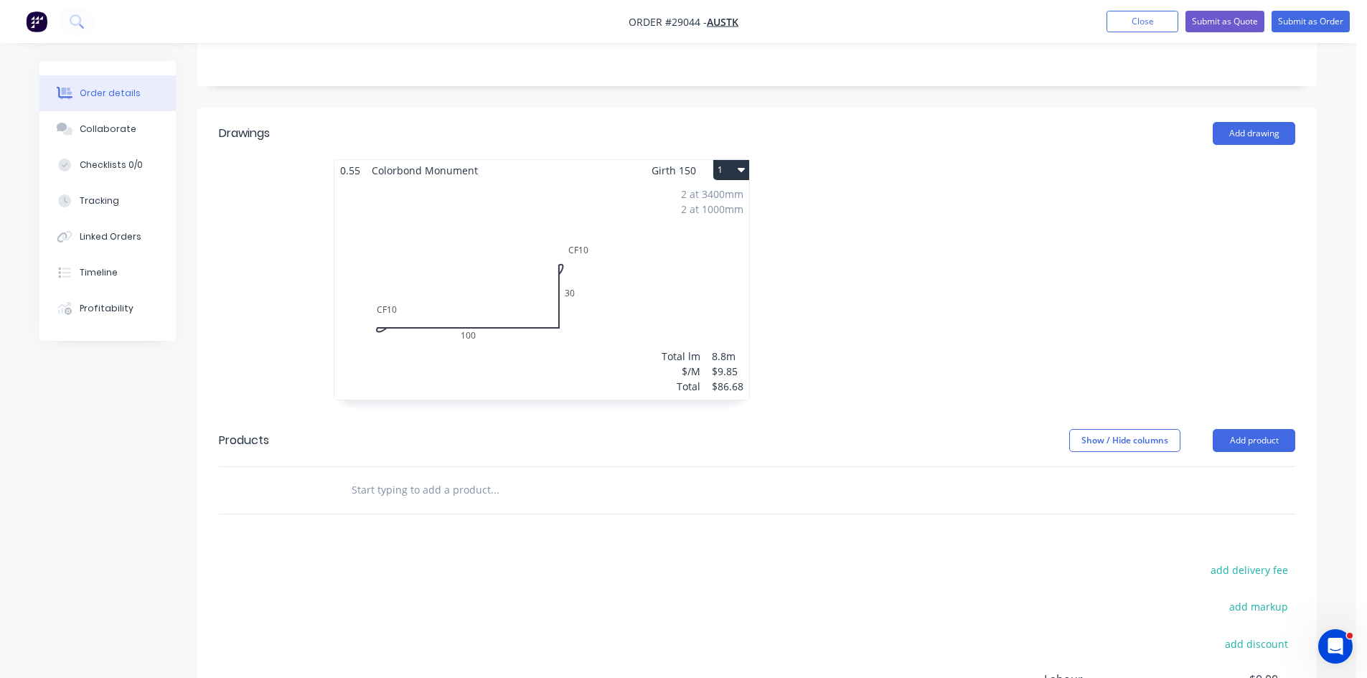
scroll to position [359, 0]
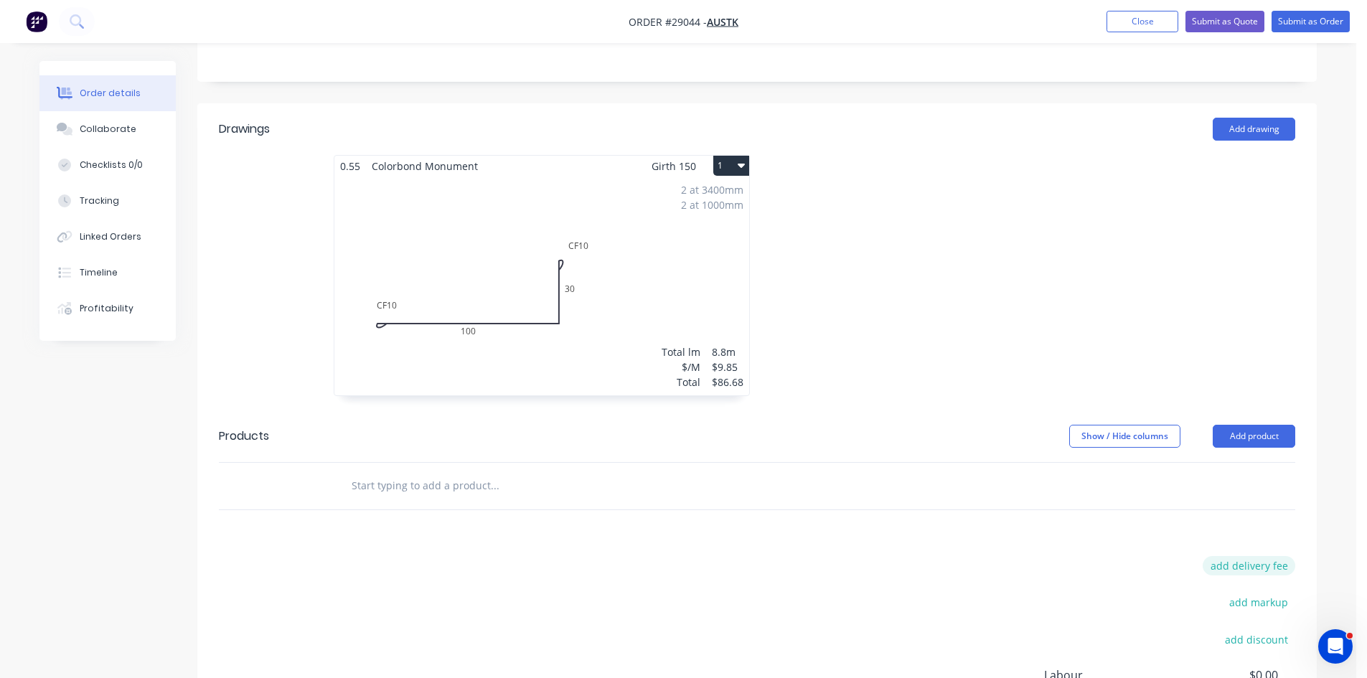
click at [1248, 556] on button "add delivery fee" at bounding box center [1248, 565] width 93 height 19
type input "120"
click input "submit" at bounding box center [0, 0] width 0 height 0
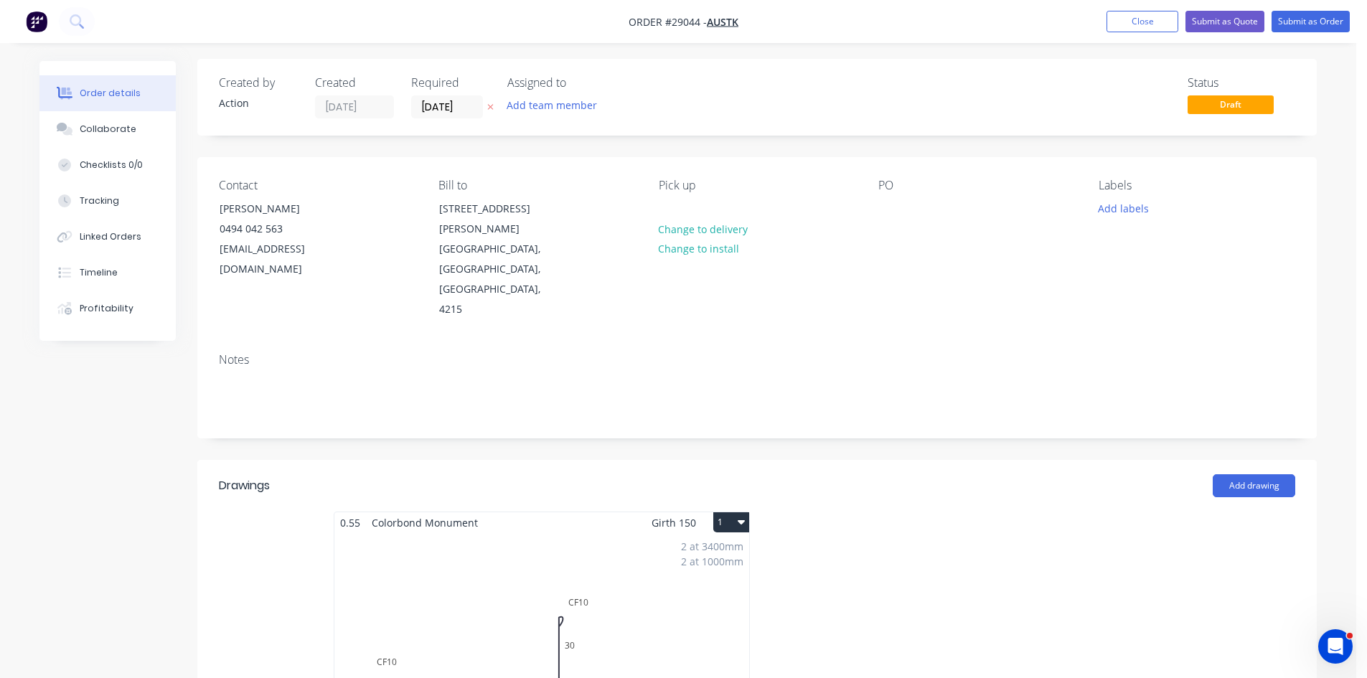
scroll to position [0, 0]
click at [689, 235] on button "Change to delivery" at bounding box center [703, 230] width 105 height 19
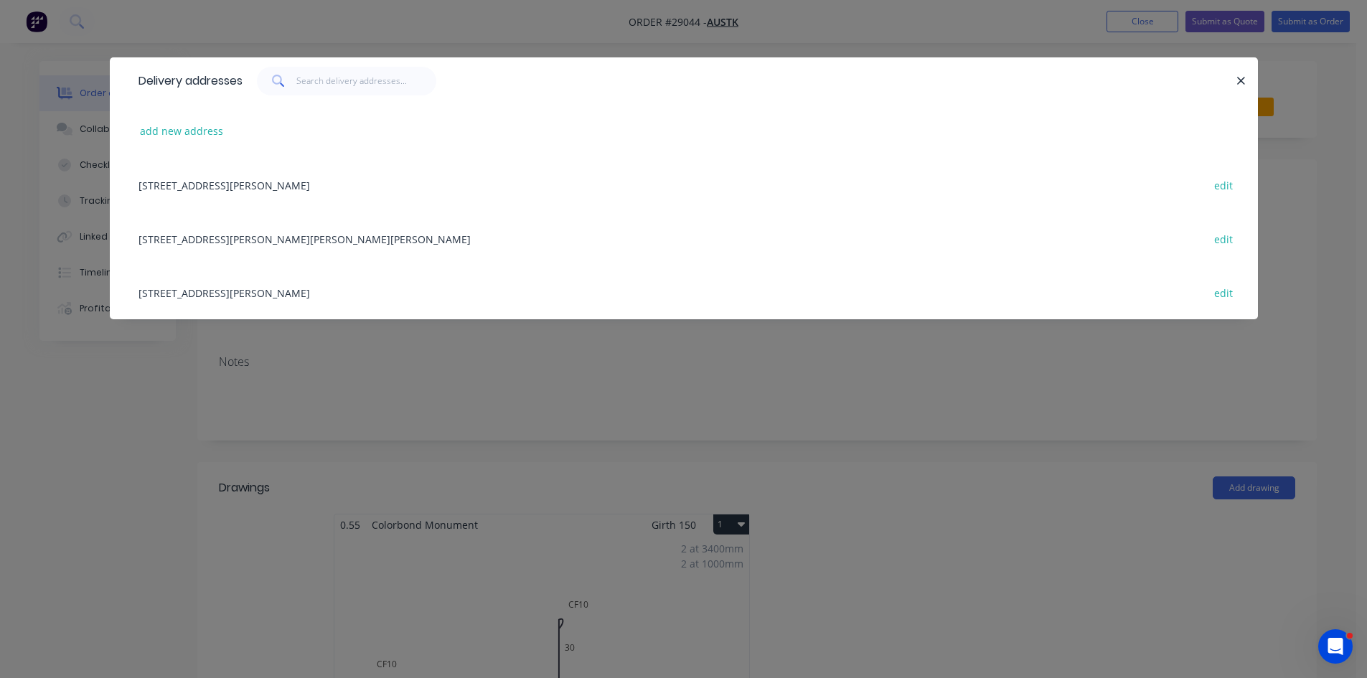
click at [229, 183] on div "Unit 6/ 82-86 Minnie Street, SOUTHPORT, Queensland, Australia, 4215 edit" at bounding box center [683, 185] width 1105 height 54
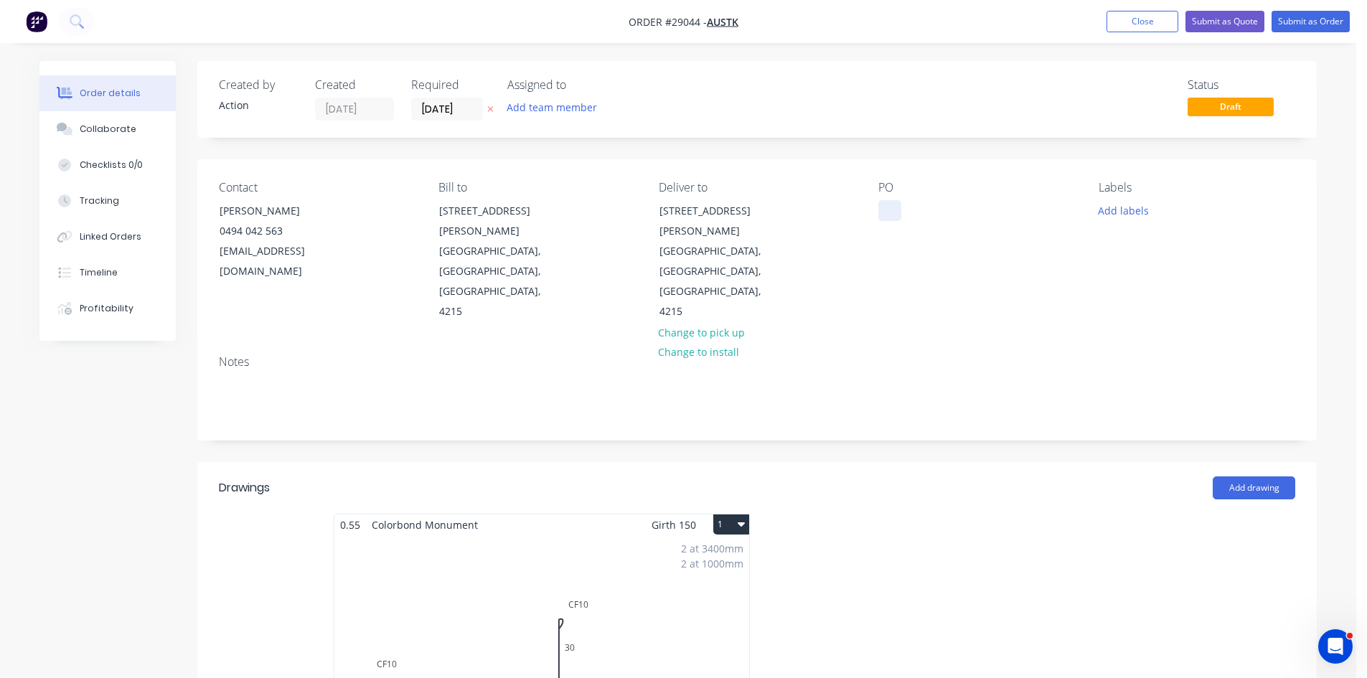
click at [887, 210] on div at bounding box center [889, 210] width 23 height 21
click at [892, 212] on div at bounding box center [889, 210] width 23 height 21
paste div
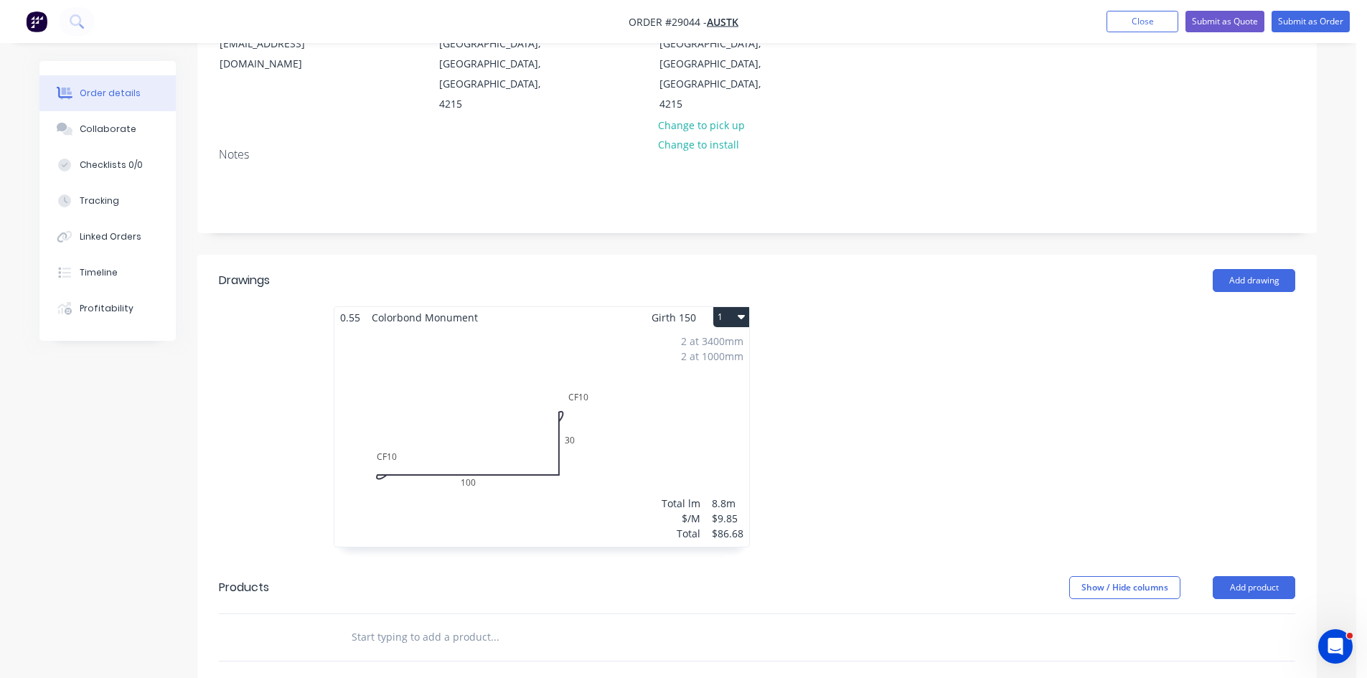
scroll to position [215, 0]
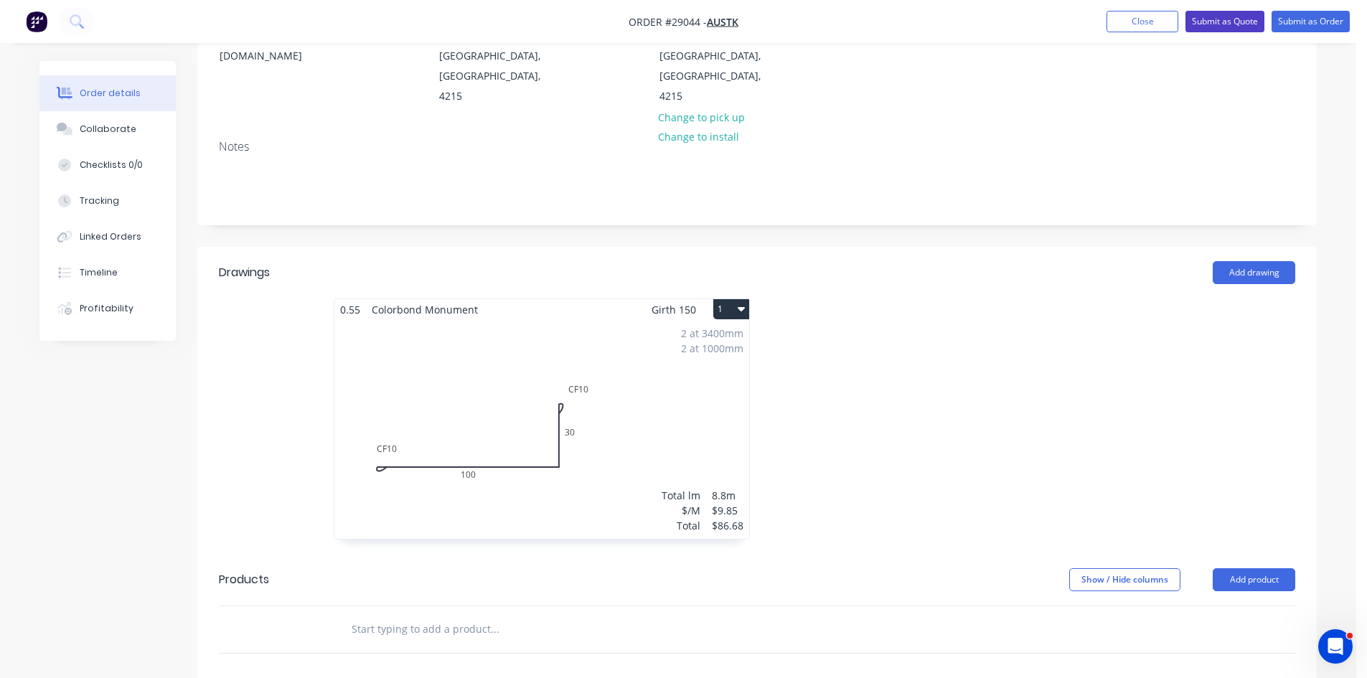
click at [1217, 25] on button "Submit as Quote" at bounding box center [1224, 22] width 79 height 22
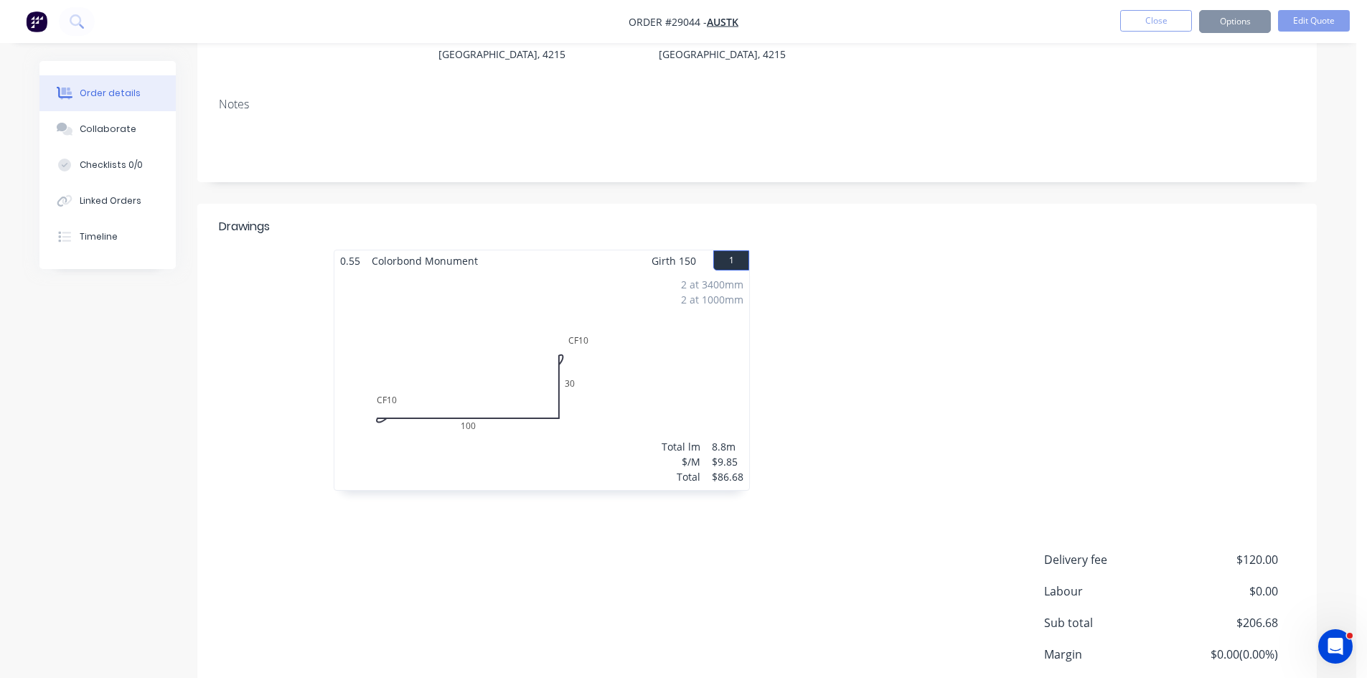
scroll to position [0, 0]
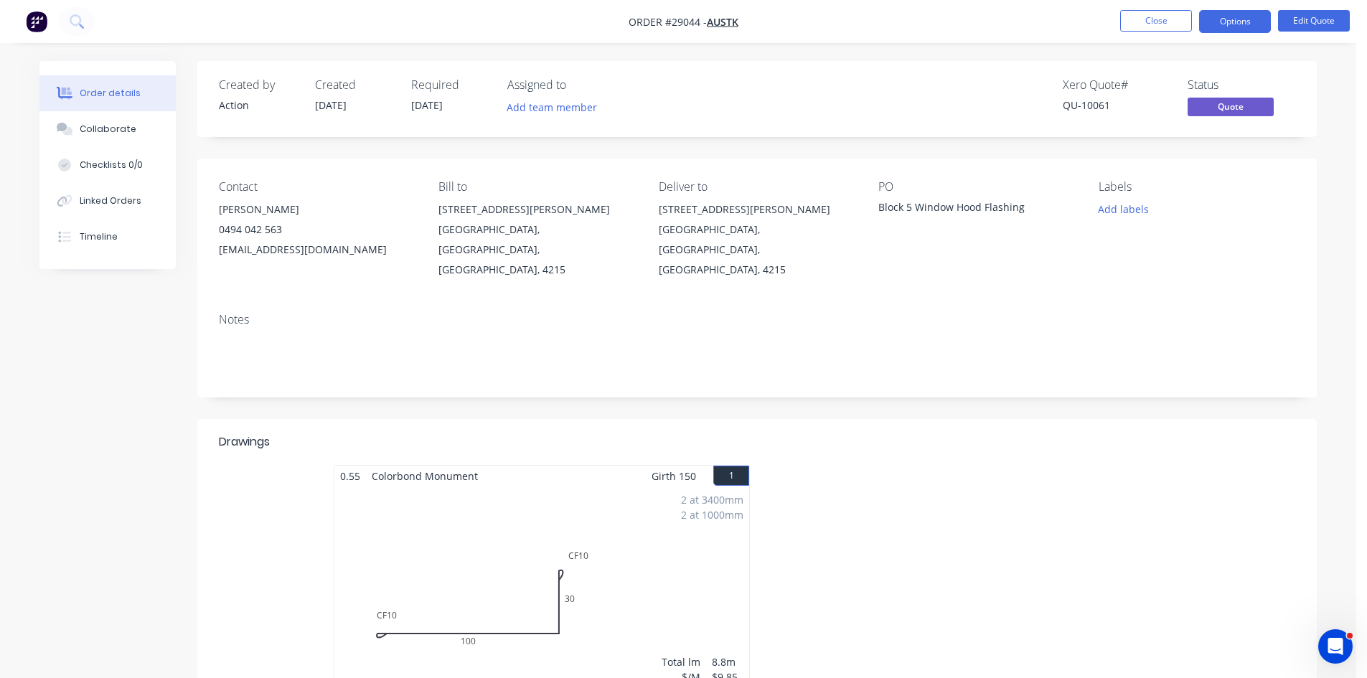
click at [1226, 18] on button "Options" at bounding box center [1235, 21] width 72 height 23
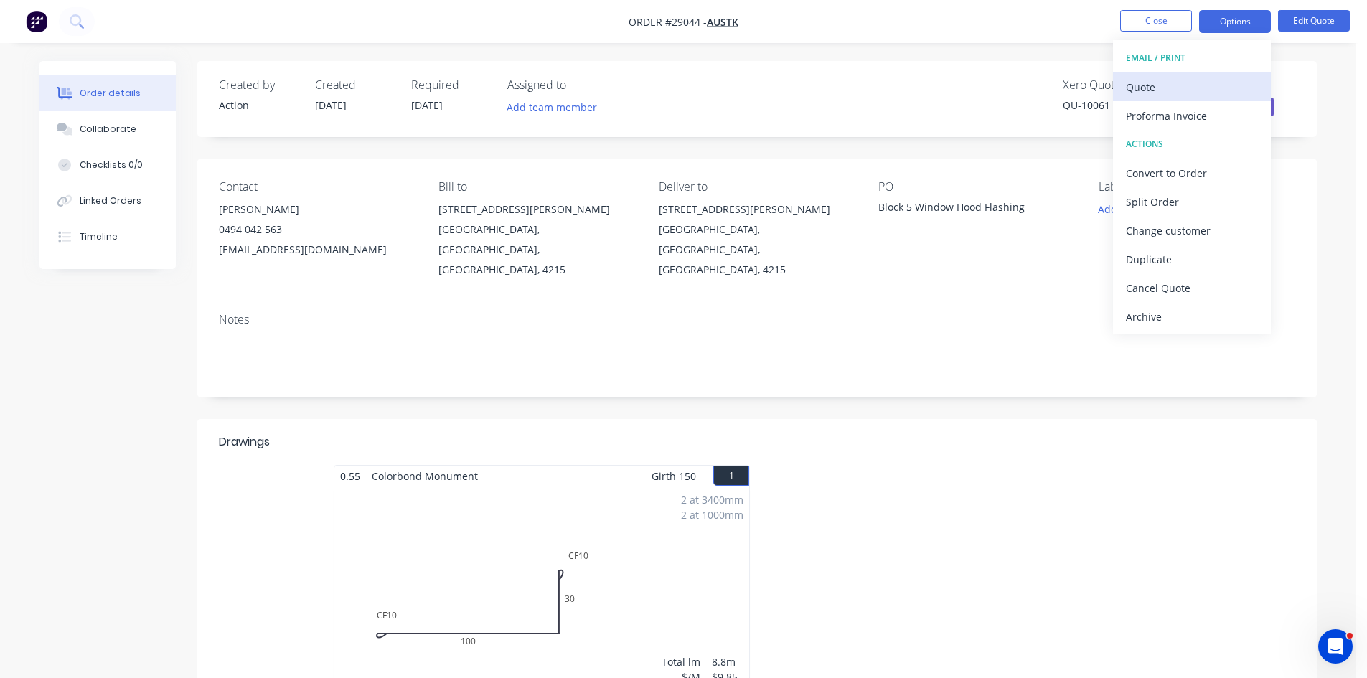
click at [1150, 92] on div "Quote" at bounding box center [1192, 87] width 132 height 21
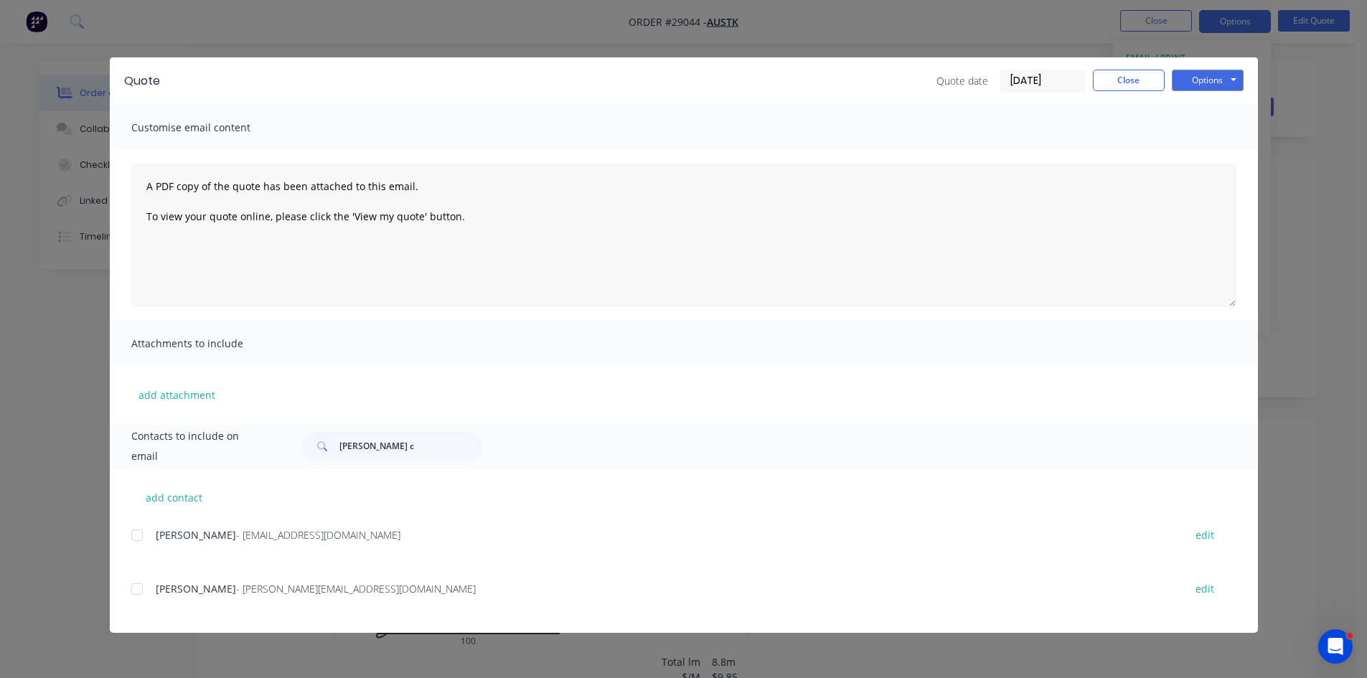
click at [136, 534] on div at bounding box center [137, 535] width 29 height 29
click at [135, 588] on div at bounding box center [137, 589] width 29 height 29
click at [1192, 79] on button "Options" at bounding box center [1207, 81] width 72 height 22
click at [1187, 151] on button "Email" at bounding box center [1217, 153] width 92 height 24
drag, startPoint x: 1127, startPoint y: 86, endPoint x: 1113, endPoint y: 113, distance: 29.8
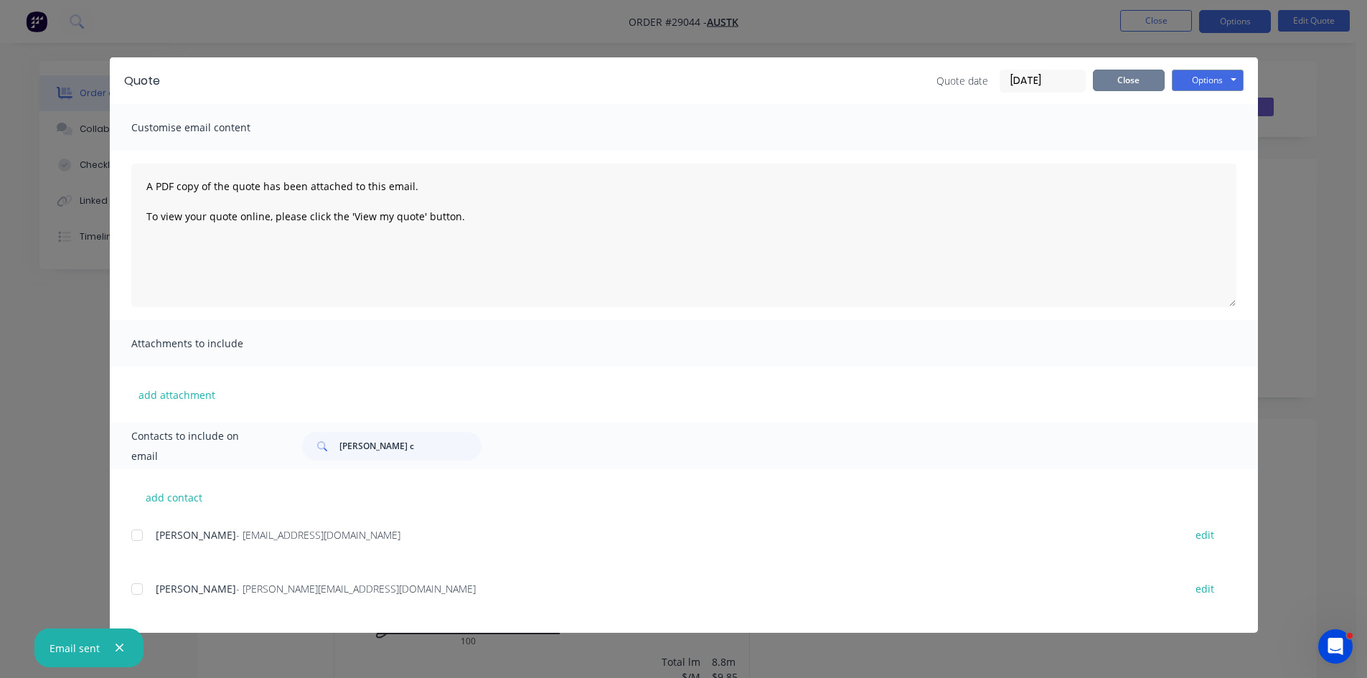
click at [1127, 86] on button "Close" at bounding box center [1129, 81] width 72 height 22
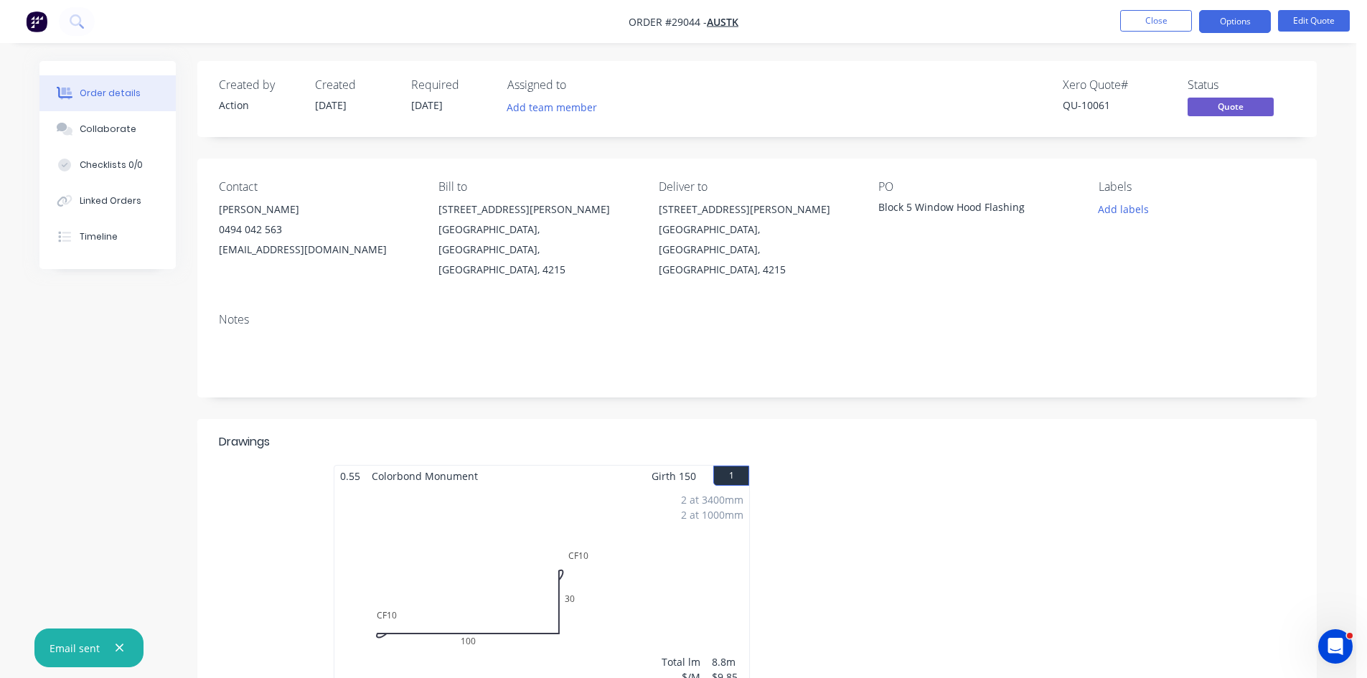
click at [745, 224] on div "SOUTHPORT, Queensland, Australia, 4215" at bounding box center [757, 250] width 197 height 60
click at [1303, 16] on button "Edit Quote" at bounding box center [1314, 21] width 72 height 22
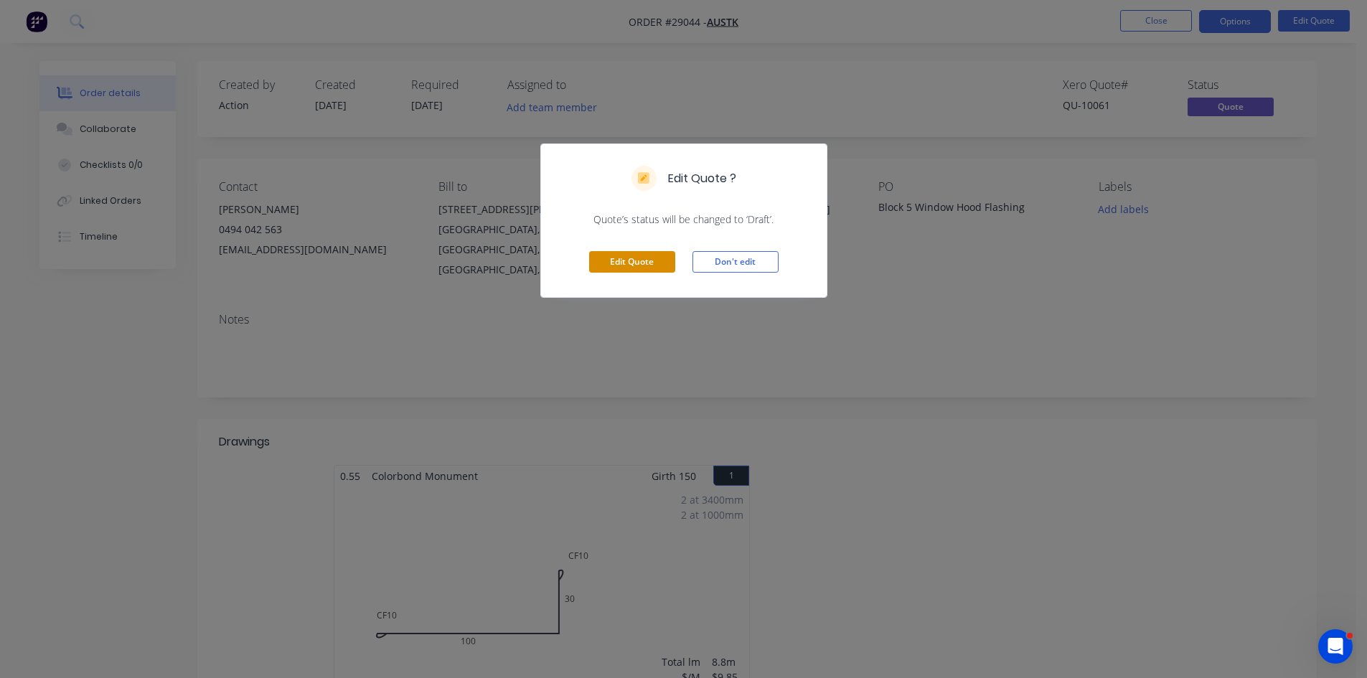
click at [628, 265] on button "Edit Quote" at bounding box center [632, 262] width 86 height 22
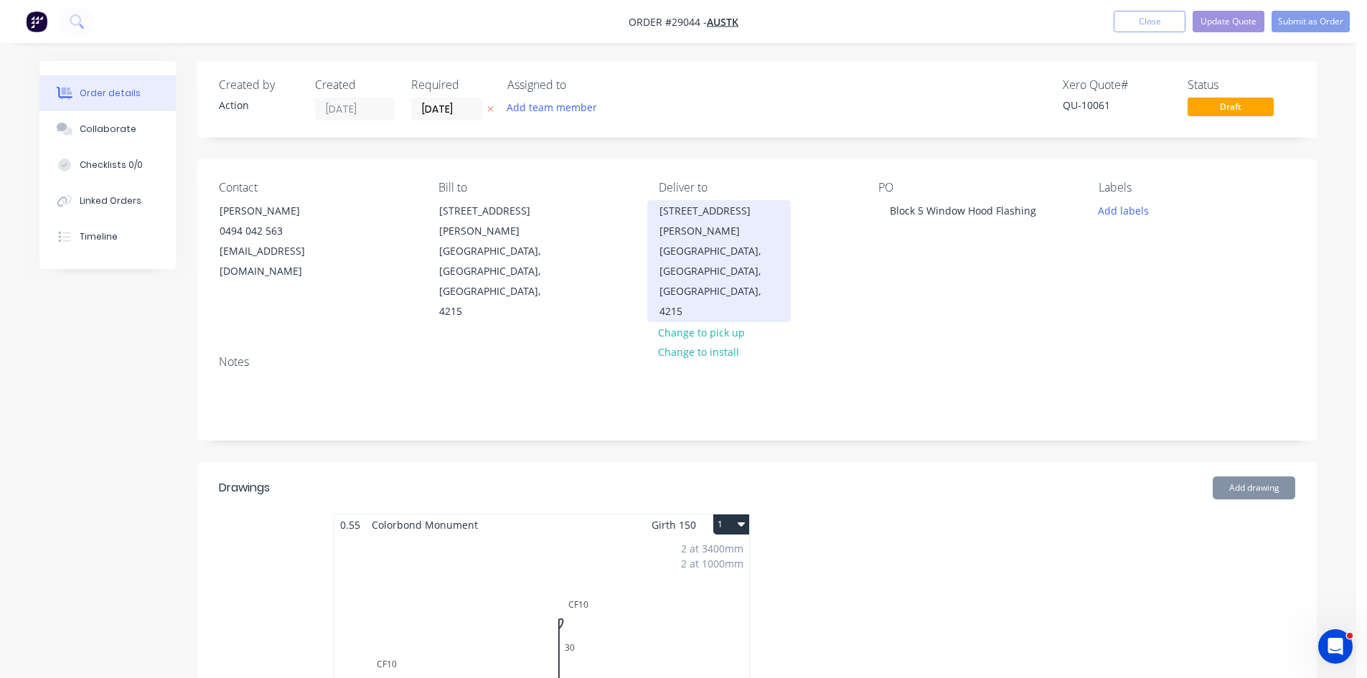
click at [688, 241] on div "SOUTHPORT, Queensland, Australia, 4215" at bounding box center [718, 281] width 119 height 80
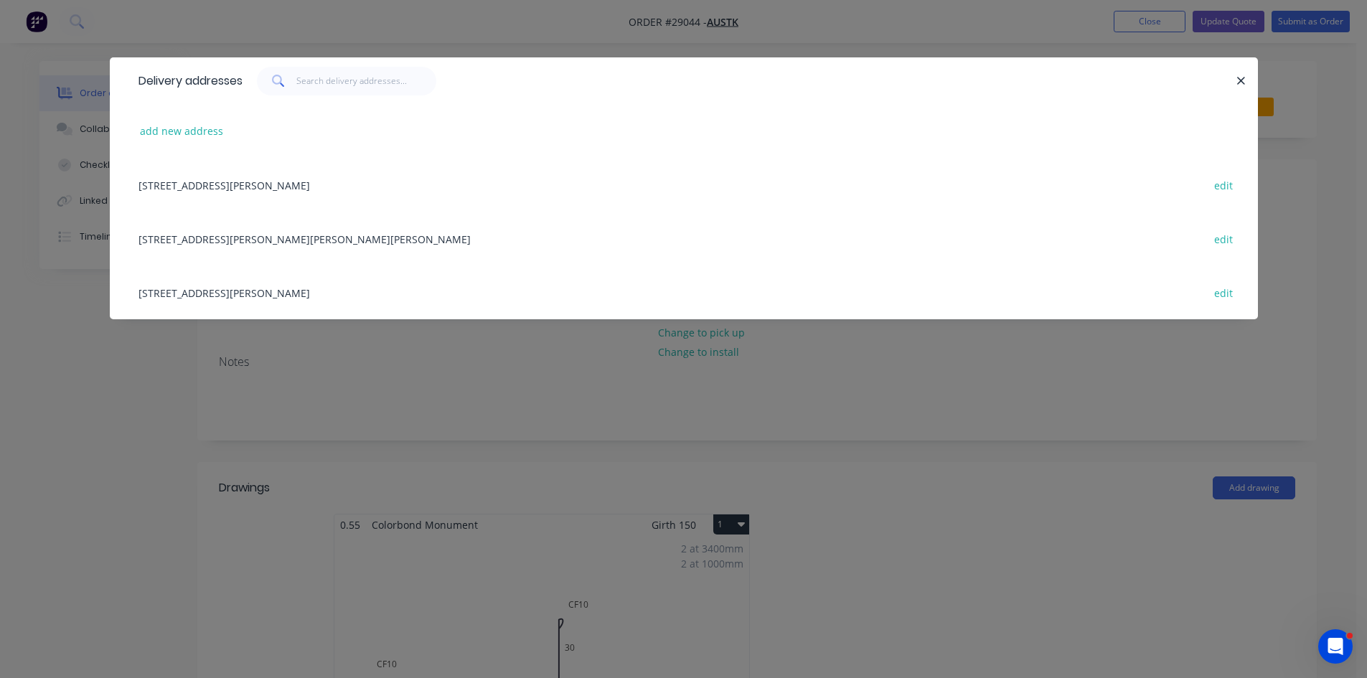
click at [173, 295] on div "41-45 Minnie St, Southport edit" at bounding box center [683, 292] width 1105 height 54
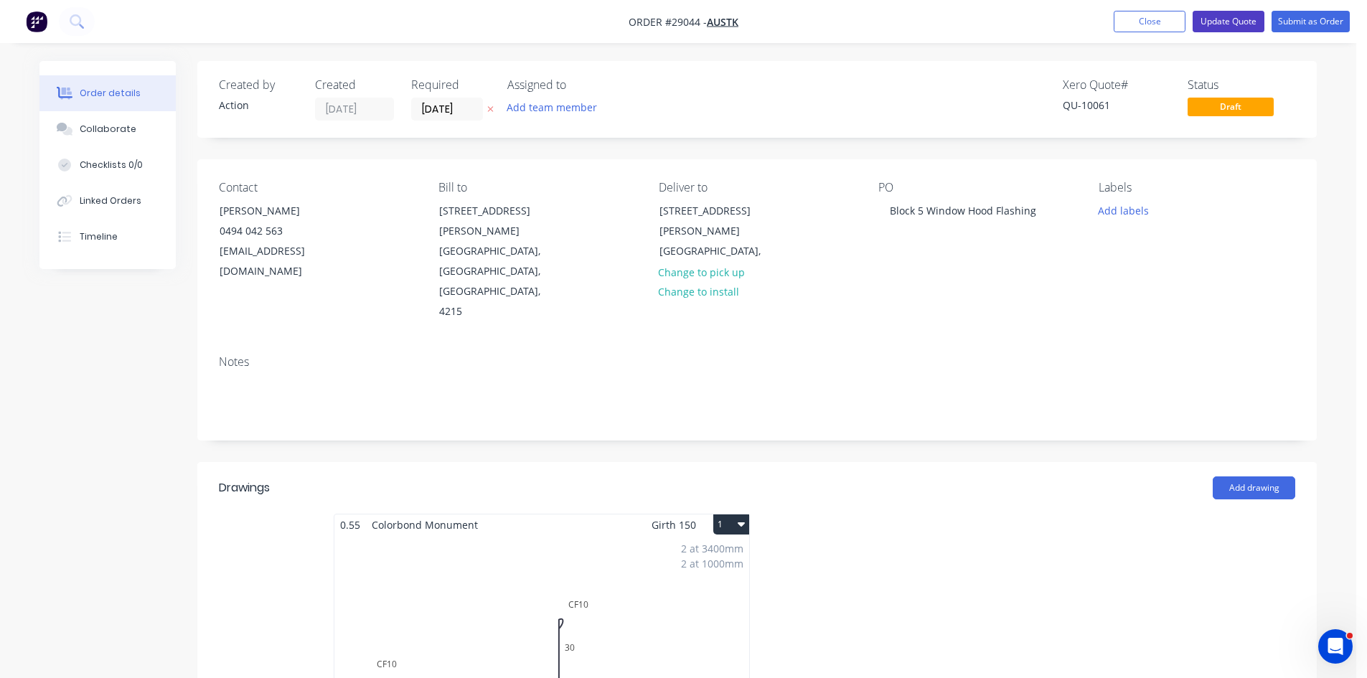
click at [1232, 23] on button "Update Quote" at bounding box center [1228, 22] width 72 height 22
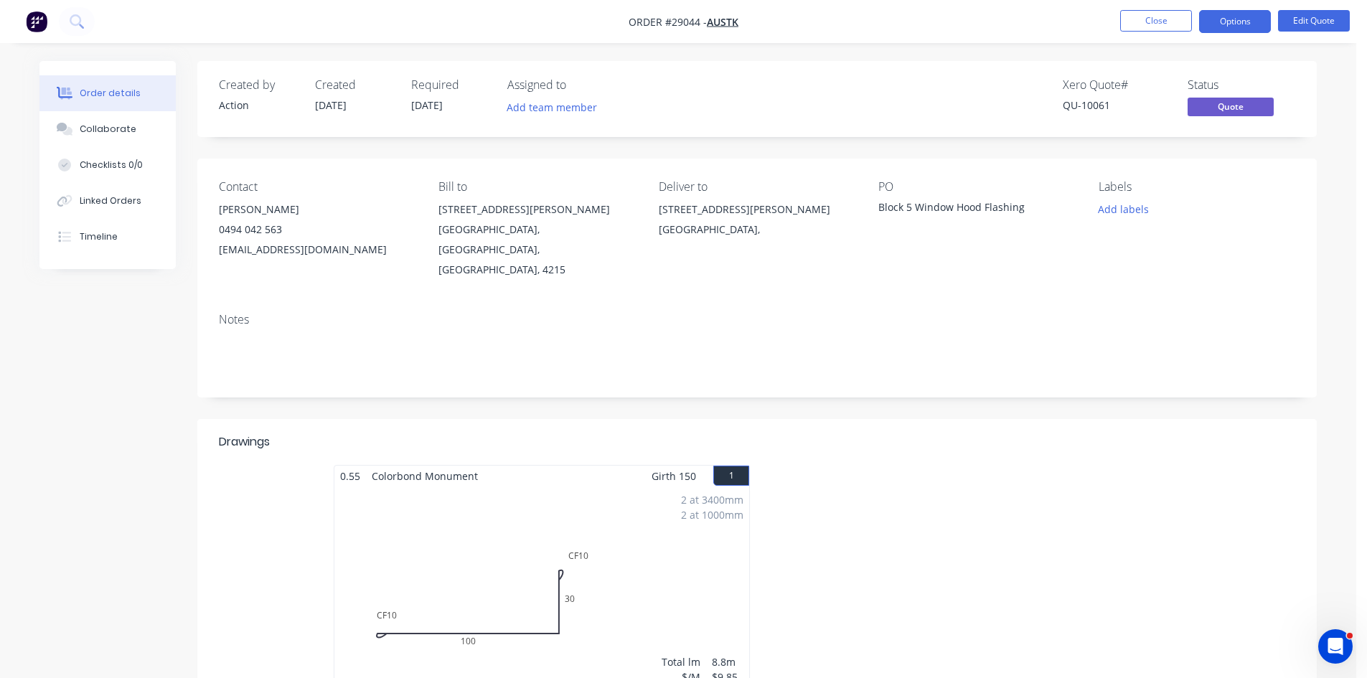
click at [1232, 23] on button "Options" at bounding box center [1235, 21] width 72 height 23
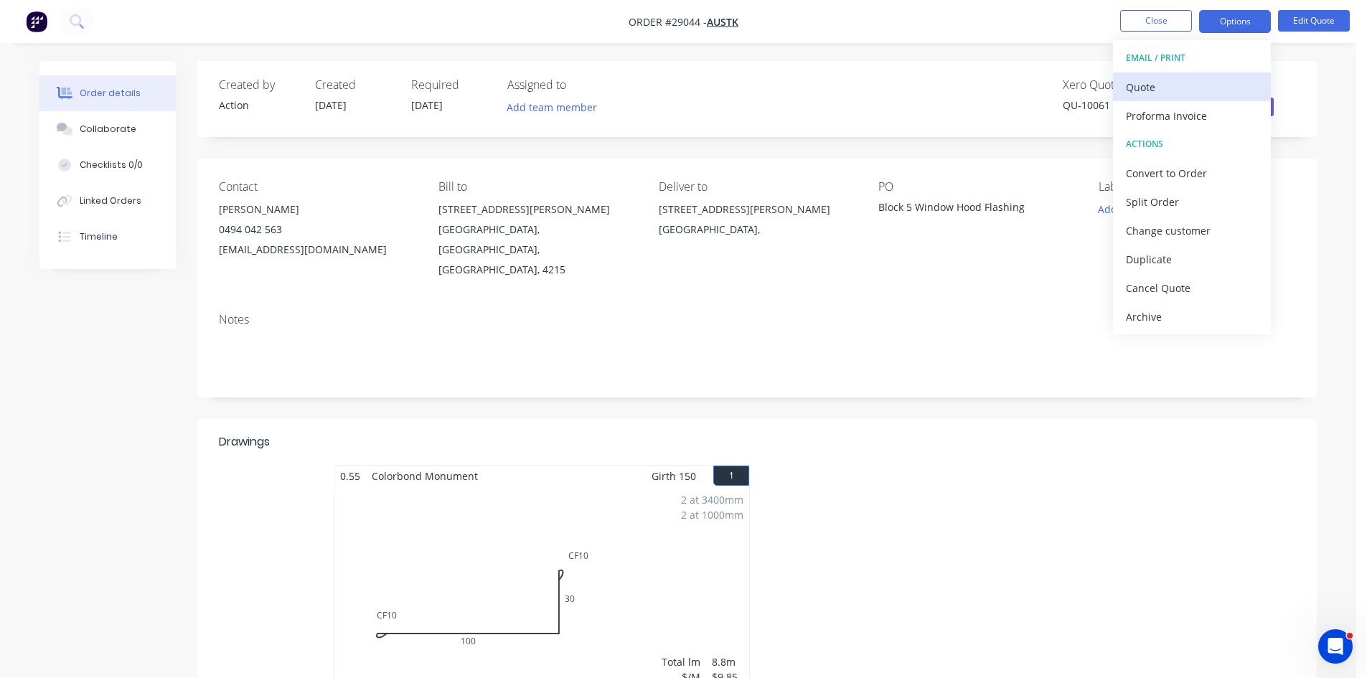
click at [1133, 87] on div "Quote" at bounding box center [1192, 87] width 132 height 21
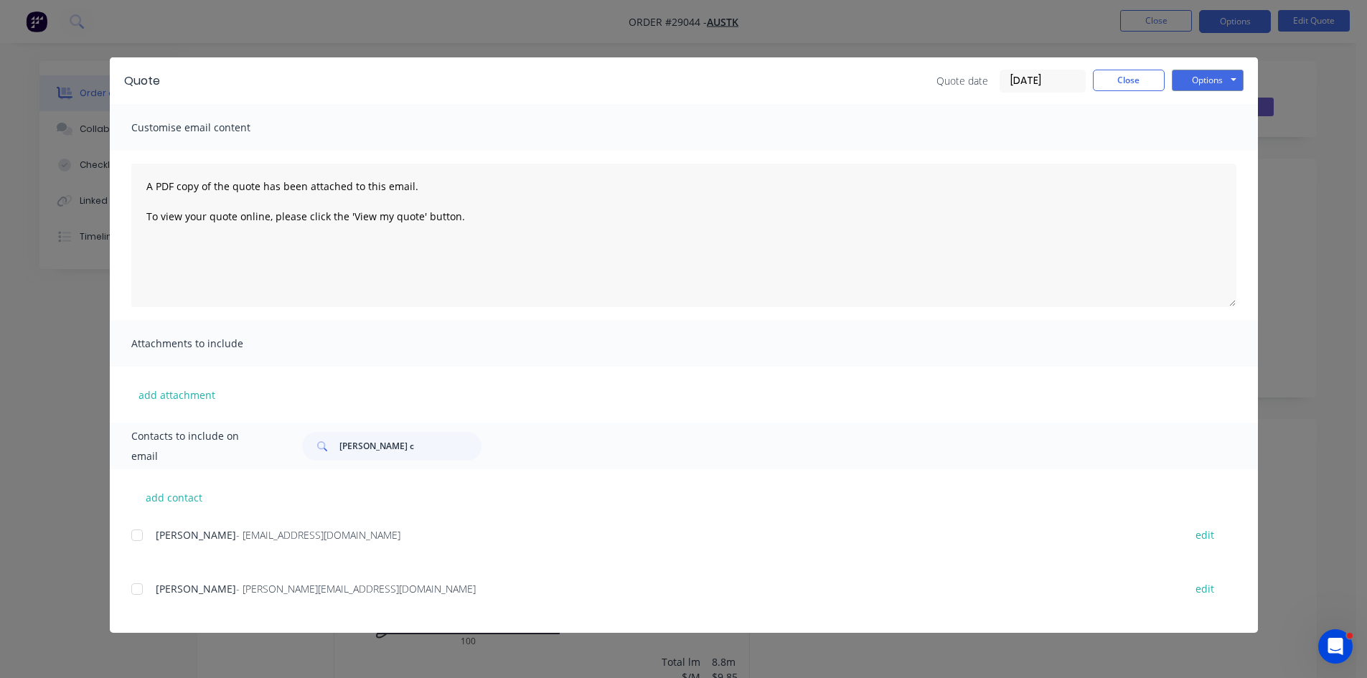
drag, startPoint x: 136, startPoint y: 538, endPoint x: 445, endPoint y: 463, distance: 318.8
click at [136, 537] on div at bounding box center [137, 535] width 29 height 29
click at [1216, 65] on div "Quote Quote date 02/10/25 Close Options Preview Print Email" at bounding box center [684, 80] width 1148 height 47
click at [1211, 82] on button "Options" at bounding box center [1207, 81] width 72 height 22
click at [1199, 151] on button "Email" at bounding box center [1217, 153] width 92 height 24
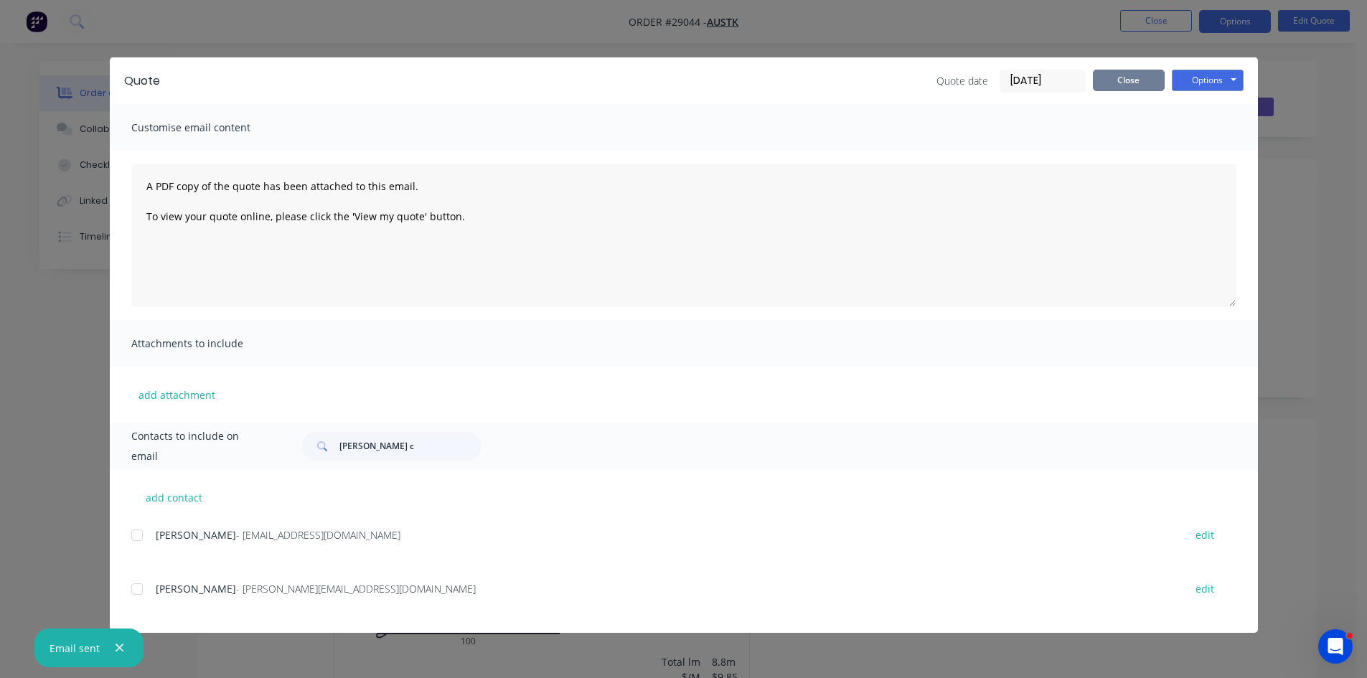
click at [1129, 80] on button "Close" at bounding box center [1129, 81] width 72 height 22
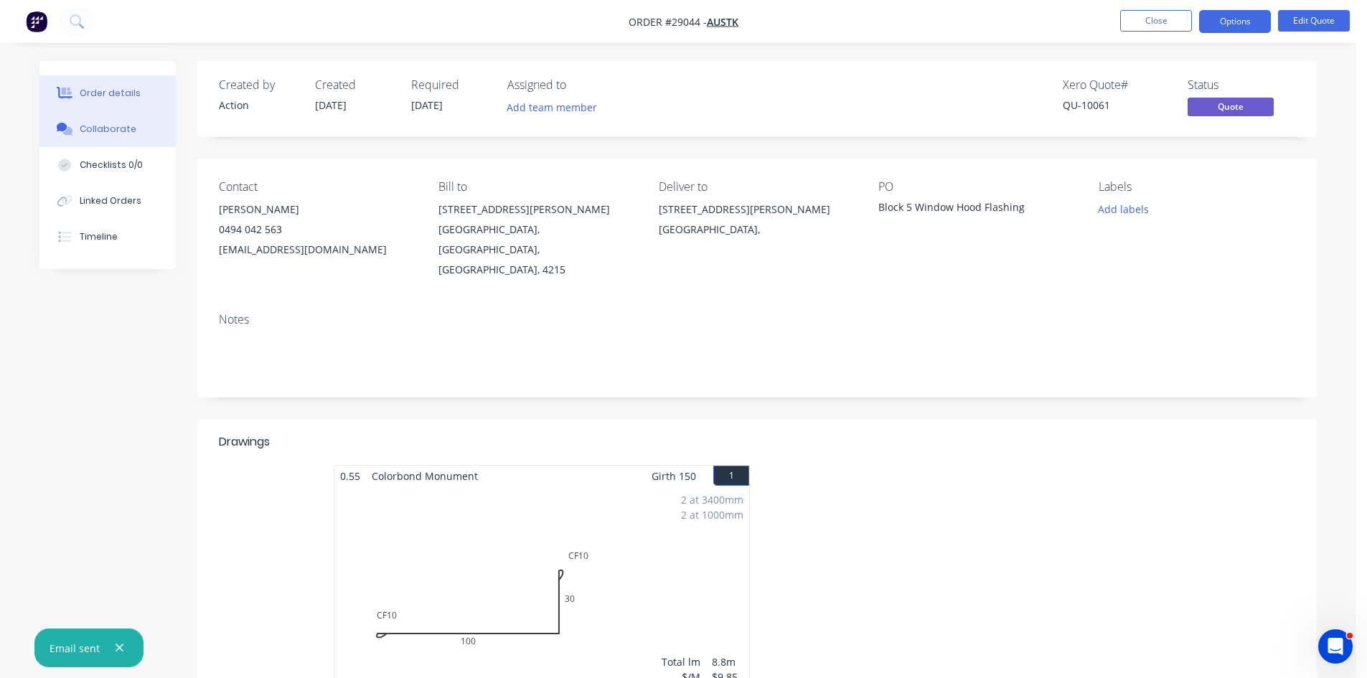
click at [115, 129] on div "Collaborate" at bounding box center [108, 129] width 57 height 13
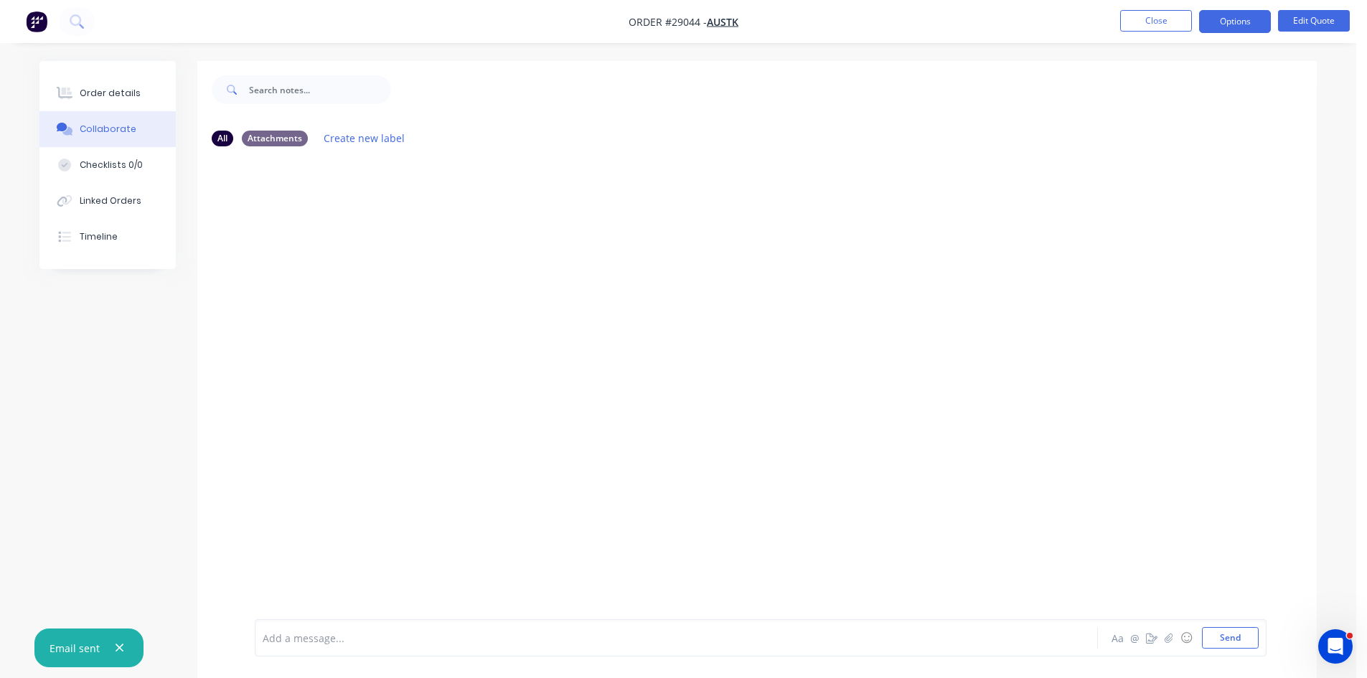
click at [461, 633] on div at bounding box center [636, 638] width 746 height 15
click at [1244, 641] on button "Send" at bounding box center [1230, 638] width 57 height 22
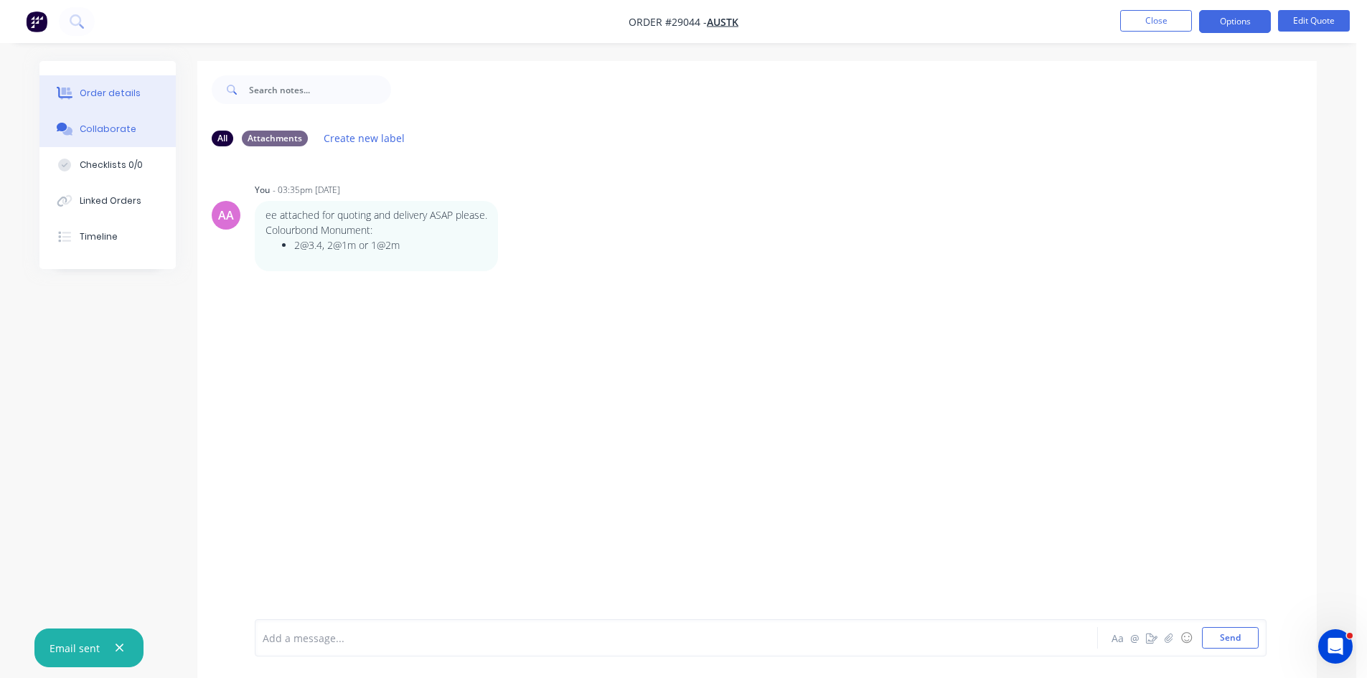
click at [108, 86] on button "Order details" at bounding box center [107, 93] width 136 height 36
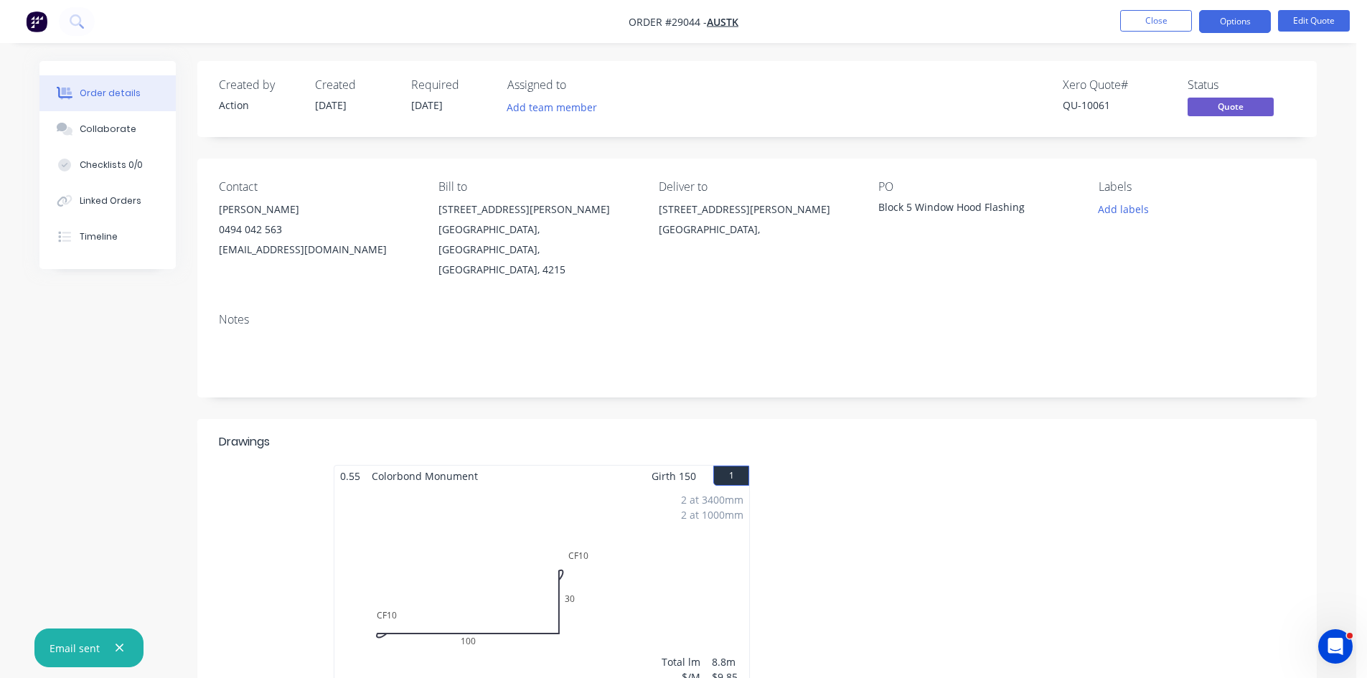
drag, startPoint x: 547, startPoint y: 585, endPoint x: 575, endPoint y: 582, distance: 28.2
click at [554, 585] on div "2 at 3400mm 2 at 1000mm Total lm $/M Total 8.8m $9.85 $86.68" at bounding box center [541, 595] width 415 height 219
click at [1321, 10] on button "Edit Quote" at bounding box center [1314, 21] width 72 height 22
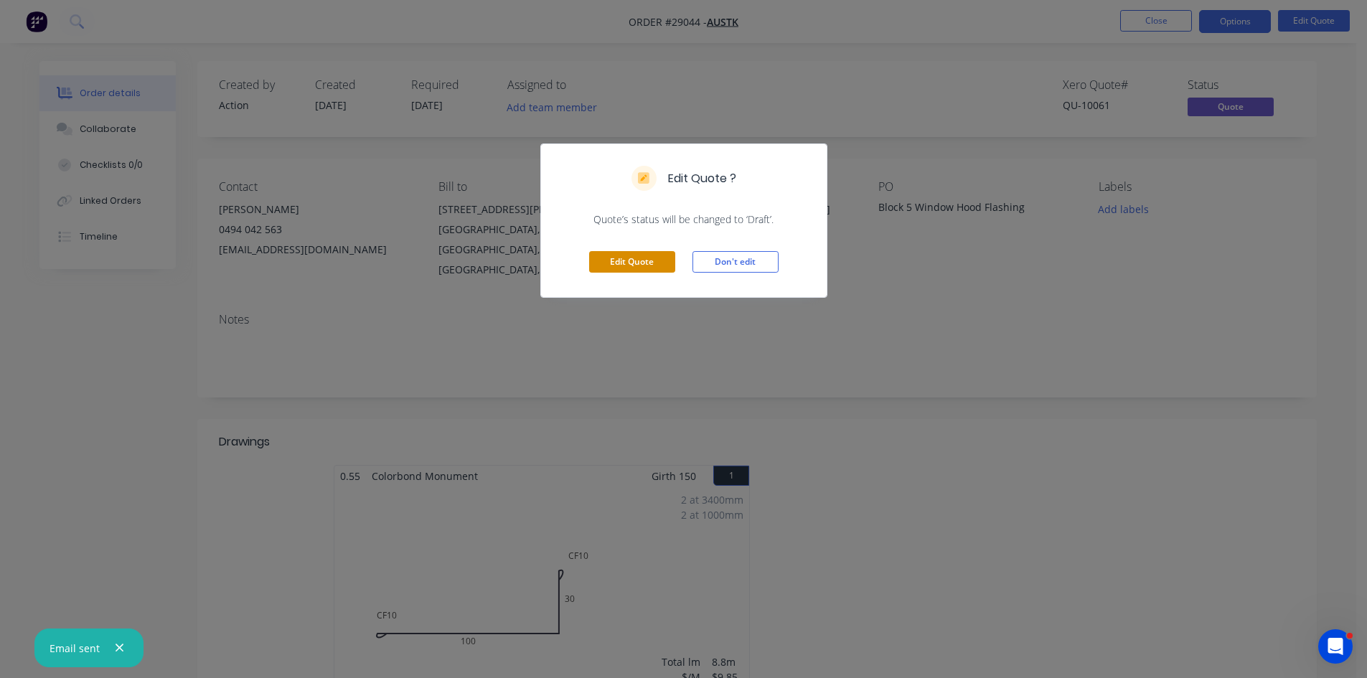
click at [633, 263] on button "Edit Quote" at bounding box center [632, 262] width 86 height 22
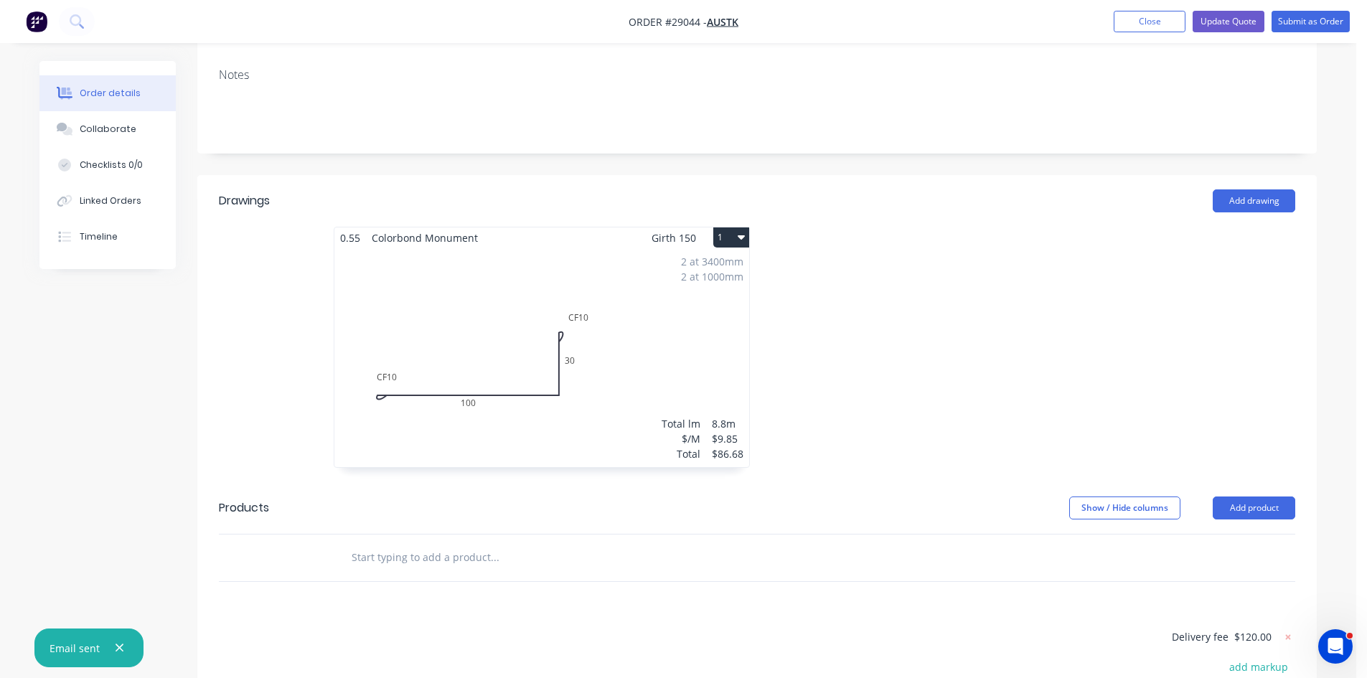
click at [657, 314] on div "2 at 3400mm 2 at 1000mm Total lm $/M Total 8.8m $9.85 $86.68" at bounding box center [541, 357] width 415 height 219
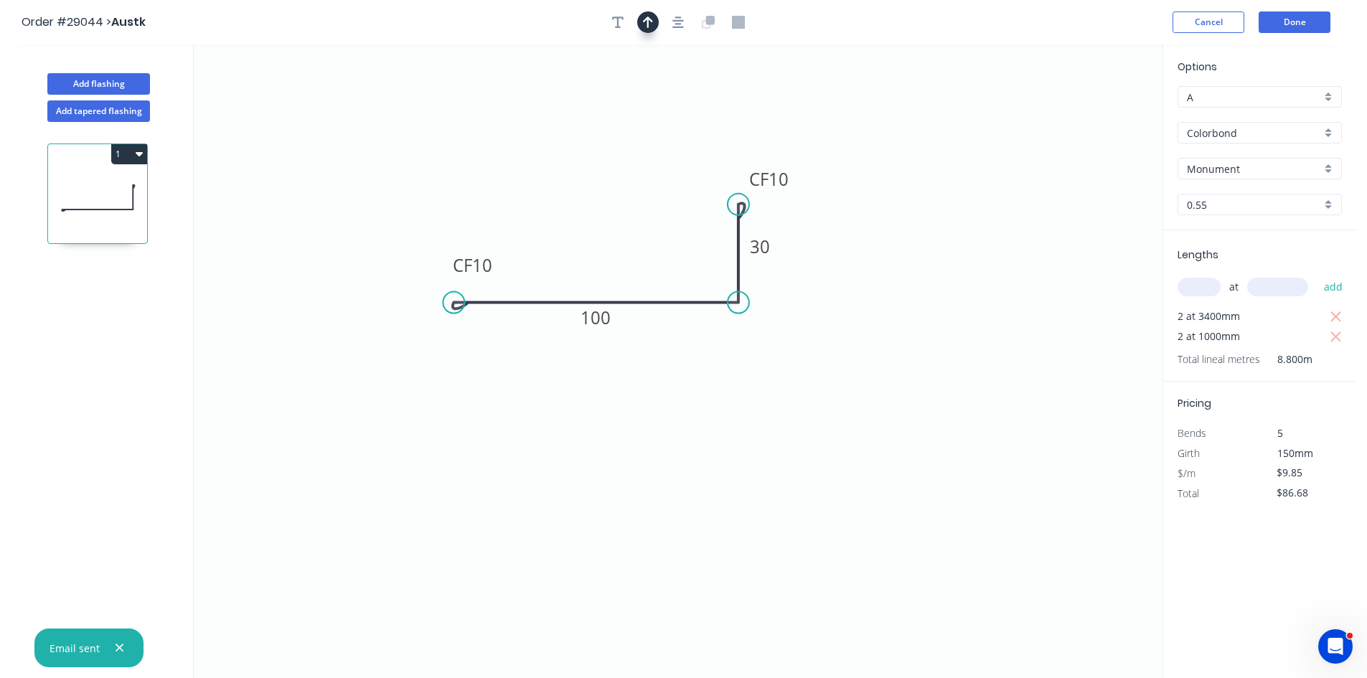
click at [649, 28] on icon "button" at bounding box center [648, 22] width 10 height 13
drag, startPoint x: 1090, startPoint y: 111, endPoint x: 623, endPoint y: 209, distance: 477.8
click at [632, 195] on icon at bounding box center [638, 172] width 13 height 46
click at [1303, 27] on button "Done" at bounding box center [1294, 22] width 72 height 22
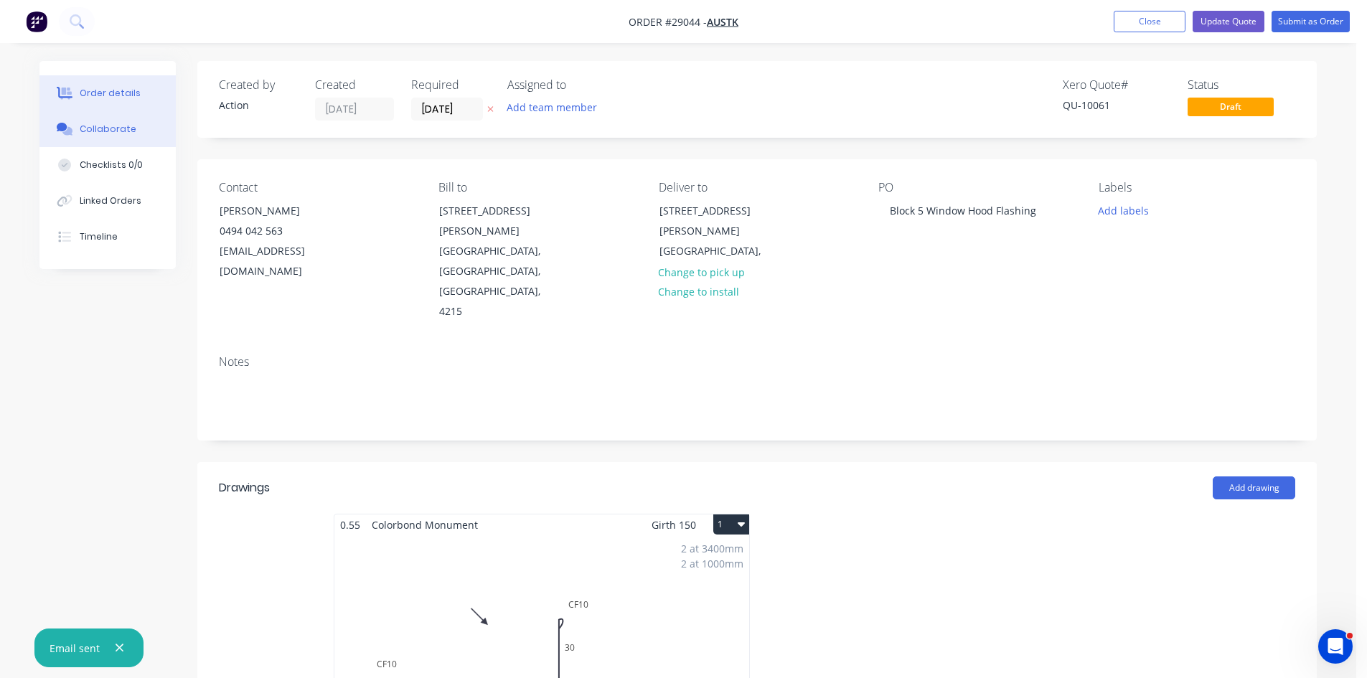
click at [95, 120] on button "Collaborate" at bounding box center [107, 129] width 136 height 36
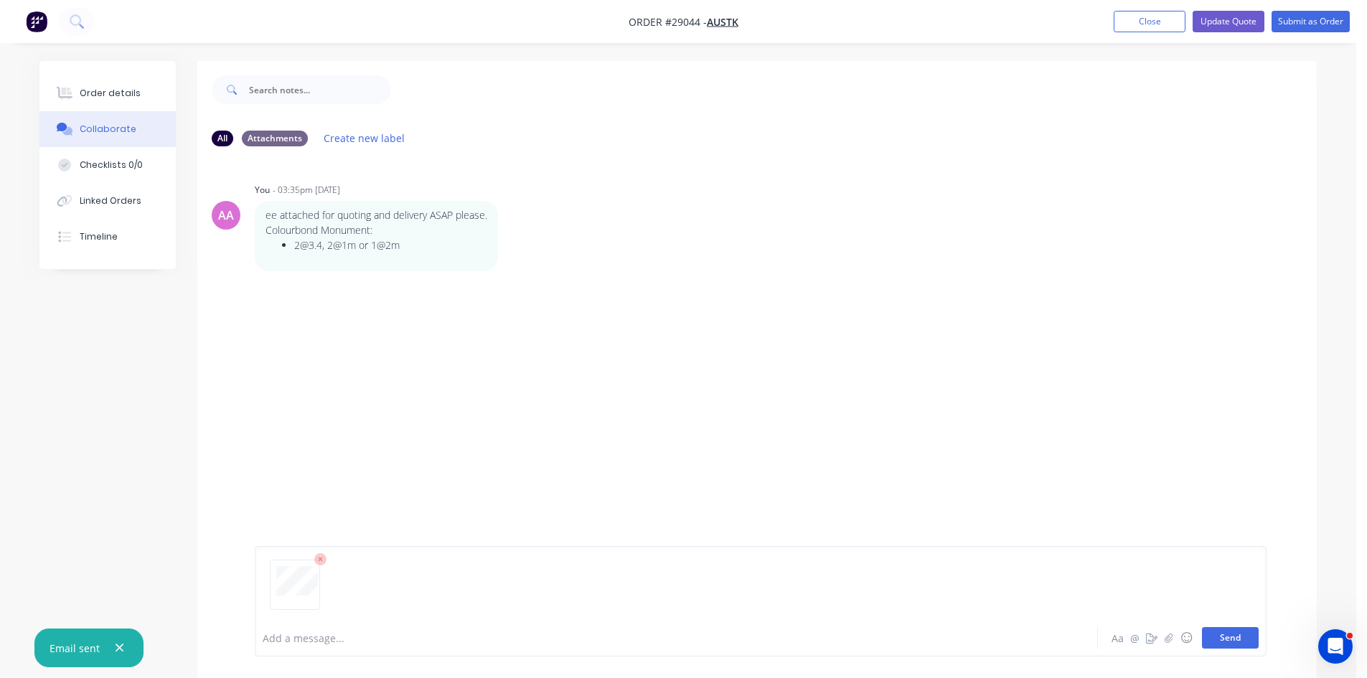
click at [1233, 638] on button "Send" at bounding box center [1230, 638] width 57 height 22
click at [1153, 23] on button "Close" at bounding box center [1149, 22] width 72 height 22
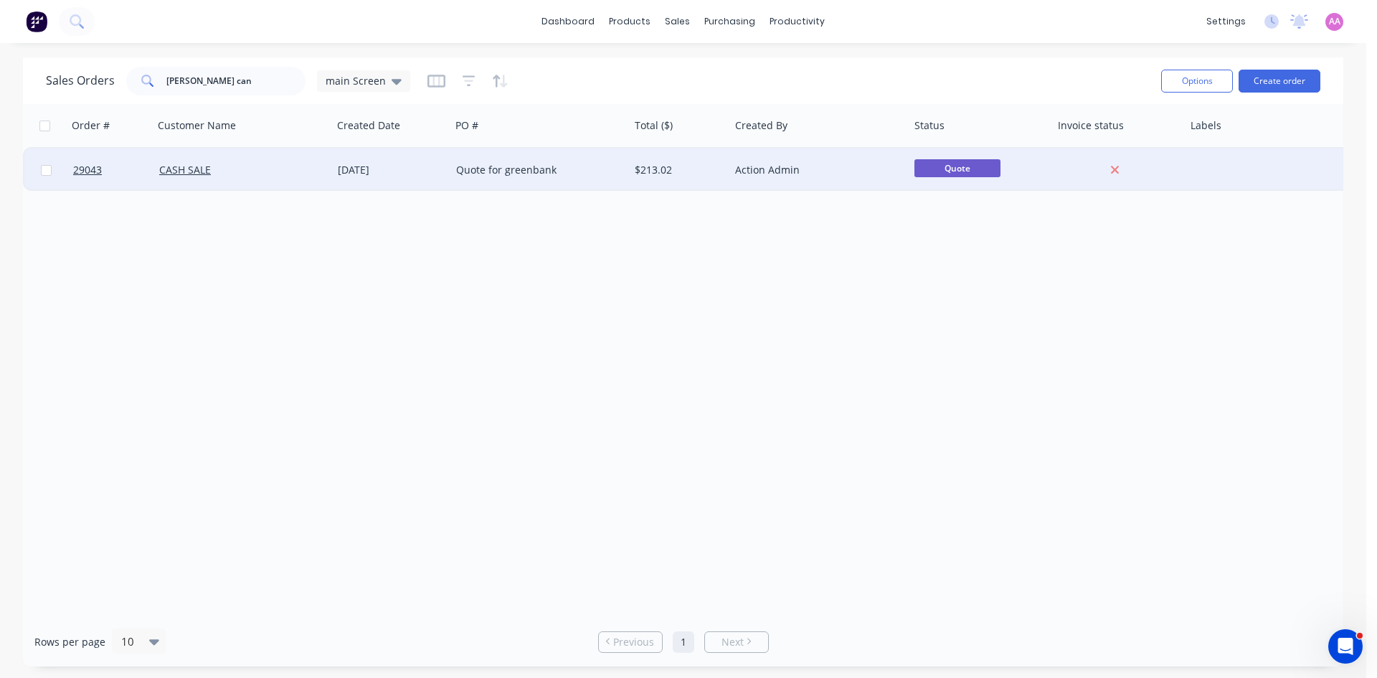
click at [537, 171] on div "Quote for greenbank" at bounding box center [535, 170] width 159 height 14
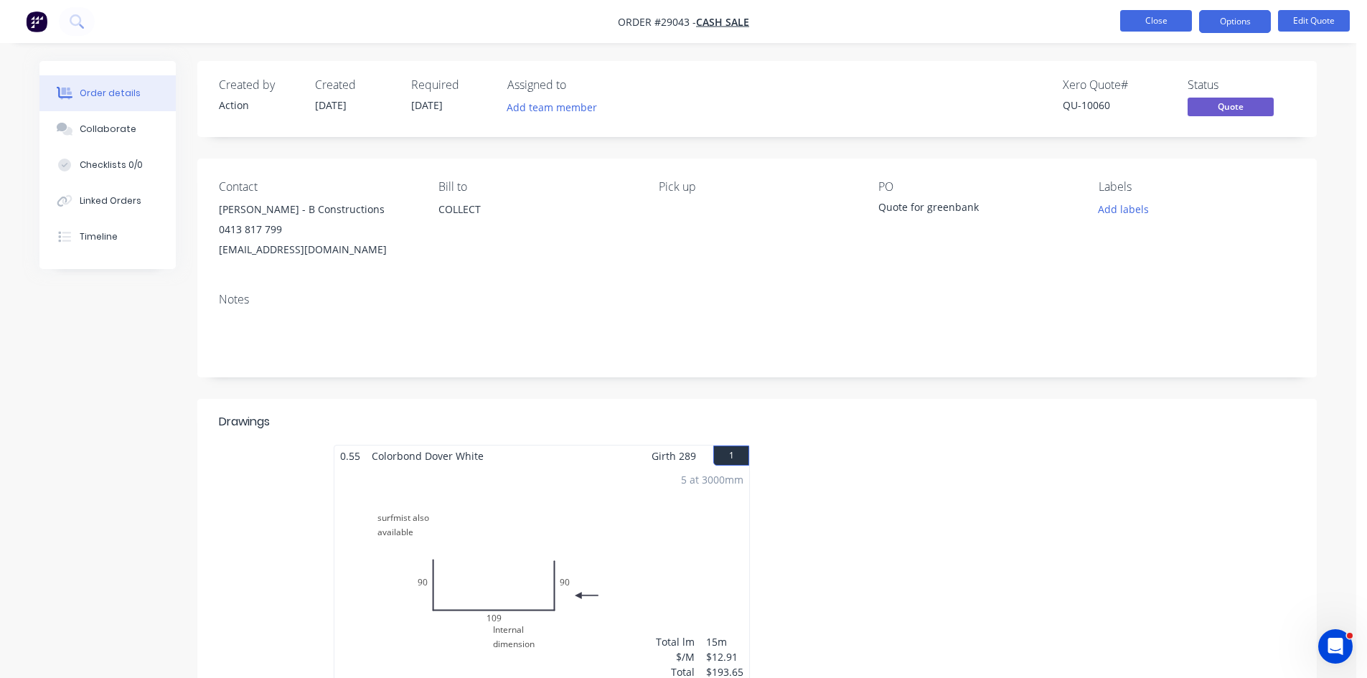
click at [1162, 23] on button "Close" at bounding box center [1156, 21] width 72 height 22
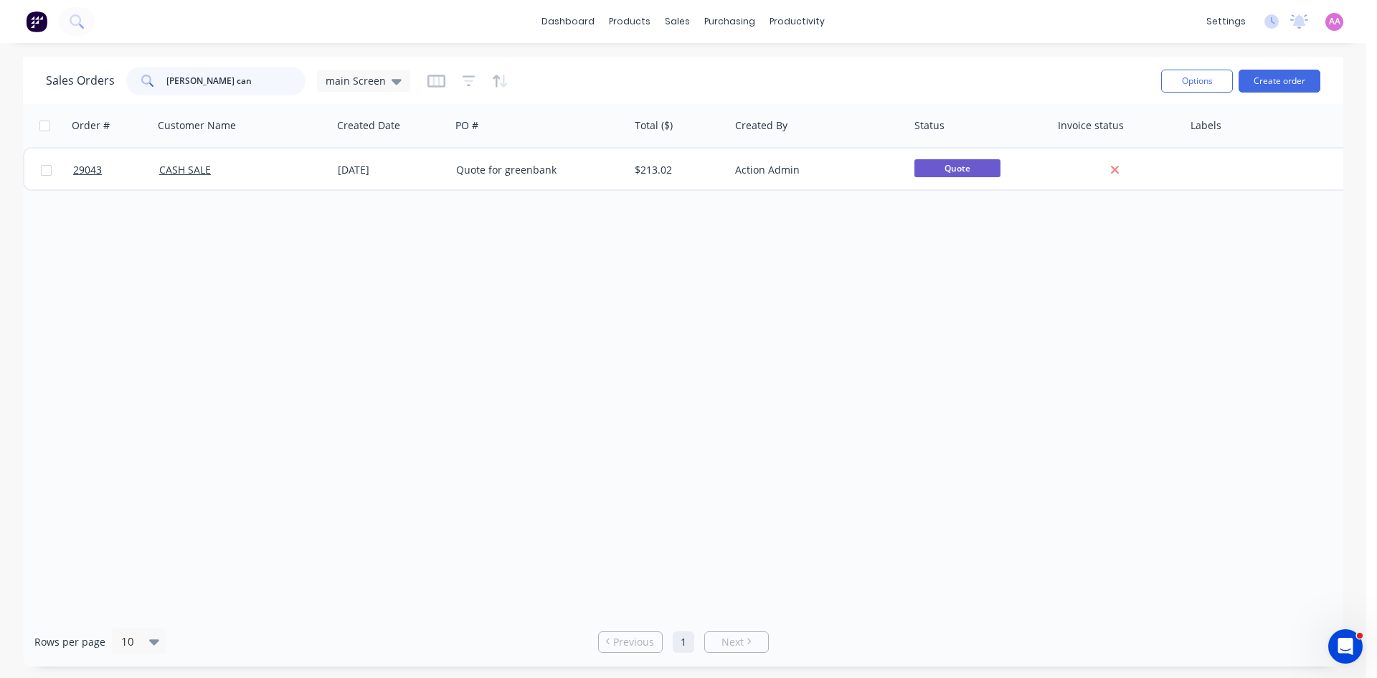
drag, startPoint x: 220, startPoint y: 77, endPoint x: 0, endPoint y: 80, distance: 219.5
click at [0, 80] on div "Sales Orders brodie can main Screen Options Create order Order # Customer Name …" at bounding box center [683, 361] width 1367 height 609
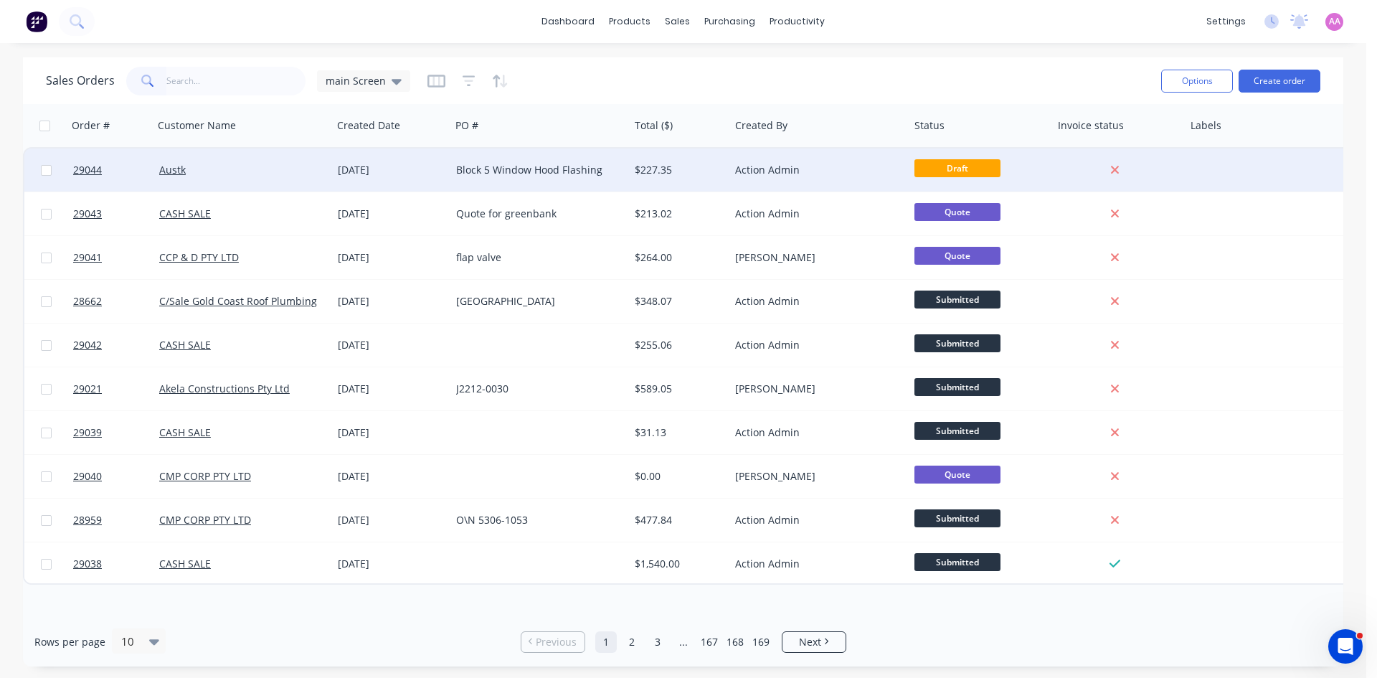
click at [571, 174] on div "Block 5 Window Hood Flashing" at bounding box center [535, 170] width 159 height 14
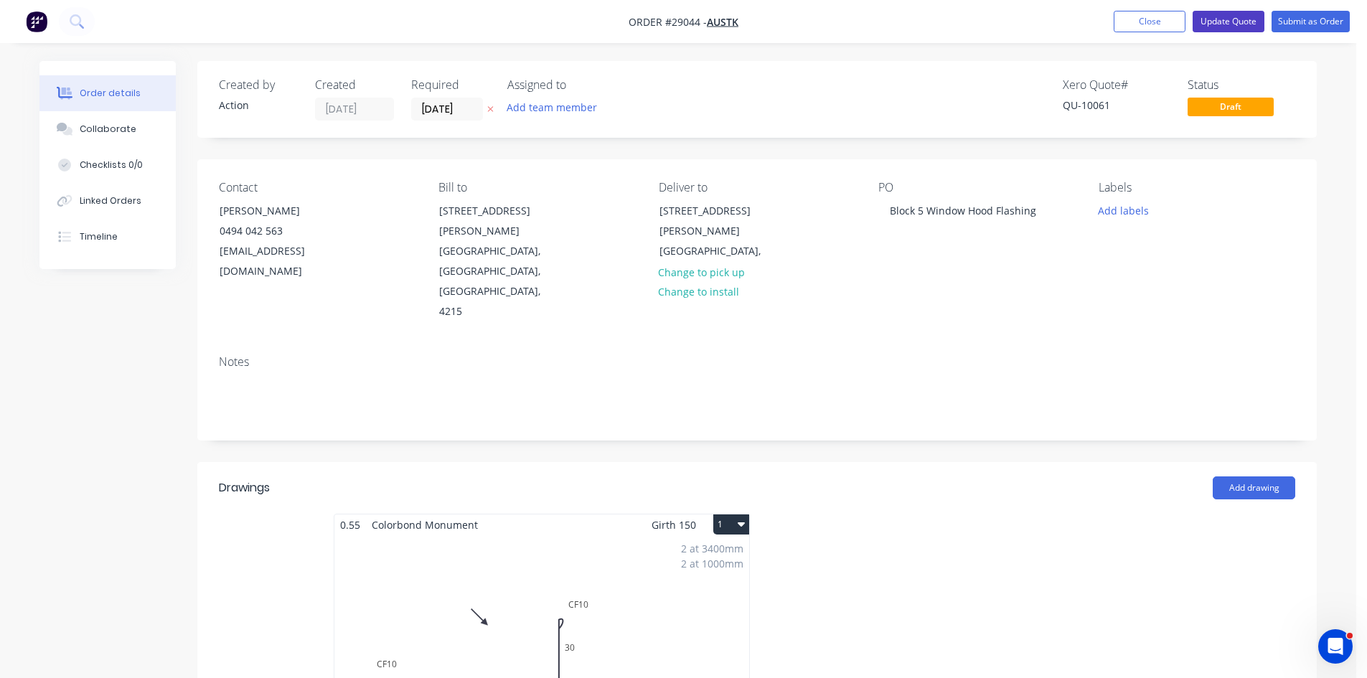
click at [1238, 18] on button "Update Quote" at bounding box center [1228, 22] width 72 height 22
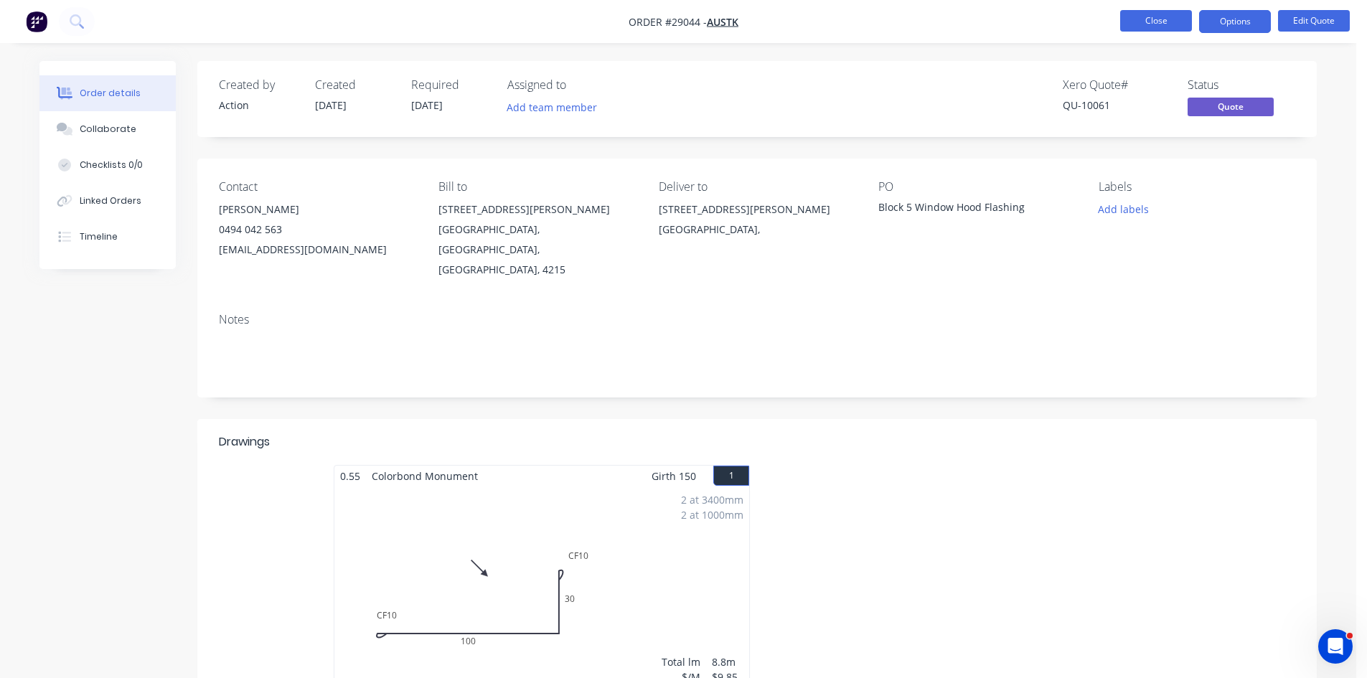
click at [1160, 11] on button "Close" at bounding box center [1156, 21] width 72 height 22
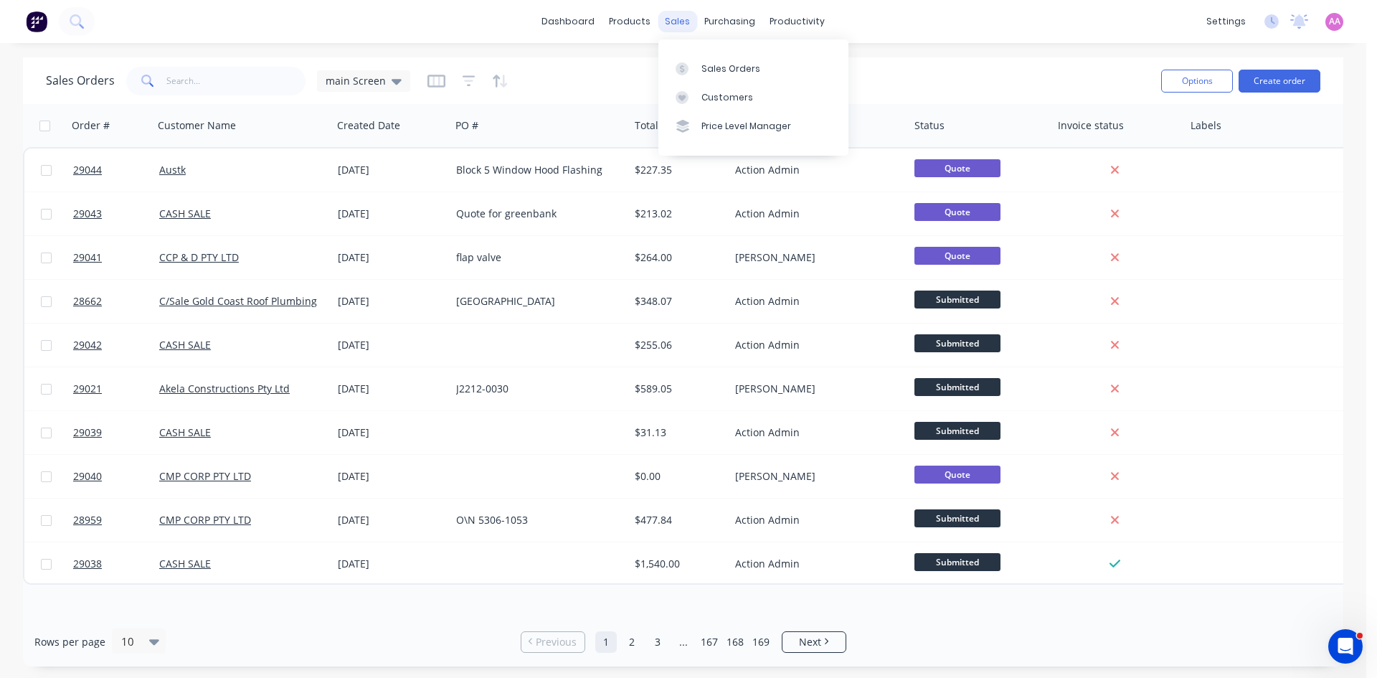
click at [679, 22] on div "sales" at bounding box center [677, 22] width 39 height 22
click at [712, 63] on div "Sales Orders" at bounding box center [731, 68] width 59 height 13
click at [1262, 83] on button "Create order" at bounding box center [1280, 81] width 82 height 23
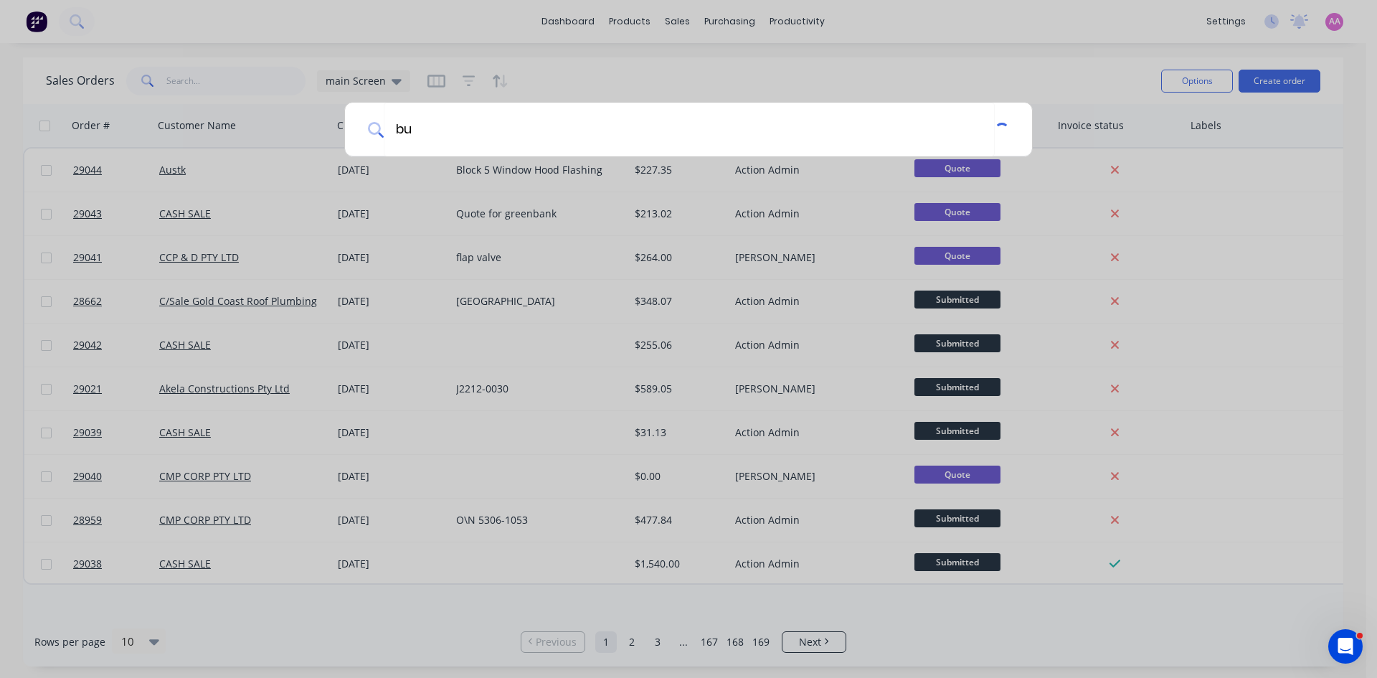
type input "b"
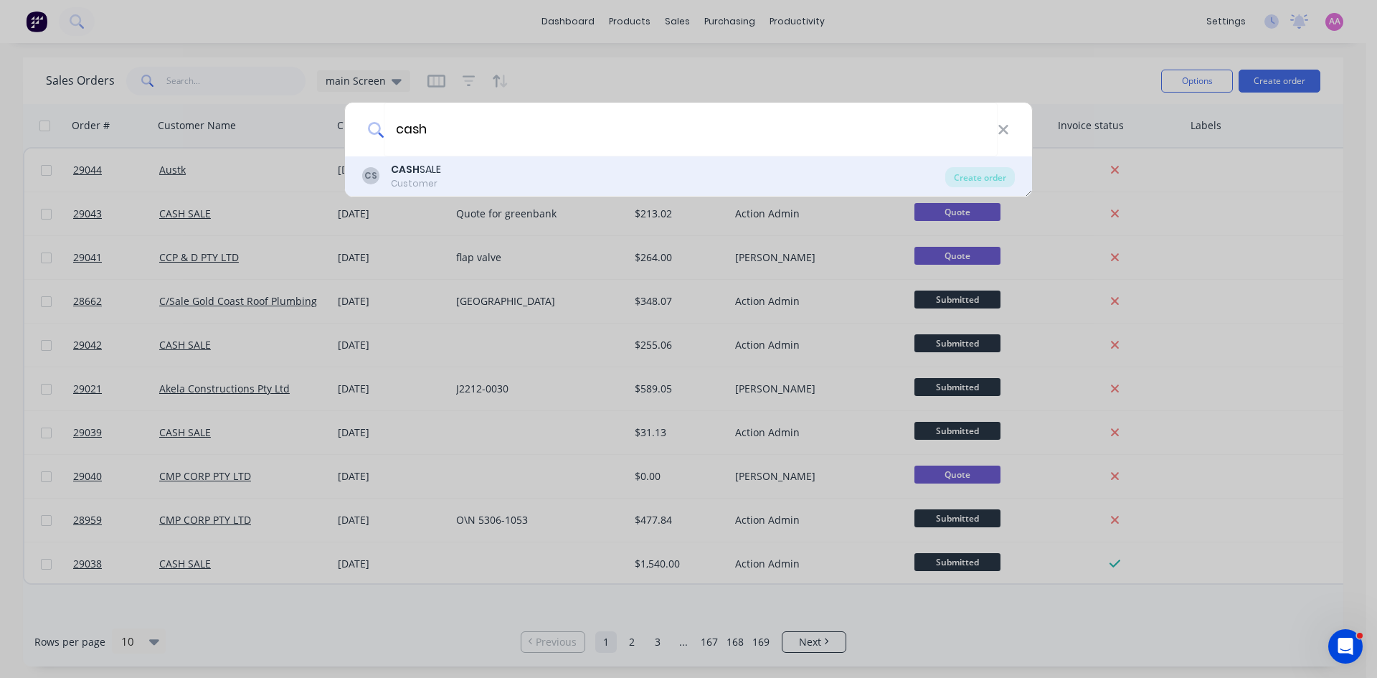
type input "cash"
click at [465, 171] on div "CS CASH SALE Customer" at bounding box center [653, 176] width 583 height 28
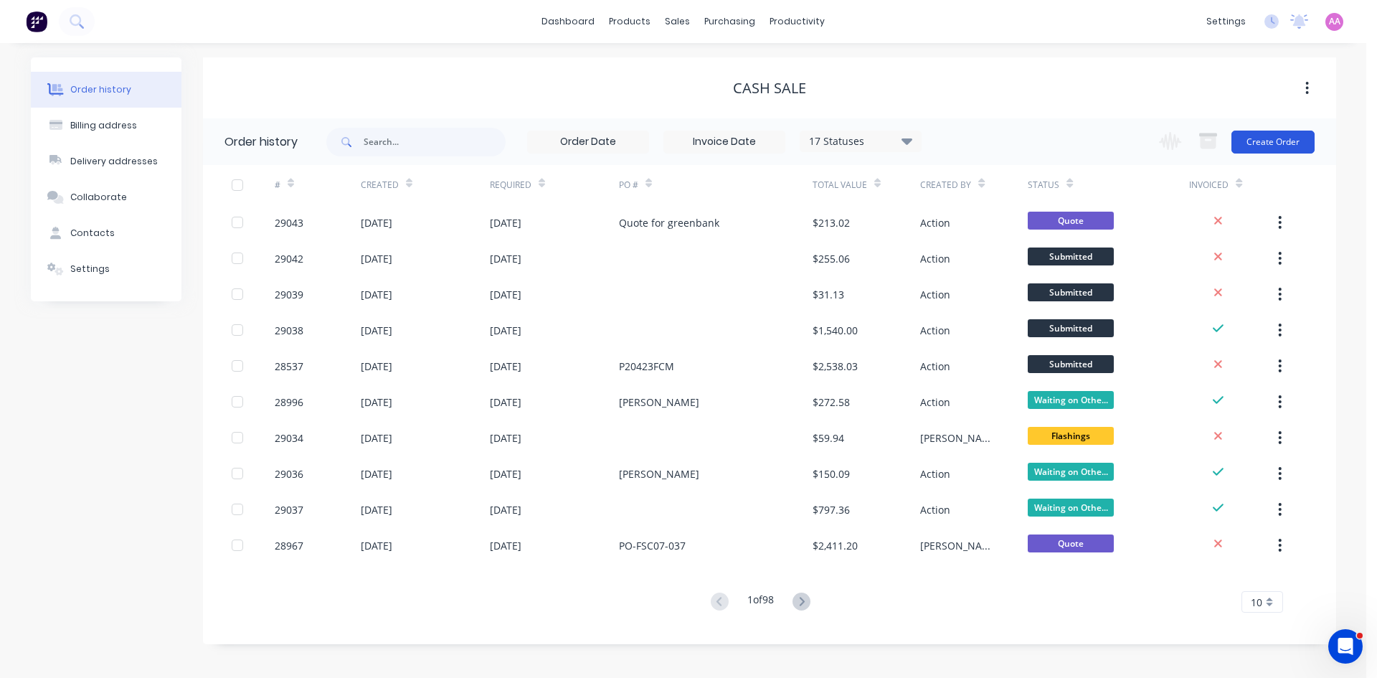
click at [1265, 139] on button "Create Order" at bounding box center [1273, 142] width 83 height 23
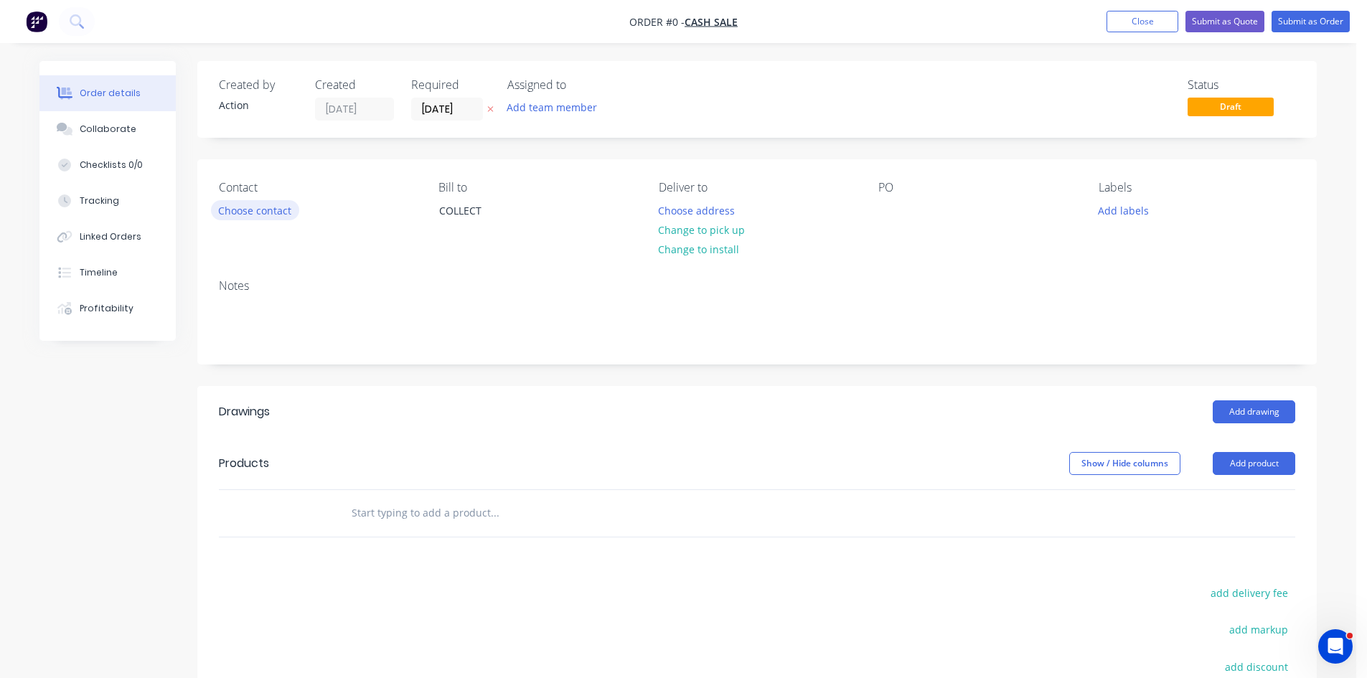
click at [264, 207] on button "Choose contact" at bounding box center [255, 209] width 88 height 19
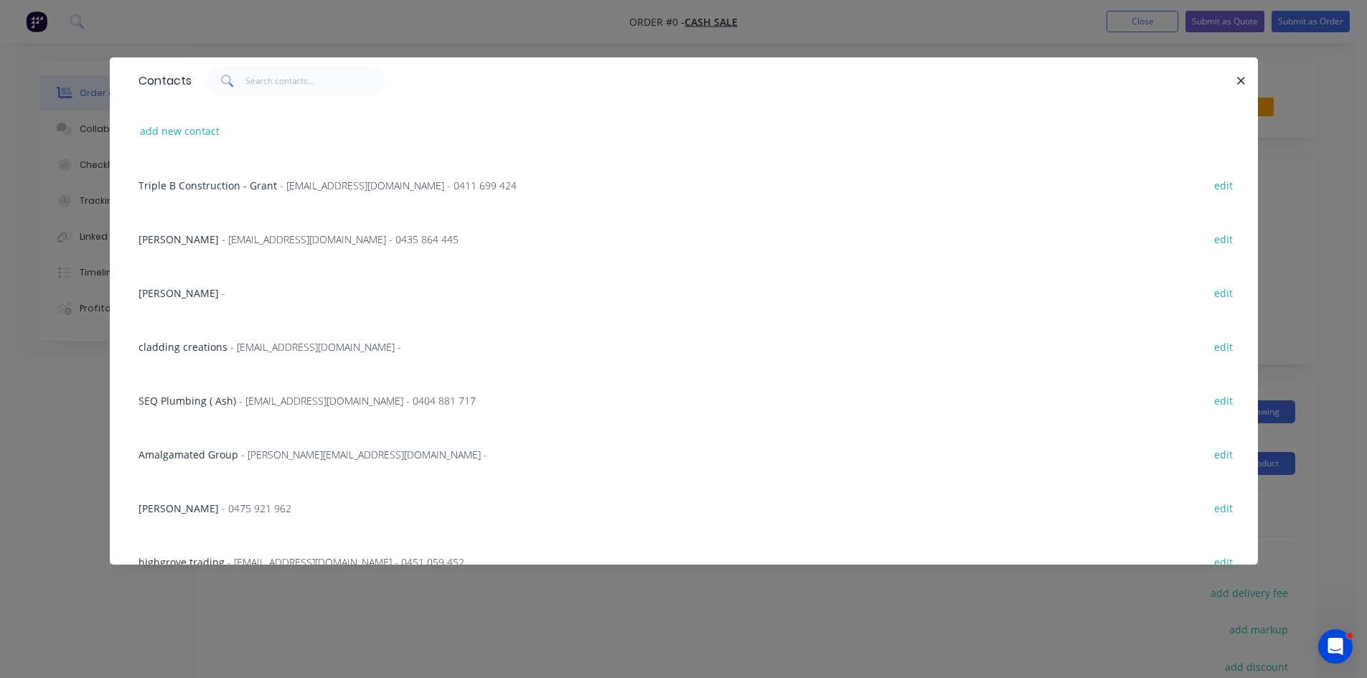
click at [296, 95] on div "Contacts" at bounding box center [684, 80] width 1148 height 47
click at [176, 132] on button "add new contact" at bounding box center [180, 130] width 95 height 19
select select "AU"
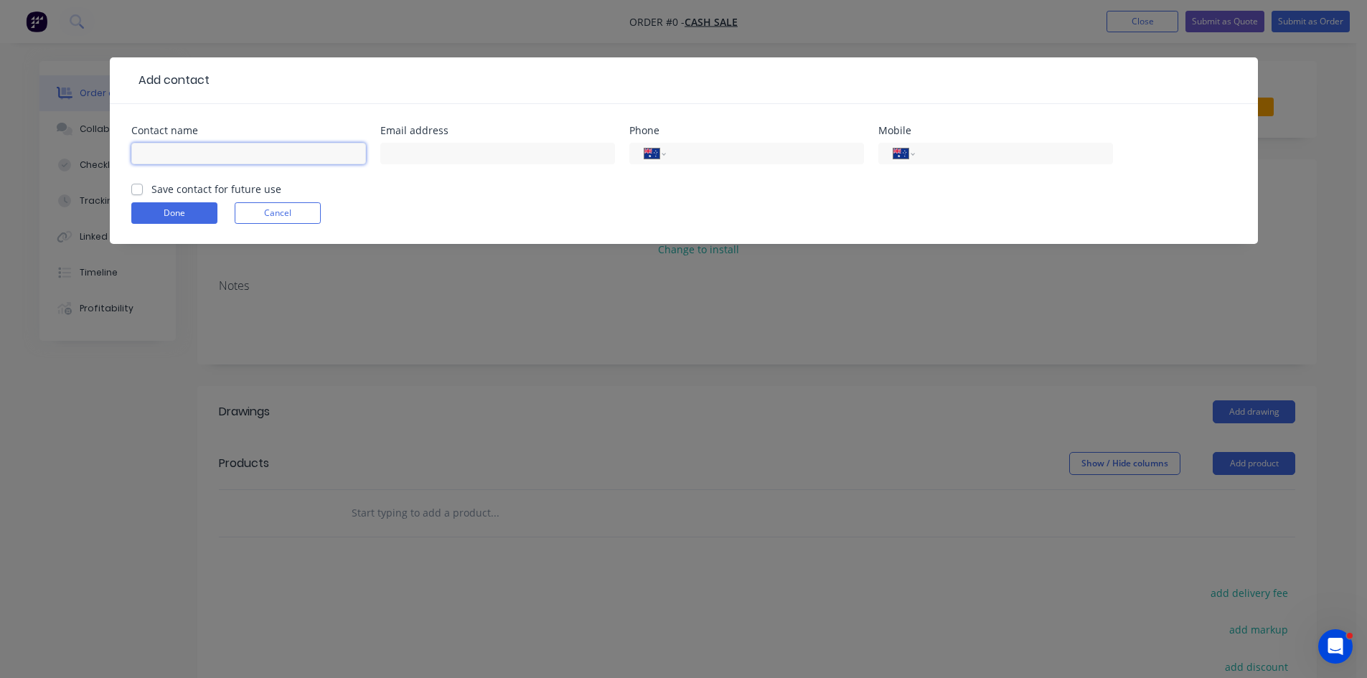
click at [169, 150] on input "text" at bounding box center [248, 154] width 235 height 22
type input "b"
type input "[PERSON_NAME]"
click at [427, 160] on input "text" at bounding box center [497, 154] width 235 height 22
type input "billy@actionsheetmetal.com"
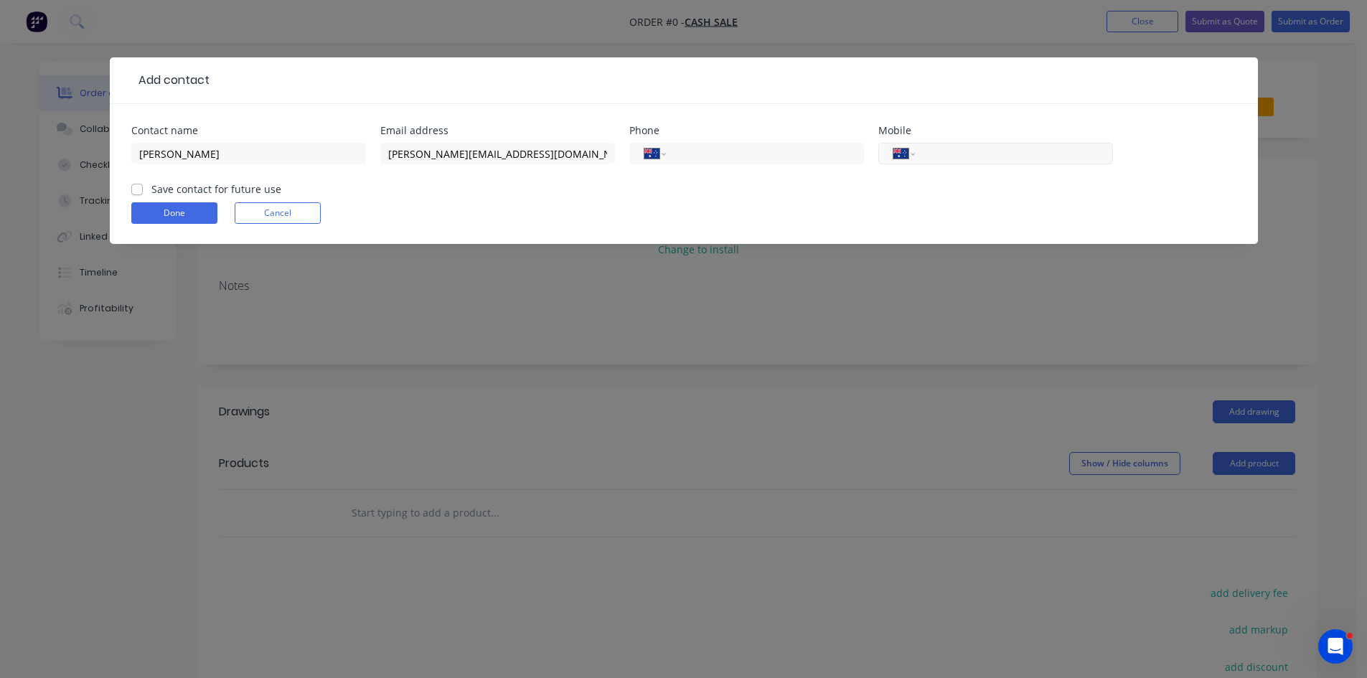
click at [967, 148] on input "tel" at bounding box center [1011, 154] width 172 height 16
click at [151, 192] on label "Save contact for future use" at bounding box center [216, 188] width 130 height 15
click at [139, 192] on input "Save contact for future use" at bounding box center [136, 188] width 11 height 14
checkbox input "true"
click at [1019, 147] on input "tel" at bounding box center [1011, 154] width 172 height 16
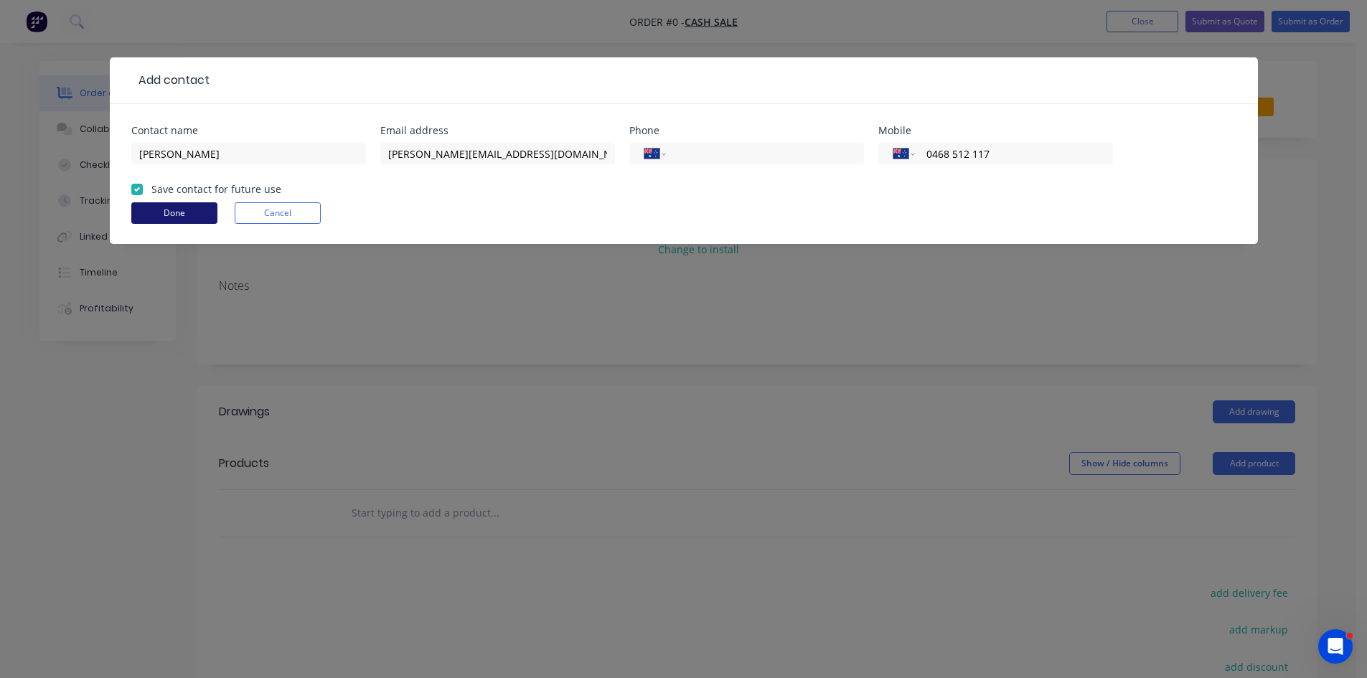
type input "0468 512 117"
click at [165, 210] on button "Done" at bounding box center [174, 213] width 86 height 22
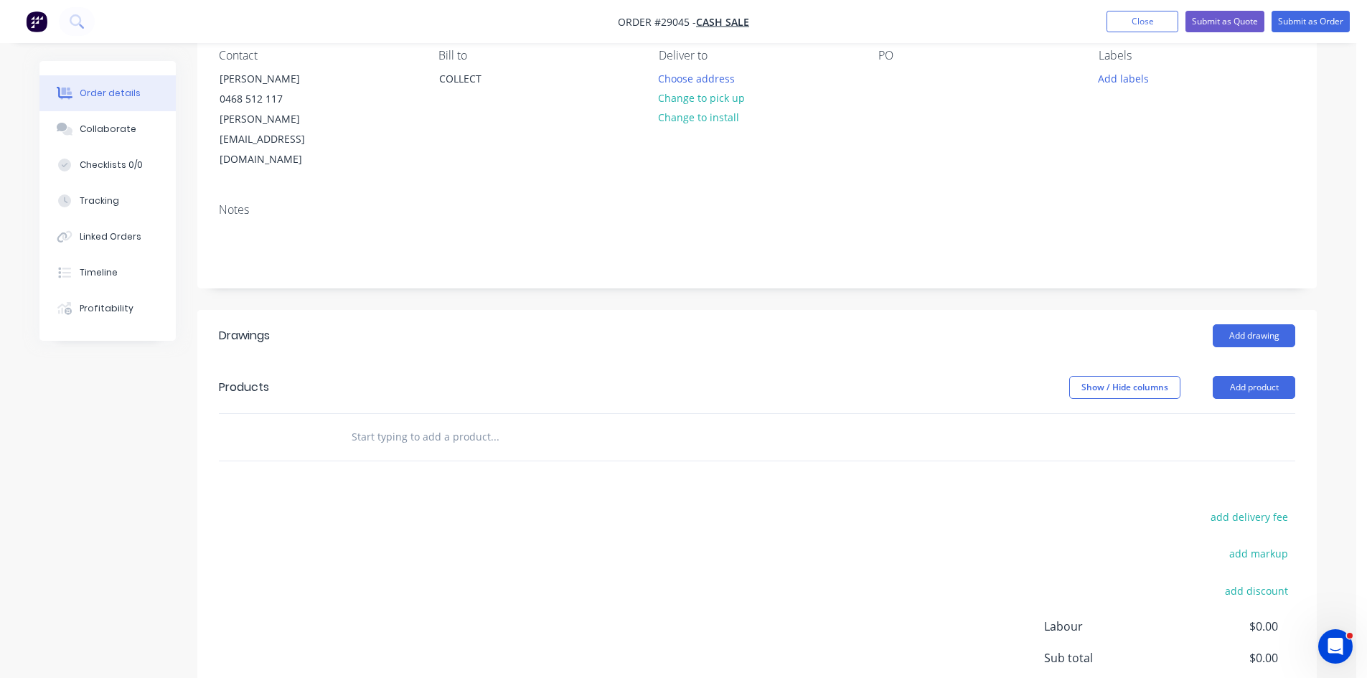
scroll to position [241, 0]
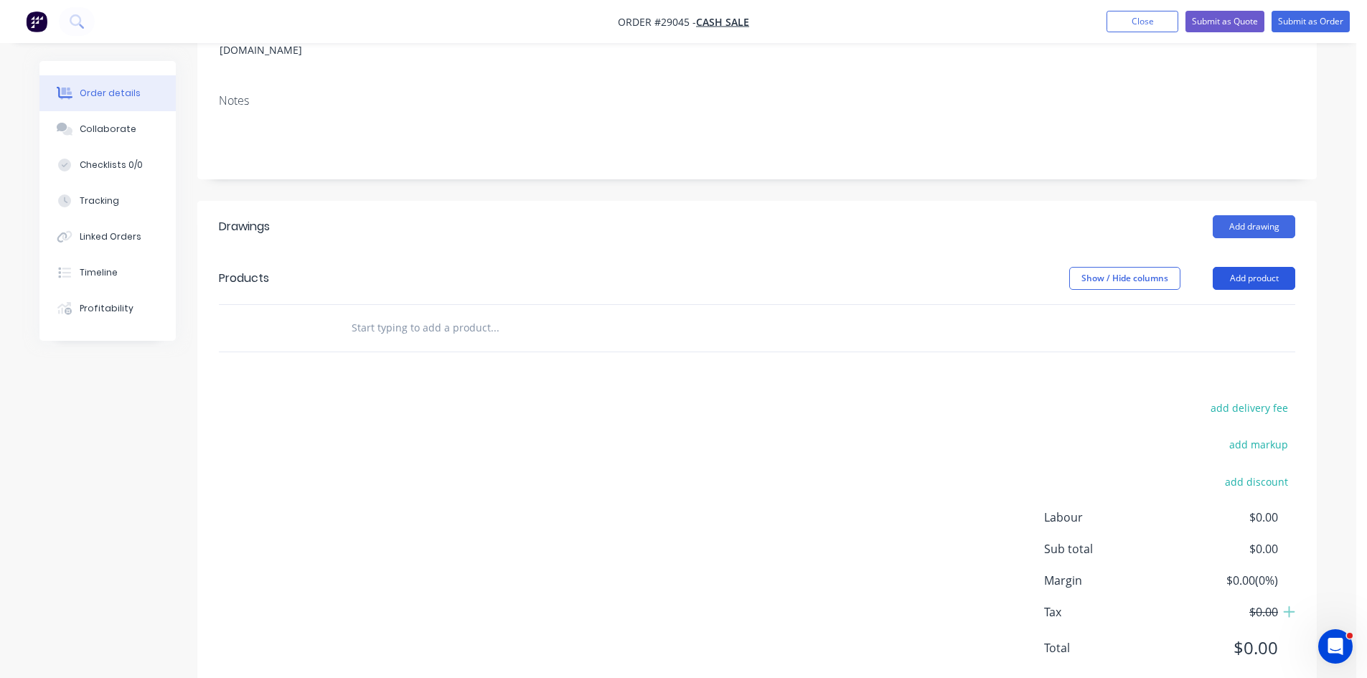
click at [1255, 267] on button "Add product" at bounding box center [1253, 278] width 82 height 23
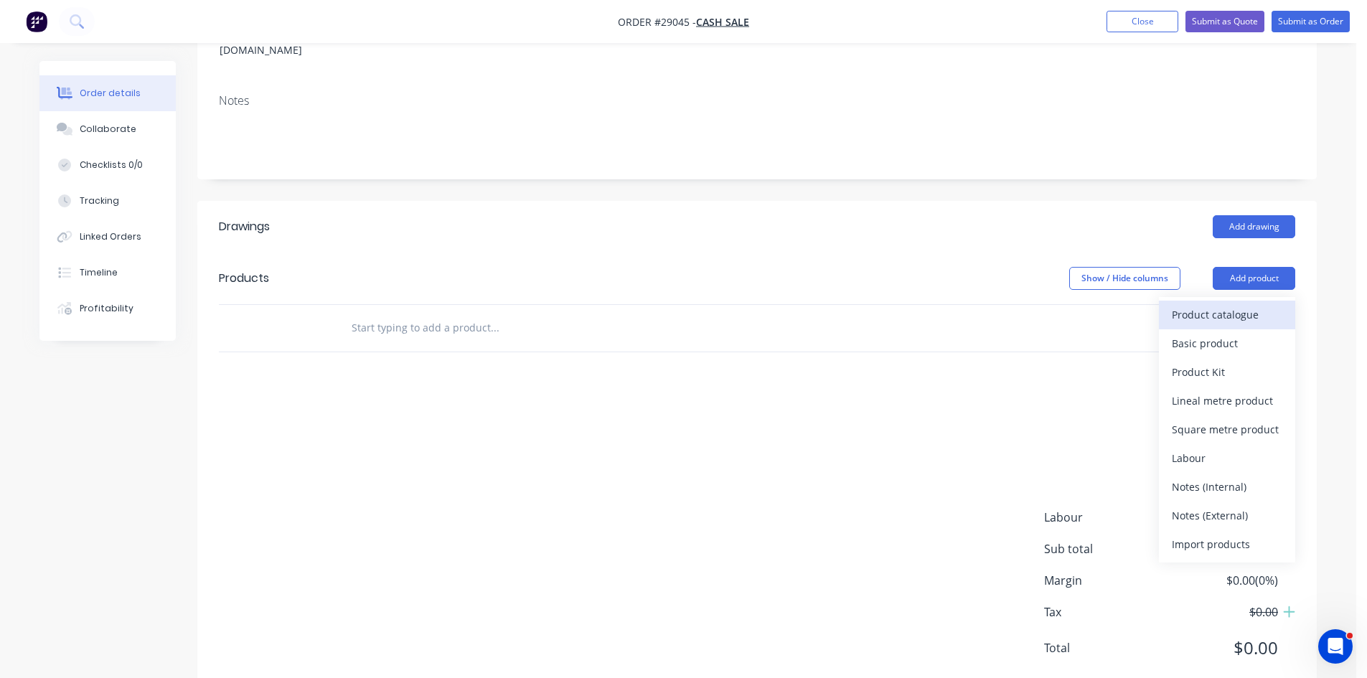
click at [1243, 304] on div "Product catalogue" at bounding box center [1226, 314] width 110 height 21
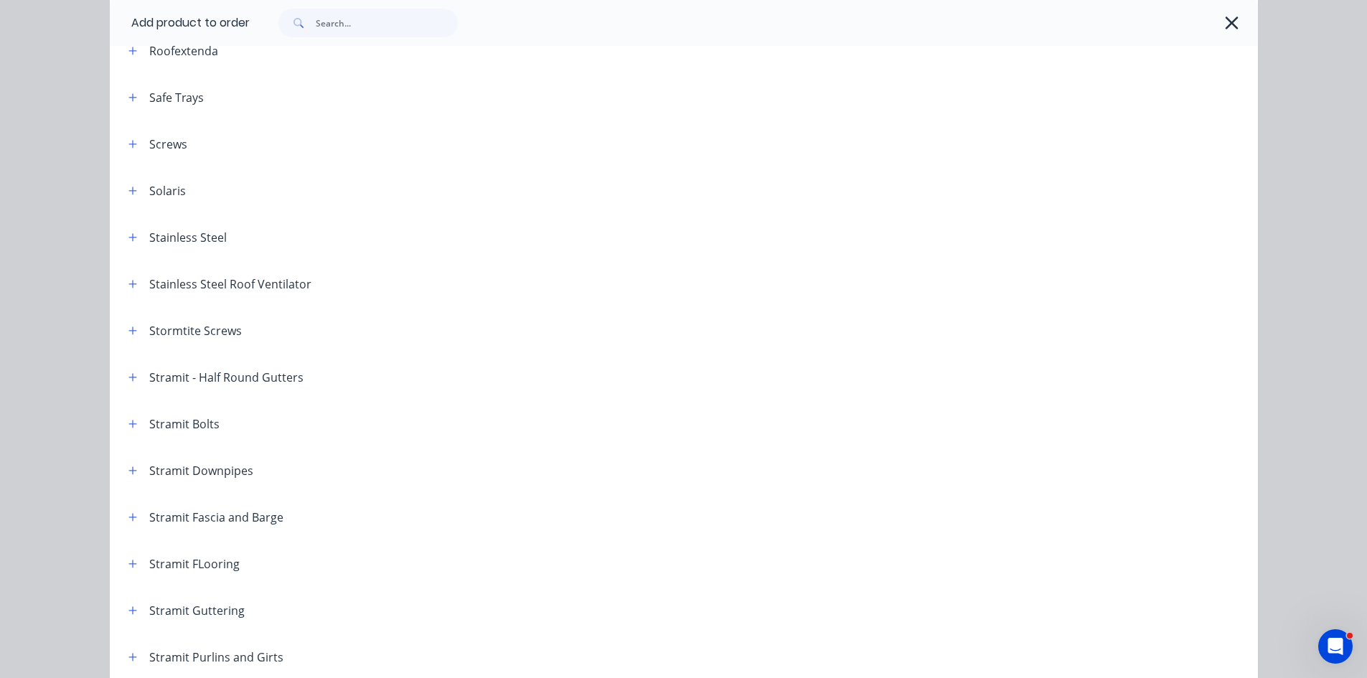
scroll to position [2100, 0]
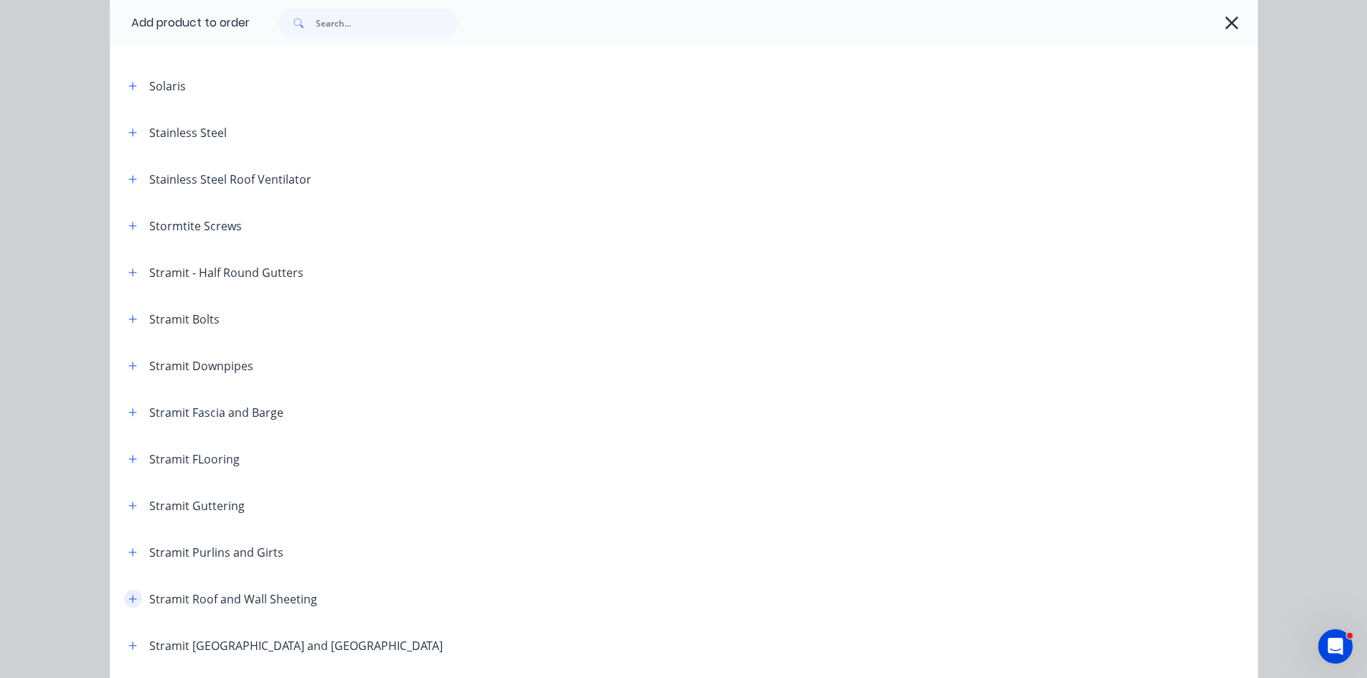
click at [133, 598] on button "button" at bounding box center [133, 599] width 18 height 18
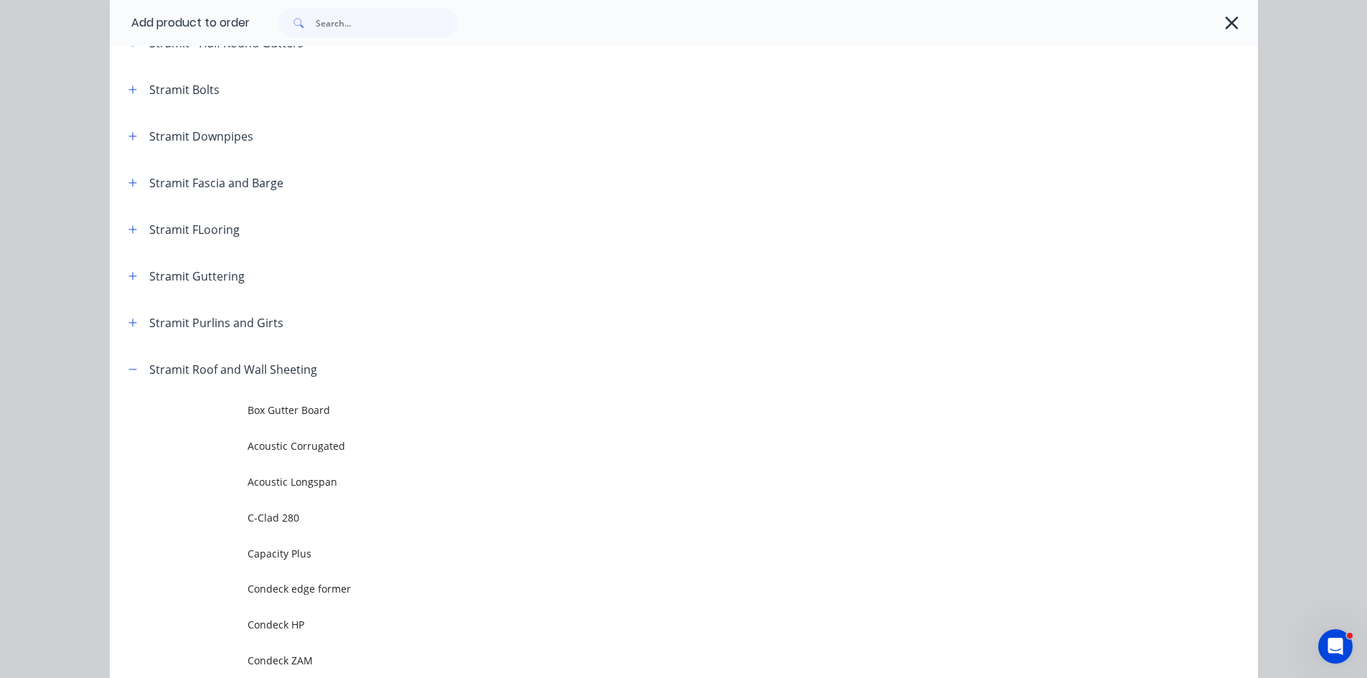
scroll to position [2530, 0]
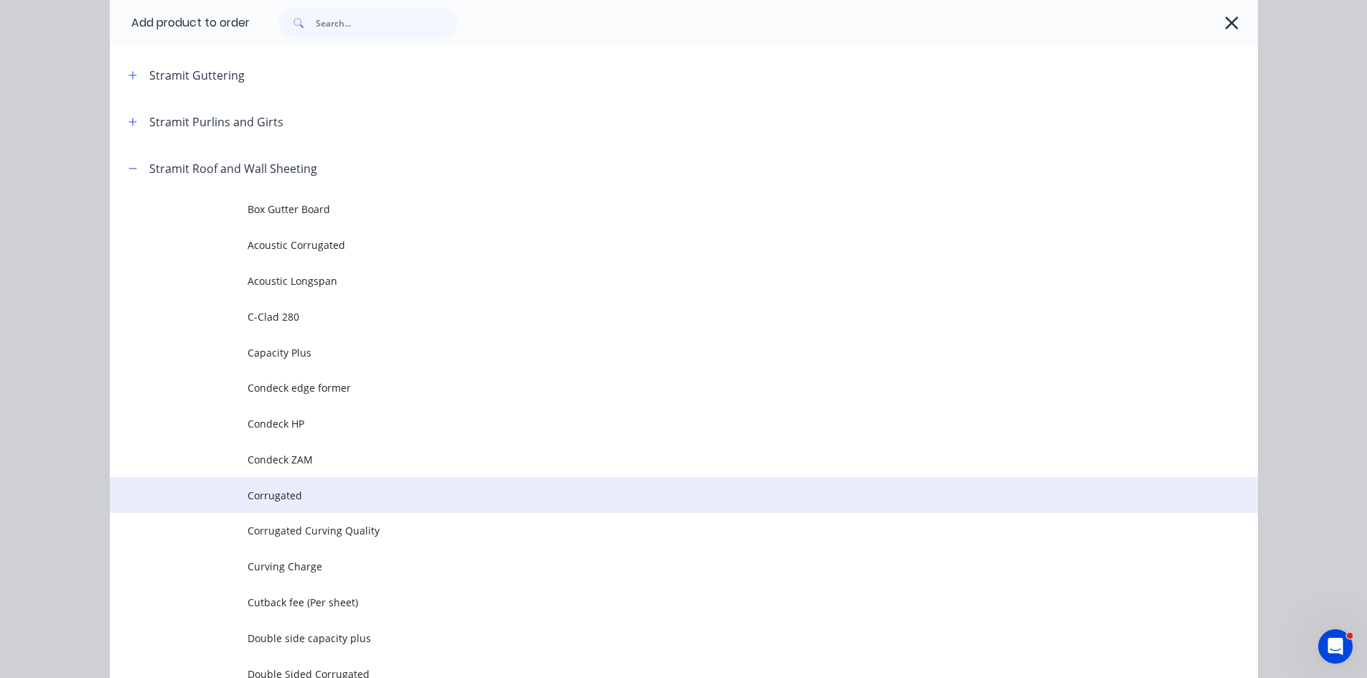
click at [298, 499] on span "Corrugated" at bounding box center [651, 495] width 808 height 15
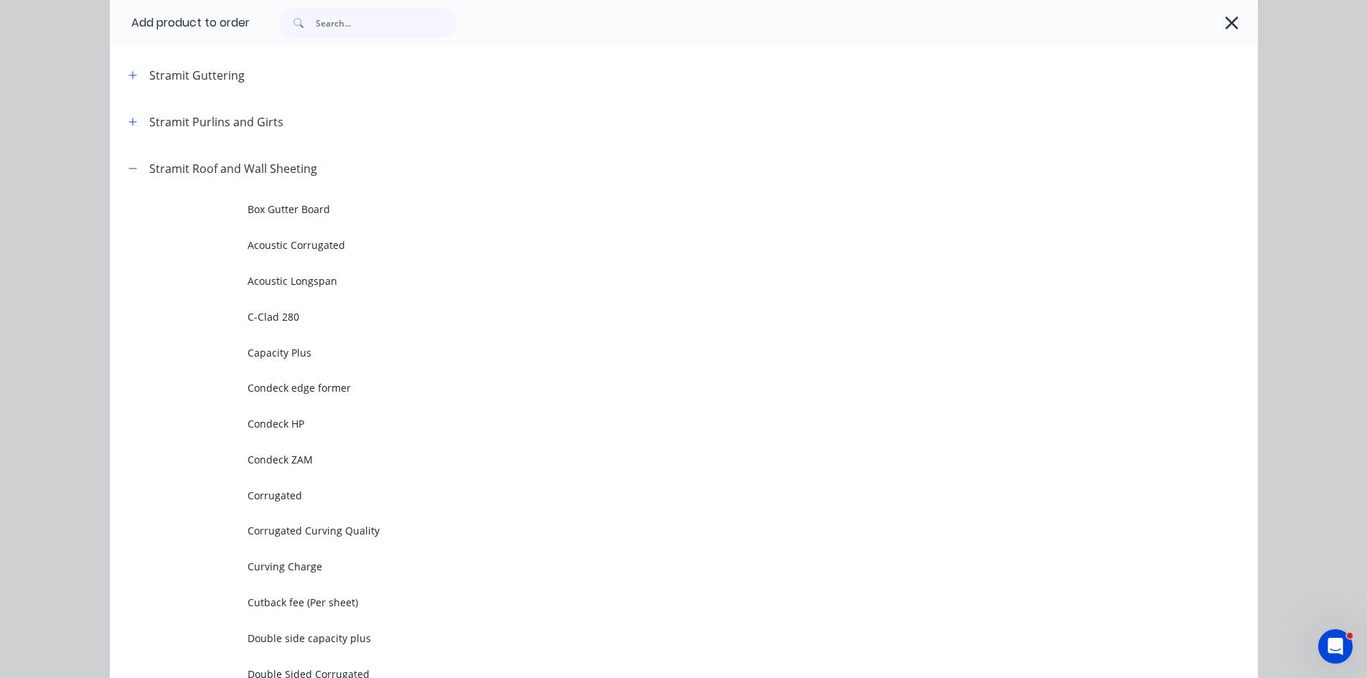
scroll to position [0, 0]
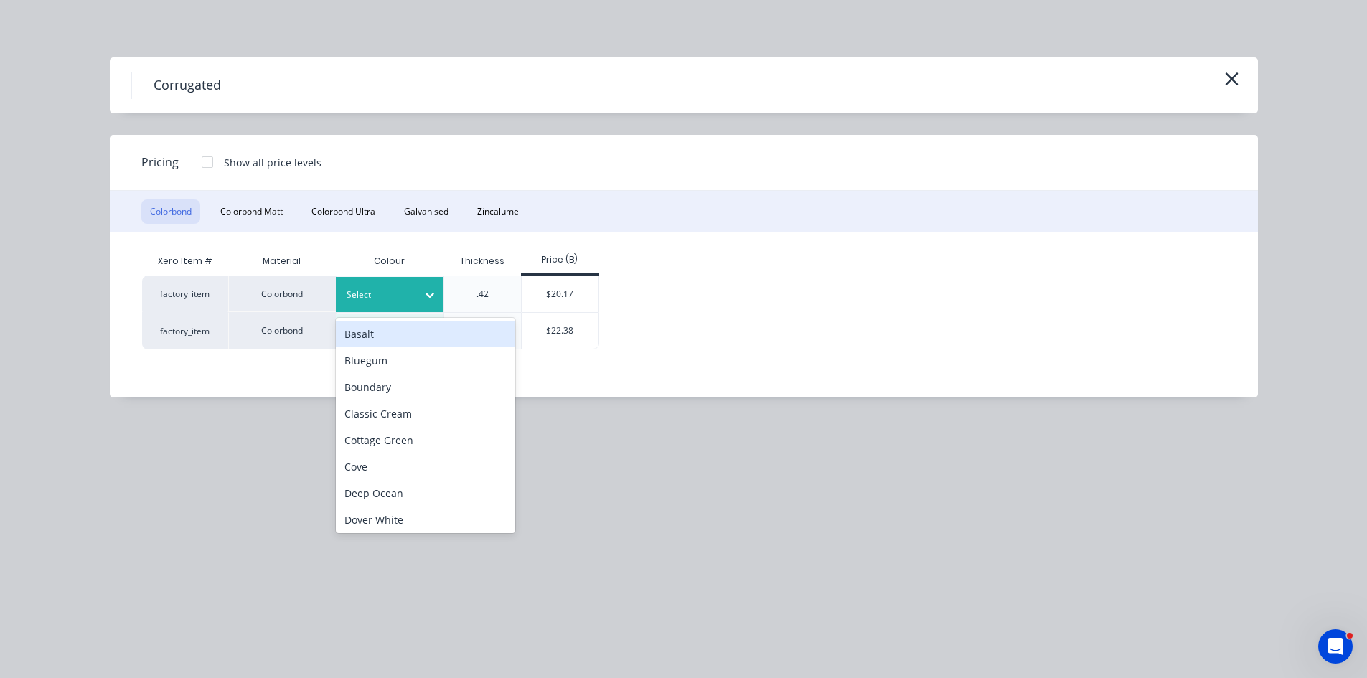
click at [419, 288] on div at bounding box center [430, 294] width 26 height 23
click at [370, 339] on div "Basalt" at bounding box center [425, 334] width 179 height 27
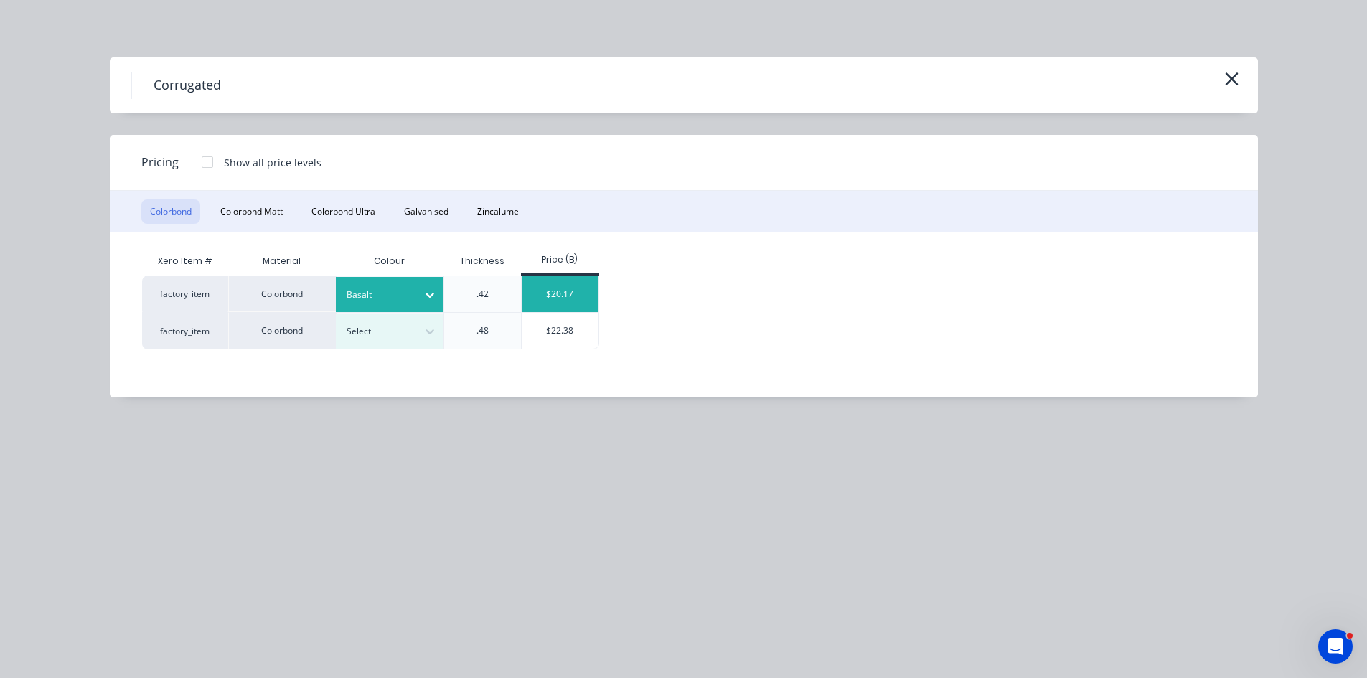
click at [572, 289] on div "$20.17" at bounding box center [560, 294] width 77 height 36
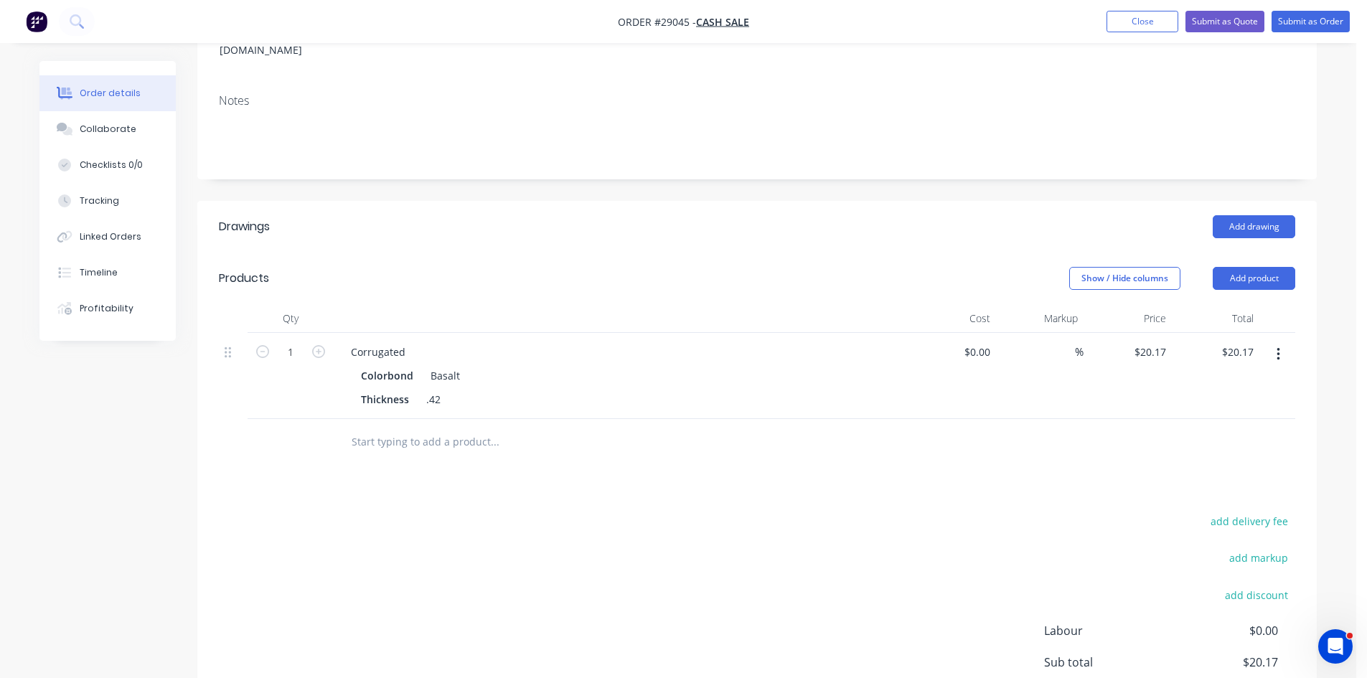
click at [416, 341] on div "Corrugated" at bounding box center [620, 351] width 562 height 21
click at [414, 341] on div "Corrugated" at bounding box center [377, 351] width 77 height 21
click at [297, 341] on input "1" at bounding box center [290, 352] width 37 height 22
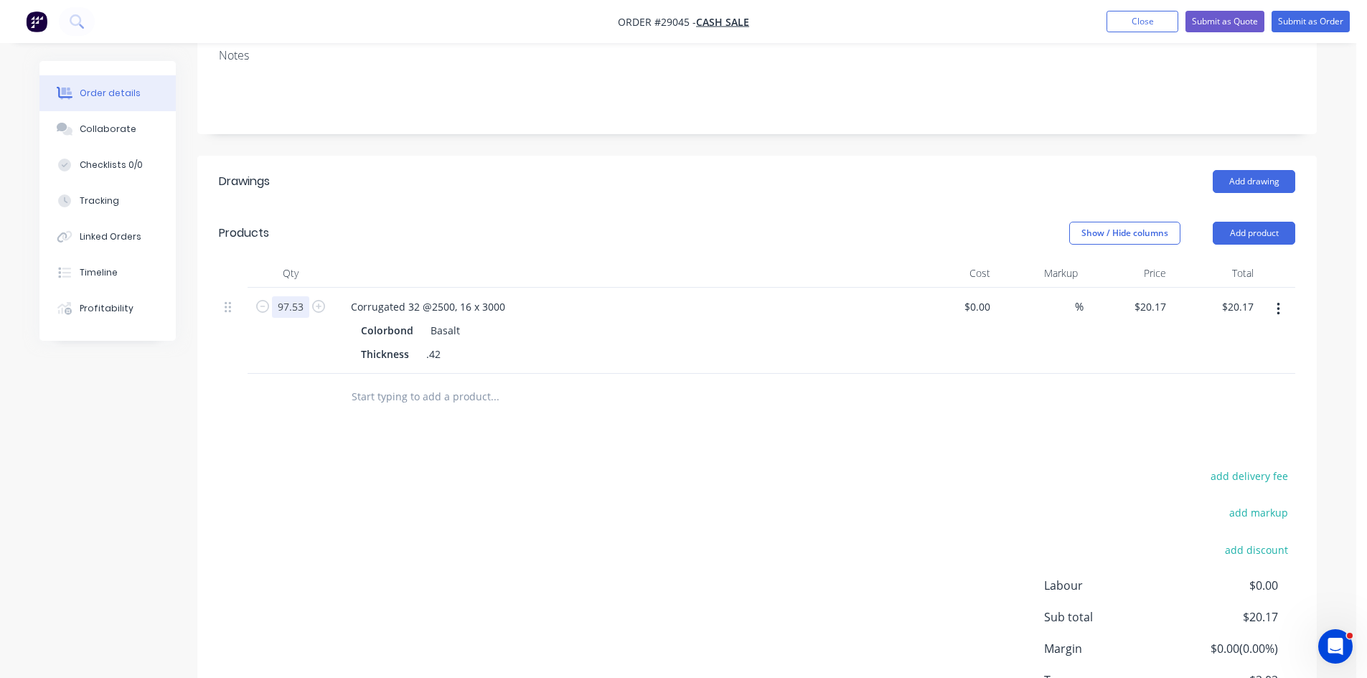
scroll to position [354, 0]
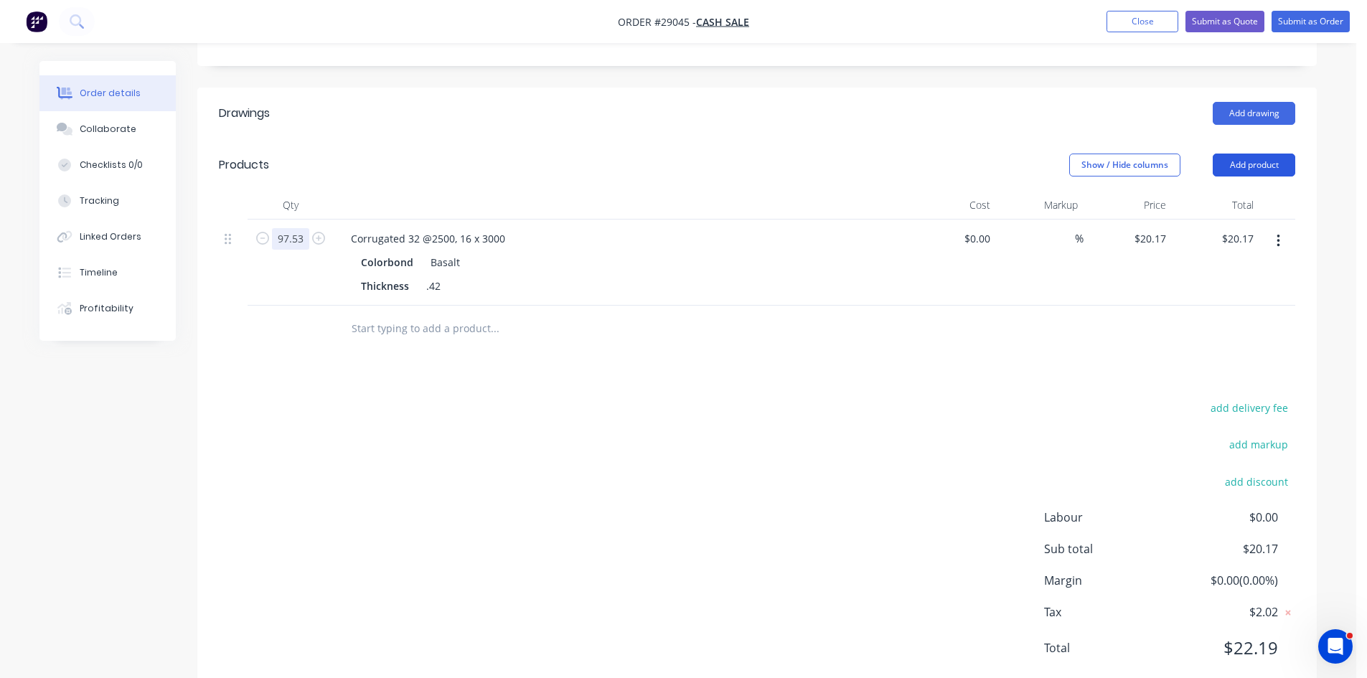
type input "97.53"
type input "$1,967.18"
click at [1245, 154] on button "Add product" at bounding box center [1253, 165] width 82 height 23
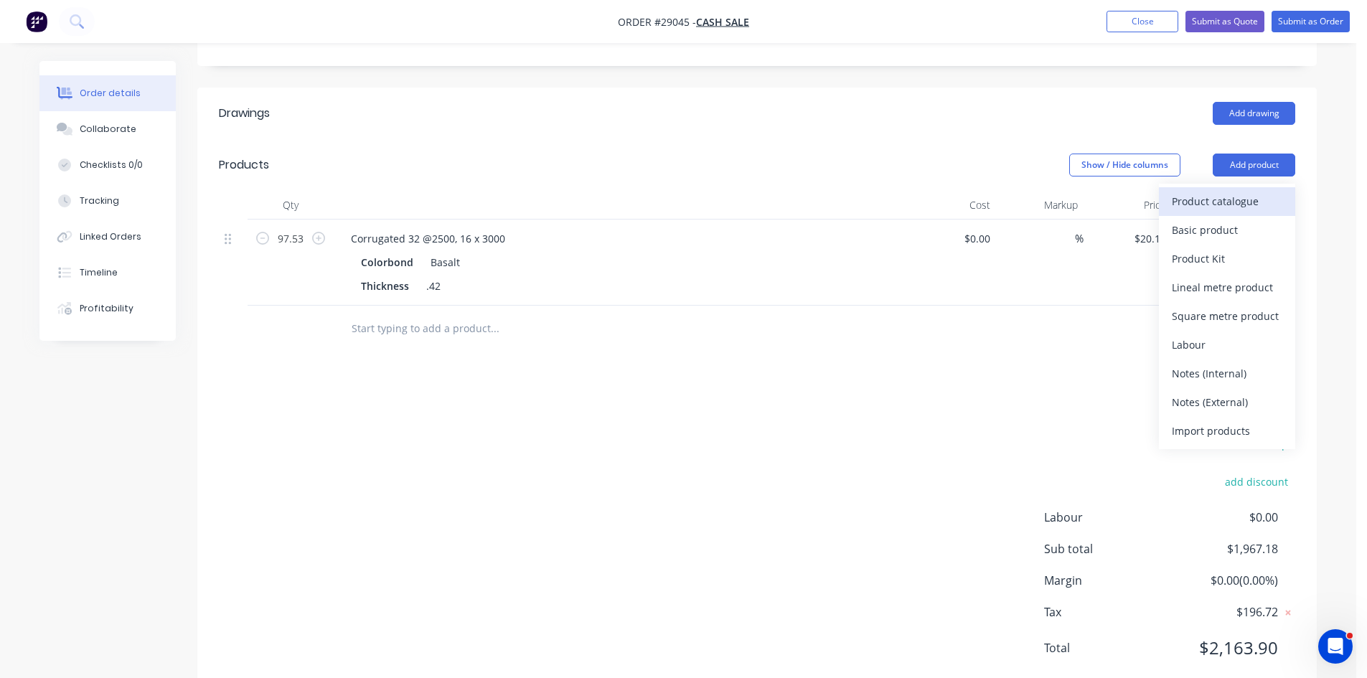
click at [1208, 191] on div "Product catalogue" at bounding box center [1226, 201] width 110 height 21
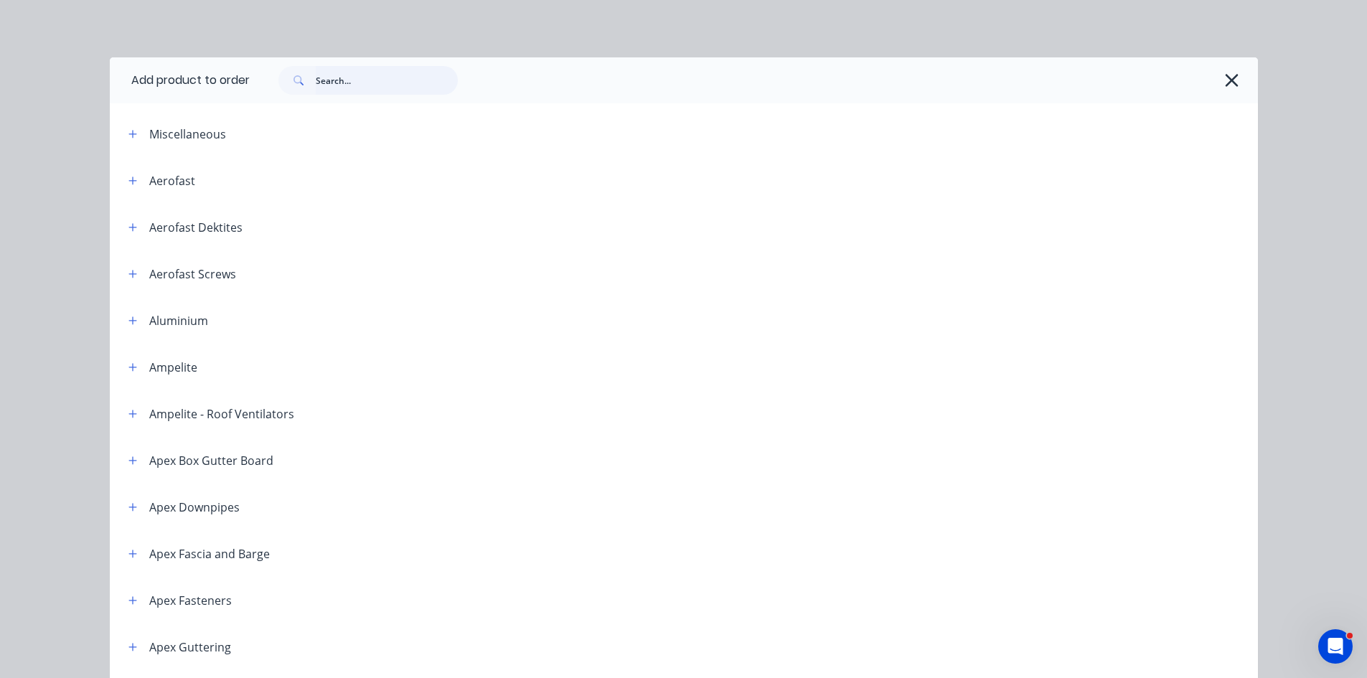
click at [341, 80] on input "text" at bounding box center [387, 80] width 142 height 29
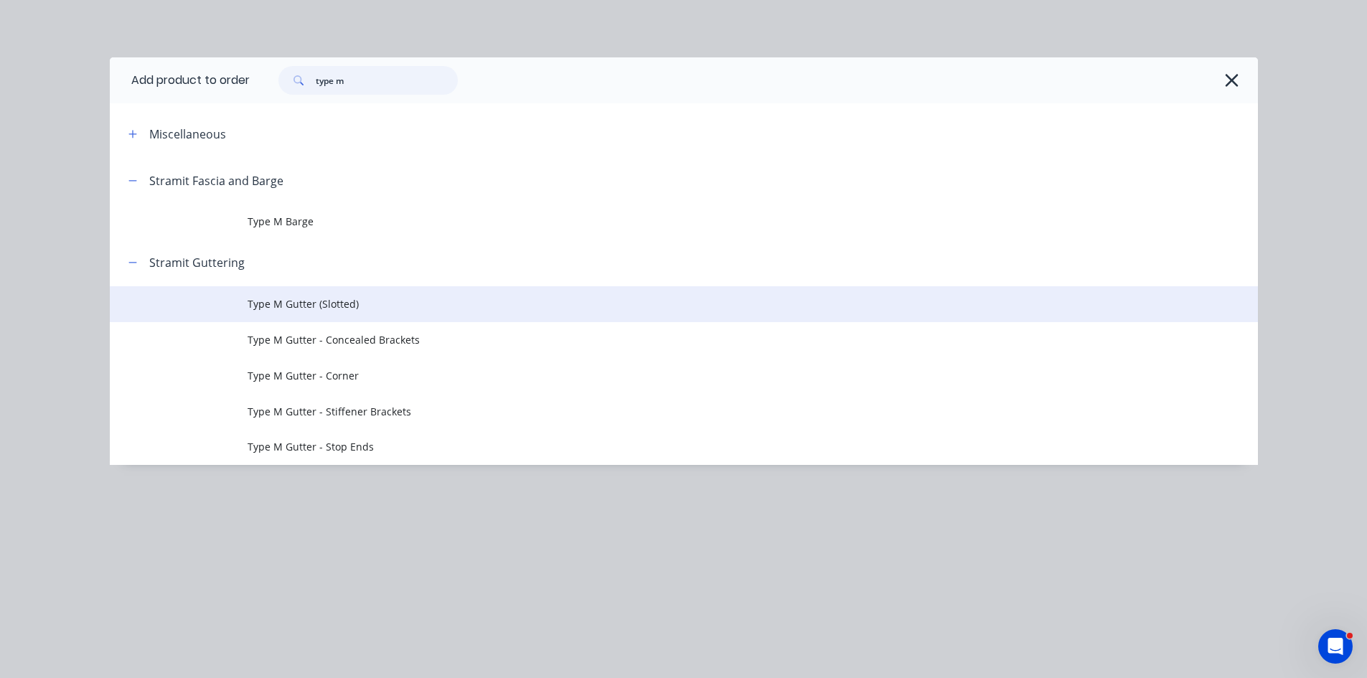
type input "type m"
click at [323, 303] on span "Type M Gutter (Slotted)" at bounding box center [651, 303] width 808 height 15
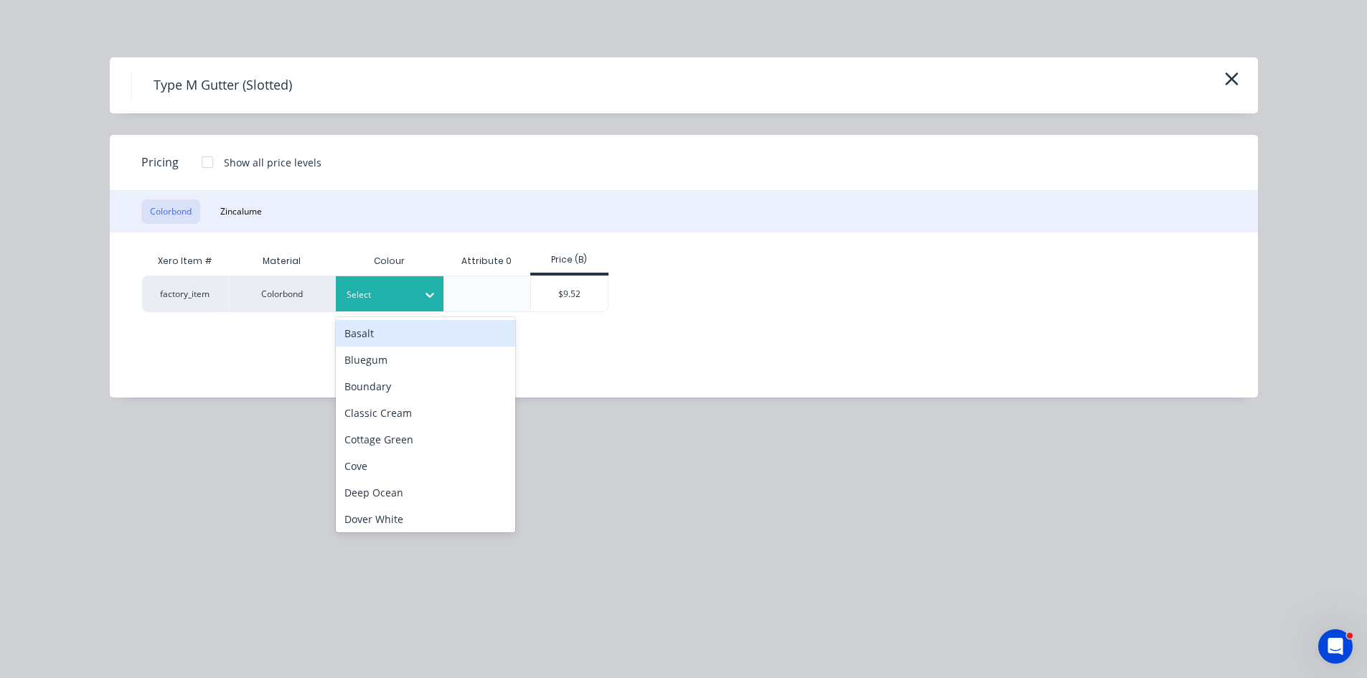
click at [409, 279] on div "Select" at bounding box center [390, 293] width 108 height 35
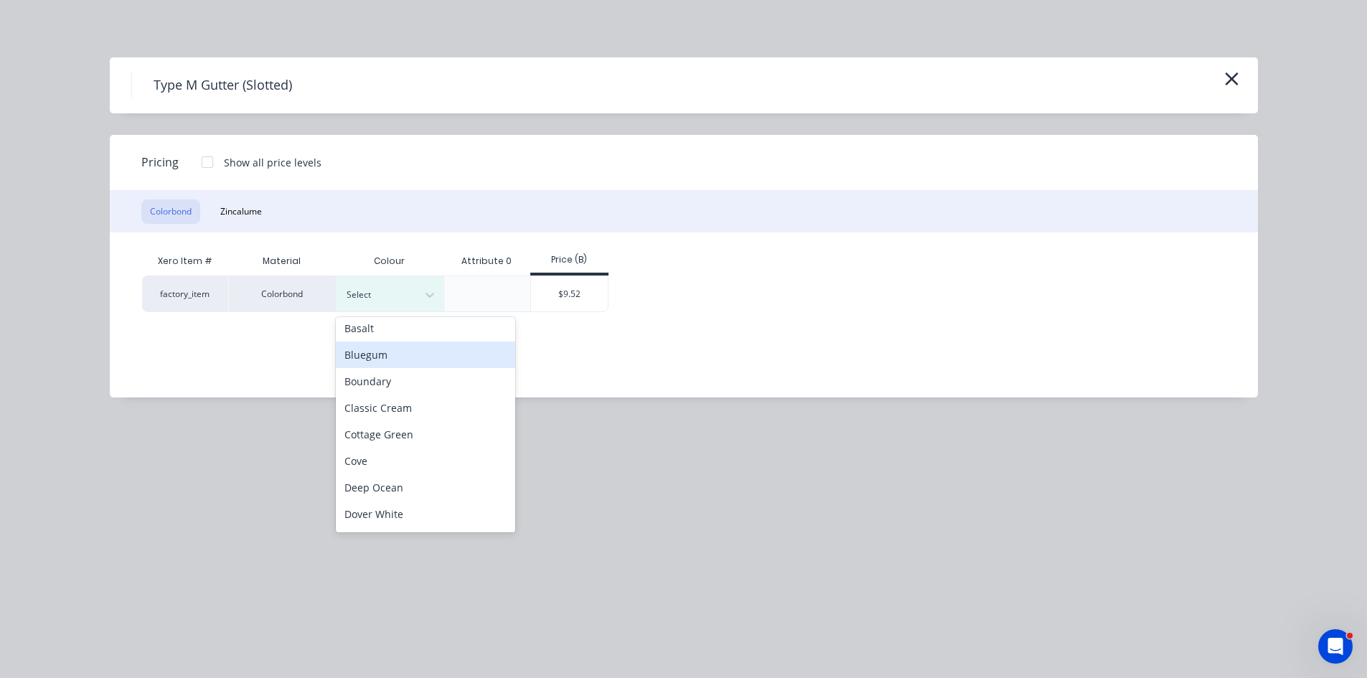
scroll to position [0, 0]
drag, startPoint x: 354, startPoint y: 320, endPoint x: 370, endPoint y: 326, distance: 16.8
click at [354, 319] on div "Basalt Bluegum Boundary Classic Cream Cottage Green Cove Deep Ocean Dover White…" at bounding box center [425, 424] width 179 height 215
click at [373, 331] on div "Basalt" at bounding box center [425, 333] width 179 height 27
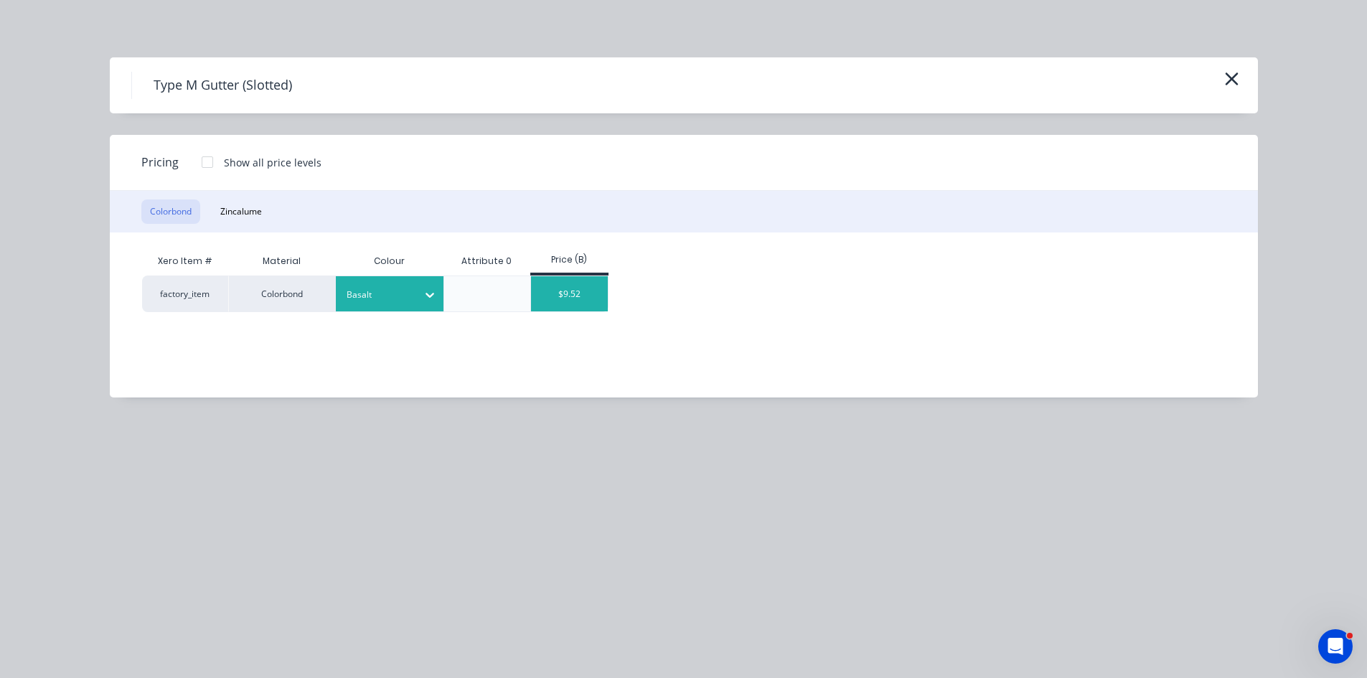
click at [556, 296] on div "$9.52" at bounding box center [569, 293] width 77 height 35
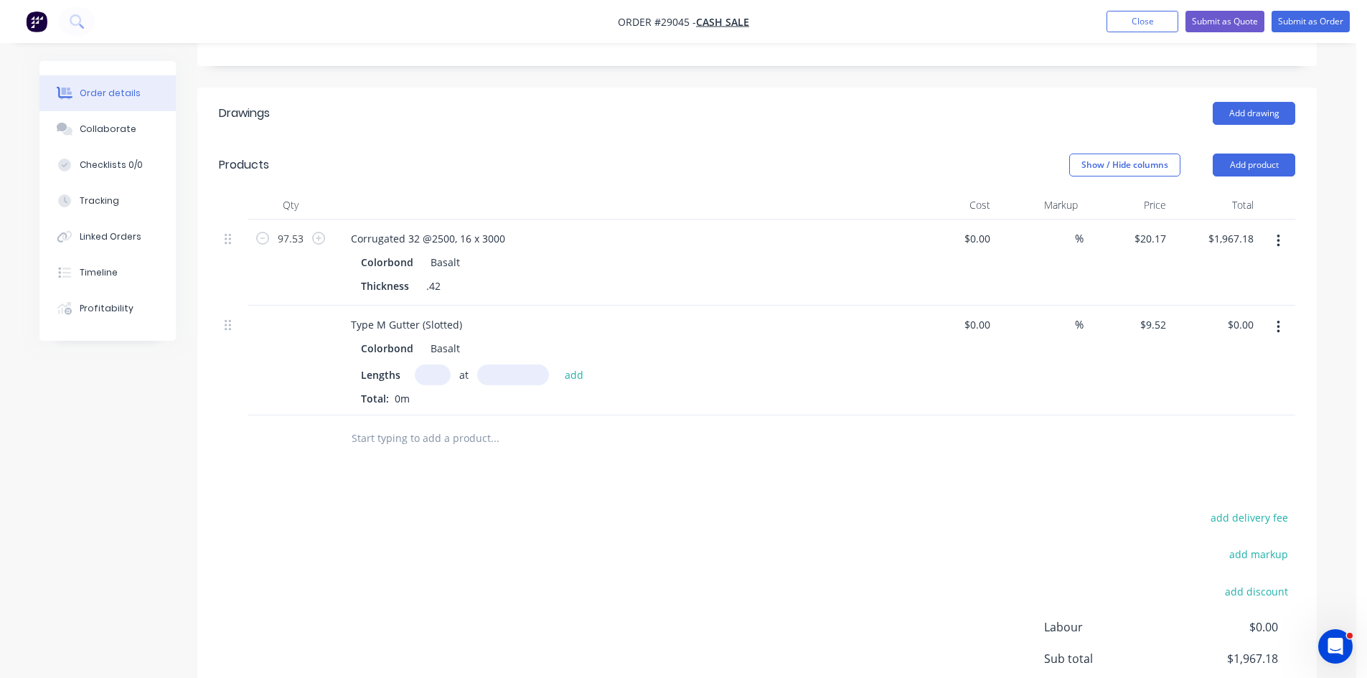
click at [418, 364] on input "text" at bounding box center [433, 374] width 36 height 21
type input "4"
type input "6100"
click at [557, 364] on button "add" at bounding box center [574, 373] width 34 height 19
type input "$232.29"
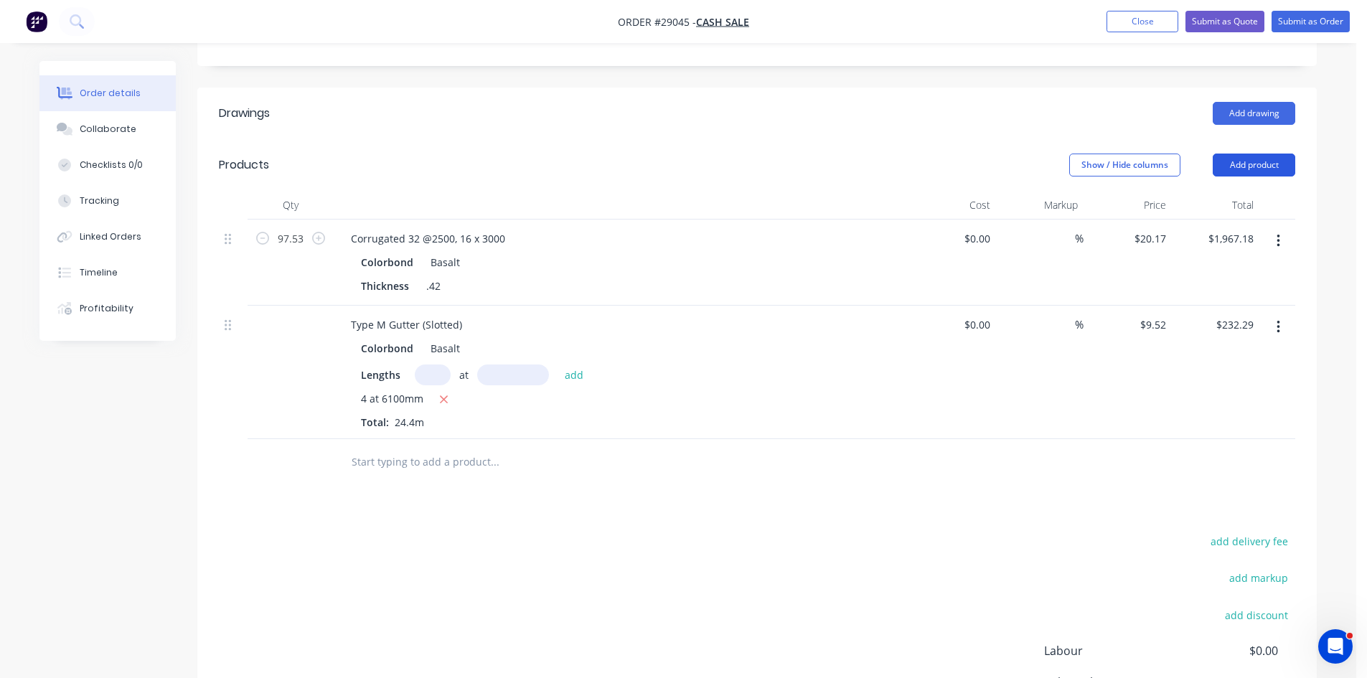
click at [1246, 154] on button "Add product" at bounding box center [1253, 165] width 82 height 23
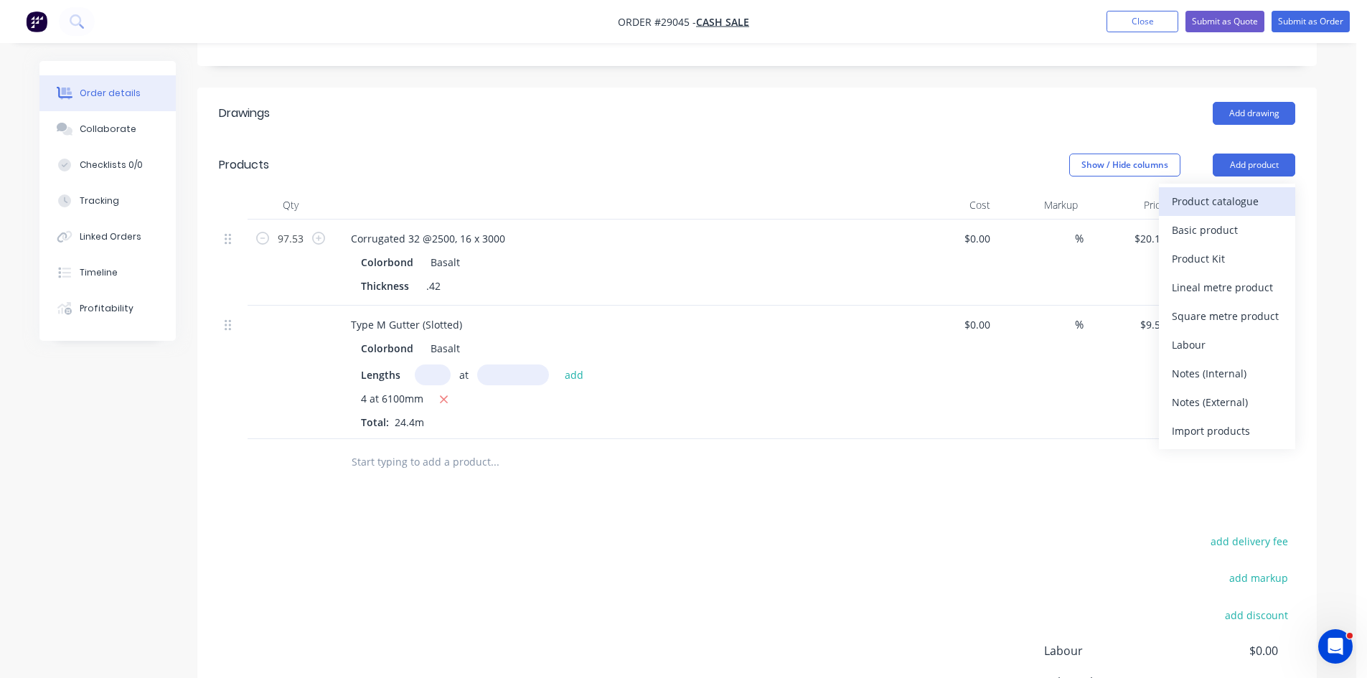
click at [1227, 191] on div "Product catalogue" at bounding box center [1226, 201] width 110 height 21
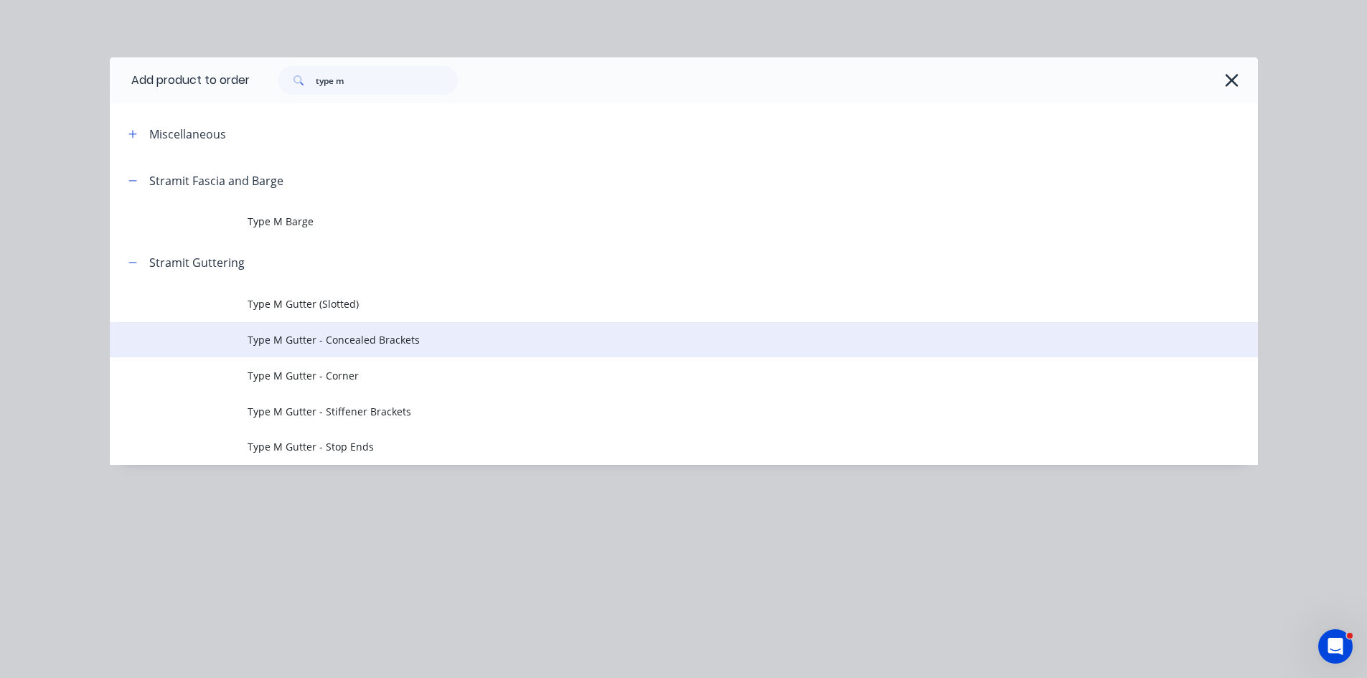
click at [294, 332] on span "Type M Gutter - Concealed Brackets" at bounding box center [651, 339] width 808 height 15
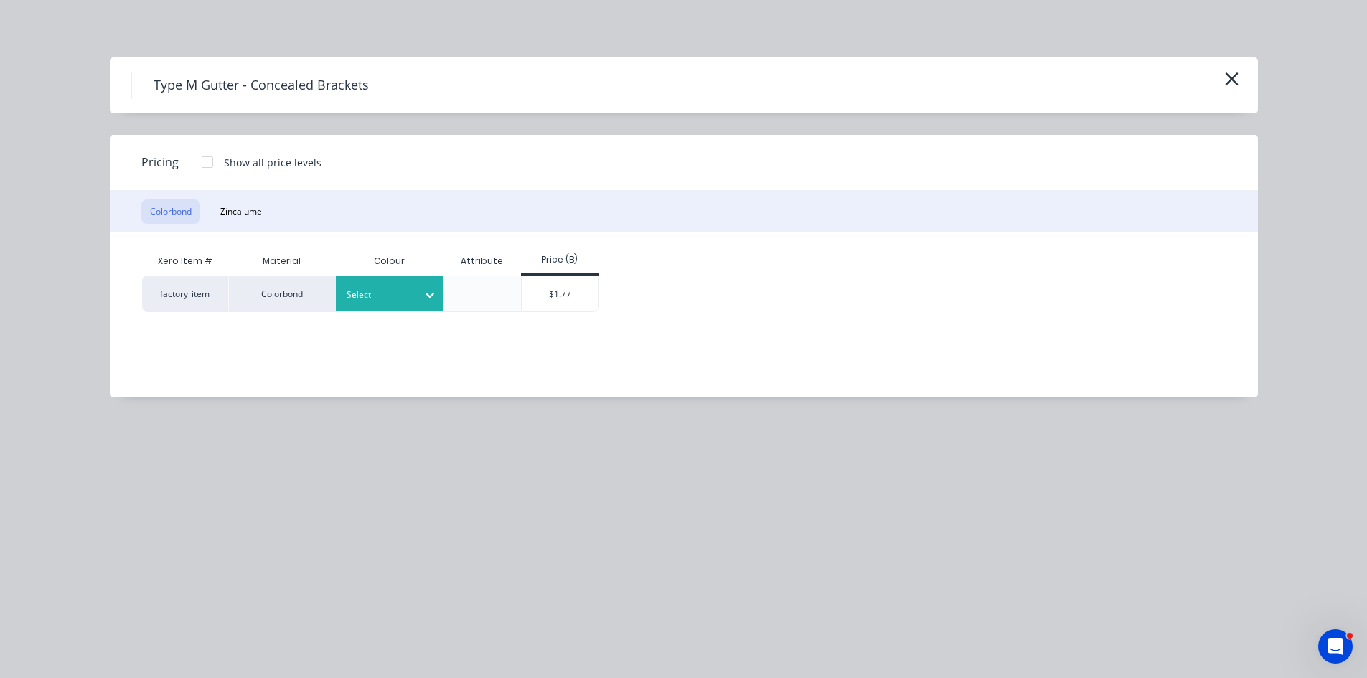
click at [397, 298] on div at bounding box center [378, 295] width 65 height 16
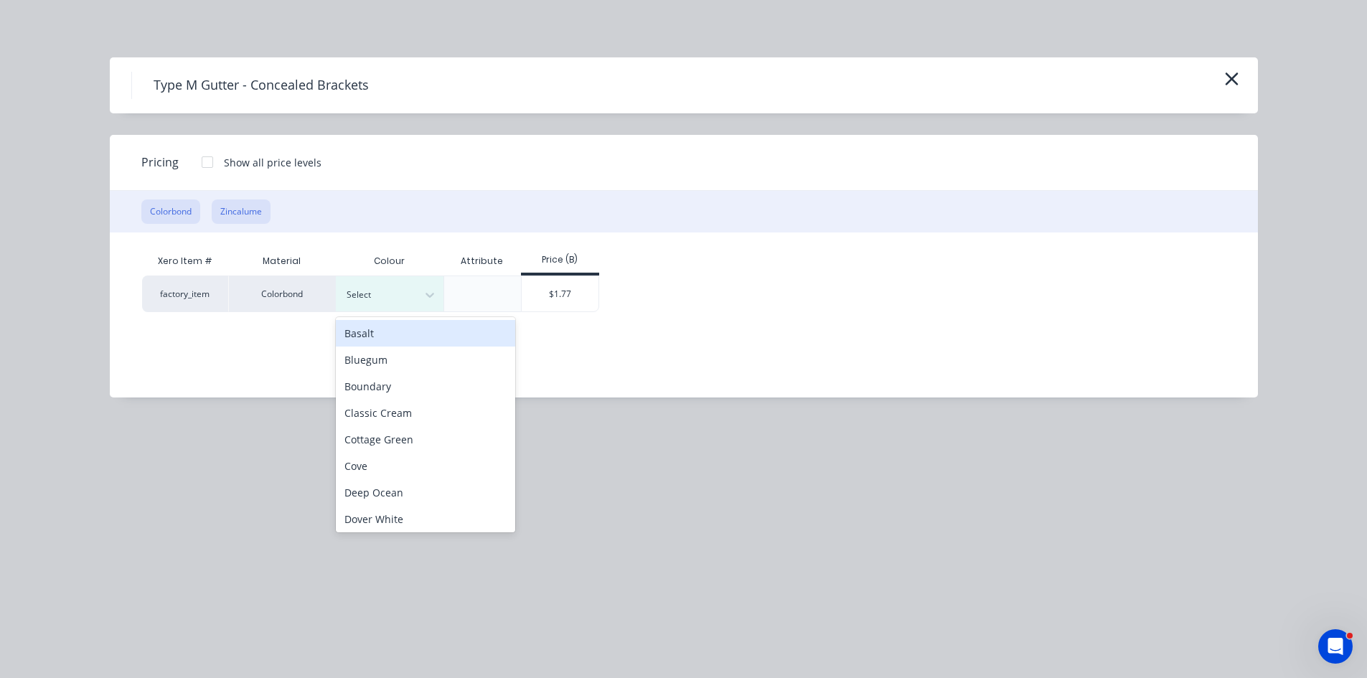
drag, startPoint x: 251, startPoint y: 214, endPoint x: 484, endPoint y: 303, distance: 249.8
click at [254, 214] on button "Zincalume" at bounding box center [241, 211] width 59 height 24
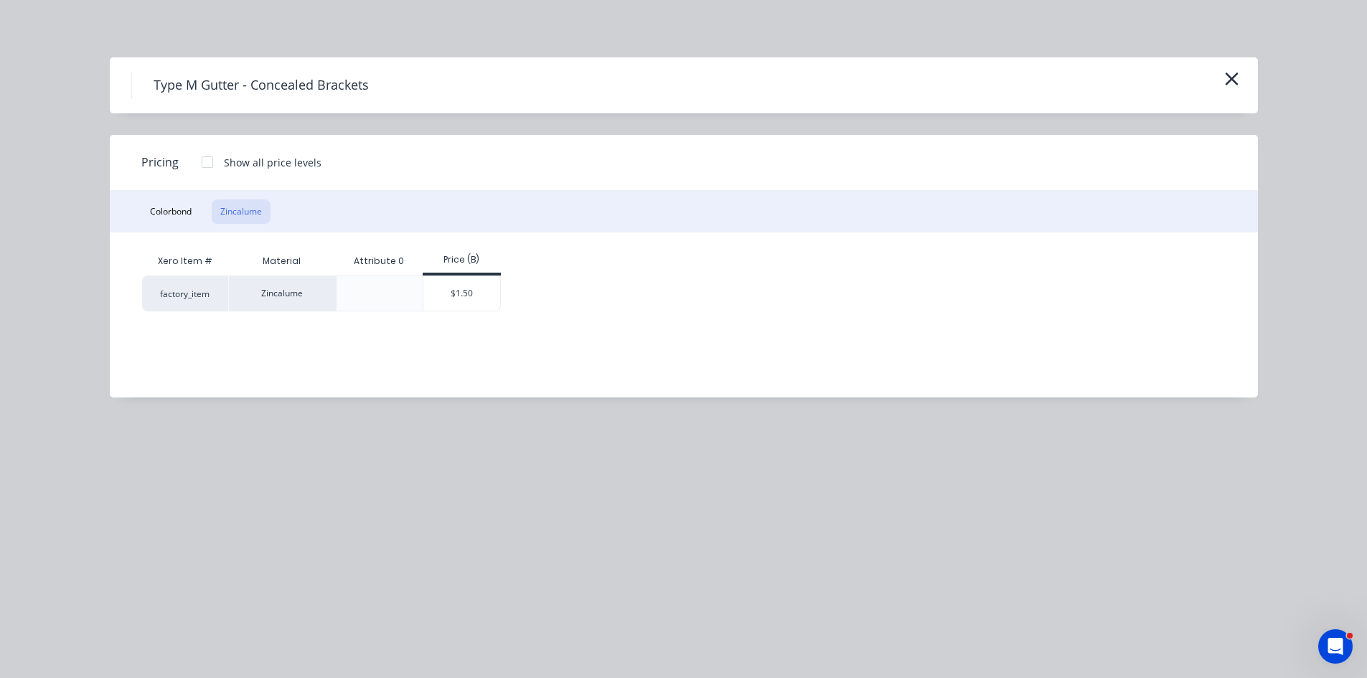
drag, startPoint x: 457, startPoint y: 293, endPoint x: 504, endPoint y: 472, distance: 184.6
click at [457, 294] on div "$1.50" at bounding box center [461, 293] width 77 height 34
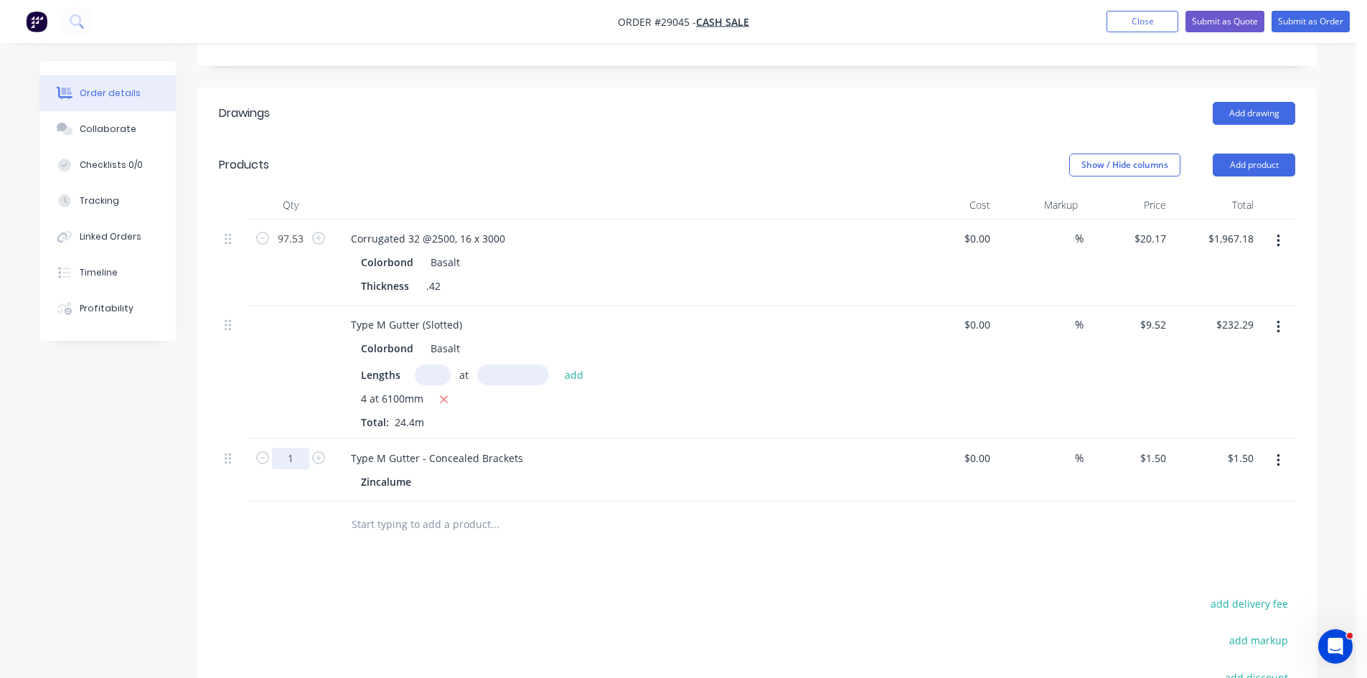
click at [303, 448] on input "1" at bounding box center [290, 459] width 37 height 22
type input "24"
type input "$36.00"
click at [703, 510] on div at bounding box center [554, 524] width 430 height 29
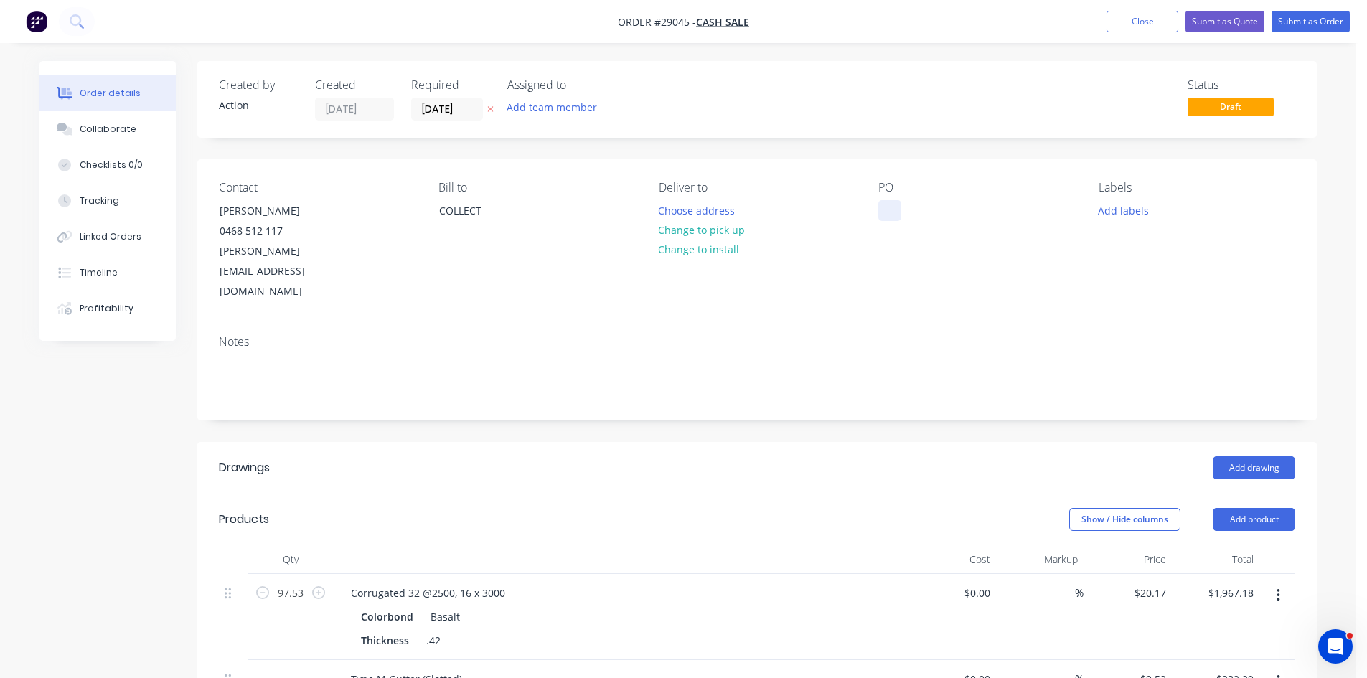
click at [884, 212] on div at bounding box center [889, 210] width 23 height 21
click at [1208, 20] on button "Submit as Quote" at bounding box center [1224, 22] width 79 height 22
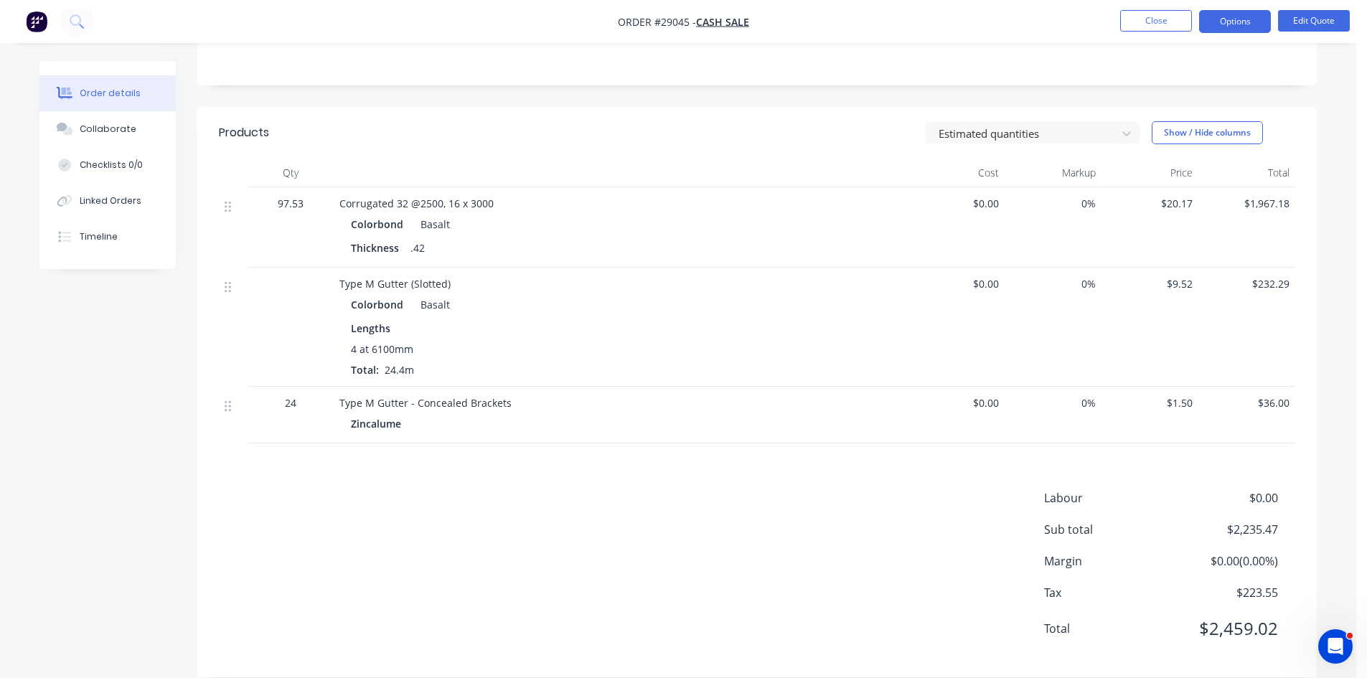
scroll to position [313, 0]
click at [1217, 23] on button "Options" at bounding box center [1235, 21] width 72 height 23
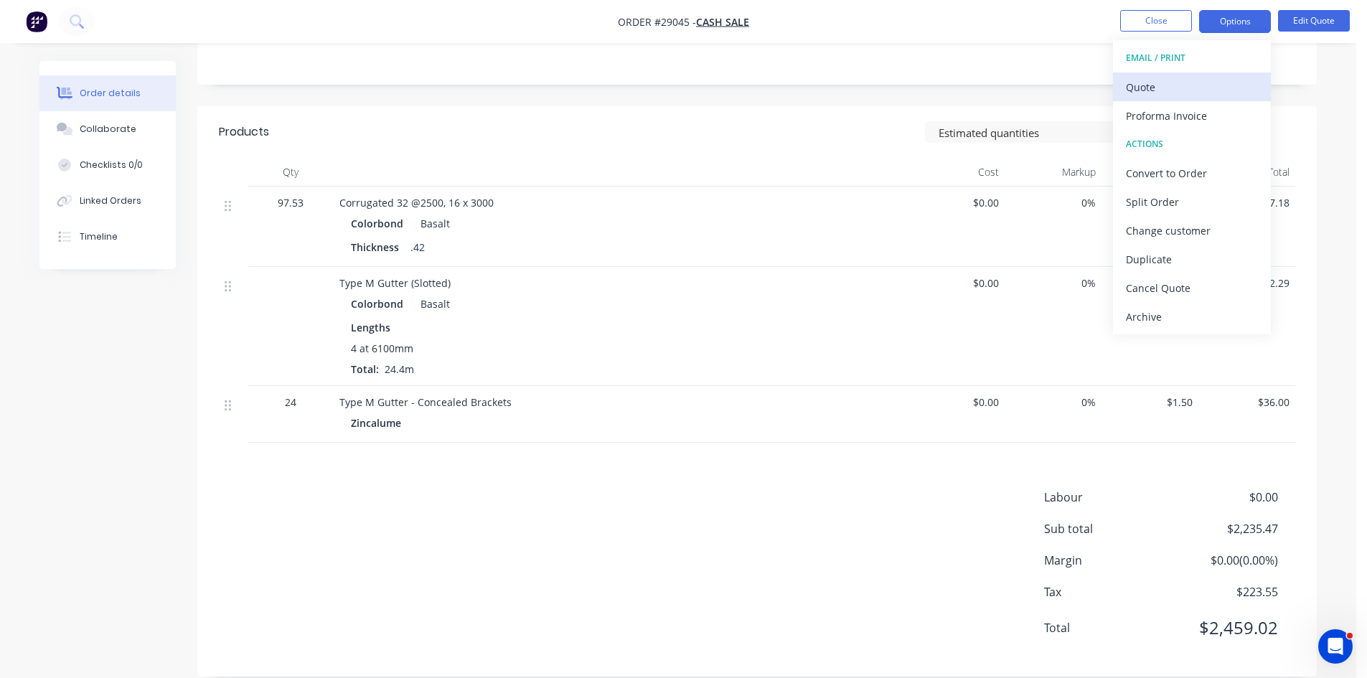
click at [1168, 85] on div "Quote" at bounding box center [1192, 87] width 132 height 21
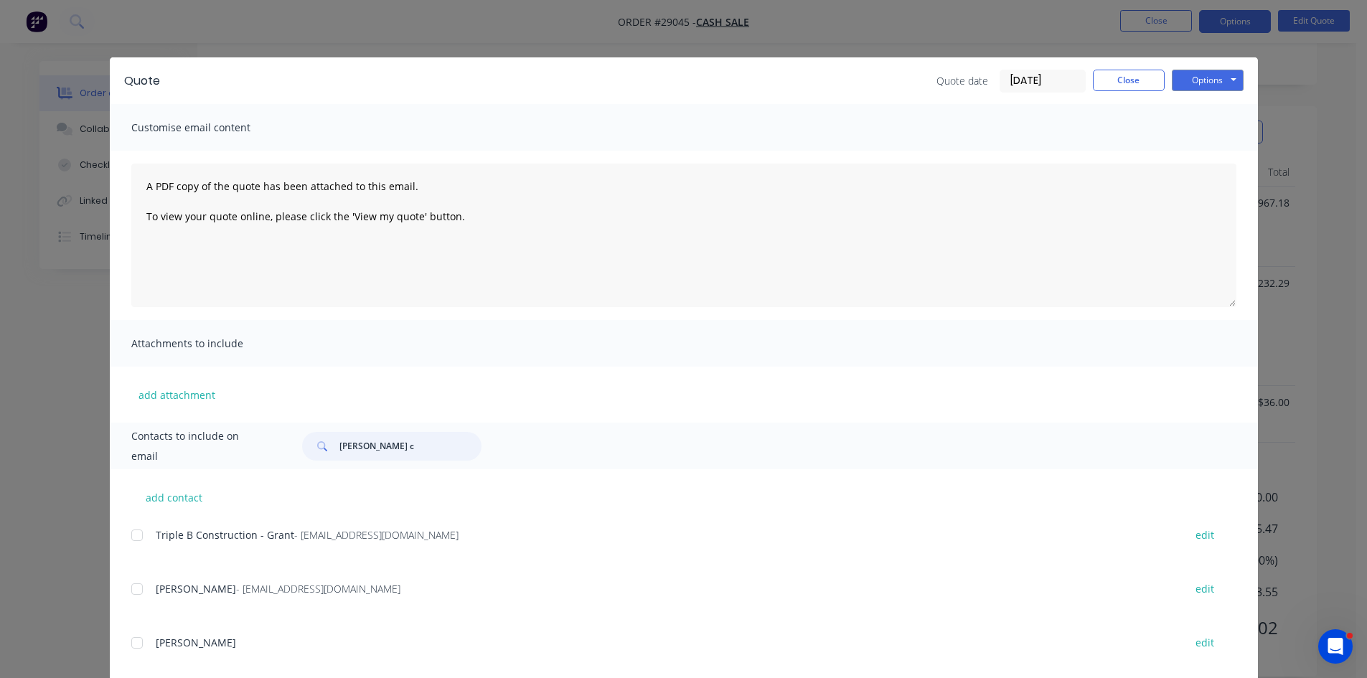
drag, startPoint x: 377, startPoint y: 445, endPoint x: 311, endPoint y: 445, distance: 66.0
click at [311, 445] on div "brodie c" at bounding box center [391, 446] width 179 height 29
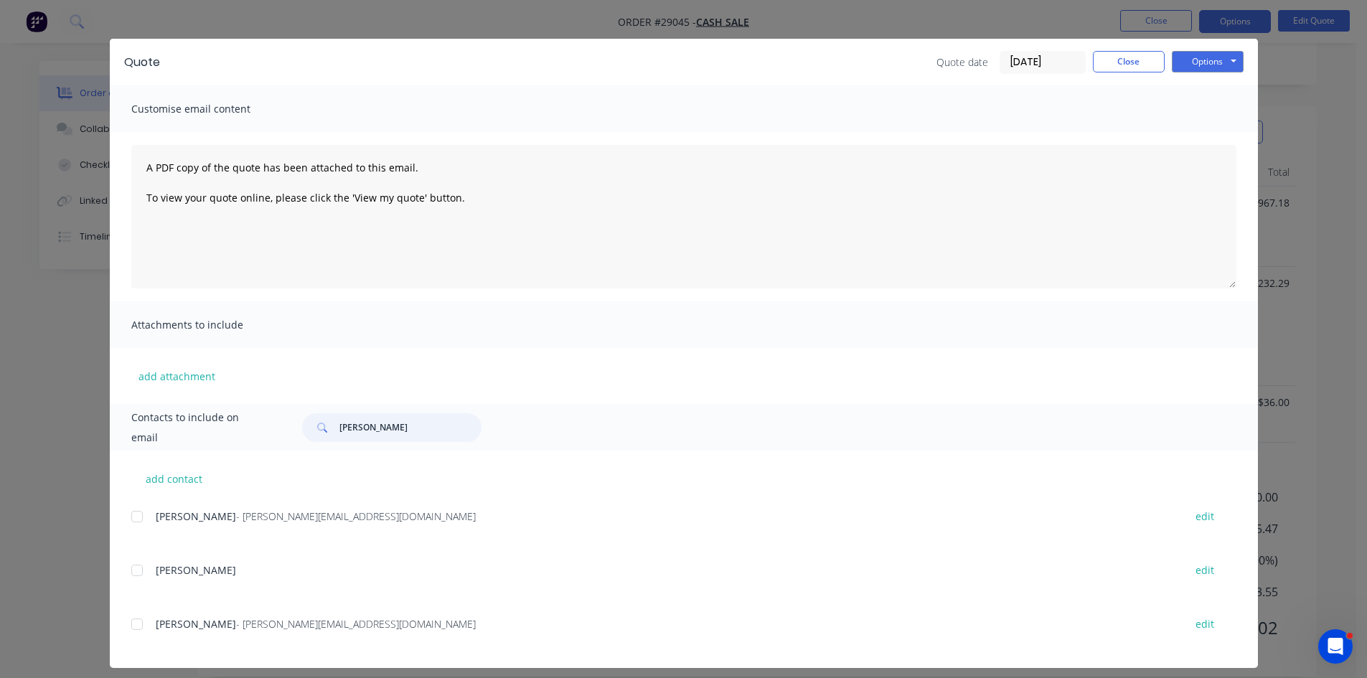
scroll to position [29, 0]
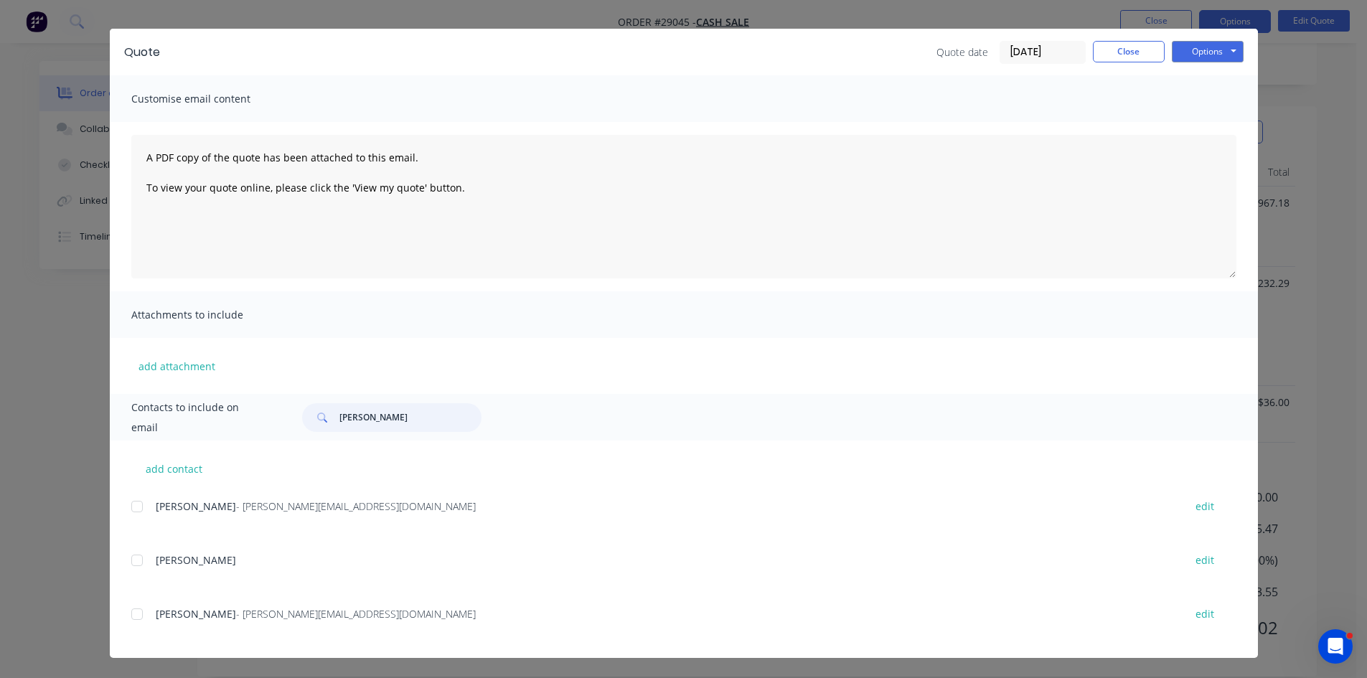
click at [132, 616] on div at bounding box center [137, 614] width 29 height 29
type input "billy"
click at [1184, 55] on button "Options" at bounding box center [1207, 52] width 72 height 22
click at [1199, 130] on button "Email" at bounding box center [1217, 125] width 92 height 24
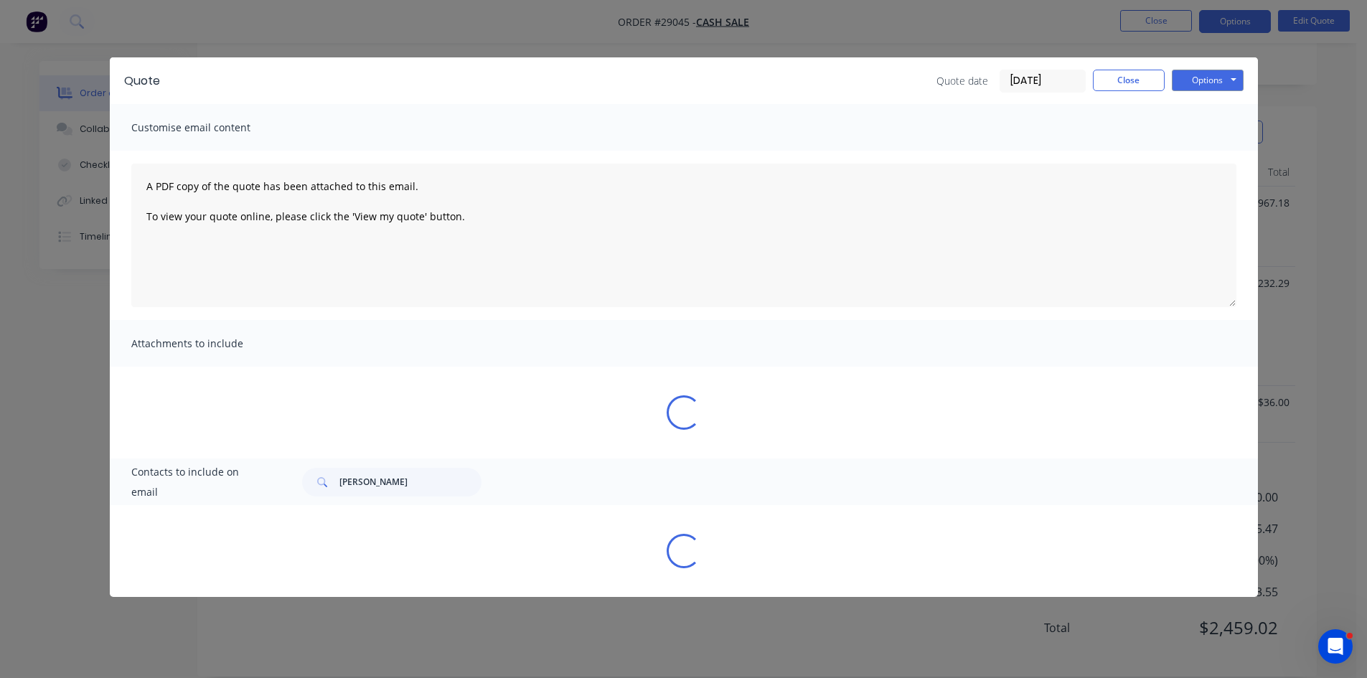
scroll to position [0, 0]
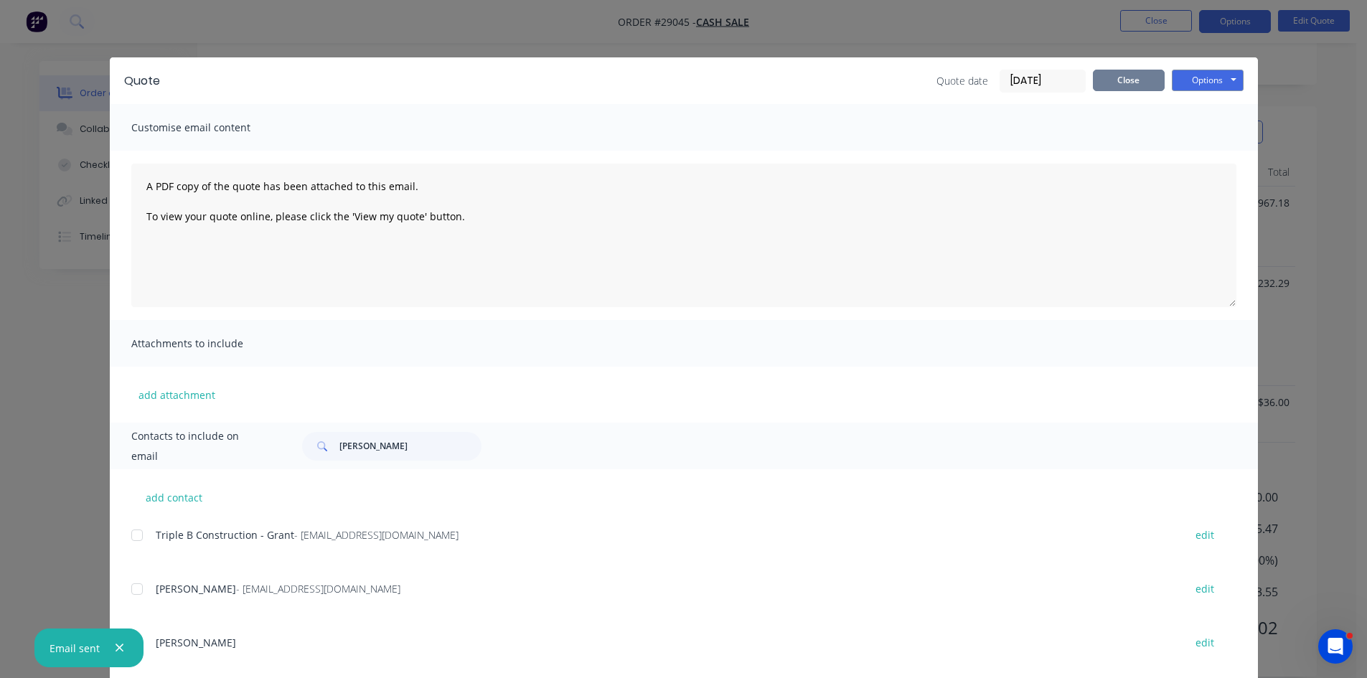
click at [1106, 73] on button "Close" at bounding box center [1129, 81] width 72 height 22
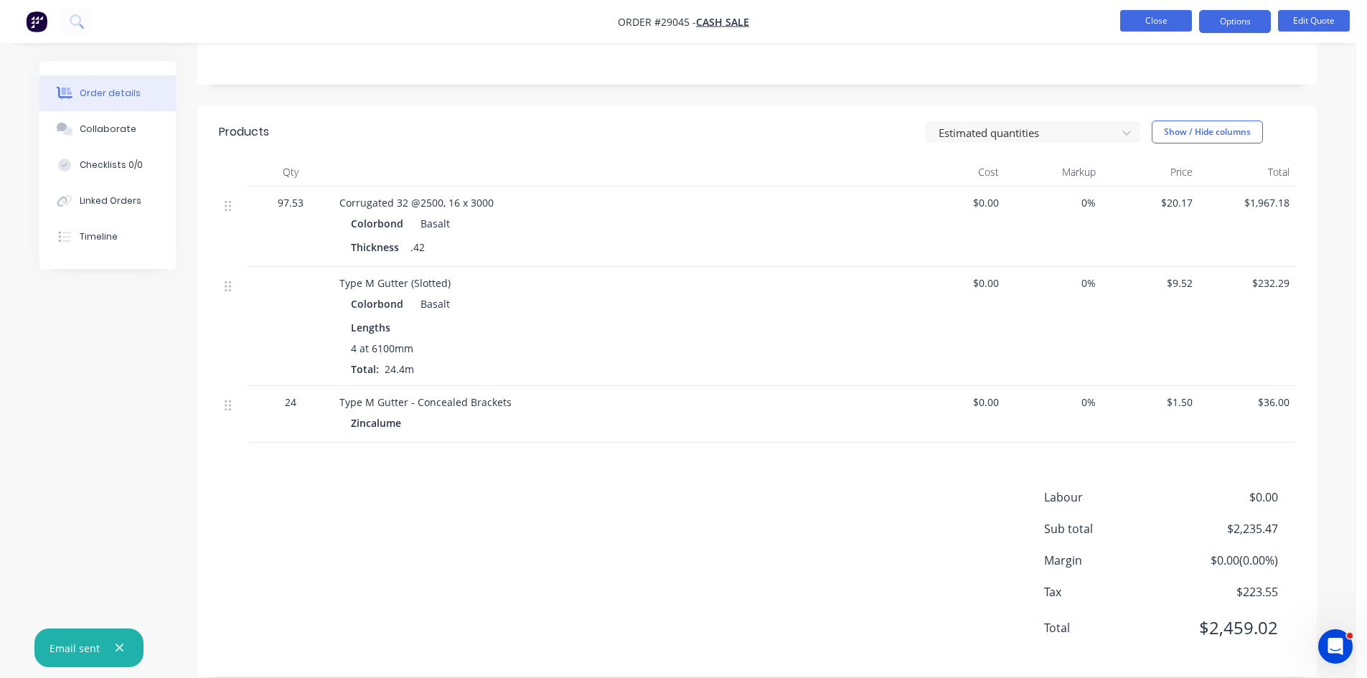
click at [1160, 14] on button "Close" at bounding box center [1156, 21] width 72 height 22
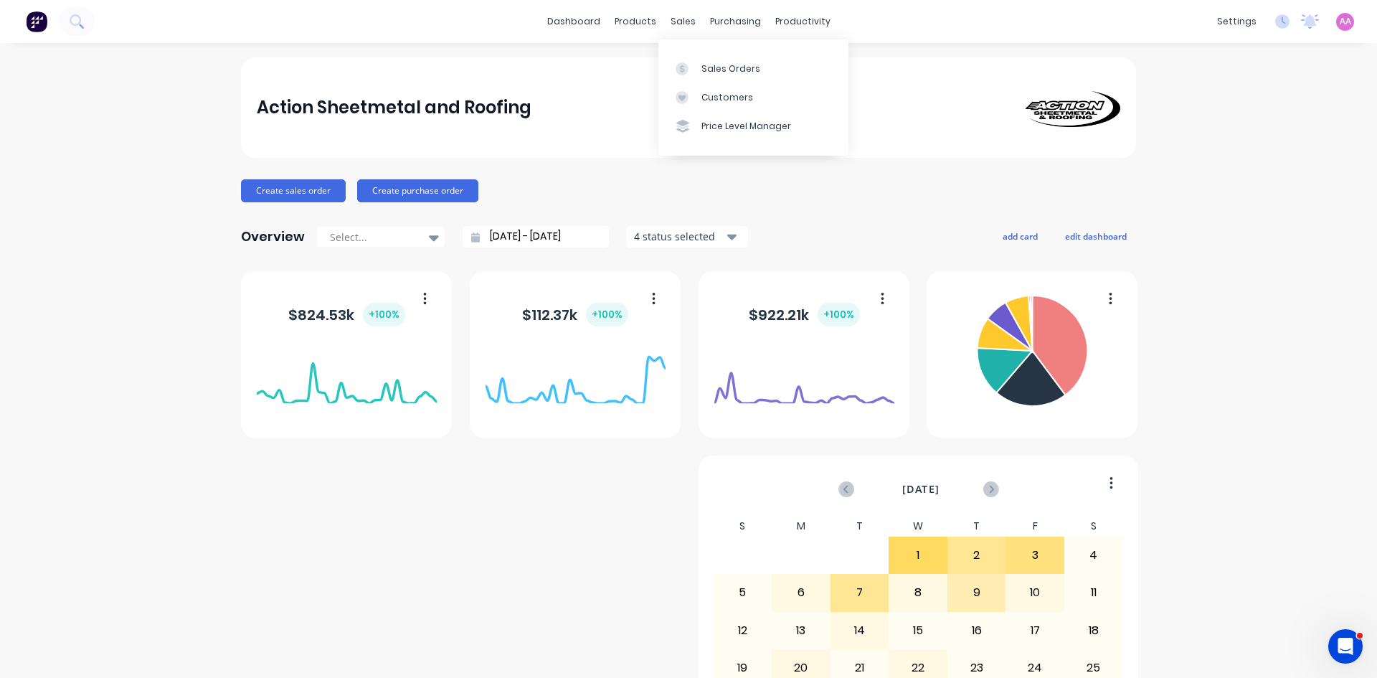
click at [729, 50] on div "Sales Orders Customers Price Level Manager" at bounding box center [754, 96] width 190 height 115
click at [730, 69] on div "Sales Orders" at bounding box center [731, 68] width 59 height 13
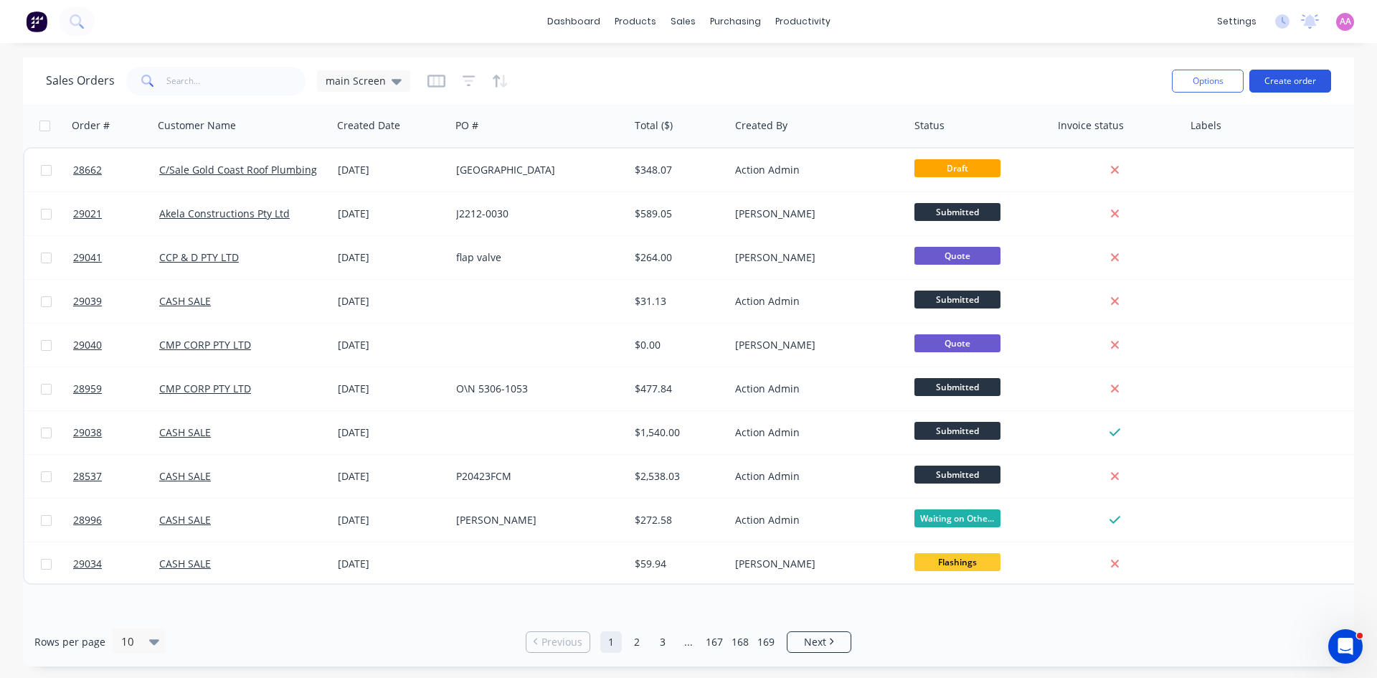
click at [1283, 77] on button "Create order" at bounding box center [1291, 81] width 82 height 23
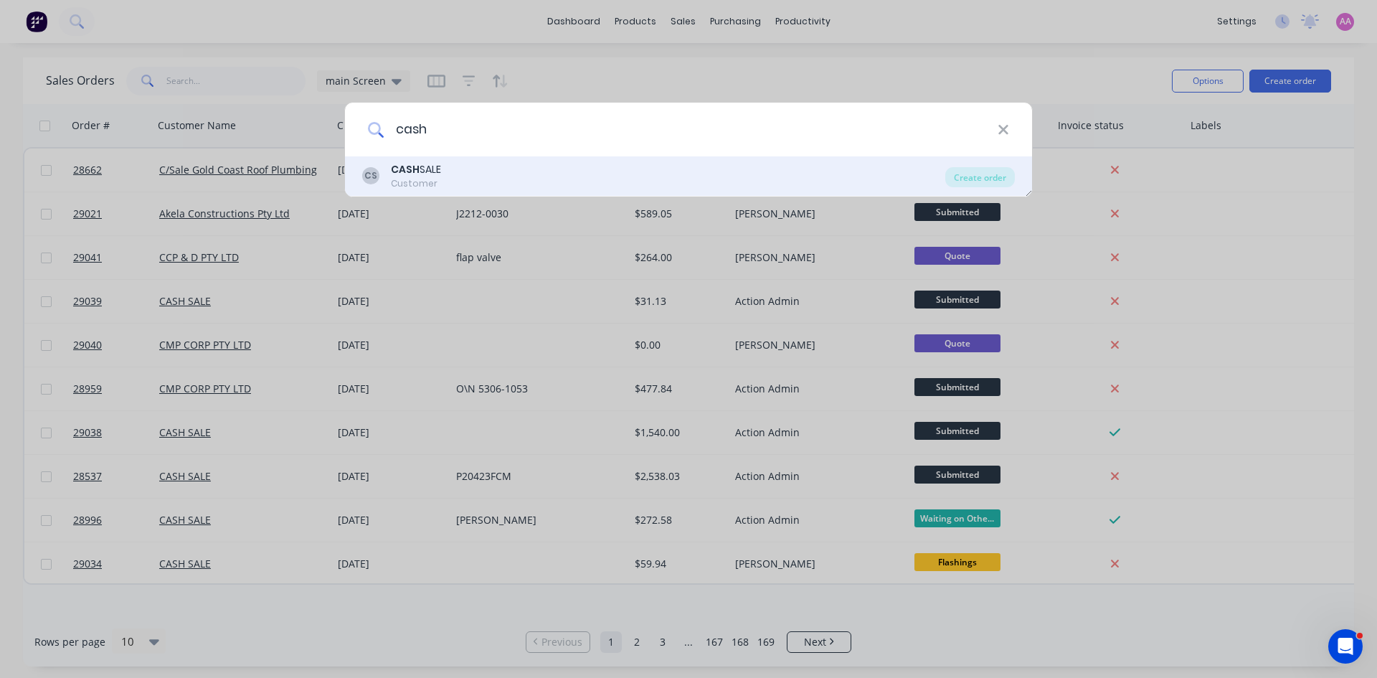
type input "cash"
click at [433, 184] on div "Customer" at bounding box center [416, 183] width 50 height 13
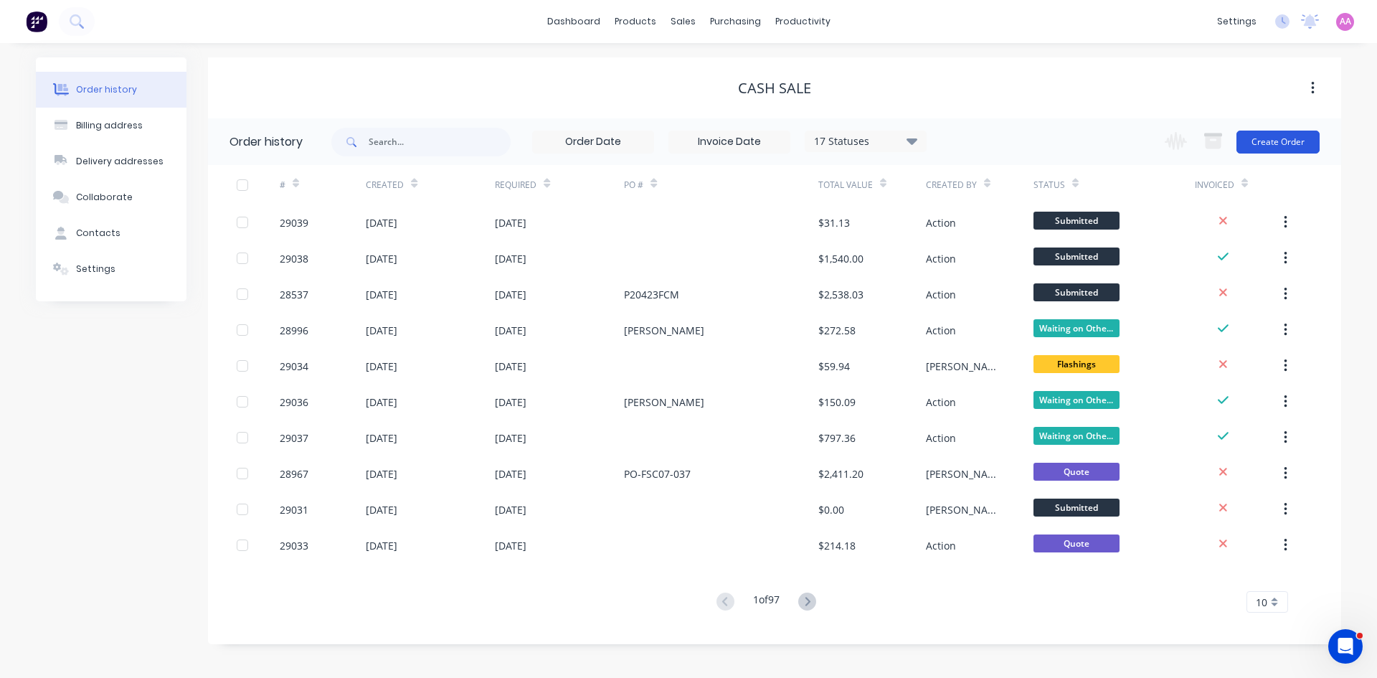
click at [1255, 139] on button "Create Order" at bounding box center [1278, 142] width 83 height 23
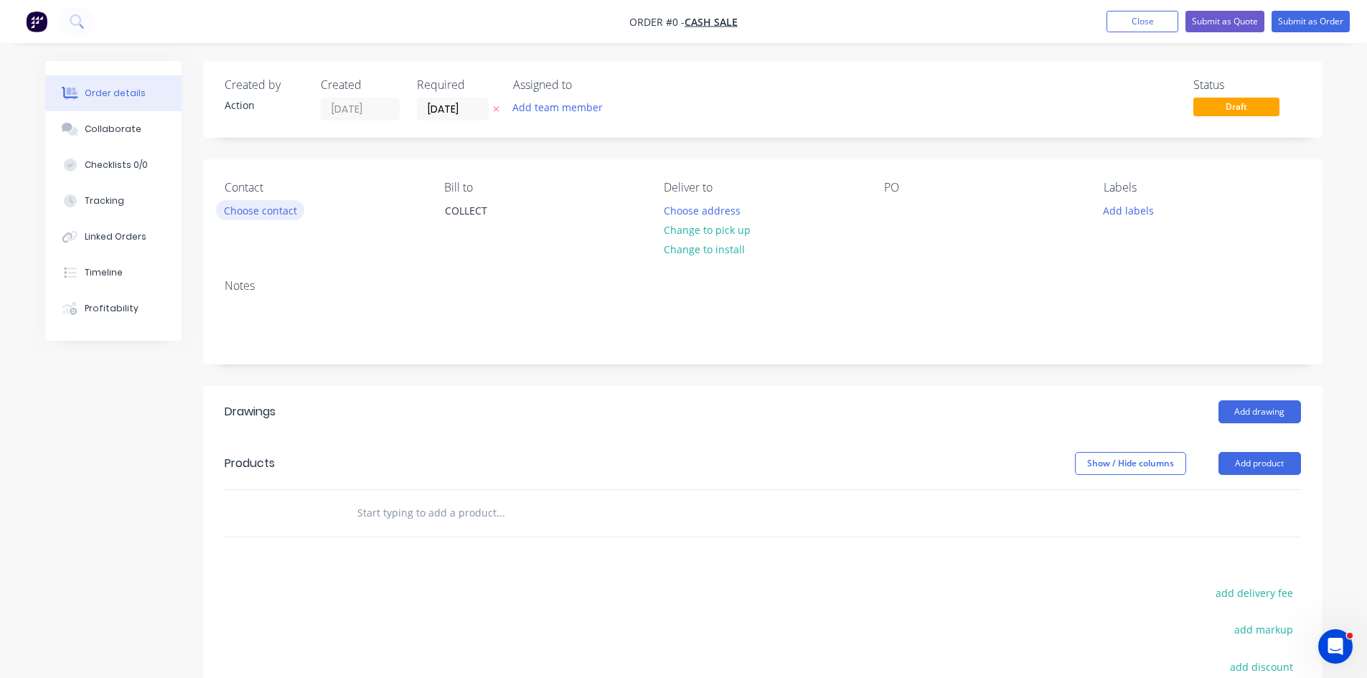
click at [270, 205] on button "Choose contact" at bounding box center [260, 209] width 88 height 19
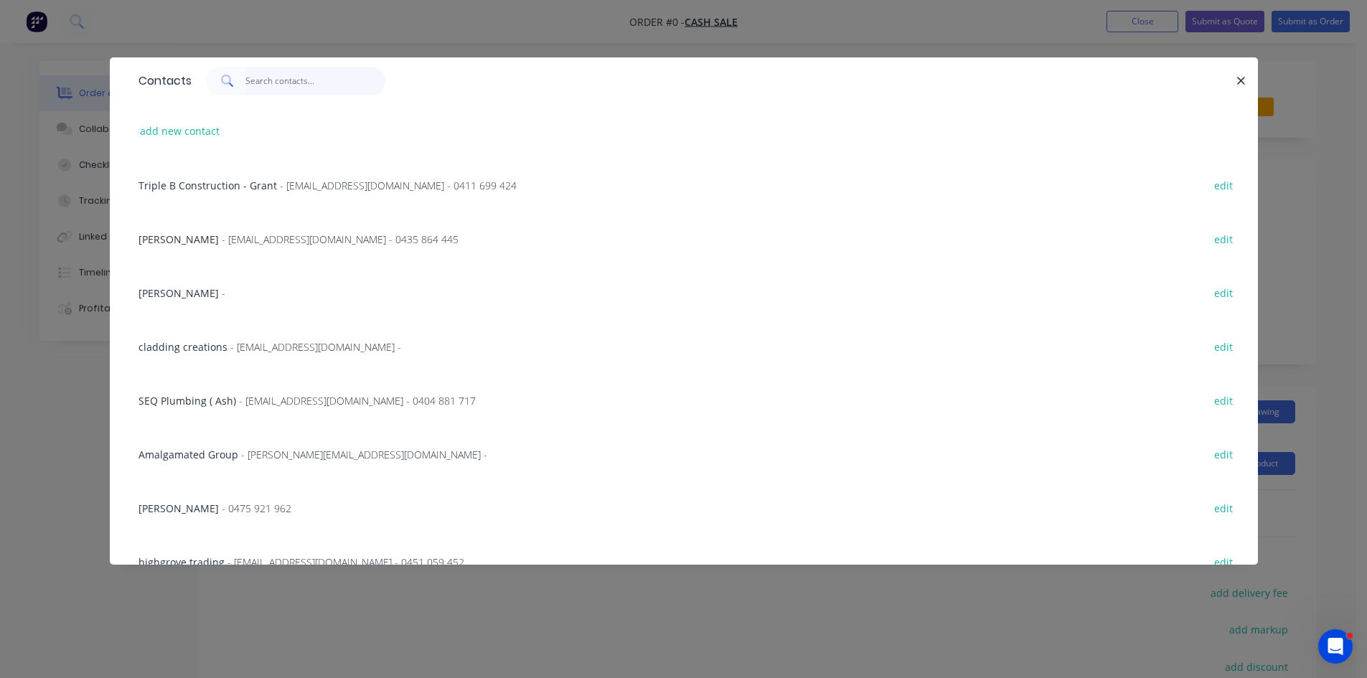
click at [278, 77] on input "text" at bounding box center [315, 81] width 140 height 29
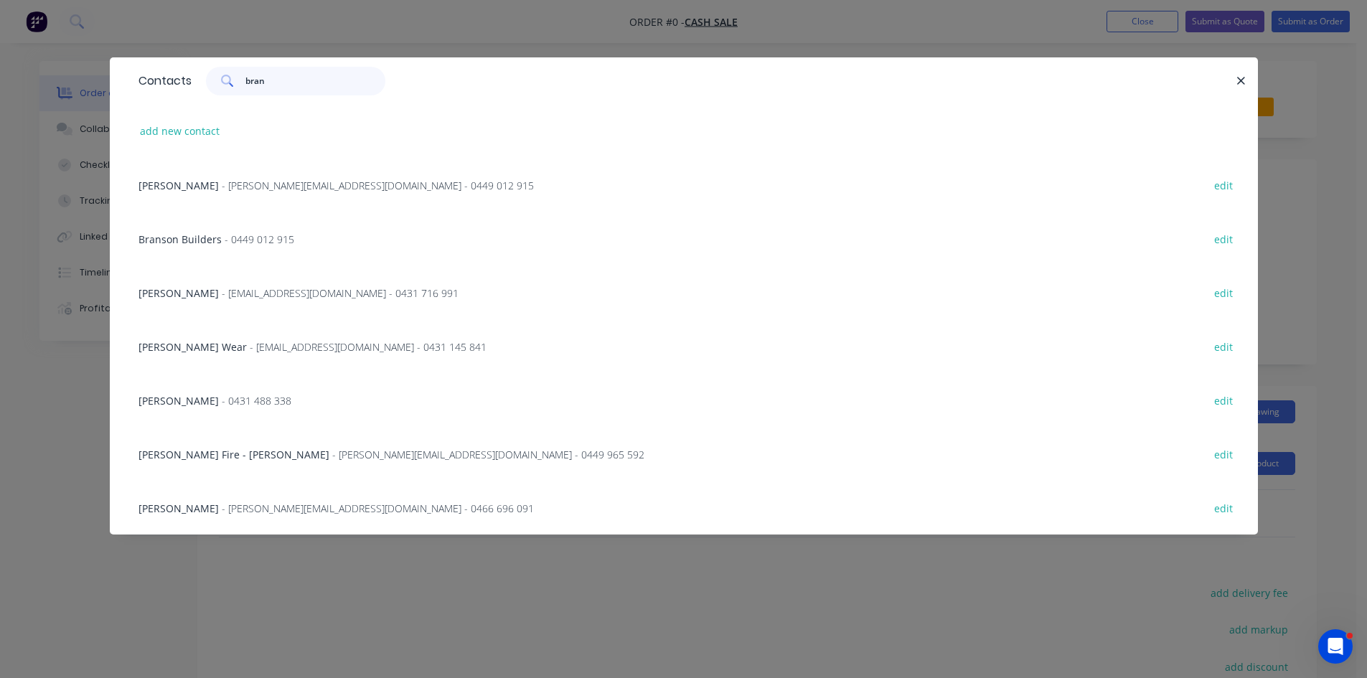
type input "bran"
click at [336, 175] on div "[PERSON_NAME] - [PERSON_NAME][EMAIL_ADDRESS][DOMAIN_NAME] - 0449 012 915 edit" at bounding box center [683, 185] width 1105 height 54
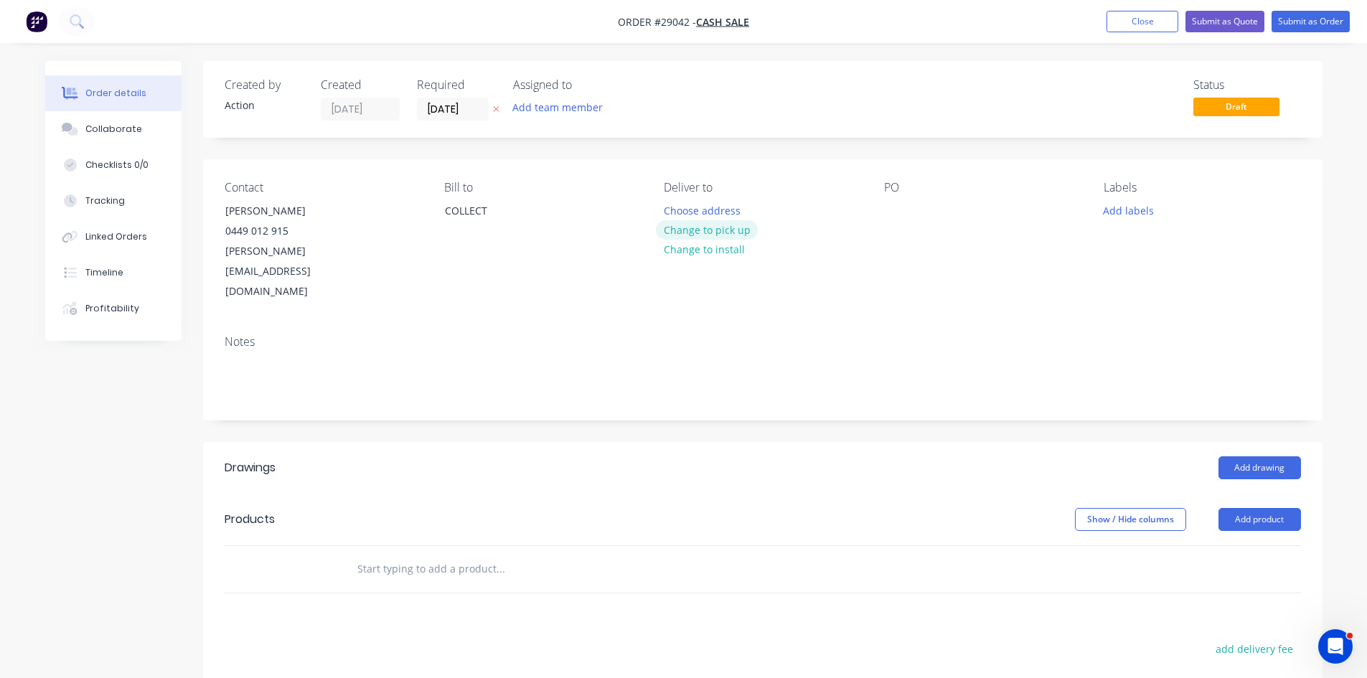
click at [727, 228] on button "Change to pick up" at bounding box center [707, 229] width 102 height 19
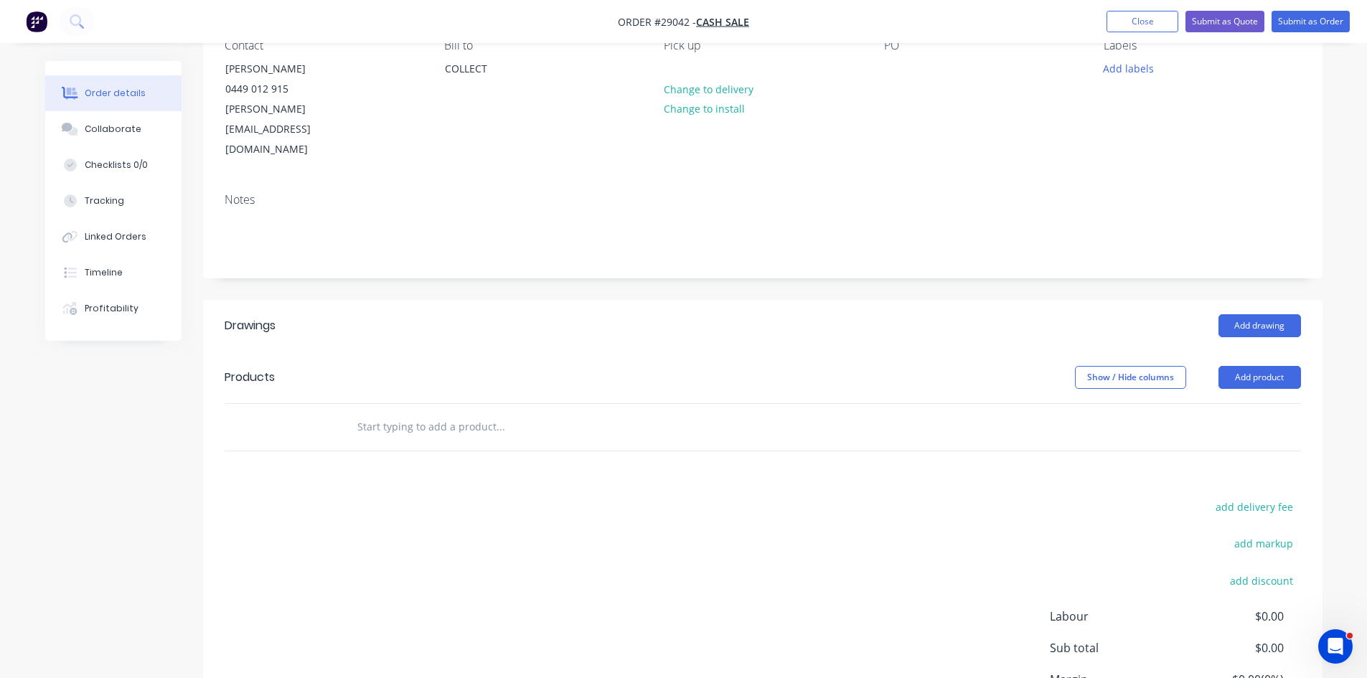
scroll to position [143, 0]
click at [1261, 313] on button "Add drawing" at bounding box center [1259, 324] width 82 height 23
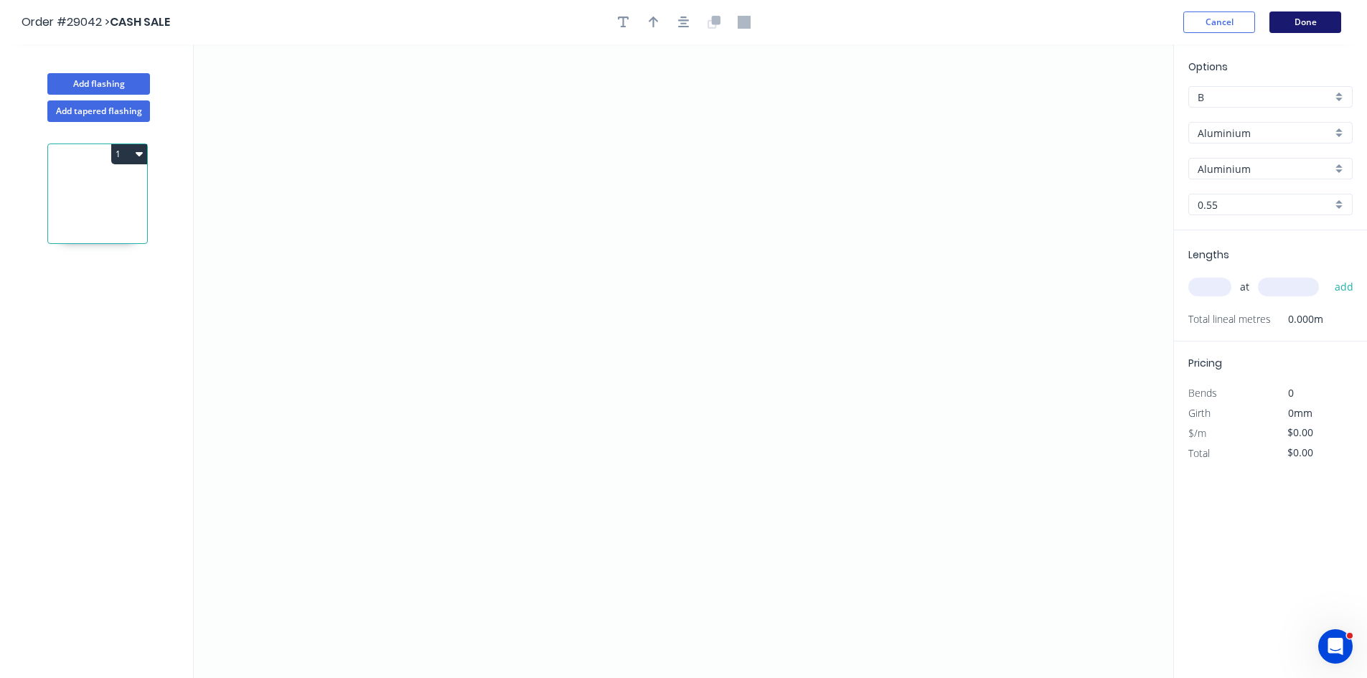
click at [1284, 27] on button "Done" at bounding box center [1305, 22] width 72 height 22
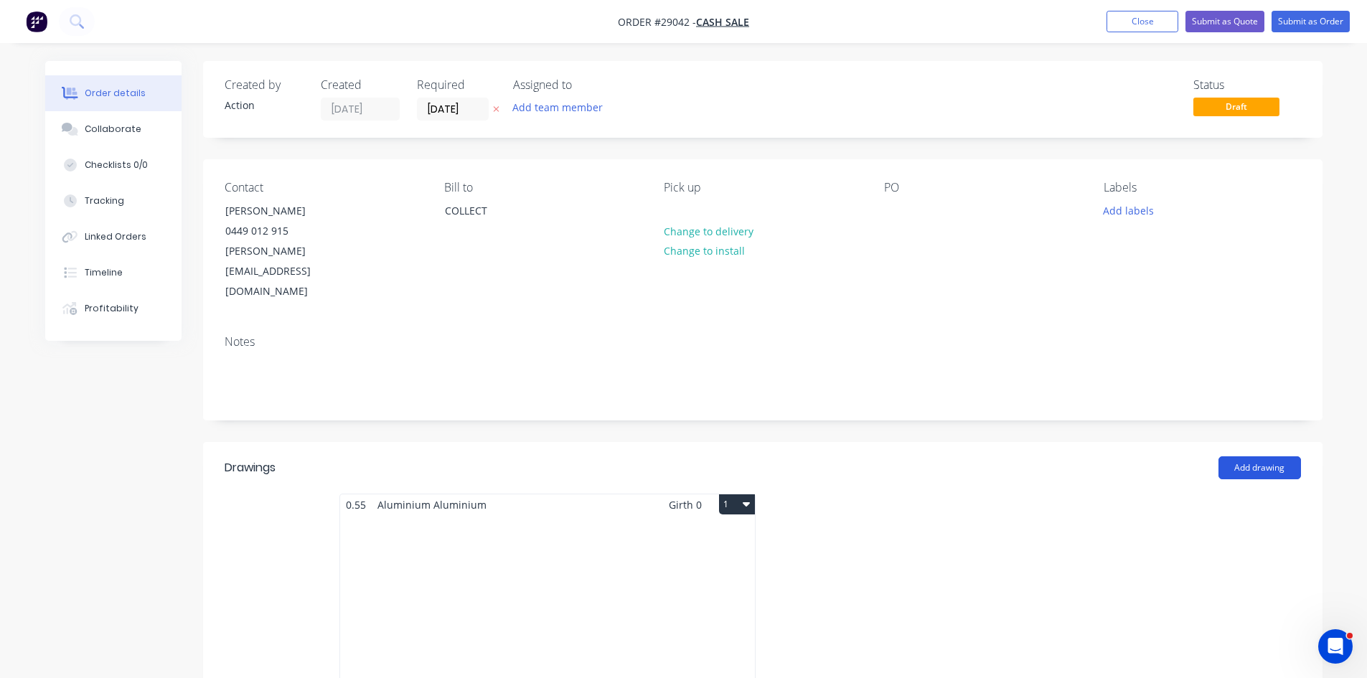
click at [1261, 456] on button "Add drawing" at bounding box center [1259, 467] width 82 height 23
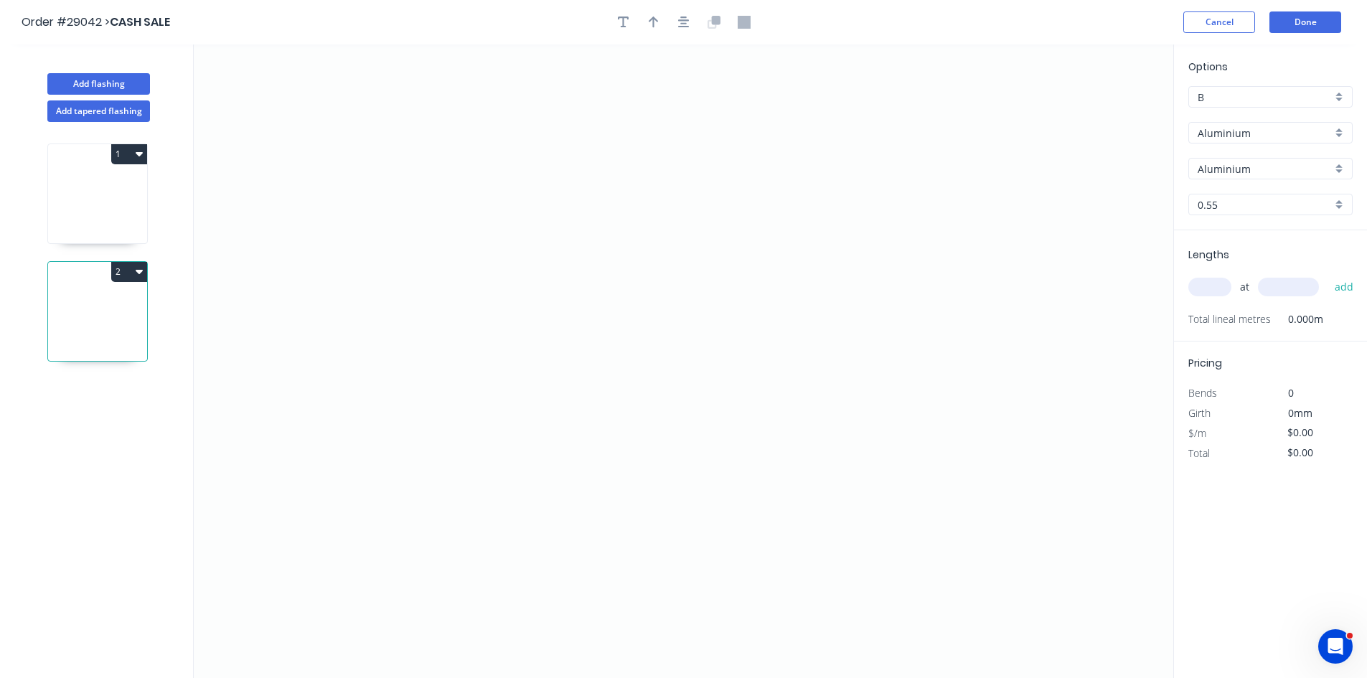
click at [127, 272] on button "2" at bounding box center [129, 272] width 36 height 20
click at [60, 331] on div "Delete" at bounding box center [79, 336] width 110 height 21
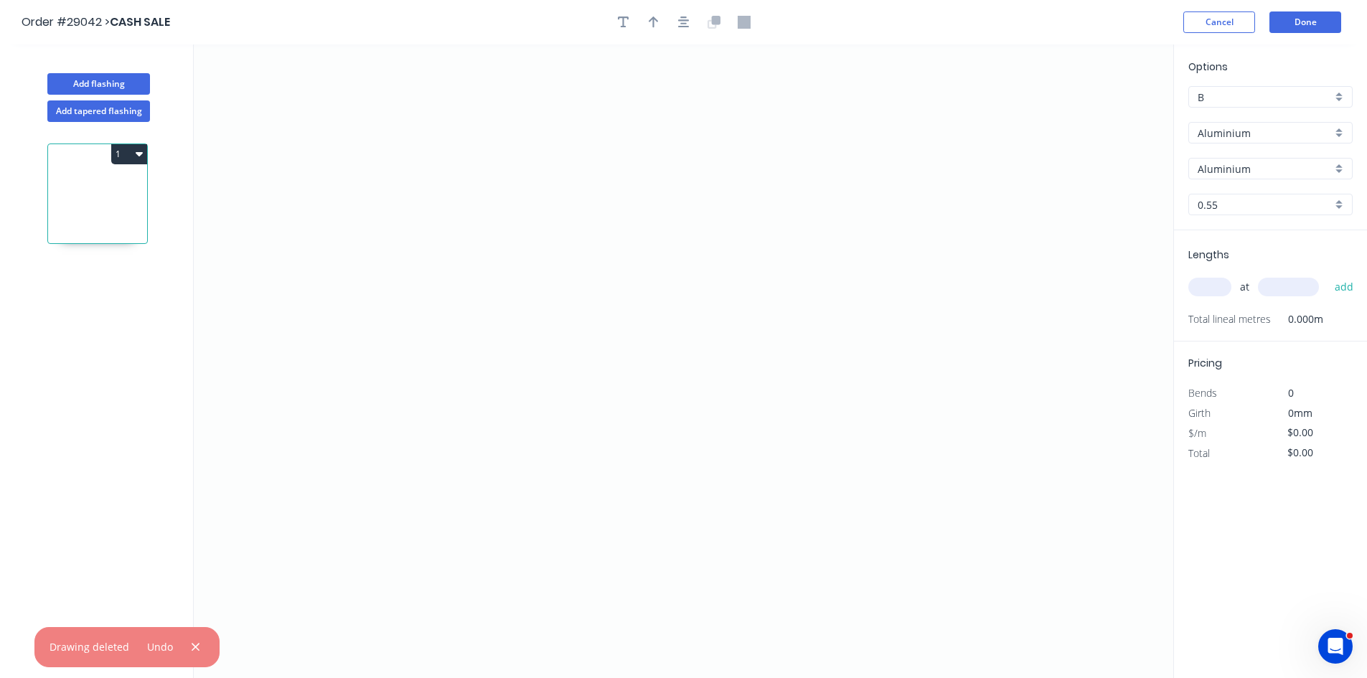
click at [86, 192] on icon at bounding box center [97, 197] width 99 height 92
drag, startPoint x: 544, startPoint y: 214, endPoint x: 589, endPoint y: 178, distance: 57.7
click at [589, 178] on icon "0" at bounding box center [683, 360] width 979 height 633
click at [801, 192] on icon "0 ?" at bounding box center [683, 360] width 979 height 633
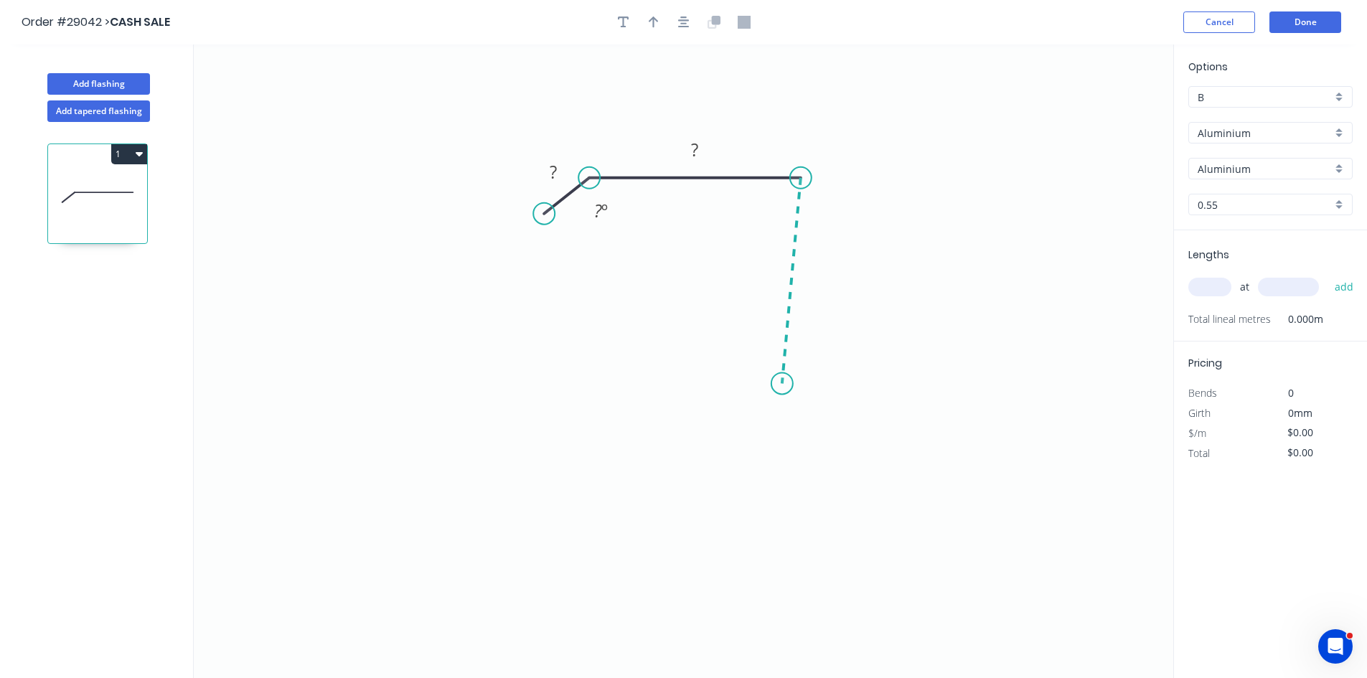
click at [782, 384] on icon "0 ? ? ? º" at bounding box center [683, 360] width 979 height 633
click at [764, 367] on icon "0 ? ? ? ? º ? º" at bounding box center [683, 360] width 979 height 633
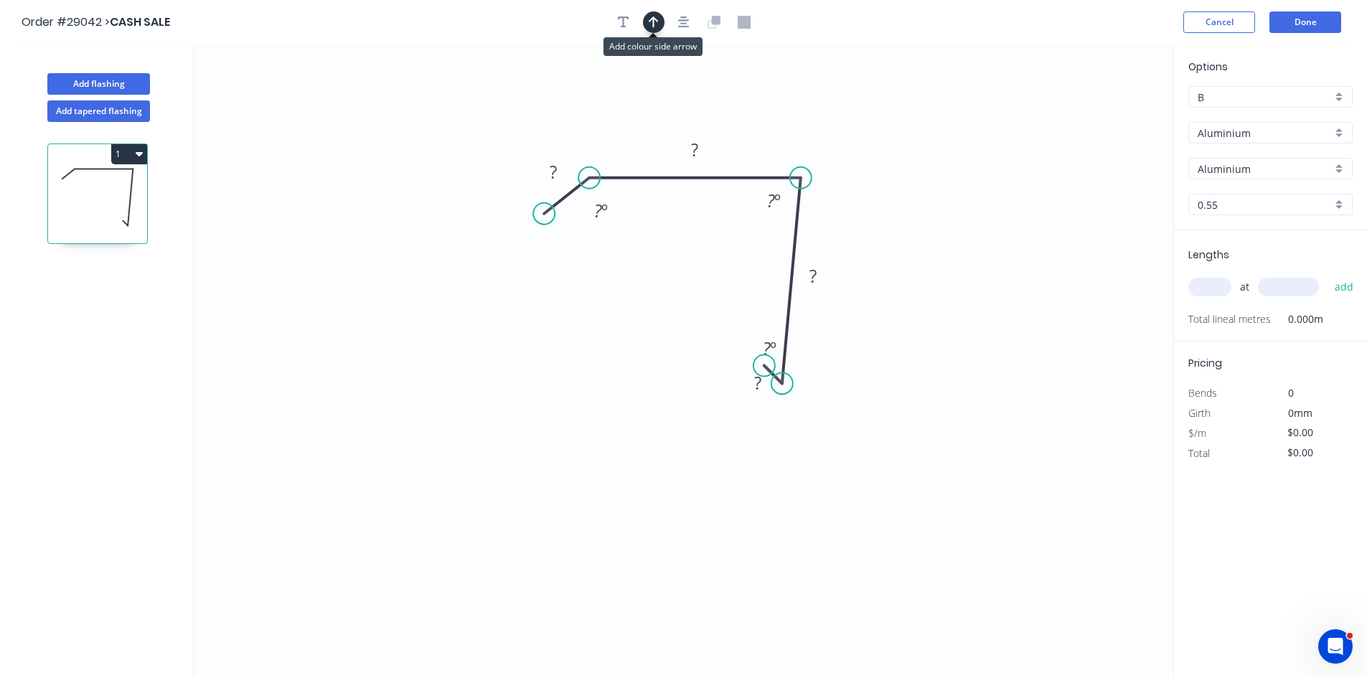
click at [656, 24] on icon "button" at bounding box center [654, 22] width 10 height 13
drag, startPoint x: 1100, startPoint y: 112, endPoint x: 736, endPoint y: 150, distance: 366.4
click at [778, 135] on icon at bounding box center [781, 118] width 13 height 46
click at [560, 171] on rect at bounding box center [553, 173] width 29 height 20
click at [1232, 136] on input "Aluminium" at bounding box center [1264, 133] width 134 height 15
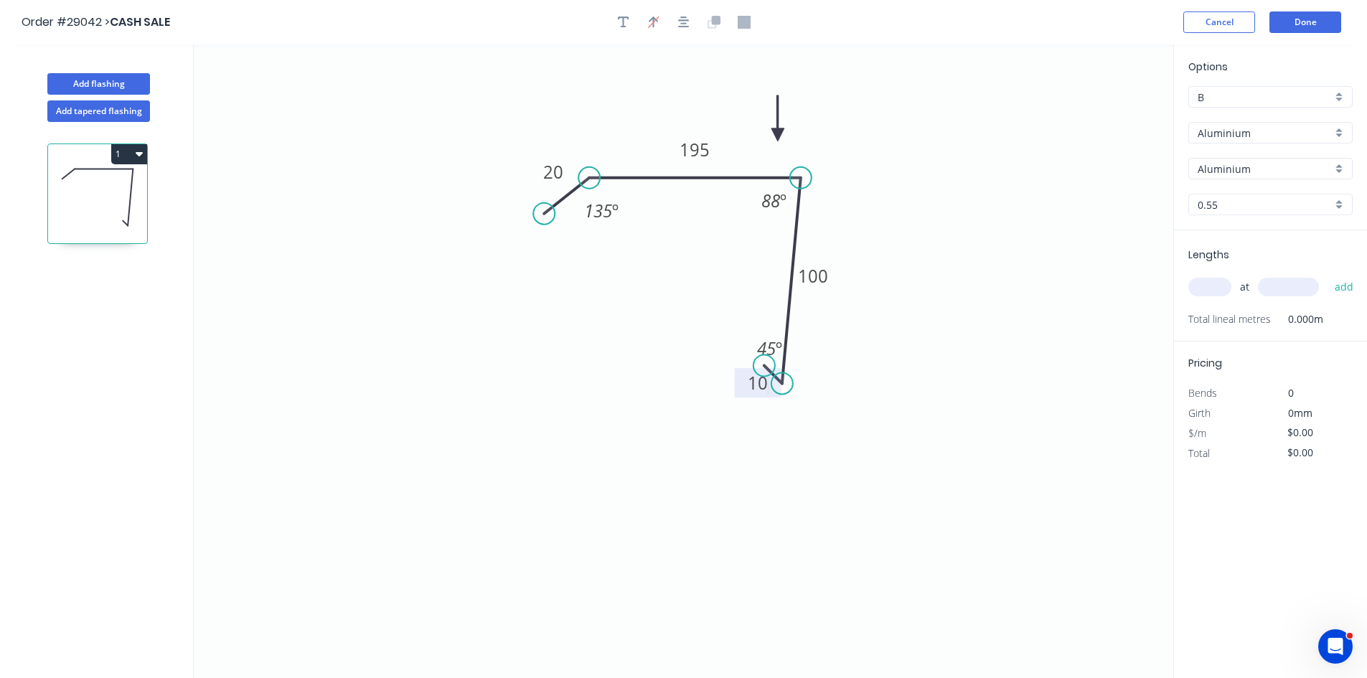
type input "$1.00"
click at [1230, 182] on div "Colorbond" at bounding box center [1270, 185] width 163 height 25
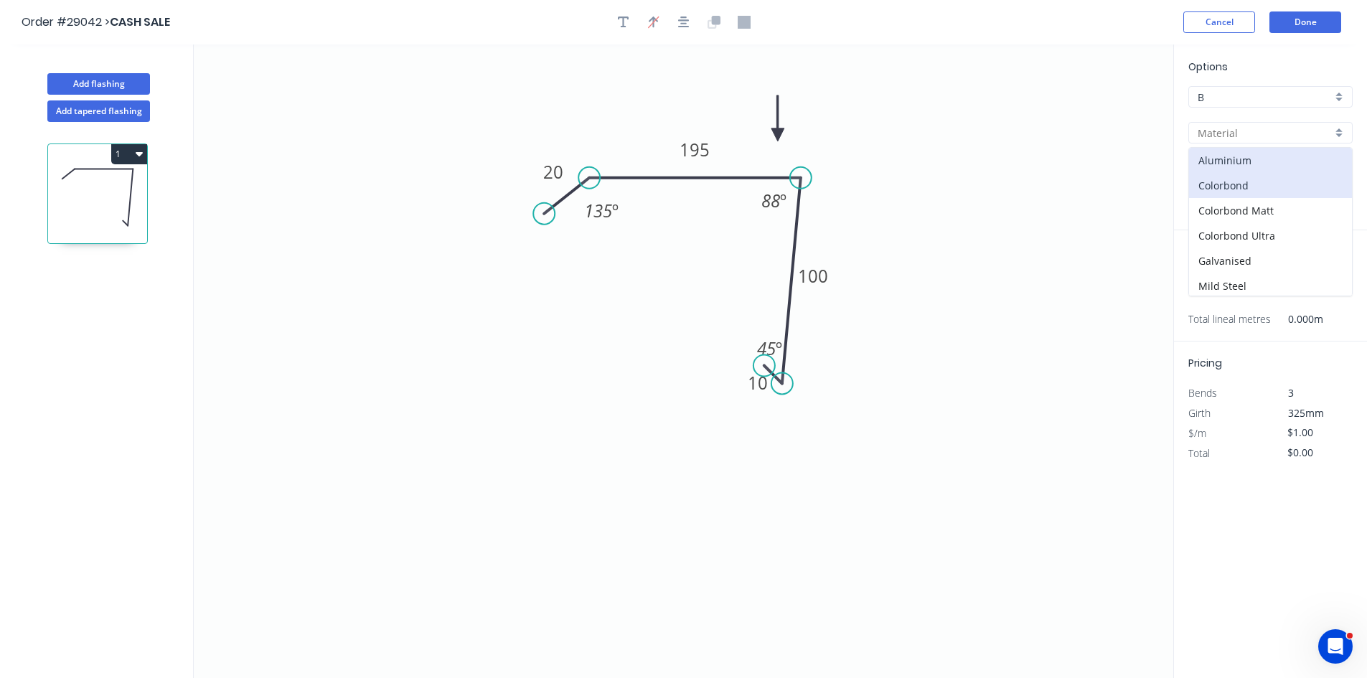
type input "Colorbond"
type input "Basalt"
type input "$15.78"
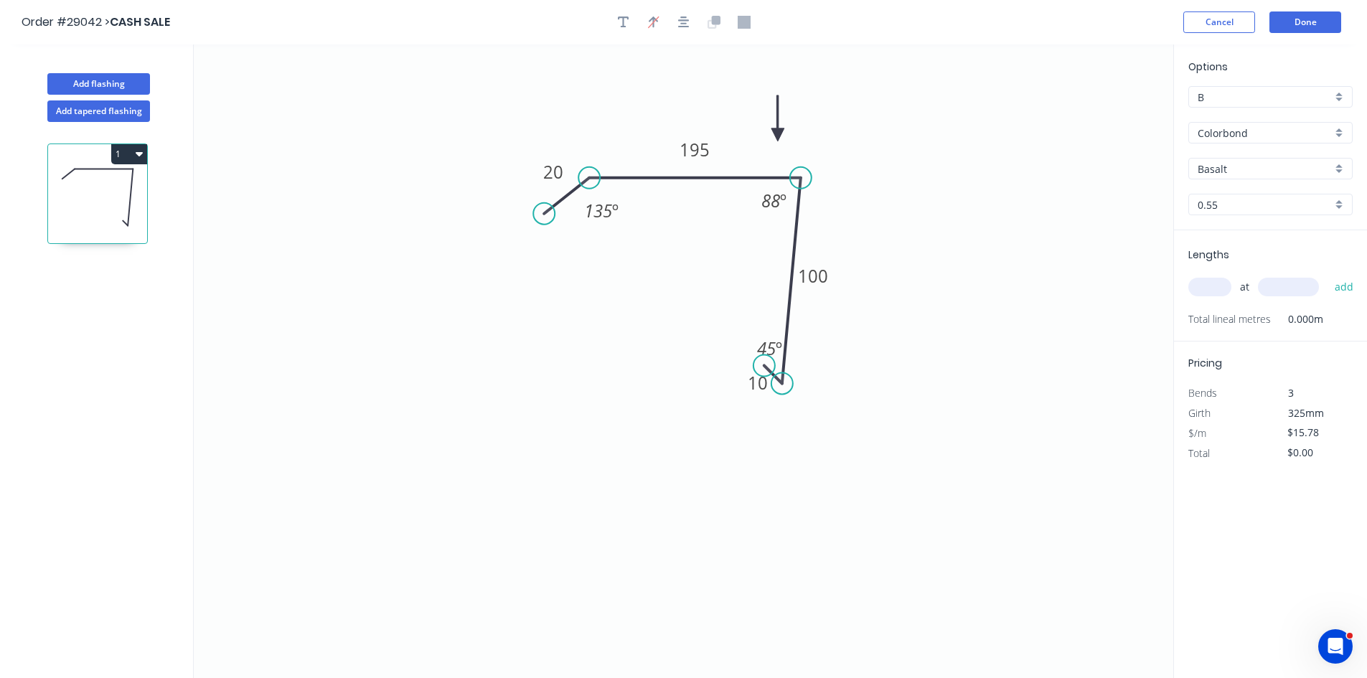
click at [1243, 171] on input "Basalt" at bounding box center [1264, 168] width 134 height 15
click at [1221, 217] on div "Shale Grey" at bounding box center [1270, 217] width 163 height 25
type input "Shale Grey"
click at [1211, 291] on input "text" at bounding box center [1209, 287] width 43 height 19
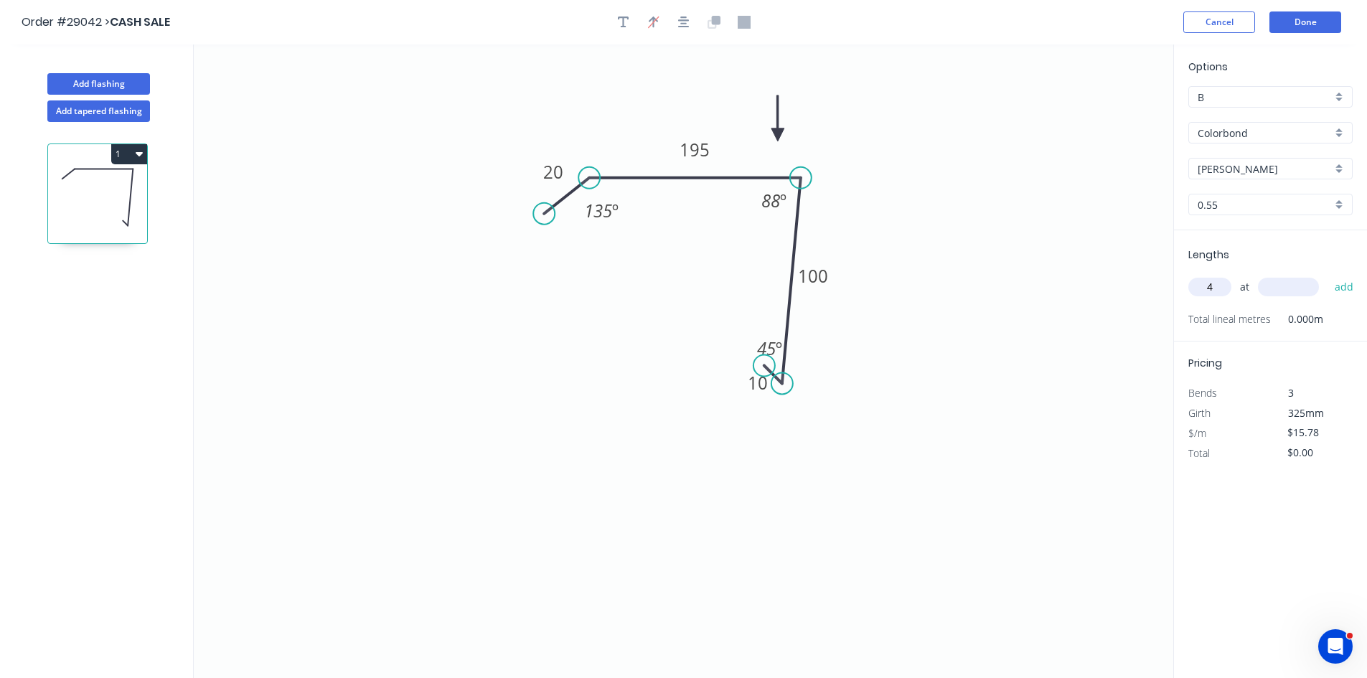
type input "4"
type input "1500"
click at [1327, 275] on button "add" at bounding box center [1344, 287] width 34 height 24
type input "$94.68"
click at [1295, 23] on button "Done" at bounding box center [1305, 22] width 72 height 22
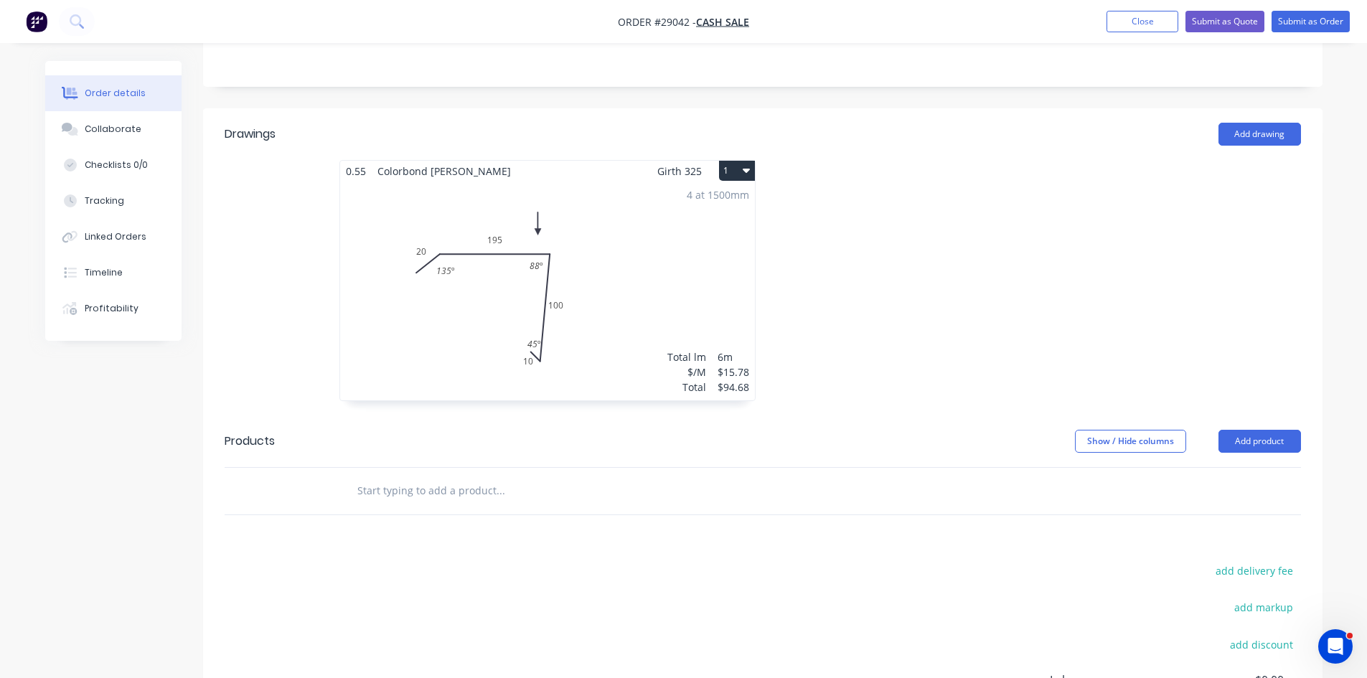
scroll to position [359, 0]
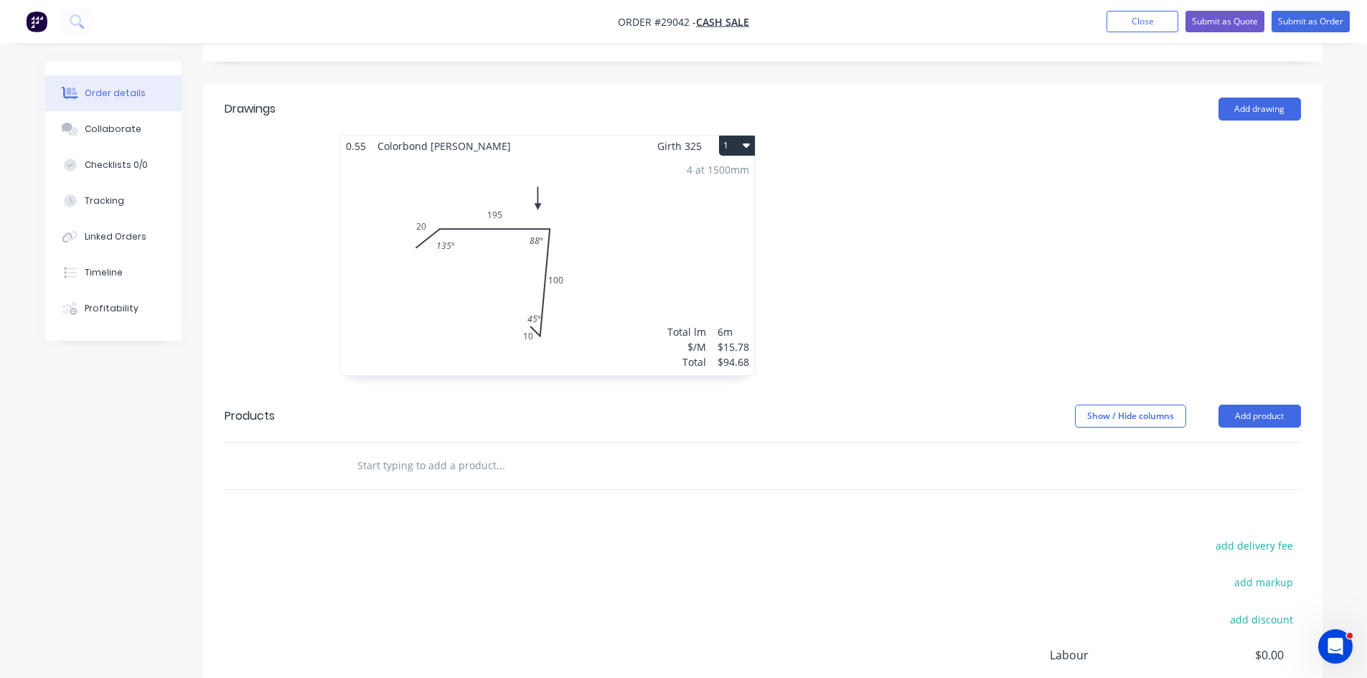
click at [1248, 390] on header "Products Show / Hide columns Add product" at bounding box center [762, 416] width 1119 height 52
click at [1237, 392] on header "Products Show / Hide columns Add product" at bounding box center [762, 416] width 1119 height 52
click at [1237, 405] on button "Add product" at bounding box center [1259, 416] width 82 height 23
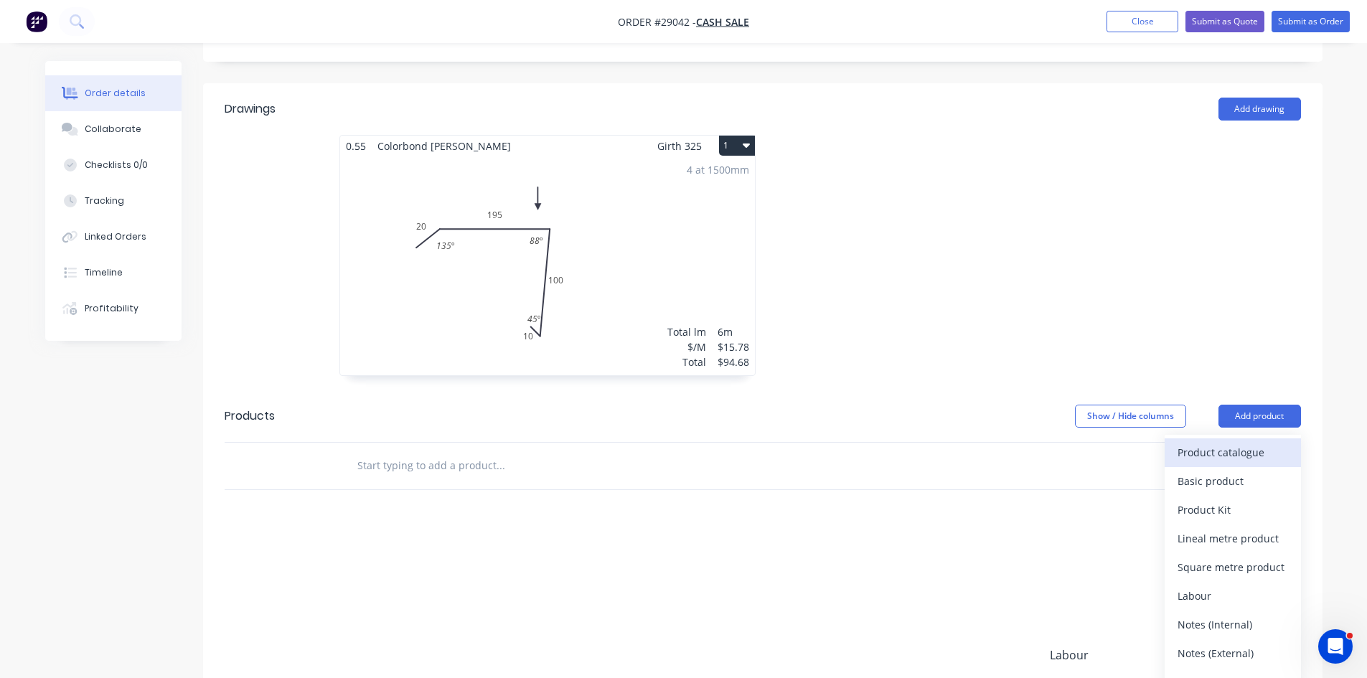
click at [1232, 442] on div "Product catalogue" at bounding box center [1232, 452] width 110 height 21
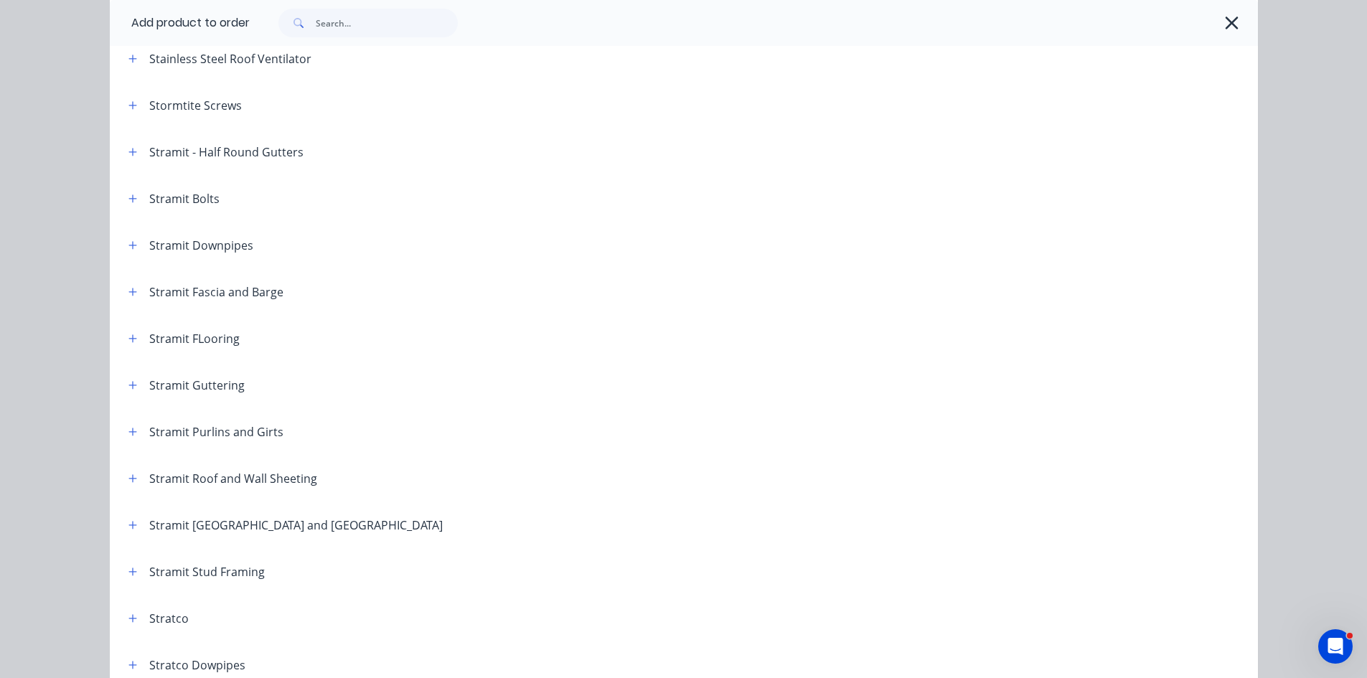
scroll to position [2224, 0]
drag, startPoint x: 128, startPoint y: 479, endPoint x: 176, endPoint y: 479, distance: 47.3
click at [129, 479] on icon "button" at bounding box center [132, 475] width 9 height 10
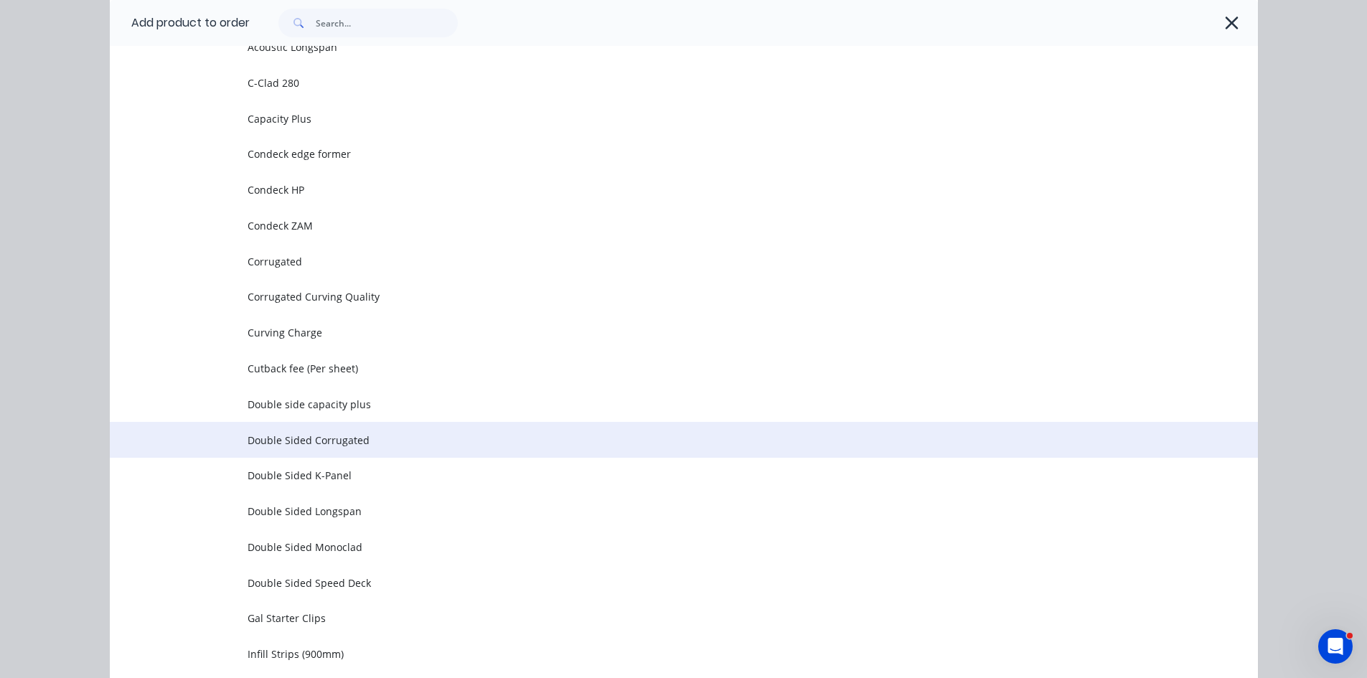
scroll to position [2798, 0]
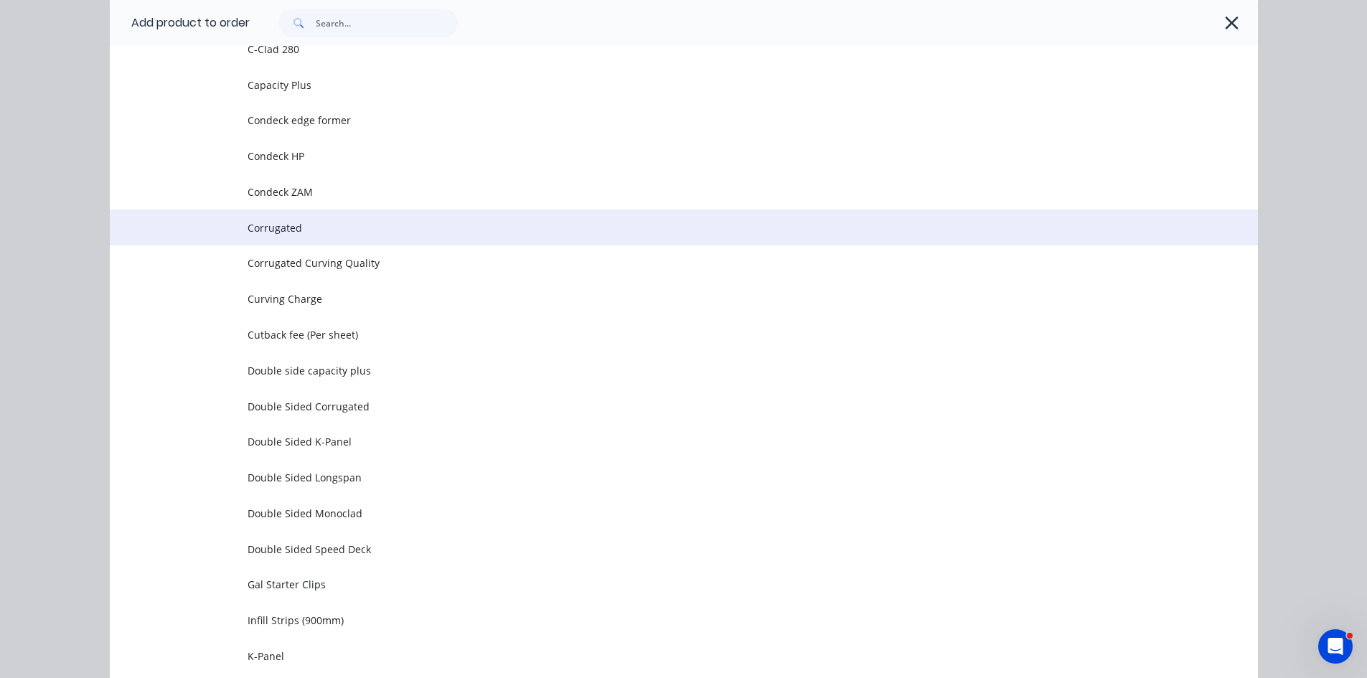
click at [279, 227] on span "Corrugated" at bounding box center [651, 227] width 808 height 15
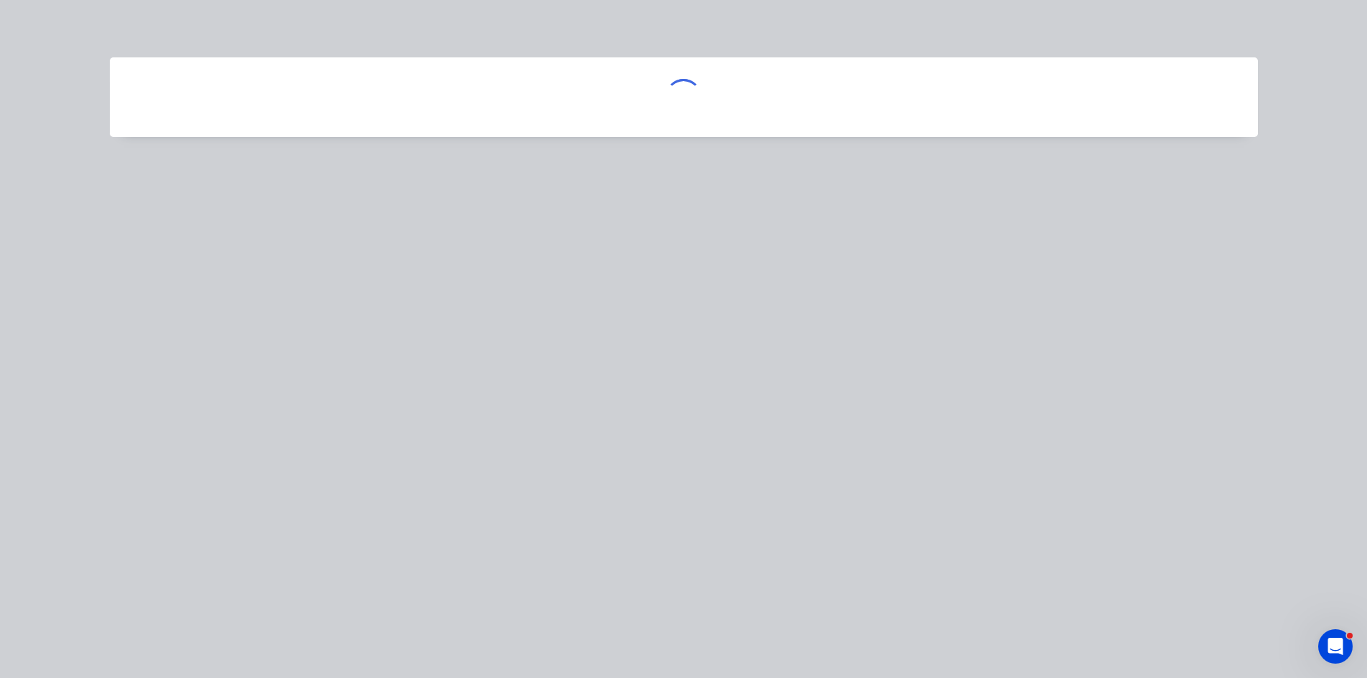
scroll to position [0, 0]
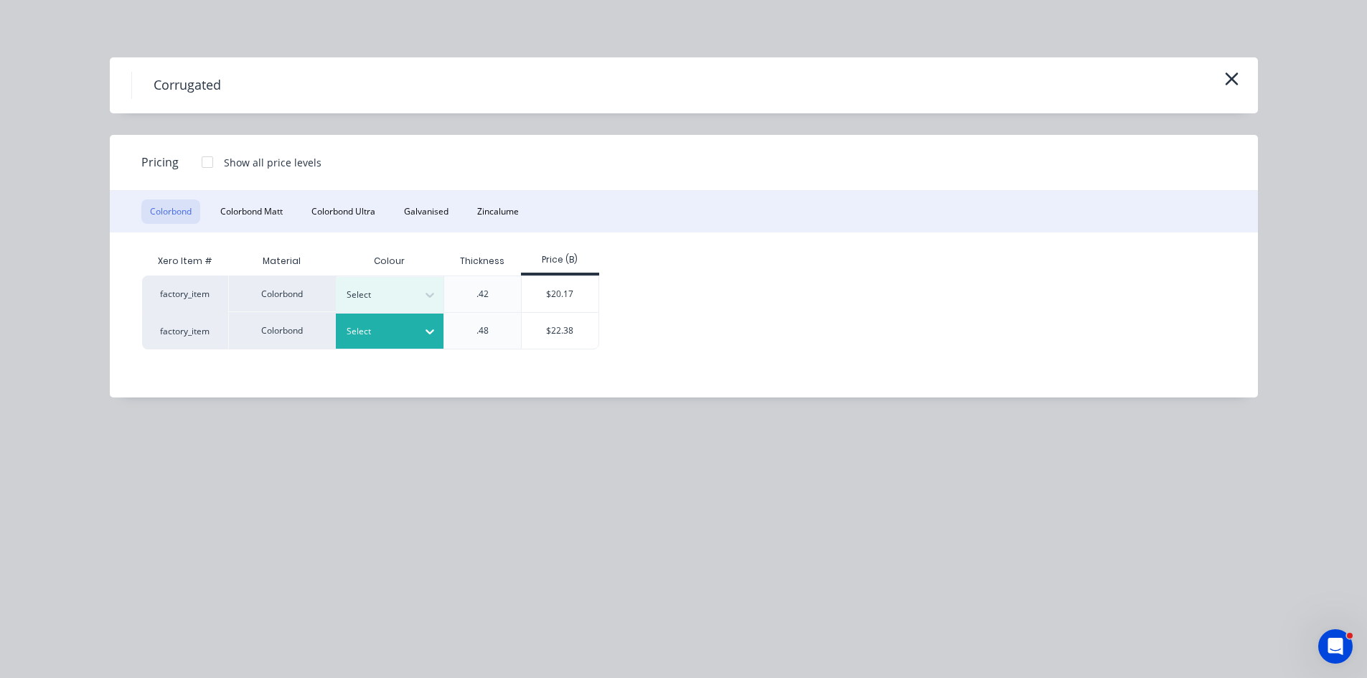
drag, startPoint x: 453, startPoint y: 286, endPoint x: 419, endPoint y: 316, distance: 45.2
click at [410, 290] on div at bounding box center [378, 295] width 65 height 16
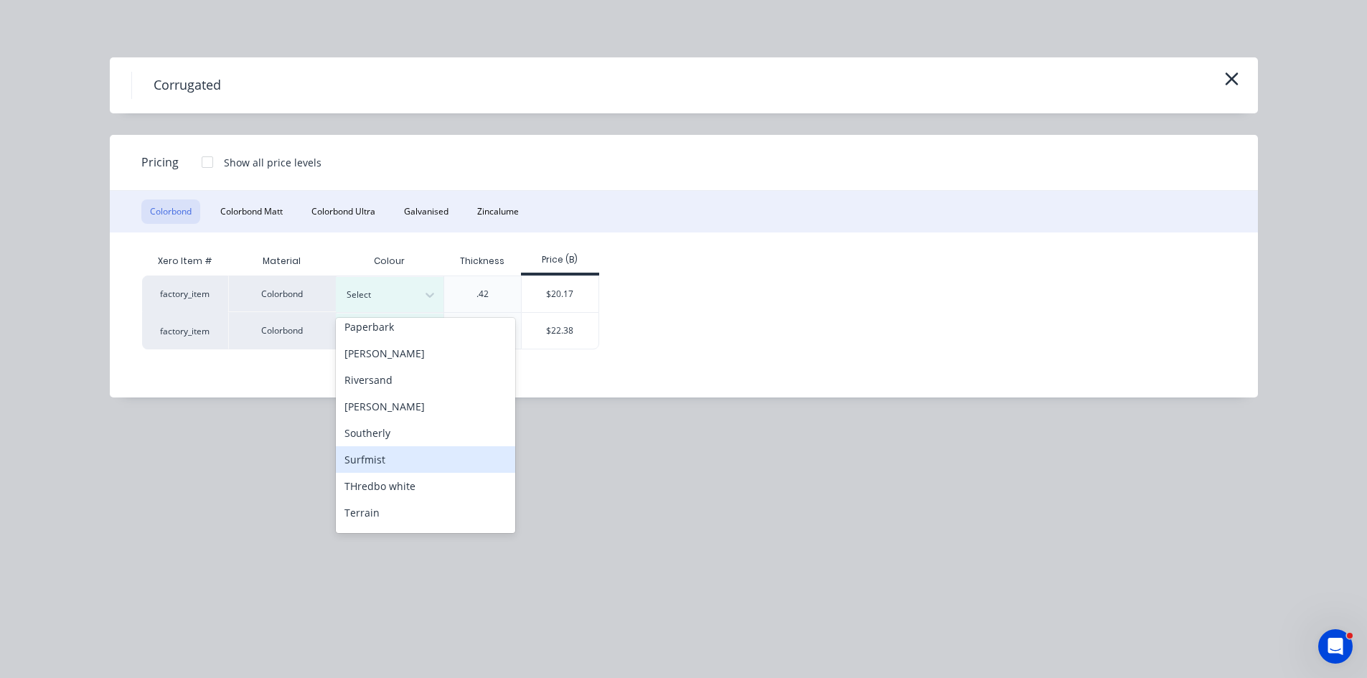
scroll to position [496, 0]
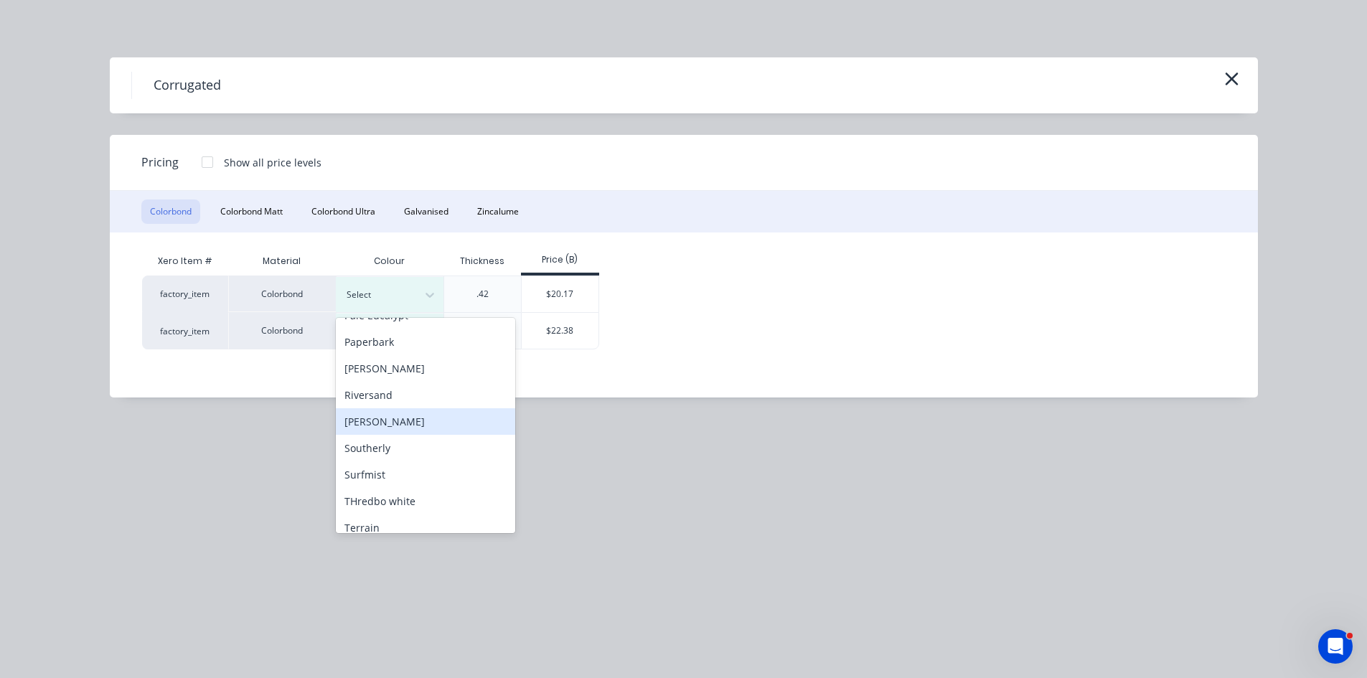
click at [382, 425] on div "Shale Grey" at bounding box center [425, 421] width 179 height 27
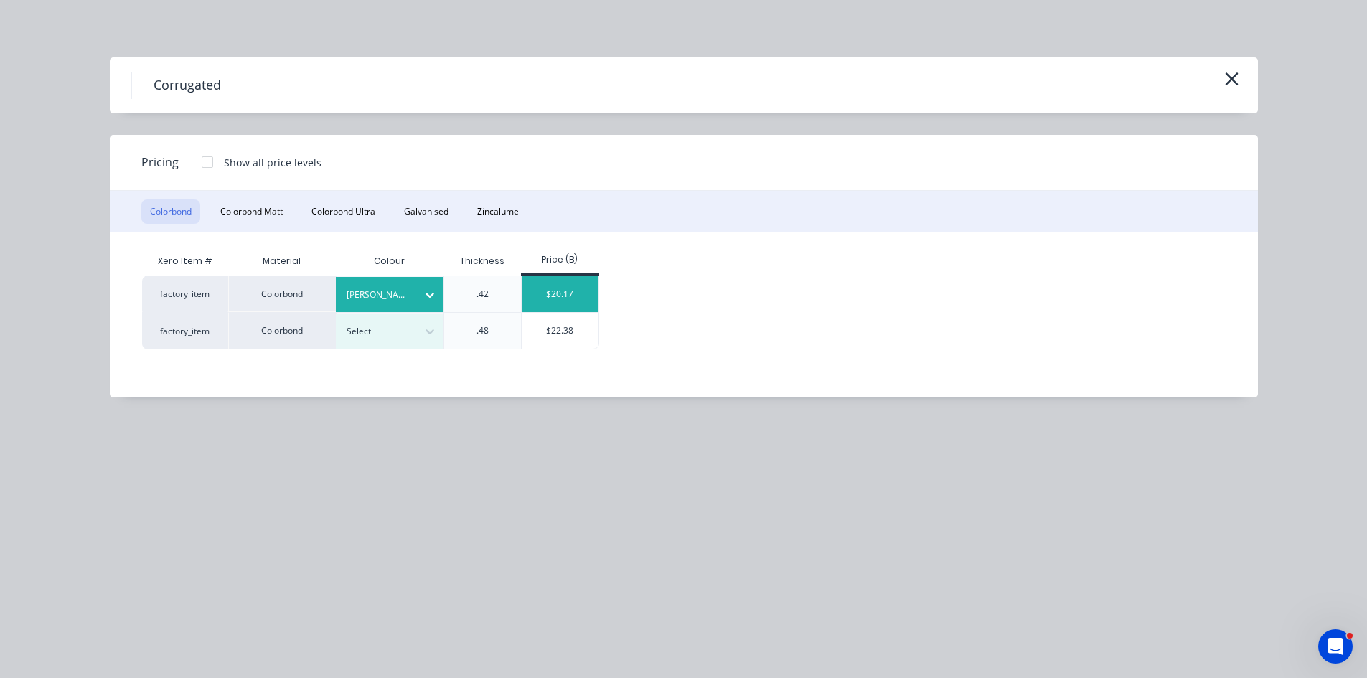
click at [552, 287] on div "$20.17" at bounding box center [560, 294] width 77 height 36
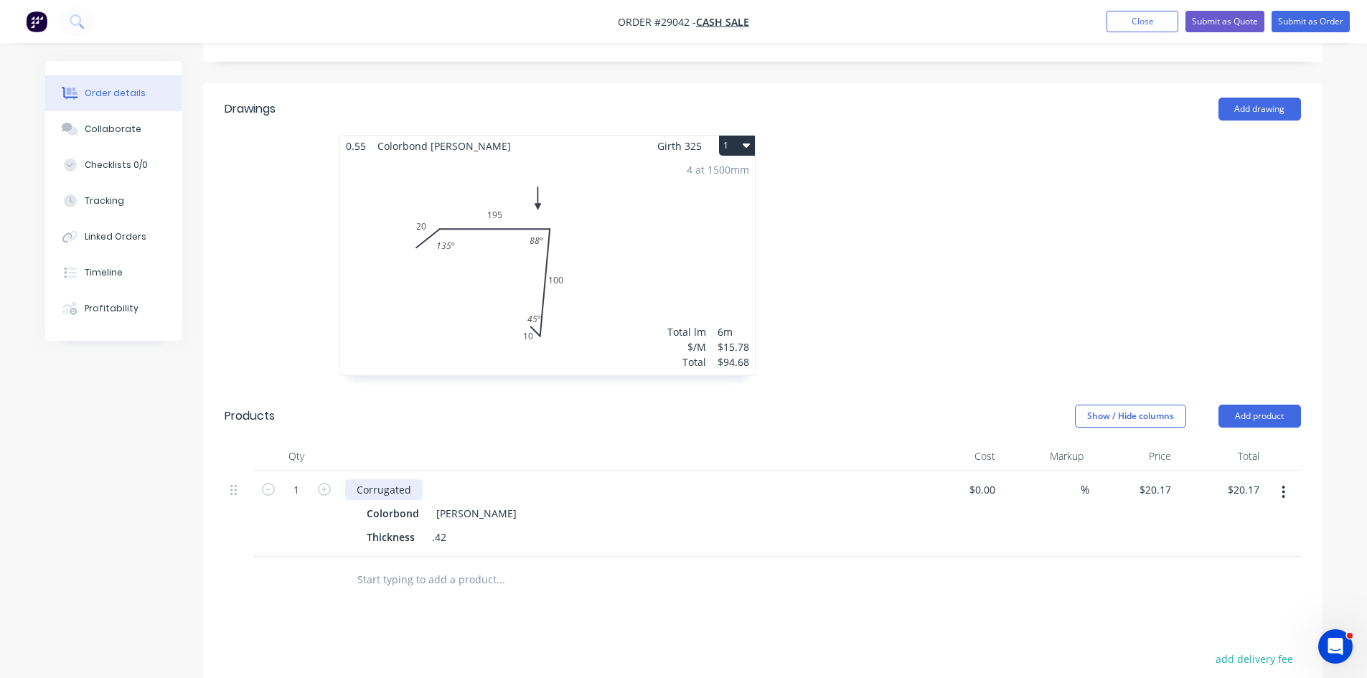
click at [410, 479] on div "Corrugated" at bounding box center [383, 489] width 77 height 21
click at [418, 479] on div "Corrugated 2 x 1390" at bounding box center [405, 489] width 120 height 21
click at [303, 479] on input "1" at bounding box center [296, 490] width 37 height 22
type input "4.23"
type input "$85.32"
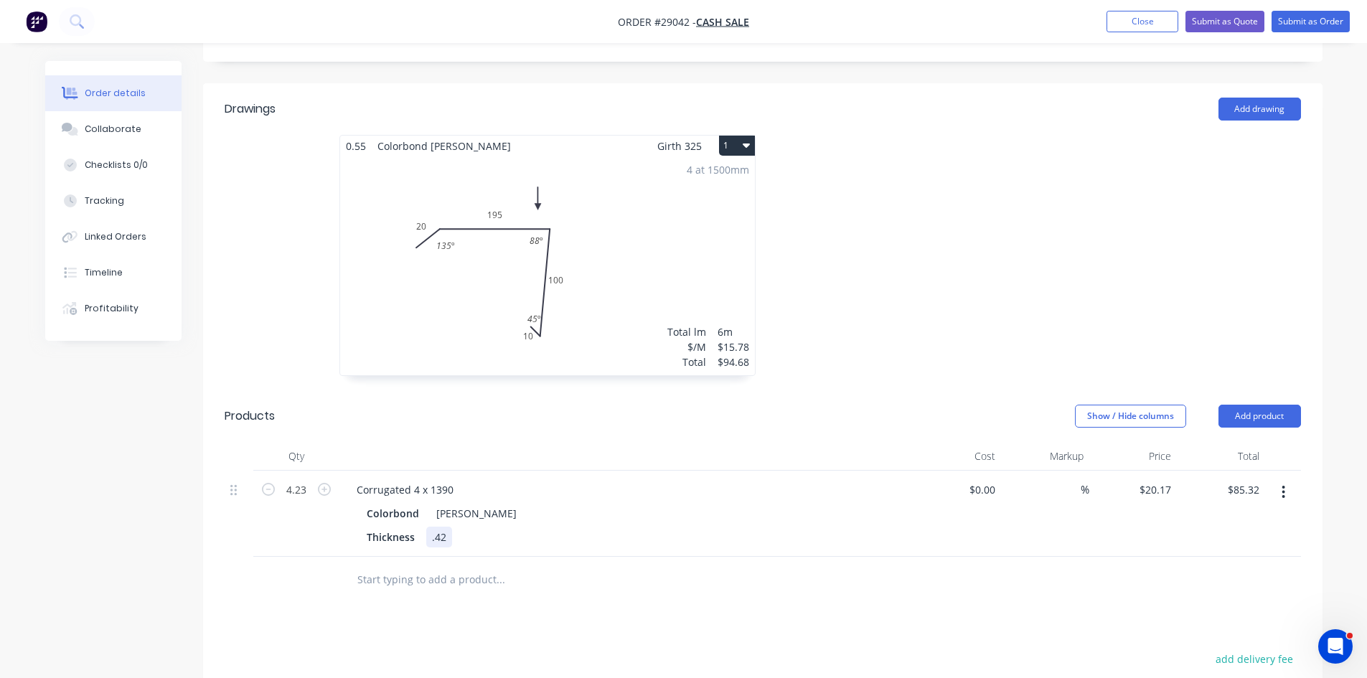
click at [796, 527] on div "Thickness .42" at bounding box center [623, 537] width 525 height 21
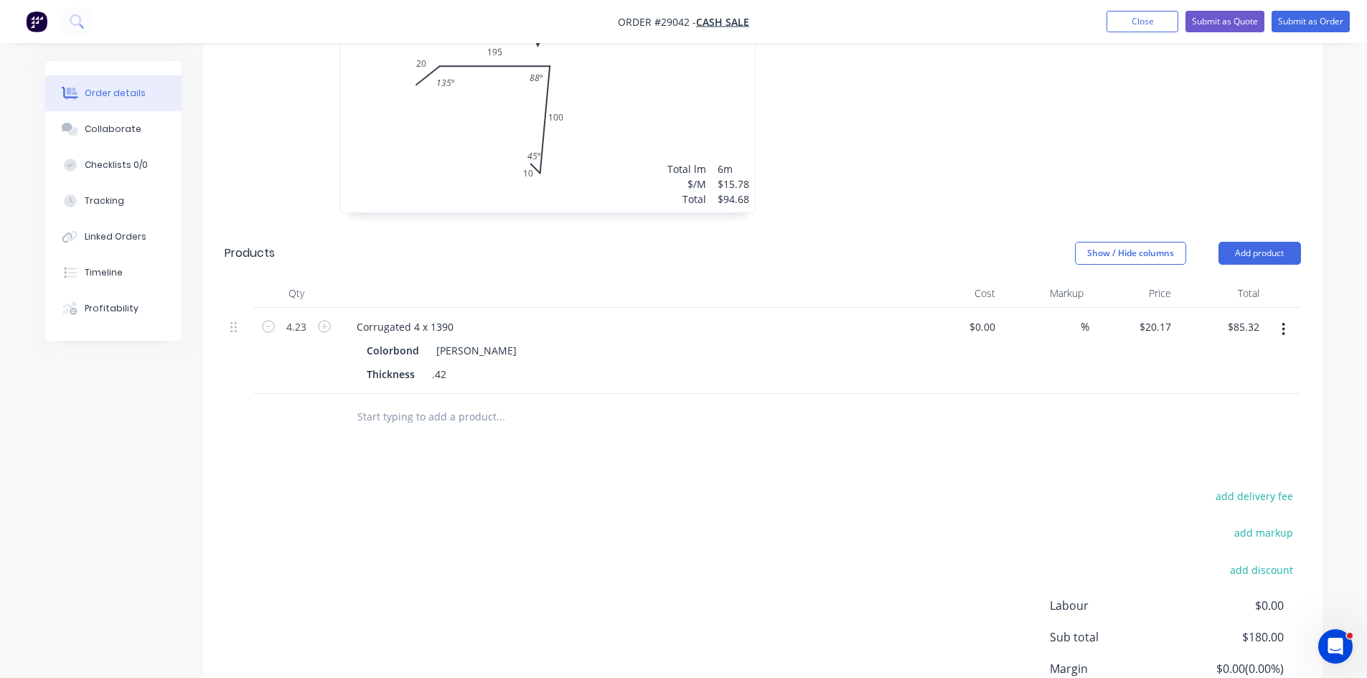
scroll to position [610, 0]
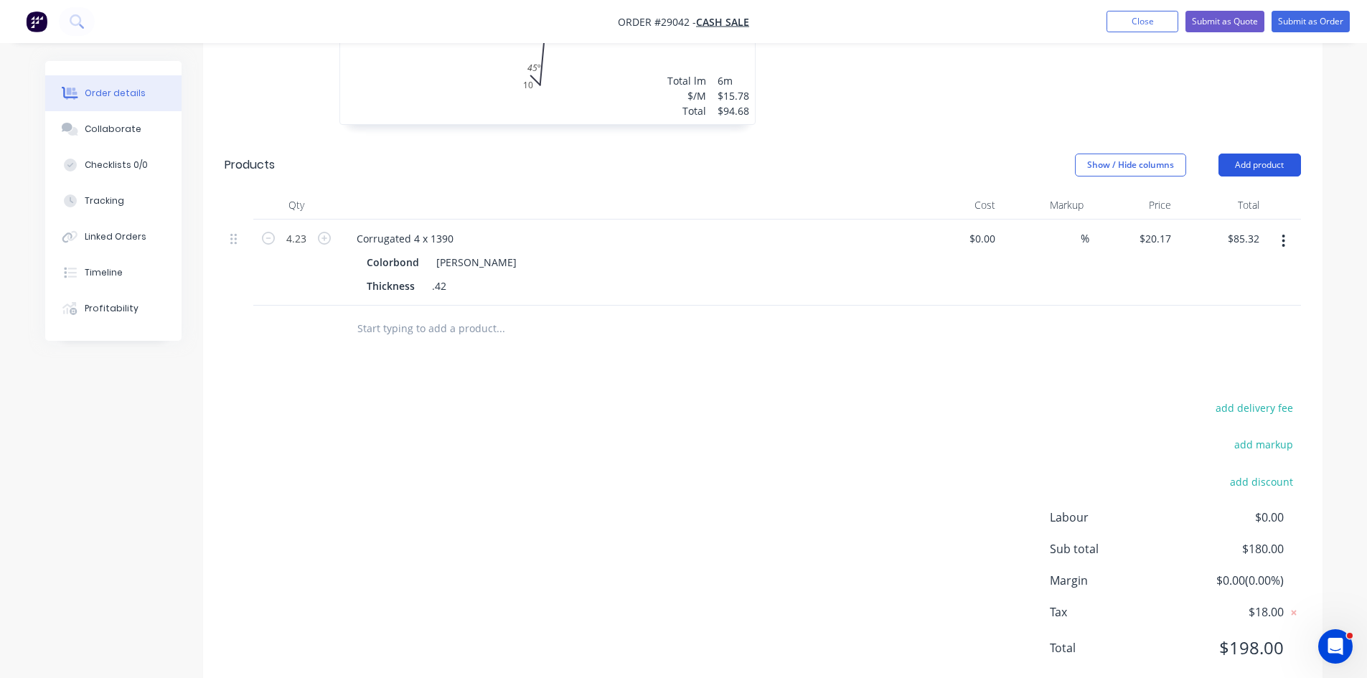
click at [1253, 154] on button "Add product" at bounding box center [1259, 165] width 82 height 23
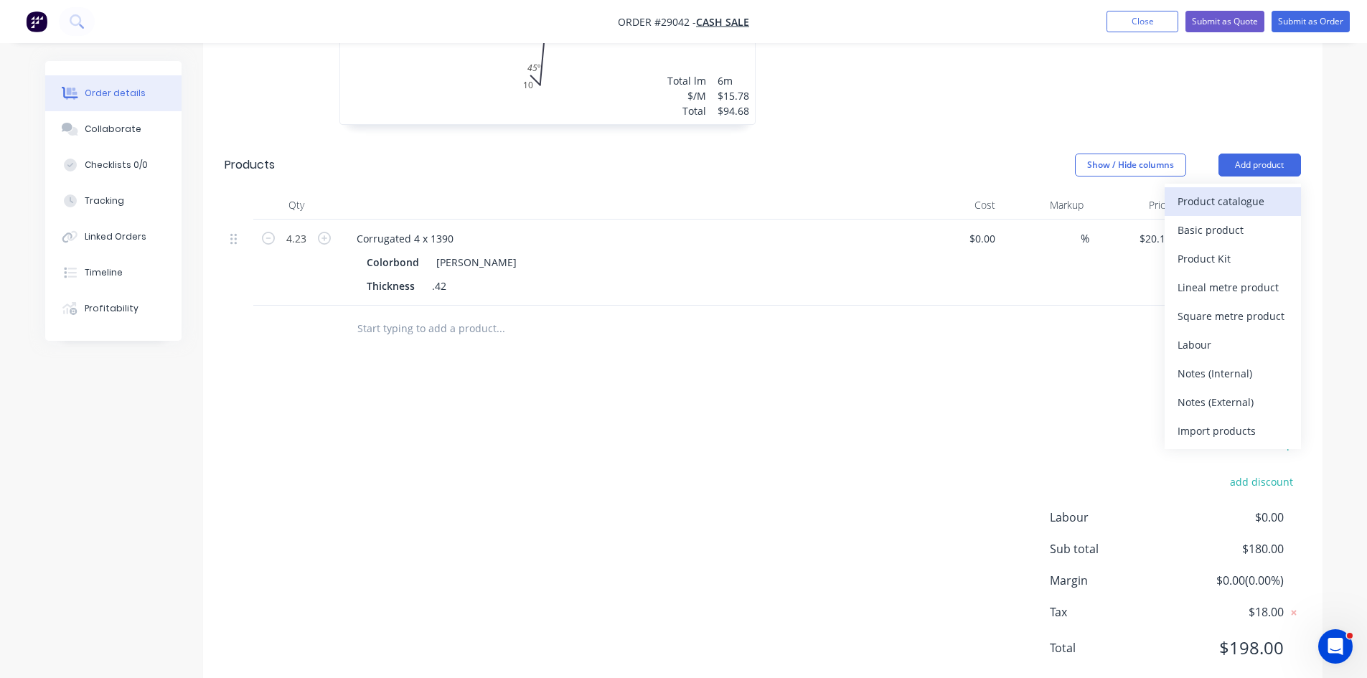
click at [1229, 191] on div "Product catalogue" at bounding box center [1232, 201] width 110 height 21
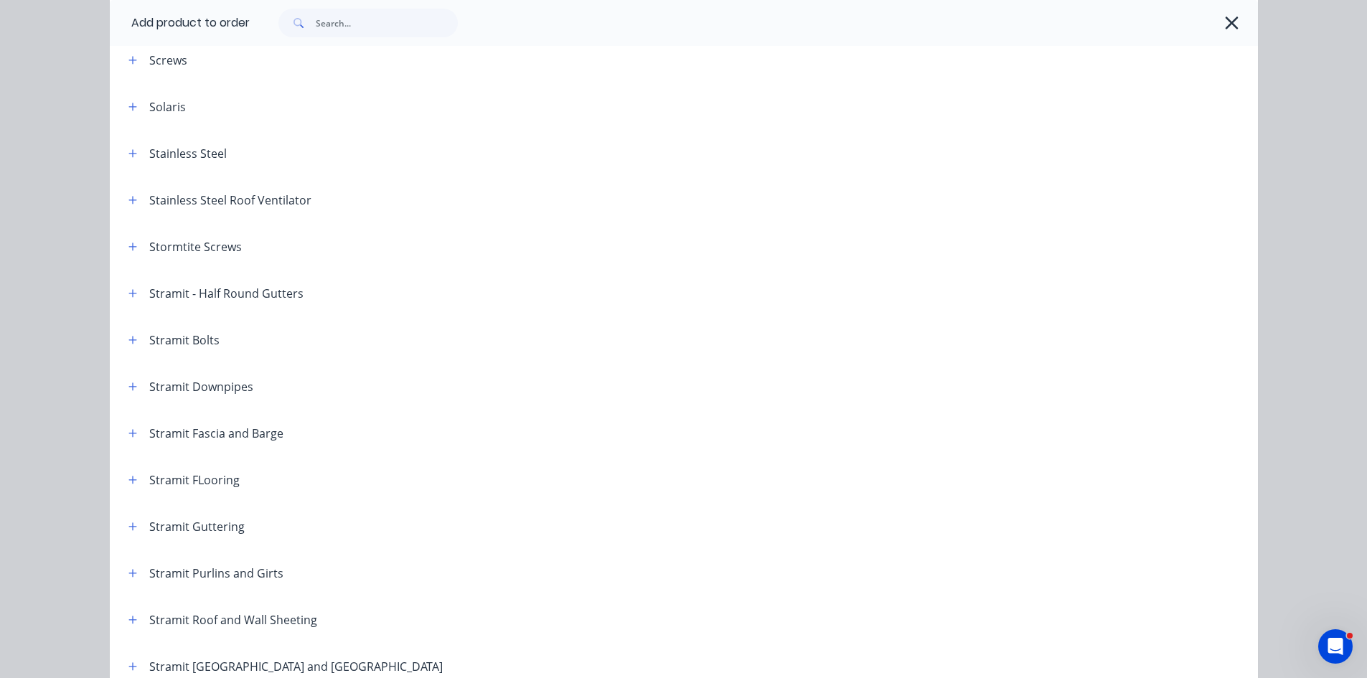
scroll to position [2080, 0]
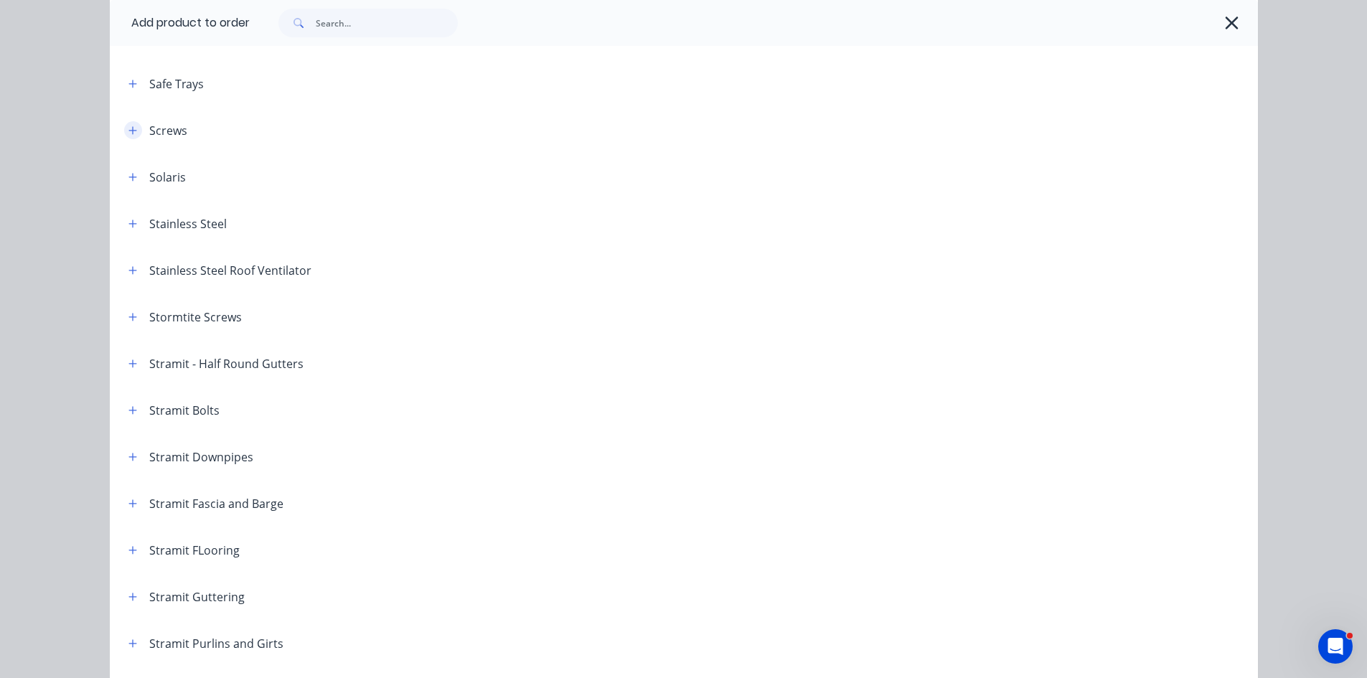
click at [128, 128] on icon "button" at bounding box center [132, 131] width 9 height 10
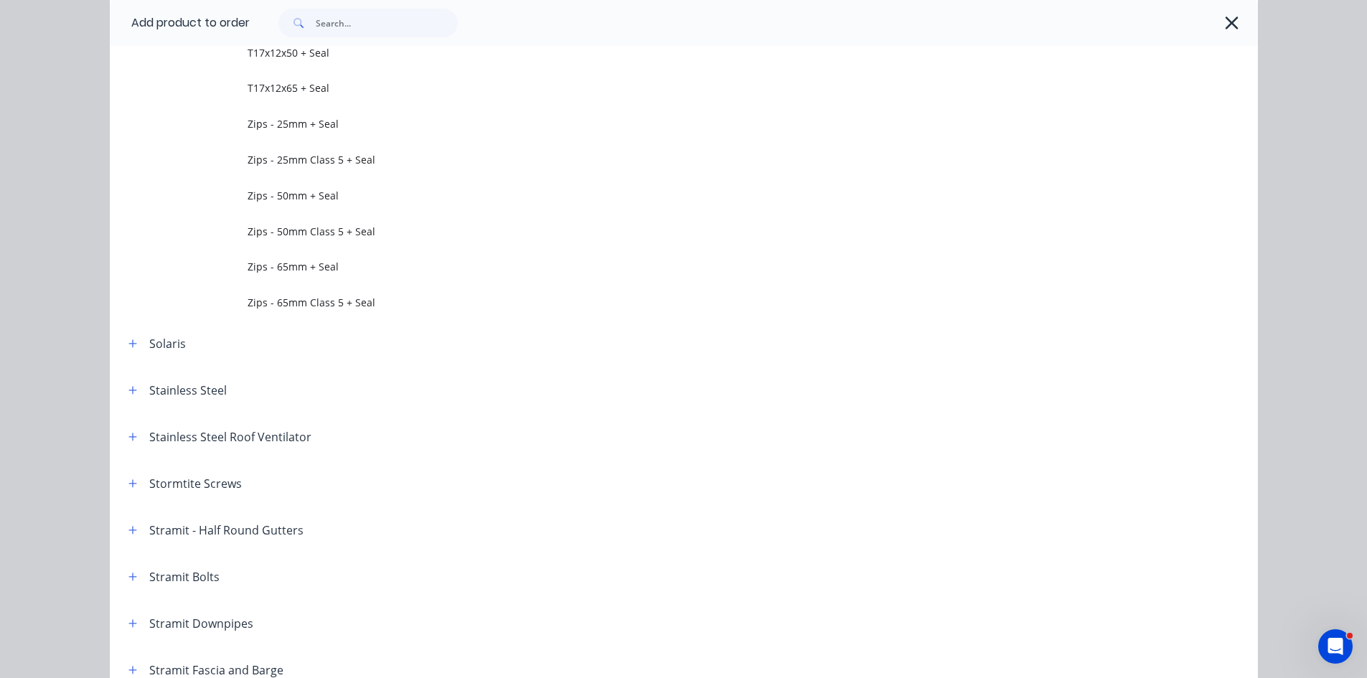
scroll to position [3228, 0]
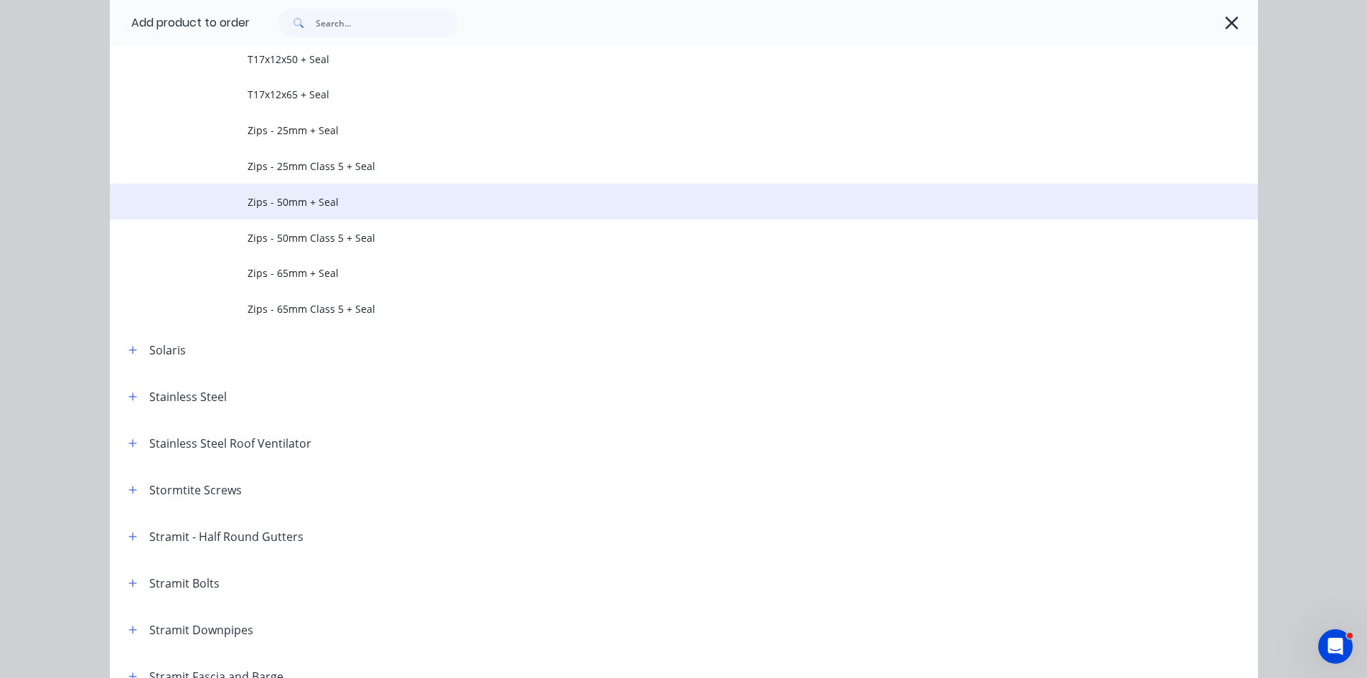
click at [302, 208] on span "Zips - 50mm + Seal" at bounding box center [651, 201] width 808 height 15
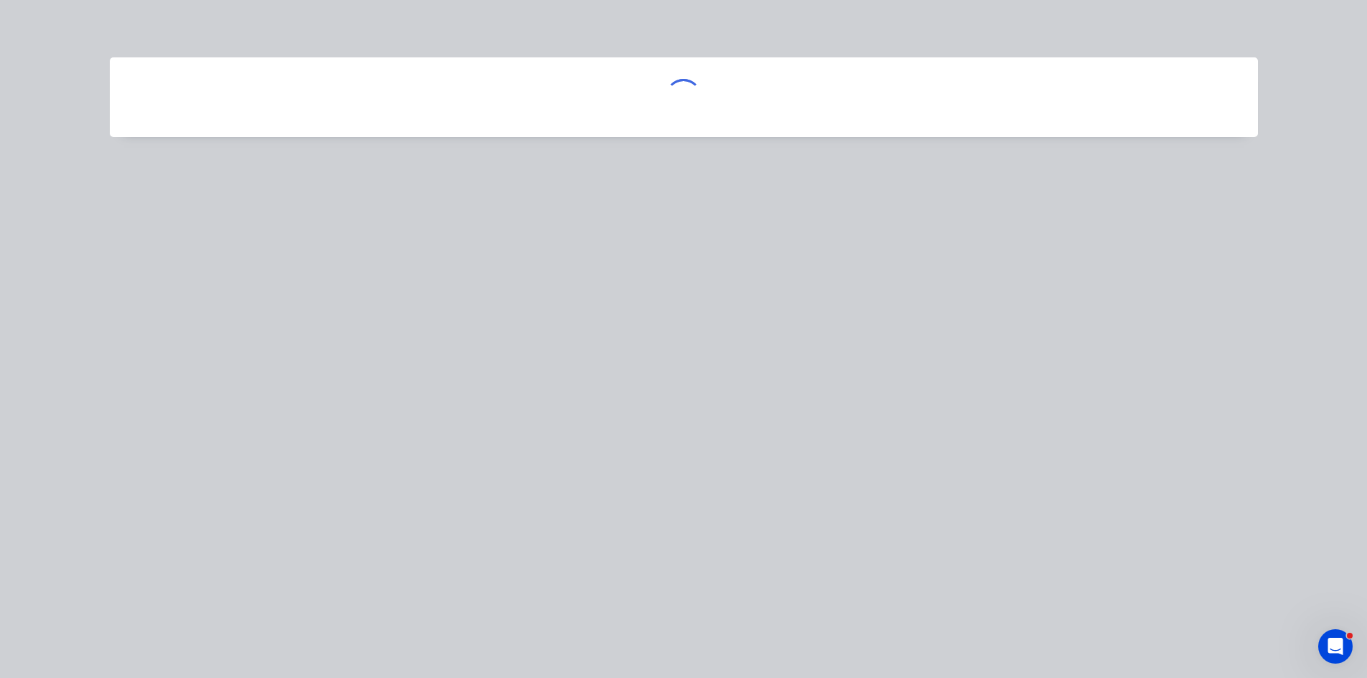
scroll to position [0, 0]
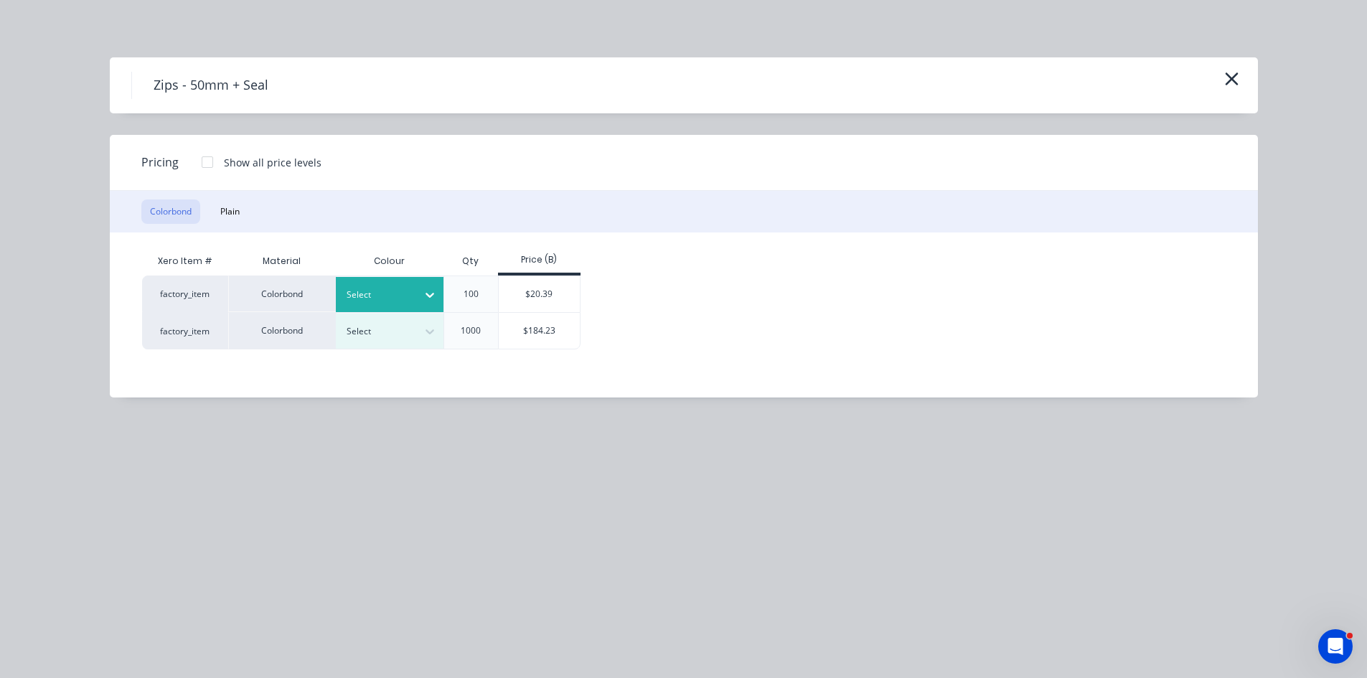
click at [424, 288] on icon at bounding box center [430, 295] width 14 height 14
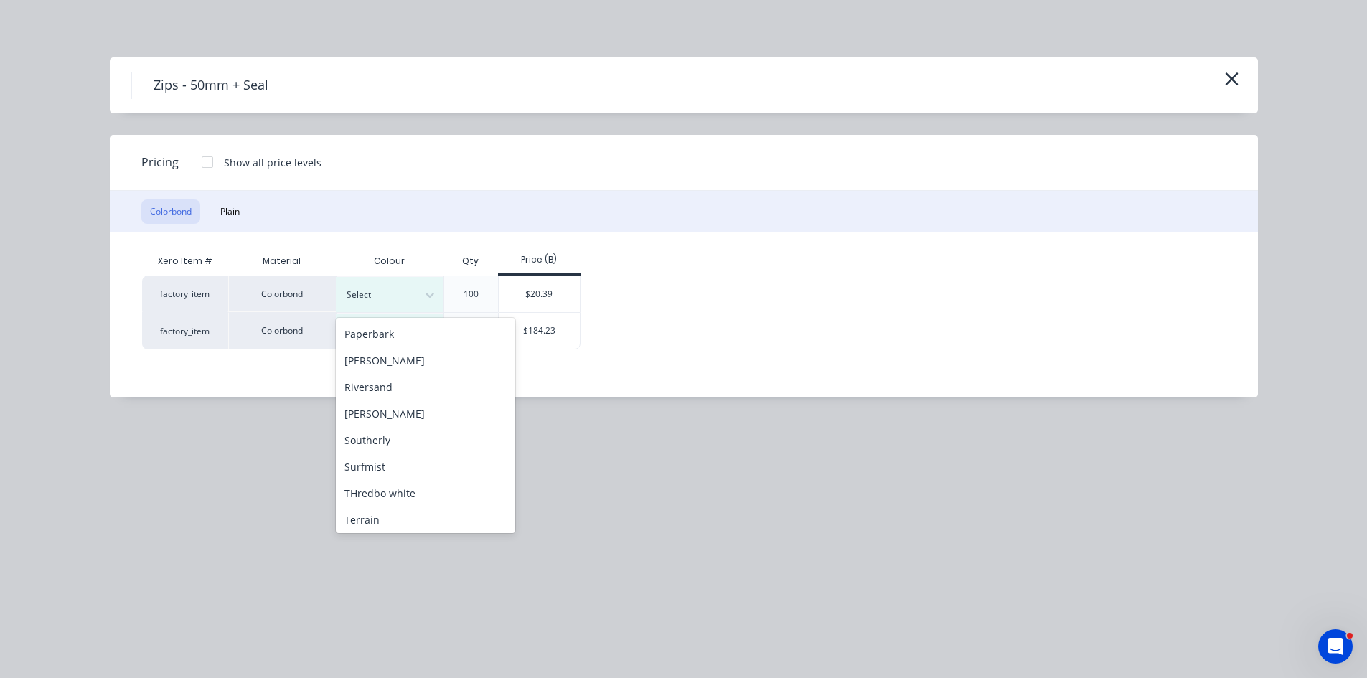
scroll to position [496, 0]
click at [374, 425] on div "Shale Grey" at bounding box center [425, 421] width 179 height 27
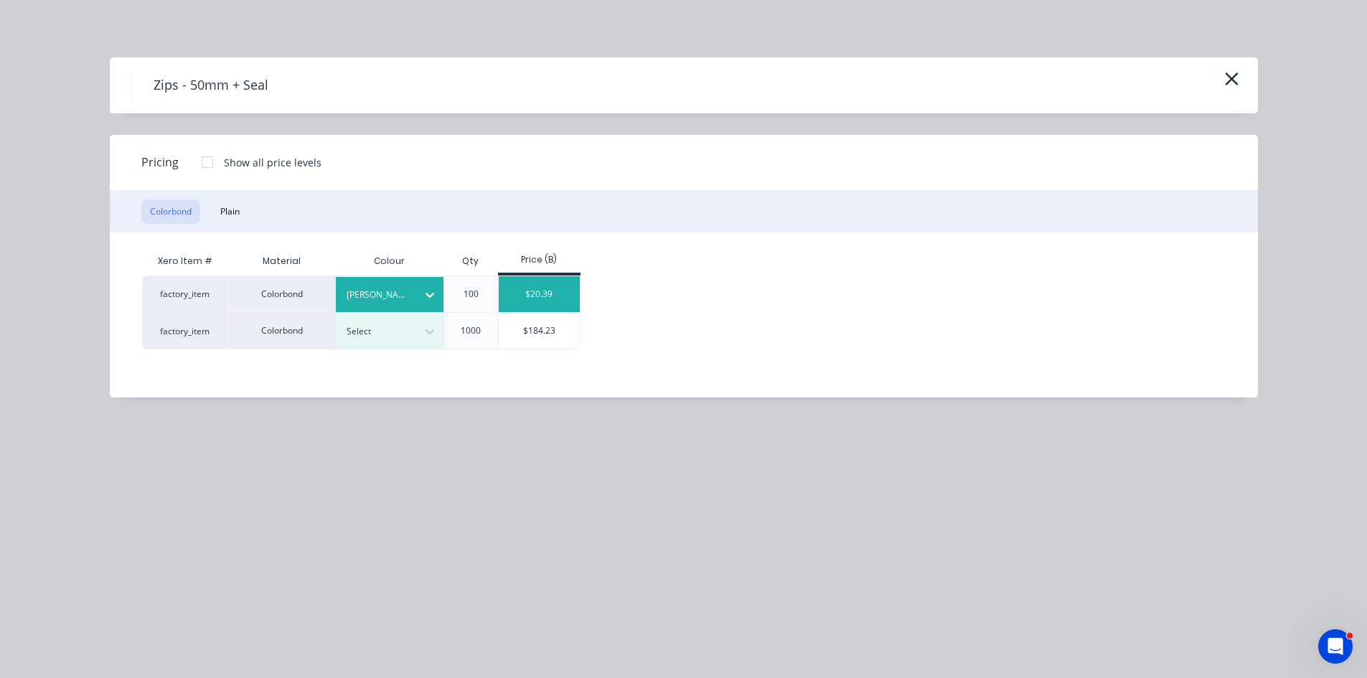
click at [552, 293] on div "$20.39" at bounding box center [539, 294] width 81 height 36
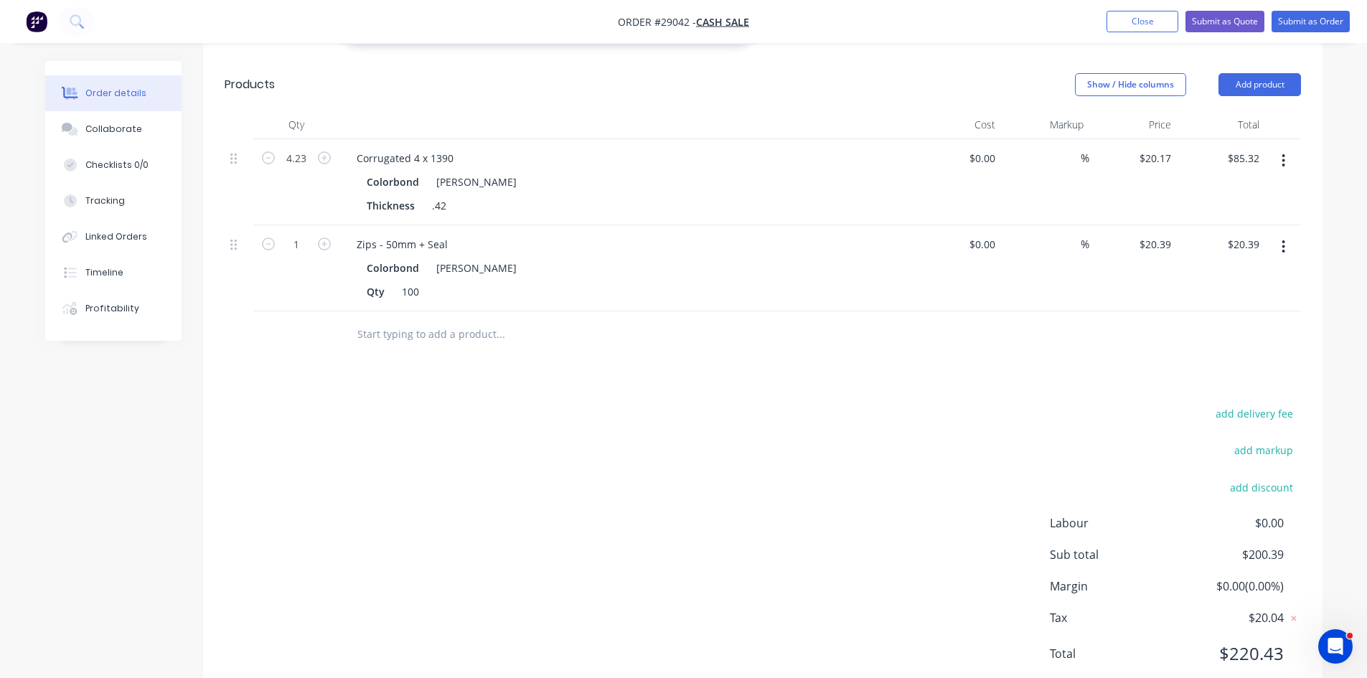
scroll to position [696, 0]
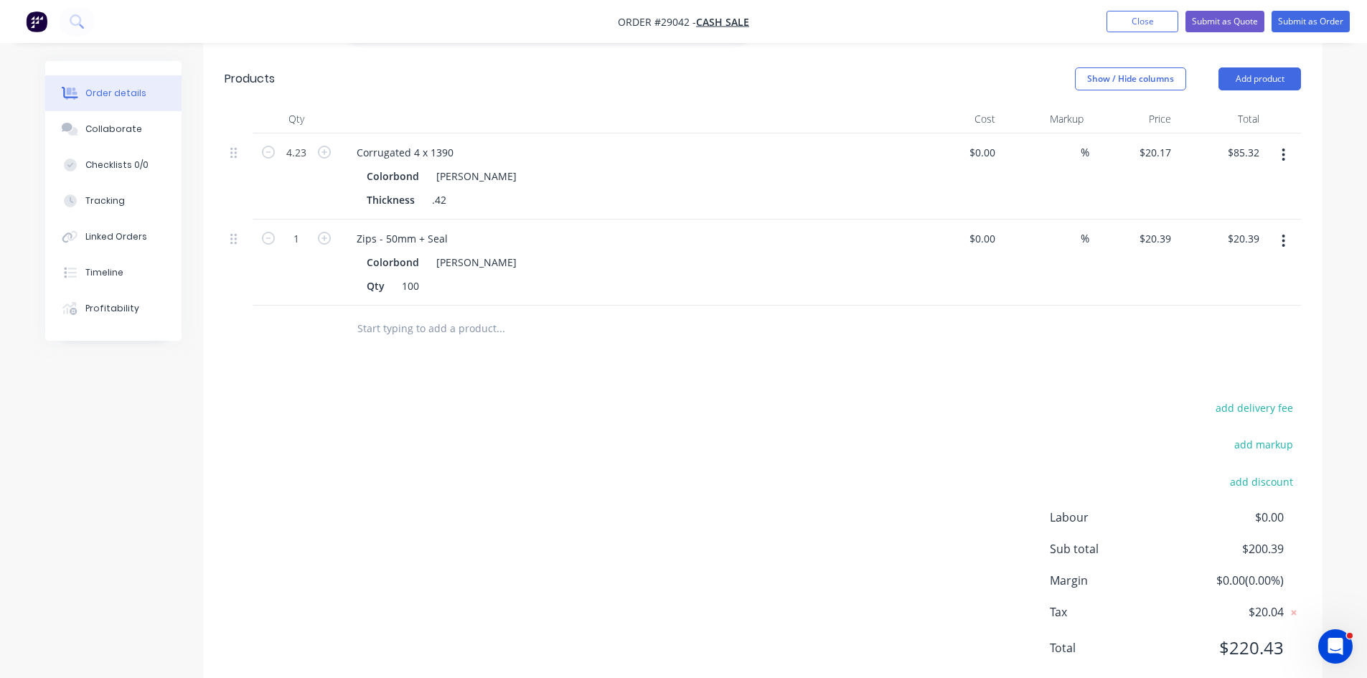
click at [1250, 53] on header "Products Show / Hide columns Add product" at bounding box center [762, 79] width 1119 height 52
click at [1242, 67] on button "Add product" at bounding box center [1259, 78] width 82 height 23
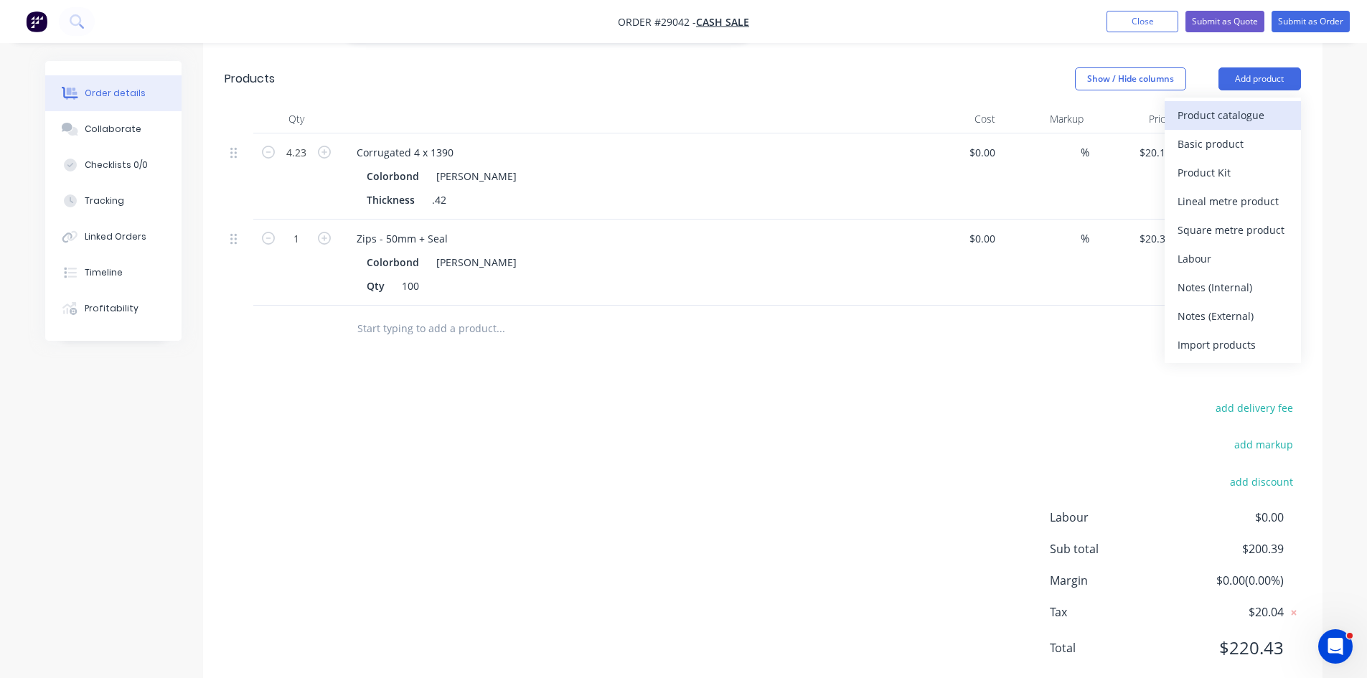
click at [1185, 101] on button "Product catalogue" at bounding box center [1232, 115] width 136 height 29
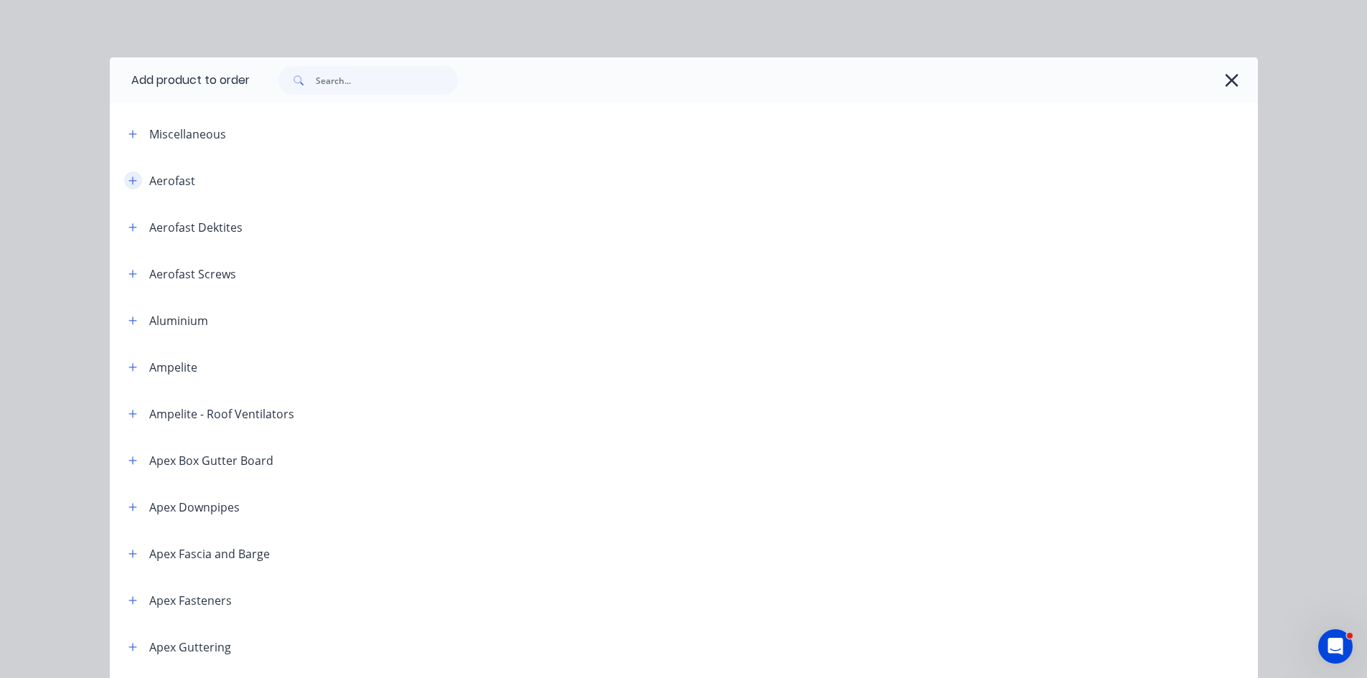
drag, startPoint x: 124, startPoint y: 182, endPoint x: 287, endPoint y: 199, distance: 163.8
click at [128, 182] on icon "button" at bounding box center [132, 181] width 9 height 10
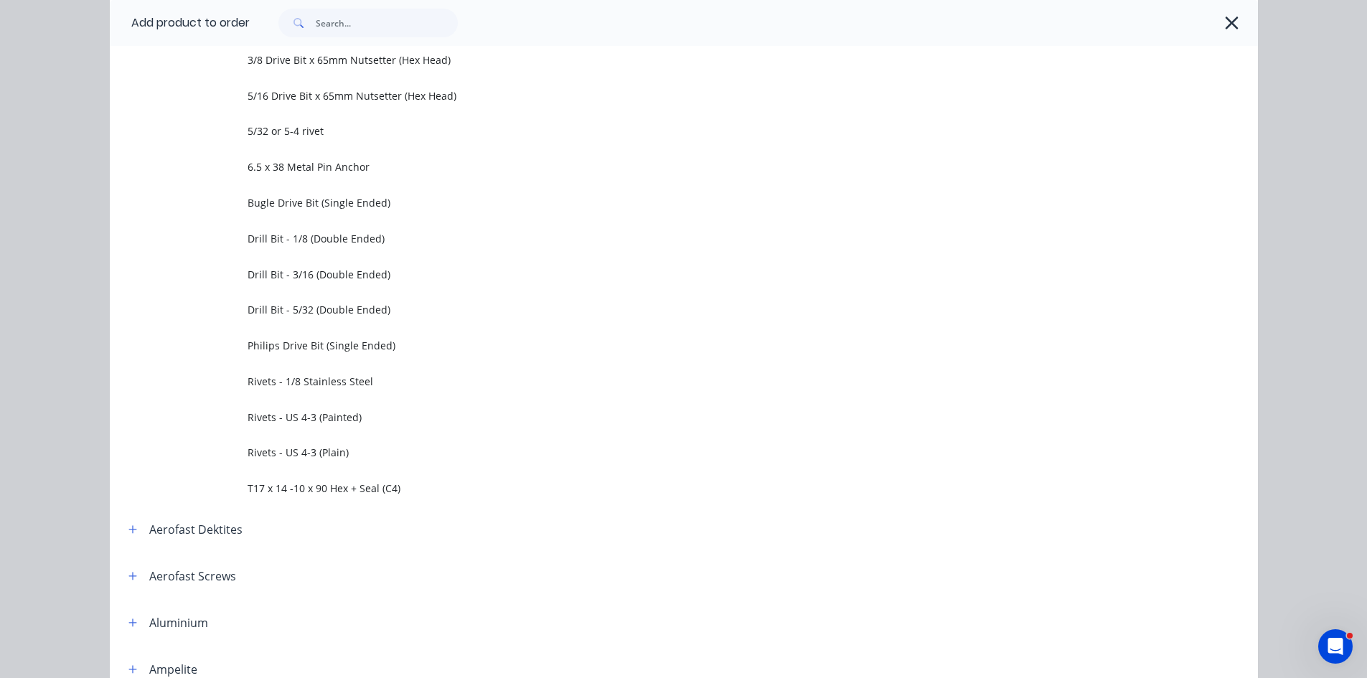
scroll to position [502, 0]
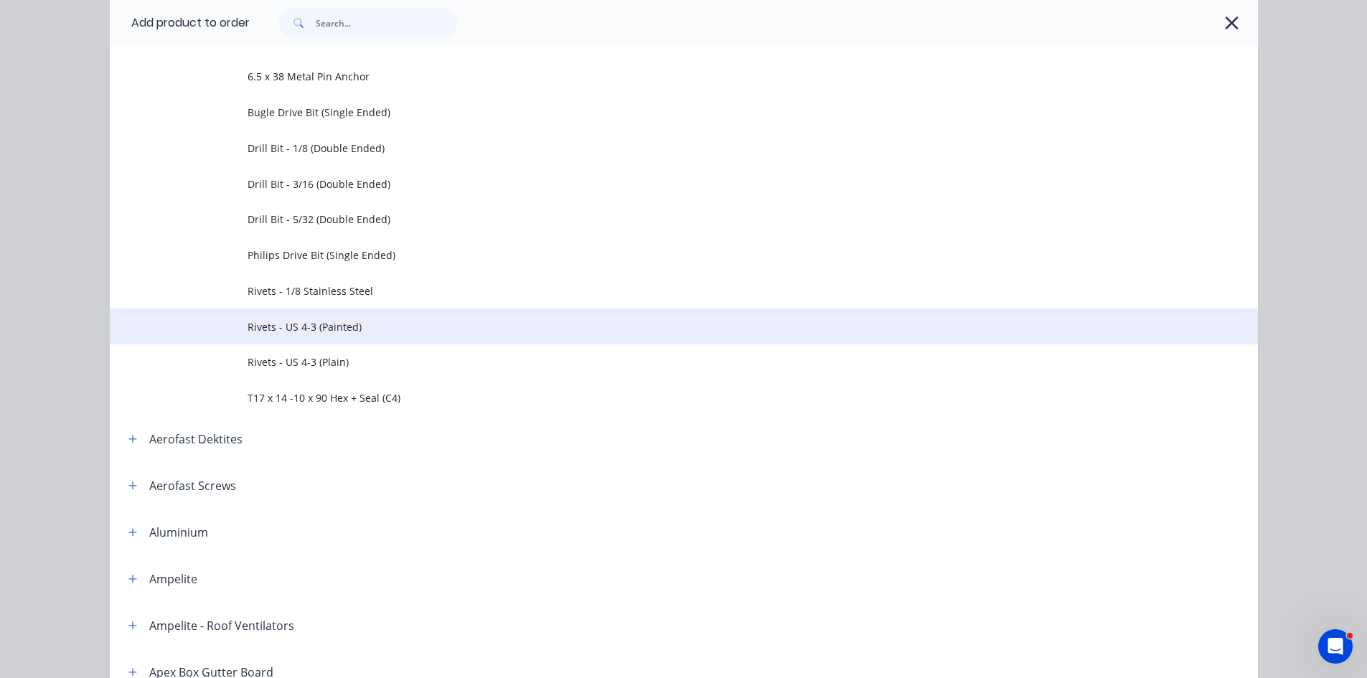
click at [340, 329] on span "Rivets - US 4-3 (Painted)" at bounding box center [651, 326] width 808 height 15
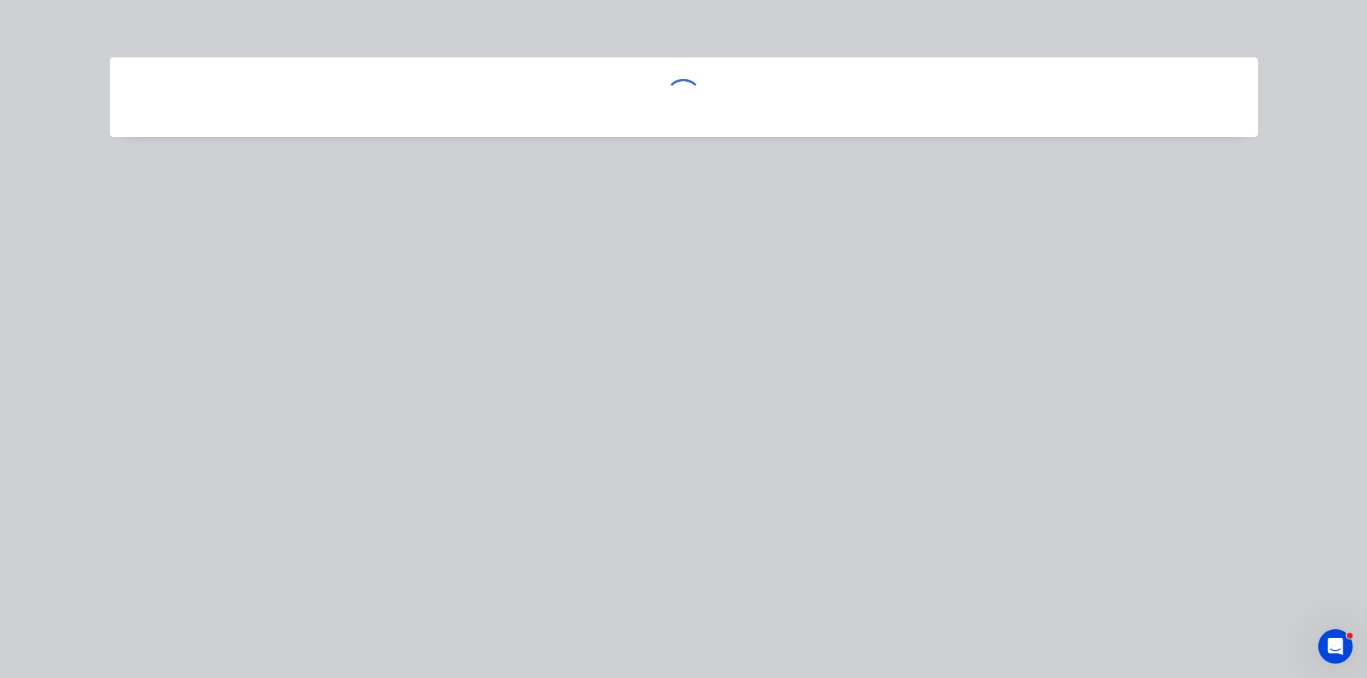
scroll to position [0, 0]
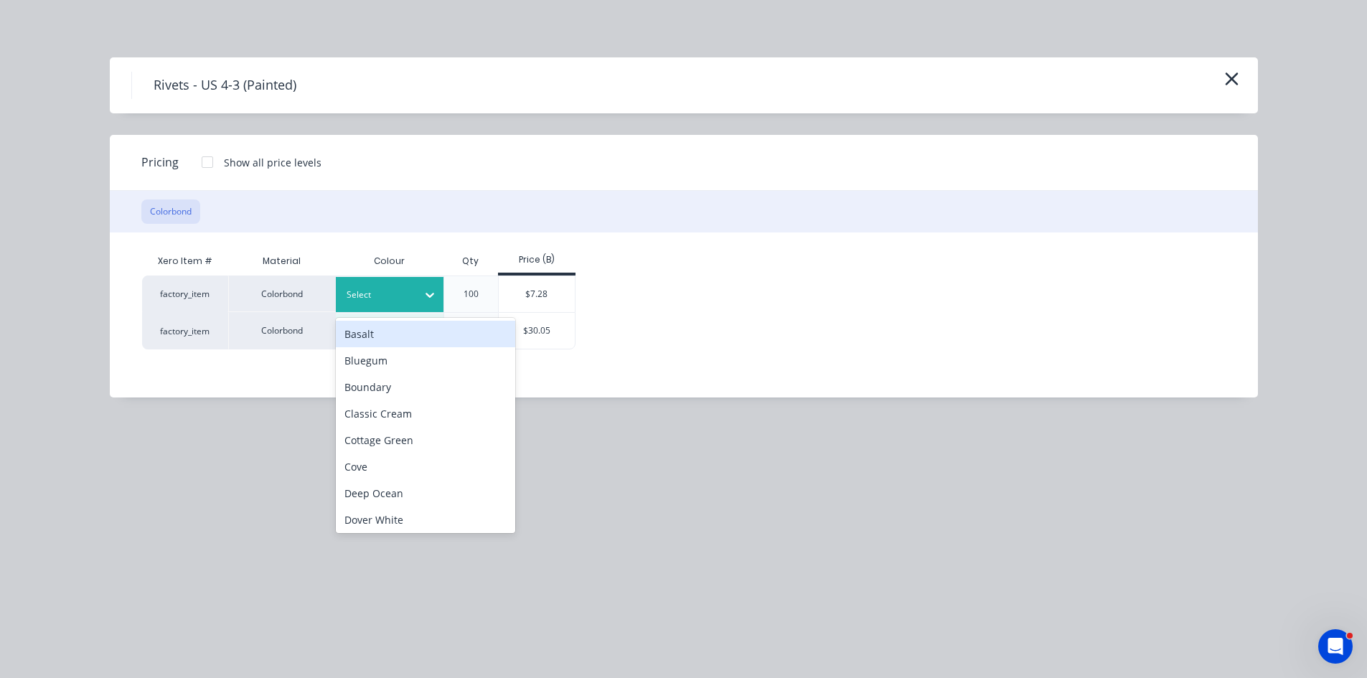
click at [405, 298] on div at bounding box center [378, 295] width 65 height 16
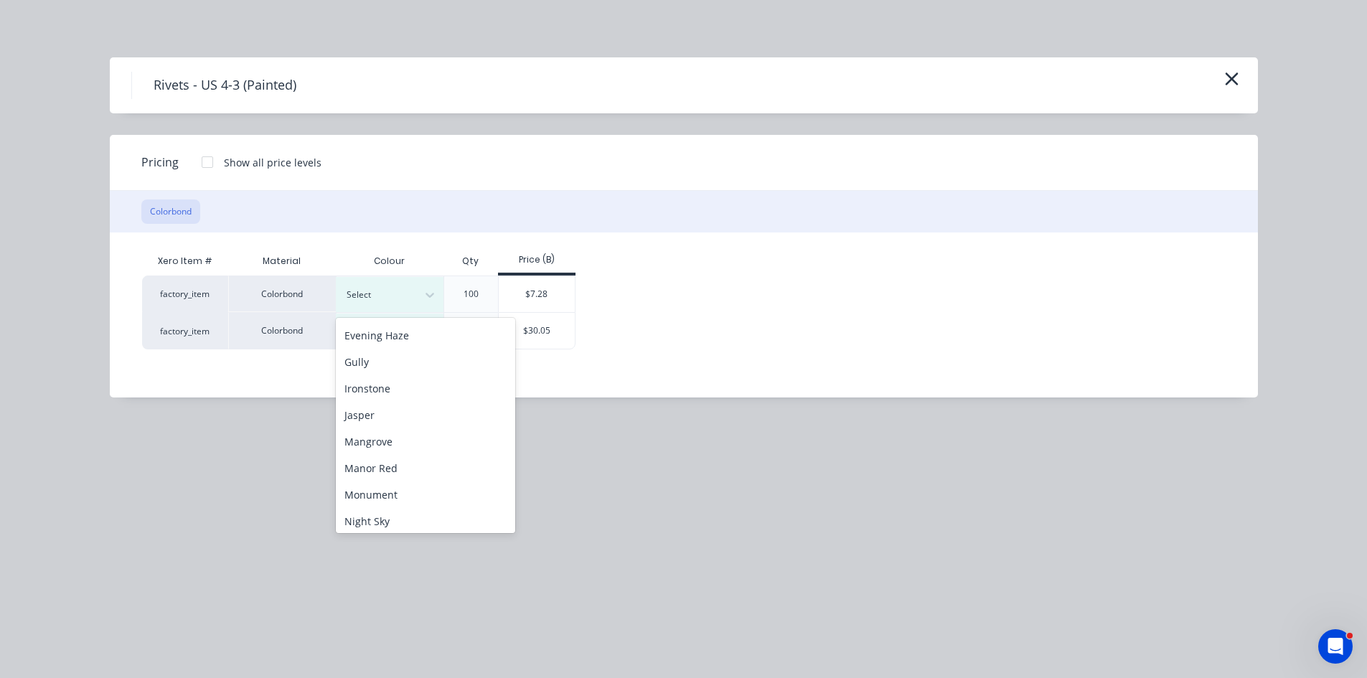
scroll to position [430, 0]
click at [382, 481] on div "Shale Grey" at bounding box center [425, 487] width 179 height 27
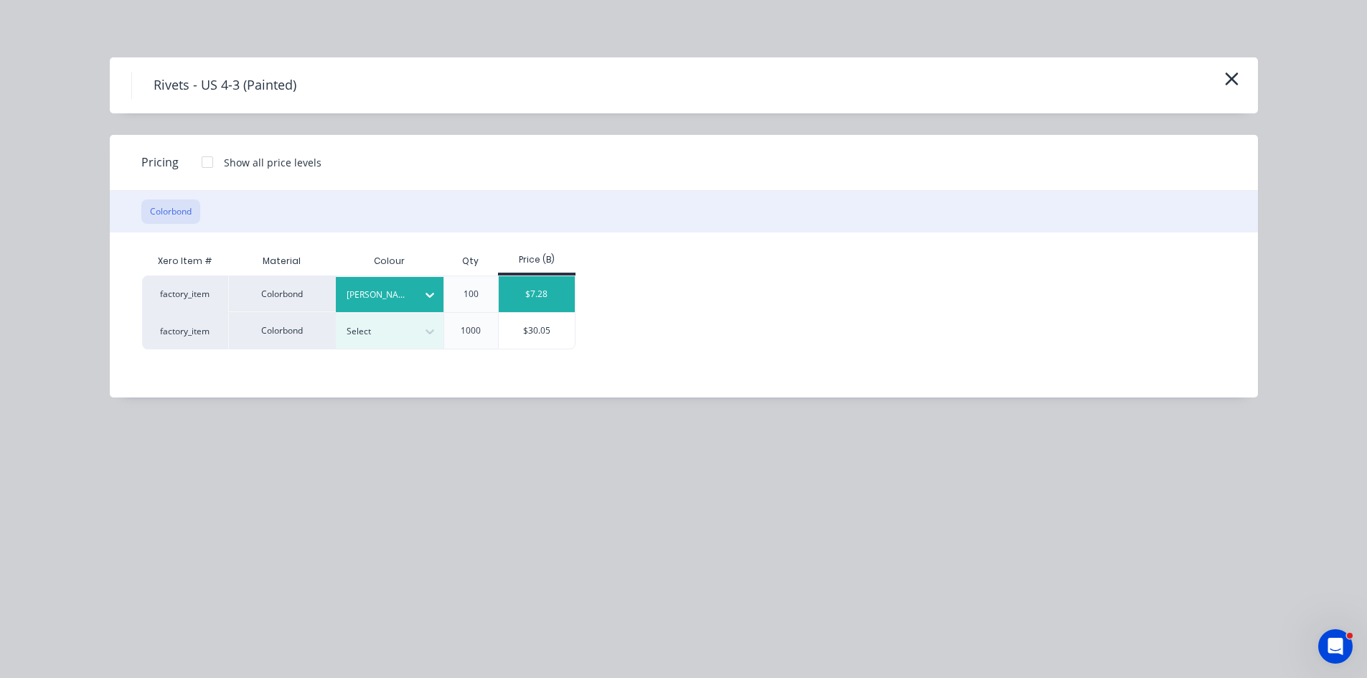
click at [547, 289] on div "$7.28" at bounding box center [537, 294] width 77 height 36
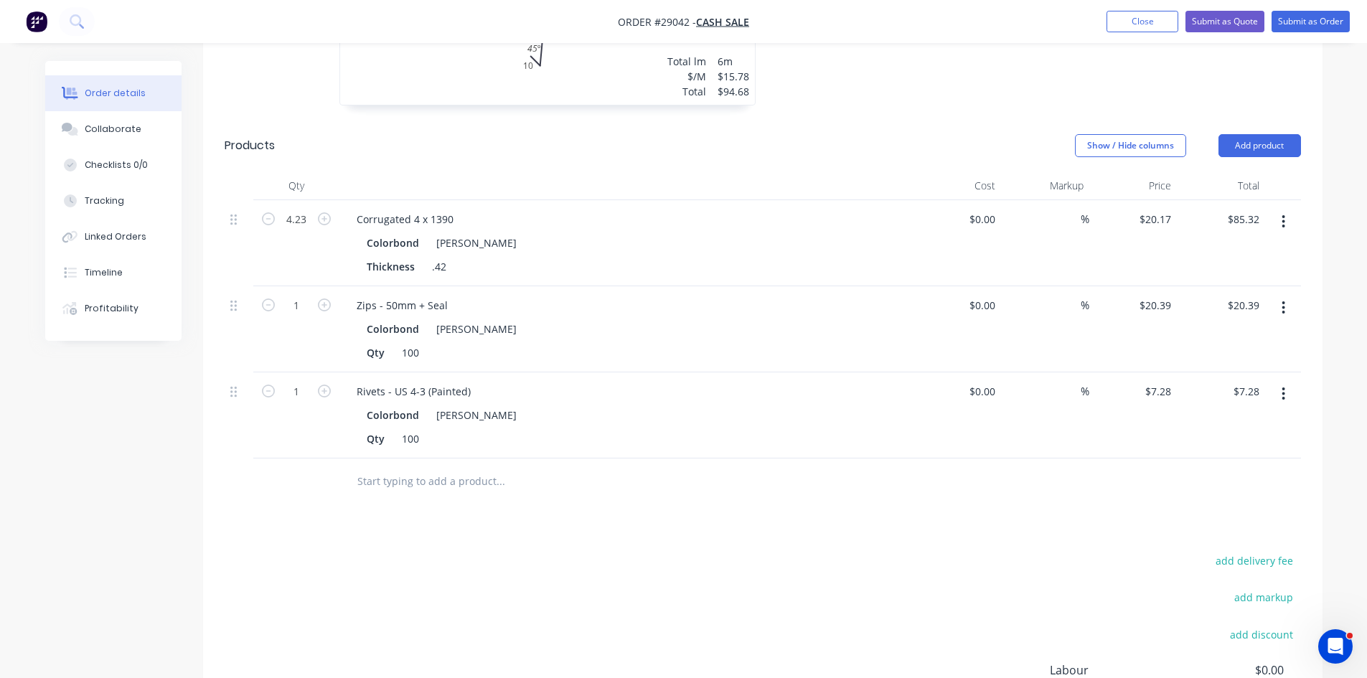
scroll to position [782, 0]
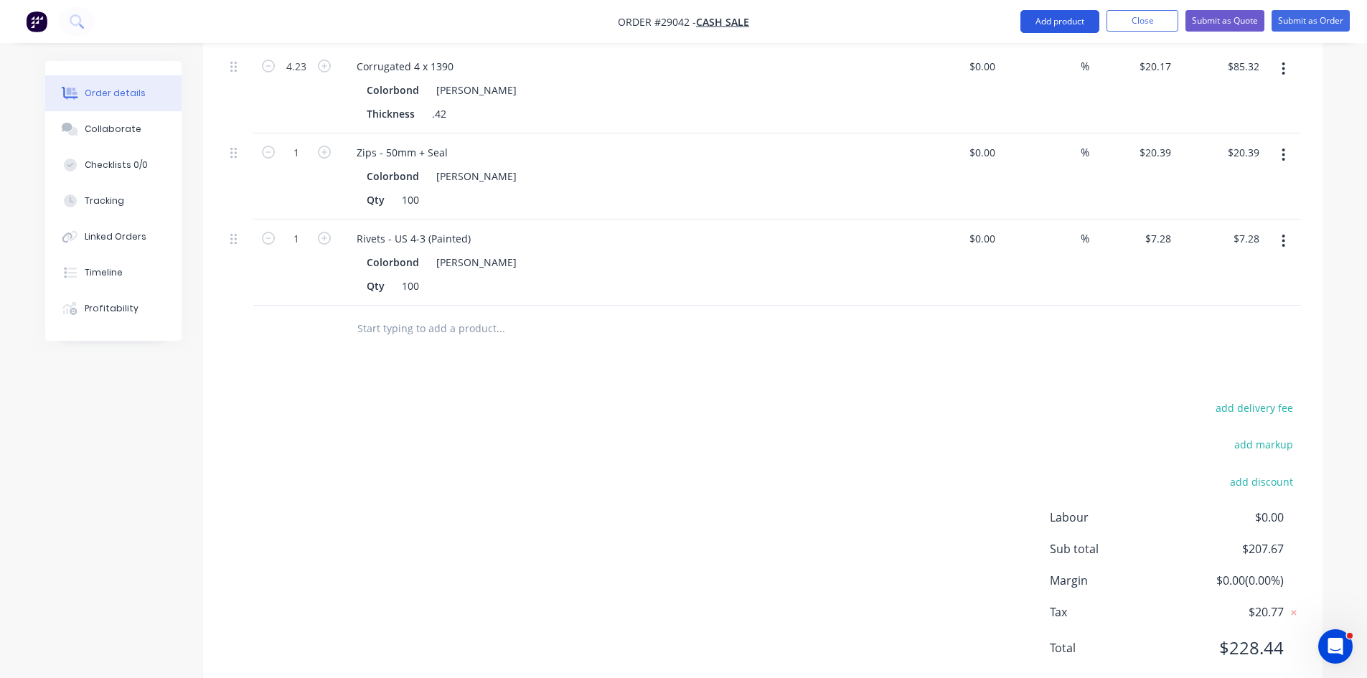
click at [1049, 25] on button "Add product" at bounding box center [1059, 21] width 79 height 23
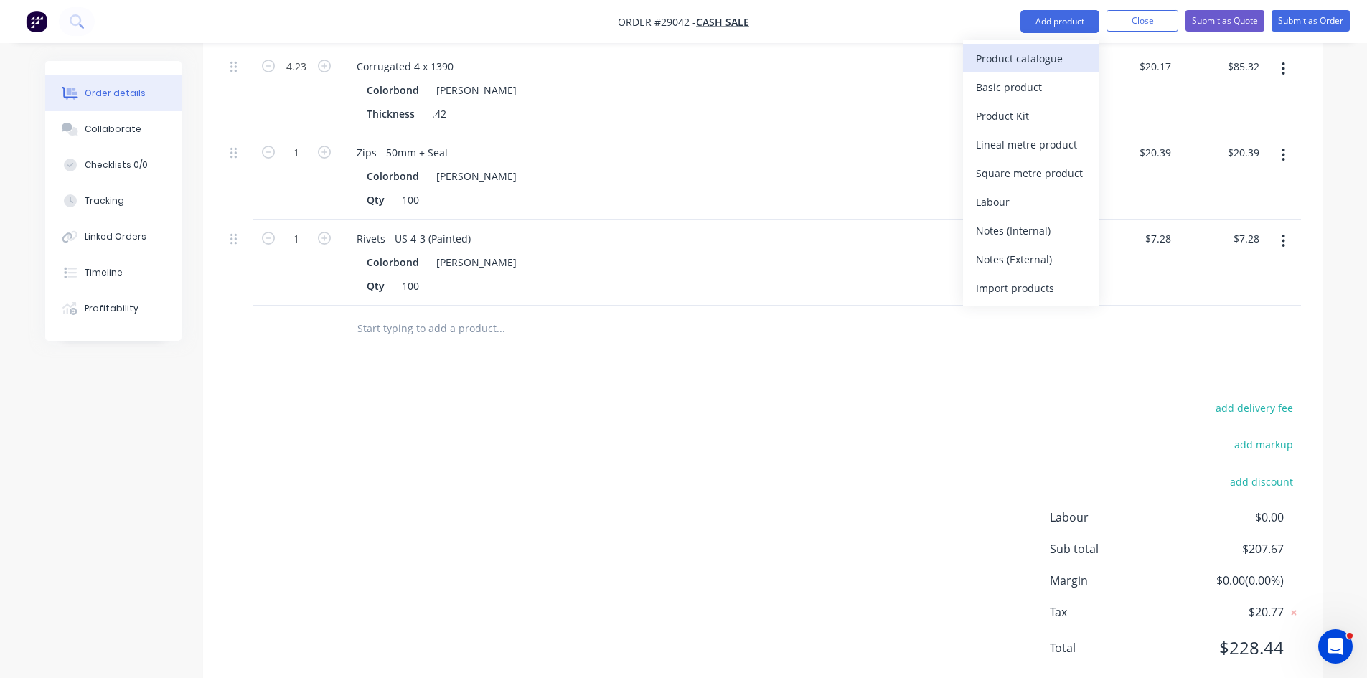
click at [1004, 53] on div "Product catalogue" at bounding box center [1031, 58] width 110 height 21
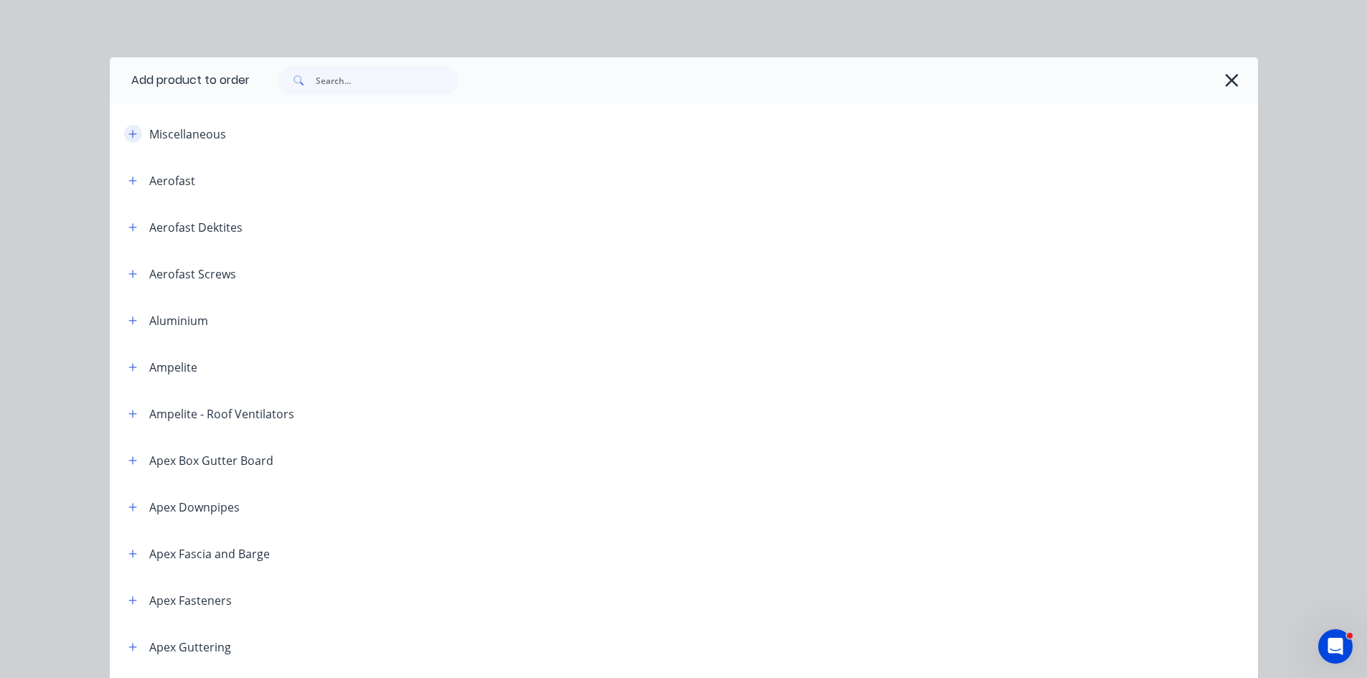
click at [128, 131] on icon "button" at bounding box center [132, 134] width 9 height 10
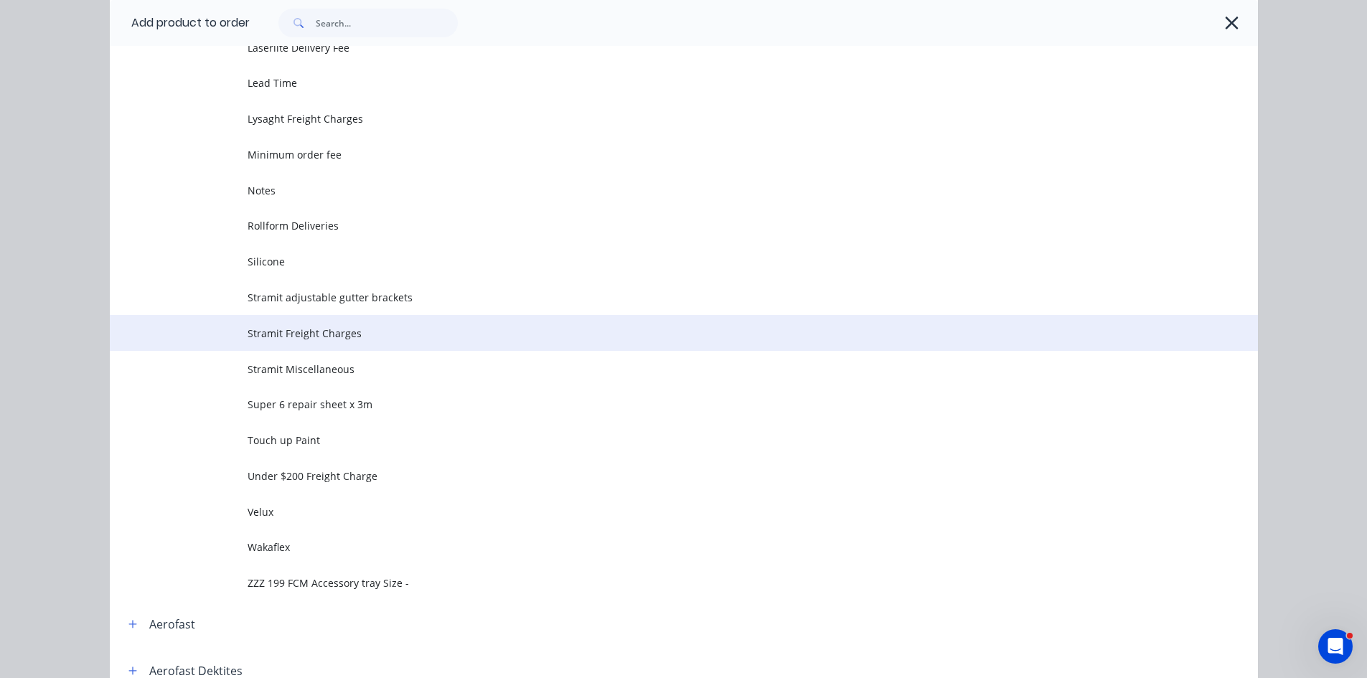
scroll to position [574, 0]
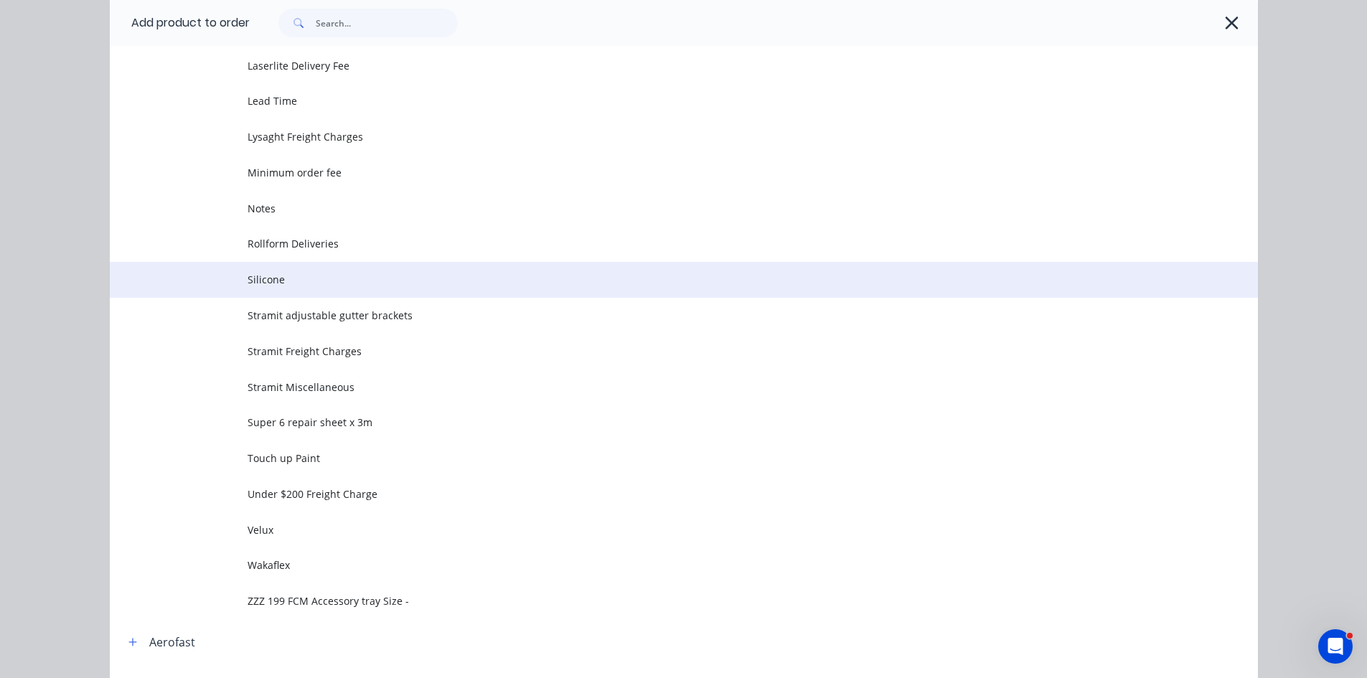
click at [270, 280] on span "Silicone" at bounding box center [651, 279] width 808 height 15
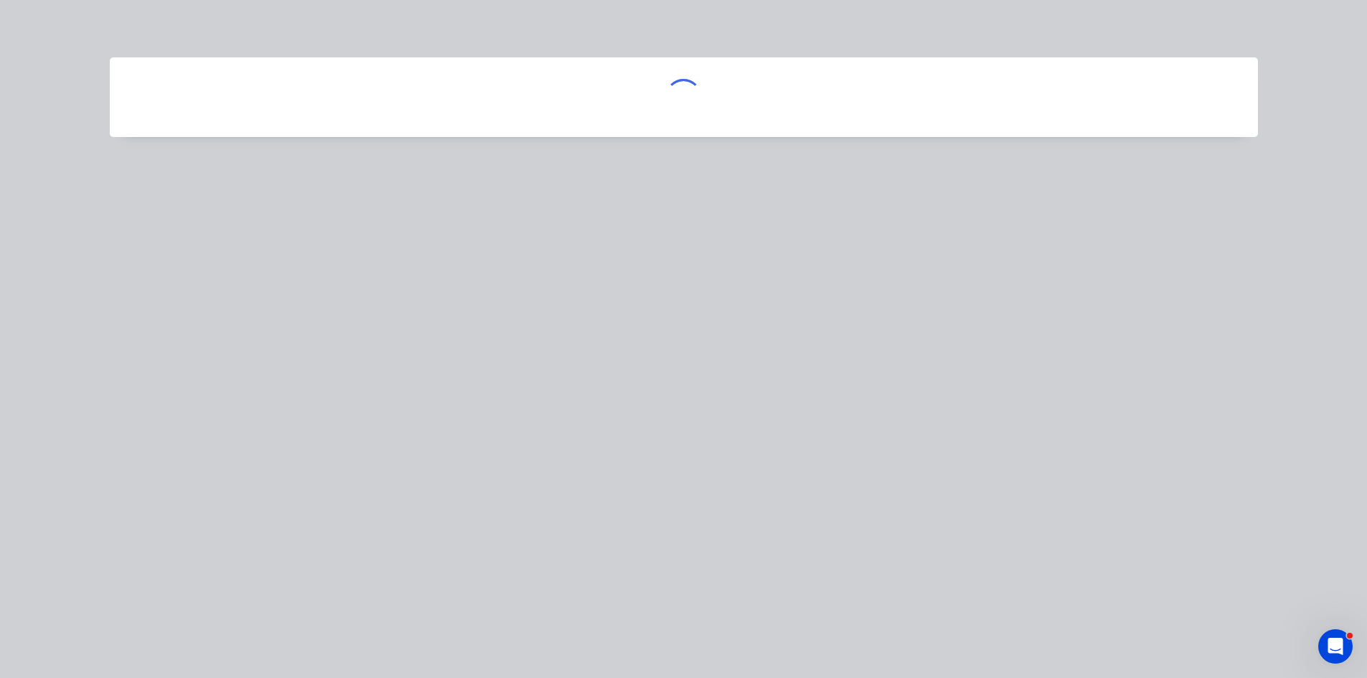
scroll to position [0, 0]
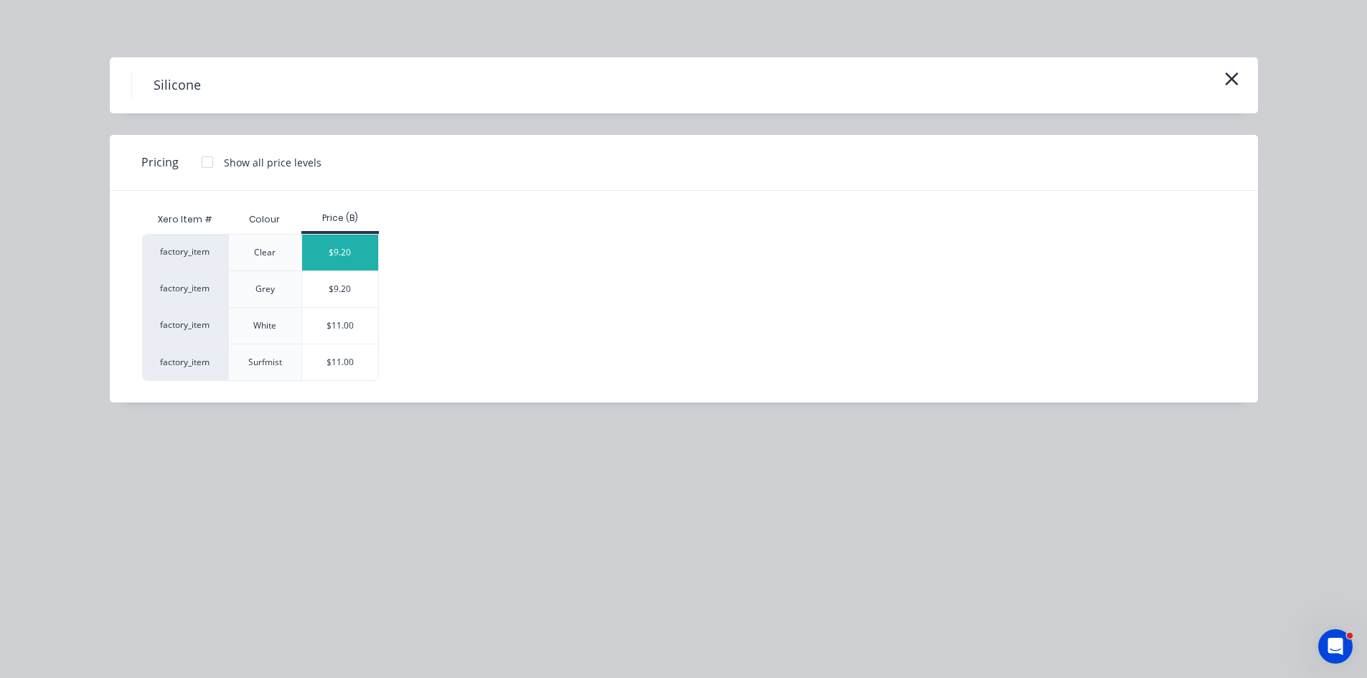
click at [366, 248] on div "$9.20" at bounding box center [340, 253] width 77 height 36
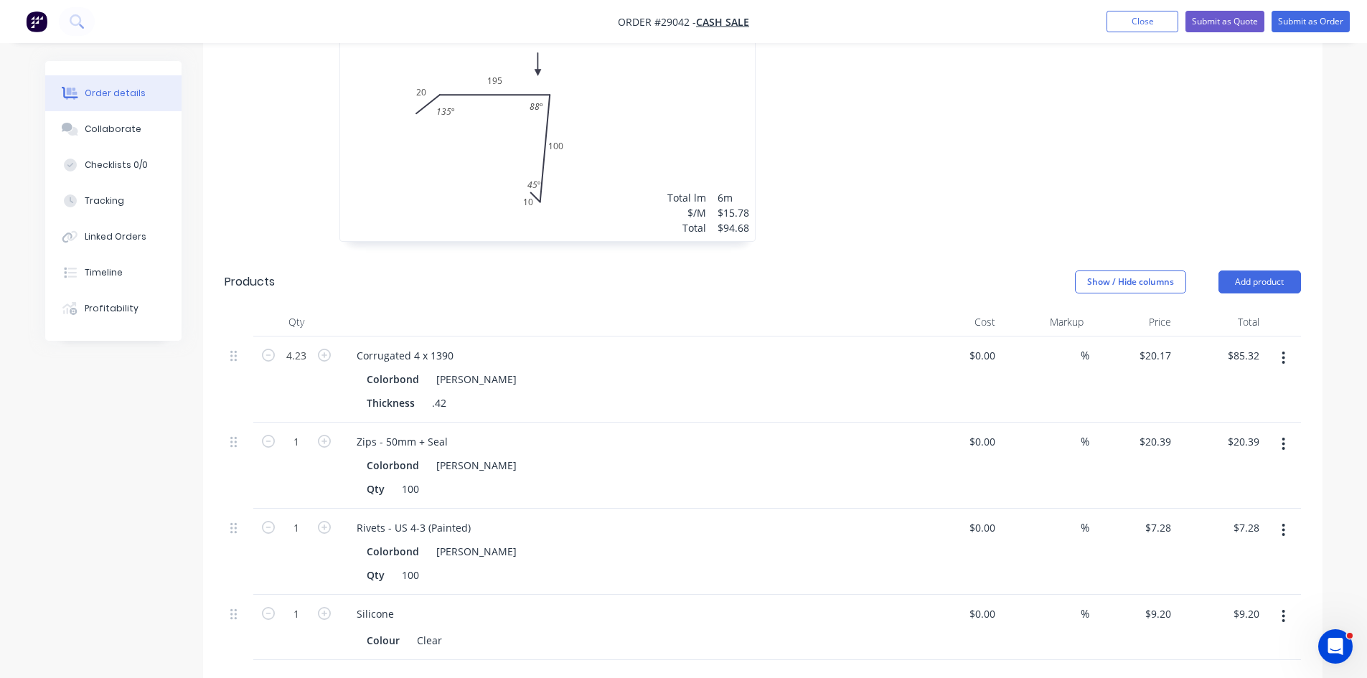
scroll to position [495, 0]
click at [1266, 268] on button "Add product" at bounding box center [1259, 279] width 82 height 23
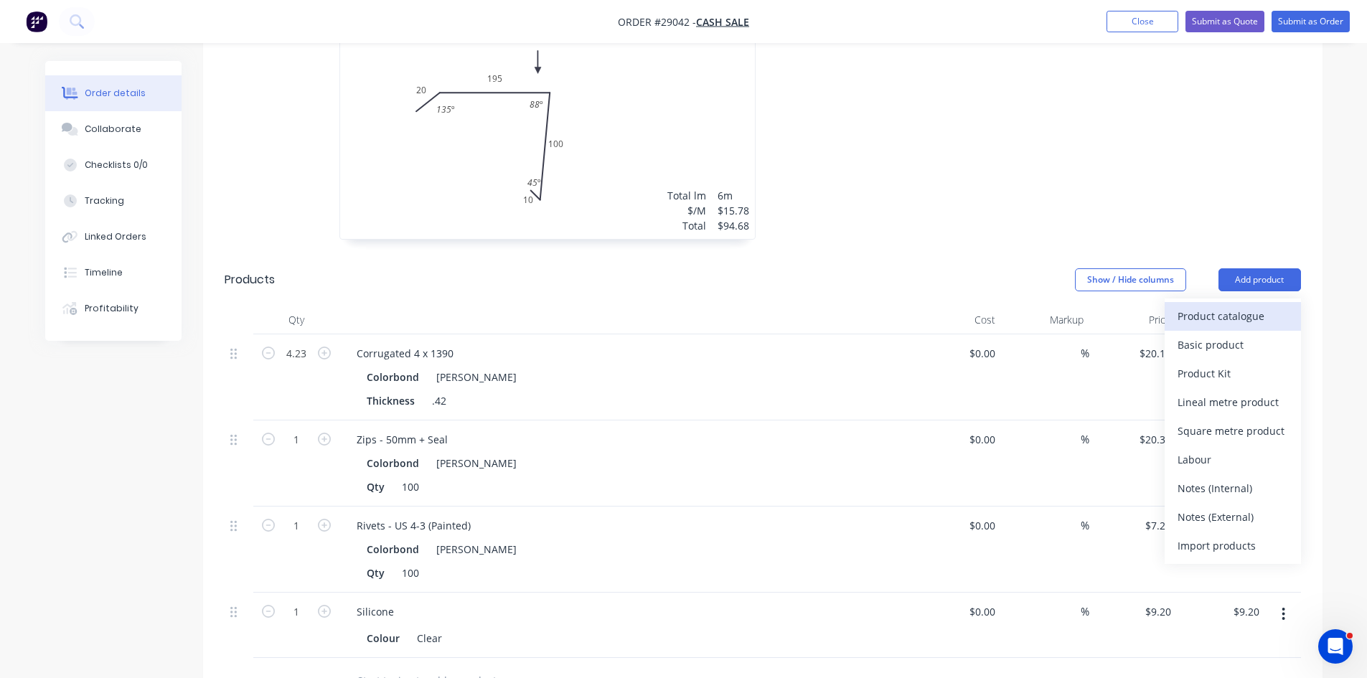
click at [1244, 306] on div "Product catalogue" at bounding box center [1232, 316] width 110 height 21
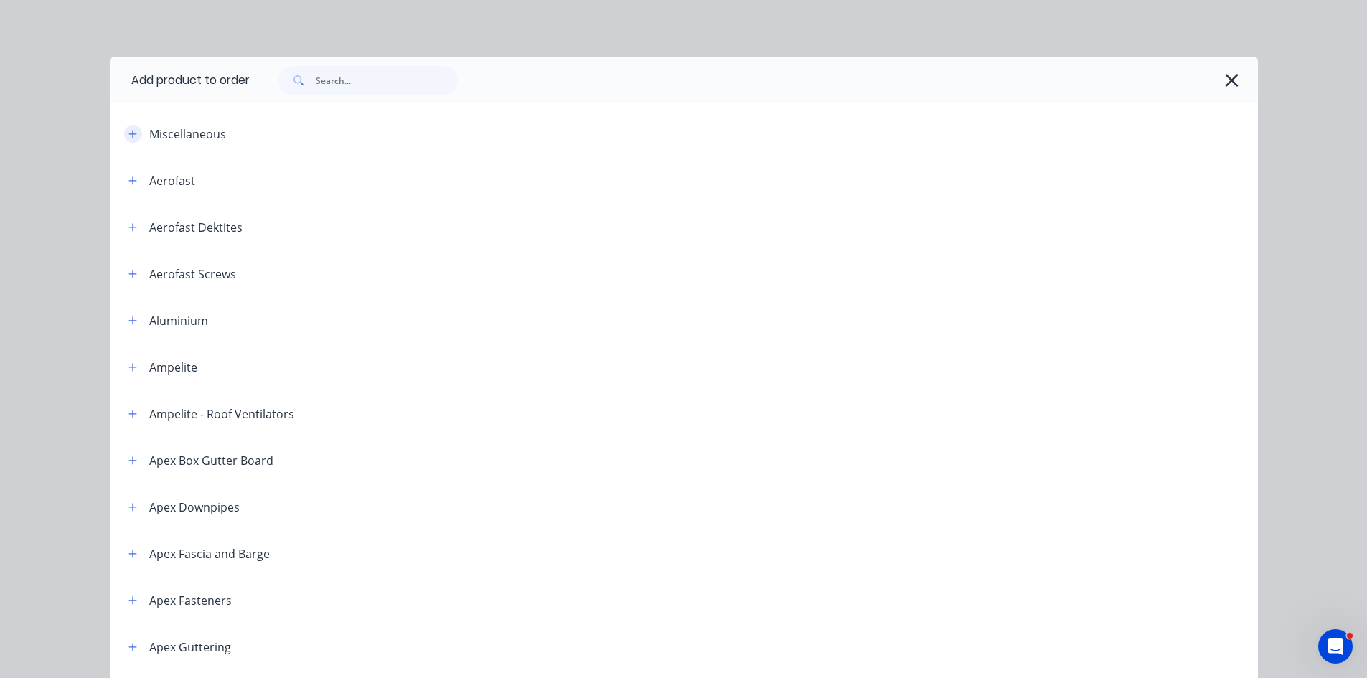
click at [126, 139] on button "button" at bounding box center [133, 134] width 18 height 18
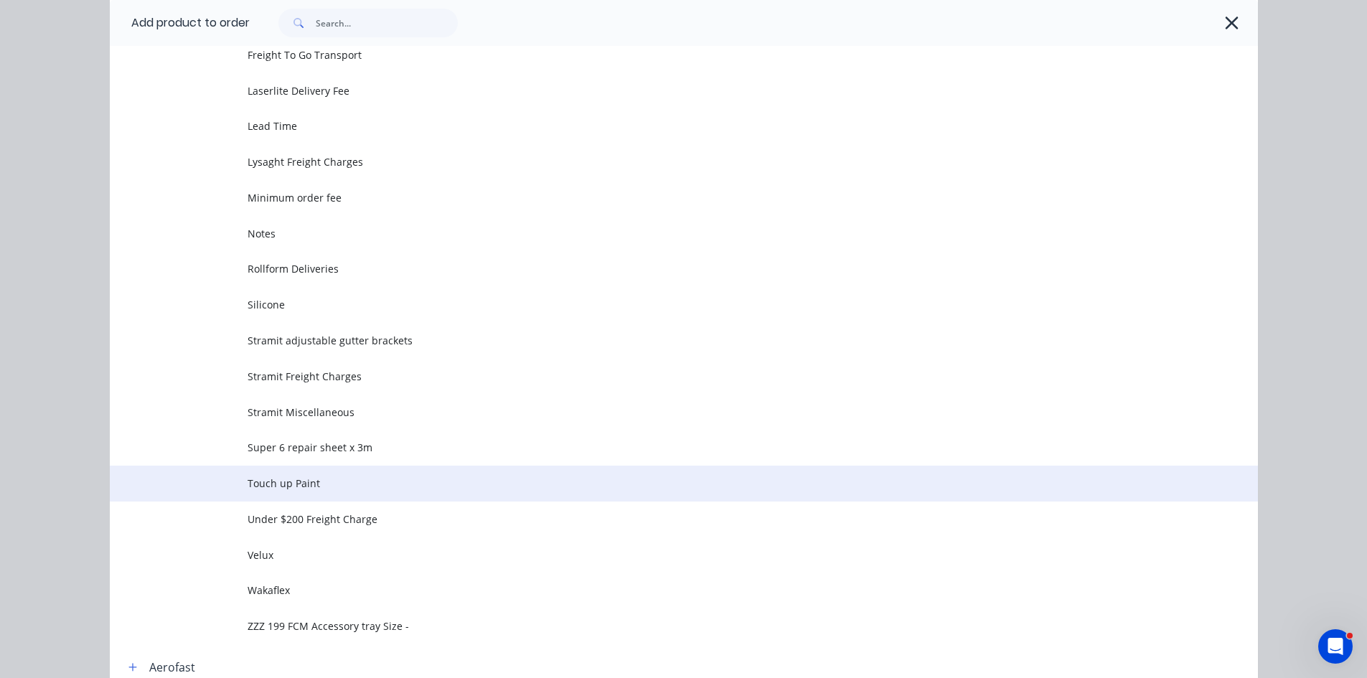
scroll to position [646, 0]
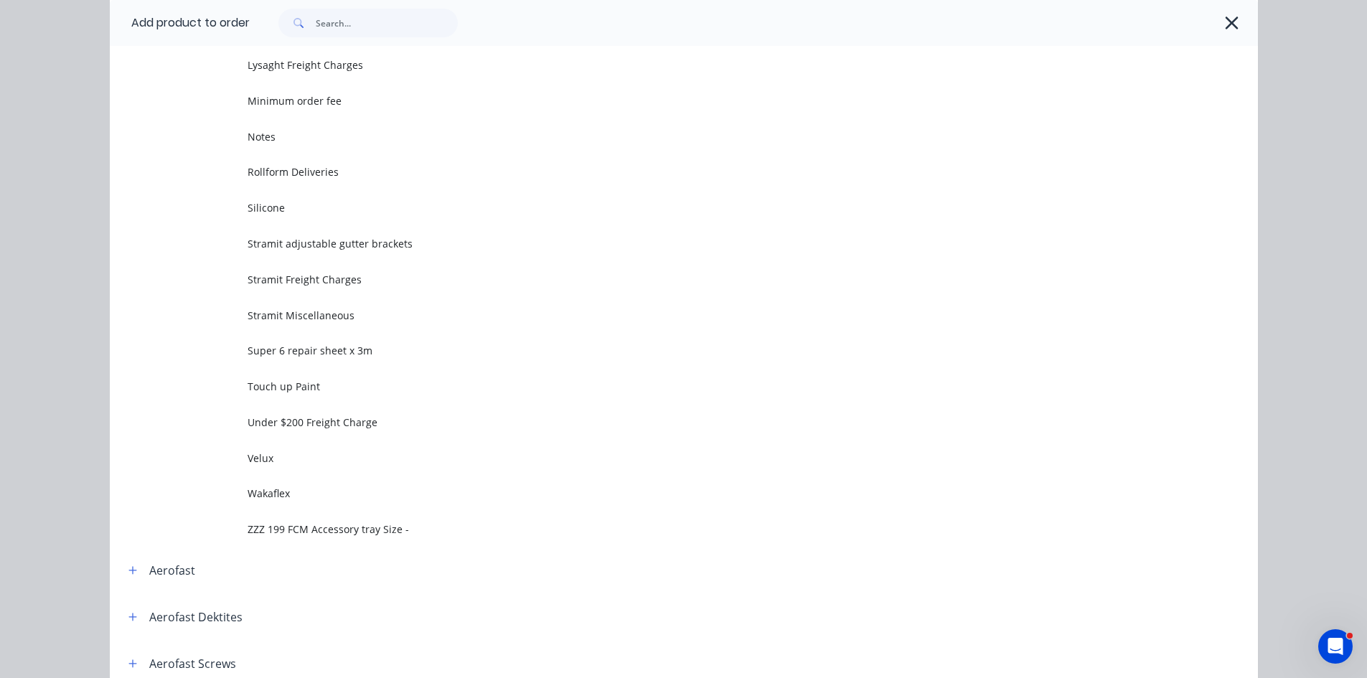
drag, startPoint x: 292, startPoint y: 311, endPoint x: 326, endPoint y: 310, distance: 34.4
click at [292, 310] on span "Stramit Miscellaneous" at bounding box center [651, 315] width 808 height 15
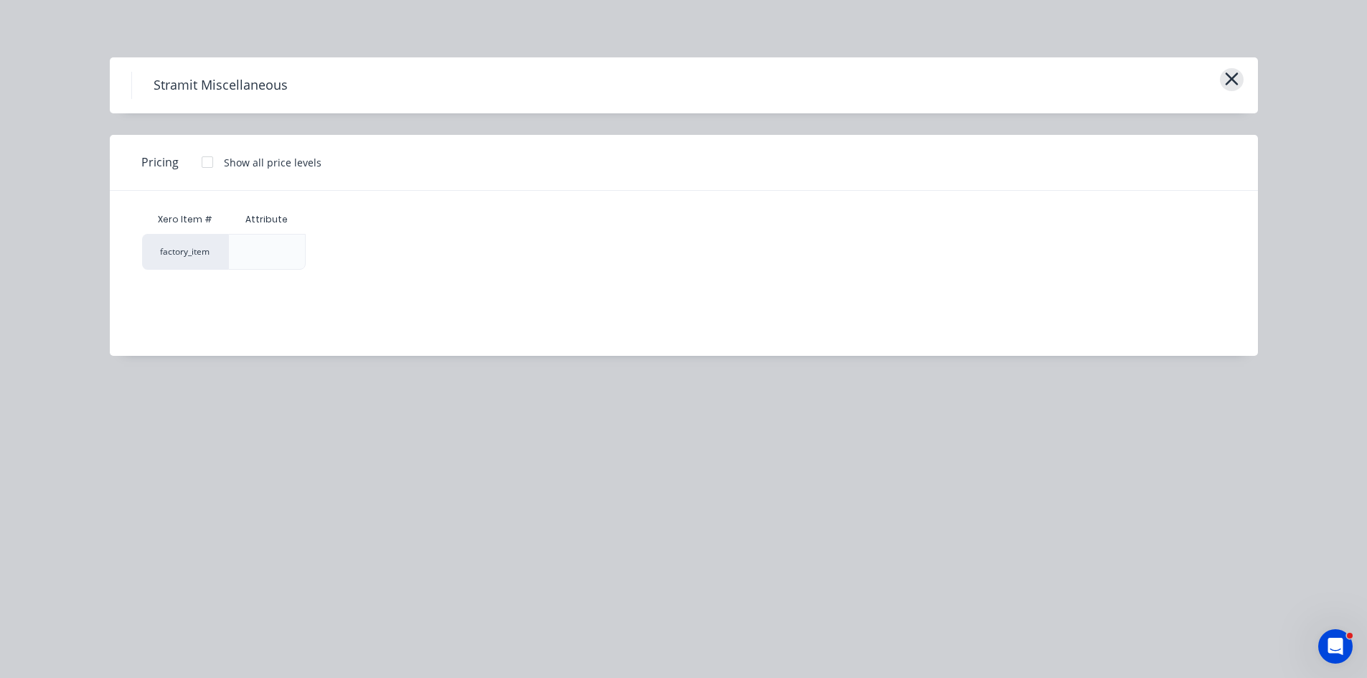
click at [1236, 73] on icon "button" at bounding box center [1231, 78] width 13 height 13
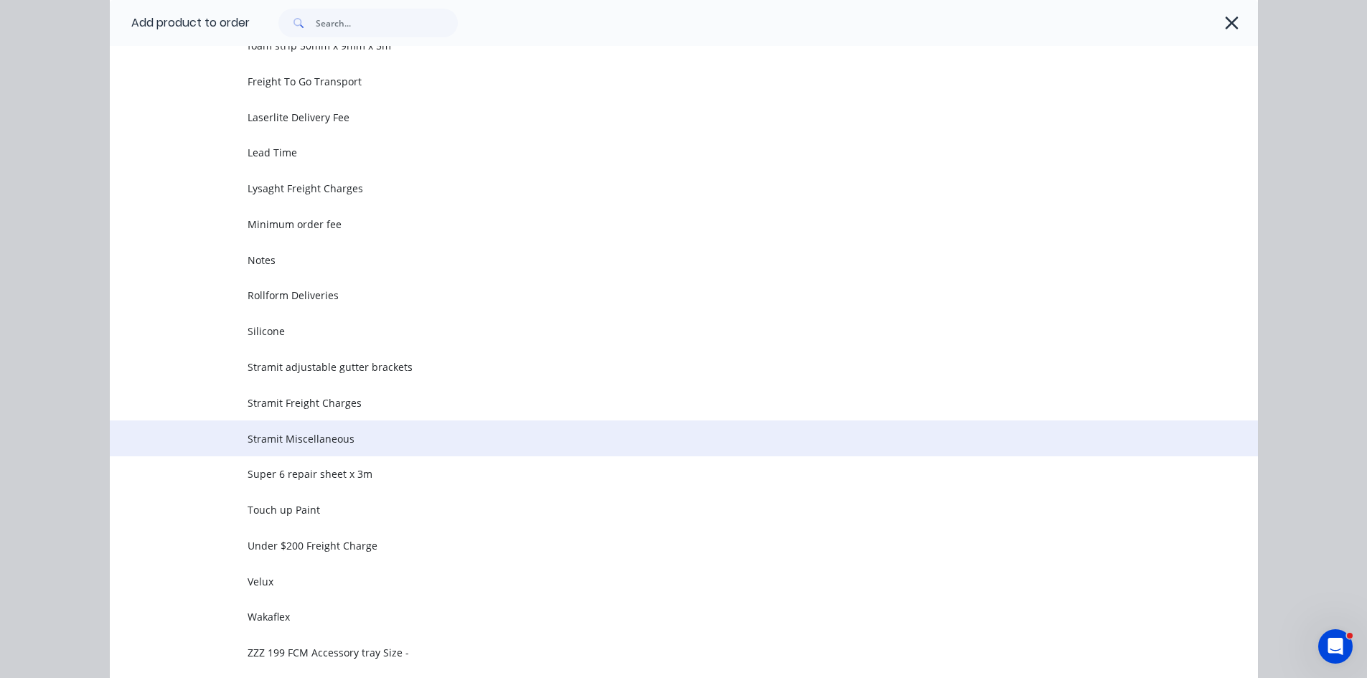
scroll to position [541, 0]
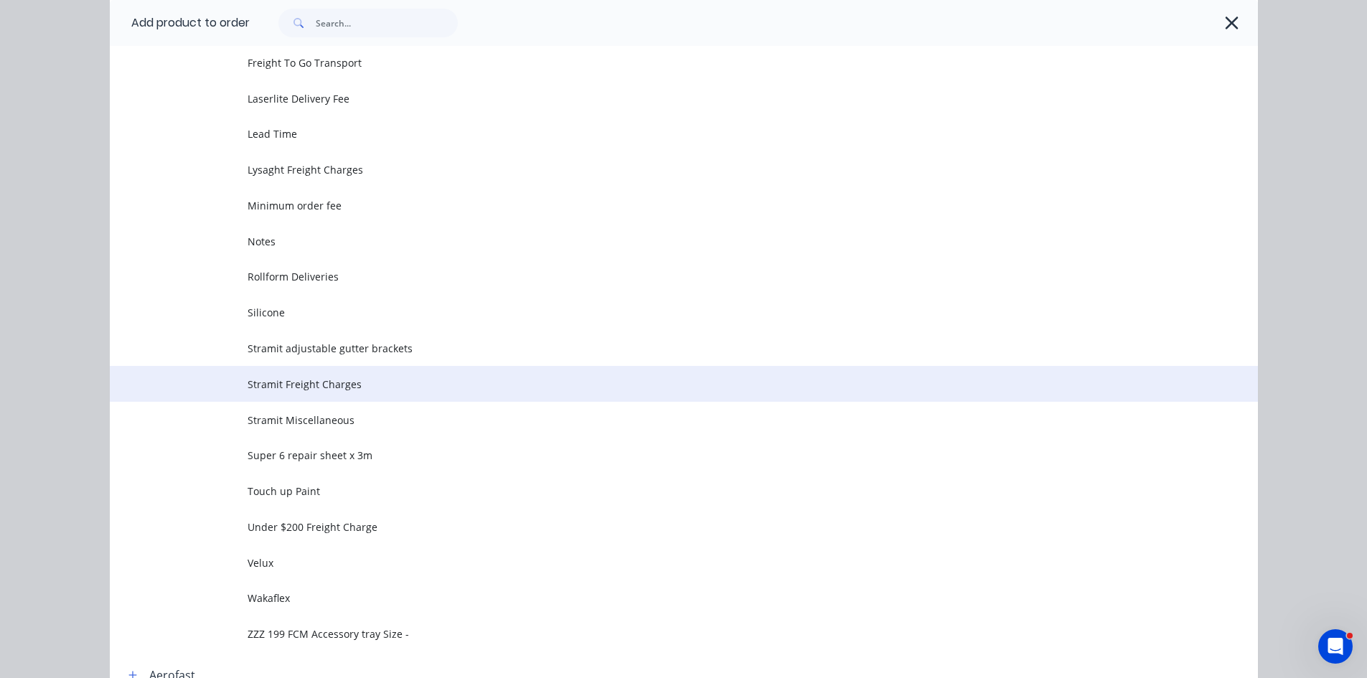
click at [290, 384] on span "Stramit Freight Charges" at bounding box center [651, 384] width 808 height 15
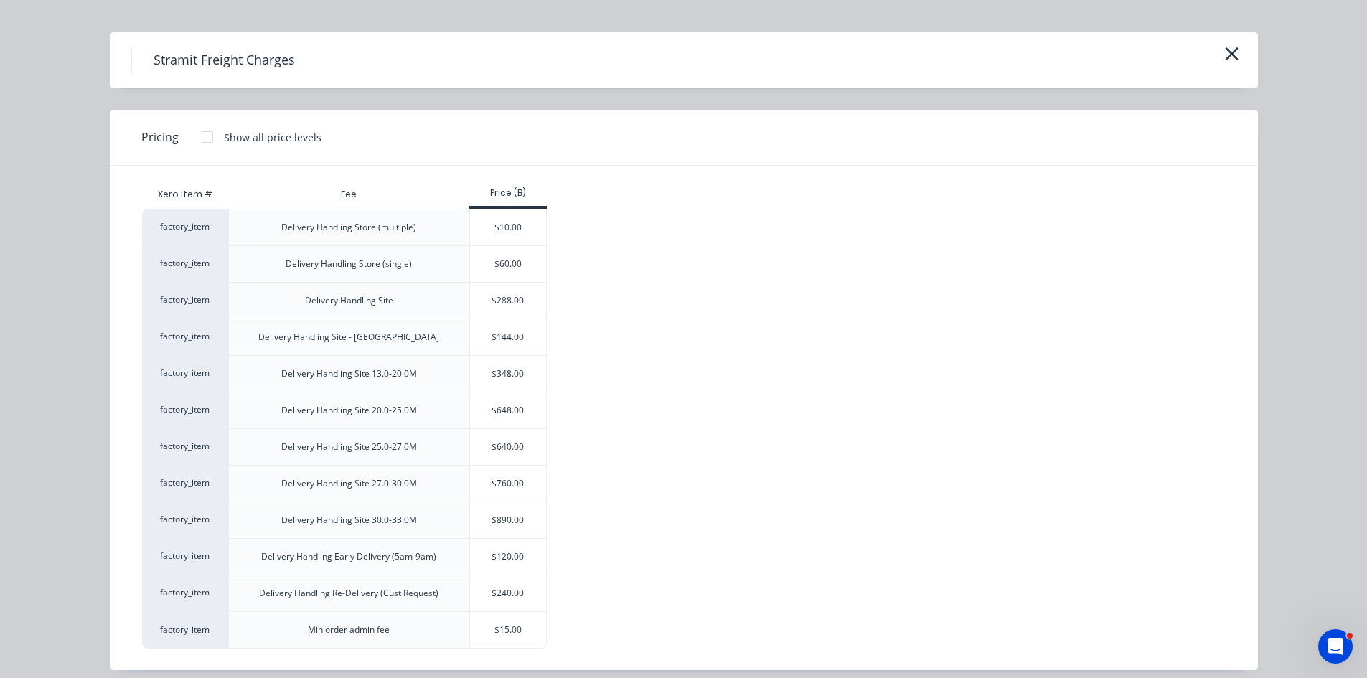
scroll to position [37, 0]
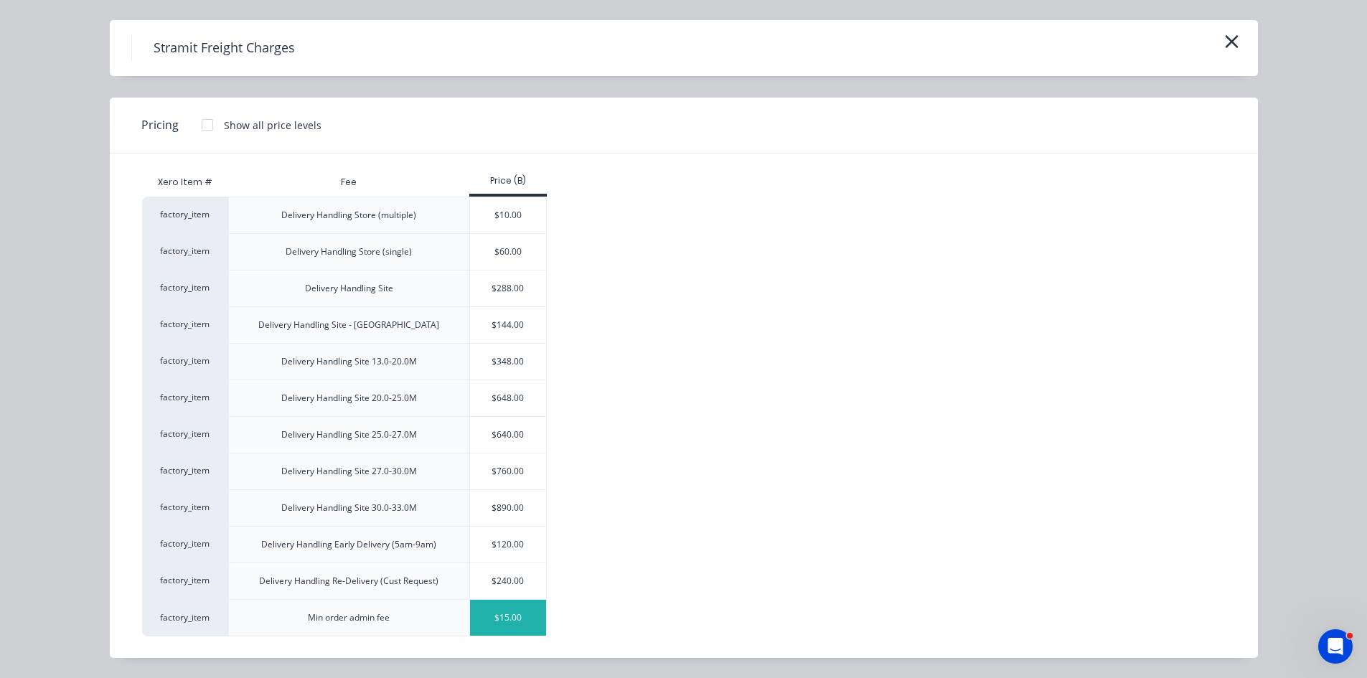
click at [502, 621] on div "$15.00" at bounding box center [508, 618] width 77 height 36
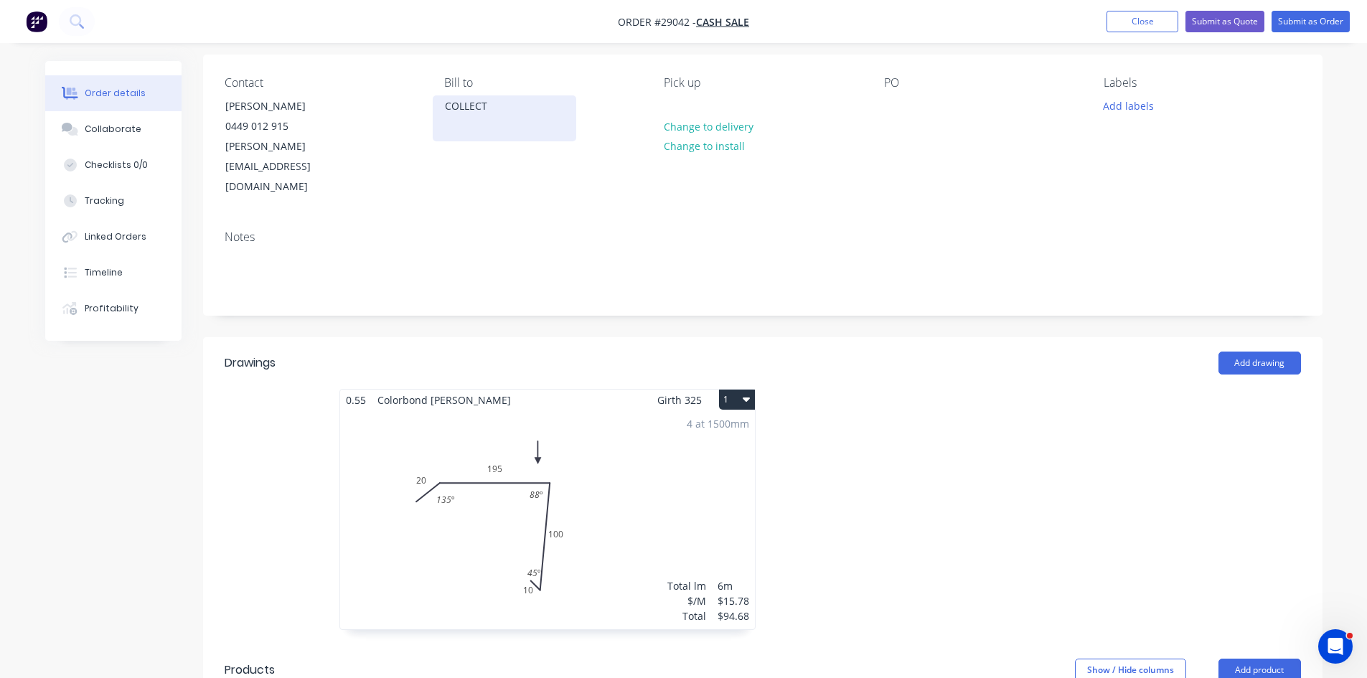
scroll to position [0, 0]
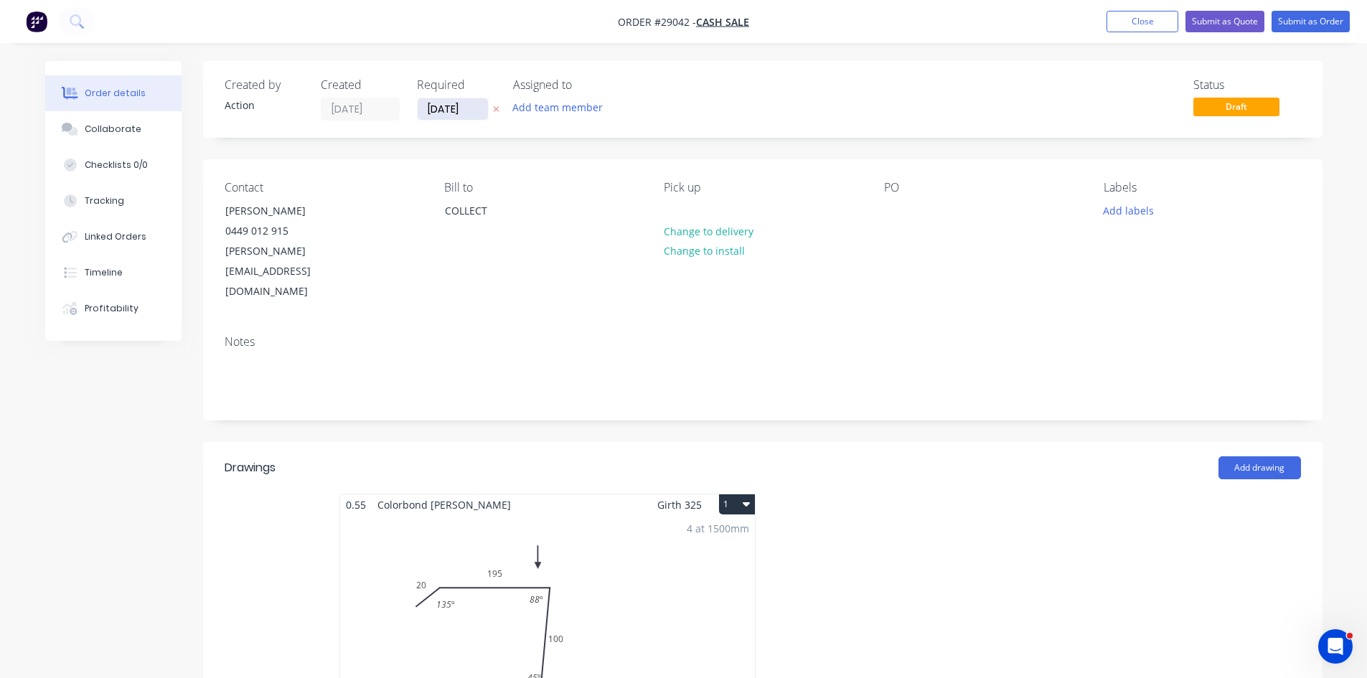
click at [428, 103] on input "02/10/25" at bounding box center [453, 109] width 70 height 22
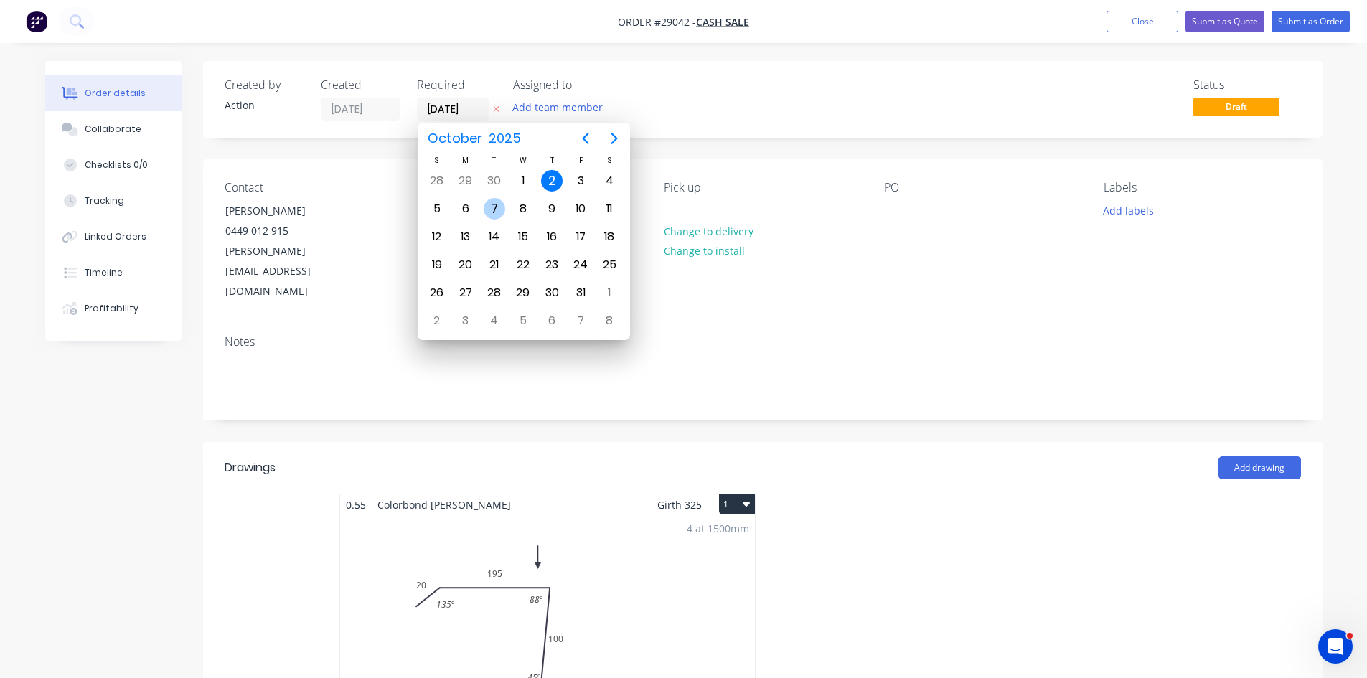
click at [496, 211] on div "7" at bounding box center [495, 209] width 22 height 22
type input "07/10/25"
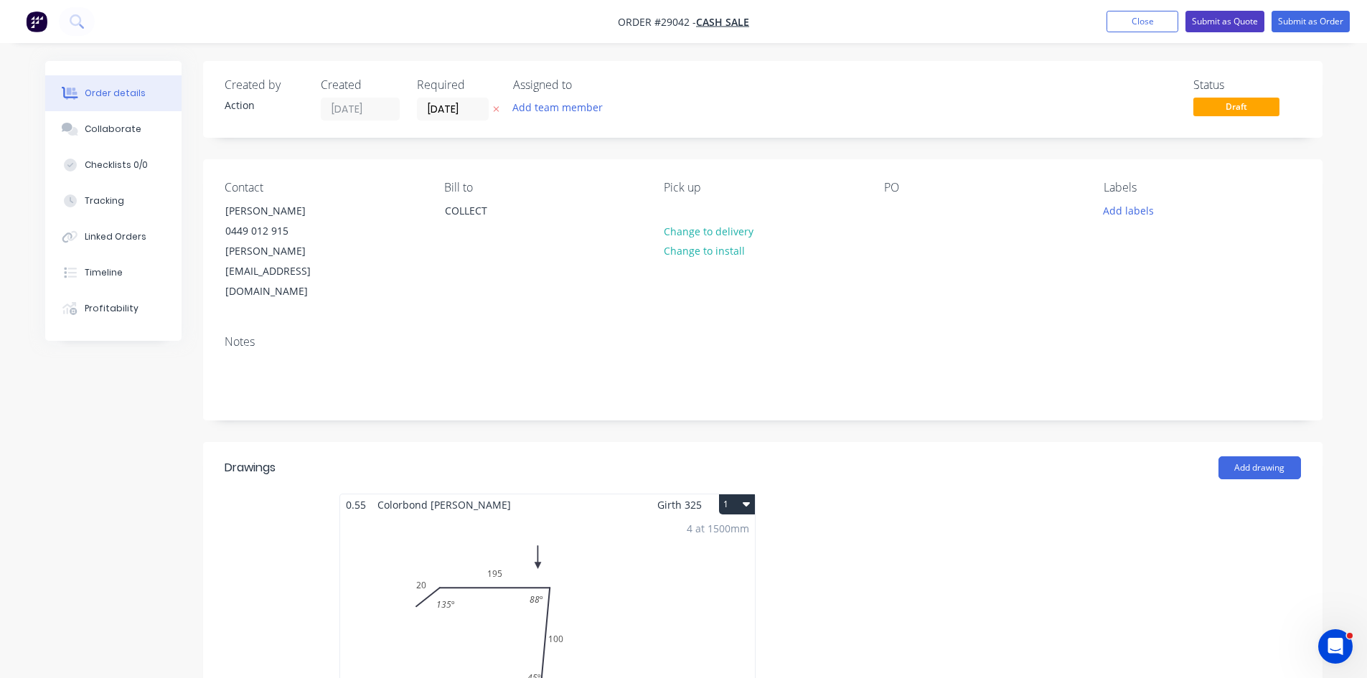
click at [1230, 14] on button "Submit as Quote" at bounding box center [1224, 22] width 79 height 22
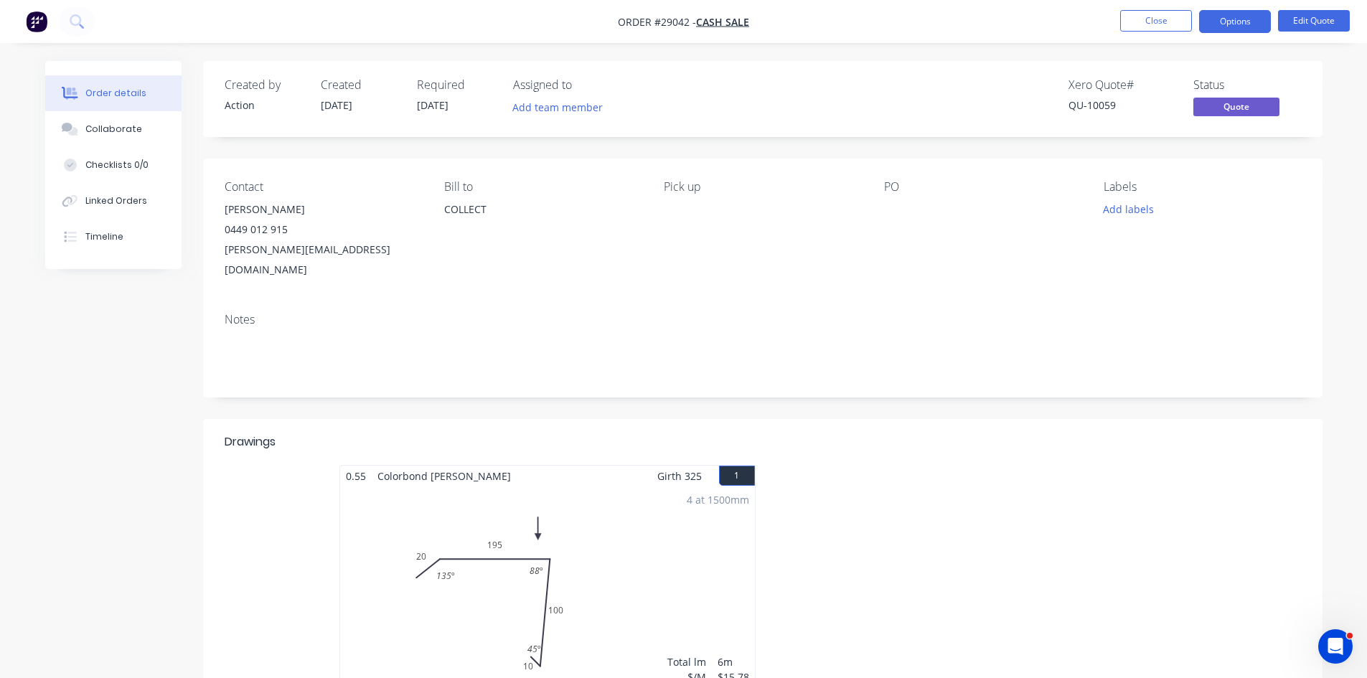
click at [1232, 24] on button "Options" at bounding box center [1235, 21] width 72 height 23
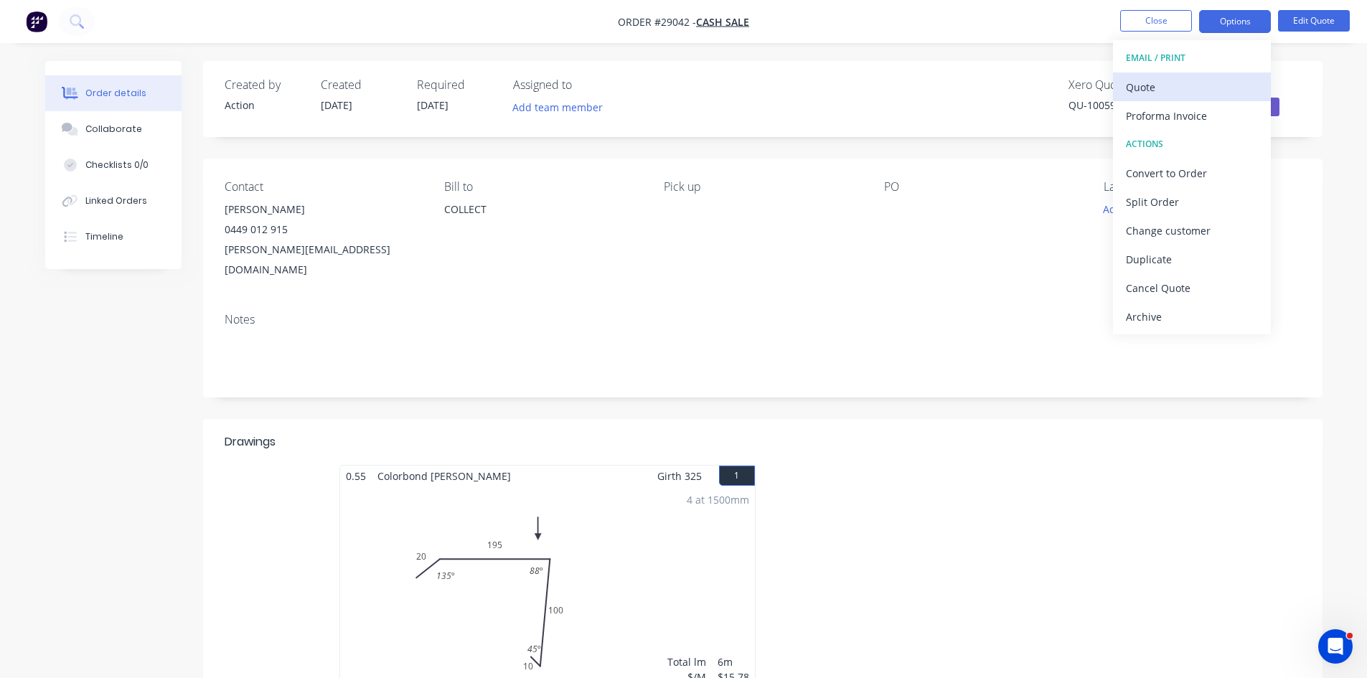
click at [1136, 97] on div "Quote" at bounding box center [1192, 87] width 132 height 21
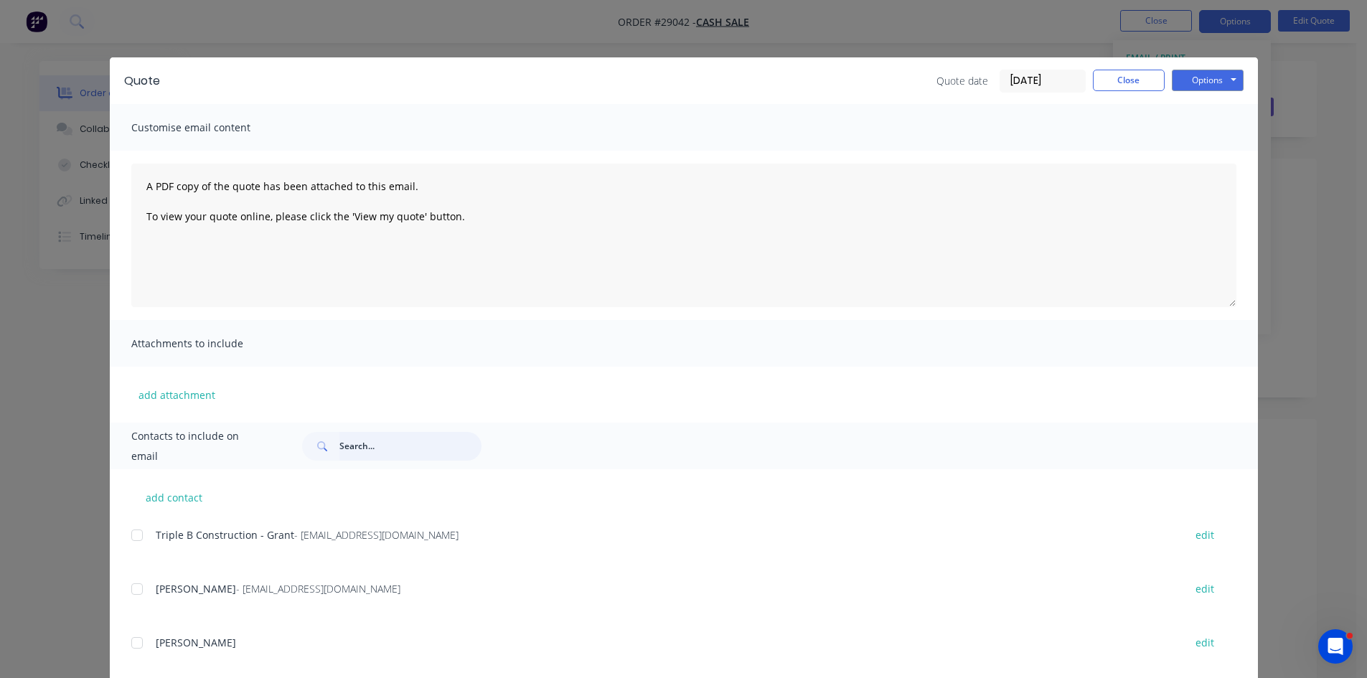
click at [392, 455] on input "text" at bounding box center [410, 446] width 142 height 29
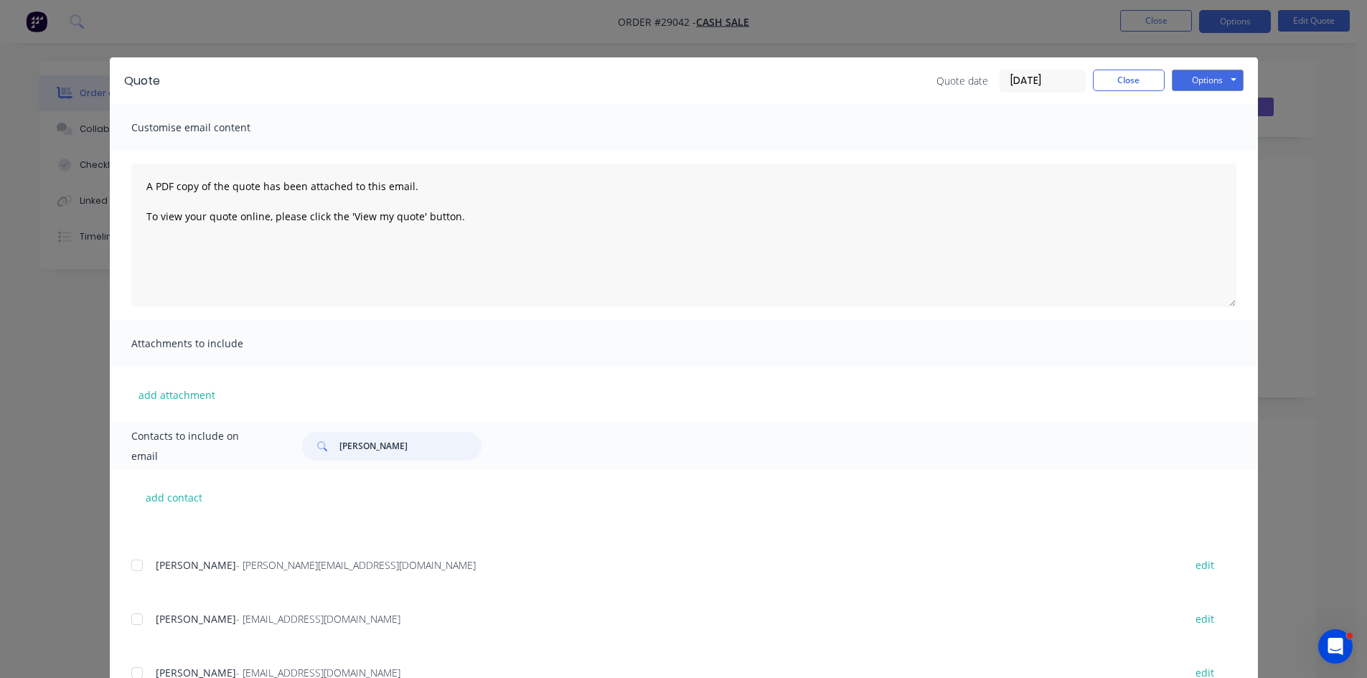
scroll to position [701, 0]
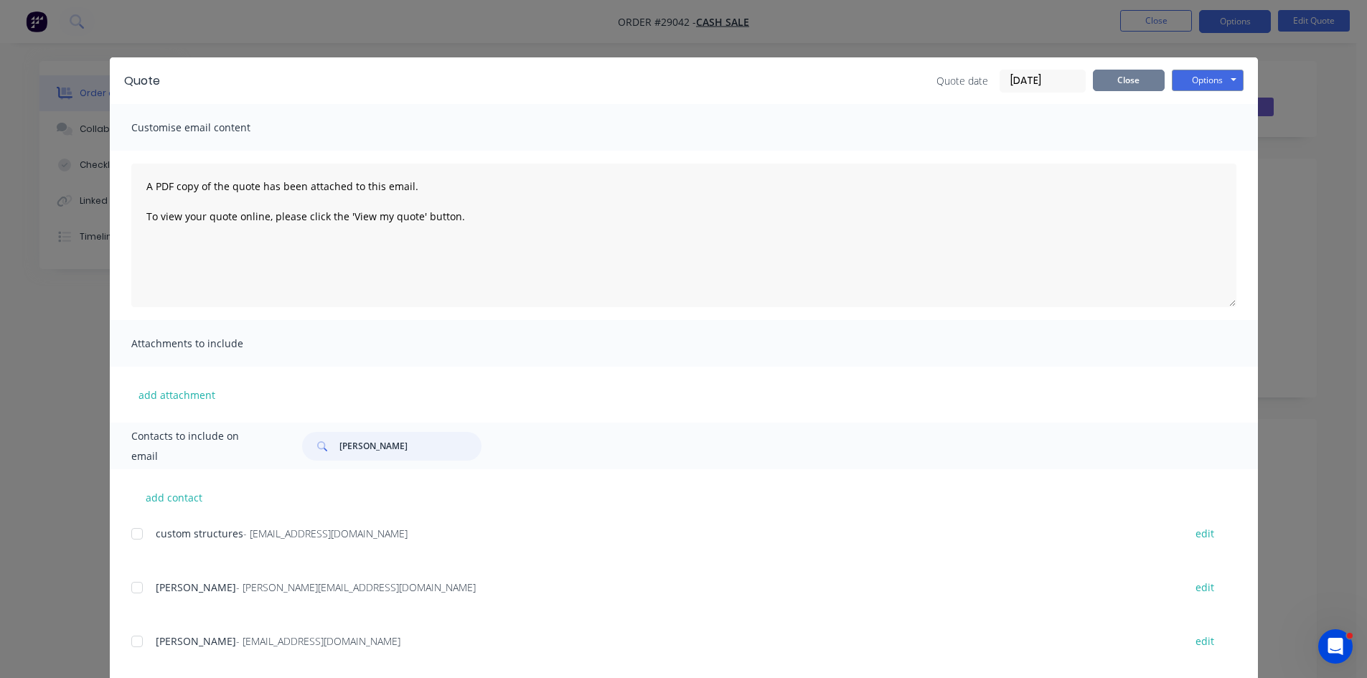
type input "tom"
click at [1118, 84] on button "Close" at bounding box center [1129, 81] width 72 height 22
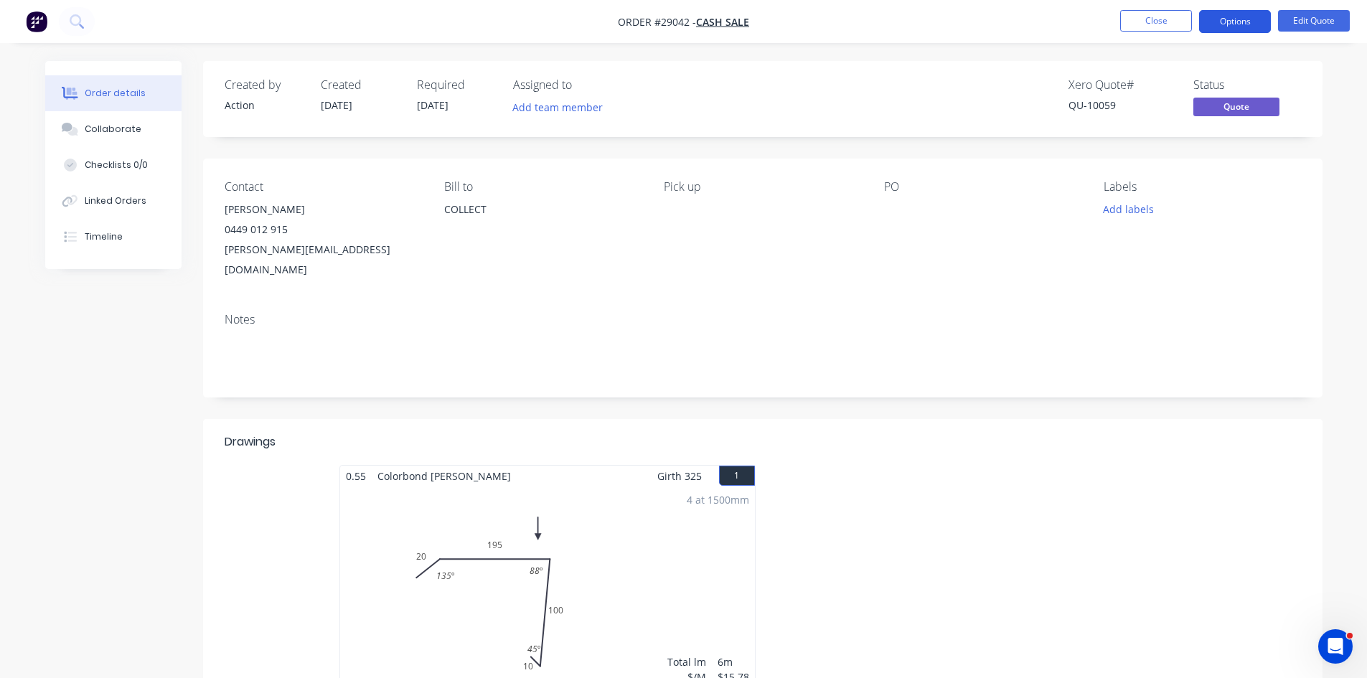
click at [1235, 19] on button "Options" at bounding box center [1235, 21] width 72 height 23
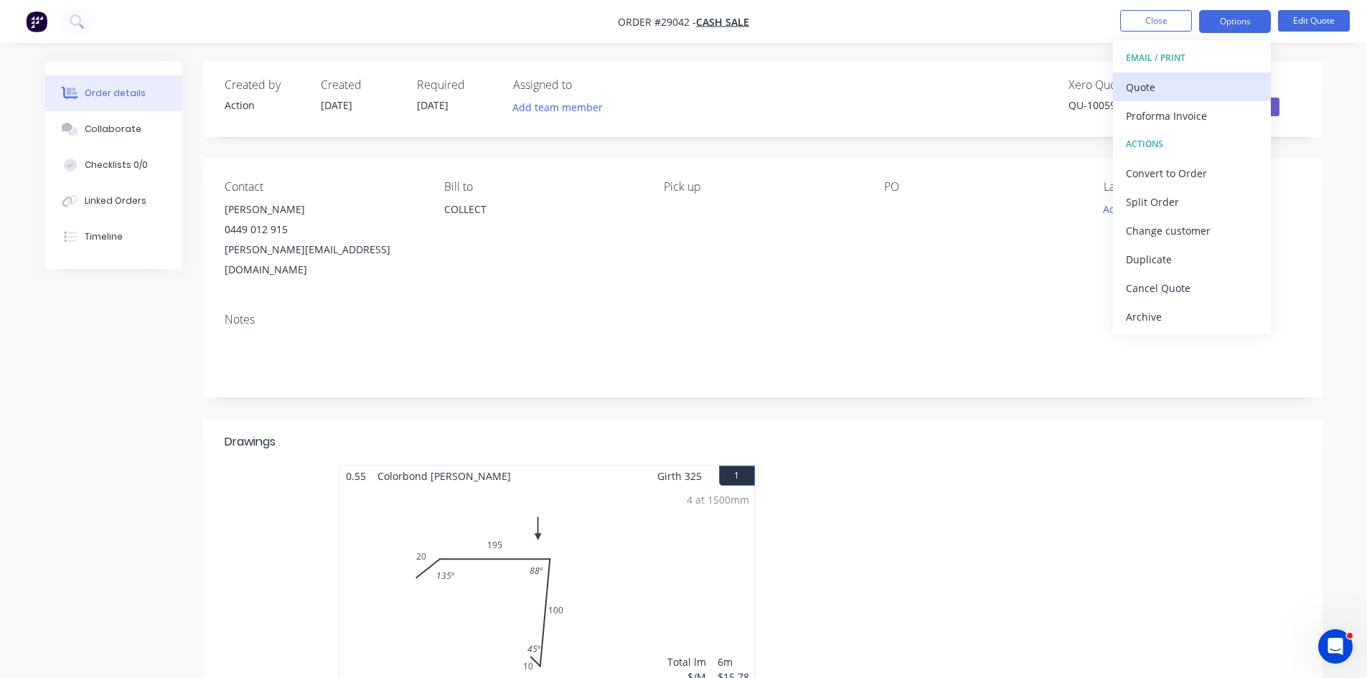
click at [1146, 87] on div "Quote" at bounding box center [1192, 87] width 132 height 21
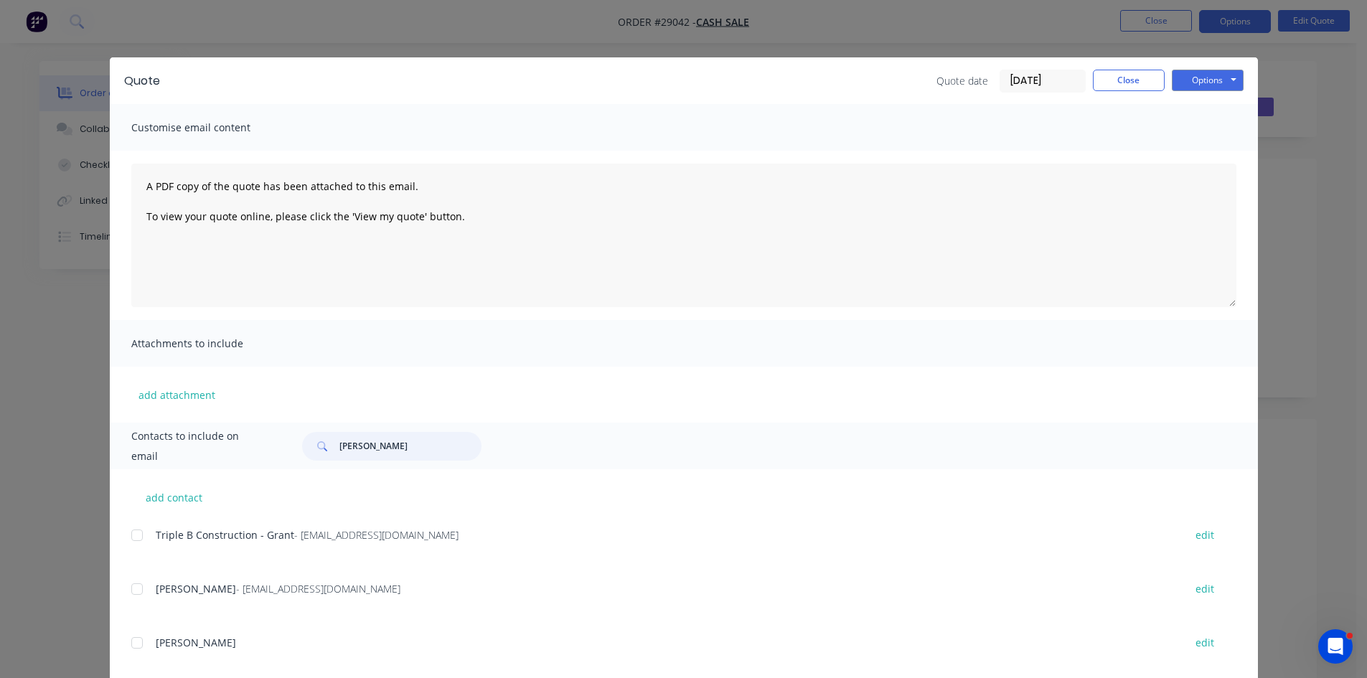
click at [377, 448] on input "tom" at bounding box center [410, 446] width 142 height 29
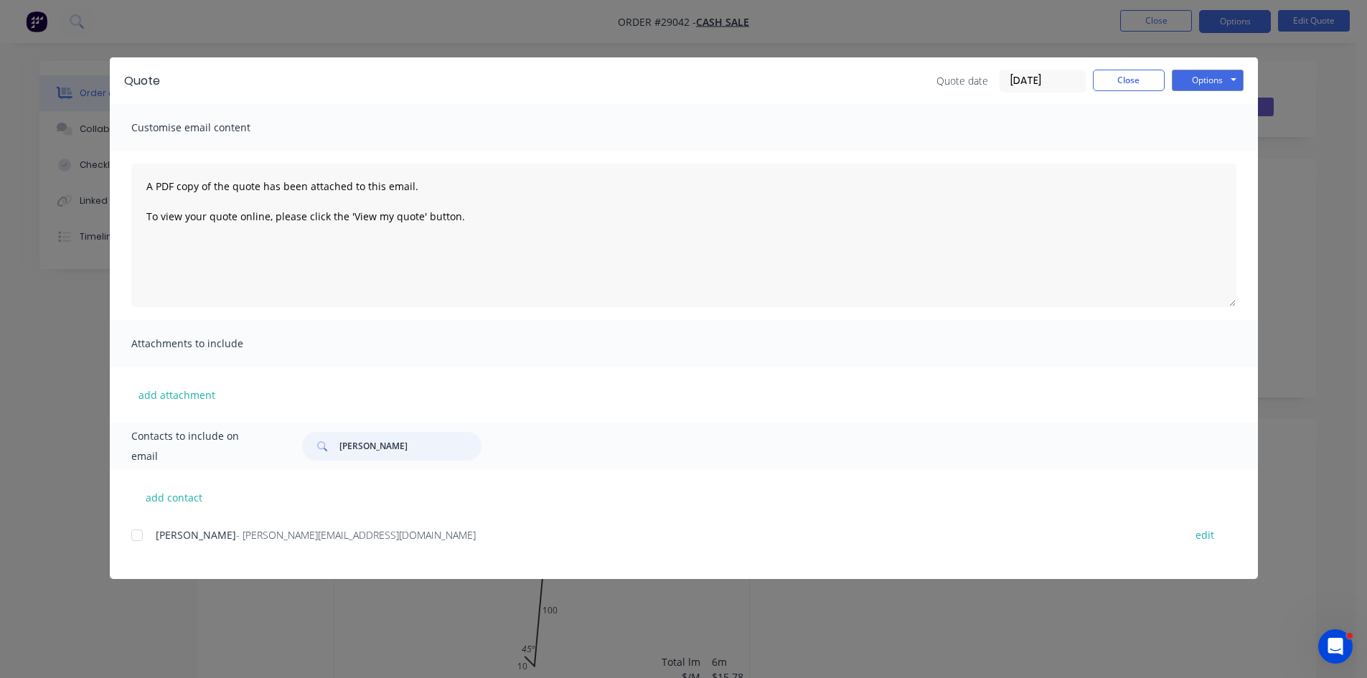
click at [133, 538] on div at bounding box center [137, 535] width 29 height 29
type input "tom bran"
drag, startPoint x: 1203, startPoint y: 79, endPoint x: 1202, endPoint y: 86, distance: 7.2
click at [1202, 79] on button "Options" at bounding box center [1207, 81] width 72 height 22
click at [1199, 149] on button "Email" at bounding box center [1217, 153] width 92 height 24
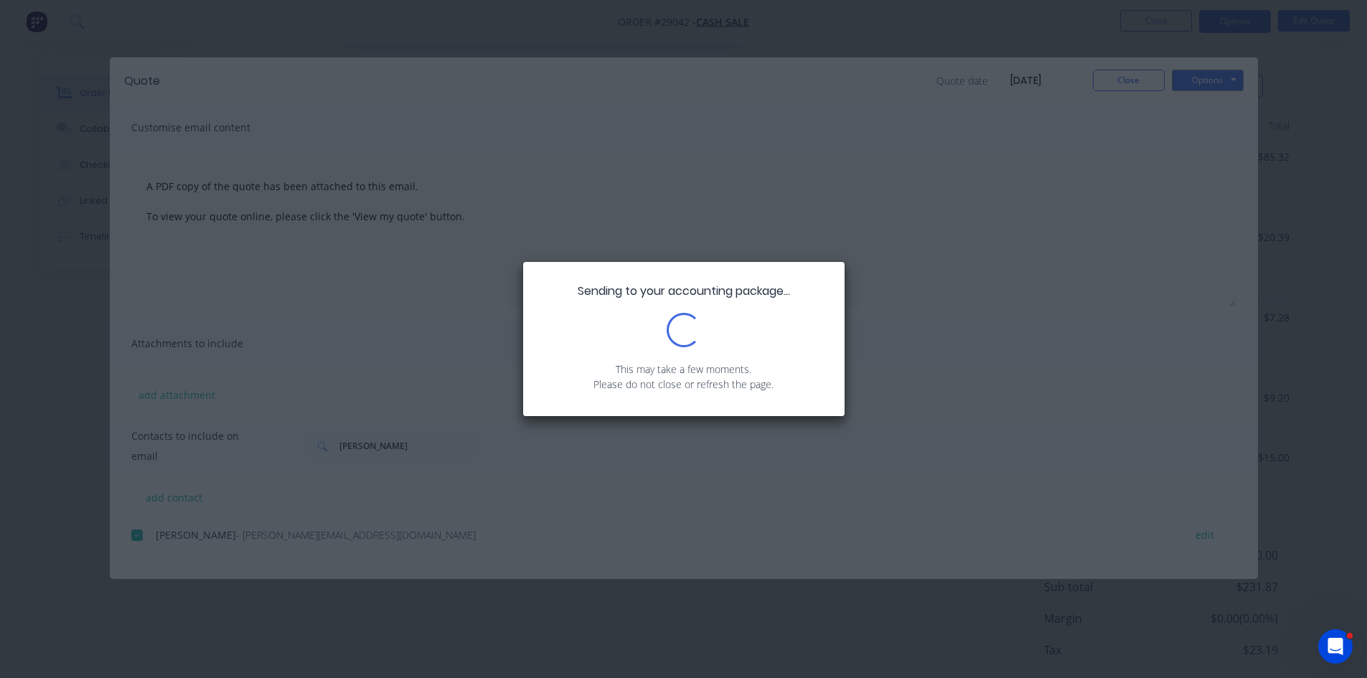
scroll to position [718, 0]
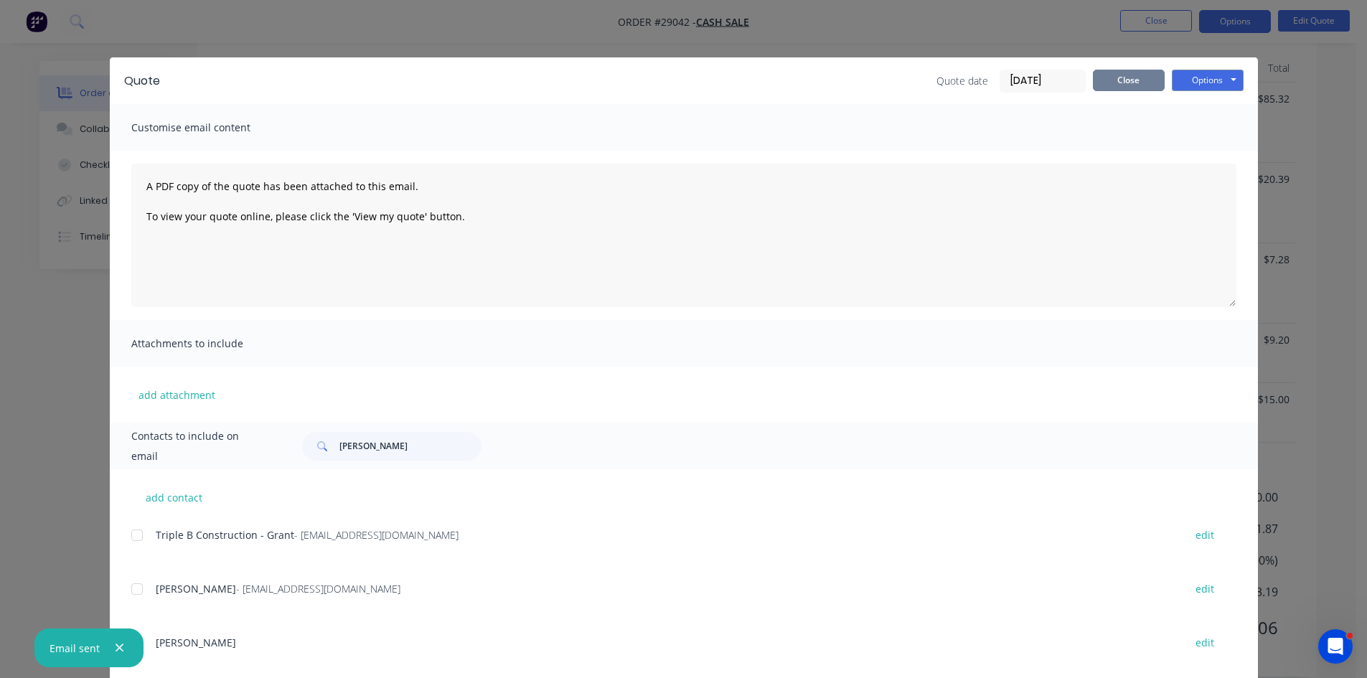
click at [1131, 82] on button "Close" at bounding box center [1129, 81] width 72 height 22
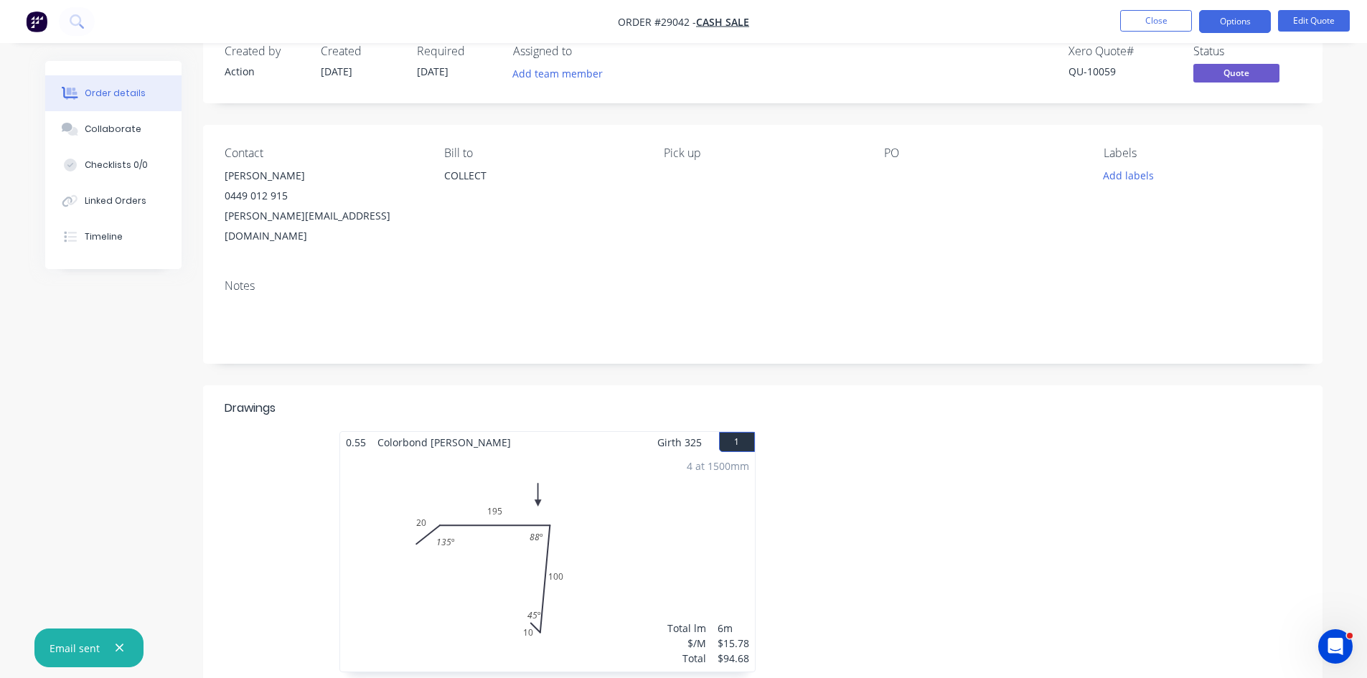
scroll to position [0, 0]
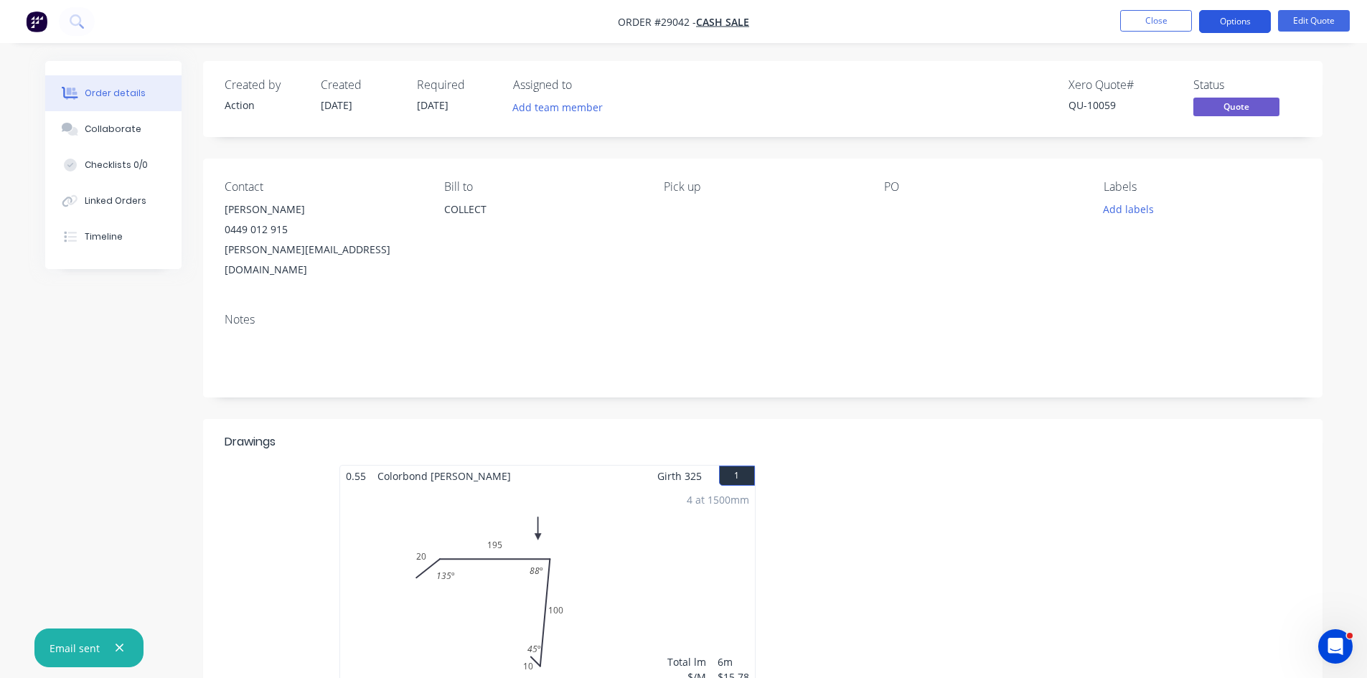
click at [1230, 22] on button "Options" at bounding box center [1235, 21] width 72 height 23
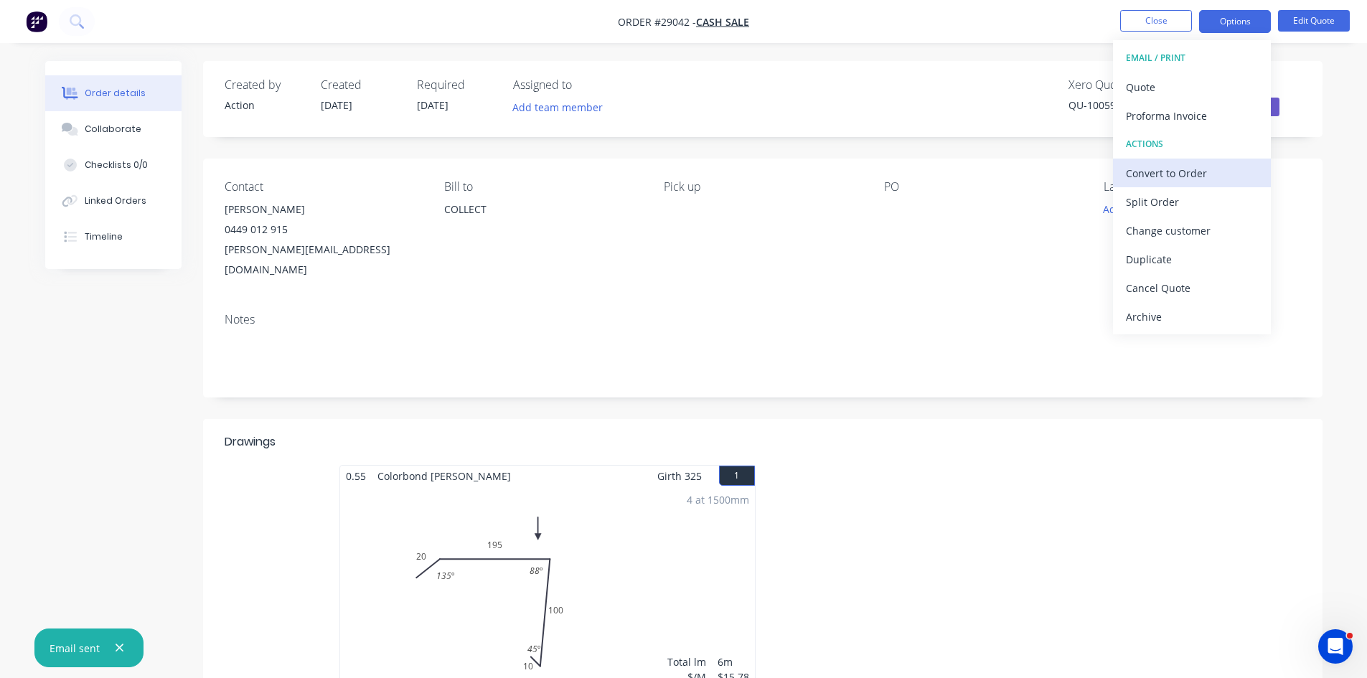
click at [1160, 173] on div "Convert to Order" at bounding box center [1192, 173] width 132 height 21
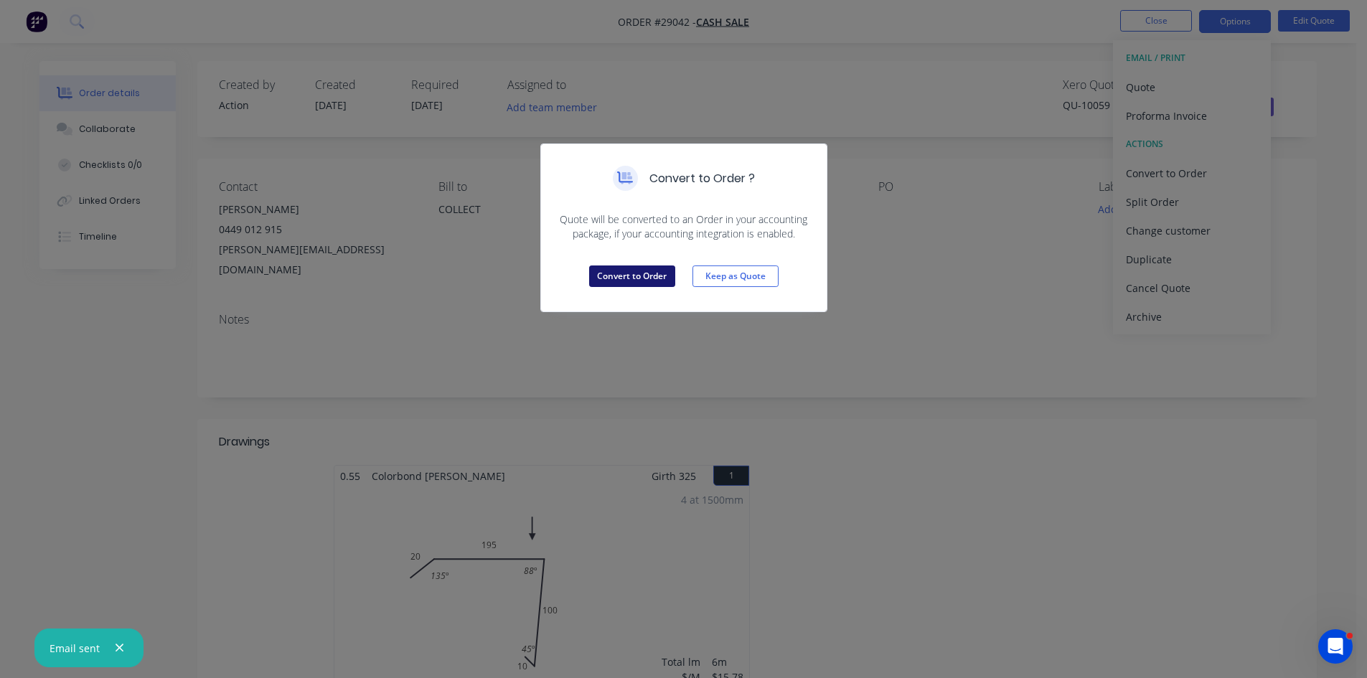
click at [608, 280] on button "Convert to Order" at bounding box center [632, 276] width 86 height 22
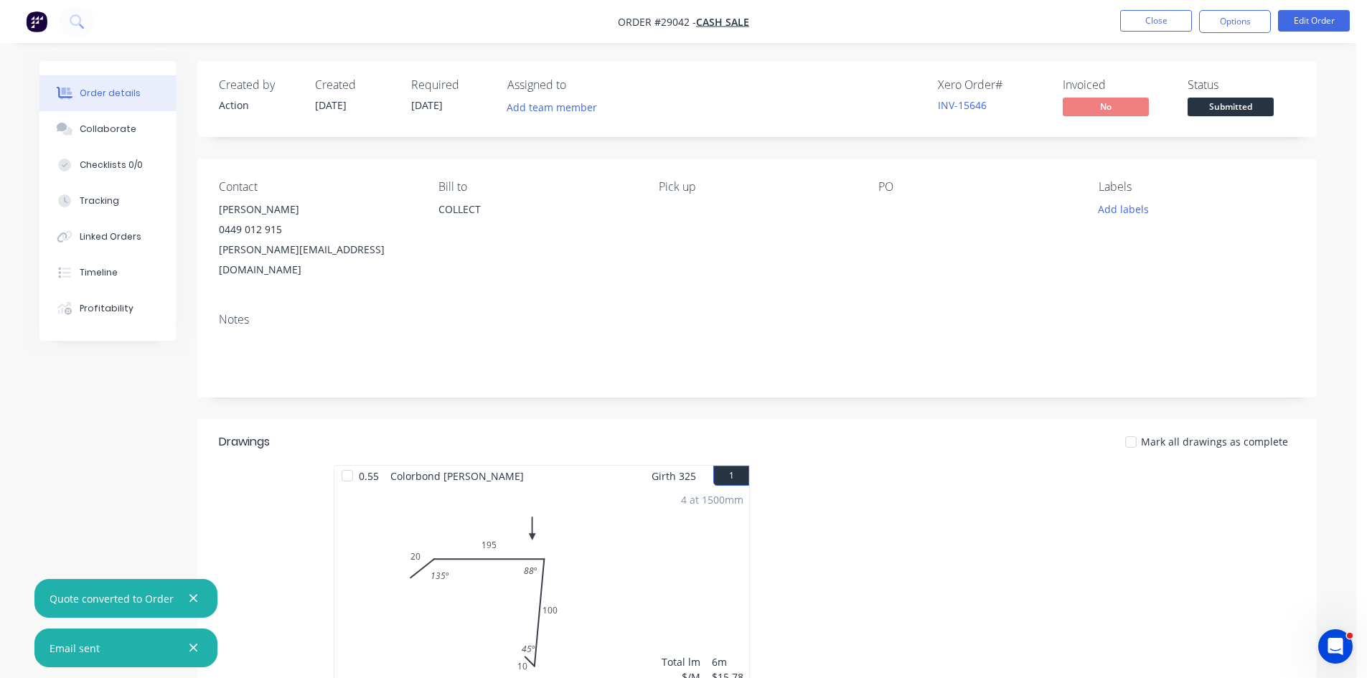
click at [1216, 34] on nav "Order #29042 - CASH SALE Close Options Edit Order" at bounding box center [683, 21] width 1367 height 43
click at [1224, 27] on button "Options" at bounding box center [1235, 21] width 72 height 23
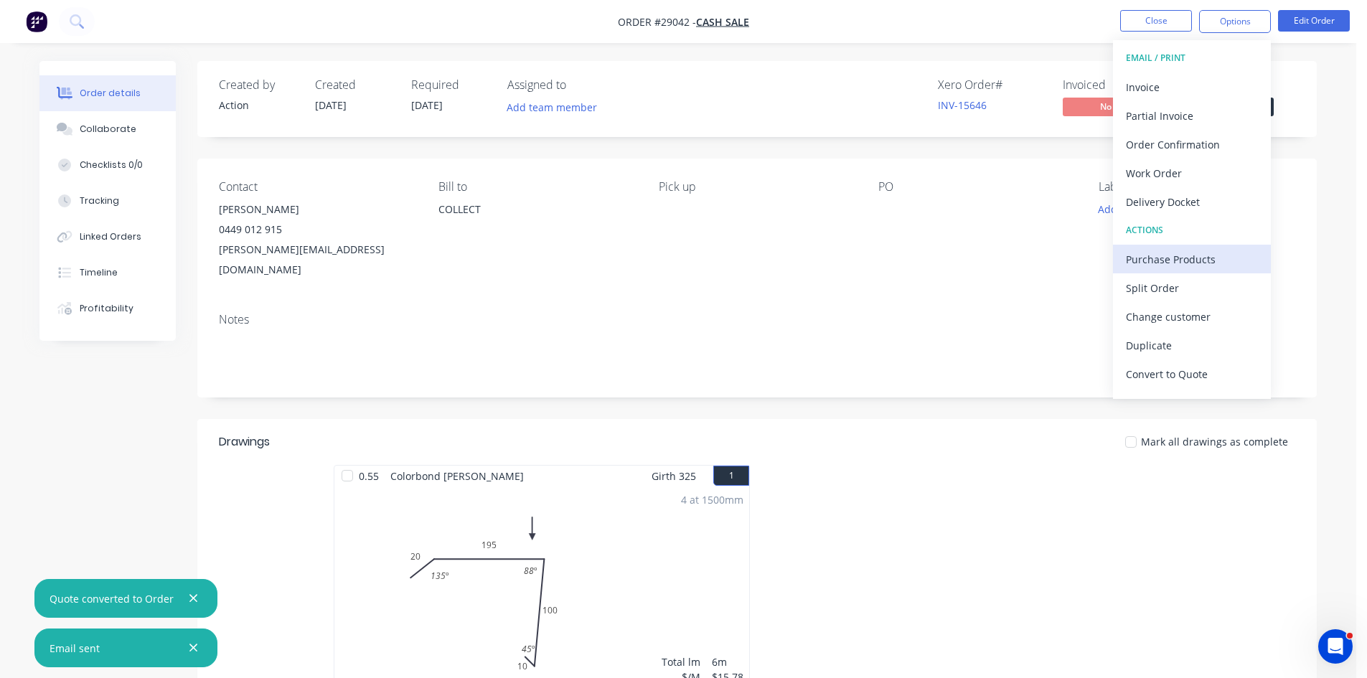
click at [1187, 250] on div "Purchase Products" at bounding box center [1192, 259] width 132 height 21
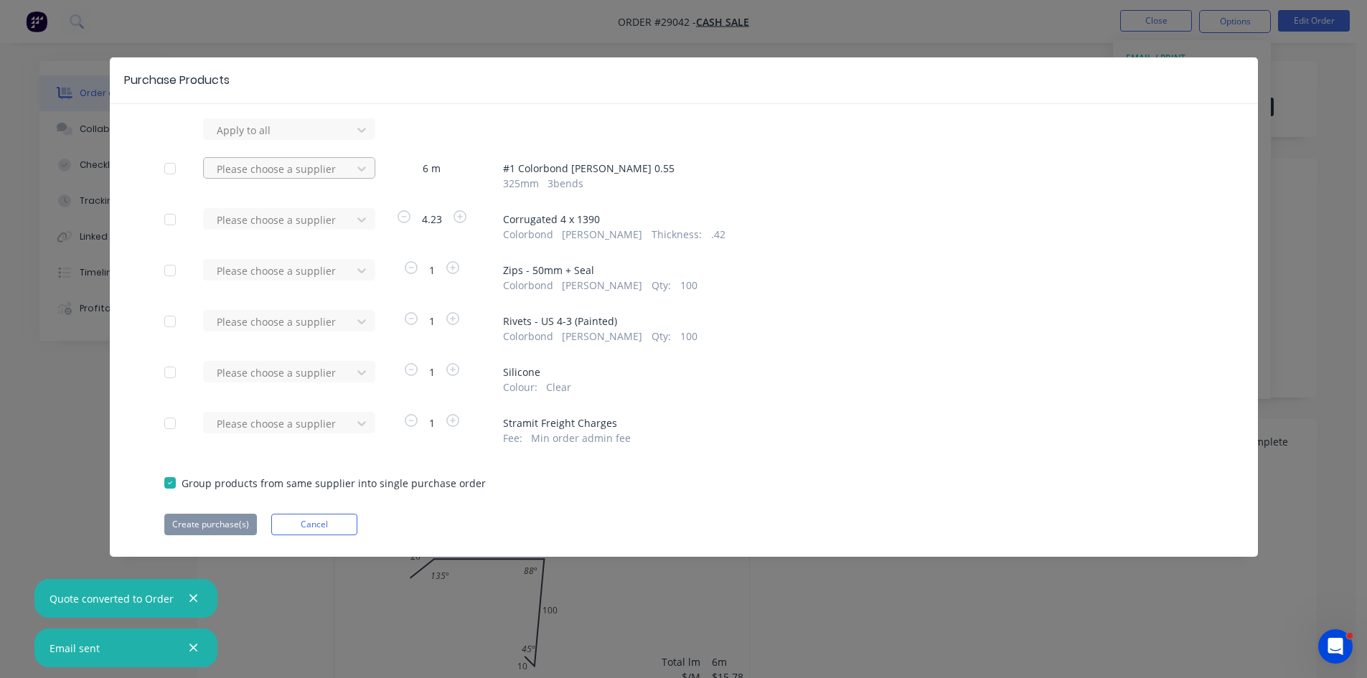
click at [258, 172] on div at bounding box center [279, 169] width 129 height 18
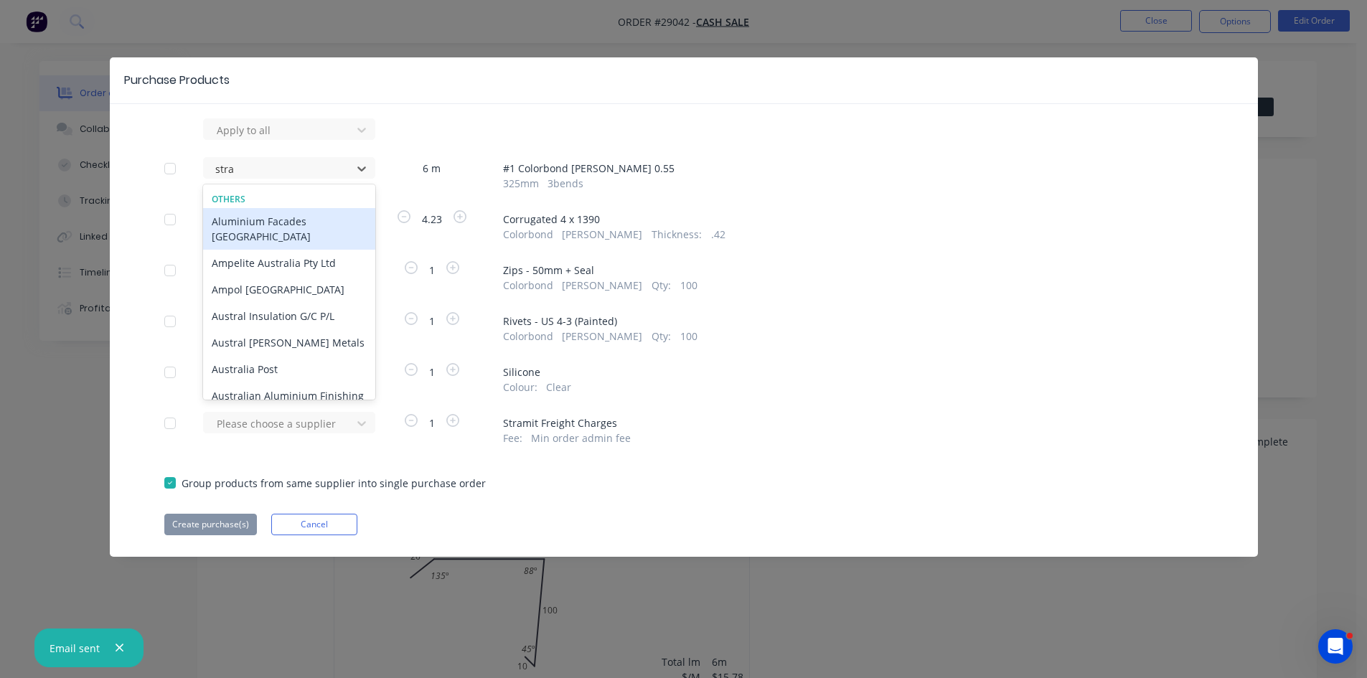
type input "stram"
click at [243, 229] on div "Stramit Industries/Asm Acc 31105" at bounding box center [289, 229] width 172 height 42
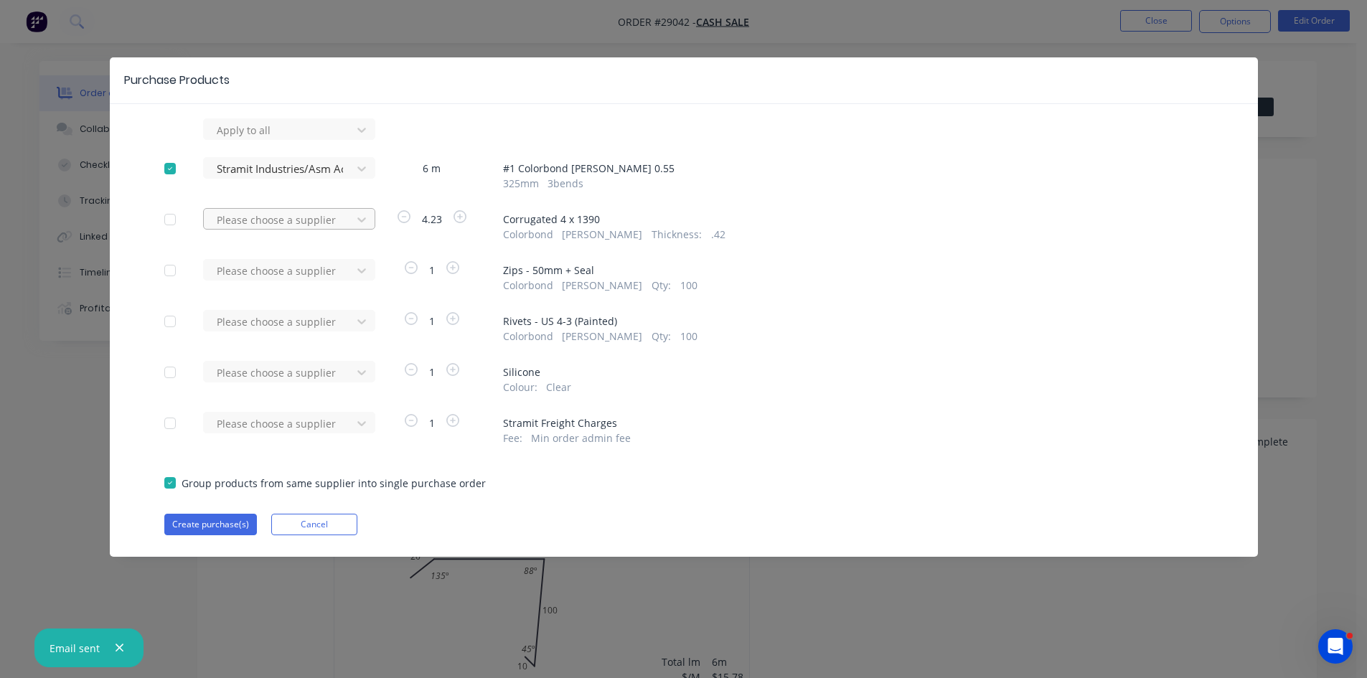
click at [268, 217] on div at bounding box center [279, 220] width 129 height 18
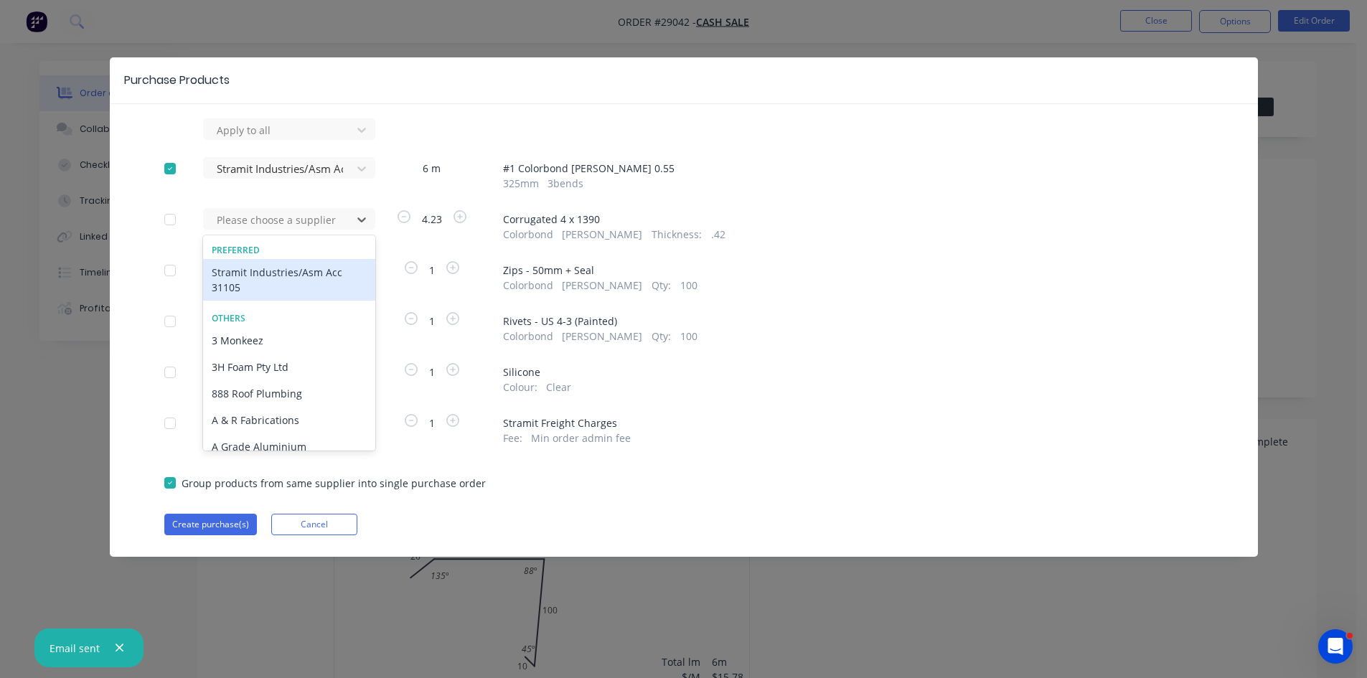
click at [232, 272] on div "Stramit Industries/Asm Acc 31105" at bounding box center [289, 280] width 172 height 42
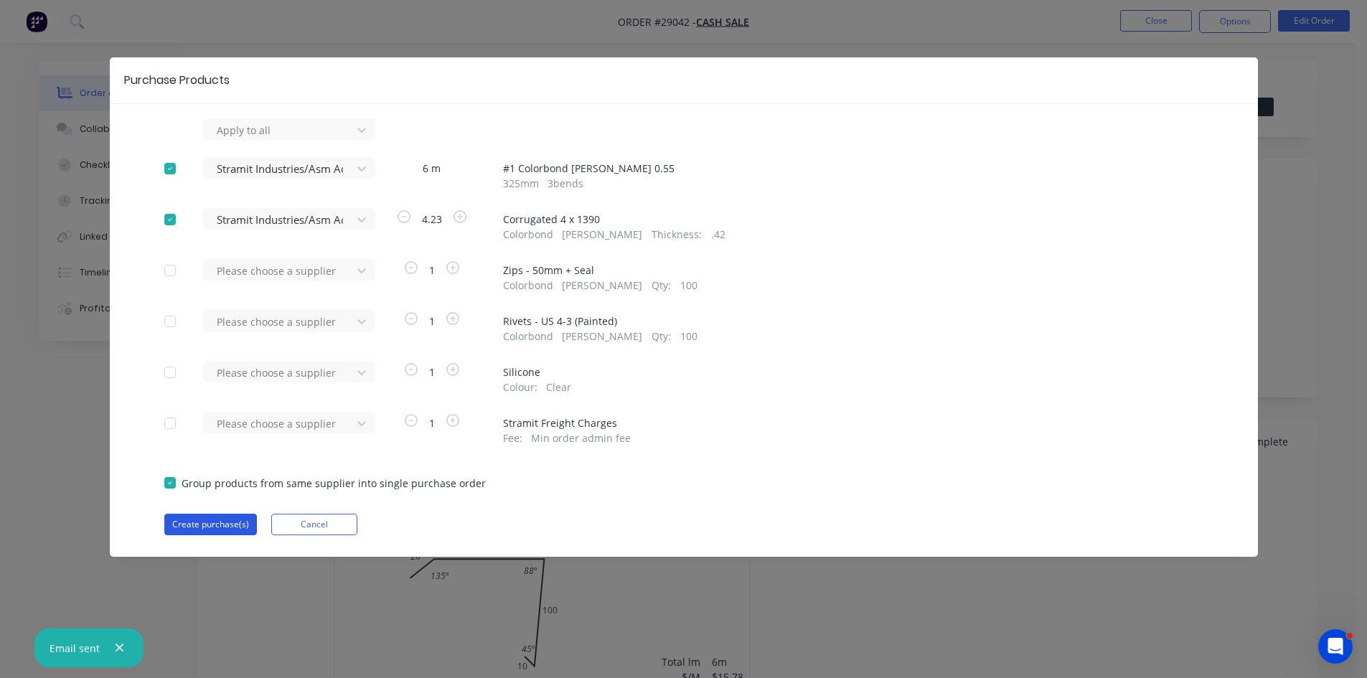
click at [218, 527] on button "Create purchase(s)" at bounding box center [210, 525] width 93 height 22
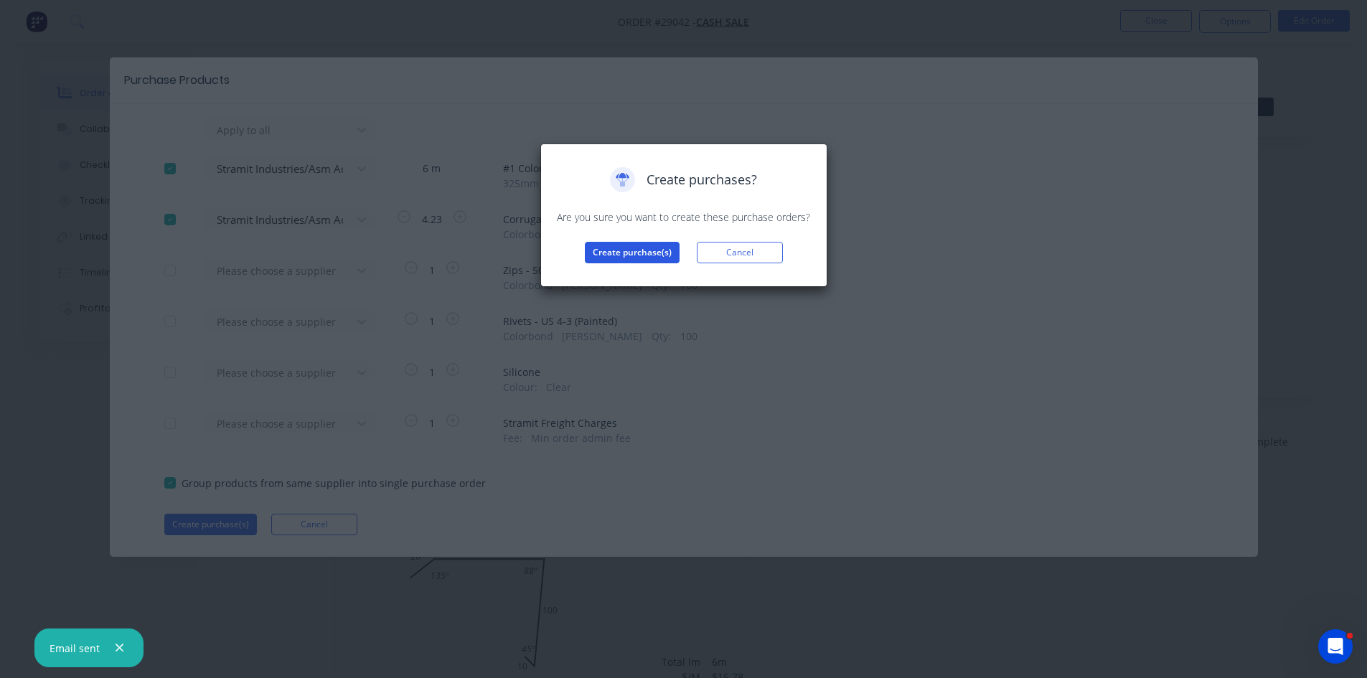
click at [626, 255] on button "Create purchase(s)" at bounding box center [632, 253] width 95 height 22
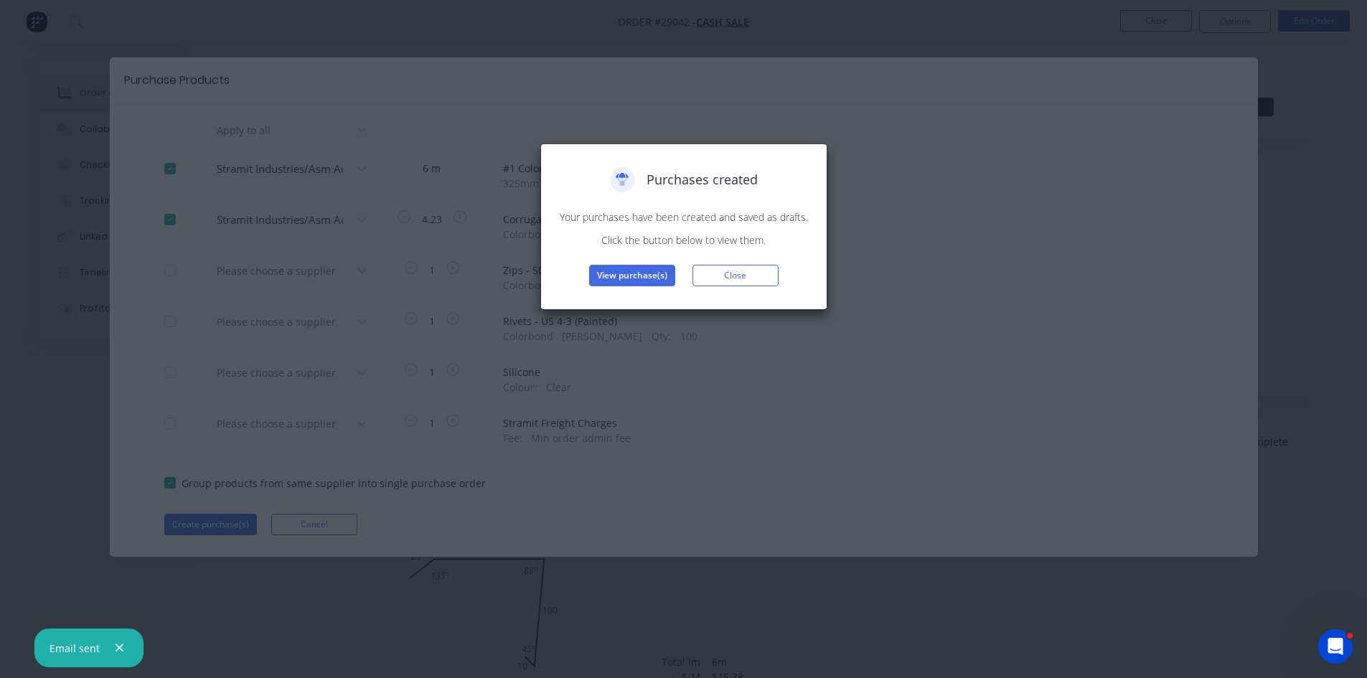
click at [619, 275] on button "View purchase(s)" at bounding box center [632, 276] width 86 height 22
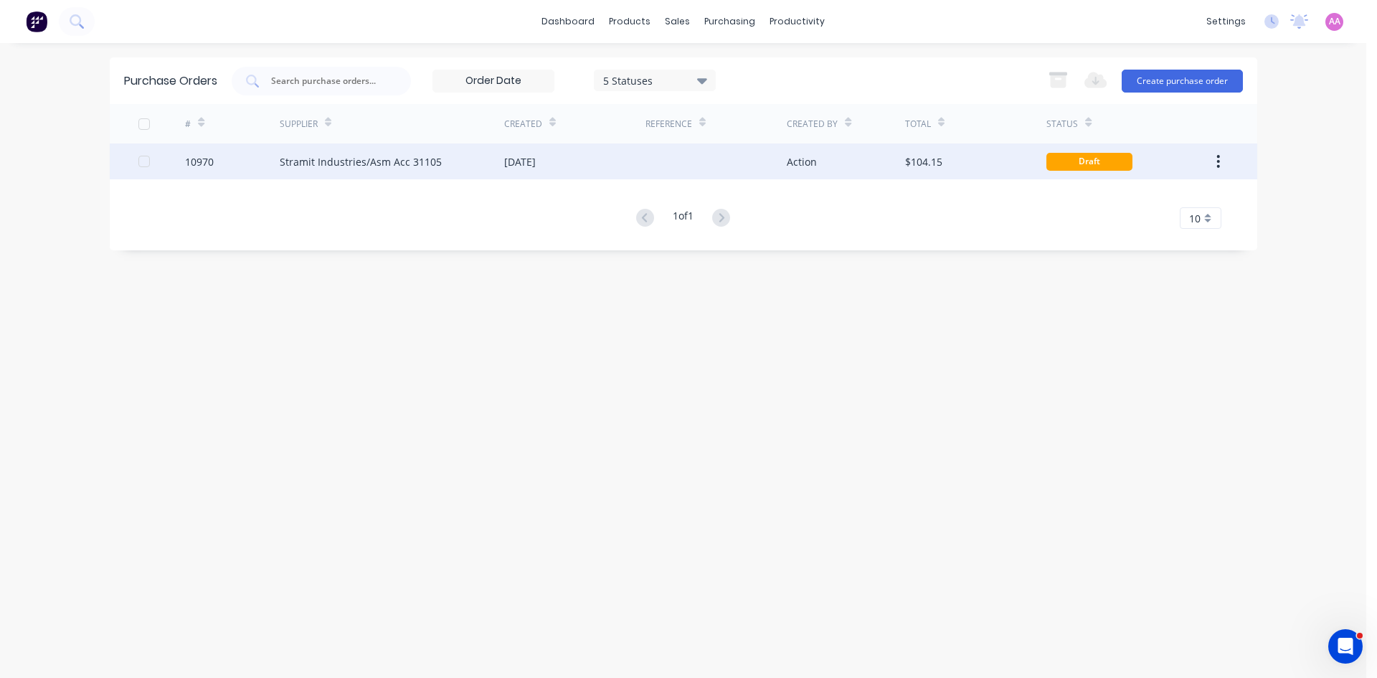
click at [358, 165] on div "Stramit Industries/Asm Acc 31105" at bounding box center [361, 161] width 162 height 15
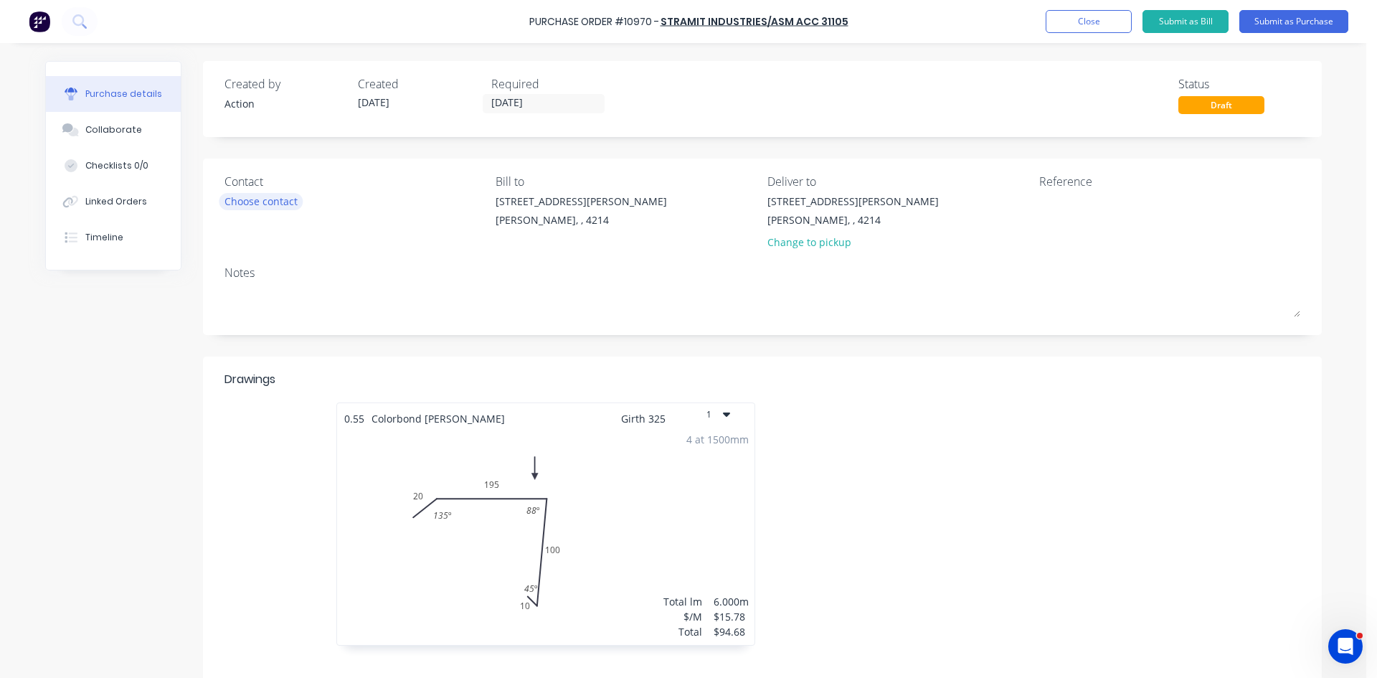
click at [274, 202] on div "Choose contact" at bounding box center [261, 201] width 73 height 15
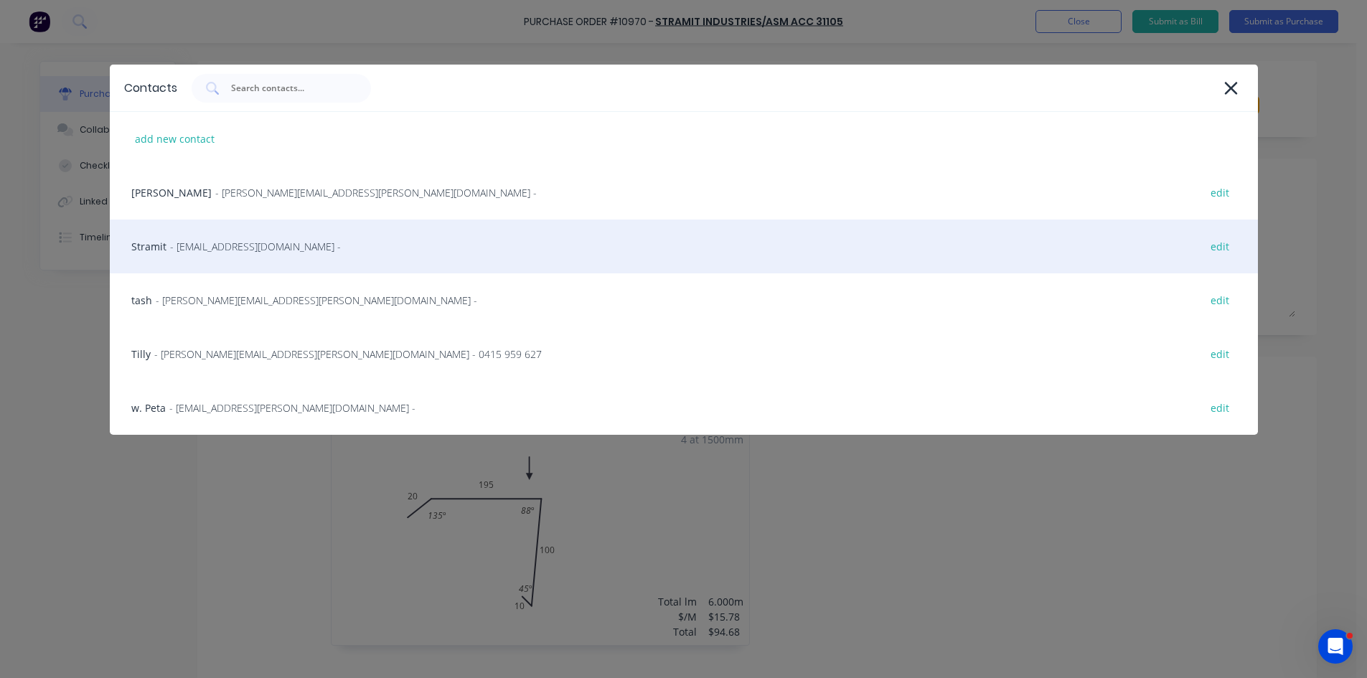
click at [227, 237] on div "Stramit - sales.crestmead@stramit.com.au - edit" at bounding box center [684, 247] width 1148 height 54
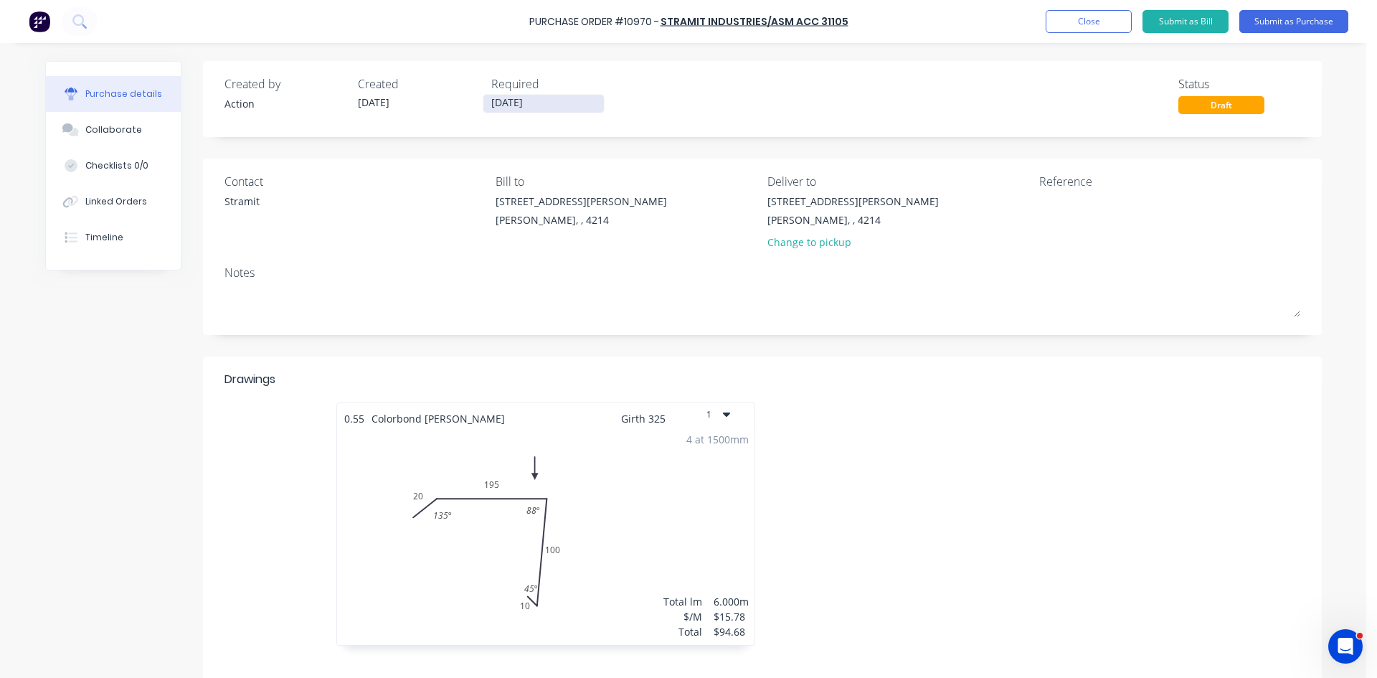
click at [512, 101] on input "02/10/25" at bounding box center [544, 104] width 121 height 18
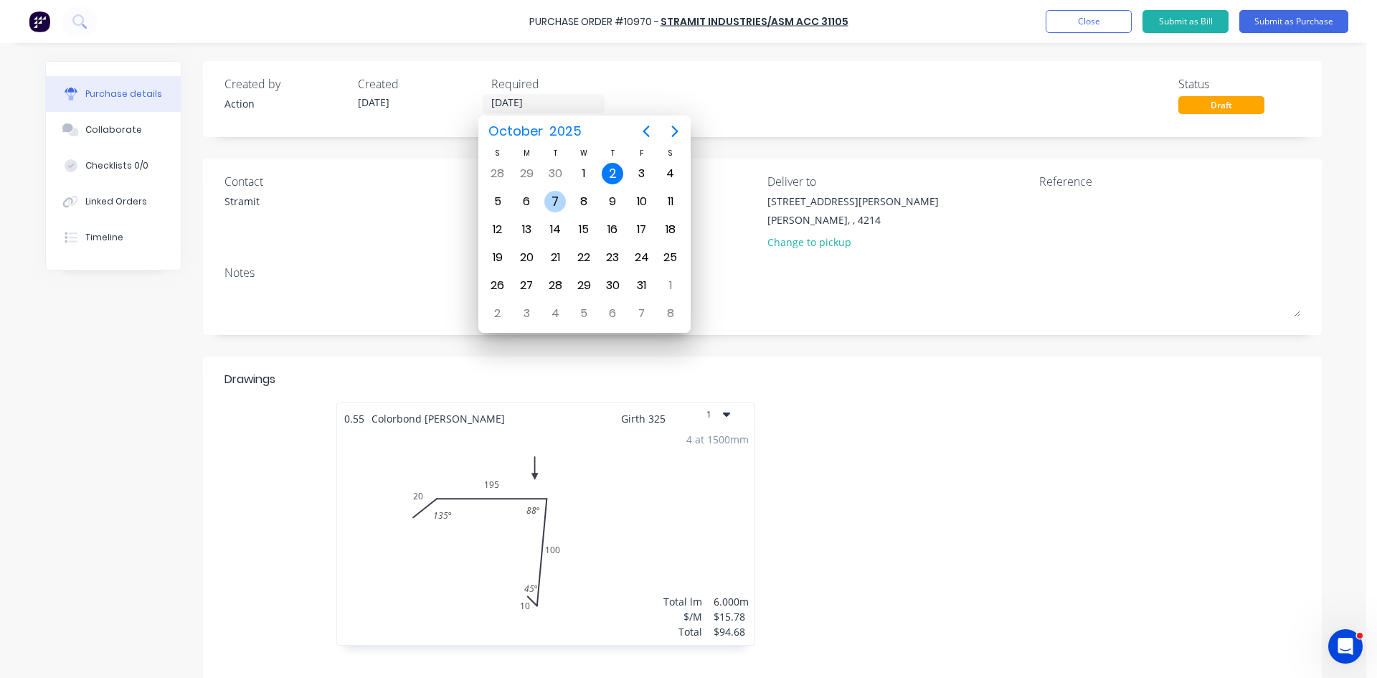
drag, startPoint x: 553, startPoint y: 205, endPoint x: 623, endPoint y: 202, distance: 69.6
click at [556, 205] on div "7" at bounding box center [555, 202] width 22 height 22
type input "07/10/25"
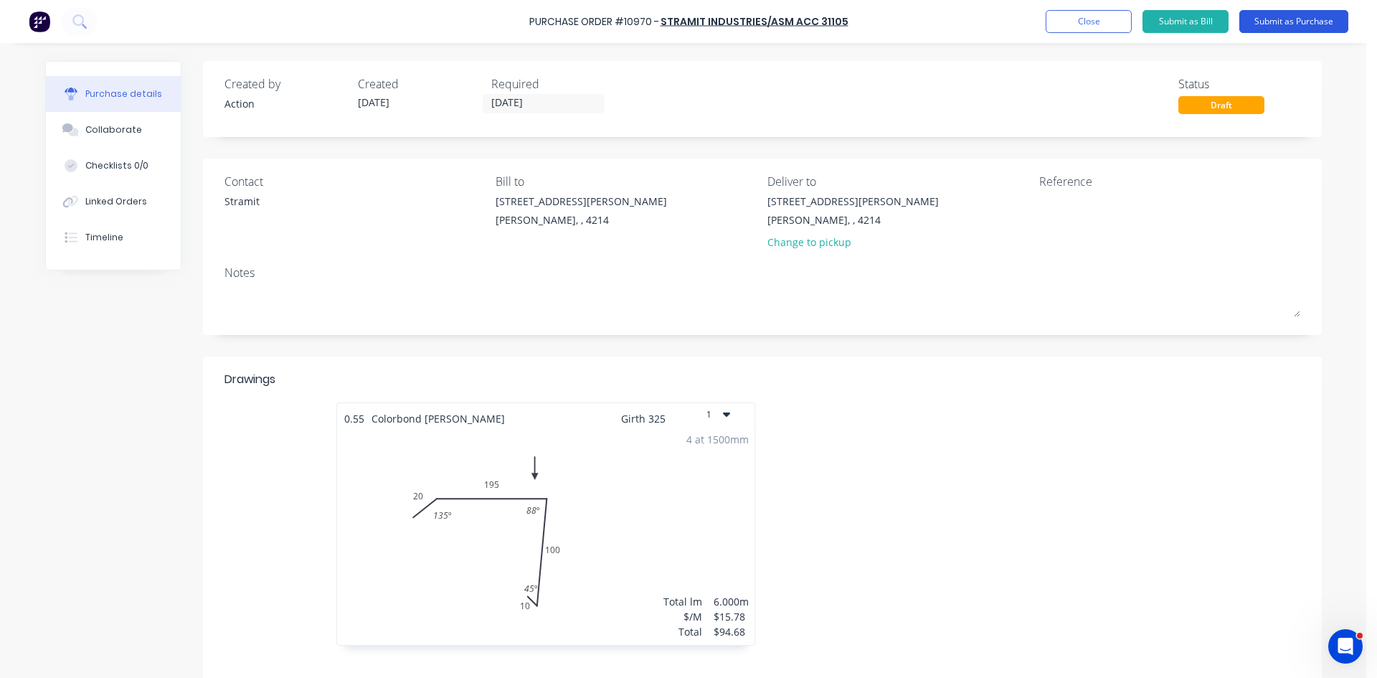
click at [1295, 20] on button "Submit as Purchase" at bounding box center [1294, 21] width 109 height 23
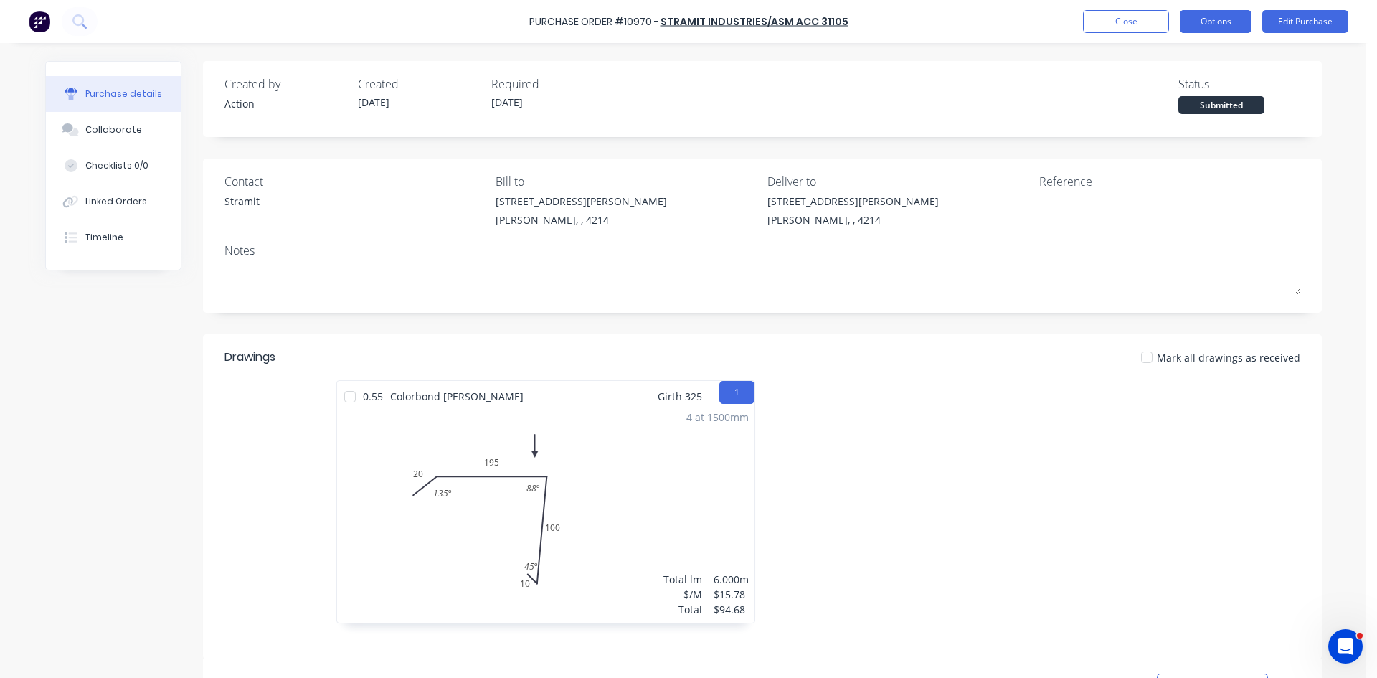
click at [1218, 15] on button "Options" at bounding box center [1216, 21] width 72 height 23
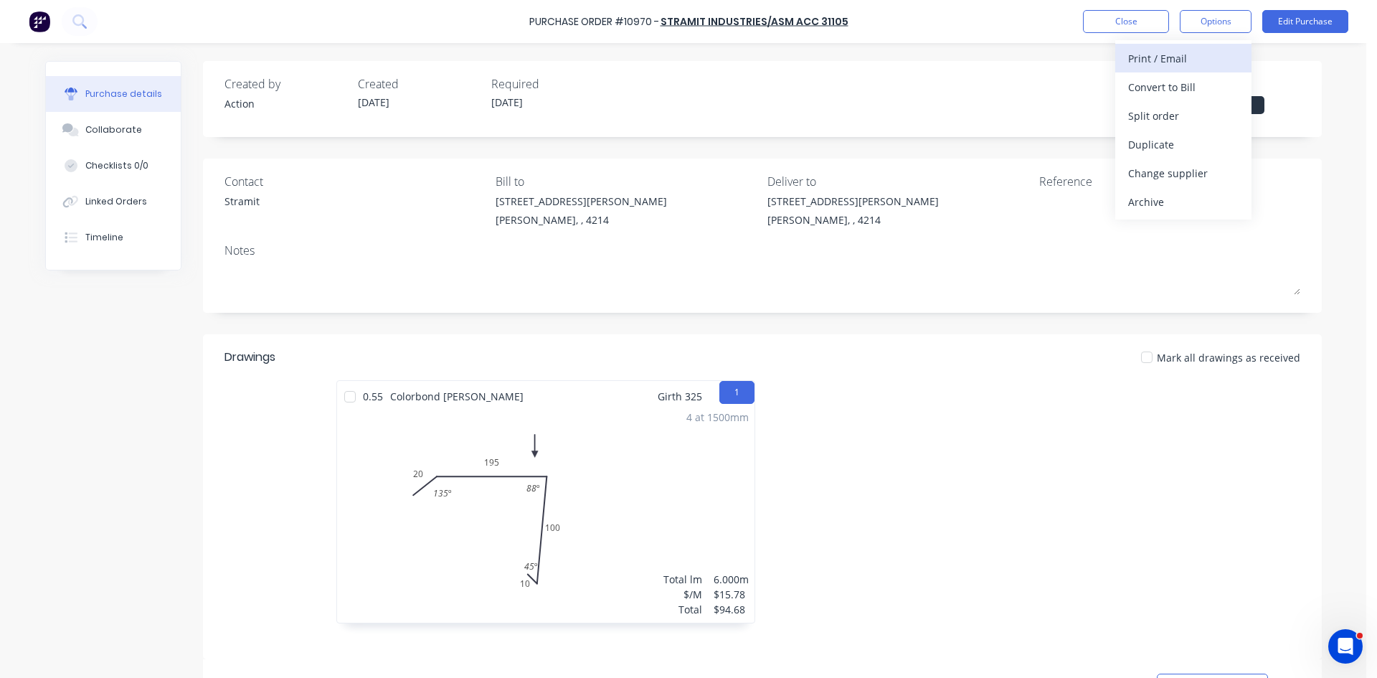
click at [1178, 55] on div "Print / Email" at bounding box center [1183, 58] width 110 height 21
click at [1155, 115] on div "Without pricing" at bounding box center [1183, 115] width 110 height 21
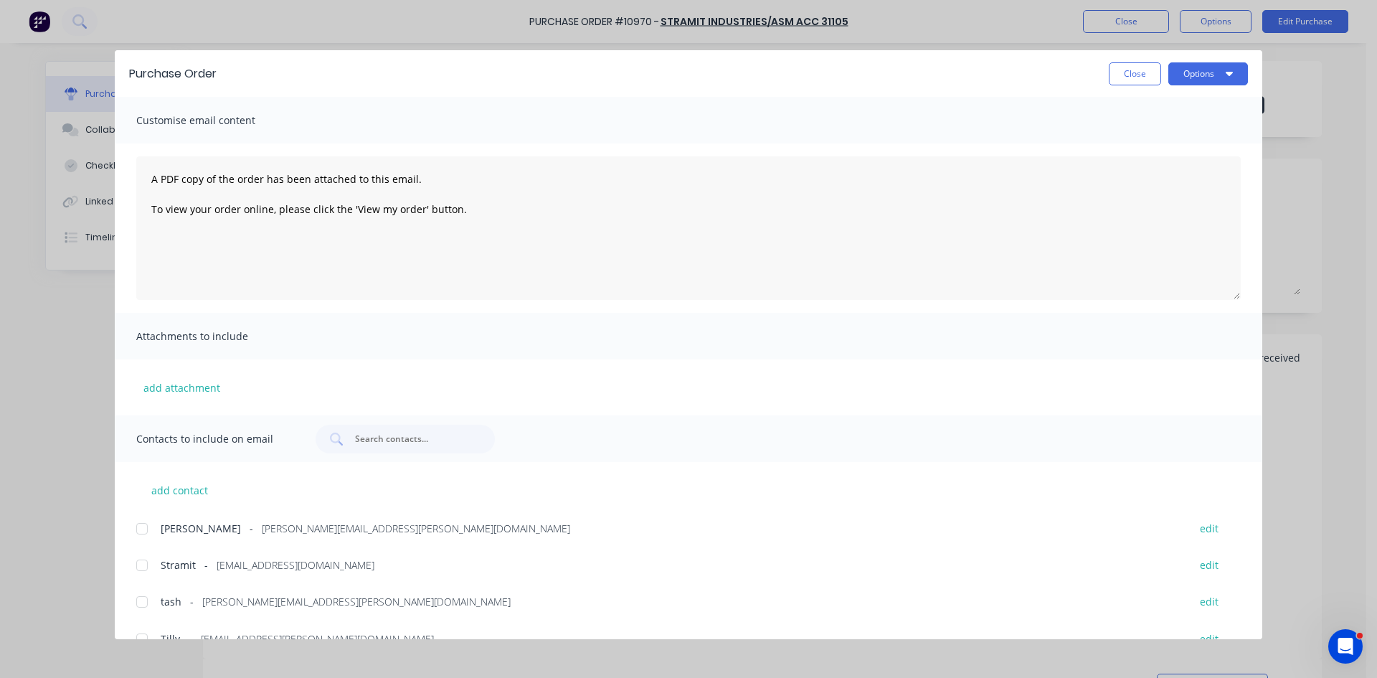
drag, startPoint x: 142, startPoint y: 562, endPoint x: 717, endPoint y: 405, distance: 596.6
click at [141, 563] on div at bounding box center [142, 565] width 29 height 29
click at [1199, 77] on button "Options" at bounding box center [1209, 73] width 80 height 23
click at [1186, 159] on div "Email" at bounding box center [1180, 167] width 110 height 21
click at [1123, 74] on button "Close" at bounding box center [1135, 73] width 52 height 23
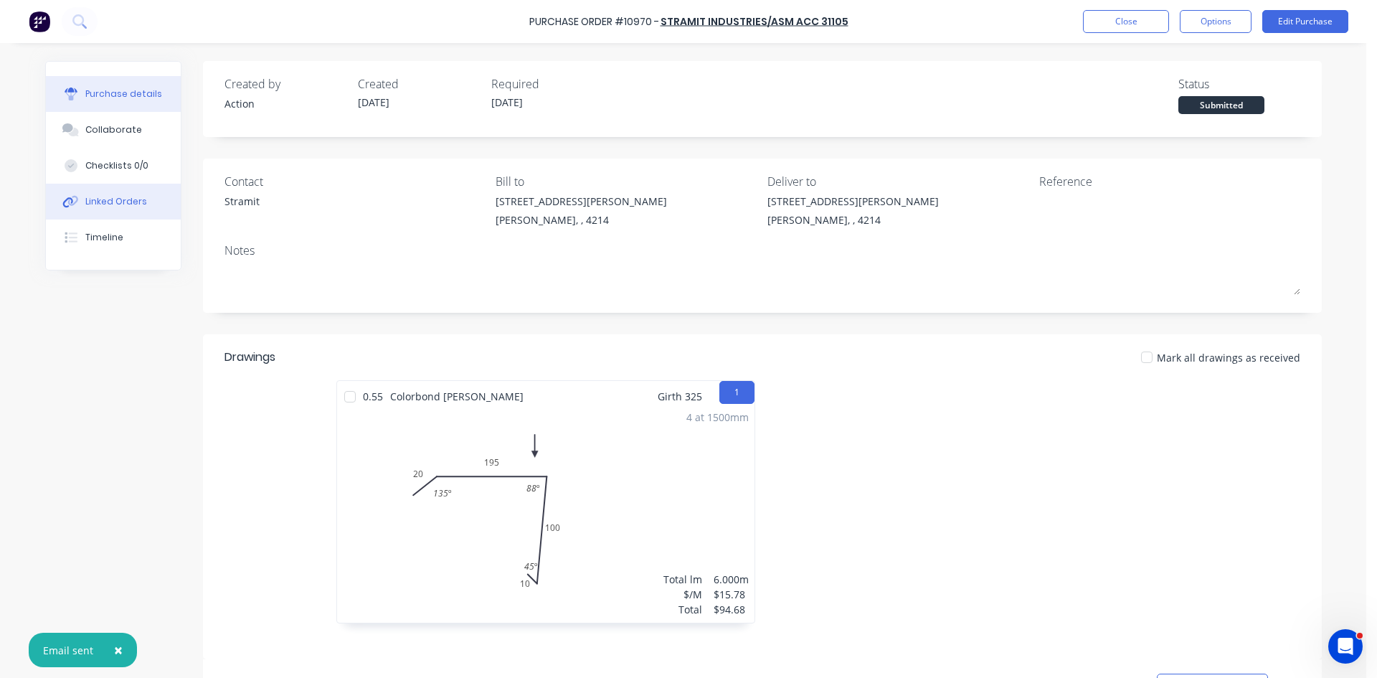
click at [124, 212] on button "Linked Orders" at bounding box center [113, 202] width 135 height 36
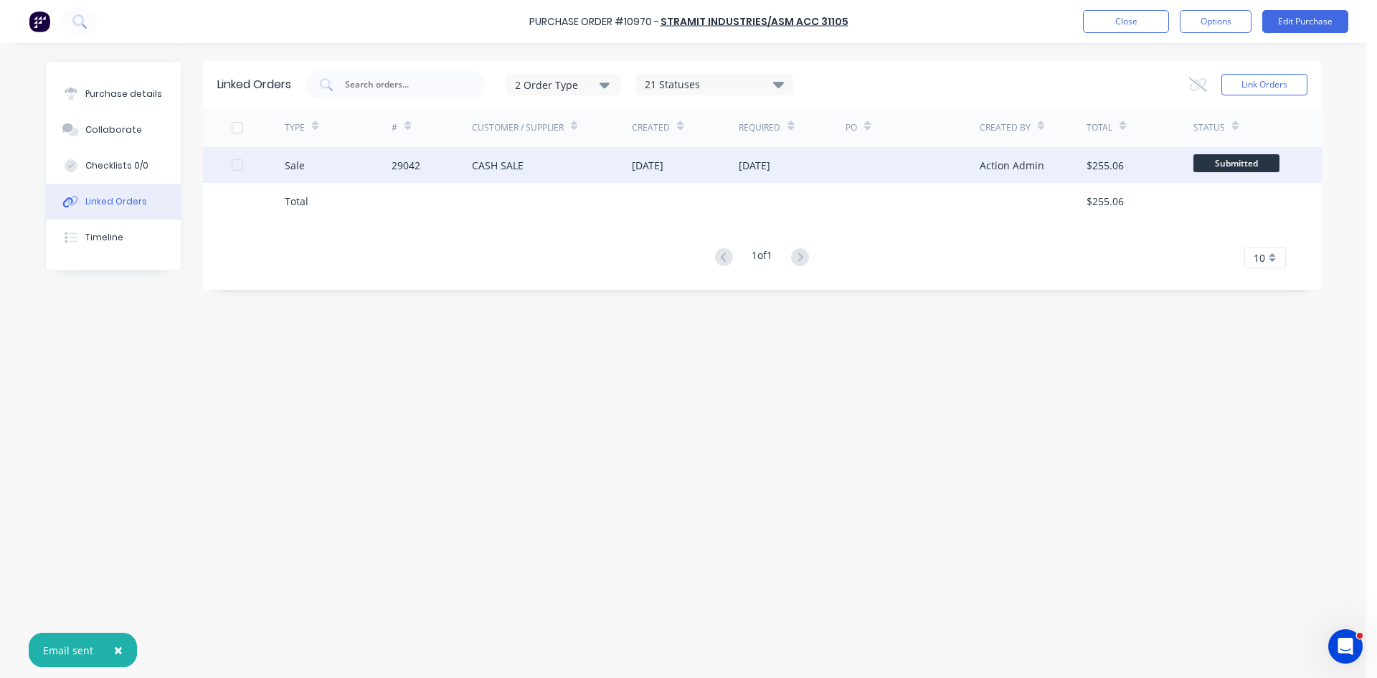
click at [400, 156] on div "29042" at bounding box center [432, 165] width 80 height 36
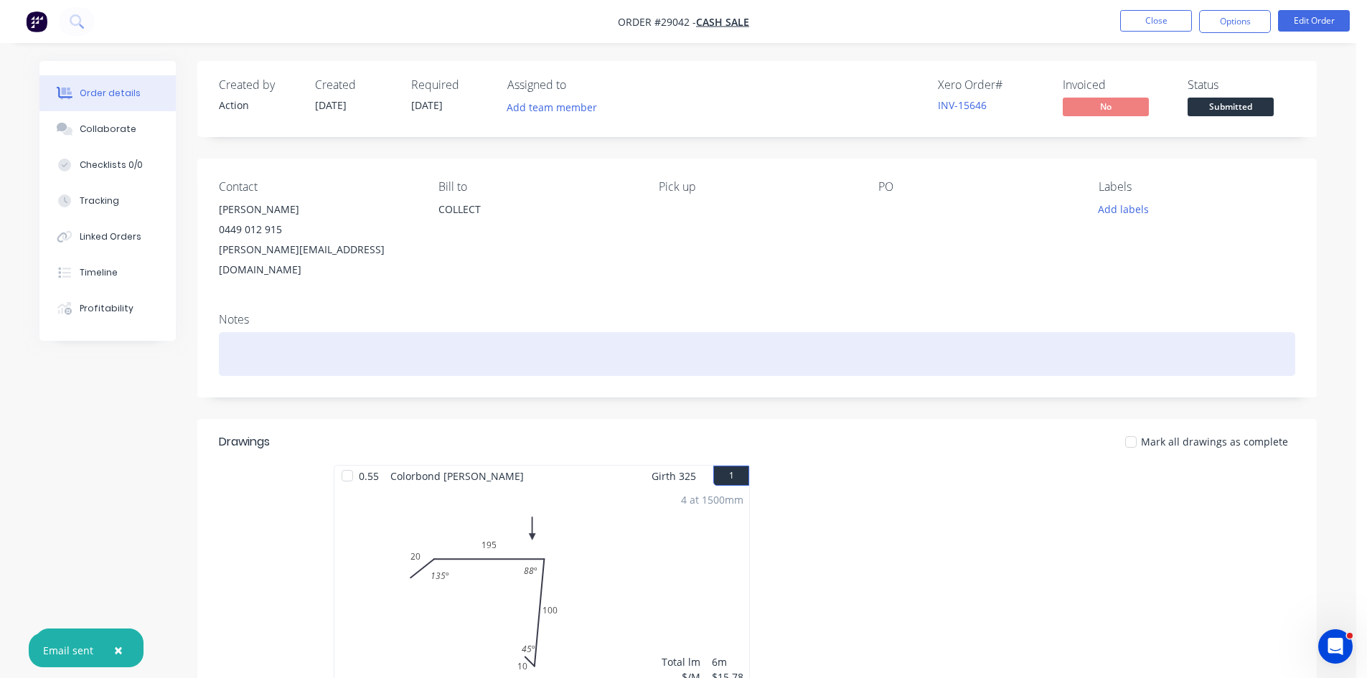
click at [268, 339] on div at bounding box center [757, 354] width 1076 height 44
click at [262, 344] on div at bounding box center [757, 354] width 1076 height 44
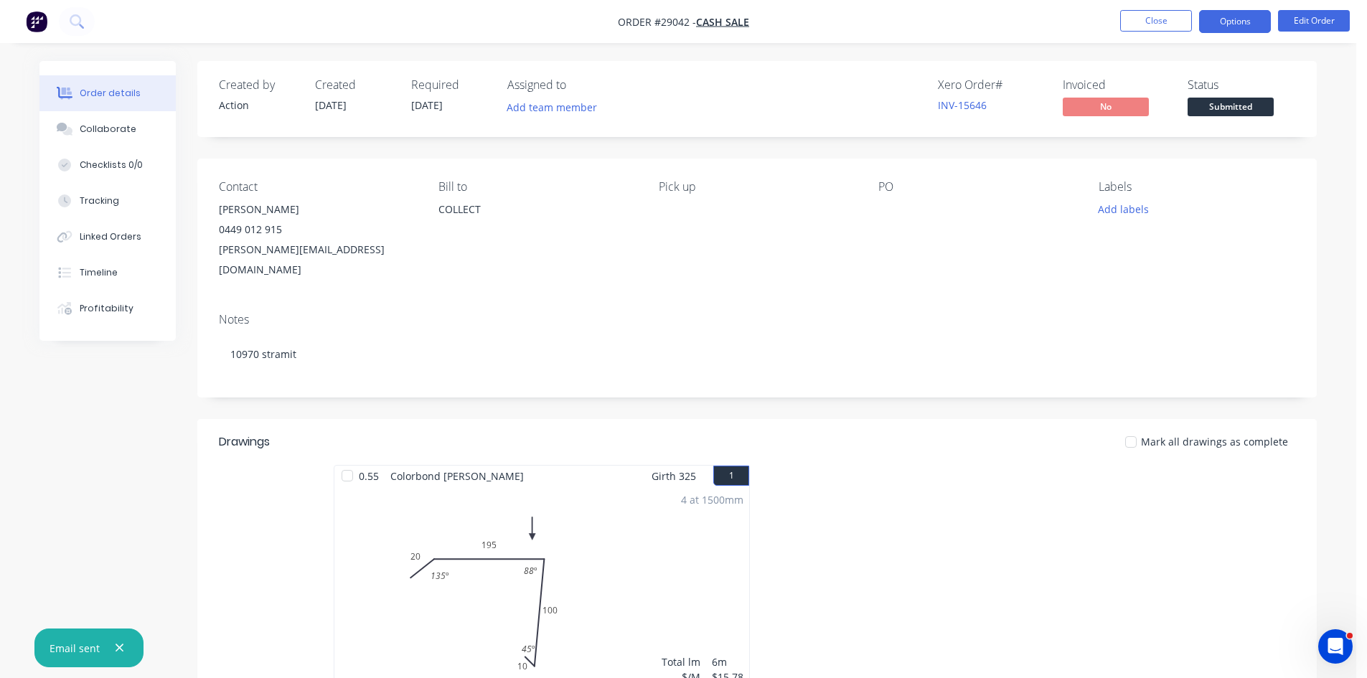
click at [1220, 22] on button "Options" at bounding box center [1235, 21] width 72 height 23
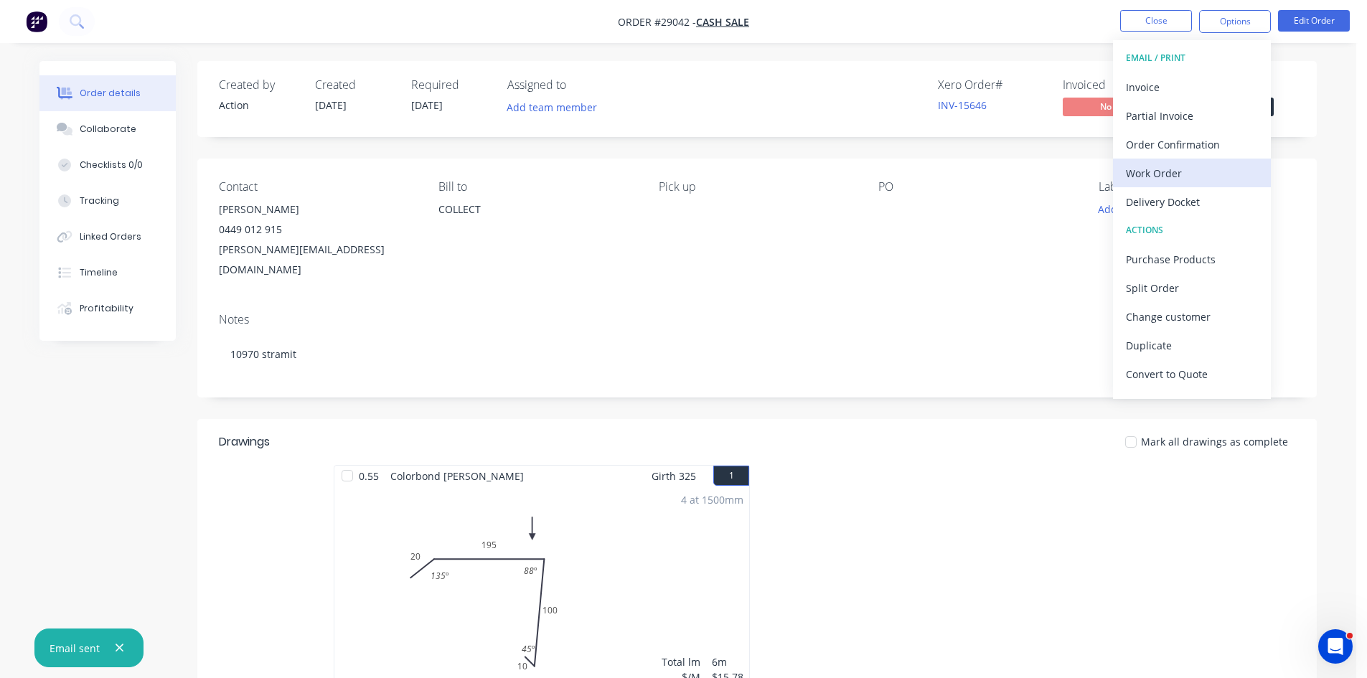
click at [1167, 172] on div "Work Order" at bounding box center [1192, 173] width 132 height 21
click at [1178, 151] on div "Without pricing" at bounding box center [1192, 144] width 132 height 21
click at [1140, 24] on button "Close" at bounding box center [1156, 21] width 72 height 22
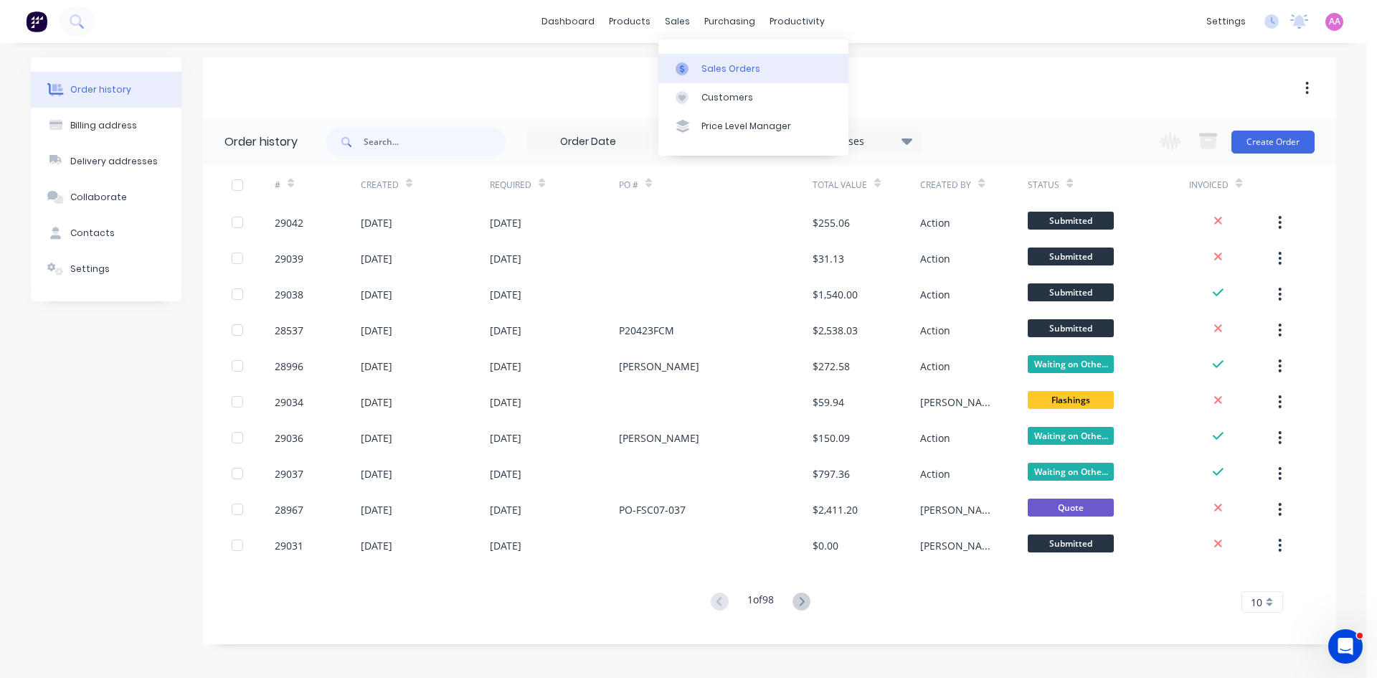
click at [722, 70] on div "Sales Orders" at bounding box center [731, 68] width 59 height 13
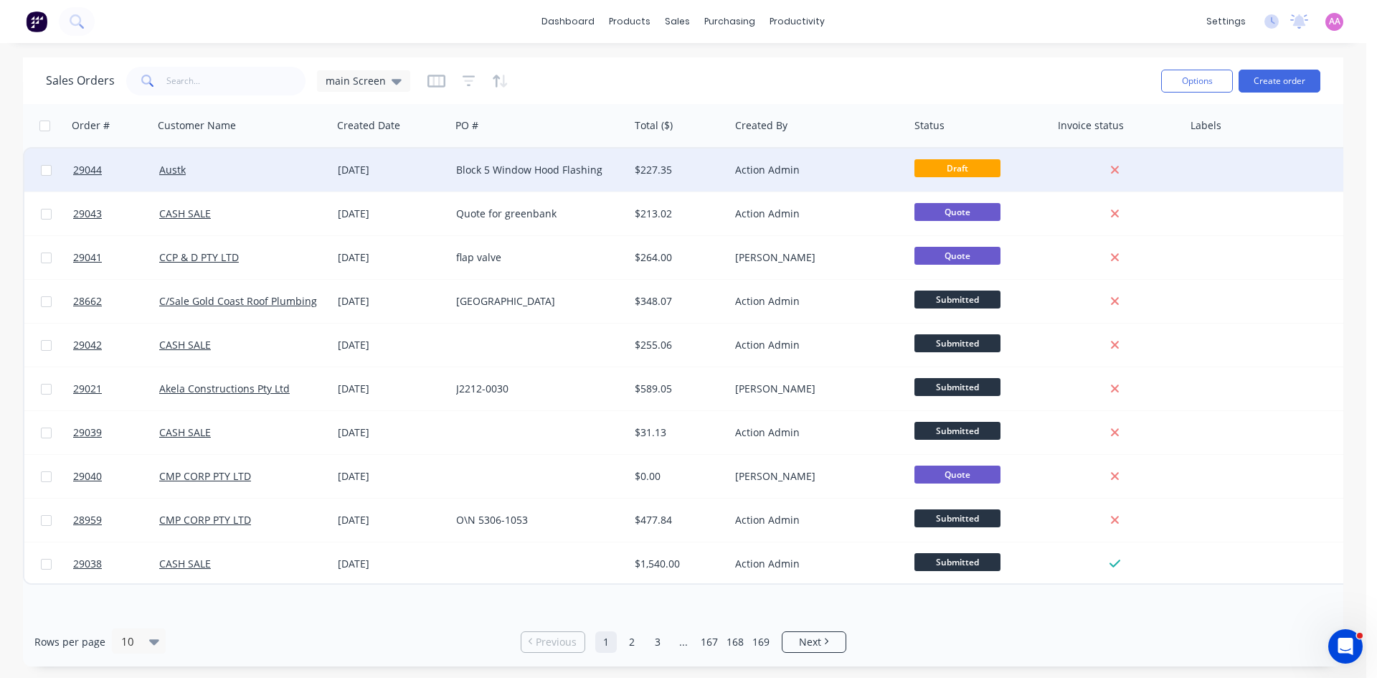
click at [315, 172] on div "Austk" at bounding box center [238, 170] width 159 height 14
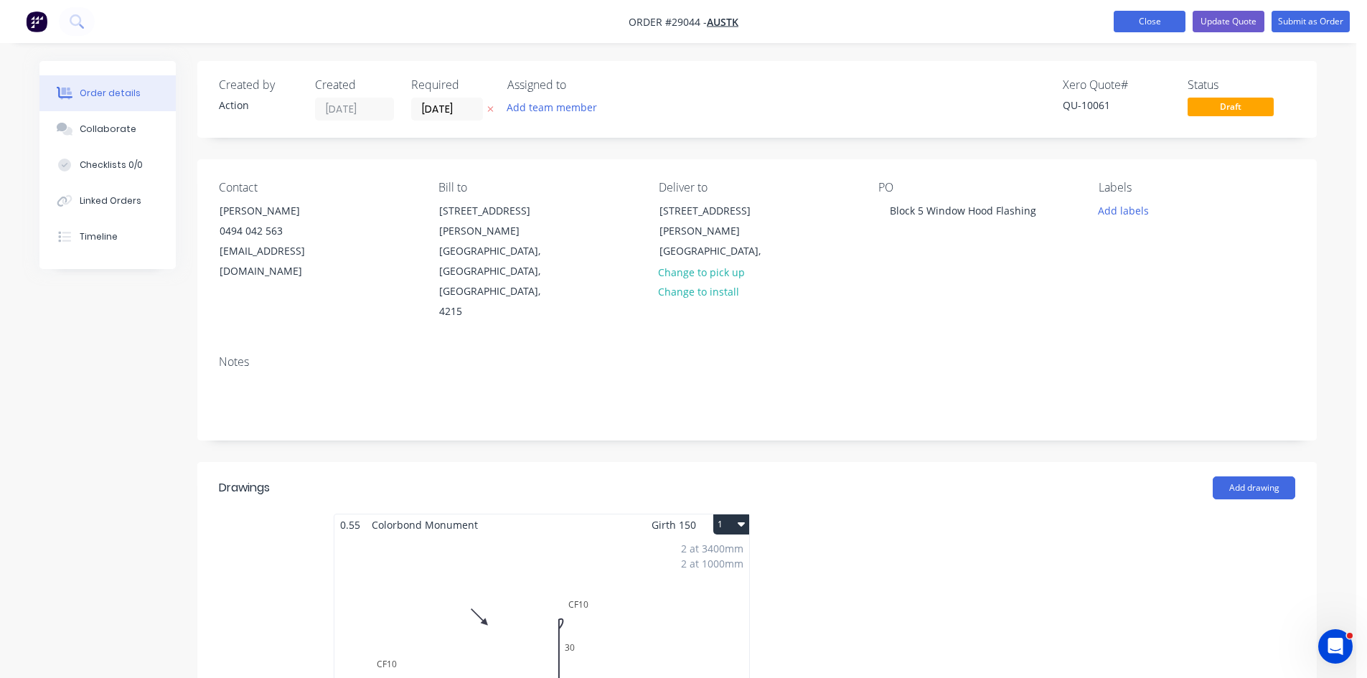
click at [1133, 24] on button "Close" at bounding box center [1149, 22] width 72 height 22
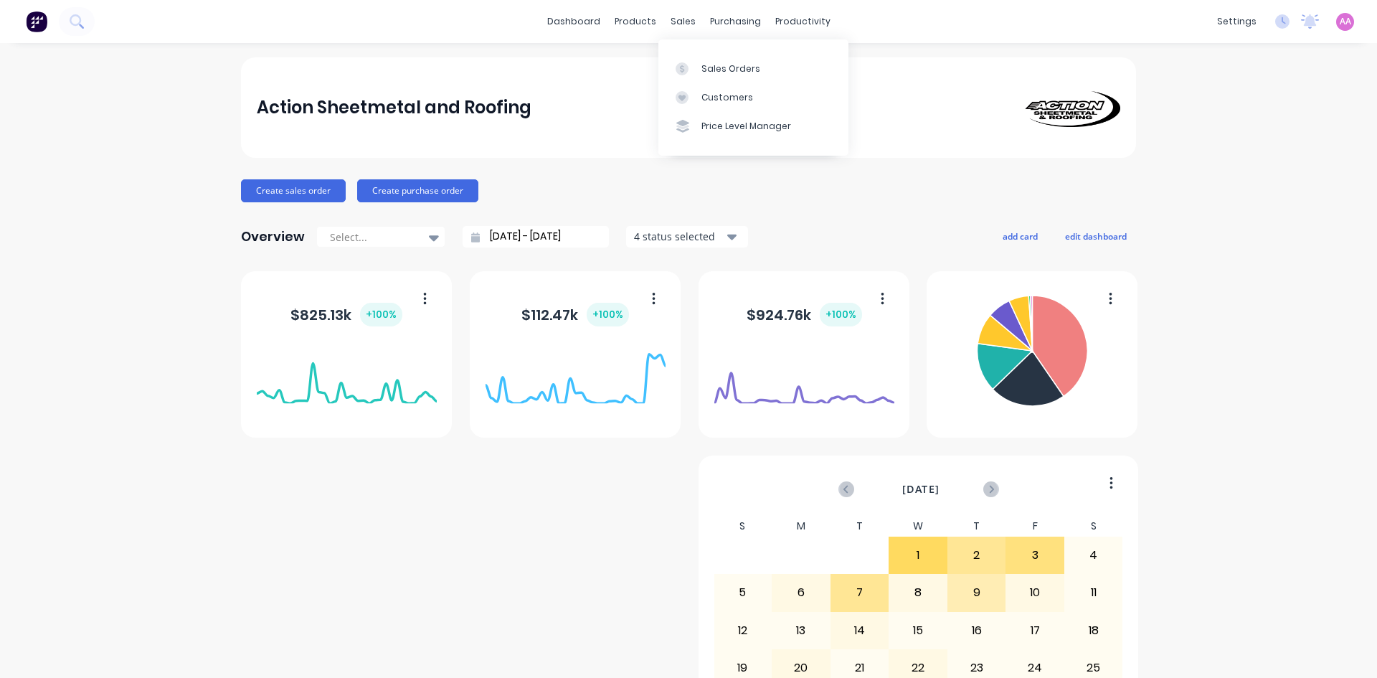
click at [690, 61] on link "Sales Orders" at bounding box center [754, 68] width 190 height 29
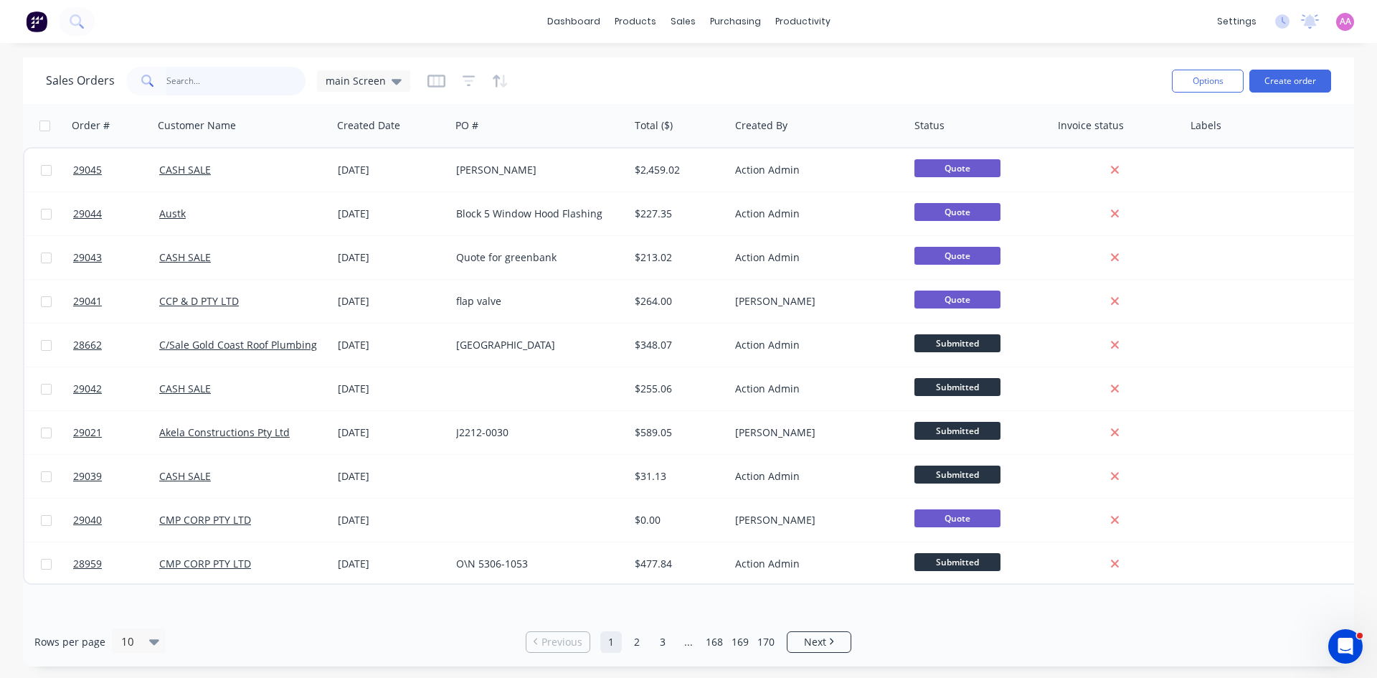
click at [213, 83] on input "text" at bounding box center [236, 81] width 140 height 29
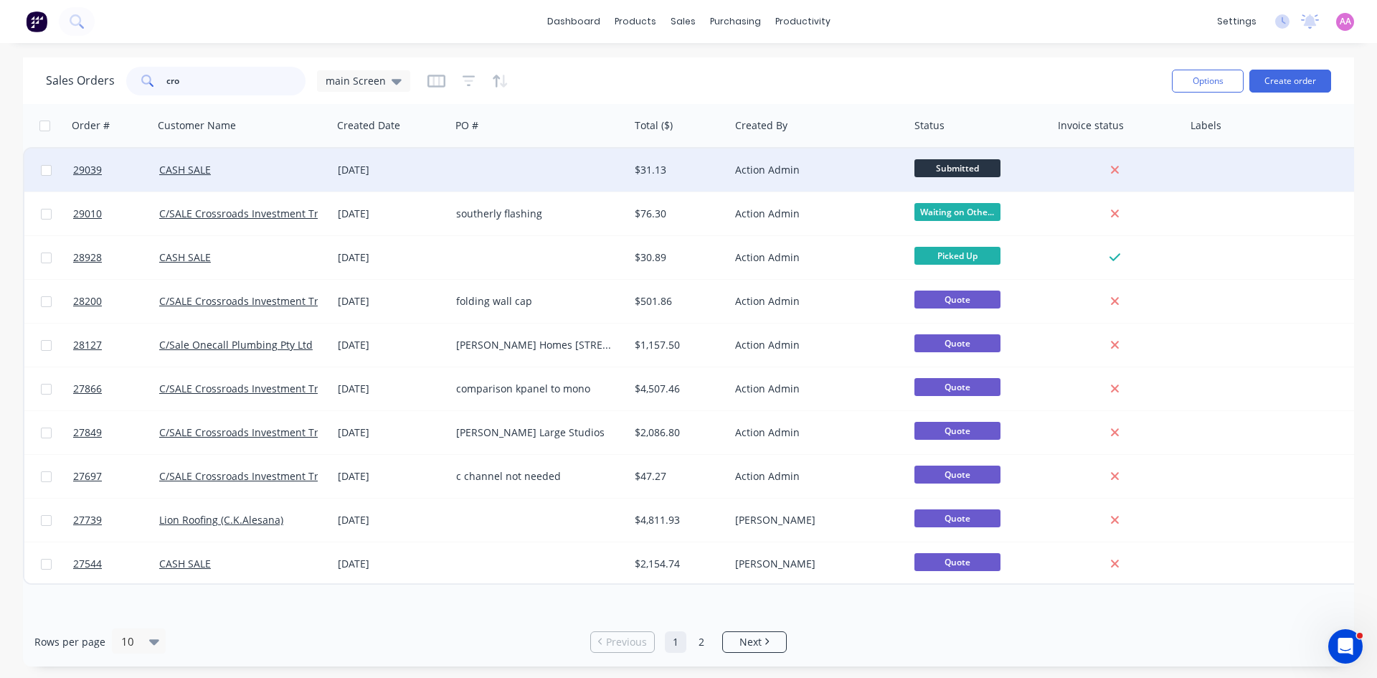
type input "cro"
click at [537, 177] on div at bounding box center [540, 169] width 179 height 43
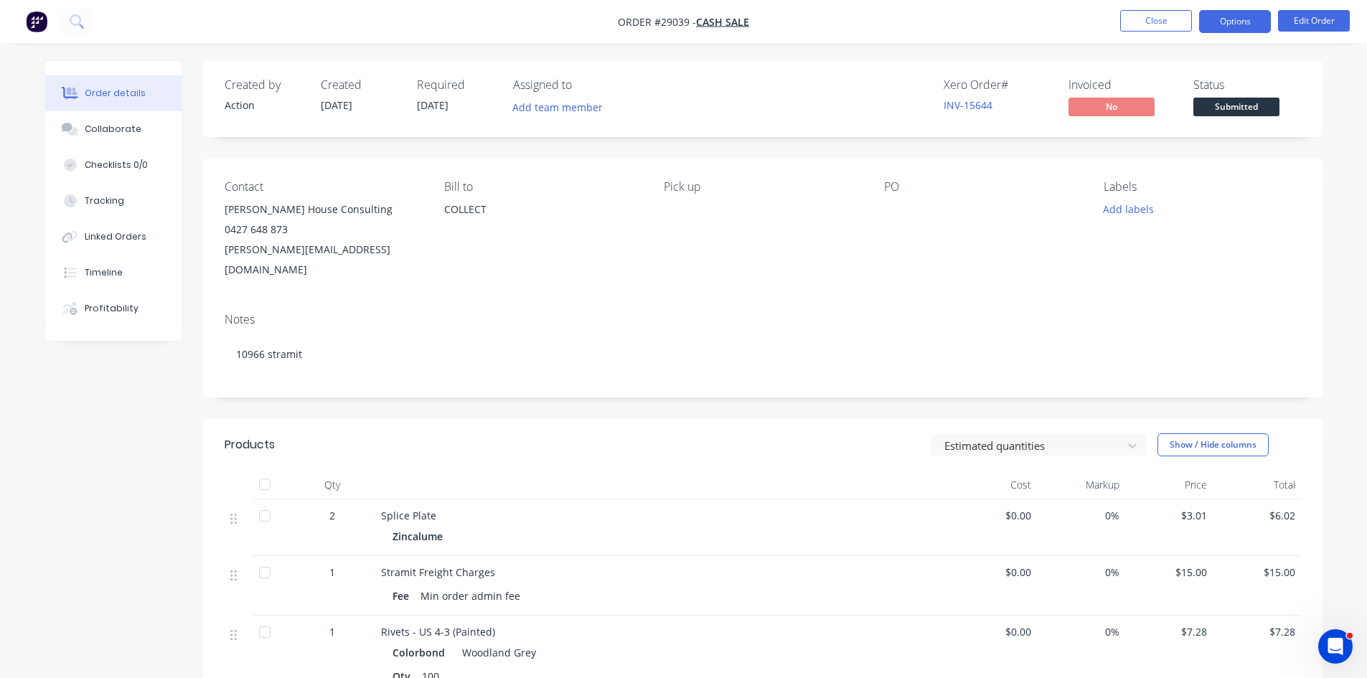
click at [1240, 23] on button "Options" at bounding box center [1235, 21] width 72 height 23
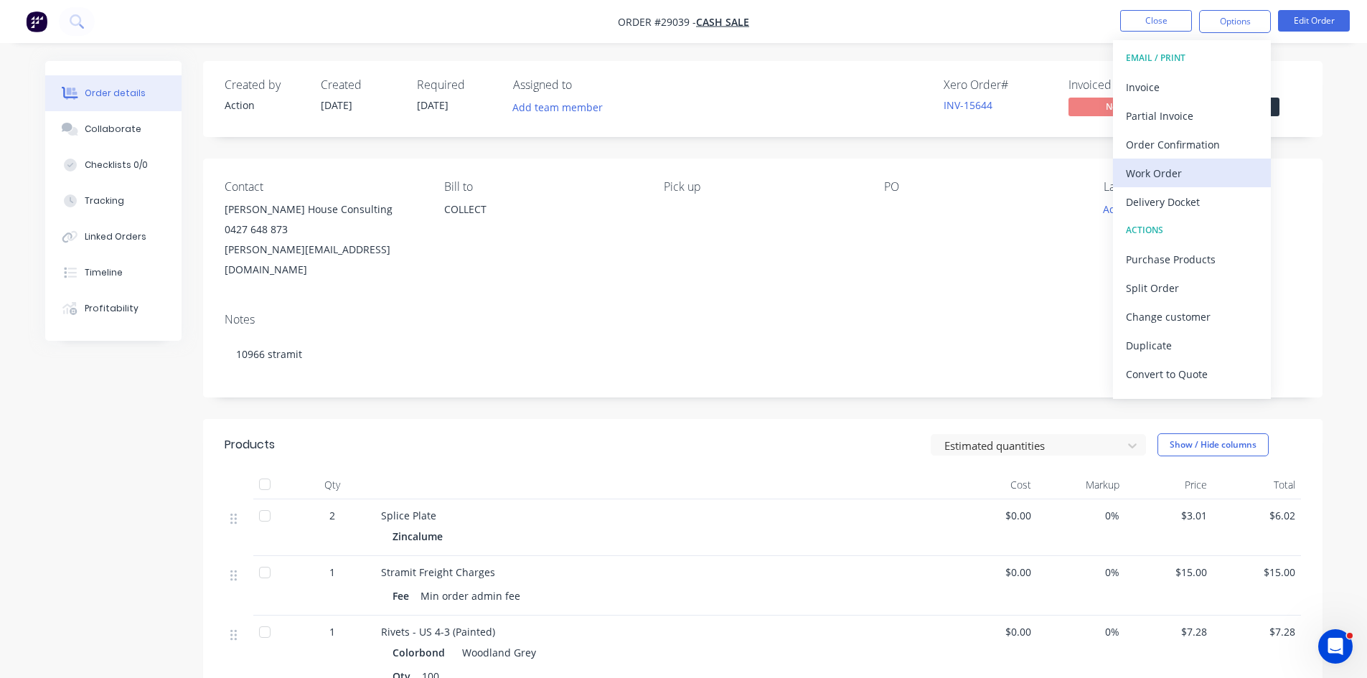
click at [1167, 167] on div "Work Order" at bounding box center [1192, 173] width 132 height 21
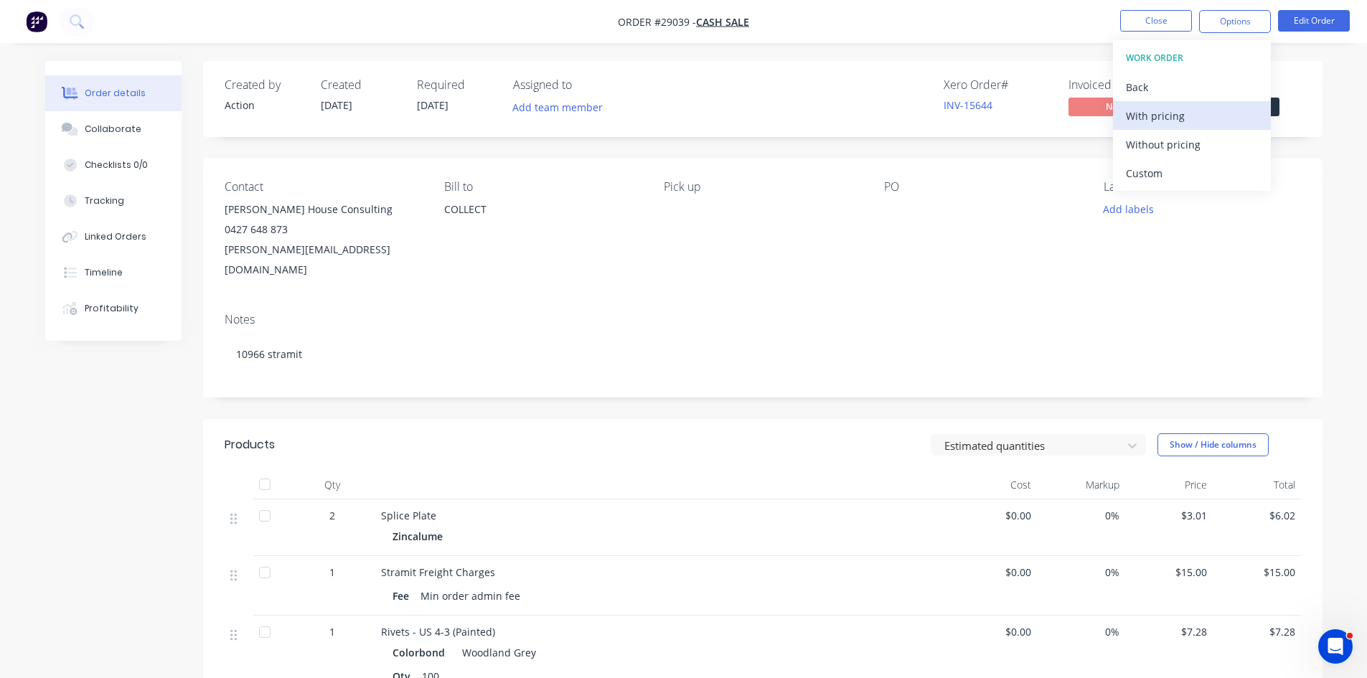
click at [1161, 119] on div "With pricing" at bounding box center [1192, 115] width 132 height 21
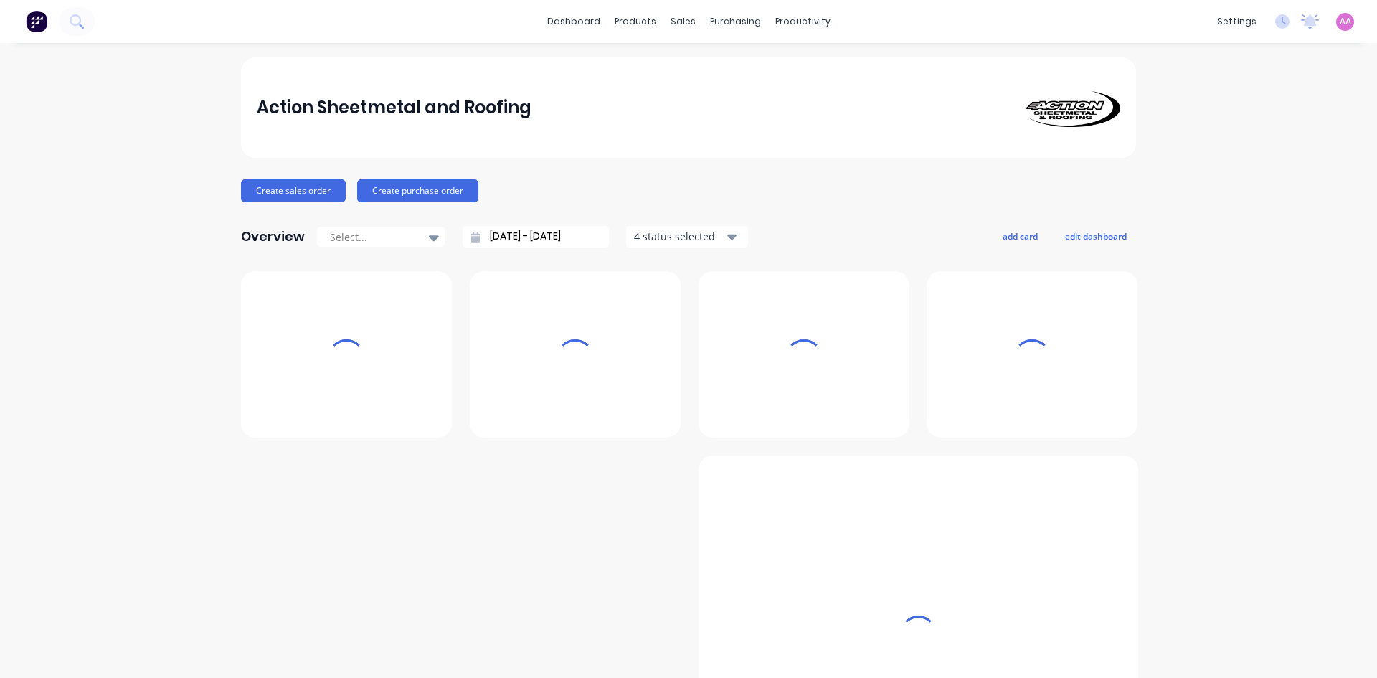
click at [678, 19] on div "sales" at bounding box center [683, 22] width 39 height 22
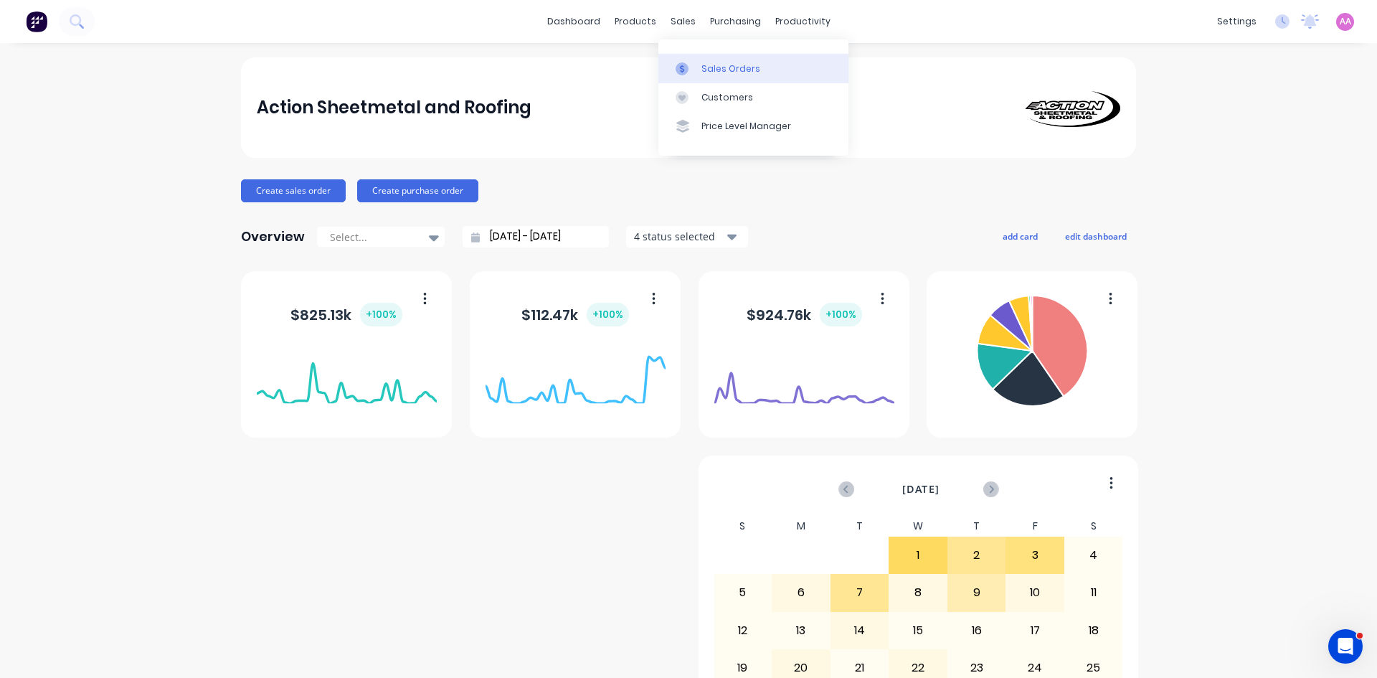
click at [725, 71] on div "Sales Orders" at bounding box center [731, 68] width 59 height 13
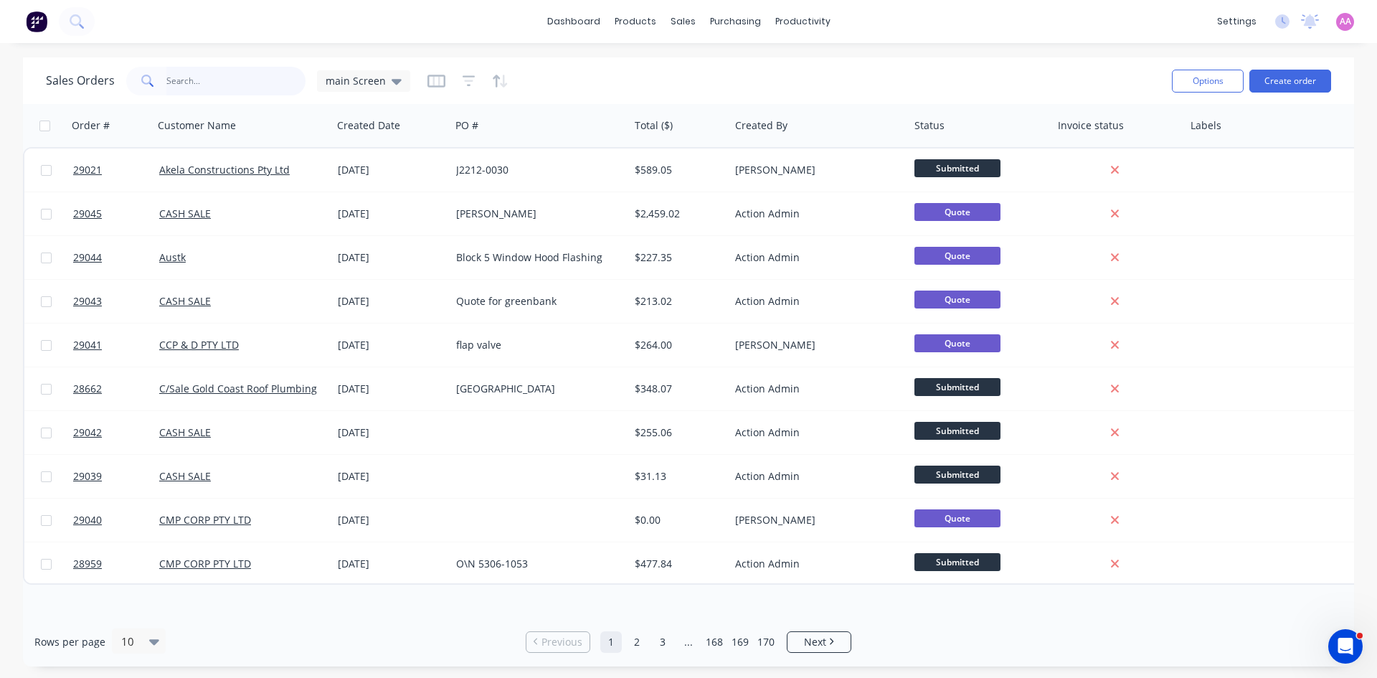
click at [233, 89] on input "text" at bounding box center [236, 81] width 140 height 29
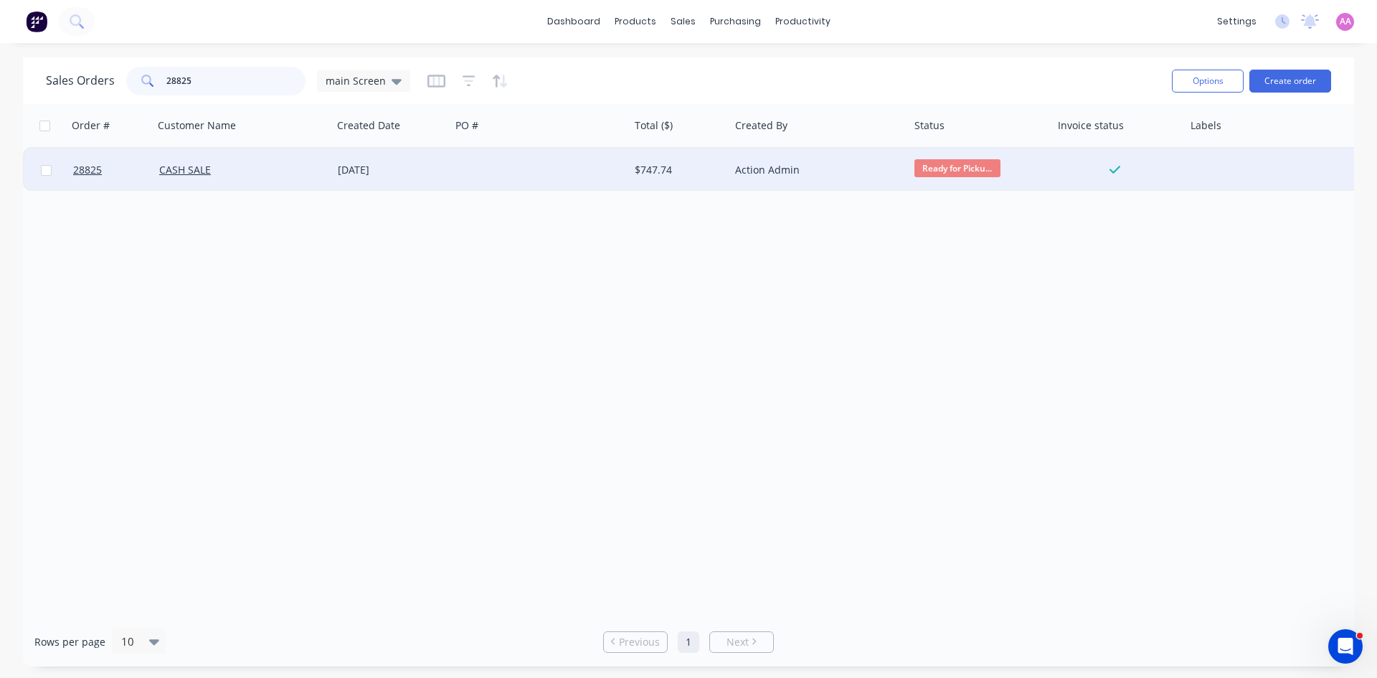
type input "28825"
click at [570, 179] on div at bounding box center [540, 169] width 179 height 43
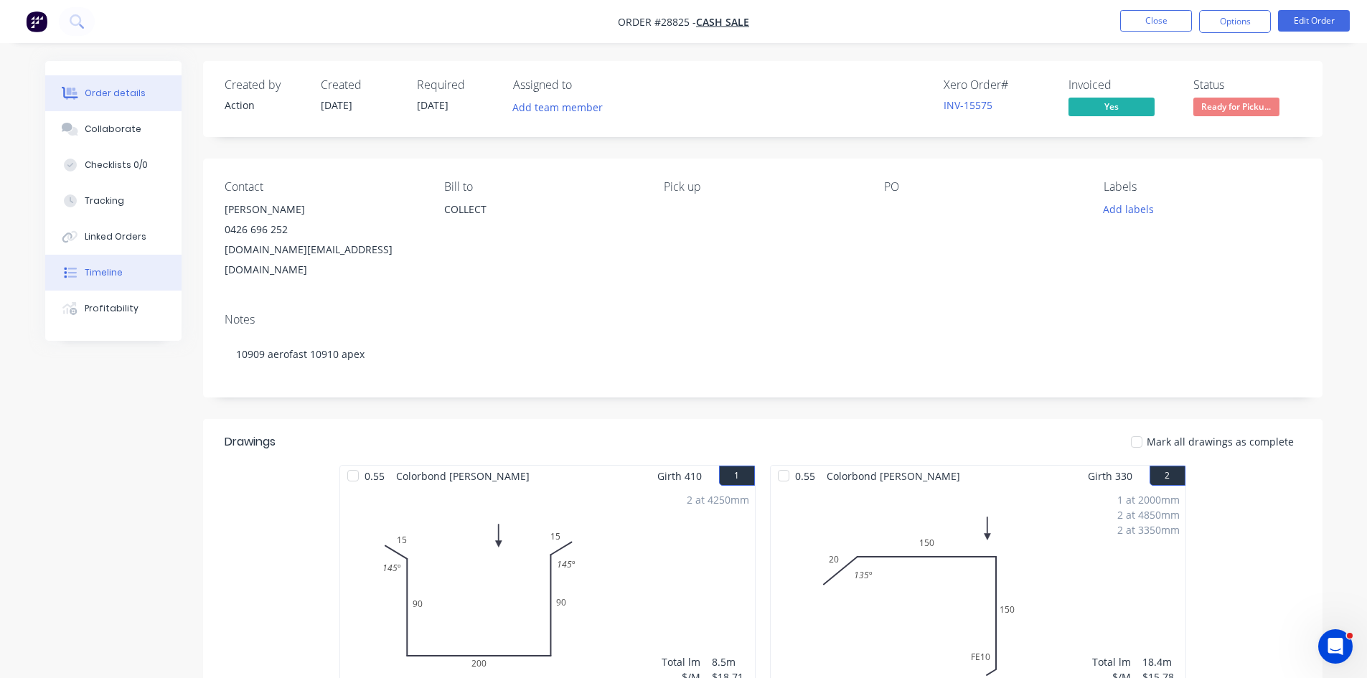
drag, startPoint x: 98, startPoint y: 278, endPoint x: 153, endPoint y: 278, distance: 54.5
click at [98, 278] on div "Timeline" at bounding box center [104, 272] width 38 height 13
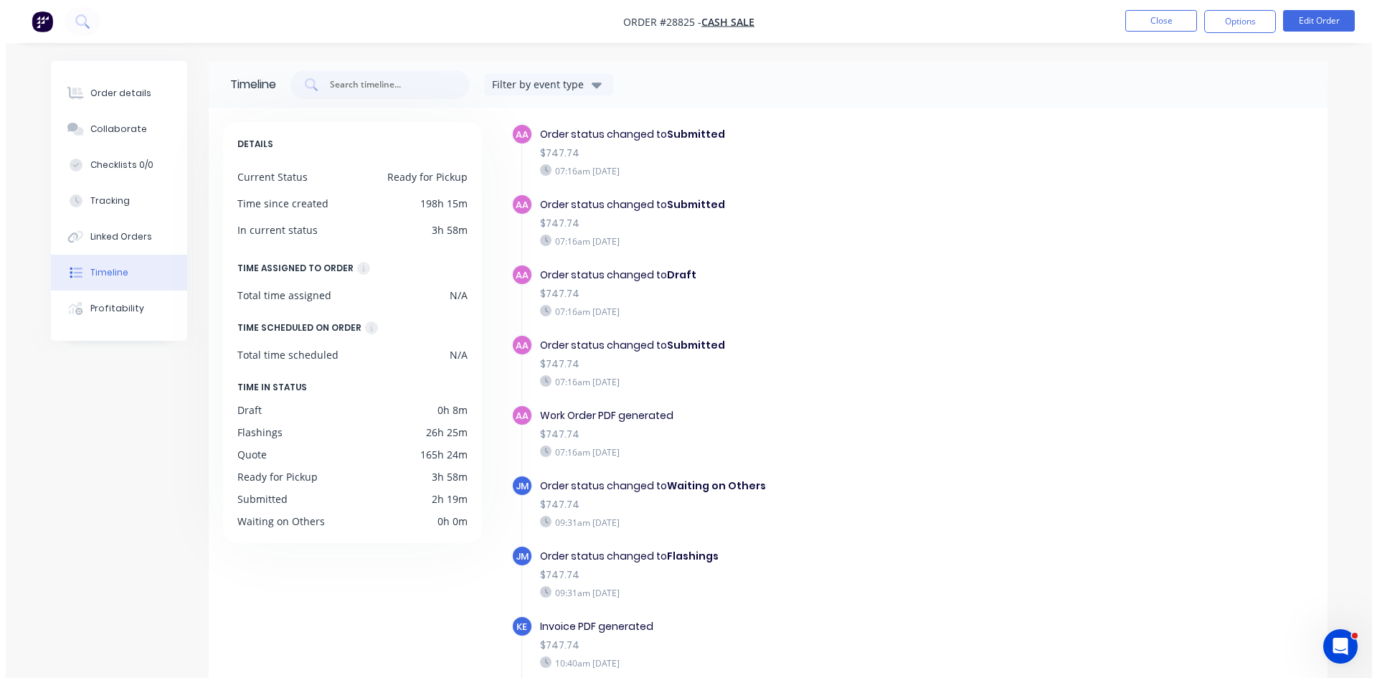
scroll to position [583, 0]
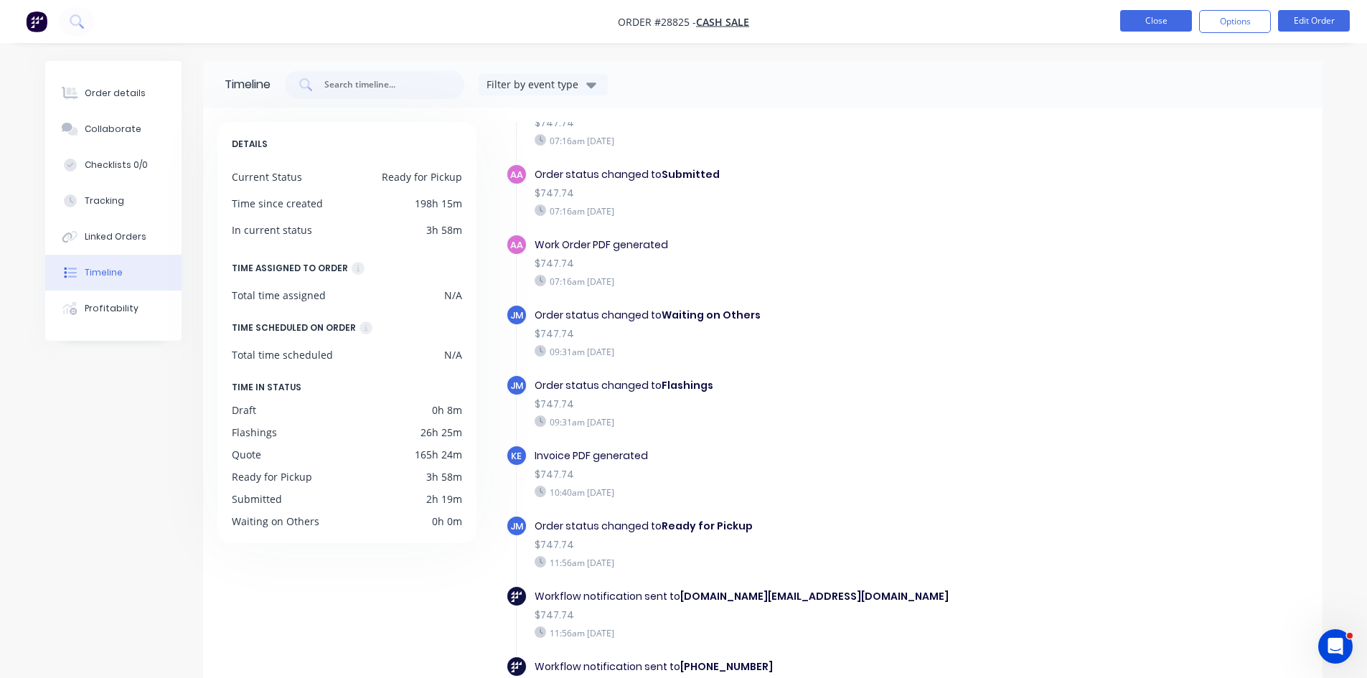
click at [1159, 27] on button "Close" at bounding box center [1156, 21] width 72 height 22
